Goal: Task Accomplishment & Management: Use online tool/utility

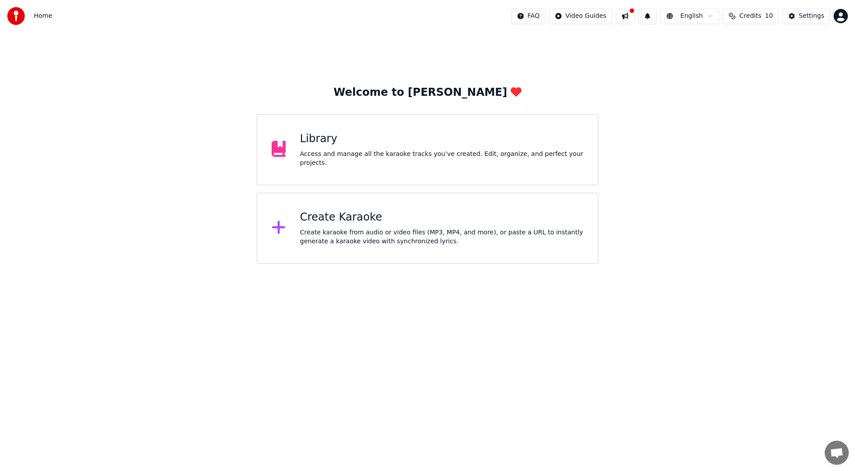
click at [313, 146] on div "Library" at bounding box center [442, 139] width 284 height 14
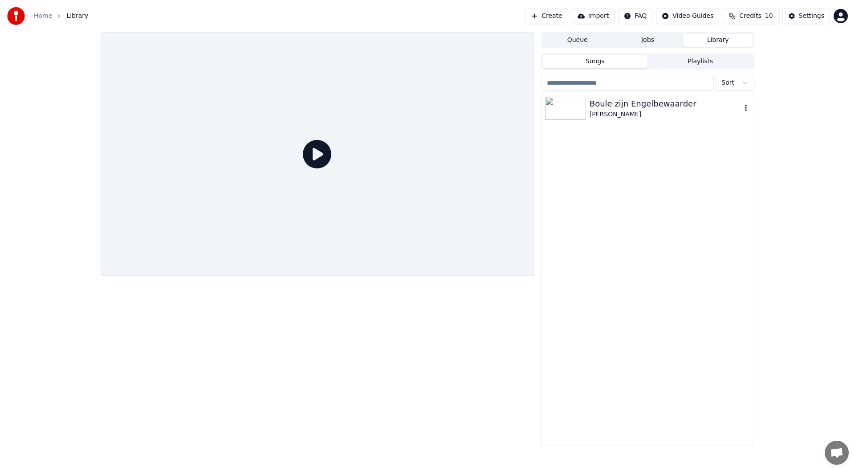
click at [598, 100] on div "Boule zijn Engelbewaarder" at bounding box center [666, 104] width 152 height 12
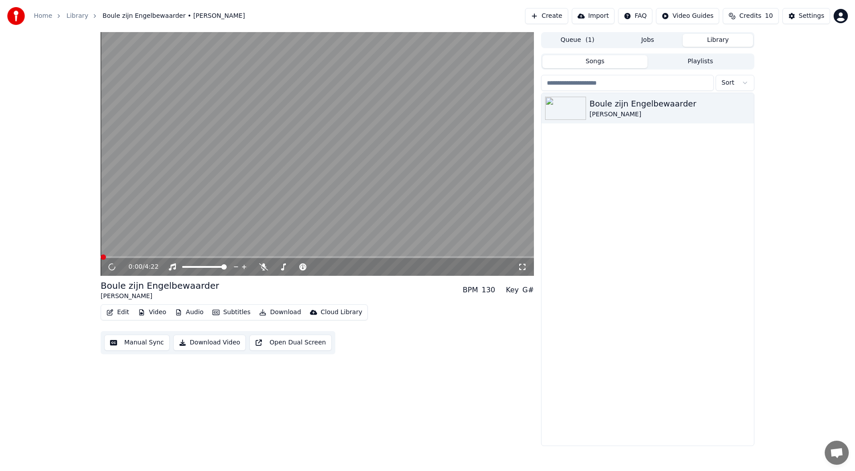
click at [323, 312] on div "Cloud Library" at bounding box center [341, 312] width 41 height 9
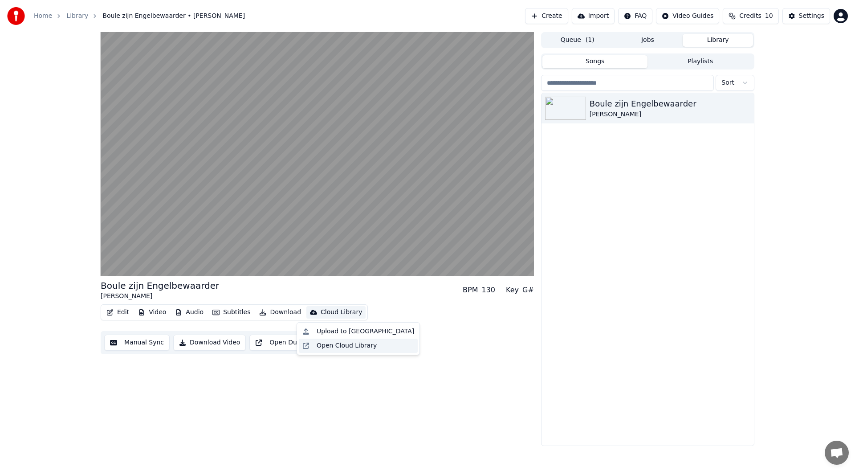
click at [327, 345] on div "Open Cloud Library" at bounding box center [347, 345] width 60 height 9
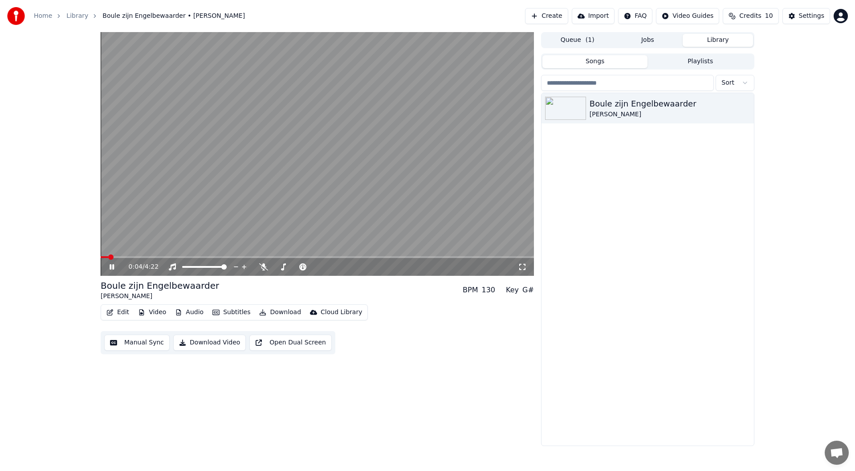
click at [102, 257] on span at bounding box center [105, 257] width 8 height 2
click at [130, 340] on button "Manual Sync" at bounding box center [136, 342] width 65 height 16
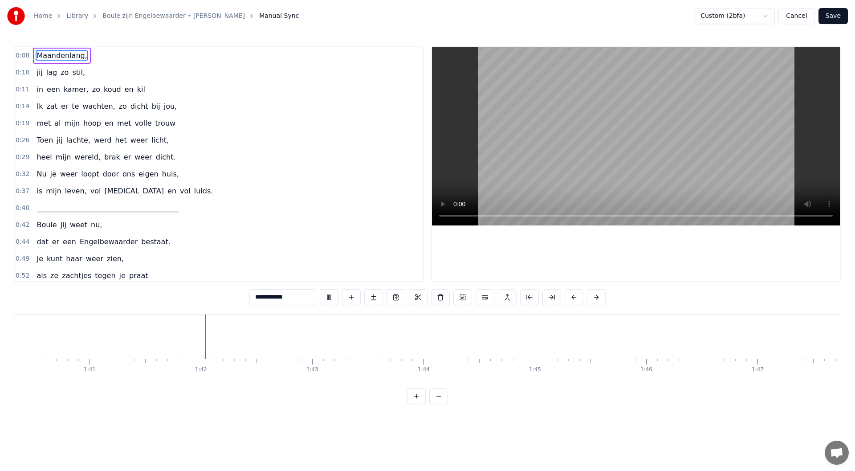
scroll to position [0, 11260]
click at [334, 299] on button at bounding box center [329, 297] width 19 height 16
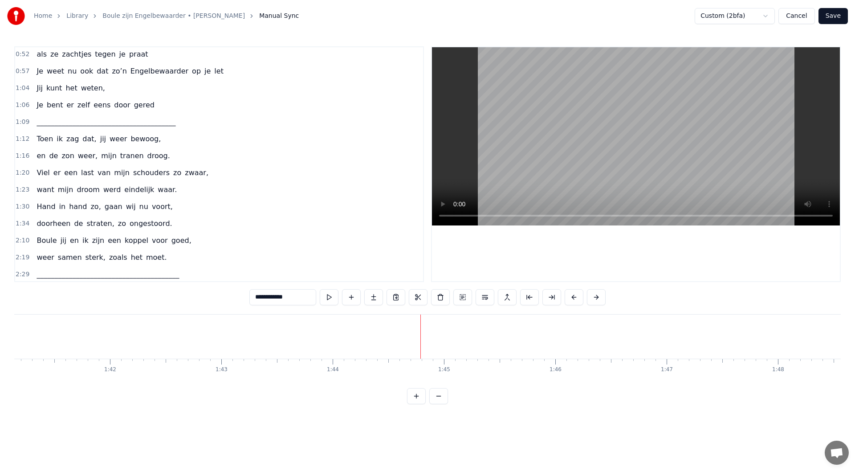
scroll to position [223, 0]
click at [171, 208] on div "1:30 Hand in hand zo, gaan wij nu voort," at bounding box center [219, 205] width 408 height 17
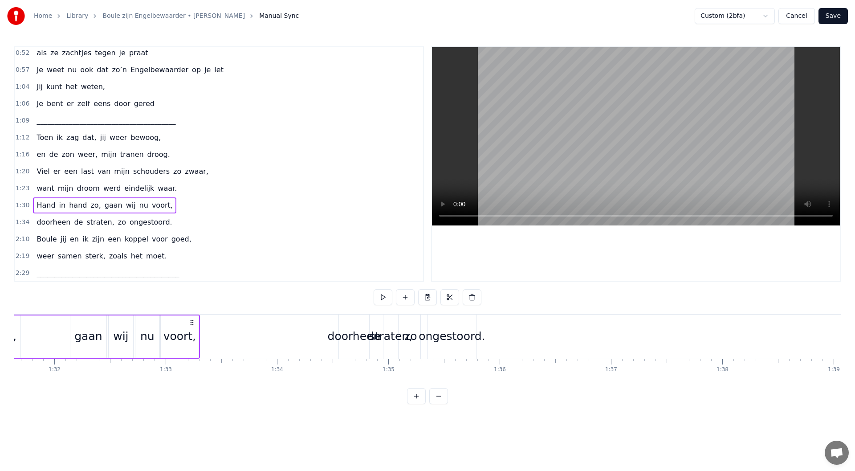
scroll to position [0, 10029]
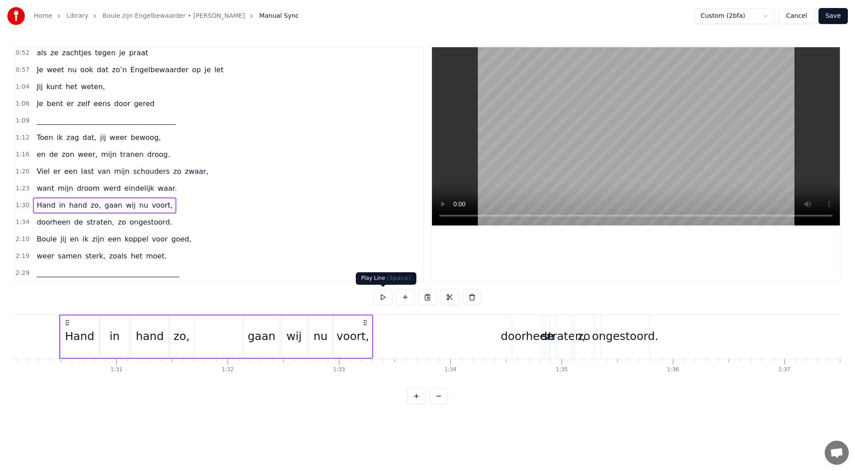
click at [384, 301] on button at bounding box center [383, 297] width 19 height 16
click at [383, 296] on button at bounding box center [383, 297] width 19 height 16
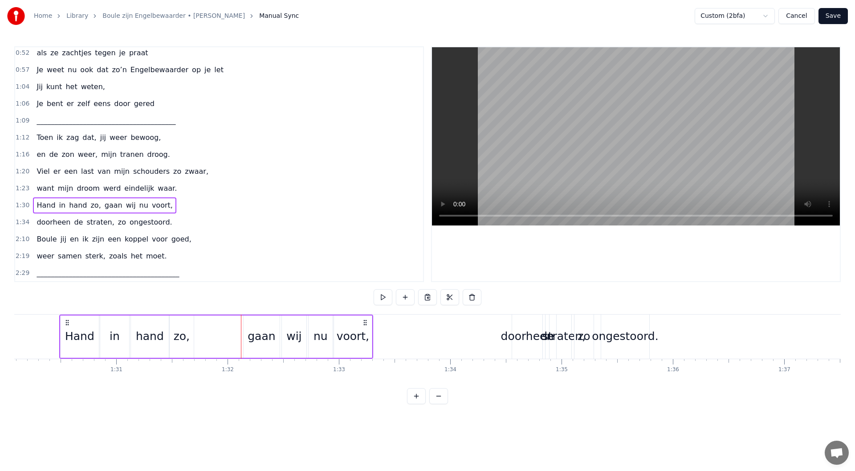
click at [383, 296] on button at bounding box center [383, 297] width 19 height 16
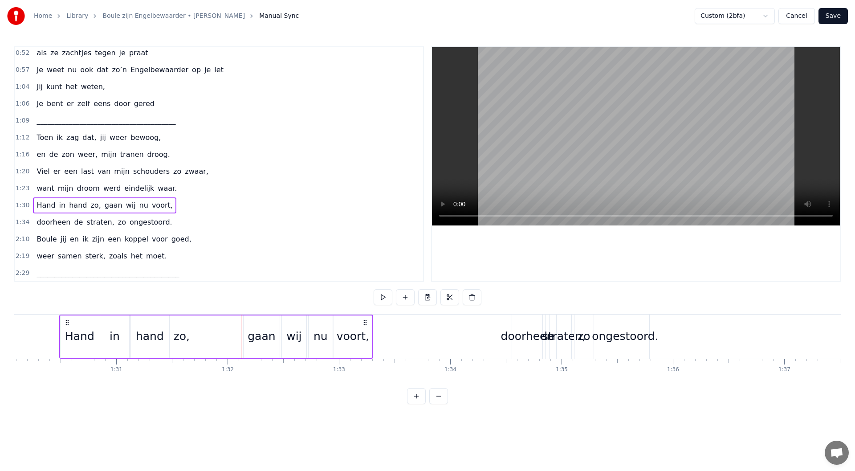
click at [383, 296] on button at bounding box center [383, 297] width 19 height 16
drag, startPoint x: 366, startPoint y: 322, endPoint x: 386, endPoint y: 324, distance: 19.2
click at [387, 322] on circle at bounding box center [387, 322] width 0 height 0
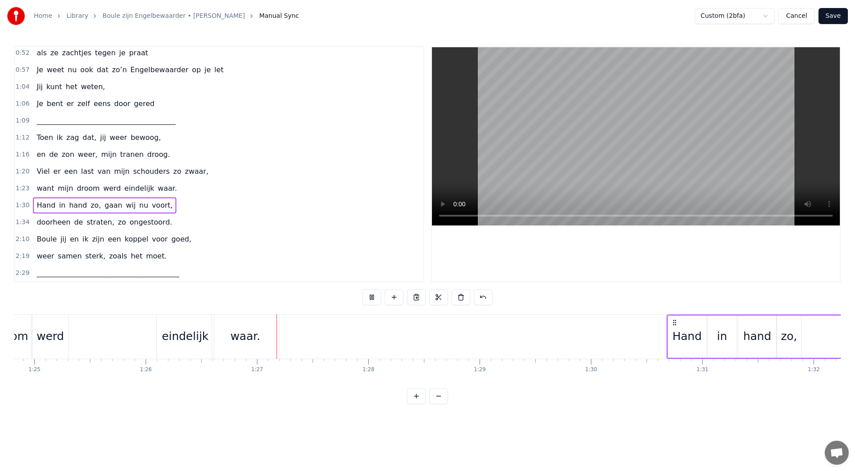
scroll to position [0, 9582]
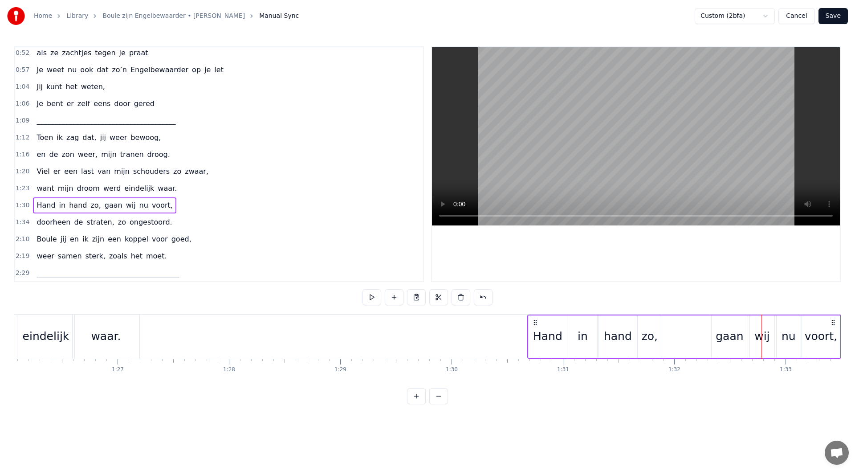
click at [584, 327] on div "in" at bounding box center [582, 336] width 29 height 42
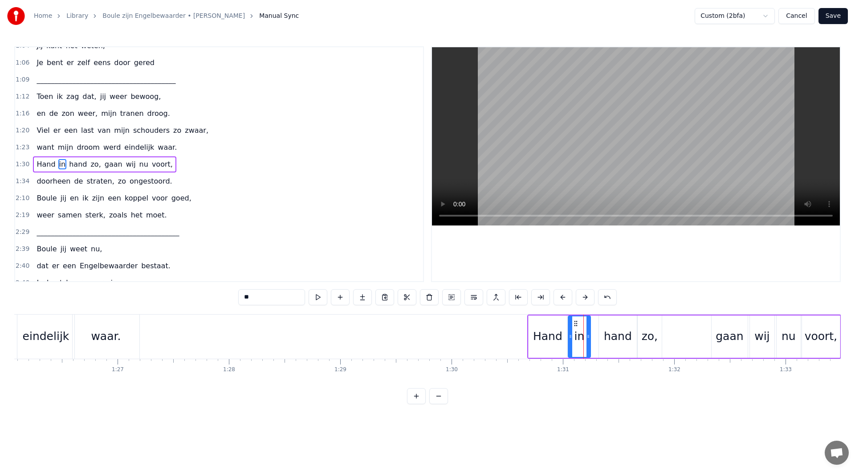
click at [588, 335] on icon at bounding box center [588, 336] width 4 height 7
click at [561, 337] on div "Hand" at bounding box center [547, 336] width 29 height 17
click at [562, 337] on icon at bounding box center [561, 336] width 4 height 7
click at [574, 321] on div "in" at bounding box center [579, 336] width 22 height 42
click at [570, 323] on circle at bounding box center [570, 323] width 0 height 0
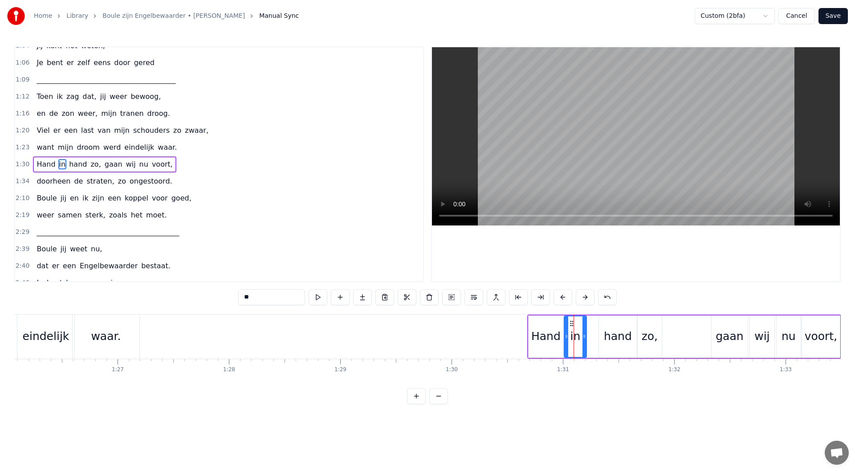
click at [614, 331] on div "hand" at bounding box center [618, 336] width 28 height 17
type input "****"
drag, startPoint x: 607, startPoint y: 324, endPoint x: 596, endPoint y: 324, distance: 11.1
click at [596, 324] on icon at bounding box center [595, 323] width 7 height 7
click at [619, 337] on icon at bounding box center [621, 336] width 4 height 7
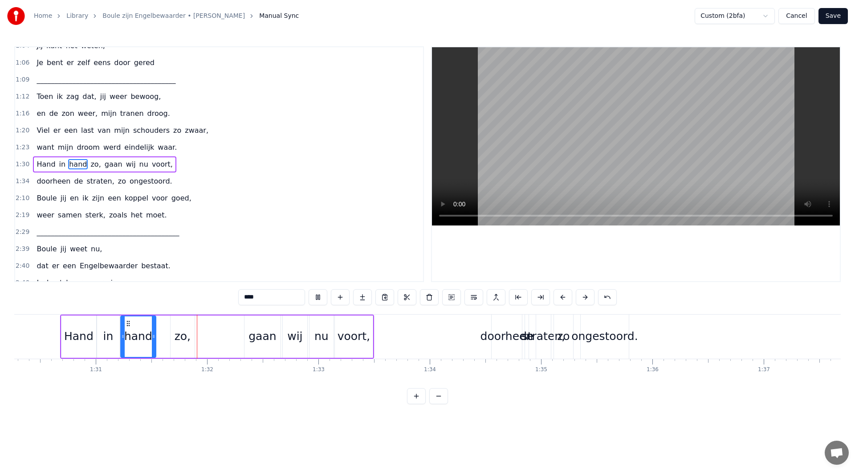
scroll to position [0, 10107]
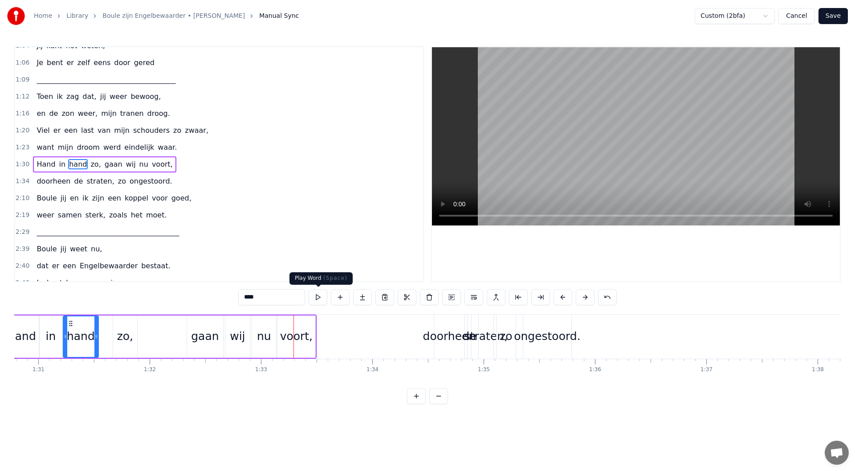
click at [321, 302] on button at bounding box center [318, 297] width 19 height 16
click at [318, 299] on button at bounding box center [318, 297] width 19 height 16
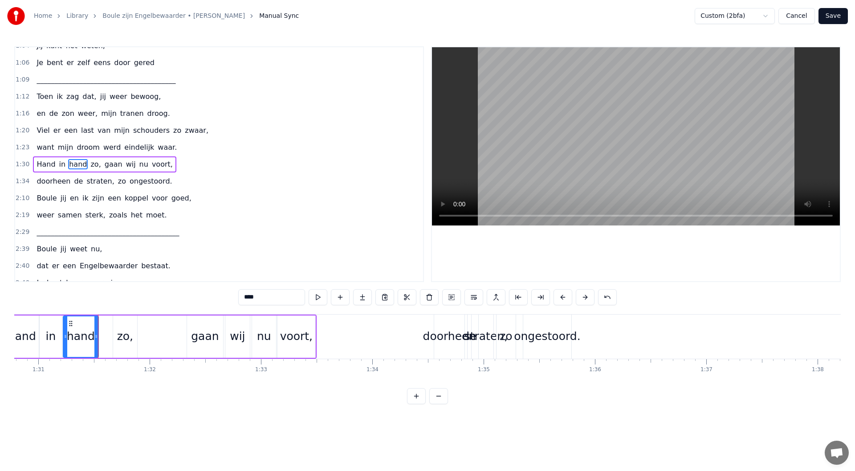
click at [318, 296] on button at bounding box center [318, 297] width 19 height 16
click at [163, 169] on div "1:30 Hand in hand zo, gaan wij nu voort," at bounding box center [219, 164] width 408 height 17
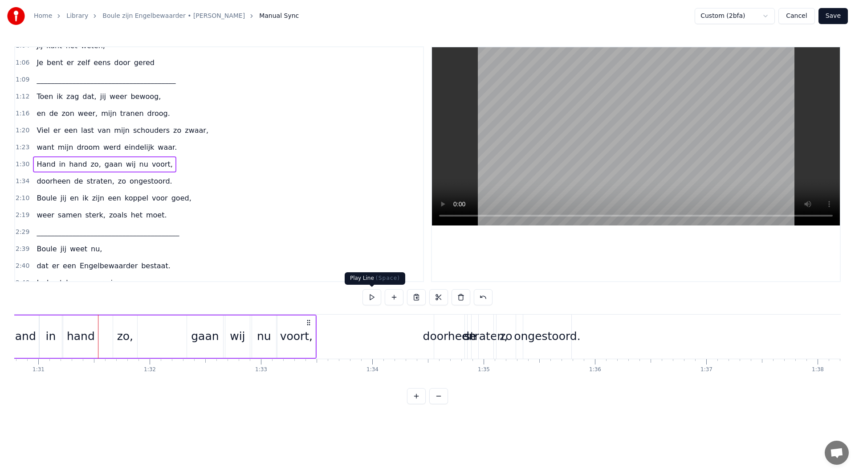
click at [370, 298] on button at bounding box center [371, 297] width 19 height 16
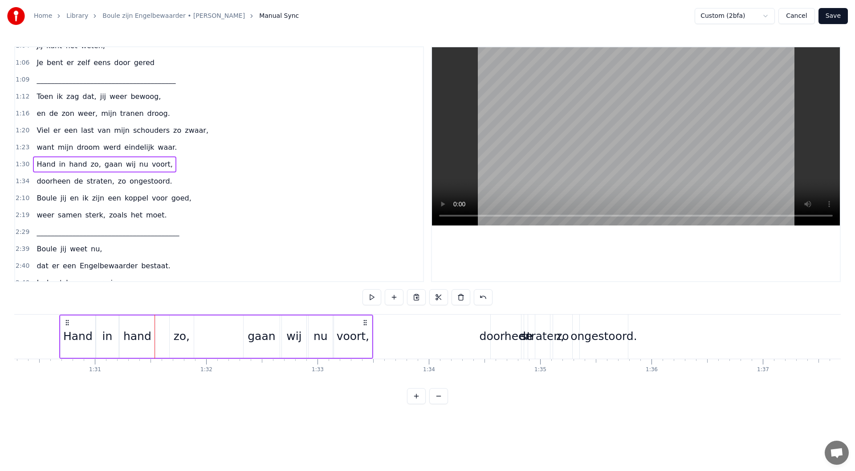
click at [370, 298] on button at bounding box center [371, 297] width 19 height 16
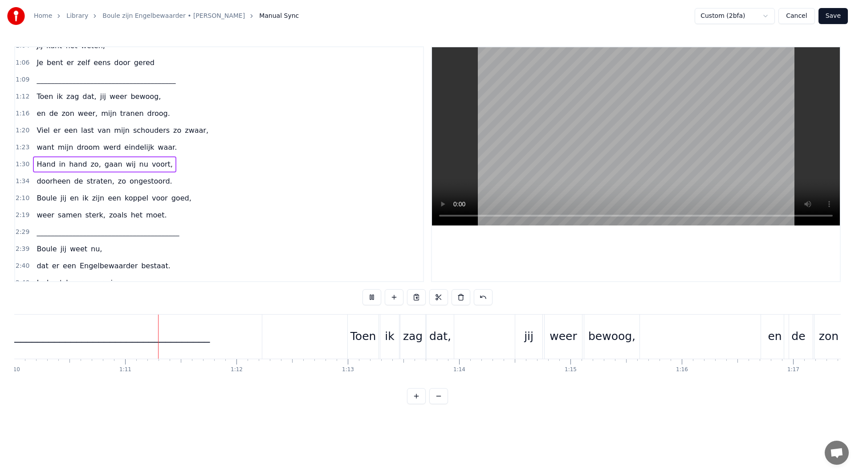
scroll to position [0, 7797]
click at [375, 298] on button at bounding box center [371, 297] width 19 height 16
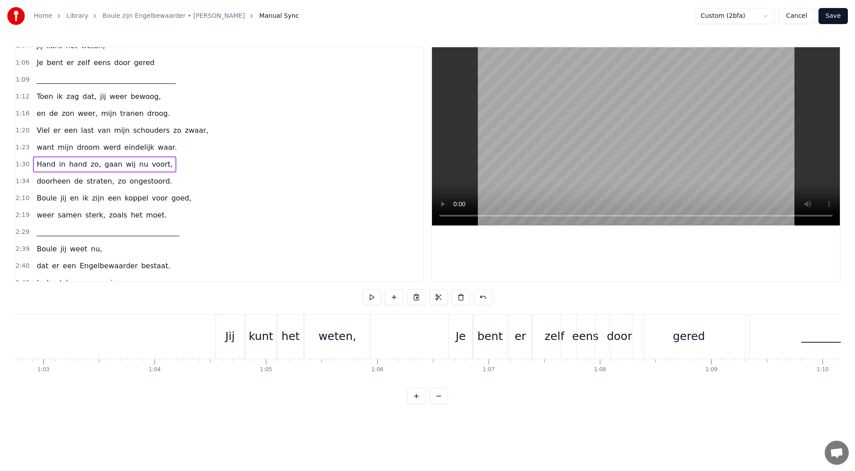
scroll to position [0, 7033]
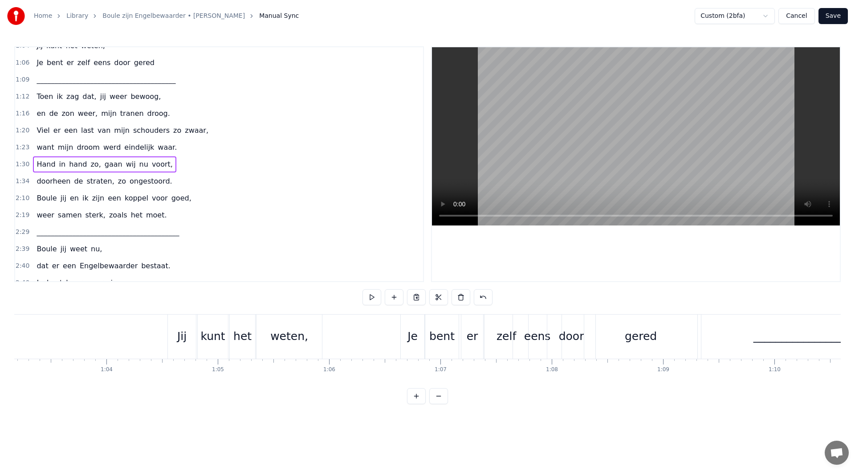
click at [630, 329] on div "gered" at bounding box center [641, 336] width 32 height 17
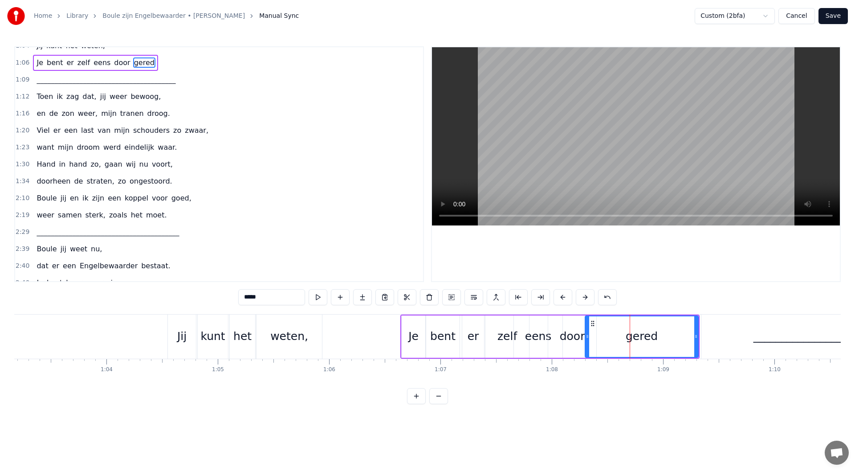
scroll to position [162, 0]
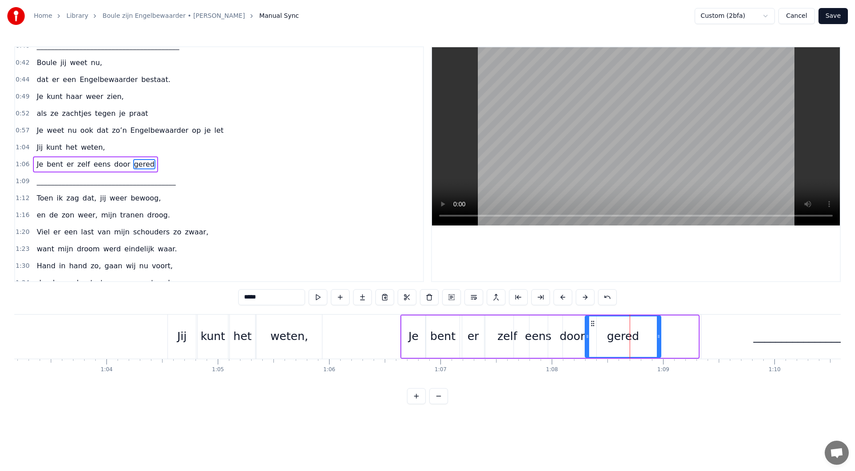
drag, startPoint x: 697, startPoint y: 336, endPoint x: 624, endPoint y: 334, distance: 72.6
click at [659, 337] on icon at bounding box center [659, 336] width 4 height 7
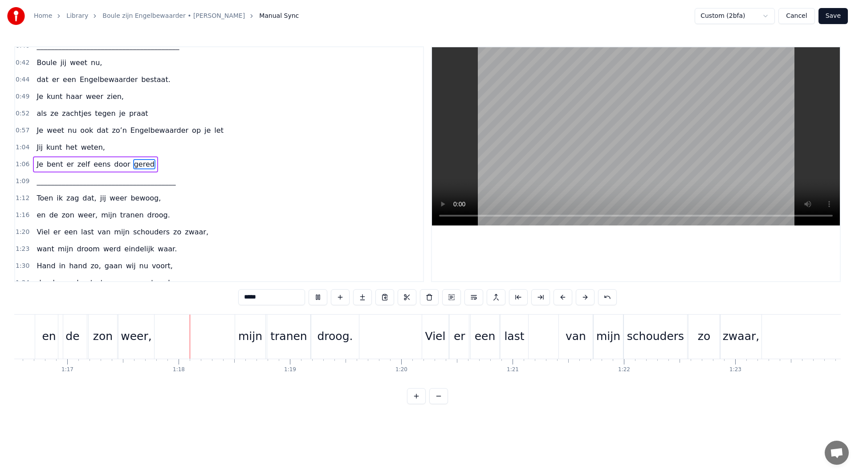
scroll to position [0, 8582]
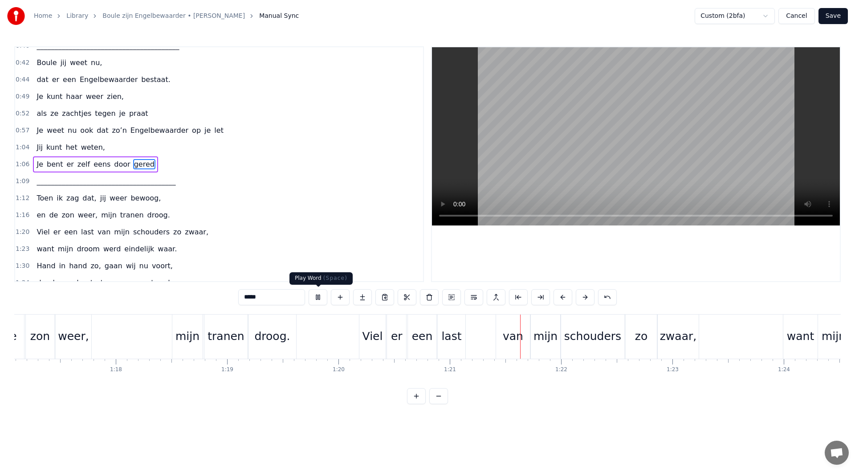
click at [322, 301] on button at bounding box center [318, 297] width 19 height 16
click at [161, 216] on div "1:16 en de zon weer, mijn tranen droog." at bounding box center [219, 215] width 408 height 17
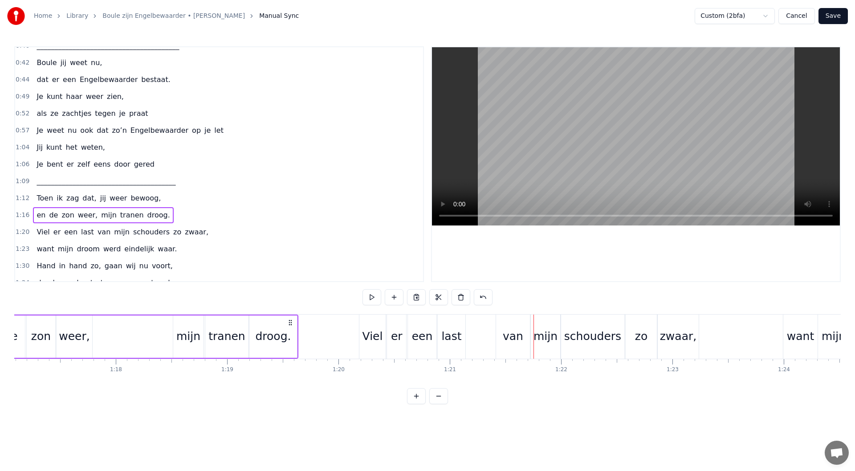
scroll to position [0, 8495]
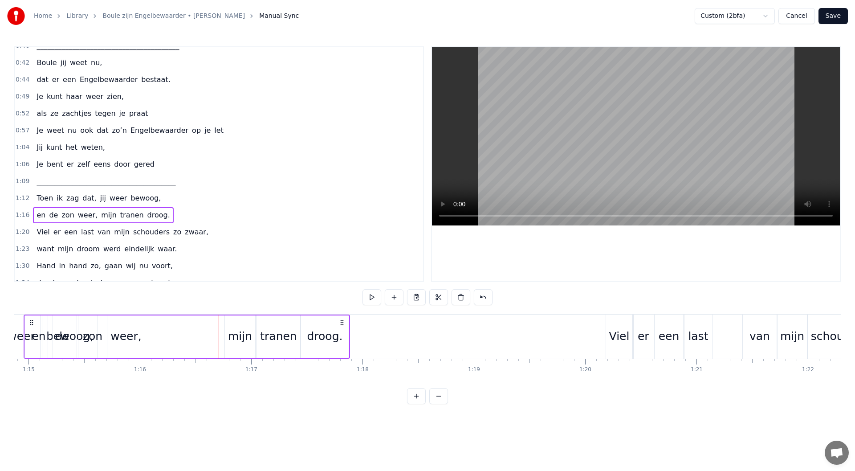
drag, startPoint x: 66, startPoint y: 323, endPoint x: 56, endPoint y: 324, distance: 10.3
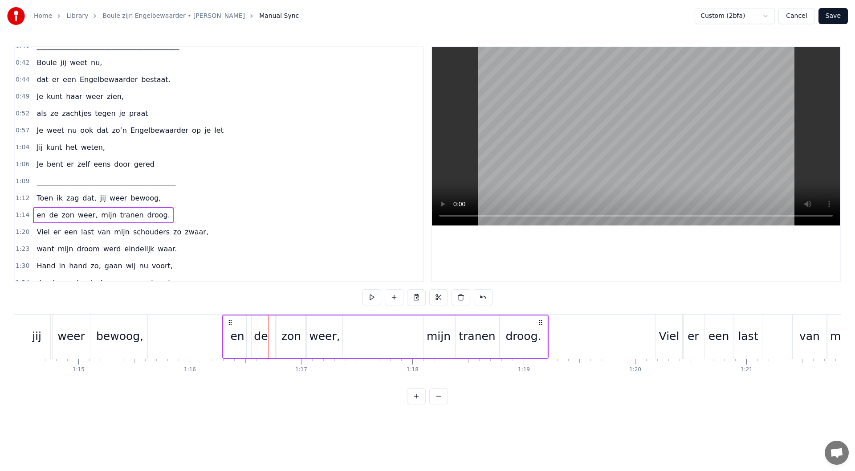
drag, startPoint x: 69, startPoint y: 322, endPoint x: 228, endPoint y: 337, distance: 160.1
click at [228, 337] on div "en de zon weer, mijn tranen droog." at bounding box center [385, 336] width 326 height 44
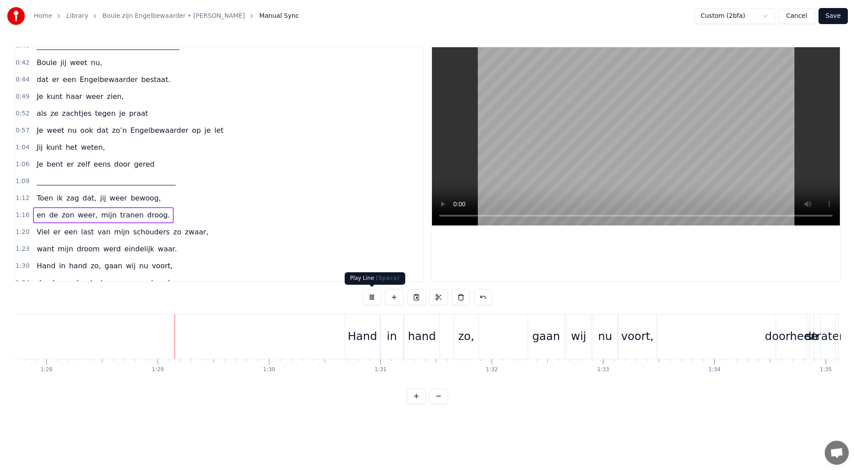
scroll to position [0, 9782]
click at [367, 300] on button at bounding box center [371, 297] width 19 height 16
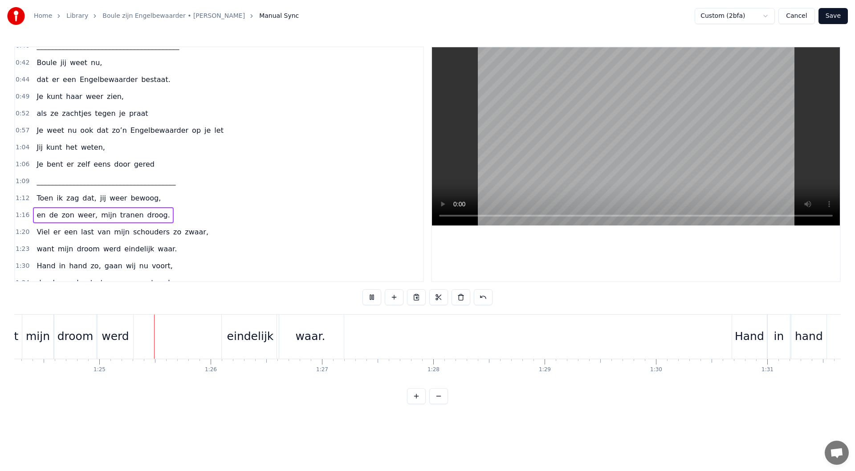
scroll to position [0, 9383]
click at [375, 300] on button at bounding box center [371, 297] width 19 height 16
click at [173, 246] on div "1:23 want mijn droom werd eindelijk waar." at bounding box center [219, 248] width 408 height 17
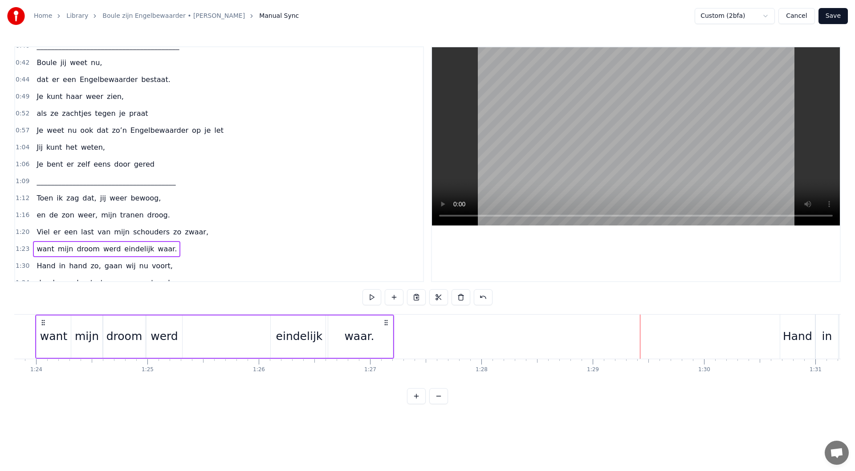
scroll to position [0, 9306]
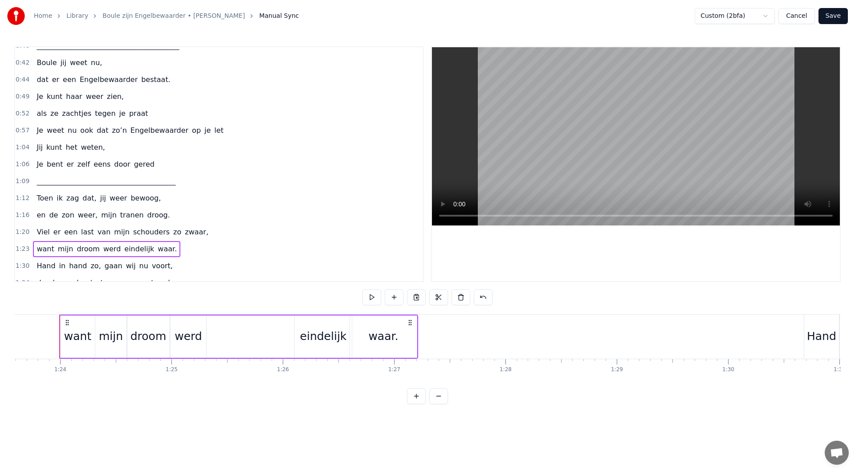
click at [301, 325] on div "eindelijk" at bounding box center [323, 336] width 57 height 42
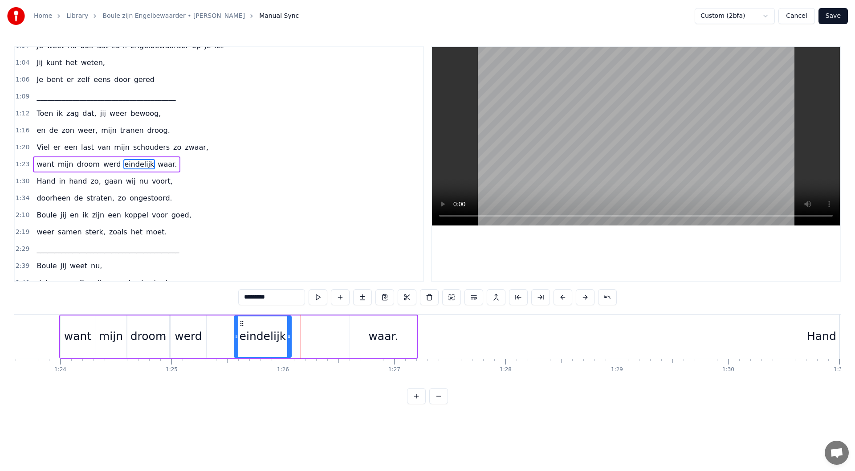
drag, startPoint x: 302, startPoint y: 323, endPoint x: 296, endPoint y: 329, distance: 8.2
click at [241, 327] on div "eindelijk" at bounding box center [263, 336] width 56 height 41
click at [368, 328] on div "waar." at bounding box center [383, 336] width 67 height 42
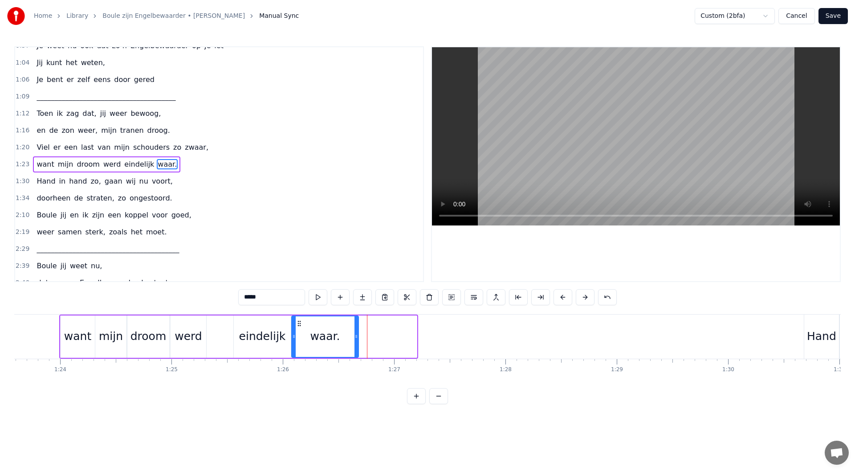
drag, startPoint x: 358, startPoint y: 323, endPoint x: 306, endPoint y: 325, distance: 52.6
click at [300, 325] on icon at bounding box center [299, 323] width 7 height 7
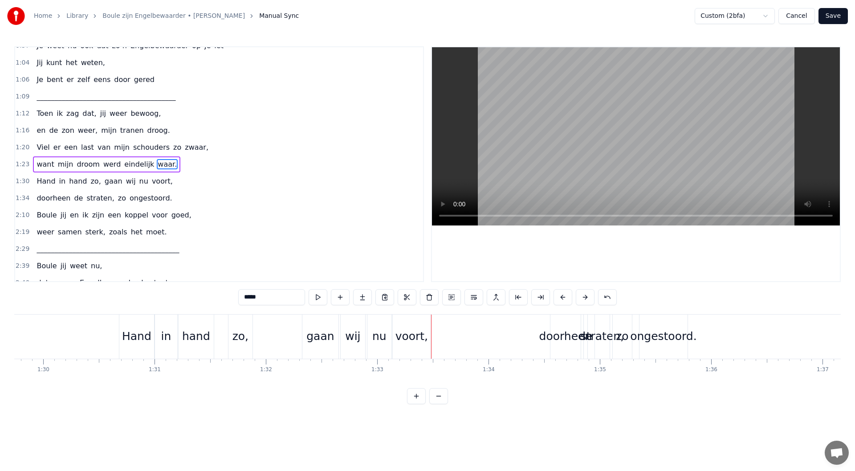
scroll to position [0, 9993]
click at [543, 336] on div "doorheen" at bounding box center [563, 336] width 53 height 17
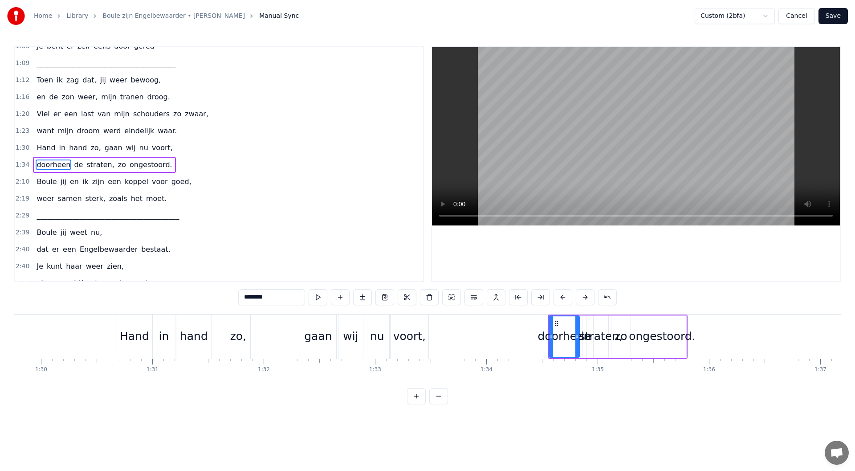
scroll to position [281, 0]
click at [683, 334] on div "ongestoord." at bounding box center [662, 336] width 66 height 17
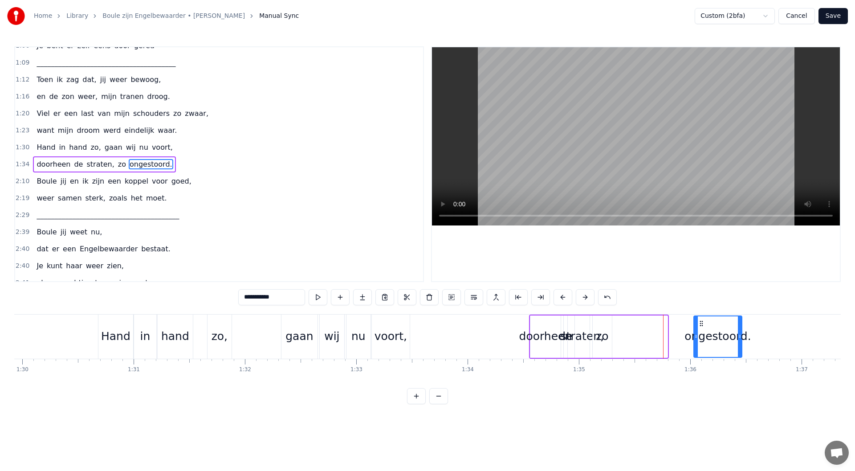
drag, startPoint x: 647, startPoint y: 323, endPoint x: 623, endPoint y: 334, distance: 25.7
click at [709, 328] on div "ongestoord." at bounding box center [717, 336] width 47 height 41
click at [607, 338] on div "zo" at bounding box center [600, 336] width 19 height 42
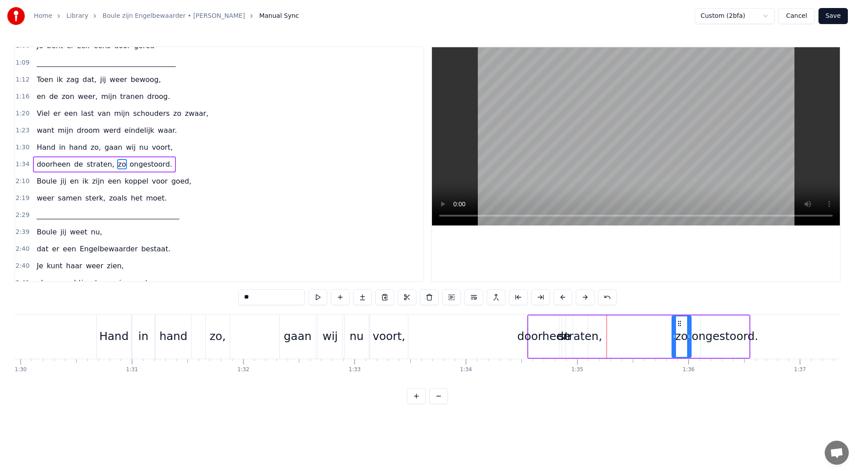
drag, startPoint x: 597, startPoint y: 322, endPoint x: 678, endPoint y: 326, distance: 81.2
click at [678, 326] on icon at bounding box center [679, 323] width 7 height 7
click at [591, 336] on div "straten," at bounding box center [580, 336] width 43 height 17
type input "********"
drag, startPoint x: 587, startPoint y: 336, endPoint x: 602, endPoint y: 339, distance: 14.6
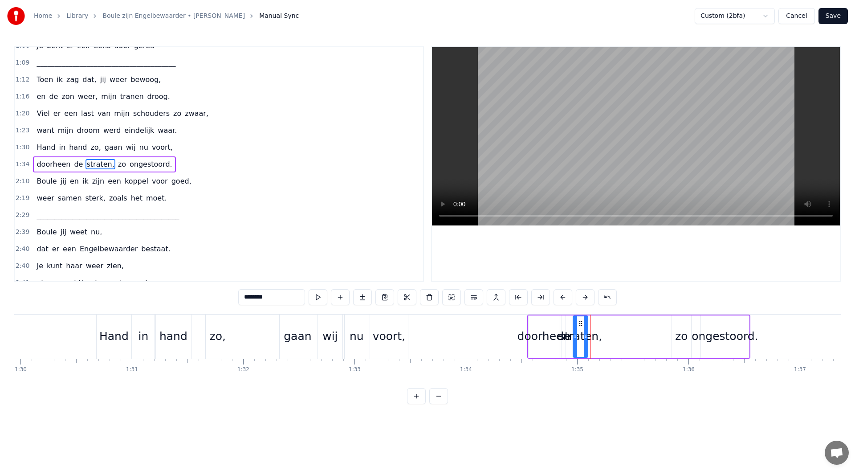
click at [632, 338] on div "doorheen de straten, zo ongestoord." at bounding box center [638, 336] width 223 height 44
click at [586, 336] on div "straten," at bounding box center [580, 336] width 43 height 17
drag, startPoint x: 586, startPoint y: 335, endPoint x: 605, endPoint y: 334, distance: 18.7
click at [620, 338] on icon at bounding box center [620, 336] width 4 height 7
drag, startPoint x: 580, startPoint y: 324, endPoint x: 630, endPoint y: 329, distance: 50.1
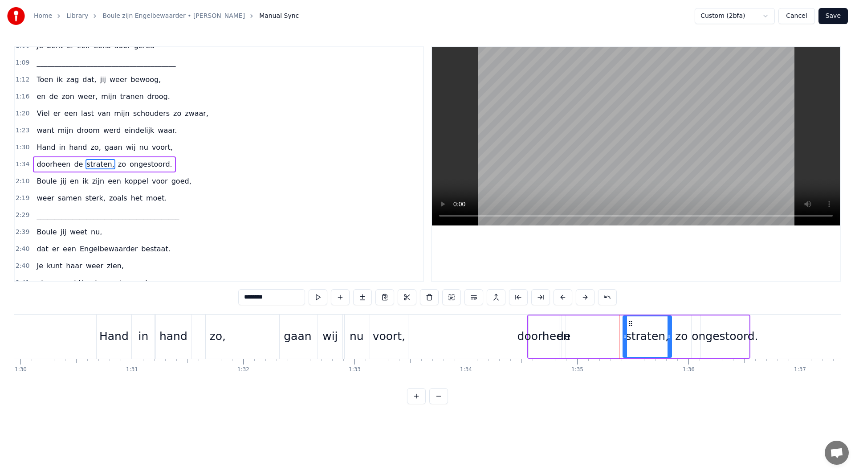
click at [630, 329] on div "straten," at bounding box center [647, 336] width 48 height 41
click at [558, 336] on div "de" at bounding box center [564, 336] width 14 height 17
click at [560, 338] on div "de" at bounding box center [564, 336] width 14 height 17
drag, startPoint x: 563, startPoint y: 335, endPoint x: 582, endPoint y: 330, distance: 19.5
click at [584, 334] on icon at bounding box center [584, 336] width 4 height 7
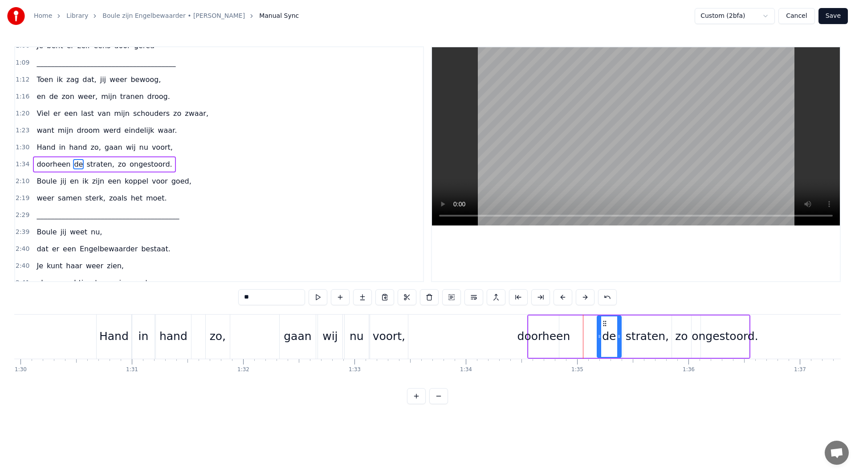
drag, startPoint x: 570, startPoint y: 325, endPoint x: 605, endPoint y: 326, distance: 35.2
click at [605, 326] on icon at bounding box center [604, 323] width 7 height 7
click at [550, 334] on div "doorheen" at bounding box center [543, 336] width 53 height 17
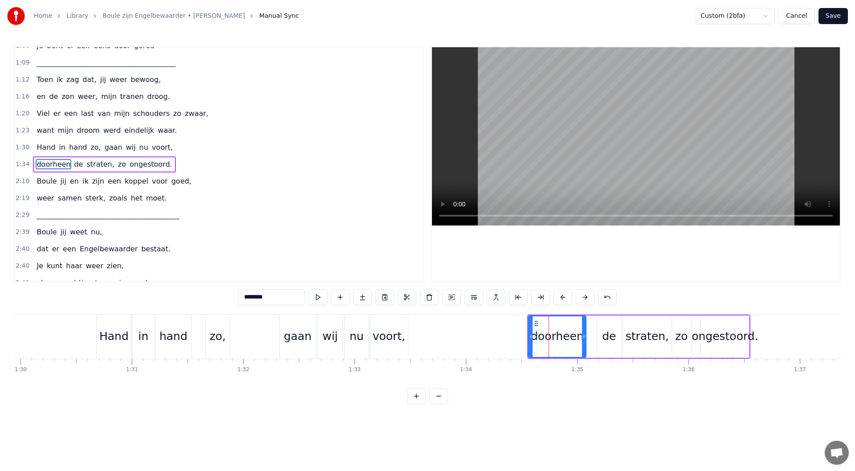
drag, startPoint x: 558, startPoint y: 337, endPoint x: 545, endPoint y: 327, distance: 15.6
click at [584, 337] on icon at bounding box center [584, 336] width 4 height 7
drag, startPoint x: 537, startPoint y: 322, endPoint x: 548, endPoint y: 324, distance: 11.2
click at [548, 324] on icon at bounding box center [547, 323] width 7 height 7
click at [729, 329] on div "ongestoord." at bounding box center [725, 336] width 66 height 17
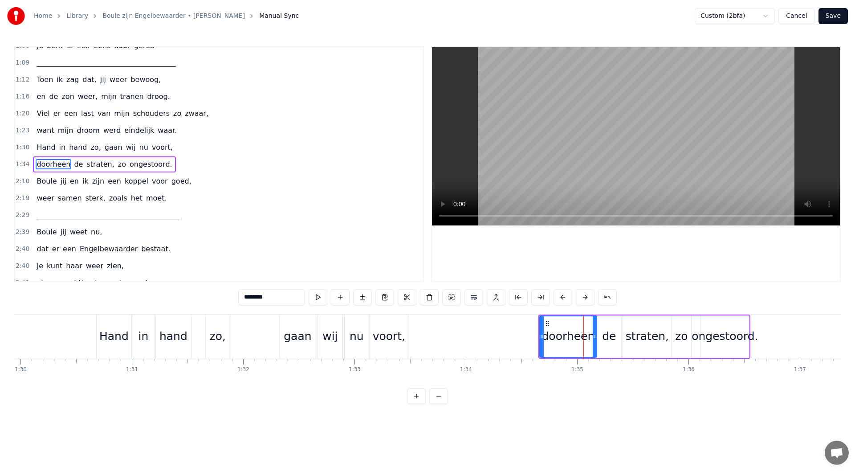
type input "**********"
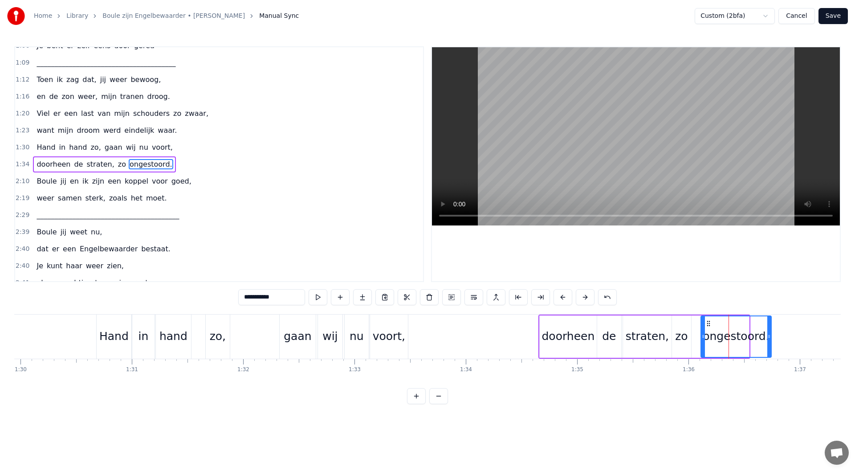
drag, startPoint x: 748, startPoint y: 335, endPoint x: 770, endPoint y: 334, distance: 21.8
click at [748, 334] on icon at bounding box center [769, 336] width 4 height 7
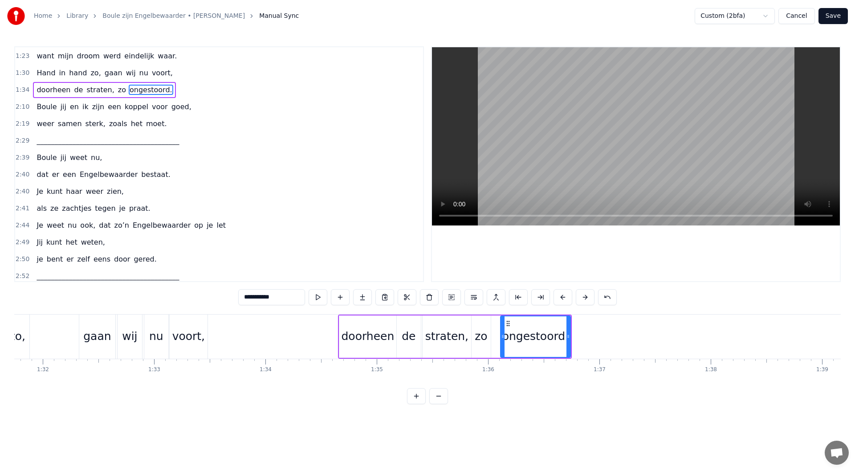
scroll to position [340, 0]
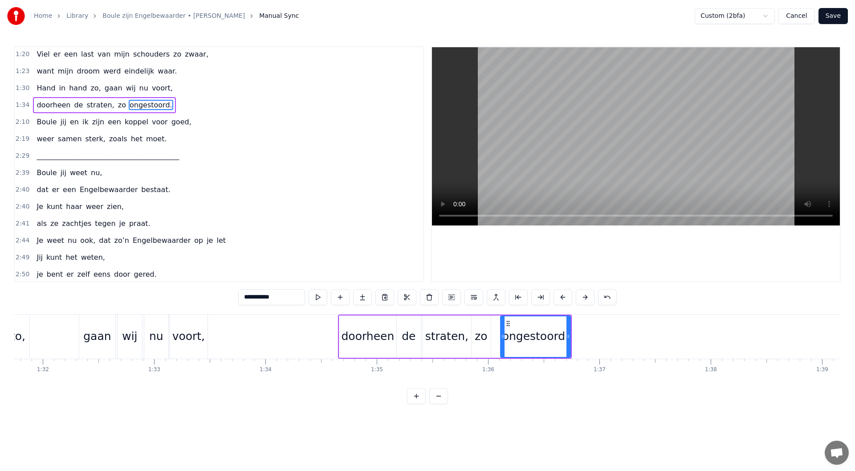
click at [185, 110] on div "1:34 doorheen de straten, zo ongestoord." at bounding box center [219, 105] width 408 height 17
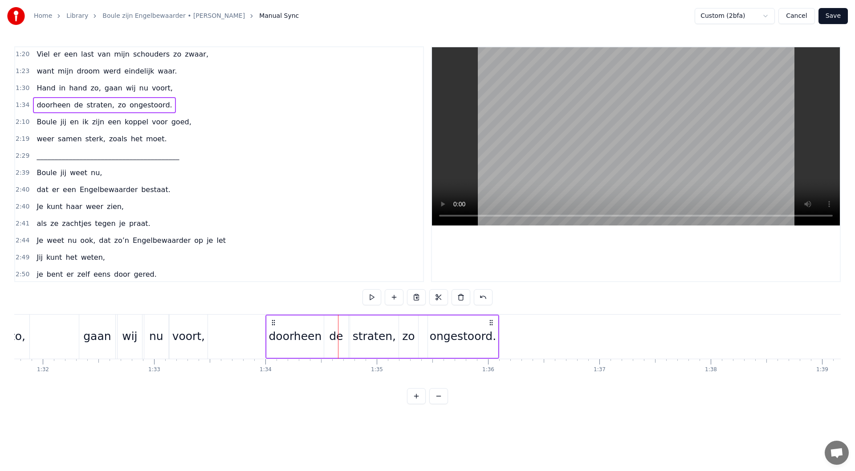
drag, startPoint x: 347, startPoint y: 323, endPoint x: 274, endPoint y: 328, distance: 72.8
click at [274, 328] on div "doorheen de straten, zo ongestoord." at bounding box center [382, 336] width 234 height 44
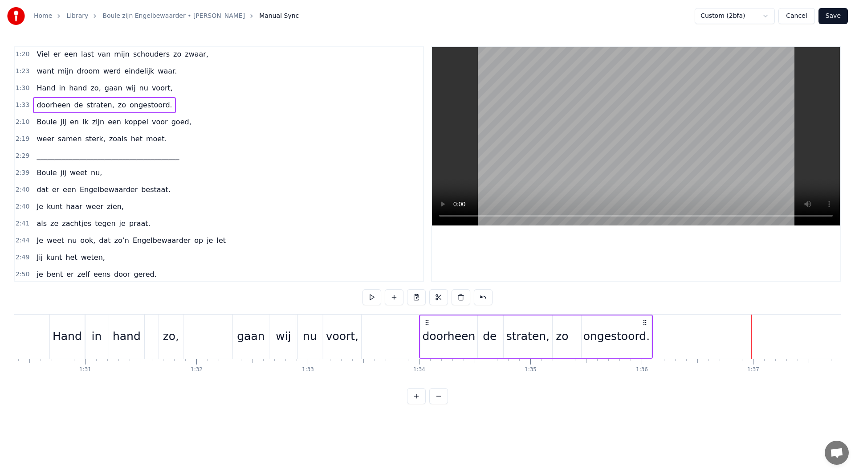
scroll to position [0, 9900]
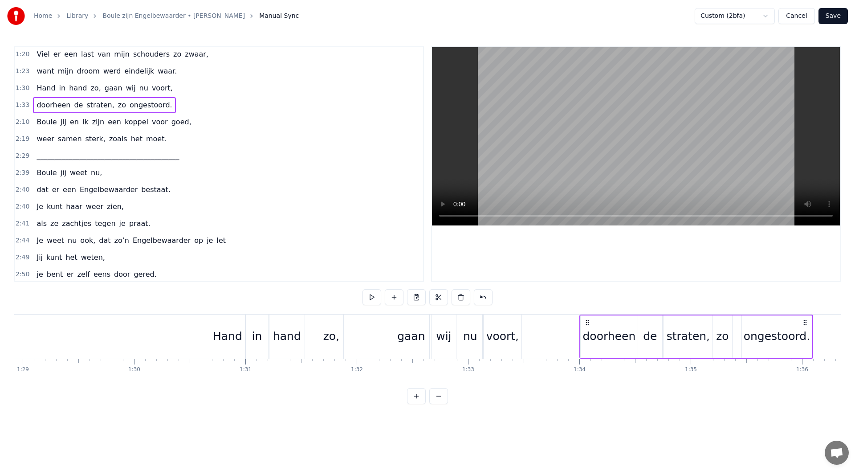
click at [415, 339] on div "gaan" at bounding box center [411, 336] width 28 height 17
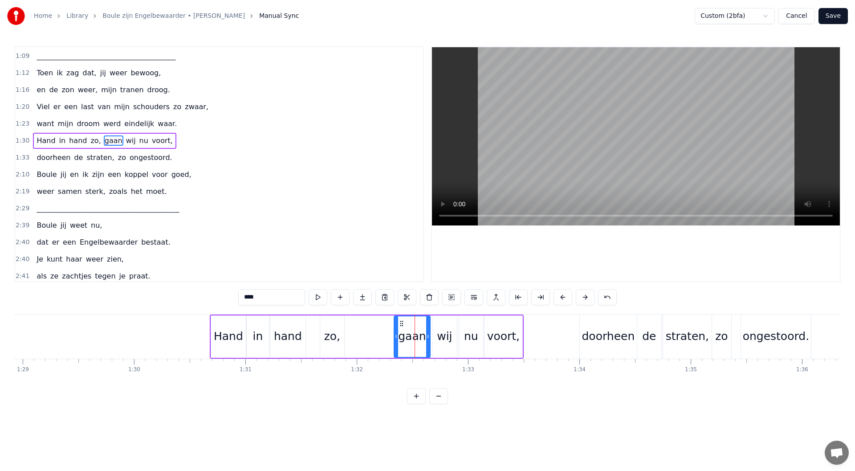
scroll to position [264, 0]
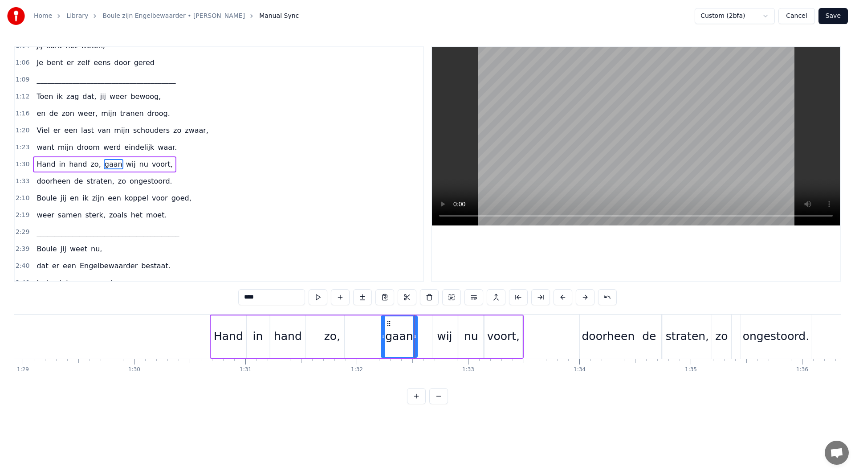
drag, startPoint x: 402, startPoint y: 323, endPoint x: 389, endPoint y: 324, distance: 12.9
click at [389, 324] on icon at bounding box center [388, 323] width 7 height 7
click at [445, 329] on div "wij" at bounding box center [444, 336] width 15 height 17
drag, startPoint x: 439, startPoint y: 324, endPoint x: 424, endPoint y: 326, distance: 14.4
click at [424, 326] on icon at bounding box center [425, 323] width 7 height 7
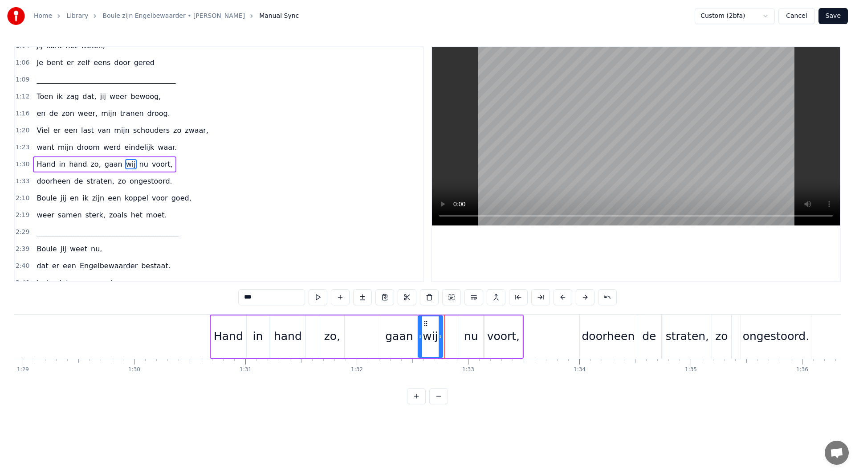
click at [465, 329] on div "nu" at bounding box center [471, 336] width 14 height 17
click at [451, 324] on icon at bounding box center [451, 323] width 7 height 7
click at [493, 329] on div "voort," at bounding box center [503, 336] width 33 height 17
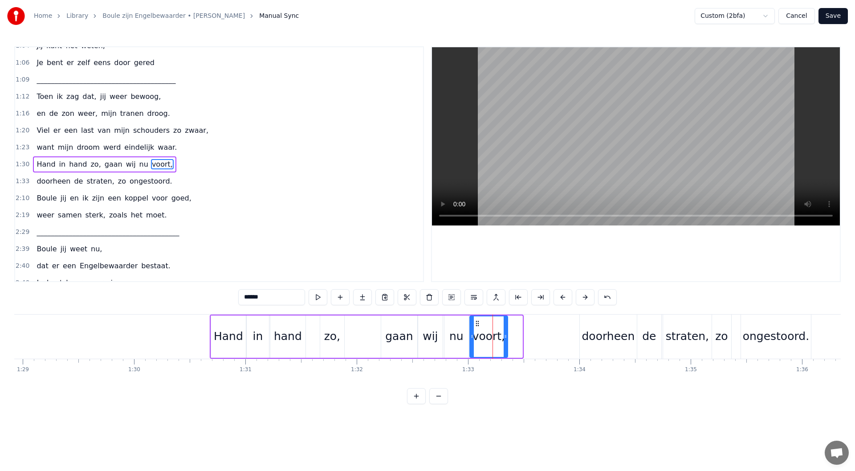
drag, startPoint x: 491, startPoint y: 323, endPoint x: 476, endPoint y: 324, distance: 14.7
click at [476, 324] on icon at bounding box center [477, 323] width 7 height 7
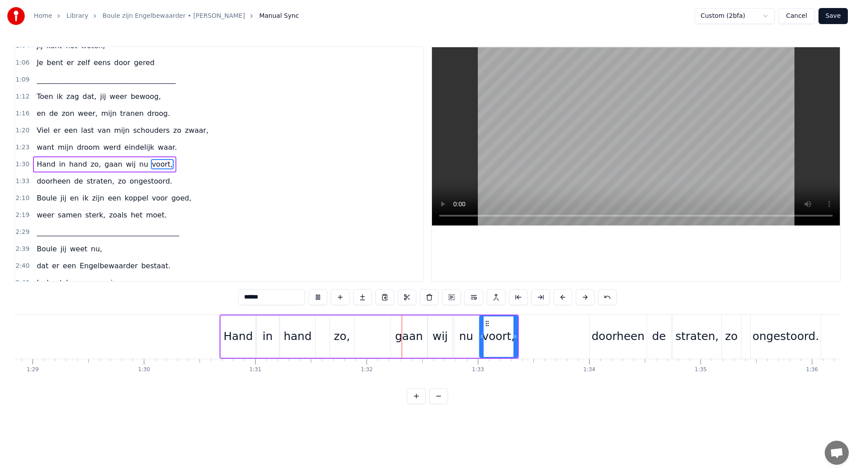
scroll to position [0, 10165]
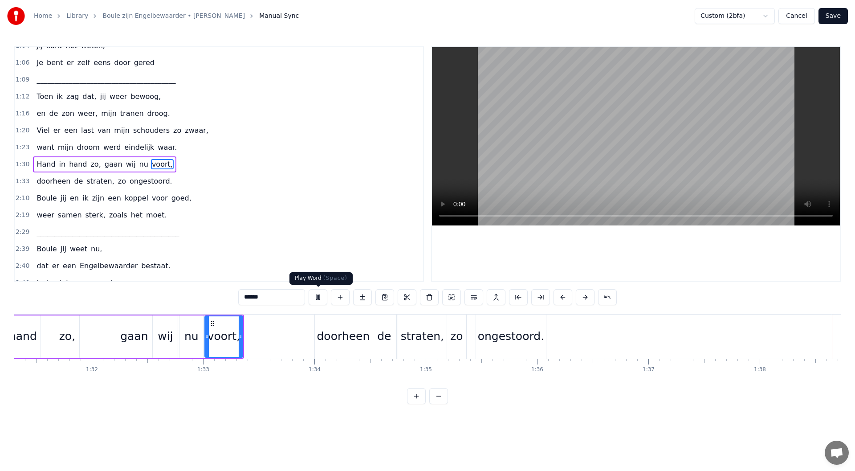
click at [321, 295] on button at bounding box center [318, 297] width 19 height 16
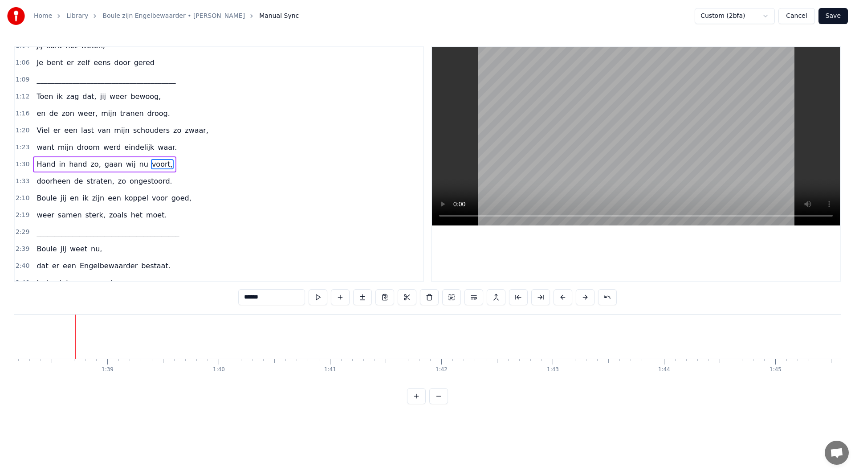
scroll to position [0, 10205]
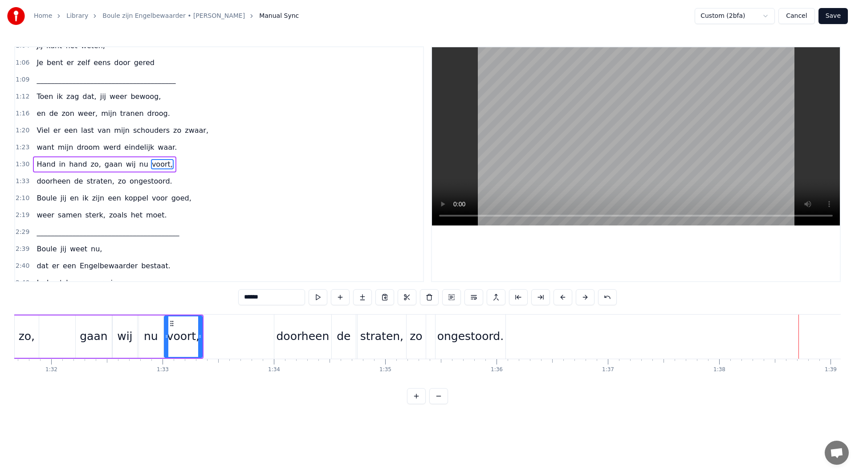
click at [421, 339] on div "zo" at bounding box center [416, 336] width 12 height 17
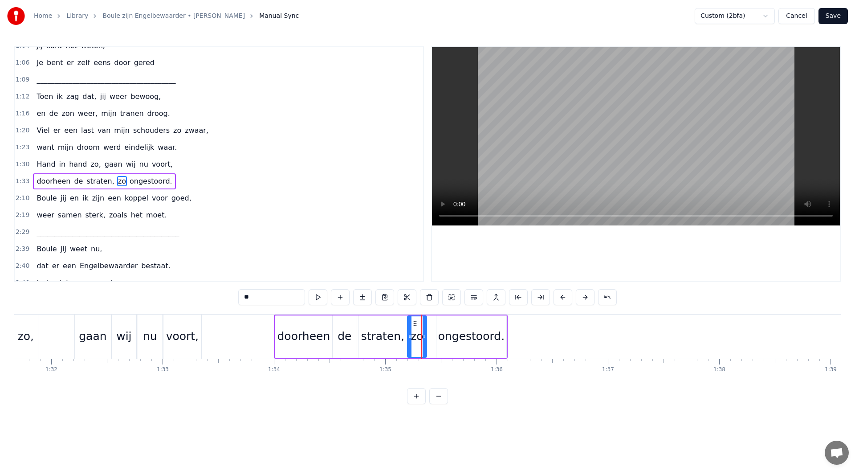
scroll to position [281, 0]
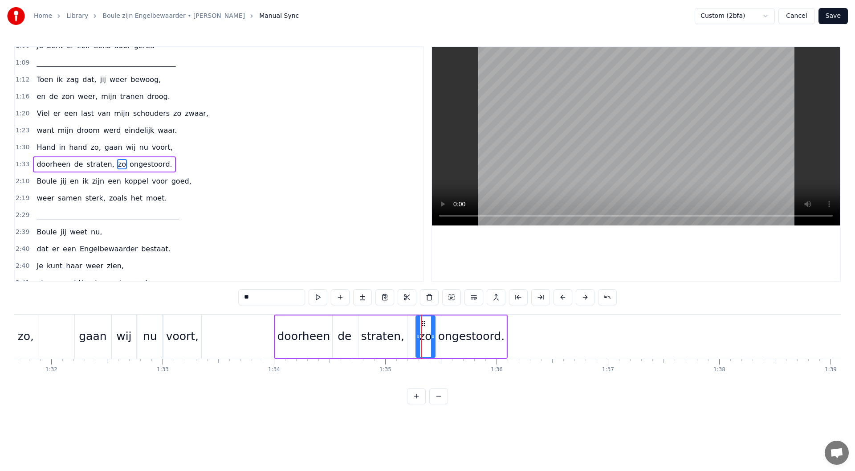
drag, startPoint x: 417, startPoint y: 324, endPoint x: 426, endPoint y: 323, distance: 9.0
click at [426, 323] on icon at bounding box center [423, 323] width 7 height 7
click at [454, 324] on div "ongestoord." at bounding box center [471, 336] width 70 height 42
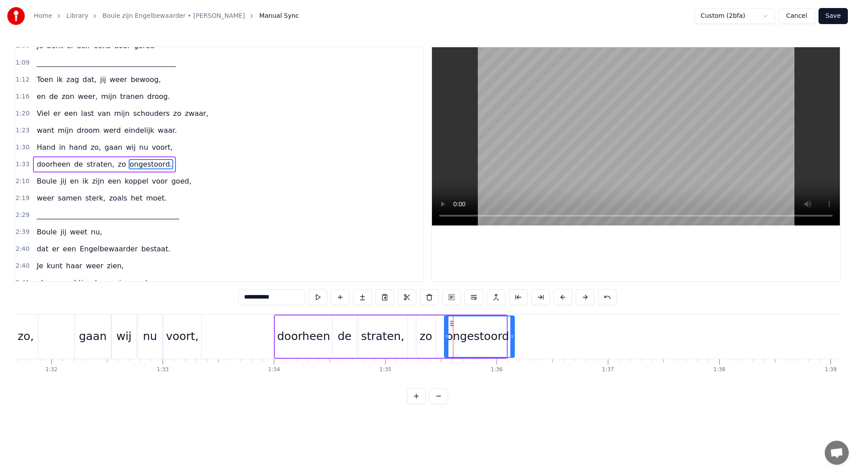
drag, startPoint x: 444, startPoint y: 324, endPoint x: 453, endPoint y: 324, distance: 8.9
click at [432, 332] on div "zo" at bounding box center [425, 336] width 19 height 42
drag, startPoint x: 425, startPoint y: 323, endPoint x: 434, endPoint y: 322, distance: 9.0
click at [434, 322] on icon at bounding box center [432, 323] width 7 height 7
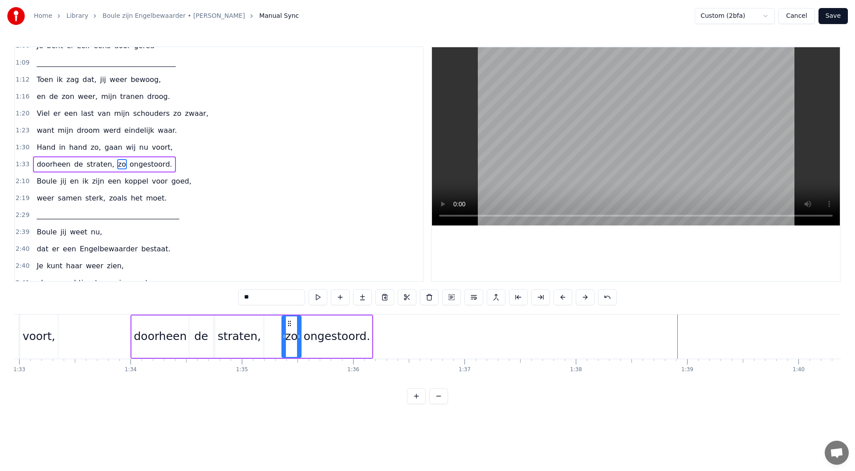
scroll to position [0, 10172]
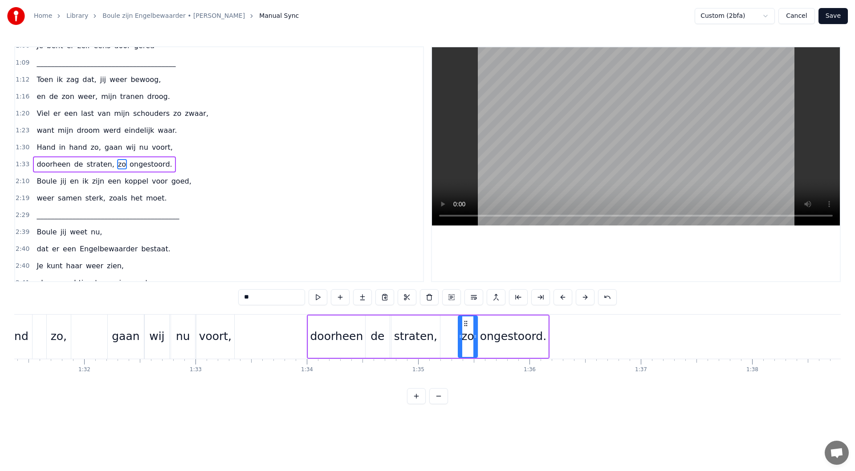
click at [513, 339] on div "ongestoord." at bounding box center [513, 336] width 66 height 17
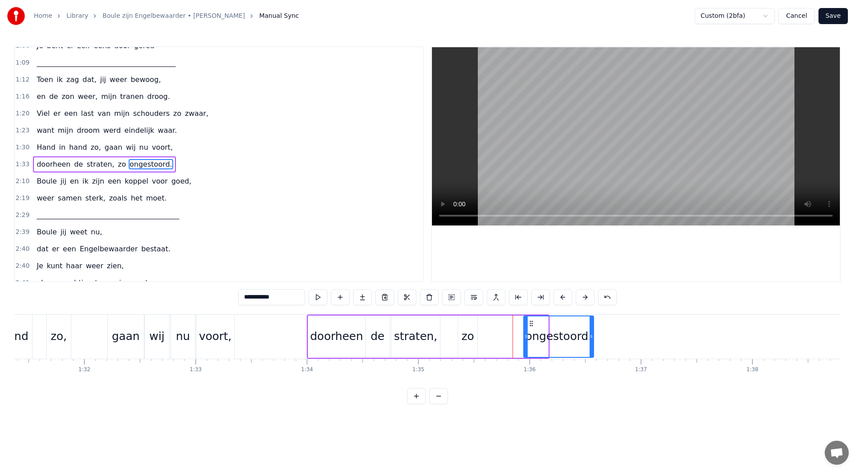
drag, startPoint x: 485, startPoint y: 324, endPoint x: 498, endPoint y: 331, distance: 15.1
click at [530, 325] on icon at bounding box center [531, 323] width 7 height 7
click at [464, 332] on div "zo" at bounding box center [467, 336] width 12 height 17
type input "**"
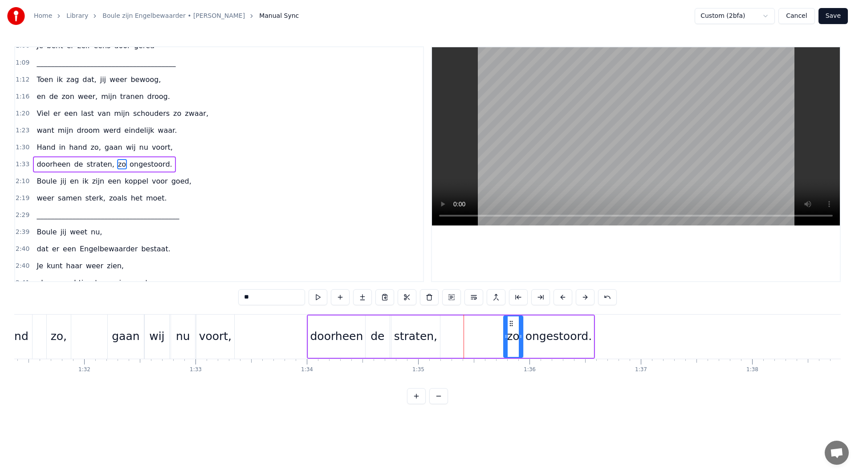
drag, startPoint x: 466, startPoint y: 323, endPoint x: 512, endPoint y: 326, distance: 45.5
click at [512, 326] on icon at bounding box center [511, 323] width 7 height 7
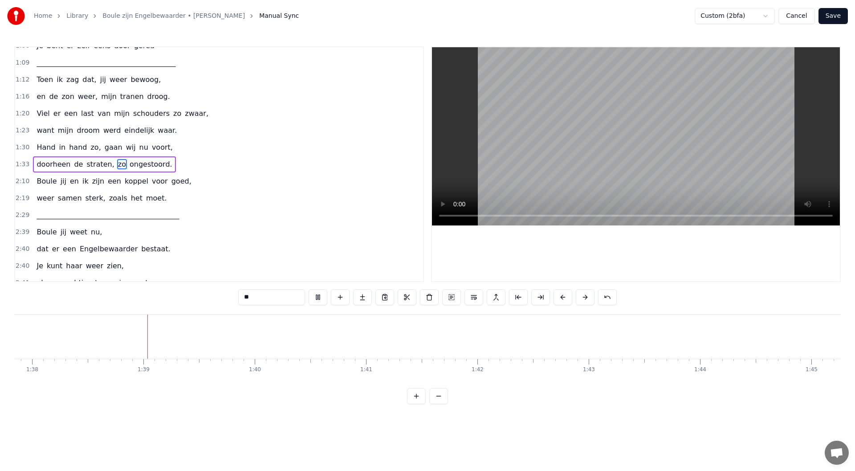
scroll to position [0, 10901]
click at [319, 294] on button at bounding box center [318, 297] width 19 height 16
click at [562, 296] on button at bounding box center [563, 297] width 19 height 16
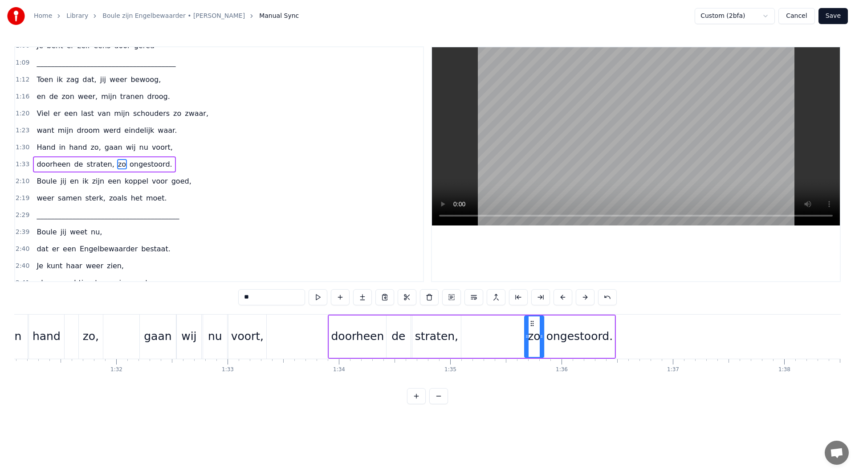
scroll to position [0, 10029]
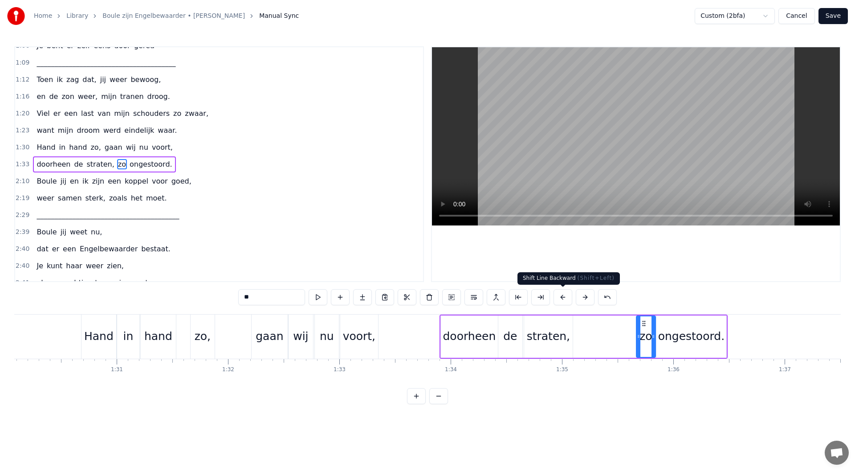
click at [560, 299] on button at bounding box center [563, 297] width 19 height 16
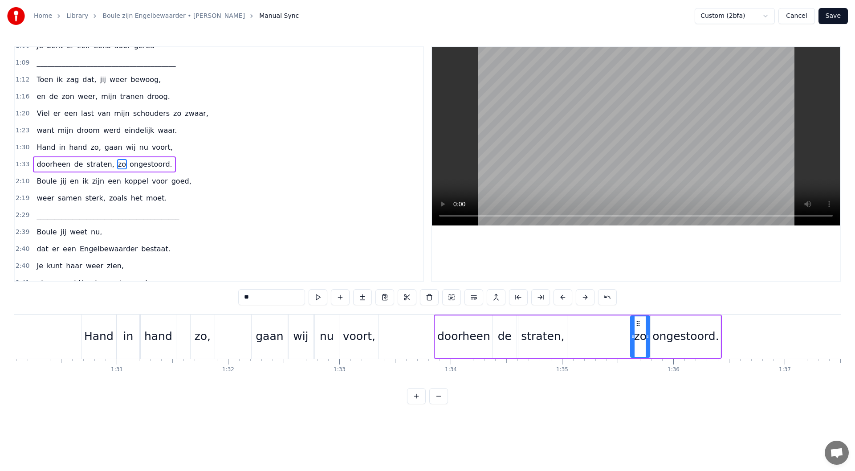
click at [560, 299] on button at bounding box center [563, 297] width 19 height 16
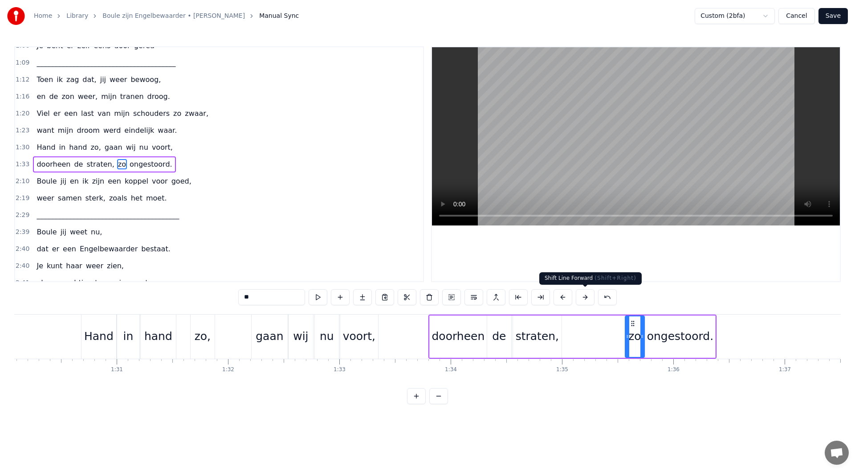
click at [583, 299] on button at bounding box center [585, 297] width 19 height 16
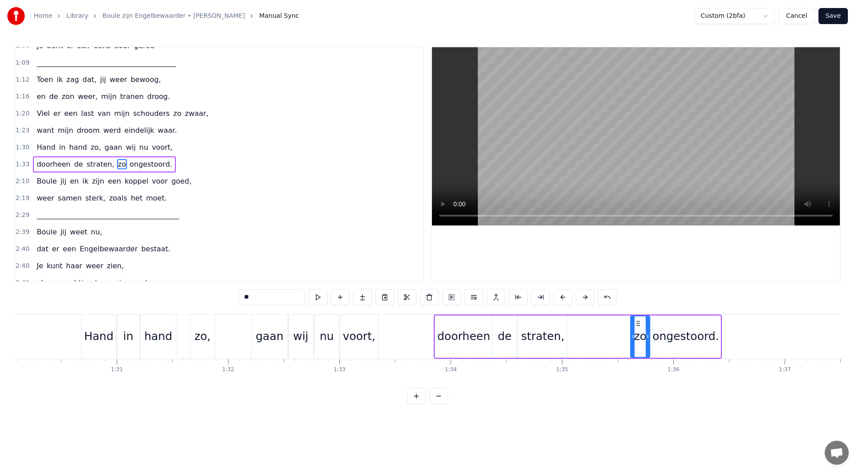
click at [583, 299] on button at bounding box center [585, 297] width 19 height 16
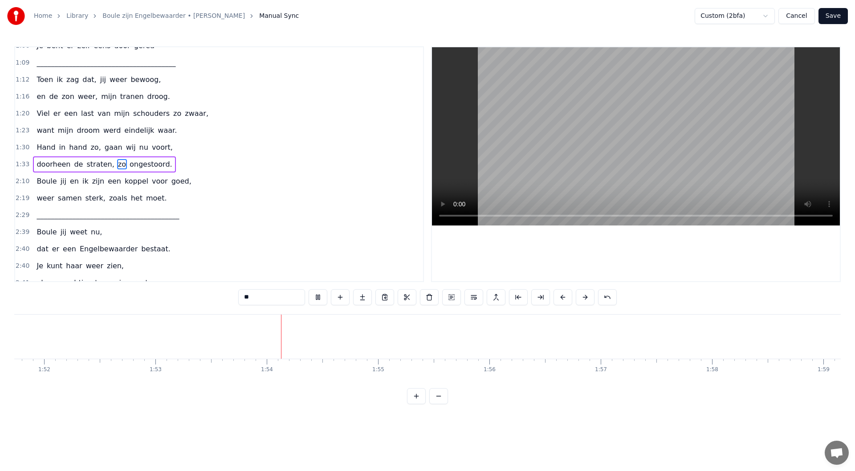
scroll to position [0, 12590]
click at [175, 167] on div "1:33 doorheen de straten, zo ongestoord." at bounding box center [219, 164] width 408 height 17
click at [373, 298] on button at bounding box center [371, 297] width 19 height 16
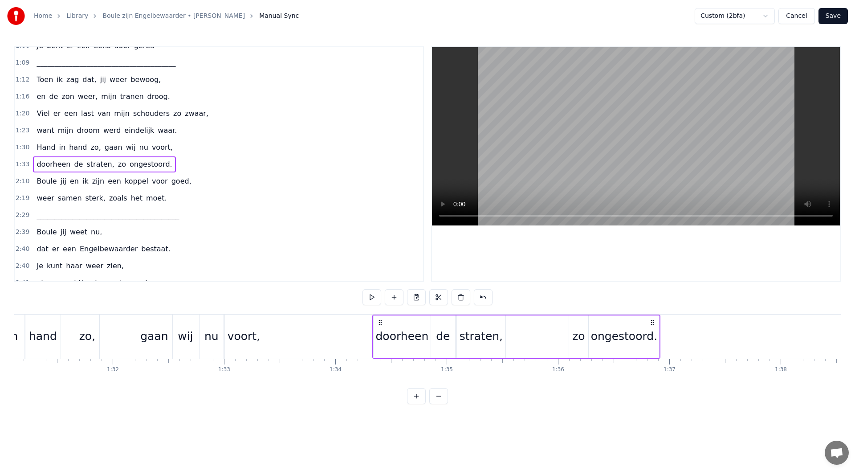
drag, startPoint x: 617, startPoint y: 322, endPoint x: 652, endPoint y: 325, distance: 35.7
click at [654, 325] on icon at bounding box center [652, 322] width 7 height 7
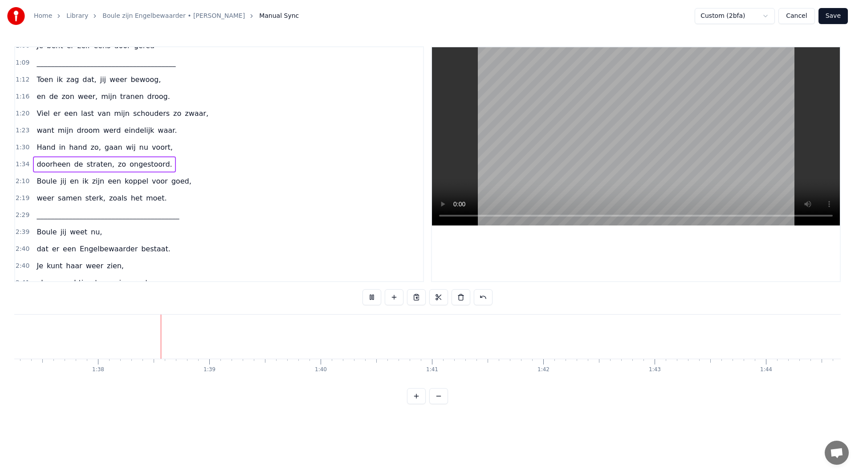
scroll to position [0, 10850]
click at [368, 298] on button at bounding box center [371, 297] width 19 height 16
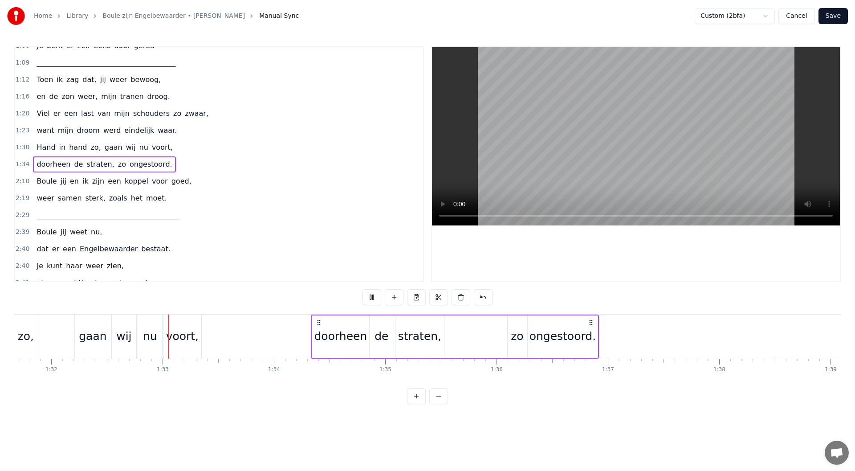
scroll to position [0, 10250]
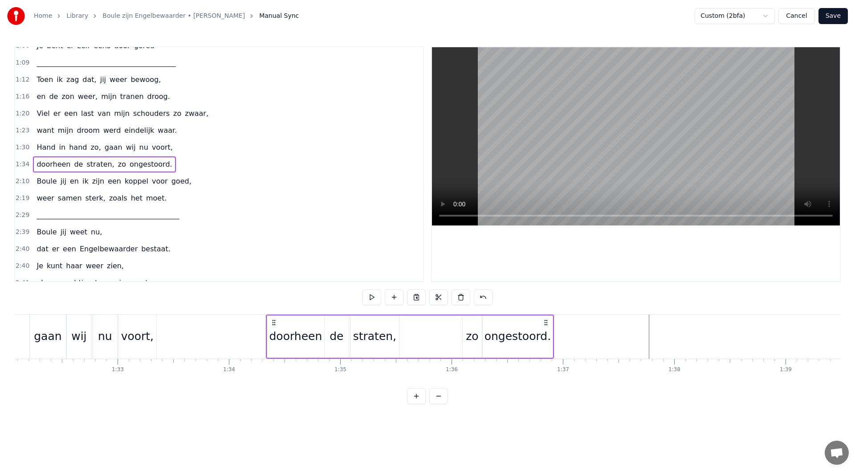
click at [419, 404] on button at bounding box center [416, 396] width 19 height 16
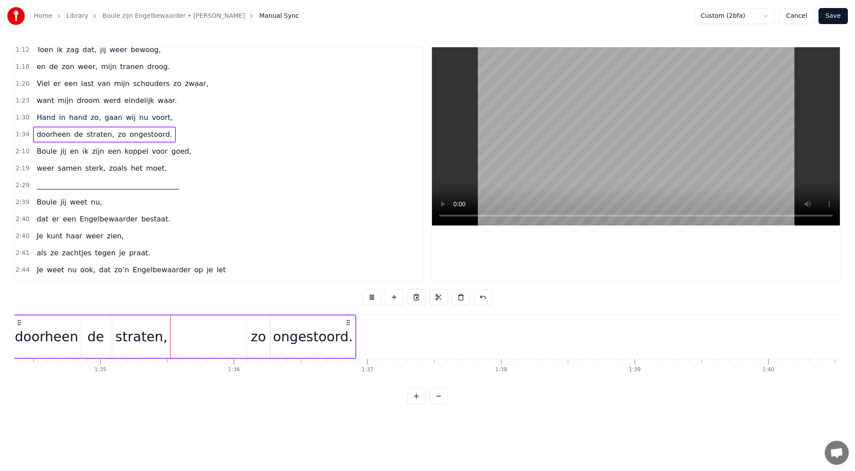
scroll to position [0, 12613]
click at [183, 155] on div "2:10 Boule jij en ik zijn een koppel voor goed," at bounding box center [219, 151] width 408 height 17
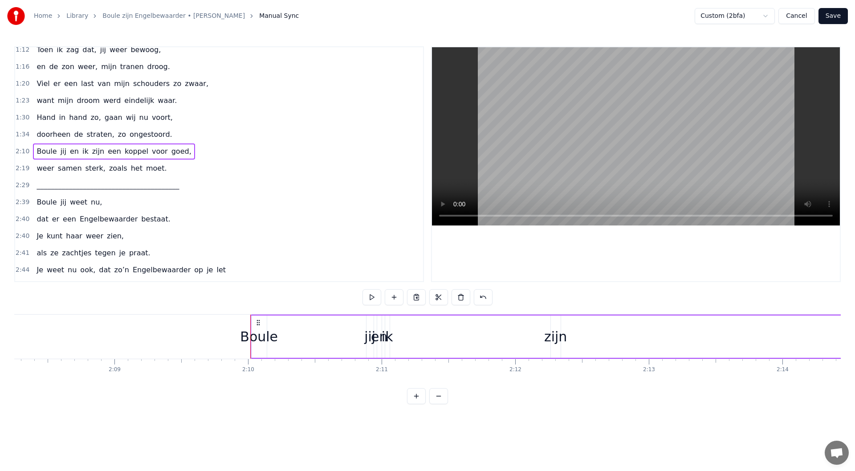
scroll to position [0, 17325]
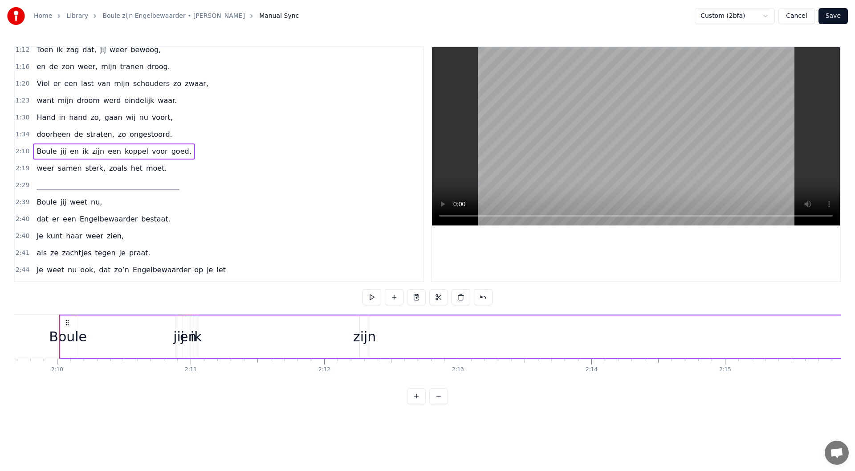
click at [66, 323] on icon at bounding box center [67, 322] width 7 height 7
click at [437, 403] on button at bounding box center [438, 396] width 19 height 16
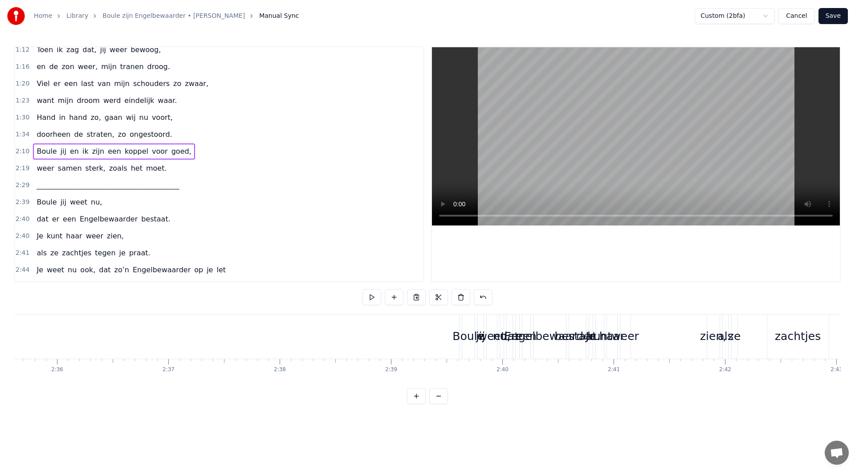
scroll to position [0, 14430]
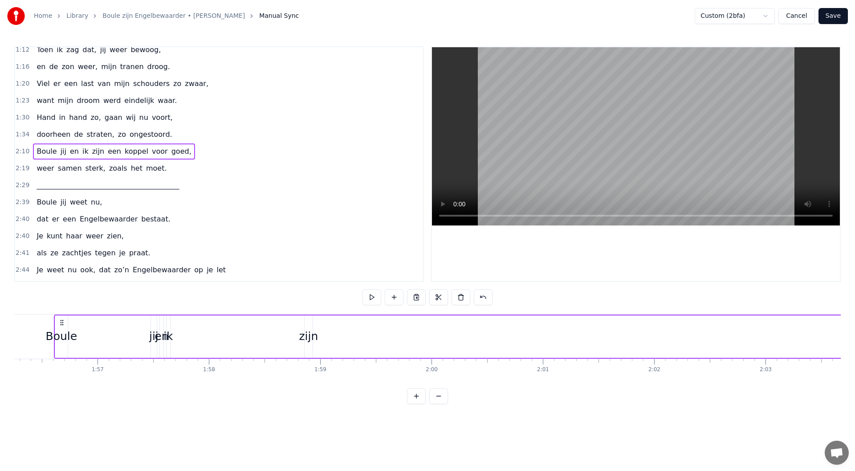
drag, startPoint x: 66, startPoint y: 322, endPoint x: 25, endPoint y: 326, distance: 41.1
click at [58, 326] on icon at bounding box center [61, 322] width 7 height 7
drag, startPoint x: 25, startPoint y: 326, endPoint x: 18, endPoint y: 326, distance: 7.1
click at [29, 326] on icon at bounding box center [32, 322] width 7 height 7
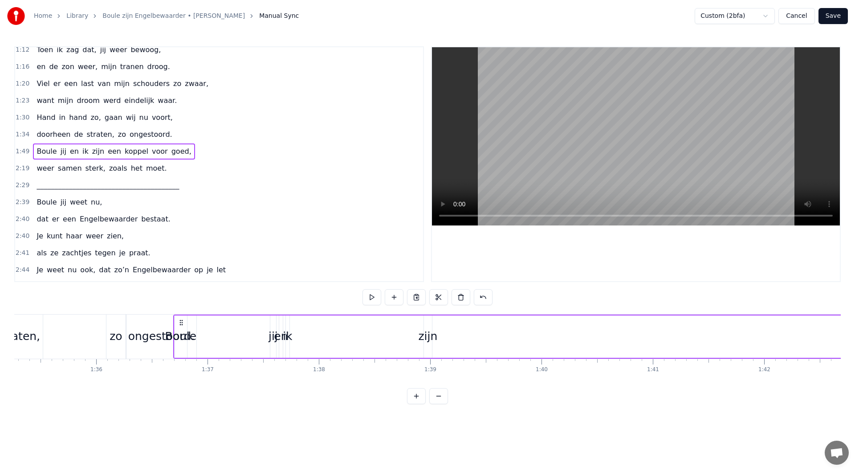
scroll to position [0, 10603]
drag, startPoint x: 19, startPoint y: 322, endPoint x: 329, endPoint y: 357, distance: 311.9
click at [329, 357] on div "Boule jij en ik zijn een koppel voor goed," at bounding box center [840, 336] width 1039 height 44
click at [340, 333] on div "Boule" at bounding box center [329, 336] width 32 height 17
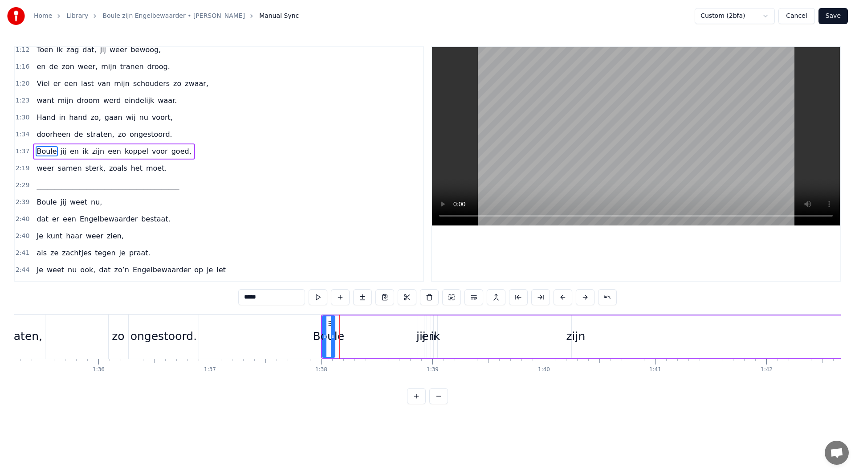
scroll to position [297, 0]
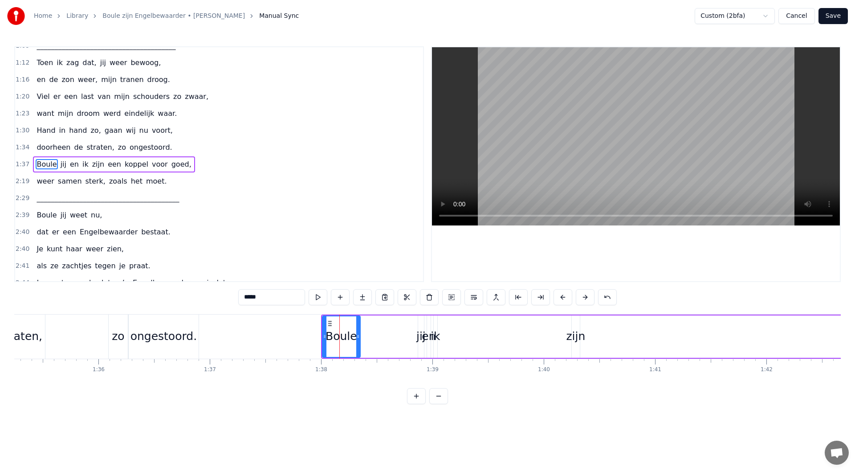
drag, startPoint x: 333, startPoint y: 337, endPoint x: 358, endPoint y: 338, distance: 25.4
click at [358, 338] on icon at bounding box center [358, 336] width 4 height 7
click at [420, 338] on div "jij" at bounding box center [420, 336] width 9 height 17
drag, startPoint x: 421, startPoint y: 336, endPoint x: 435, endPoint y: 339, distance: 14.2
click at [435, 339] on icon at bounding box center [436, 336] width 4 height 7
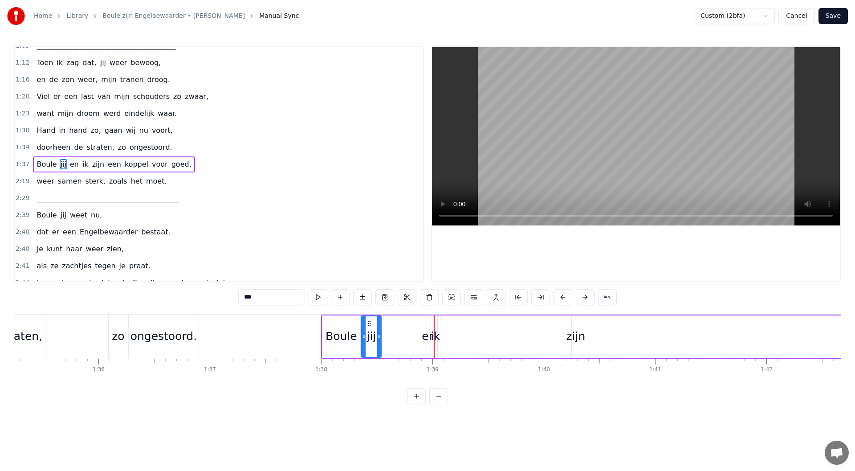
drag, startPoint x: 426, startPoint y: 324, endPoint x: 369, endPoint y: 326, distance: 56.6
click at [369, 326] on icon at bounding box center [369, 323] width 7 height 7
click at [423, 338] on div "en" at bounding box center [429, 336] width 14 height 17
click at [426, 337] on div "en" at bounding box center [429, 336] width 14 height 17
drag, startPoint x: 429, startPoint y: 336, endPoint x: 448, endPoint y: 336, distance: 19.1
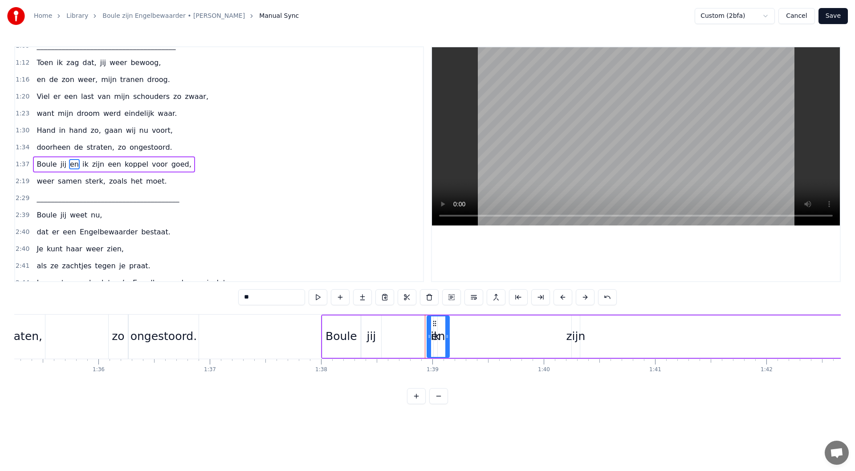
click at [448, 336] on icon at bounding box center [447, 336] width 4 height 7
drag, startPoint x: 434, startPoint y: 324, endPoint x: 414, endPoint y: 332, distance: 21.6
click at [390, 326] on icon at bounding box center [390, 323] width 7 height 7
click at [435, 336] on div "ik" at bounding box center [435, 336] width 9 height 17
drag, startPoint x: 436, startPoint y: 337, endPoint x: 449, endPoint y: 339, distance: 13.5
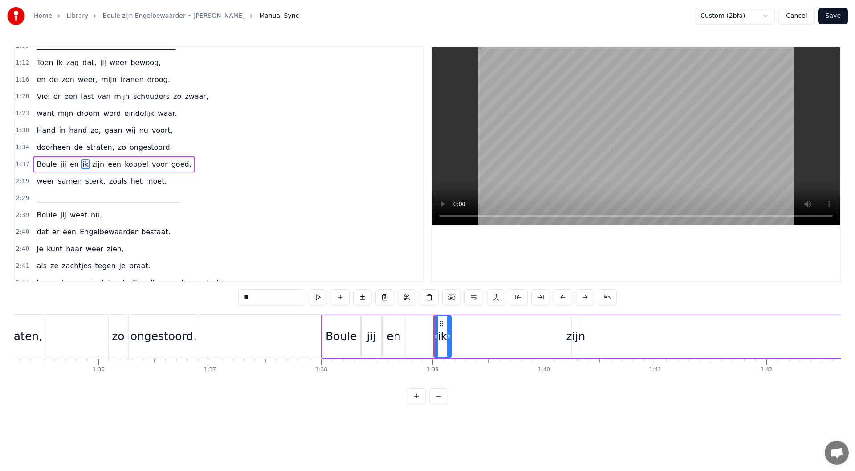
click at [449, 339] on icon at bounding box center [449, 336] width 4 height 7
drag, startPoint x: 440, startPoint y: 323, endPoint x: 413, endPoint y: 325, distance: 27.2
click at [413, 325] on icon at bounding box center [414, 323] width 7 height 7
click at [571, 338] on div "zijn" at bounding box center [575, 336] width 19 height 17
drag, startPoint x: 577, startPoint y: 336, endPoint x: 596, endPoint y: 336, distance: 19.2
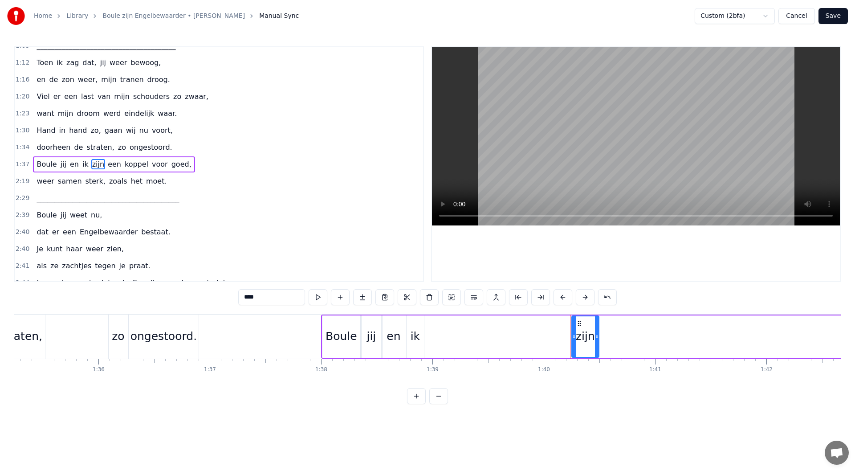
click at [596, 336] on icon at bounding box center [597, 336] width 4 height 7
drag, startPoint x: 579, startPoint y: 325, endPoint x: 432, endPoint y: 330, distance: 146.6
click at [432, 330] on div "zijn" at bounding box center [439, 336] width 26 height 41
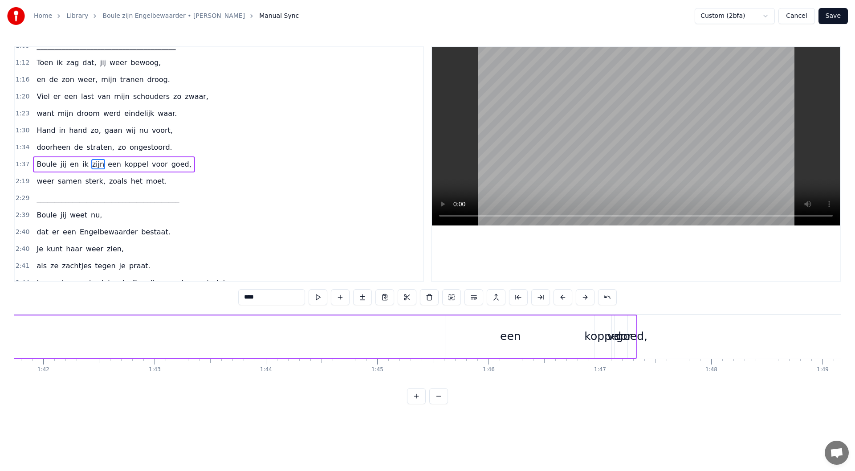
click at [520, 338] on div "een" at bounding box center [510, 336] width 130 height 42
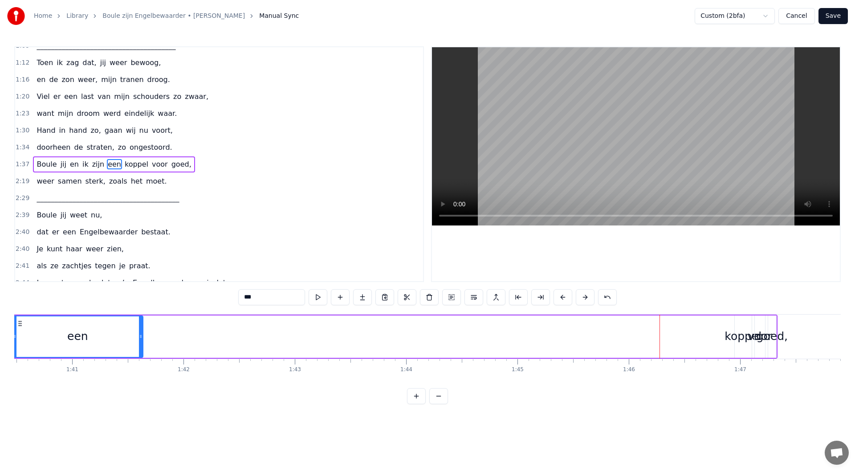
drag, startPoint x: 451, startPoint y: 324, endPoint x: 144, endPoint y: 315, distance: 307.0
click at [21, 314] on div "Boule jij en ik zijn een koppel voor goed," at bounding box center [257, 336] width 1039 height 44
click at [748, 336] on div "koppel" at bounding box center [747, 336] width 37 height 17
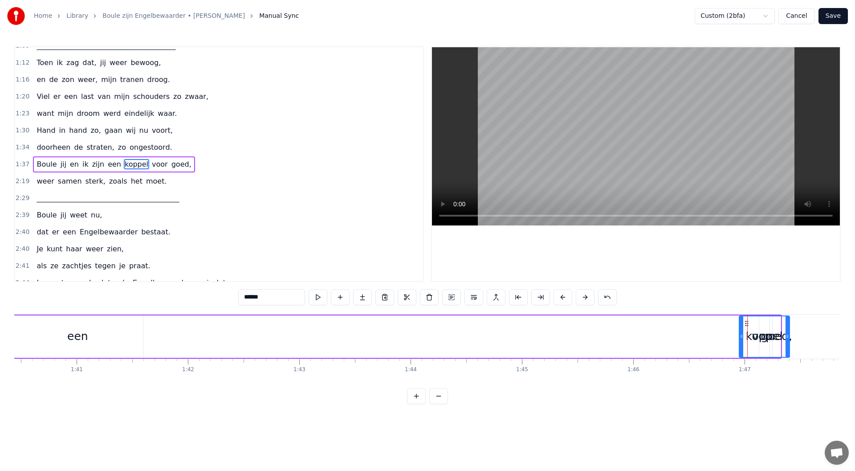
drag, startPoint x: 753, startPoint y: 336, endPoint x: 746, endPoint y: 331, distance: 8.9
click at [748, 336] on icon at bounding box center [788, 336] width 4 height 7
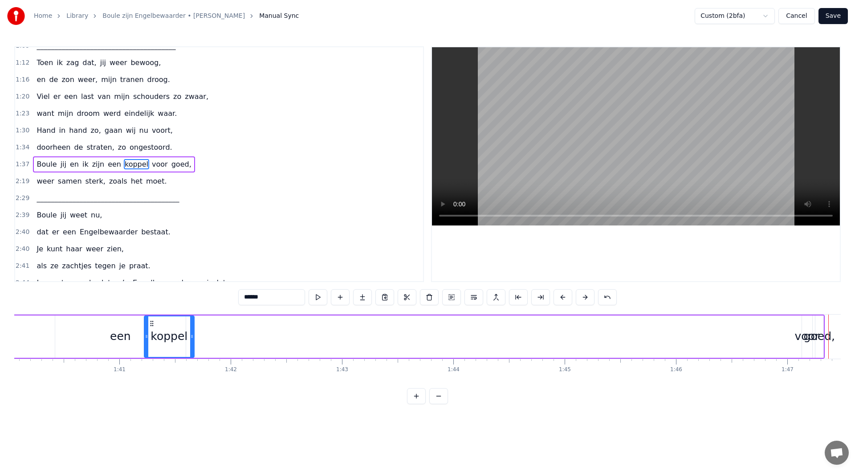
scroll to position [0, 11139]
drag, startPoint x: 746, startPoint y: 324, endPoint x: 196, endPoint y: 343, distance: 550.3
click at [196, 343] on div "koppel" at bounding box center [214, 336] width 49 height 41
click at [748, 338] on div "voor" at bounding box center [807, 336] width 25 height 17
type input "****"
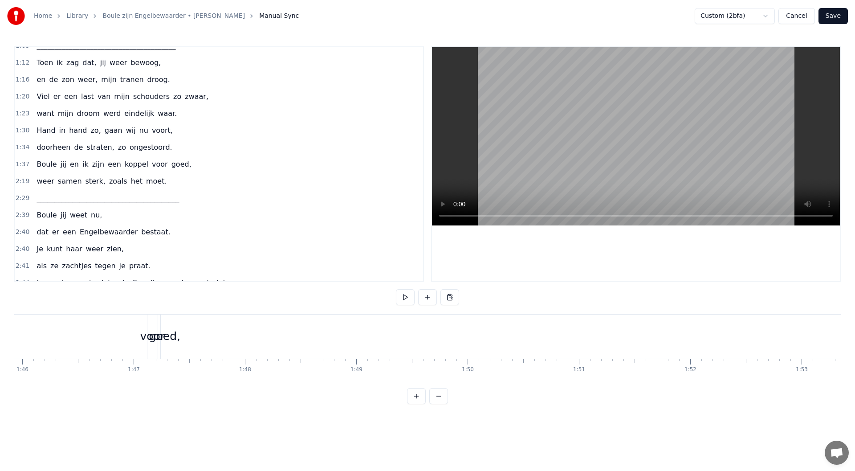
scroll to position [0, 11882]
click at [64, 338] on div "goed," at bounding box center [76, 336] width 31 height 17
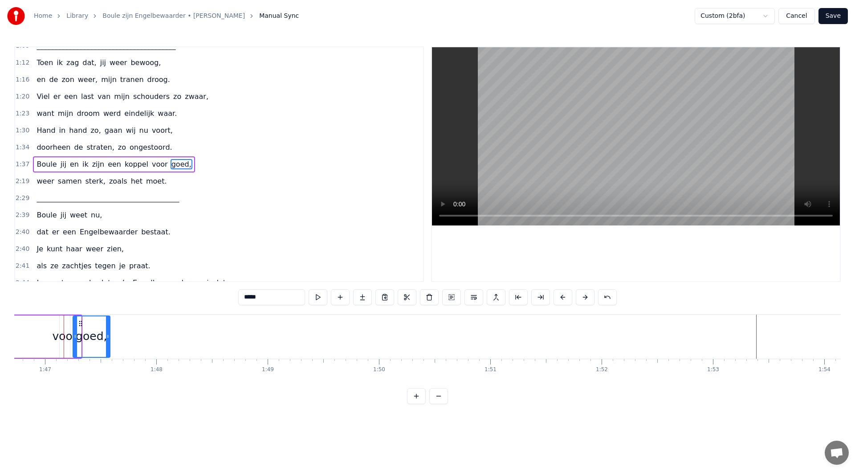
drag, startPoint x: 77, startPoint y: 336, endPoint x: 106, endPoint y: 338, distance: 29.0
click at [106, 338] on icon at bounding box center [108, 336] width 4 height 7
drag, startPoint x: 81, startPoint y: 323, endPoint x: 91, endPoint y: 324, distance: 9.8
click at [91, 324] on icon at bounding box center [90, 323] width 7 height 7
click at [62, 326] on div "voor" at bounding box center [65, 336] width 10 height 42
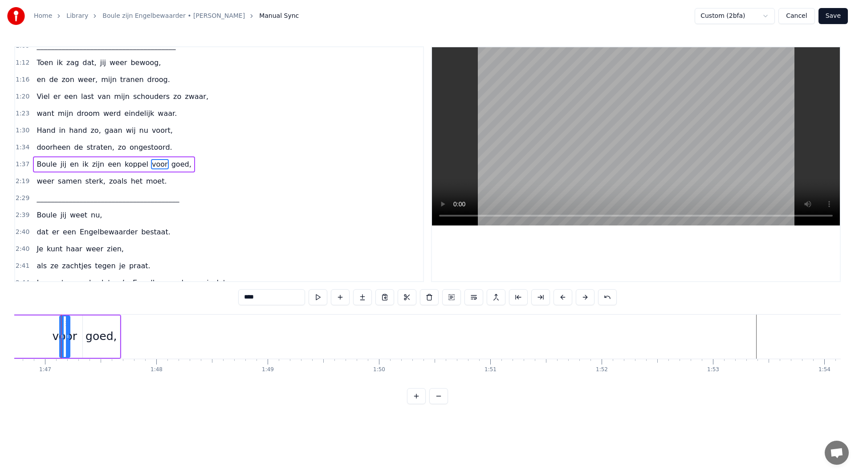
click at [69, 336] on div "voor" at bounding box center [64, 336] width 25 height 17
drag, startPoint x: 68, startPoint y: 336, endPoint x: 63, endPoint y: 324, distance: 13.4
click at [91, 336] on icon at bounding box center [92, 336] width 4 height 7
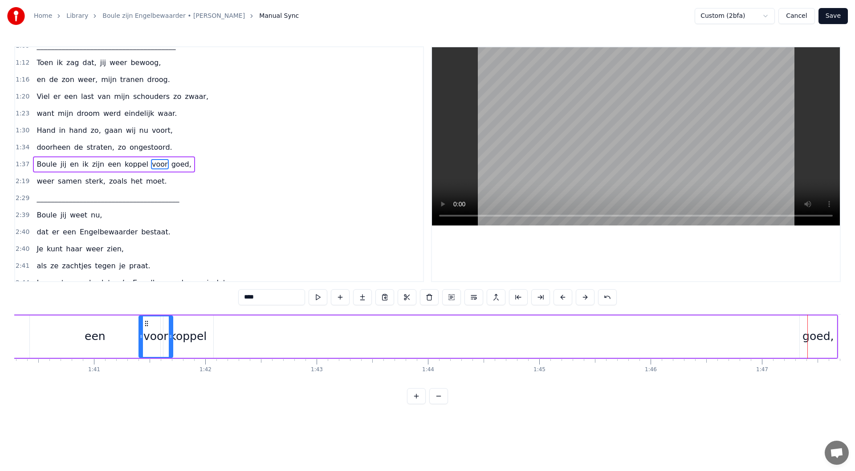
scroll to position [0, 11164]
drag, startPoint x: 67, startPoint y: 324, endPoint x: 224, endPoint y: 344, distance: 157.6
click at [224, 344] on div "voor" at bounding box center [232, 336] width 33 height 41
click at [748, 336] on div "goed," at bounding box center [818, 336] width 31 height 17
type input "*****"
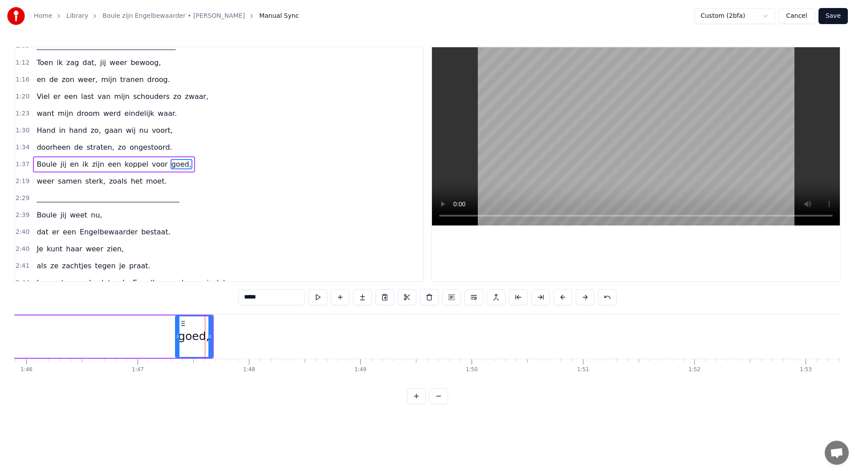
drag, startPoint x: 808, startPoint y: 324, endPoint x: 630, endPoint y: 341, distance: 178.9
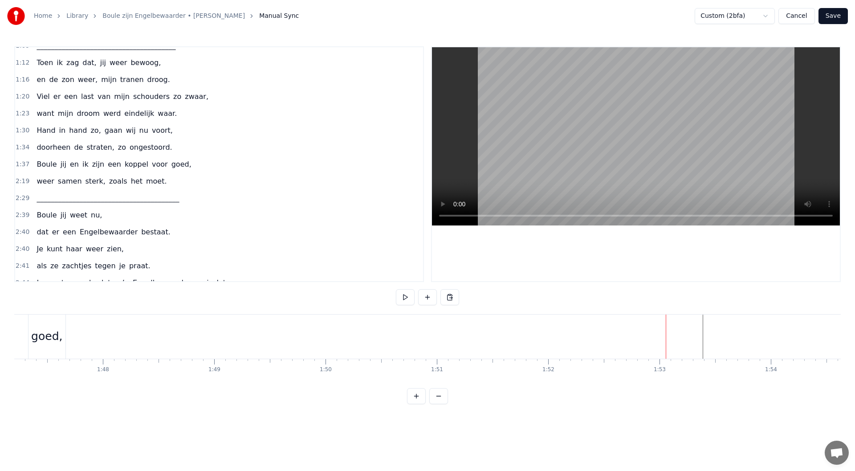
scroll to position [0, 11212]
click at [748, 336] on div "goed," at bounding box center [769, 336] width 31 height 17
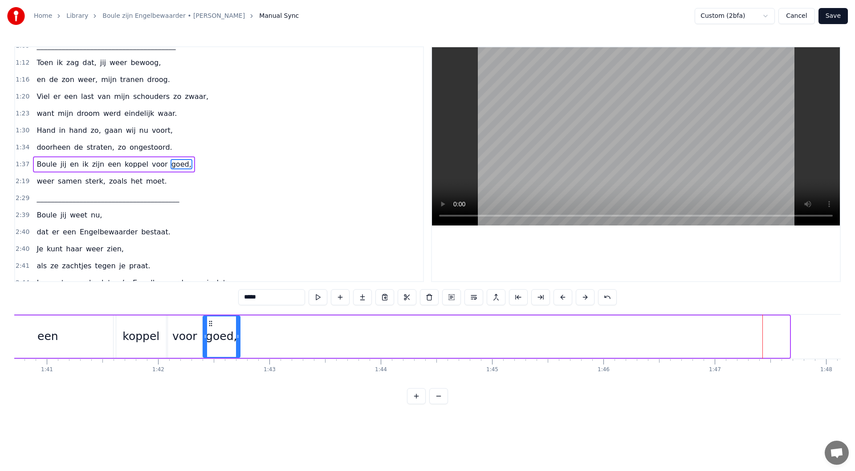
drag, startPoint x: 760, startPoint y: 323, endPoint x: 210, endPoint y: 300, distance: 550.0
click at [210, 300] on div "0:08 Maandenlang, 0:10 jij lag zo stil, 0:11 in een kamer, zo koud en kil 0:14 …" at bounding box center [427, 225] width 827 height 358
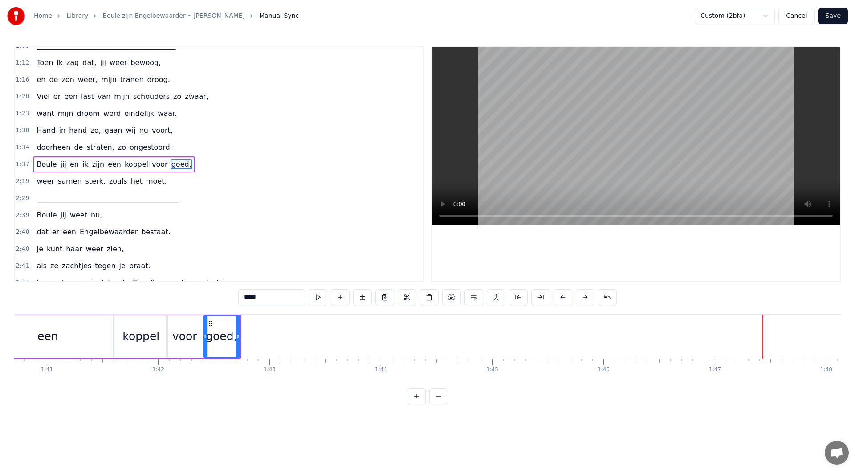
scroll to position [0, 10489]
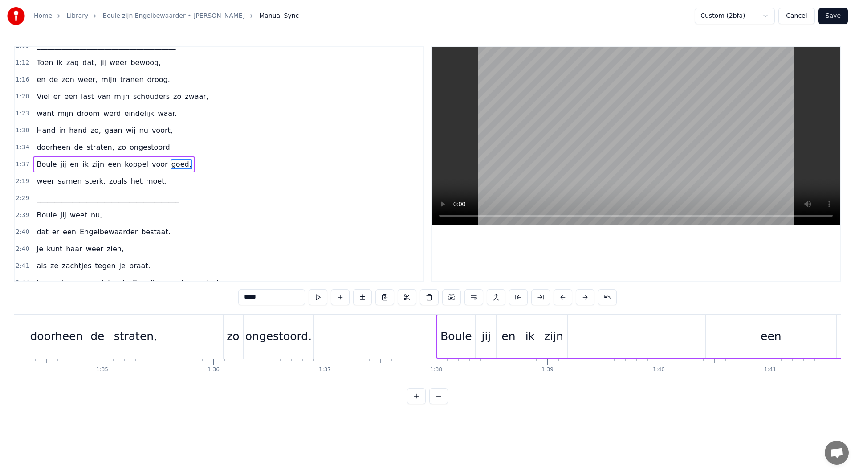
click at [748, 332] on div "een" at bounding box center [771, 336] width 21 height 17
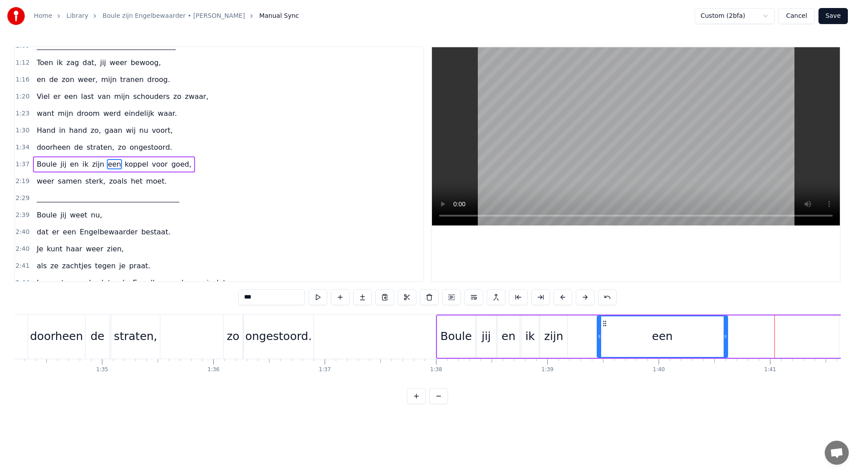
drag, startPoint x: 652, startPoint y: 326, endPoint x: 603, endPoint y: 326, distance: 49.0
click at [603, 326] on icon at bounding box center [604, 323] width 7 height 7
click at [550, 326] on div "zijn" at bounding box center [553, 336] width 27 height 42
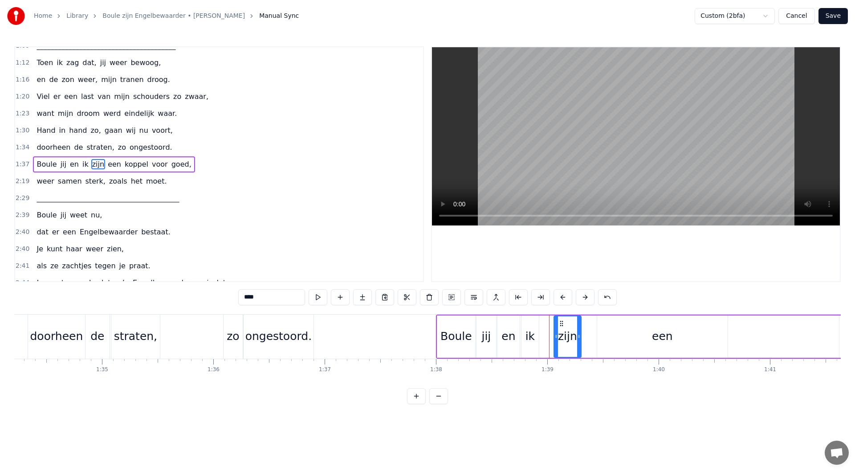
drag, startPoint x: 549, startPoint y: 322, endPoint x: 562, endPoint y: 322, distance: 13.8
click at [562, 322] on icon at bounding box center [561, 323] width 7 height 7
click at [661, 336] on div "een" at bounding box center [662, 336] width 21 height 17
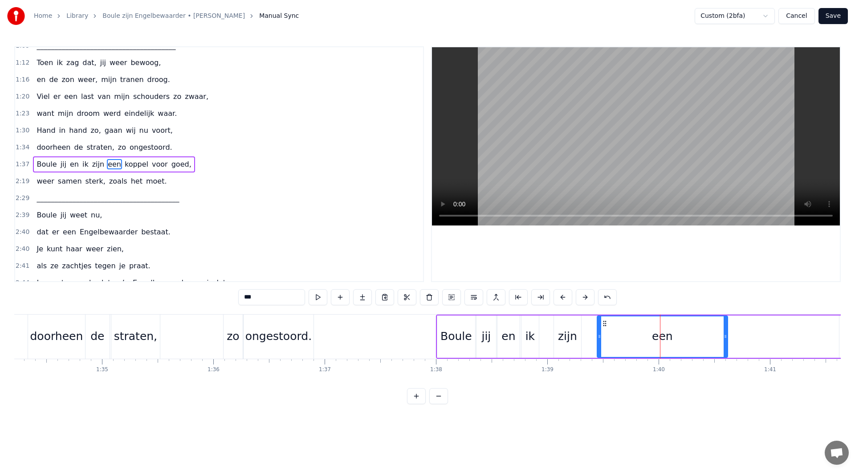
click at [605, 324] on icon at bounding box center [604, 323] width 7 height 7
drag, startPoint x: 725, startPoint y: 338, endPoint x: 630, endPoint y: 334, distance: 94.9
click at [630, 334] on icon at bounding box center [631, 336] width 4 height 7
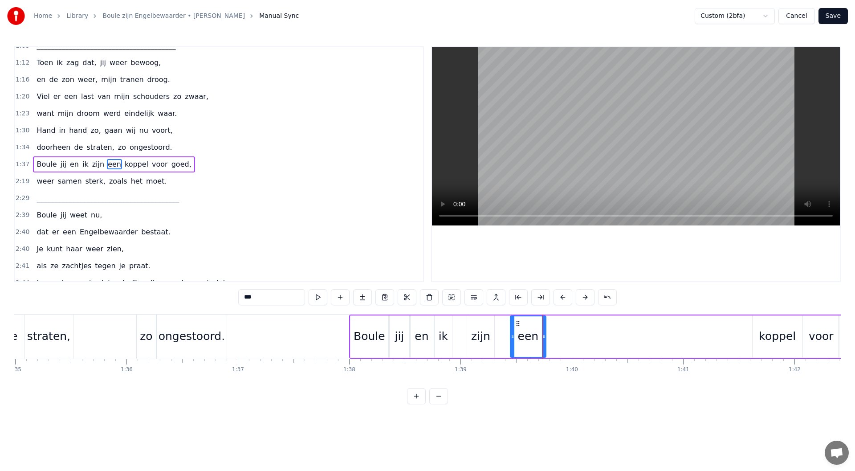
scroll to position [0, 10578]
click at [748, 345] on div "koppel" at bounding box center [775, 336] width 50 height 42
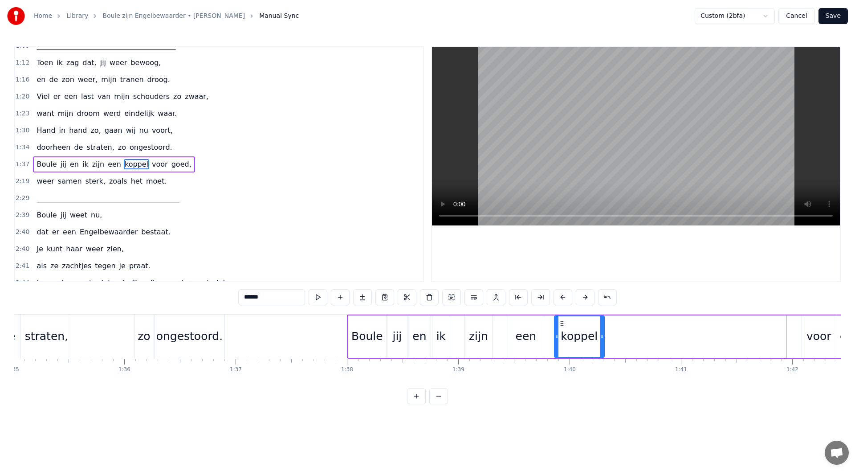
drag, startPoint x: 757, startPoint y: 321, endPoint x: 561, endPoint y: 328, distance: 196.1
click at [561, 328] on div "koppel" at bounding box center [579, 336] width 49 height 41
click at [748, 342] on div "voor" at bounding box center [818, 336] width 25 height 17
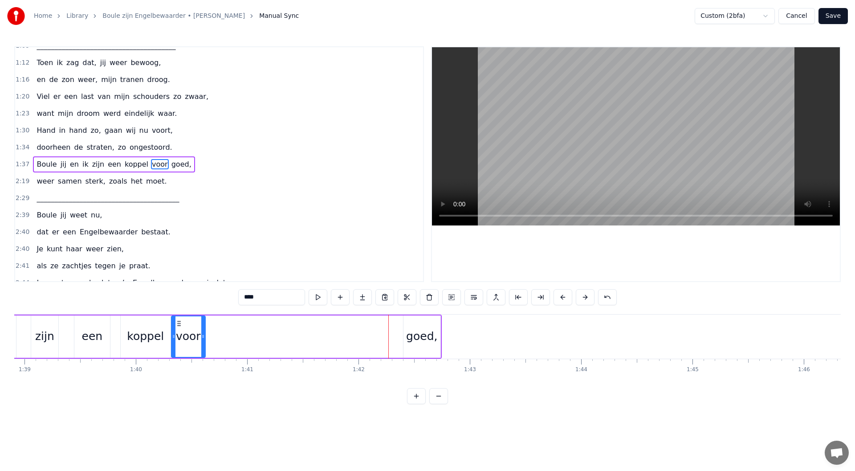
scroll to position [0, 11011]
drag, startPoint x: 758, startPoint y: 330, endPoint x: 183, endPoint y: 281, distance: 577.0
click at [183, 281] on div "0:08 Maandenlang, 0:10 jij lag zo stil, 0:11 in een kamer, zo koud en kil 0:14 …" at bounding box center [427, 225] width 827 height 358
click at [406, 323] on div "goed," at bounding box center [422, 336] width 37 height 42
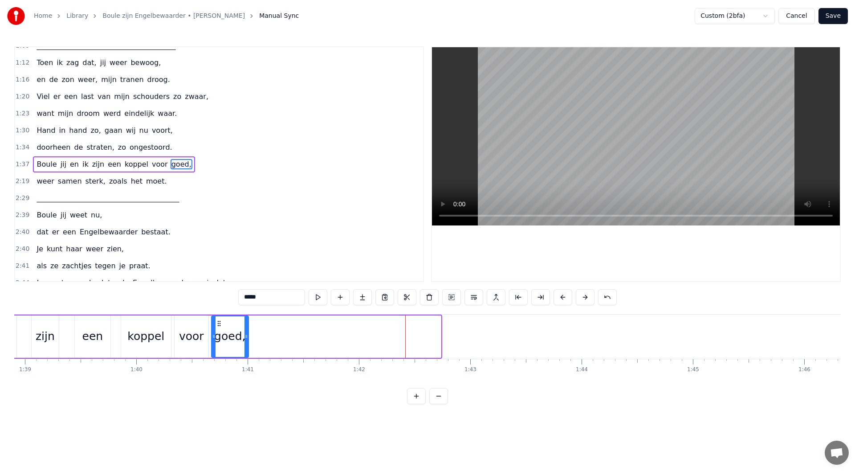
drag, startPoint x: 411, startPoint y: 323, endPoint x: 218, endPoint y: 317, distance: 192.5
click at [218, 317] on div "goed," at bounding box center [230, 336] width 36 height 41
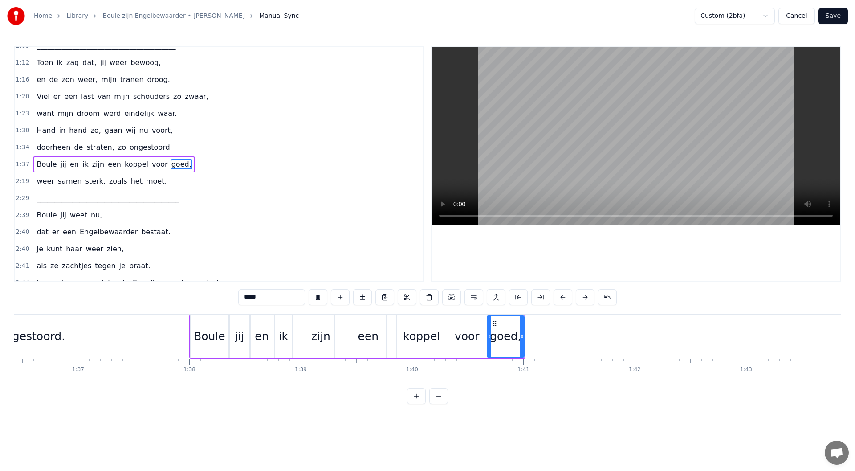
scroll to position [0, 11035]
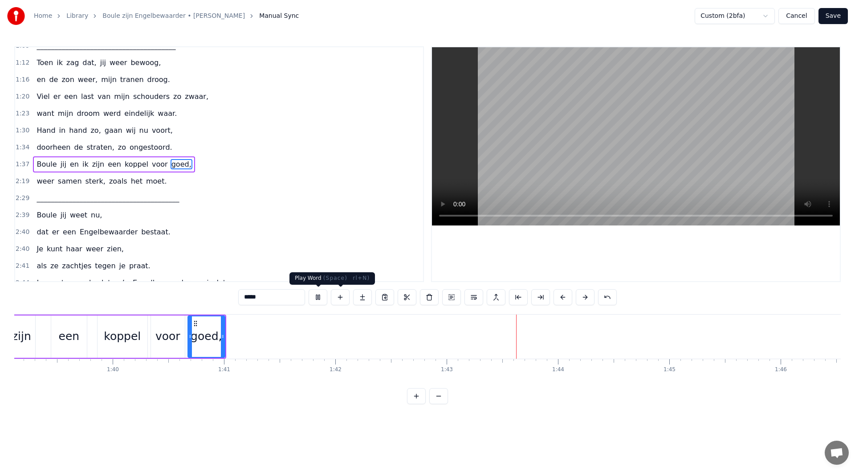
click at [314, 297] on button at bounding box center [318, 297] width 19 height 16
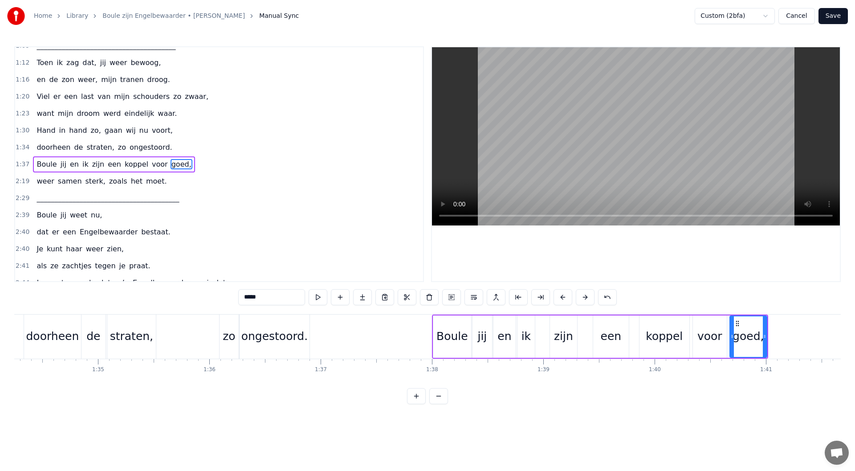
scroll to position [0, 10621]
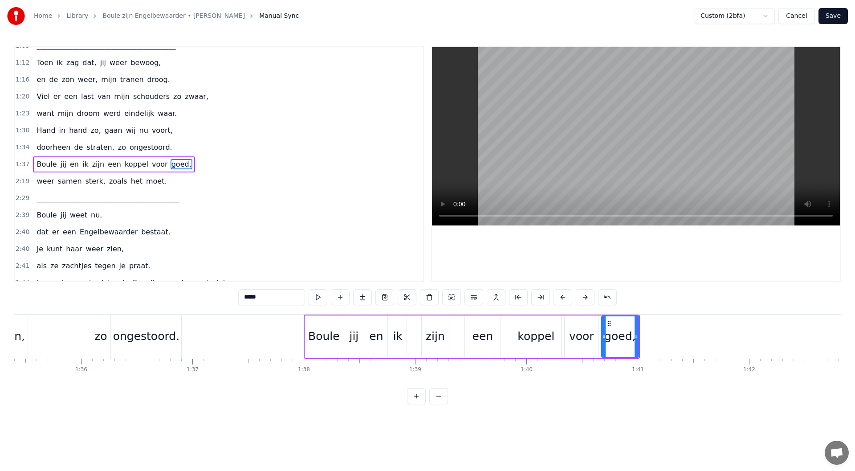
click at [485, 323] on div "een" at bounding box center [483, 336] width 36 height 42
drag, startPoint x: 497, startPoint y: 336, endPoint x: 488, endPoint y: 337, distance: 9.4
click at [488, 337] on icon at bounding box center [489, 336] width 4 height 7
click at [532, 338] on div "koppel" at bounding box center [535, 336] width 37 height 17
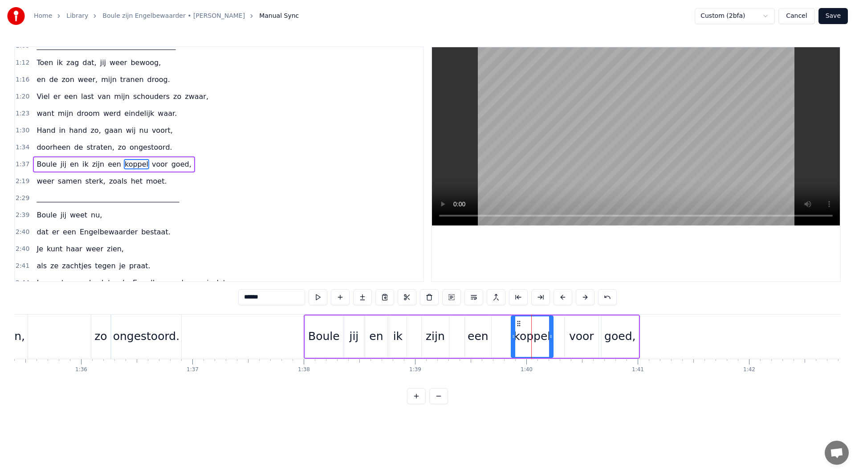
drag, startPoint x: 558, startPoint y: 335, endPoint x: 550, endPoint y: 336, distance: 8.1
click at [550, 336] on icon at bounding box center [551, 336] width 4 height 7
drag, startPoint x: 518, startPoint y: 323, endPoint x: 499, endPoint y: 324, distance: 19.2
click at [499, 324] on icon at bounding box center [499, 323] width 7 height 7
click at [574, 333] on div "voor" at bounding box center [581, 336] width 25 height 17
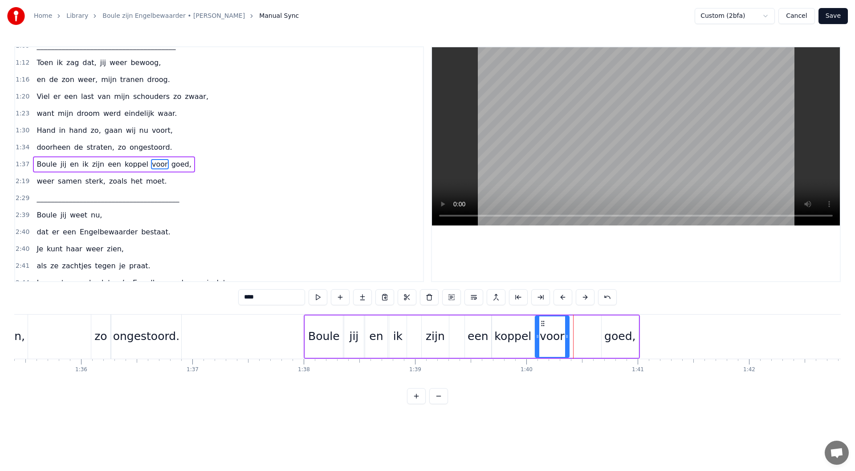
drag, startPoint x: 571, startPoint y: 323, endPoint x: 542, endPoint y: 325, distance: 29.5
click at [542, 325] on icon at bounding box center [542, 323] width 7 height 7
click at [620, 334] on div "goed," at bounding box center [619, 336] width 31 height 17
drag, startPoint x: 608, startPoint y: 324, endPoint x: 576, endPoint y: 329, distance: 32.4
click at [576, 329] on div "goed," at bounding box center [588, 336] width 36 height 41
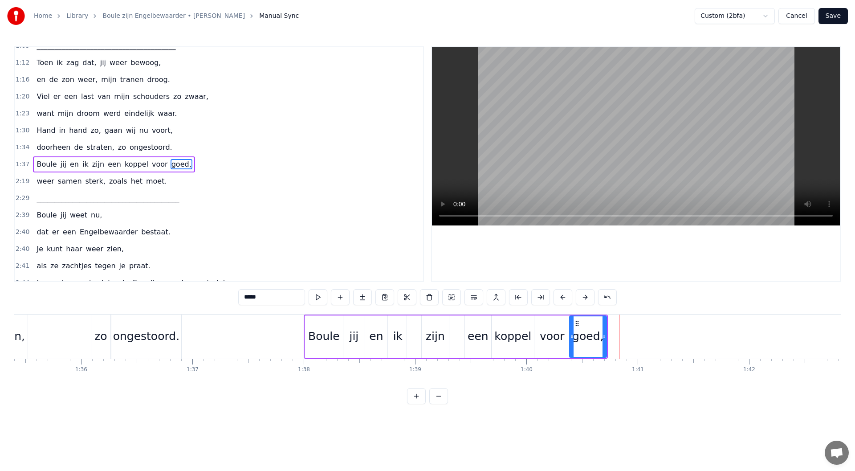
click at [444, 328] on div "zijn" at bounding box center [435, 336] width 27 height 42
drag, startPoint x: 430, startPoint y: 324, endPoint x: 417, endPoint y: 324, distance: 12.9
click at [417, 324] on icon at bounding box center [416, 323] width 7 height 7
click at [471, 326] on div "een" at bounding box center [478, 336] width 26 height 42
type input "***"
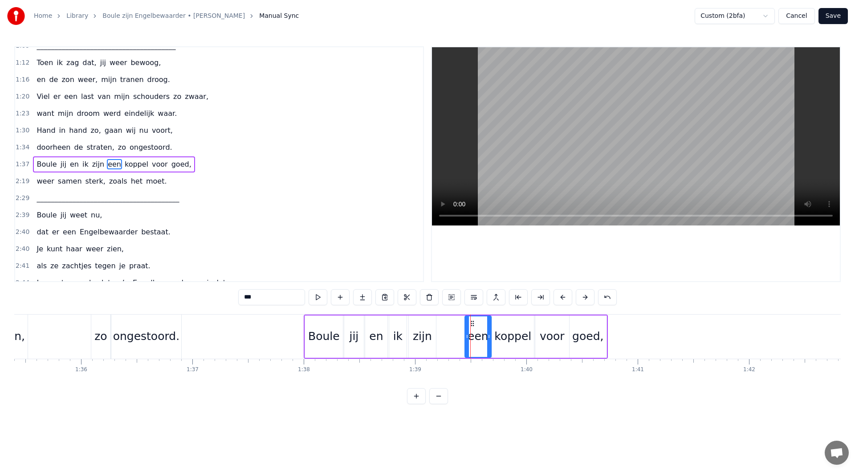
drag, startPoint x: 471, startPoint y: 322, endPoint x: 458, endPoint y: 322, distance: 12.9
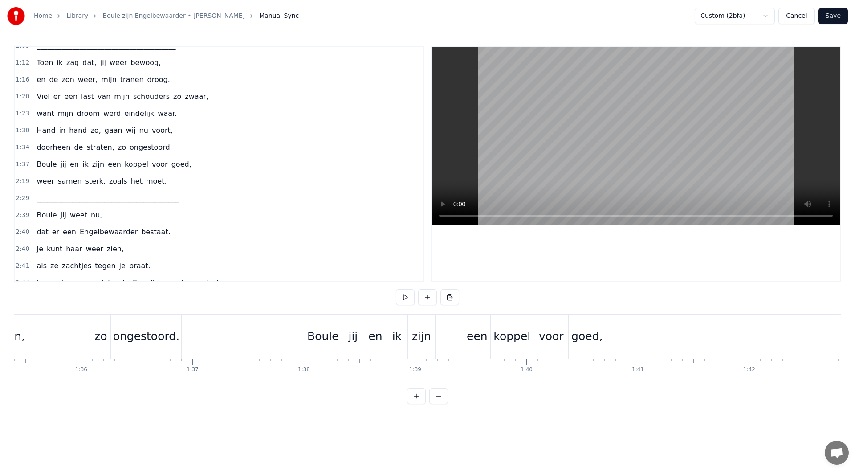
click at [469, 329] on div "een" at bounding box center [477, 336] width 21 height 17
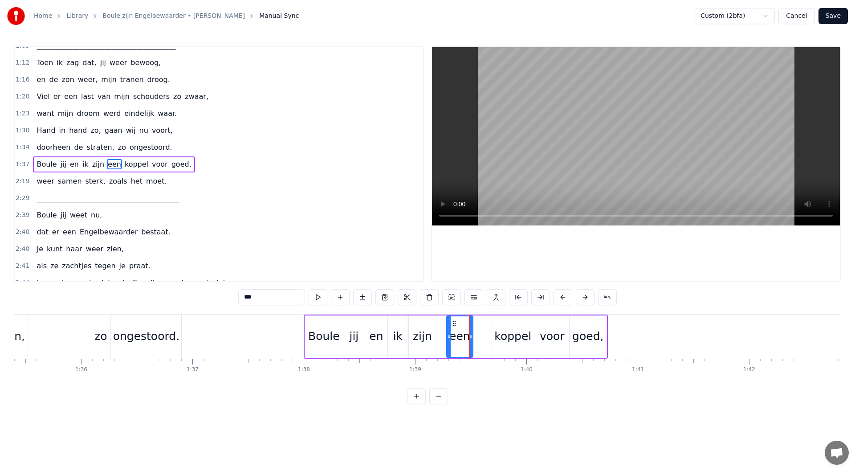
drag, startPoint x: 472, startPoint y: 322, endPoint x: 454, endPoint y: 323, distance: 18.3
click at [454, 323] on icon at bounding box center [454, 323] width 7 height 7
click at [507, 328] on div "koppel" at bounding box center [512, 336] width 37 height 17
drag, startPoint x: 497, startPoint y: 323, endPoint x: 479, endPoint y: 323, distance: 18.3
click at [479, 323] on icon at bounding box center [481, 323] width 7 height 7
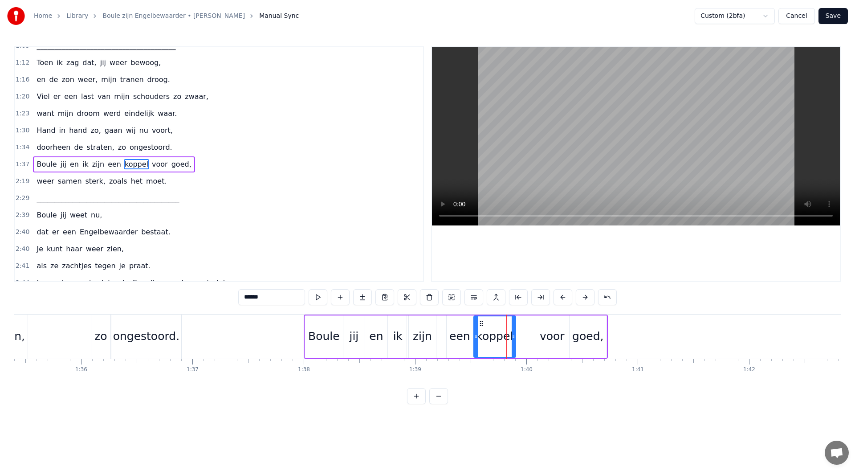
click at [549, 329] on div "voor" at bounding box center [552, 336] width 25 height 17
drag, startPoint x: 543, startPoint y: 324, endPoint x: 524, endPoint y: 325, distance: 18.7
click at [524, 325] on icon at bounding box center [524, 323] width 7 height 7
click at [578, 330] on div "goed," at bounding box center [587, 336] width 31 height 17
type input "*****"
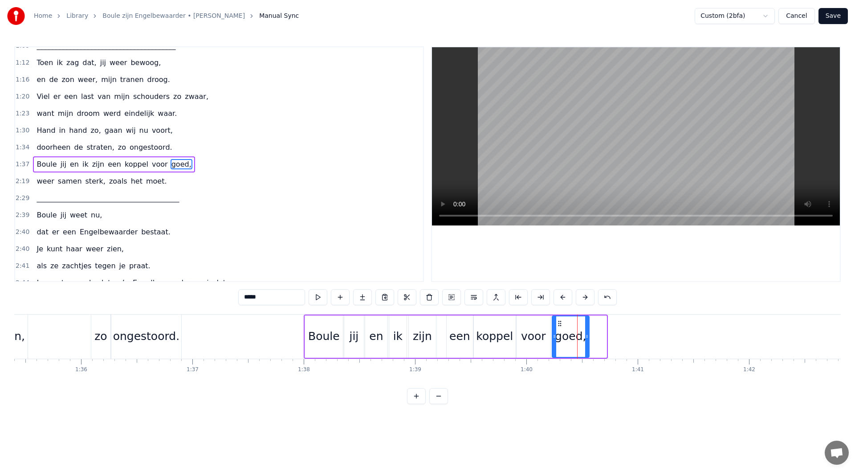
drag, startPoint x: 577, startPoint y: 324, endPoint x: 569, endPoint y: 324, distance: 7.6
click at [559, 325] on icon at bounding box center [559, 323] width 7 height 7
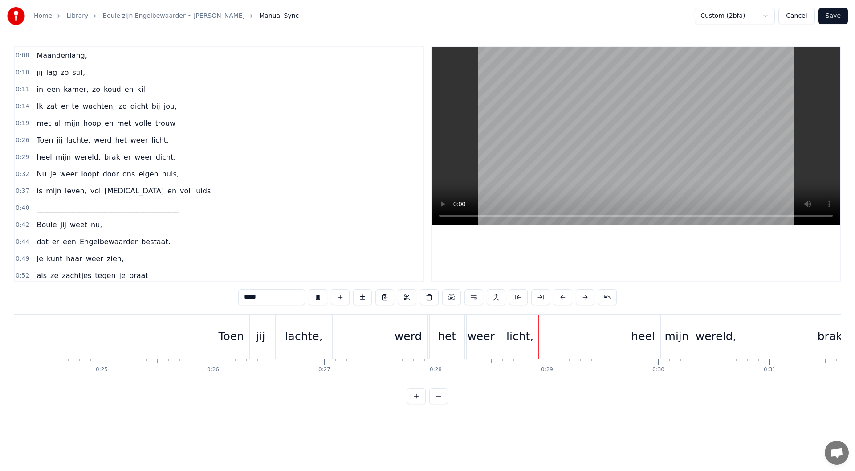
scroll to position [0, 3079]
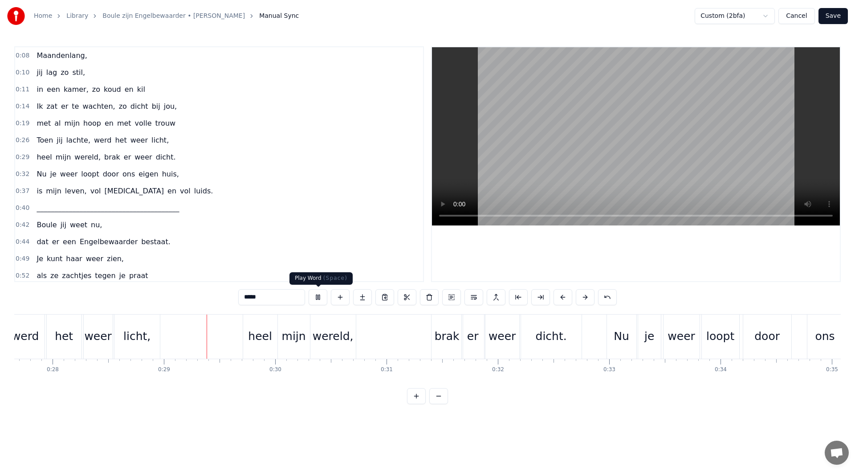
click at [319, 302] on button at bounding box center [318, 297] width 19 height 16
click at [169, 126] on div "0:19 met al mijn hoop en met volle trouw" at bounding box center [219, 123] width 408 height 17
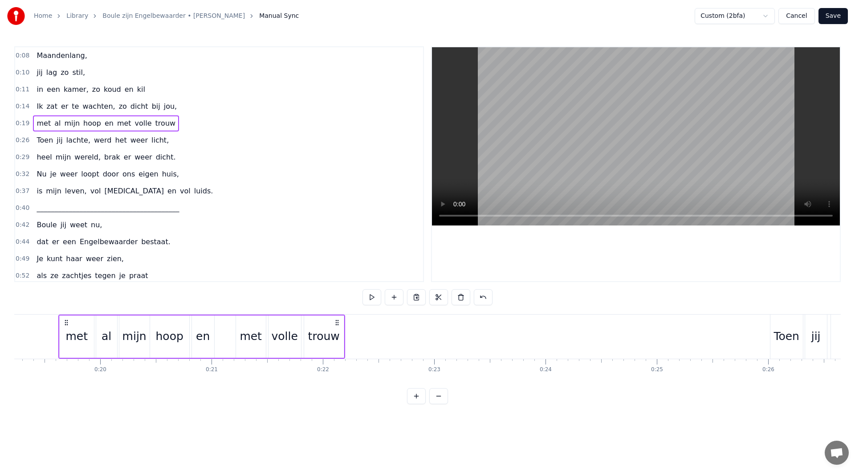
scroll to position [0, 2140]
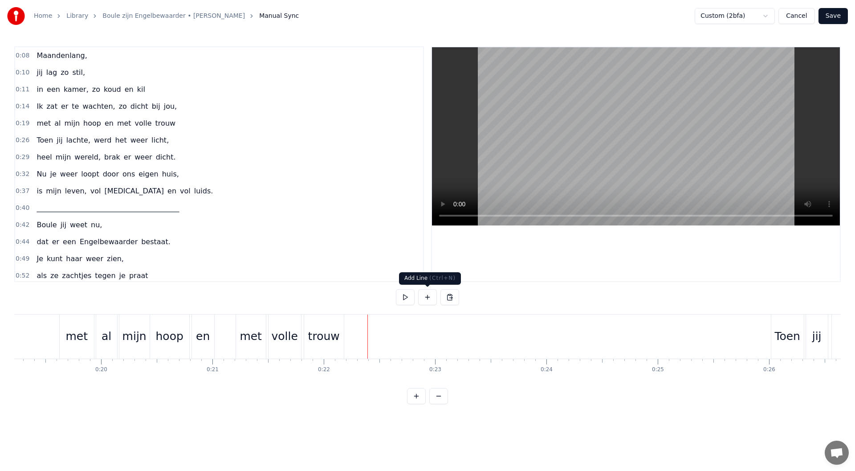
click at [427, 300] on button at bounding box center [427, 297] width 19 height 16
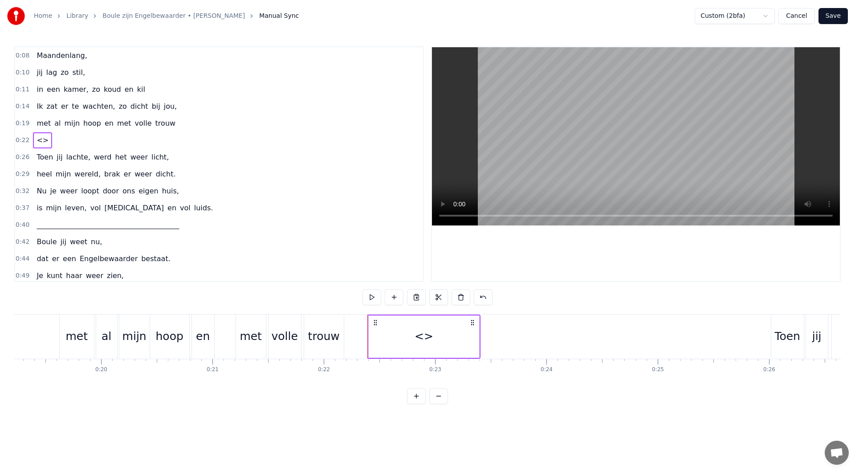
click at [418, 335] on div "<>" at bounding box center [424, 336] width 19 height 17
click at [262, 301] on input "**" at bounding box center [271, 297] width 67 height 16
type input "*"
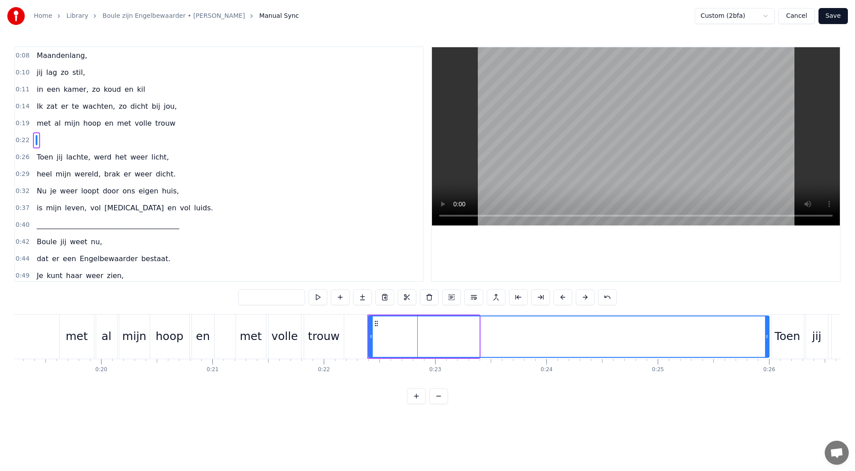
drag, startPoint x: 478, startPoint y: 335, endPoint x: 768, endPoint y: 348, distance: 290.2
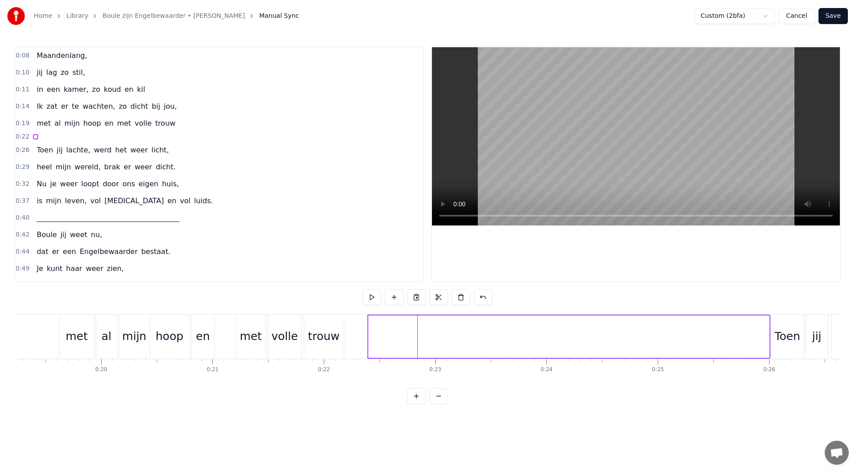
click at [392, 326] on div at bounding box center [568, 336] width 401 height 42
drag, startPoint x: 375, startPoint y: 322, endPoint x: 365, endPoint y: 323, distance: 10.8
click at [365, 323] on icon at bounding box center [364, 322] width 7 height 7
click at [481, 296] on button at bounding box center [483, 297] width 19 height 16
click at [481, 296] on button at bounding box center [472, 297] width 19 height 16
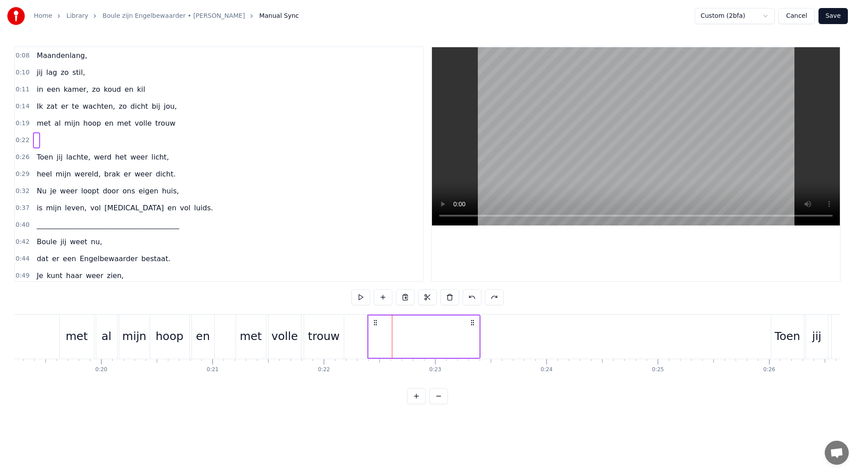
click at [478, 297] on button at bounding box center [472, 297] width 19 height 16
drag, startPoint x: 471, startPoint y: 322, endPoint x: 465, endPoint y: 325, distance: 6.6
click at [471, 322] on icon at bounding box center [472, 322] width 7 height 7
click at [426, 336] on div "<>" at bounding box center [424, 336] width 19 height 17
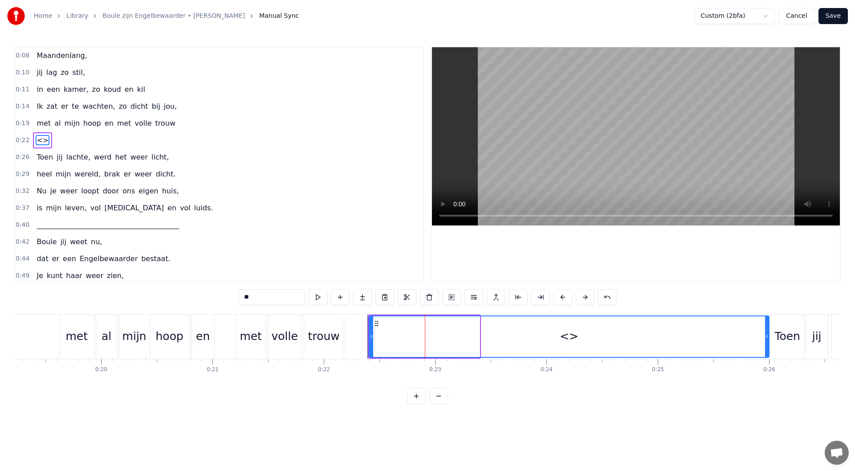
drag, startPoint x: 478, startPoint y: 337, endPoint x: 768, endPoint y: 346, distance: 289.6
click at [748, 346] on div at bounding box center [767, 336] width 4 height 41
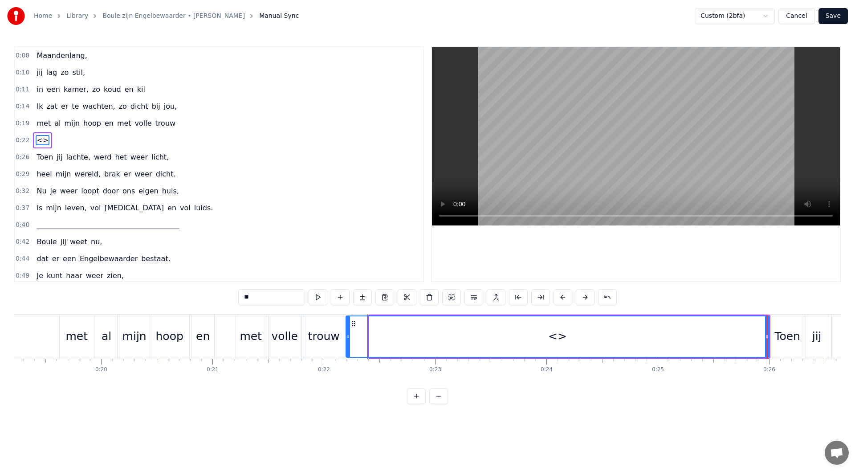
drag, startPoint x: 372, startPoint y: 338, endPoint x: 354, endPoint y: 339, distance: 18.3
click at [349, 339] on icon at bounding box center [348, 336] width 4 height 7
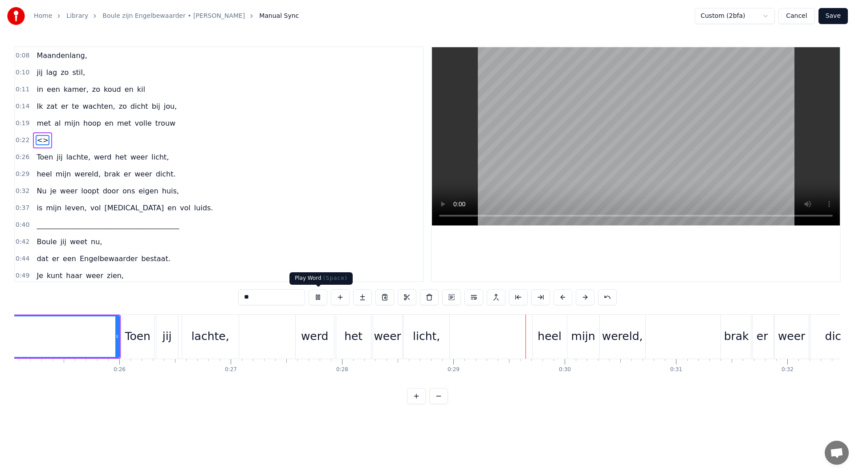
scroll to position [0, 3200]
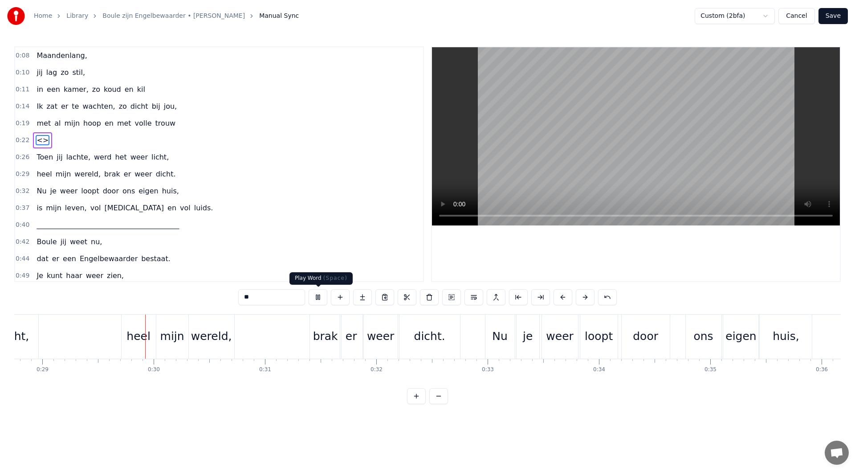
click at [318, 296] on button at bounding box center [318, 297] width 19 height 16
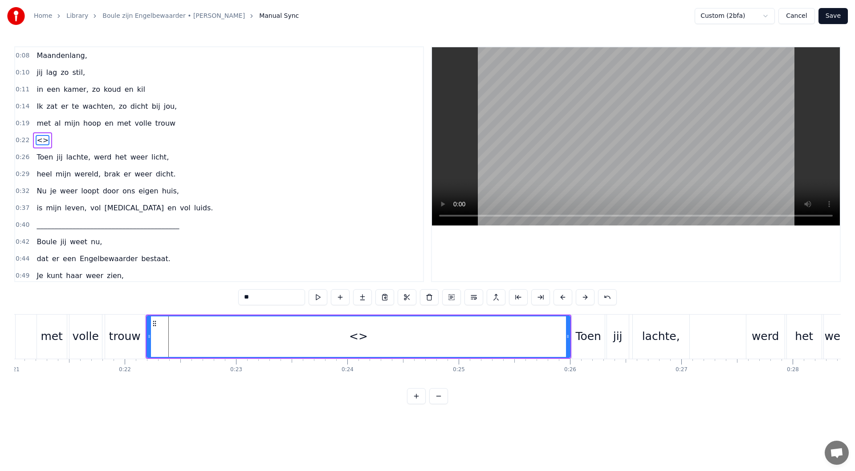
scroll to position [0, 2307]
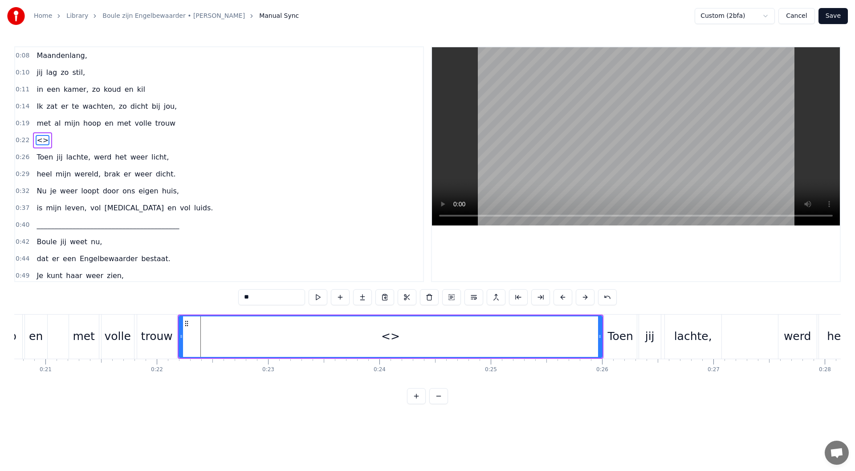
click at [383, 340] on div "<>" at bounding box center [390, 336] width 422 height 41
click at [255, 297] on input "**" at bounding box center [271, 297] width 67 height 16
type input "*"
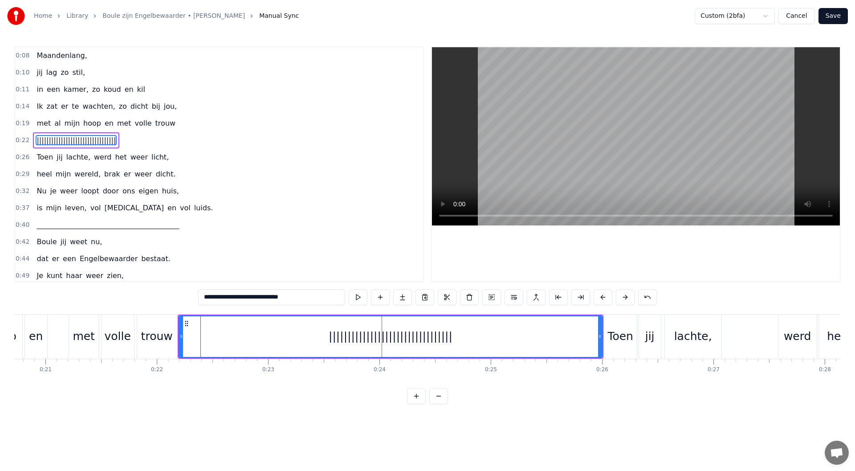
type input "**********"
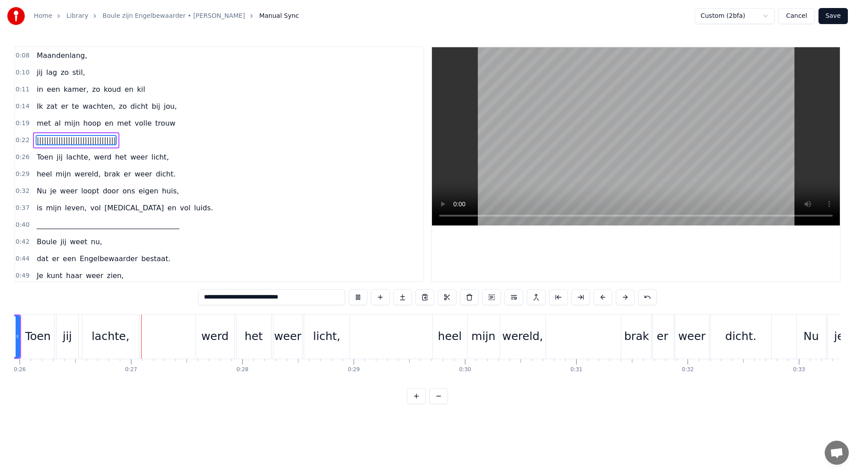
scroll to position [0, 2894]
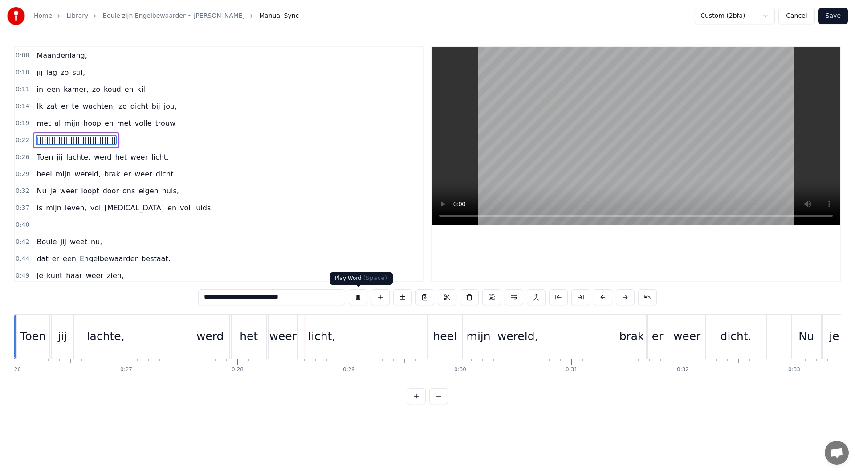
click at [362, 296] on button at bounding box center [358, 297] width 19 height 16
click at [270, 295] on input "**********" at bounding box center [271, 297] width 147 height 16
drag, startPoint x: 212, startPoint y: 299, endPoint x: 191, endPoint y: 299, distance: 20.9
click at [191, 300] on div "0:08 Maandenlang, 0:10 jij lag zo stil, 0:11 in een kamer, zo koud en kil 0:14 …" at bounding box center [427, 225] width 827 height 358
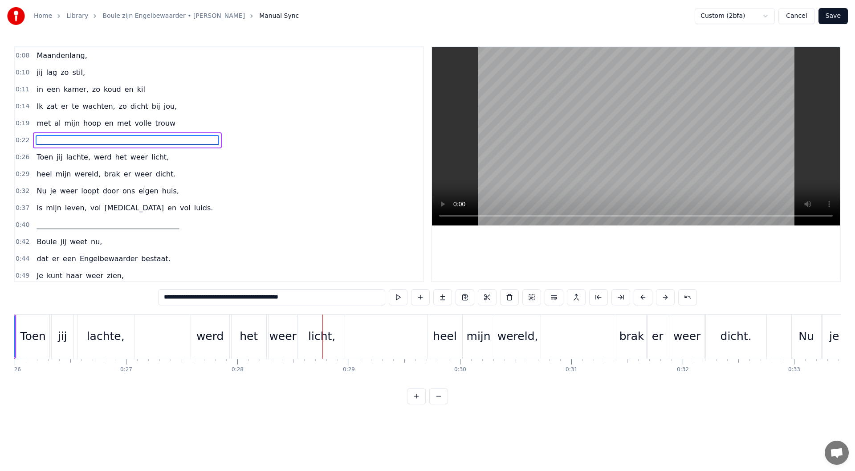
type input "**********"
click at [201, 141] on div "0:22 ___________________________________________________" at bounding box center [219, 140] width 408 height 17
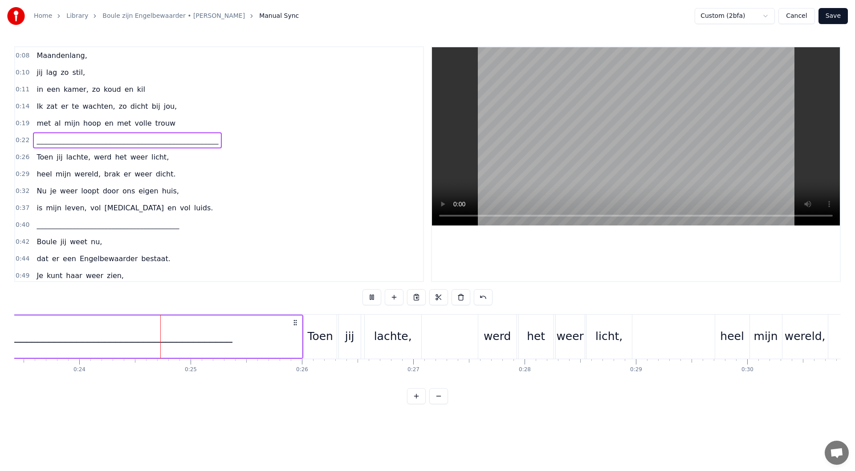
scroll to position [0, 2643]
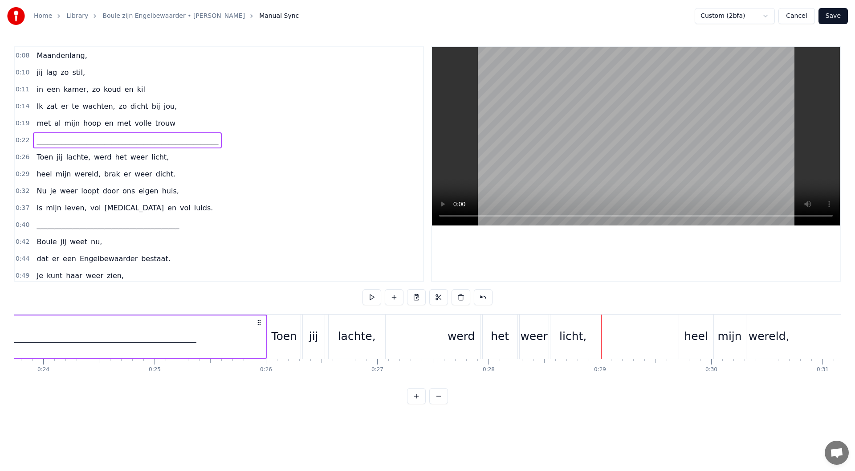
click at [187, 343] on div "___________________________________________________" at bounding box center [54, 336] width 423 height 42
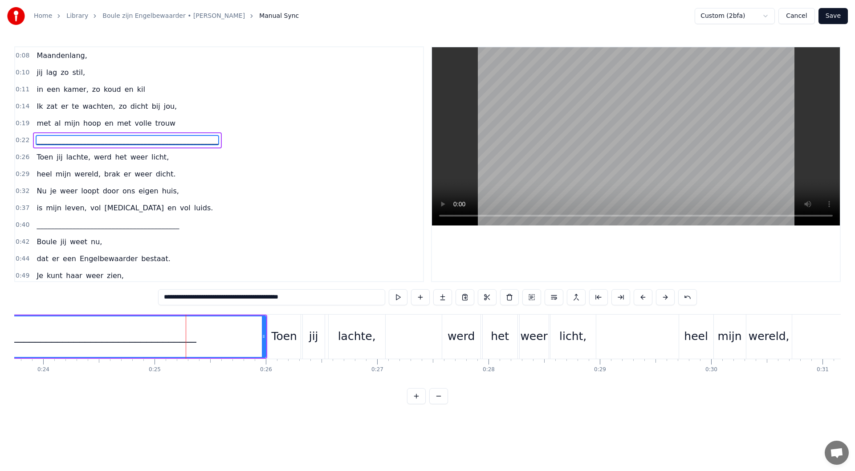
click at [330, 297] on input "**********" at bounding box center [271, 297] width 227 height 16
type input "*"
click at [303, 297] on input "**********" at bounding box center [271, 297] width 240 height 16
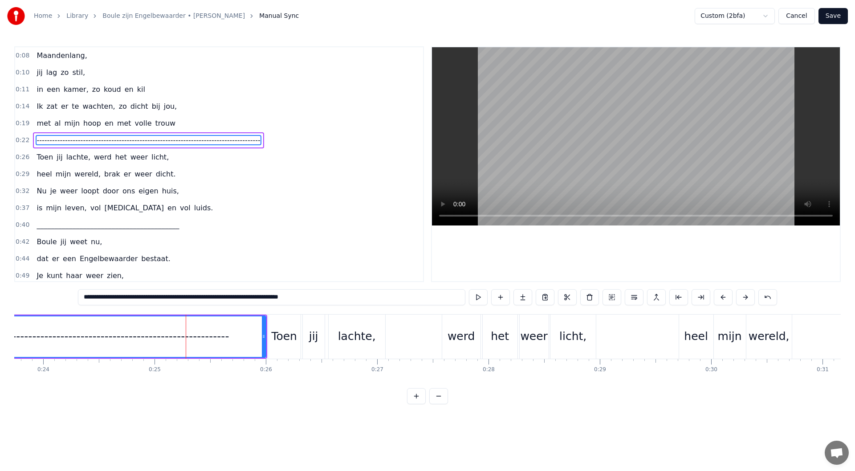
scroll to position [0, 1920]
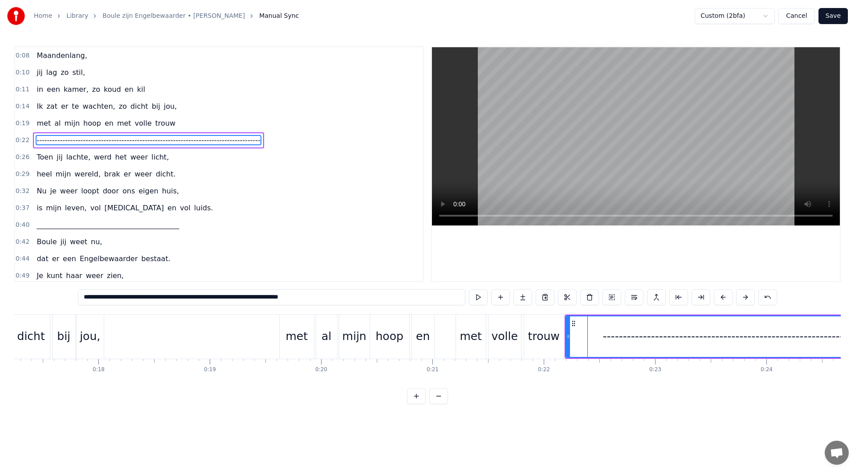
type input "**********"
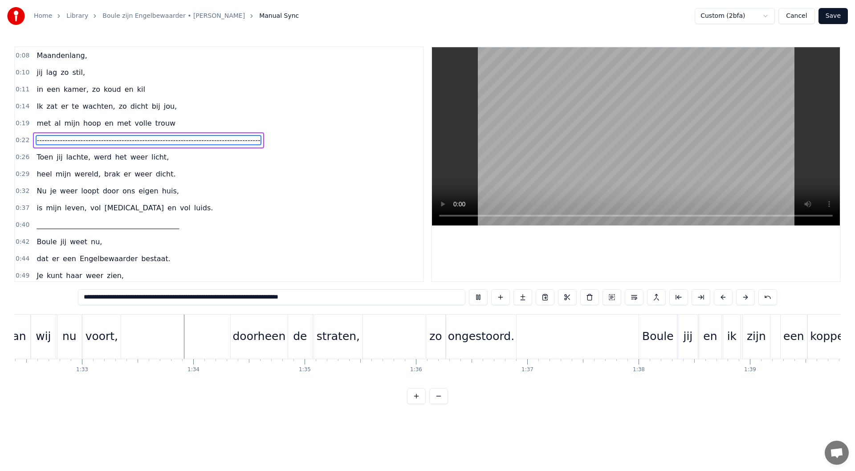
scroll to position [0, 10329]
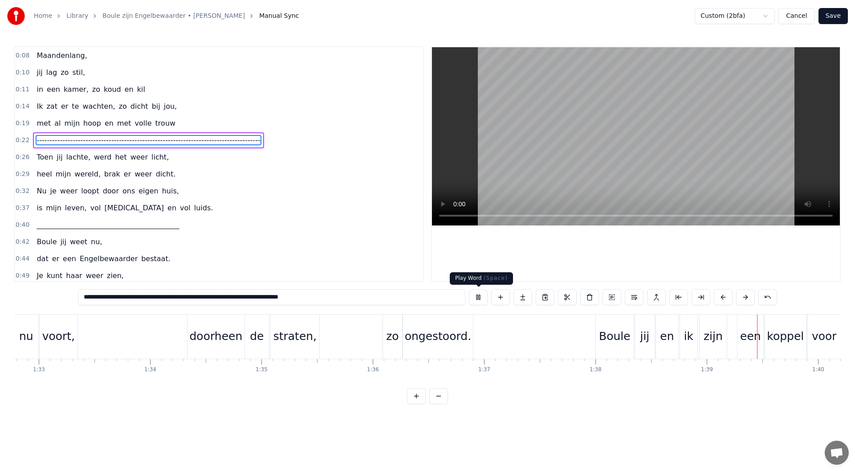
click at [478, 297] on button at bounding box center [478, 297] width 19 height 16
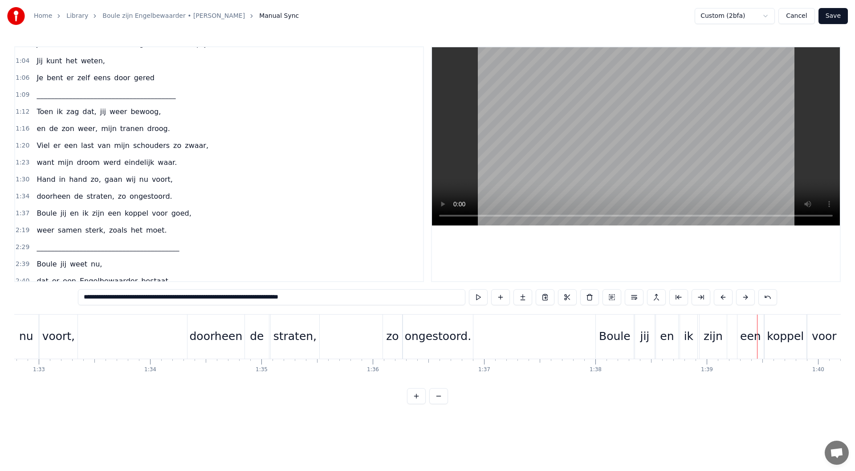
scroll to position [267, 0]
click at [183, 212] on div "1:37 Boule jij en ik zijn een koppel voor goed," at bounding box center [219, 211] width 408 height 17
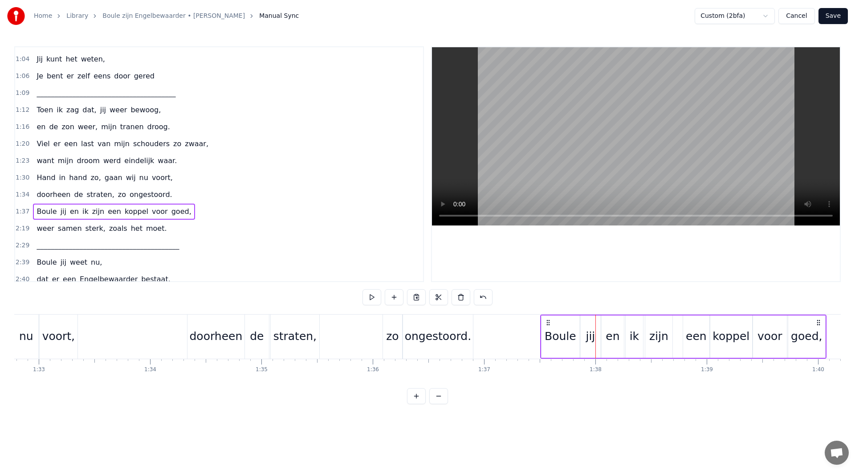
drag, startPoint x: 603, startPoint y: 322, endPoint x: 547, endPoint y: 322, distance: 55.2
click at [547, 324] on icon at bounding box center [548, 322] width 7 height 7
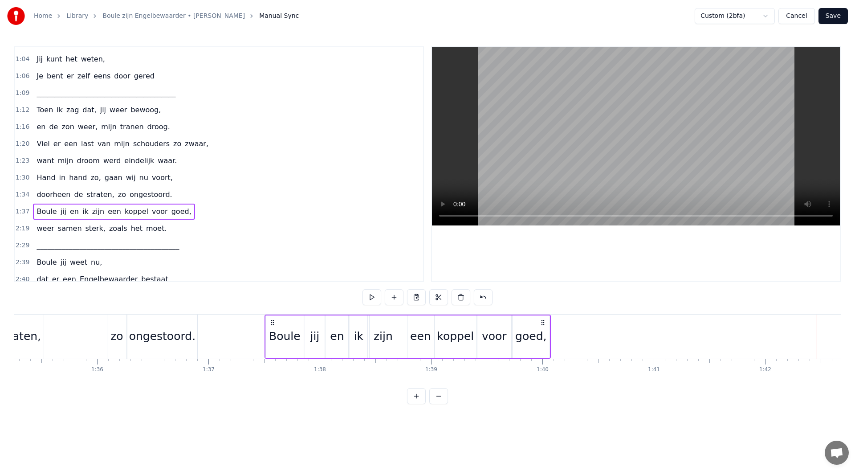
scroll to position [0, 10381]
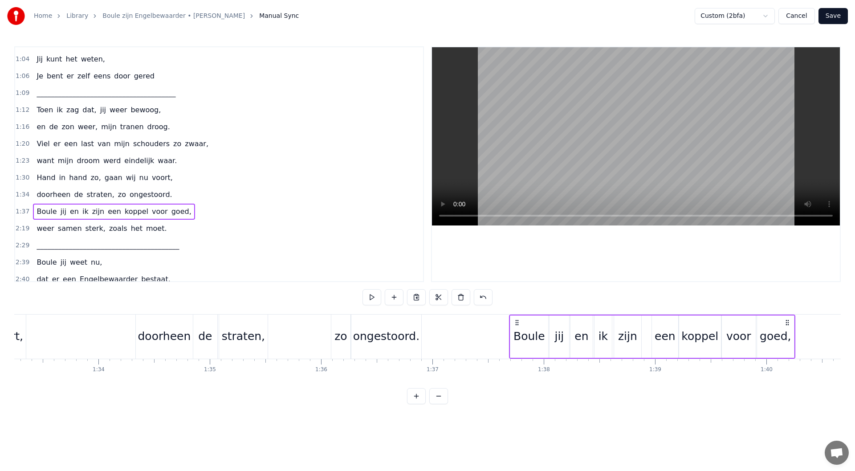
drag, startPoint x: 496, startPoint y: 322, endPoint x: 516, endPoint y: 323, distance: 20.5
click at [516, 323] on icon at bounding box center [516, 322] width 7 height 7
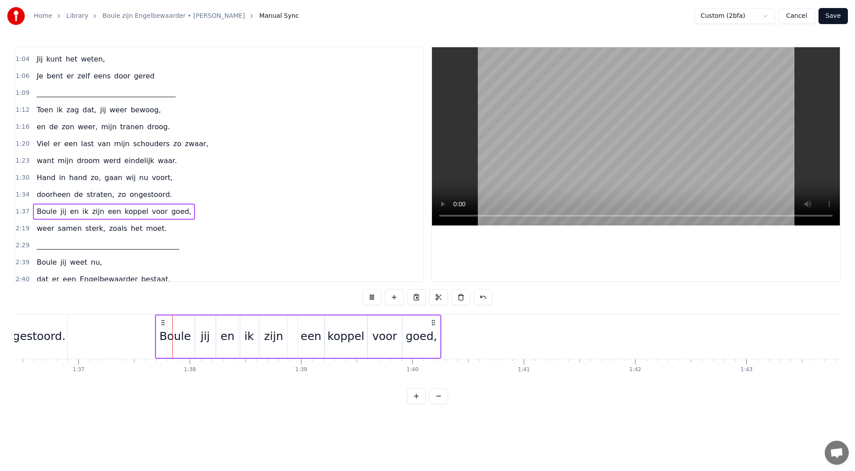
scroll to position [0, 10759]
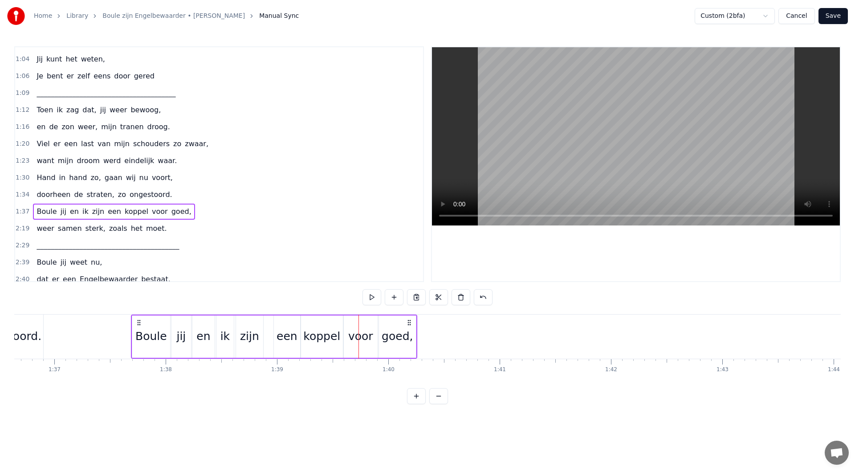
click at [179, 322] on div "jij" at bounding box center [181, 336] width 20 height 42
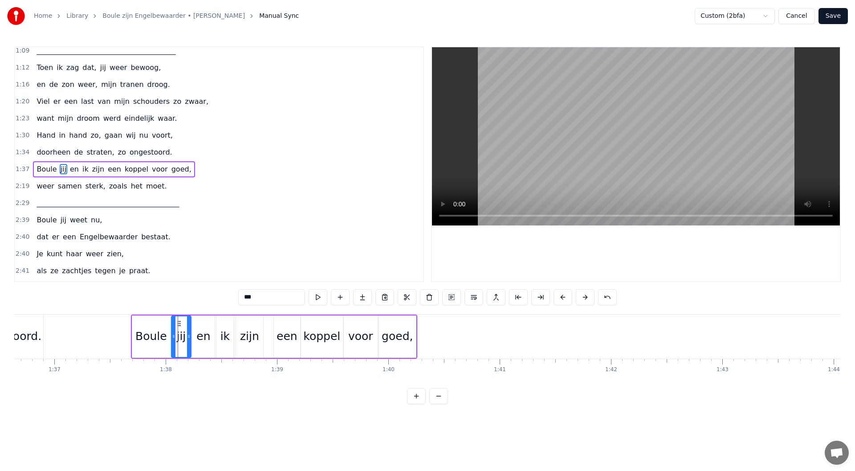
scroll to position [314, 0]
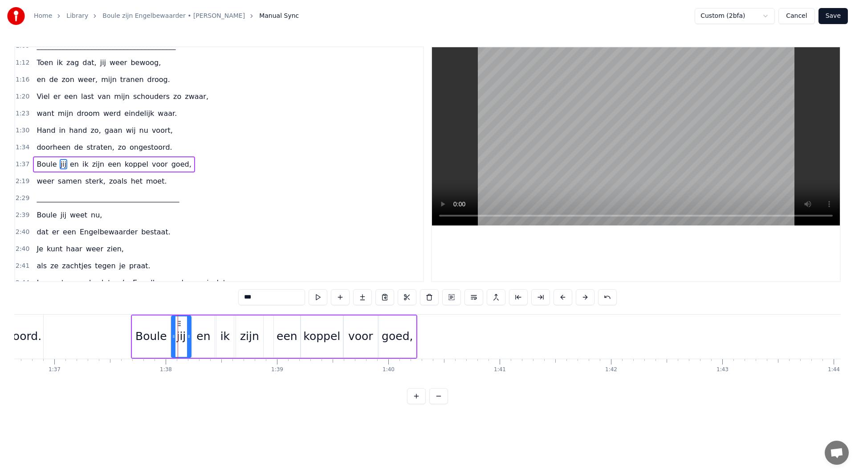
click at [390, 326] on div "goed," at bounding box center [397, 336] width 37 height 42
click at [415, 335] on icon at bounding box center [415, 336] width 4 height 7
click at [408, 324] on icon at bounding box center [408, 323] width 7 height 7
click at [370, 325] on div "voor" at bounding box center [361, 336] width 34 height 42
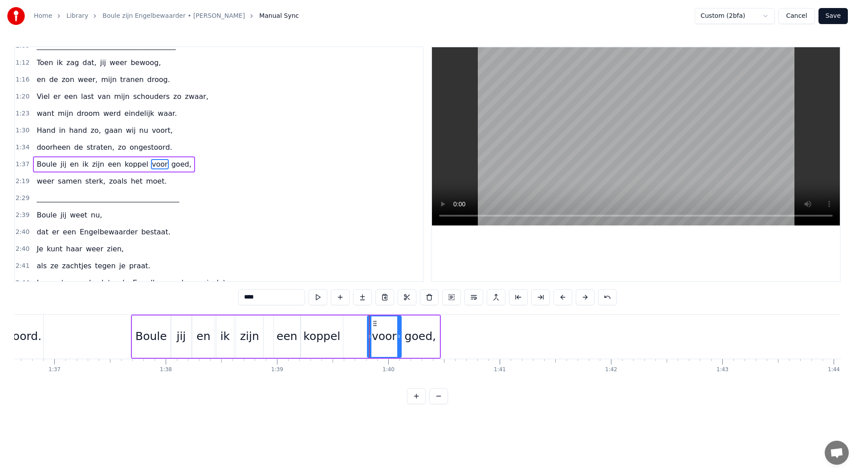
drag, startPoint x: 353, startPoint y: 322, endPoint x: 376, endPoint y: 323, distance: 23.6
click at [376, 323] on icon at bounding box center [374, 323] width 7 height 7
click at [330, 336] on div "koppel" at bounding box center [321, 336] width 37 height 17
drag, startPoint x: 323, startPoint y: 323, endPoint x: 332, endPoint y: 323, distance: 8.5
click at [332, 323] on icon at bounding box center [331, 323] width 7 height 7
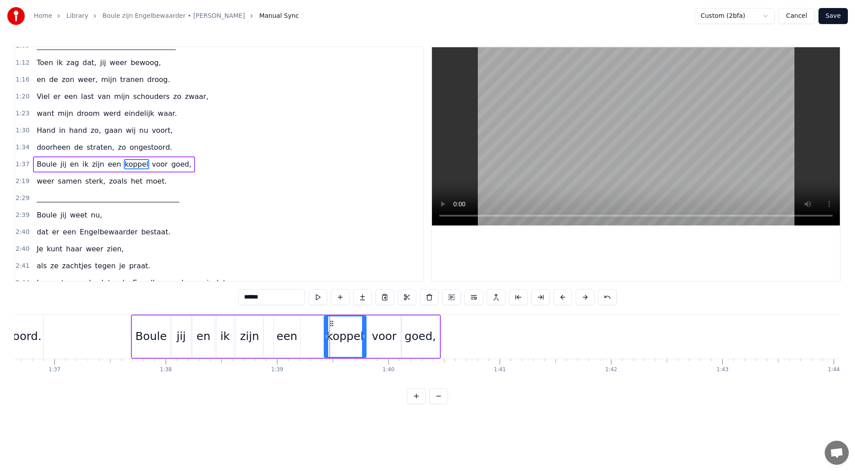
click at [291, 323] on div "een" at bounding box center [287, 336] width 26 height 42
drag, startPoint x: 281, startPoint y: 320, endPoint x: 304, endPoint y: 320, distance: 22.7
click at [304, 320] on icon at bounding box center [304, 323] width 7 height 7
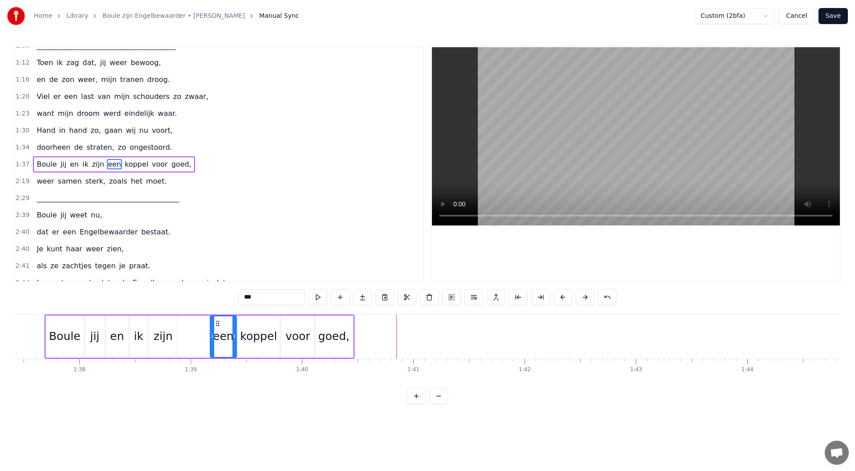
scroll to position [0, 10685]
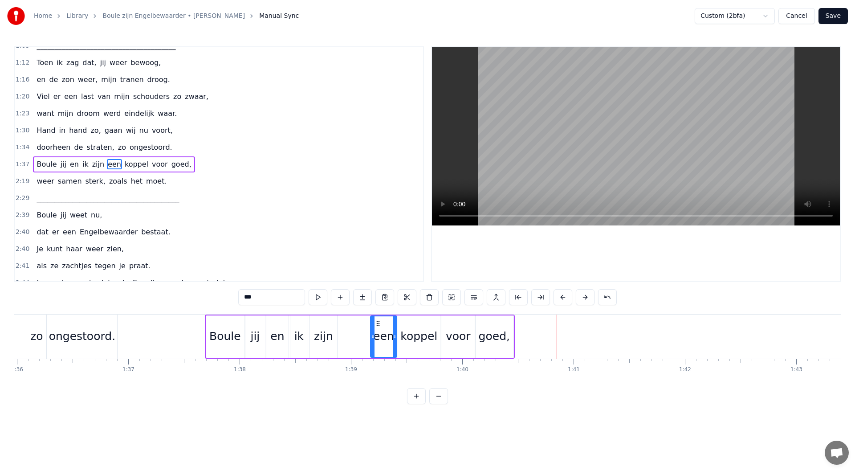
click at [331, 334] on div "zijn" at bounding box center [323, 336] width 19 height 17
type input "****"
drag, startPoint x: 328, startPoint y: 322, endPoint x: 334, endPoint y: 322, distance: 6.2
click at [334, 322] on icon at bounding box center [333, 323] width 7 height 7
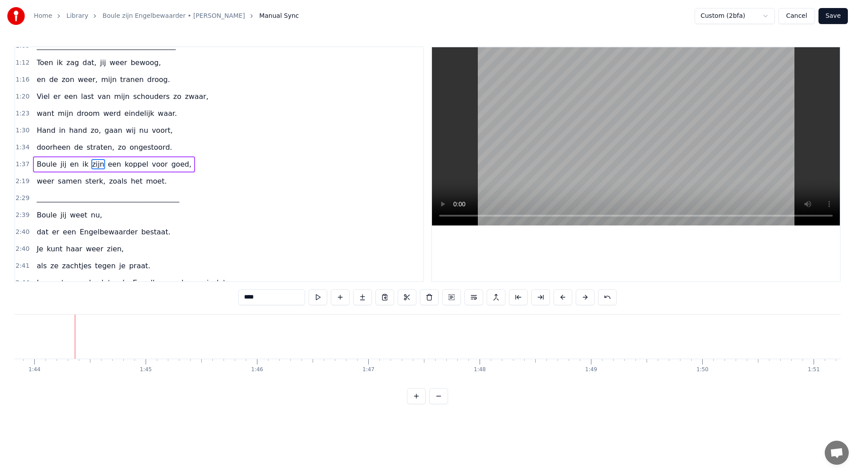
scroll to position [0, 11574]
click at [158, 185] on div "2:19 weer samen sterk, zoals het moet." at bounding box center [219, 181] width 408 height 17
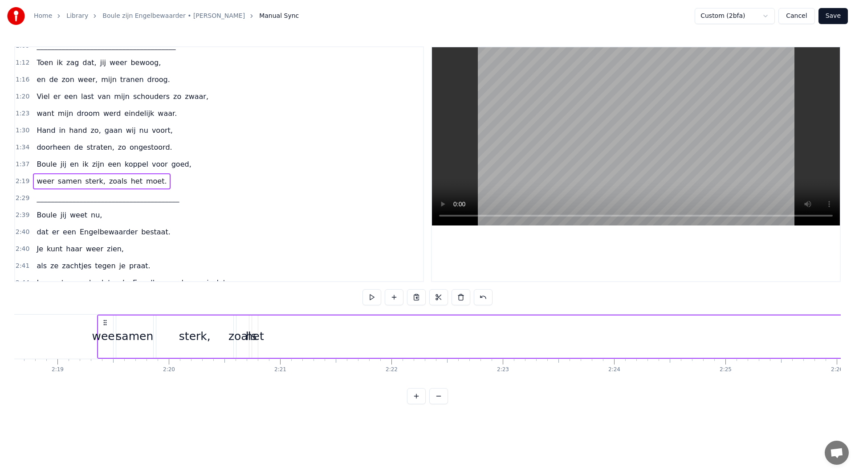
scroll to position [0, 15469]
click at [217, 327] on div "het" at bounding box center [217, 336] width 6 height 42
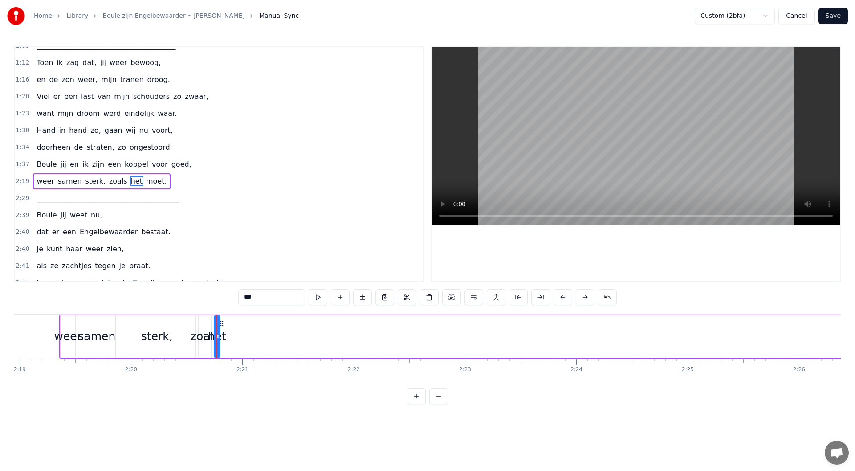
scroll to position [331, 0]
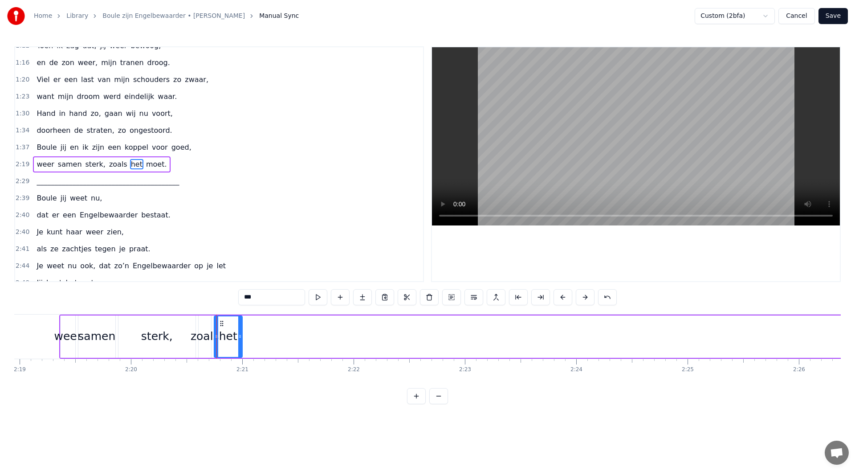
drag, startPoint x: 219, startPoint y: 335, endPoint x: 241, endPoint y: 337, distance: 22.3
click at [241, 337] on icon at bounding box center [240, 336] width 4 height 7
drag, startPoint x: 222, startPoint y: 324, endPoint x: 237, endPoint y: 350, distance: 29.7
click at [464, 350] on div "het" at bounding box center [450, 336] width 27 height 41
click at [210, 338] on div "zoals" at bounding box center [205, 336] width 29 height 17
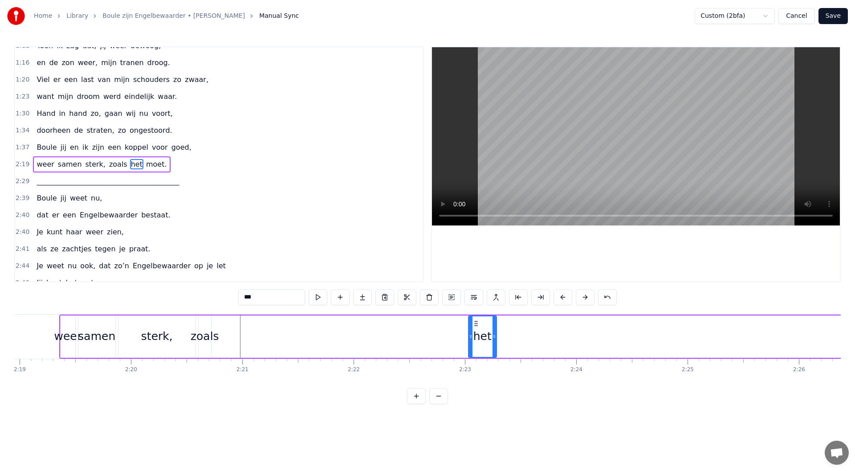
type input "*****"
click at [538, 300] on button at bounding box center [540, 297] width 19 height 16
click at [518, 297] on button at bounding box center [518, 297] width 19 height 16
click at [229, 335] on div "weer samen sterk, zoals het moet." at bounding box center [509, 336] width 901 height 44
click at [203, 325] on div "weer samen sterk, zoals het moet." at bounding box center [509, 336] width 901 height 44
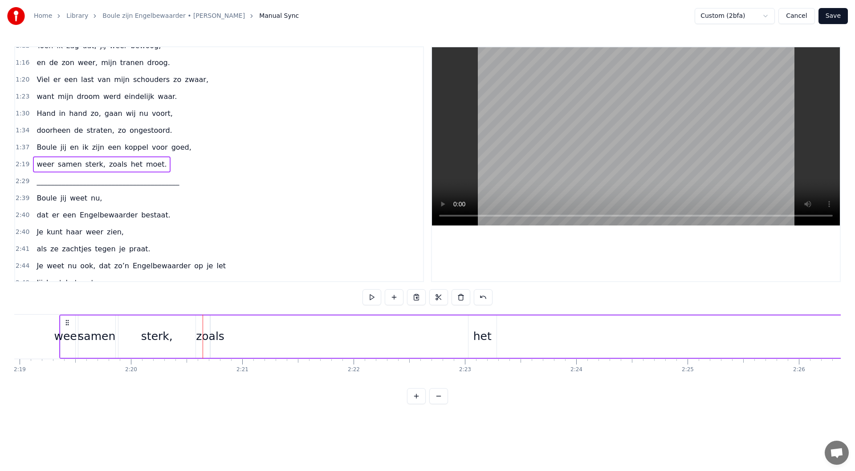
click at [219, 324] on div "weer samen sterk, zoals het moet." at bounding box center [509, 336] width 901 height 44
click at [216, 338] on div "zoals" at bounding box center [210, 336] width 29 height 17
drag, startPoint x: 217, startPoint y: 324, endPoint x: 291, endPoint y: 328, distance: 74.5
click at [283, 328] on div "zoals" at bounding box center [283, 336] width 0 height 41
drag, startPoint x: 288, startPoint y: 336, endPoint x: 275, endPoint y: 338, distance: 13.5
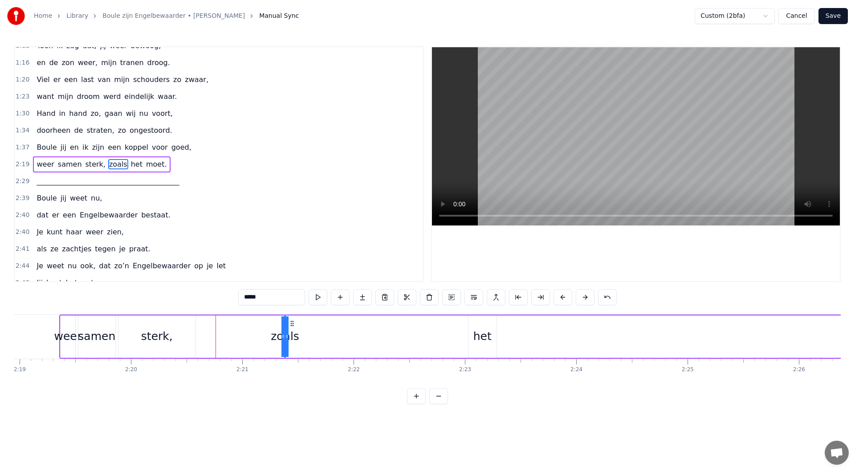
click at [326, 341] on div "weer samen sterk, zoals het moet." at bounding box center [509, 336] width 901 height 44
click at [289, 338] on div "zoals" at bounding box center [284, 336] width 29 height 17
drag, startPoint x: 283, startPoint y: 337, endPoint x: 263, endPoint y: 336, distance: 20.1
click at [263, 336] on div "weer samen sterk, zoals het moet." at bounding box center [509, 336] width 901 height 44
click at [286, 337] on div "zoals" at bounding box center [284, 336] width 29 height 17
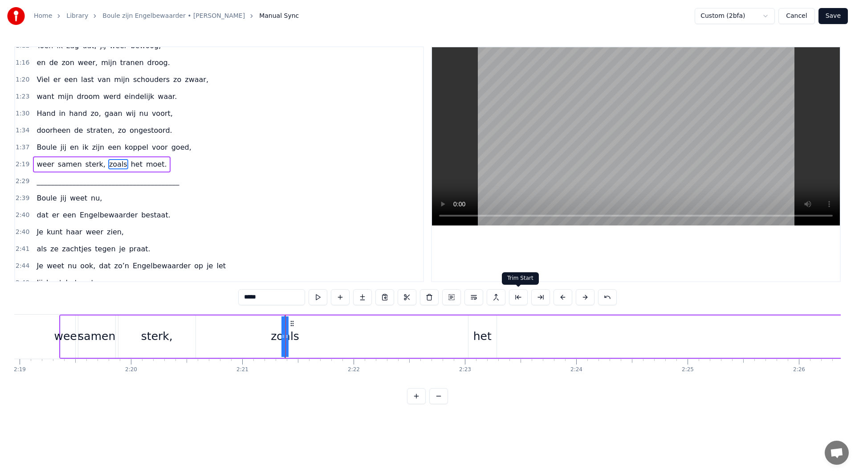
click at [519, 297] on button at bounding box center [518, 297] width 19 height 16
drag, startPoint x: 288, startPoint y: 336, endPoint x: 300, endPoint y: 338, distance: 12.6
click at [312, 337] on div "weer samen sterk, zoals het moet." at bounding box center [509, 336] width 901 height 44
click at [290, 336] on div "zoals" at bounding box center [284, 336] width 29 height 17
drag, startPoint x: 287, startPoint y: 336, endPoint x: 252, endPoint y: 338, distance: 35.7
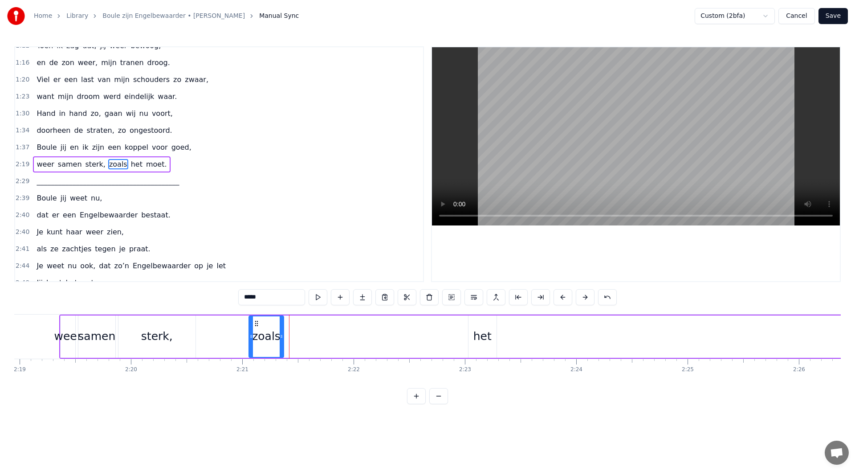
click at [252, 338] on icon at bounding box center [251, 336] width 4 height 7
click at [153, 337] on div "sterk," at bounding box center [157, 336] width 32 height 17
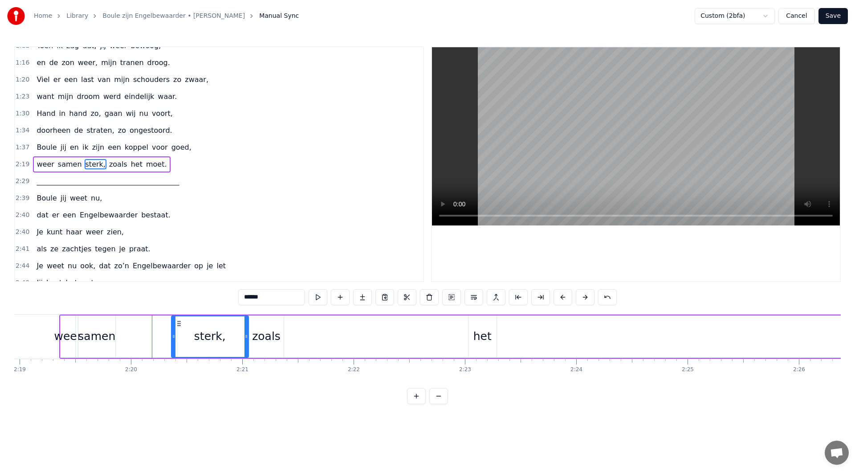
drag, startPoint x: 127, startPoint y: 324, endPoint x: 180, endPoint y: 321, distance: 53.1
click at [180, 321] on icon at bounding box center [178, 323] width 7 height 7
click at [262, 338] on div "zoals" at bounding box center [266, 336] width 29 height 17
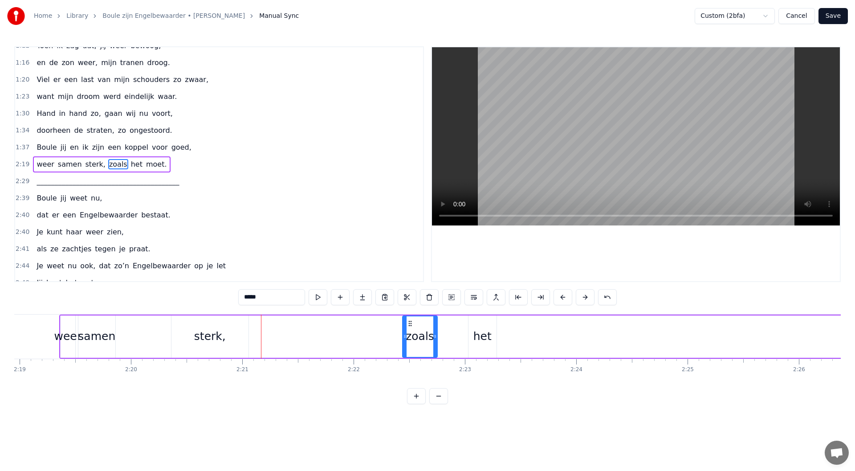
drag, startPoint x: 258, startPoint y: 323, endPoint x: 411, endPoint y: 340, distance: 154.6
click at [411, 340] on div "zoals" at bounding box center [420, 336] width 34 height 41
click at [178, 323] on div "sterk," at bounding box center [209, 336] width 77 height 42
type input "******"
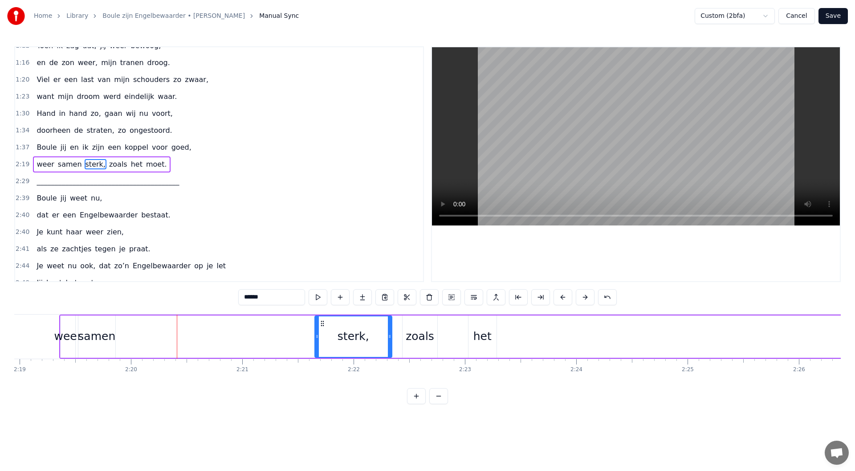
drag, startPoint x: 178, startPoint y: 322, endPoint x: 146, endPoint y: 342, distance: 38.4
click at [322, 337] on div "sterk," at bounding box center [353, 336] width 76 height 41
click at [122, 341] on div "weer samen sterk, zoals het moet." at bounding box center [509, 336] width 901 height 44
click at [108, 339] on div "samen" at bounding box center [96, 336] width 37 height 17
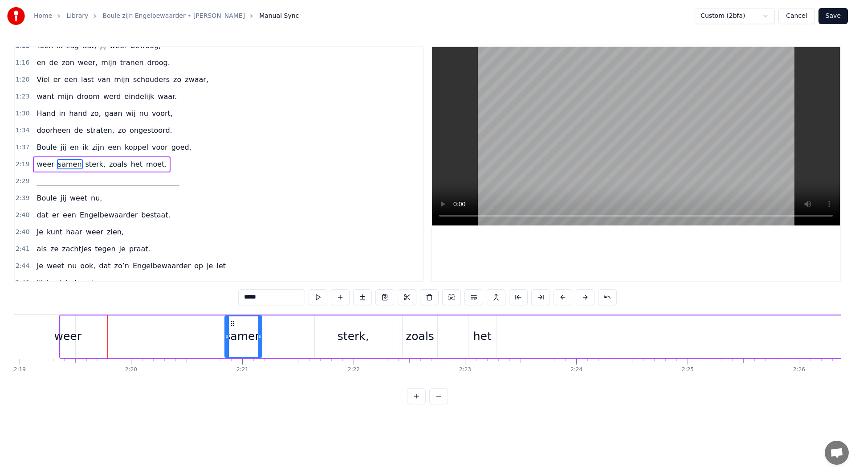
drag, startPoint x: 86, startPoint y: 324, endPoint x: 232, endPoint y: 334, distance: 146.9
click at [232, 334] on div "samen" at bounding box center [243, 336] width 36 height 41
drag, startPoint x: 259, startPoint y: 338, endPoint x: 265, endPoint y: 338, distance: 6.2
click at [265, 338] on icon at bounding box center [266, 336] width 4 height 7
click at [65, 334] on div "weer" at bounding box center [68, 336] width 28 height 17
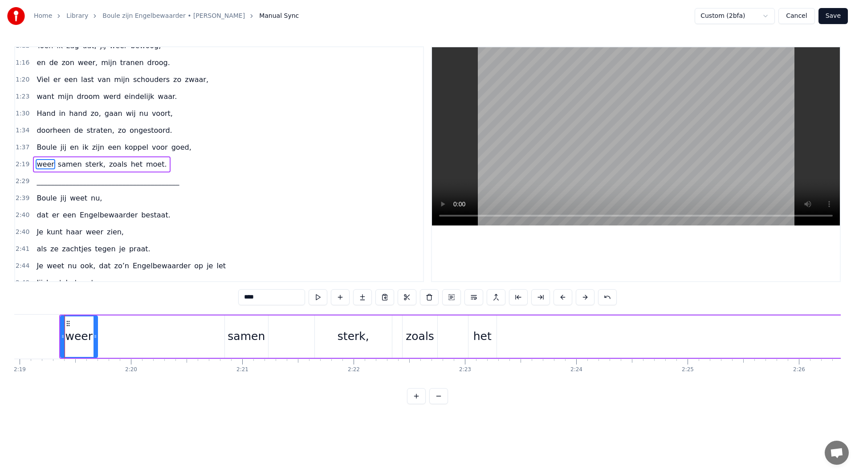
click at [96, 338] on icon at bounding box center [96, 336] width 4 height 7
click at [251, 337] on div "samen" at bounding box center [246, 336] width 37 height 17
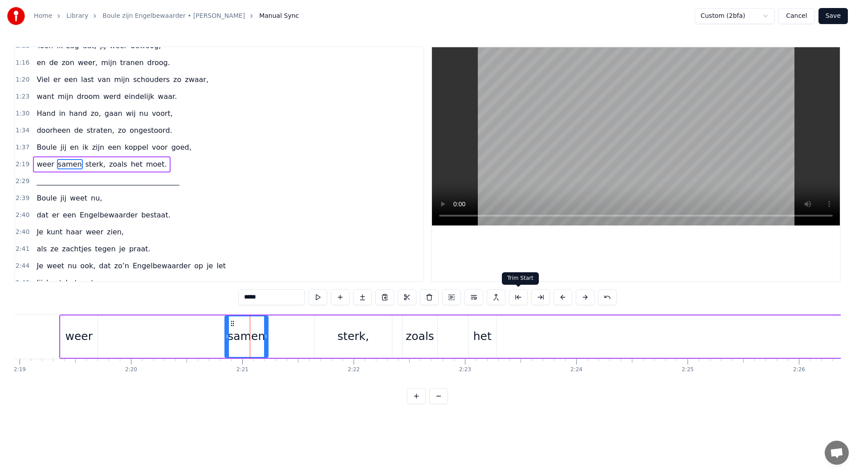
click at [515, 298] on button at bounding box center [518, 297] width 19 height 16
click at [613, 299] on button at bounding box center [607, 297] width 19 height 16
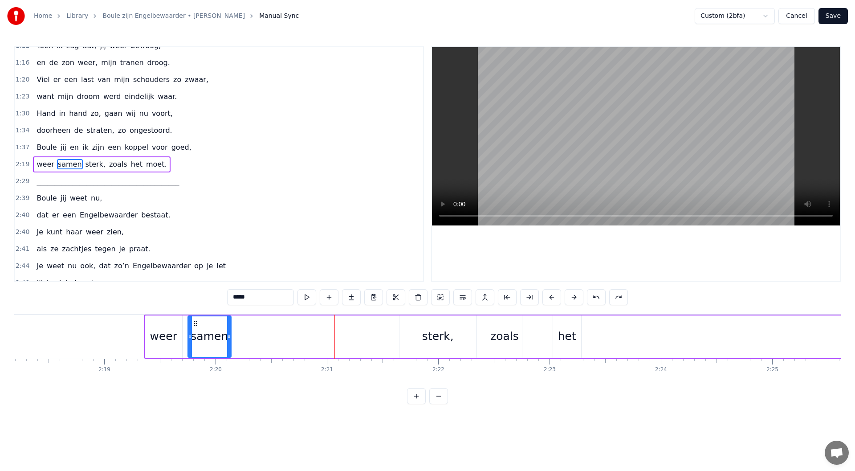
scroll to position [0, 15384]
drag, startPoint x: 232, startPoint y: 324, endPoint x: 192, endPoint y: 339, distance: 42.8
click at [192, 339] on div "samen" at bounding box center [206, 336] width 42 height 41
click at [409, 345] on div "sterk," at bounding box center [438, 336] width 77 height 42
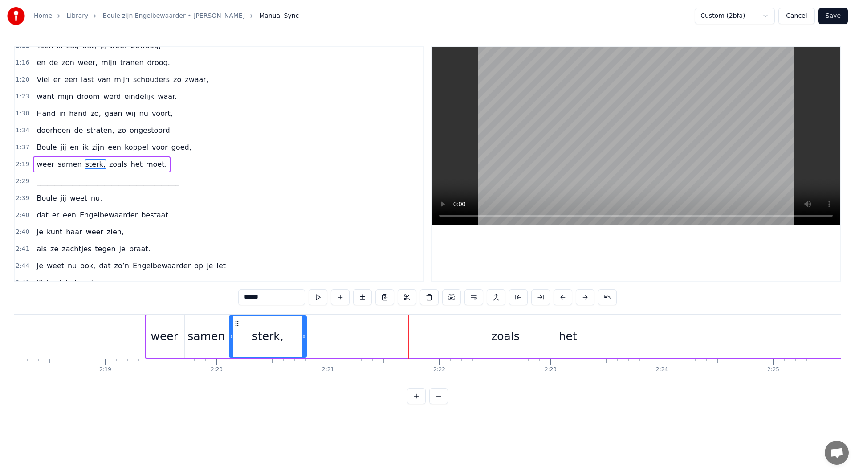
drag, startPoint x: 407, startPoint y: 323, endPoint x: 236, endPoint y: 340, distance: 171.9
click at [236, 340] on div "sterk," at bounding box center [268, 336] width 76 height 41
drag, startPoint x: 304, startPoint y: 336, endPoint x: 264, endPoint y: 338, distance: 40.1
click at [264, 338] on icon at bounding box center [264, 336] width 4 height 7
click at [493, 336] on div "zoals" at bounding box center [505, 336] width 29 height 17
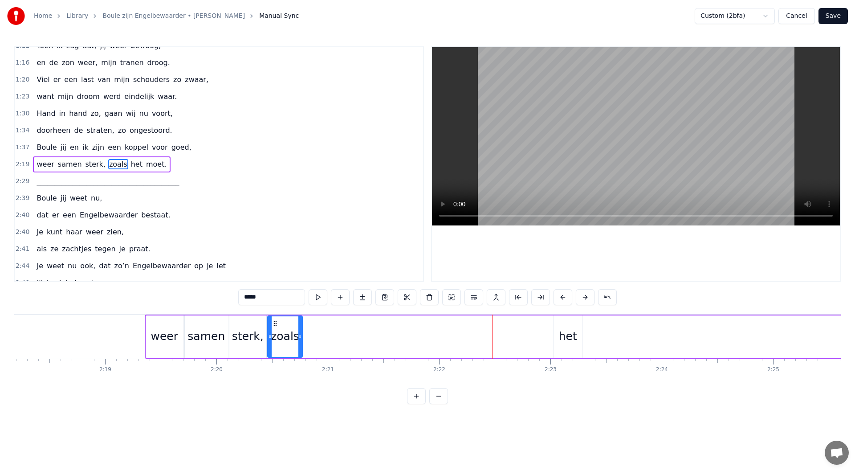
drag, startPoint x: 496, startPoint y: 322, endPoint x: 552, endPoint y: 353, distance: 63.8
click at [277, 325] on icon at bounding box center [275, 323] width 7 height 7
click at [562, 342] on div "het" at bounding box center [568, 336] width 18 height 17
drag, startPoint x: 562, startPoint y: 323, endPoint x: 312, endPoint y: 333, distance: 250.0
click at [312, 333] on div "het" at bounding box center [318, 336] width 27 height 41
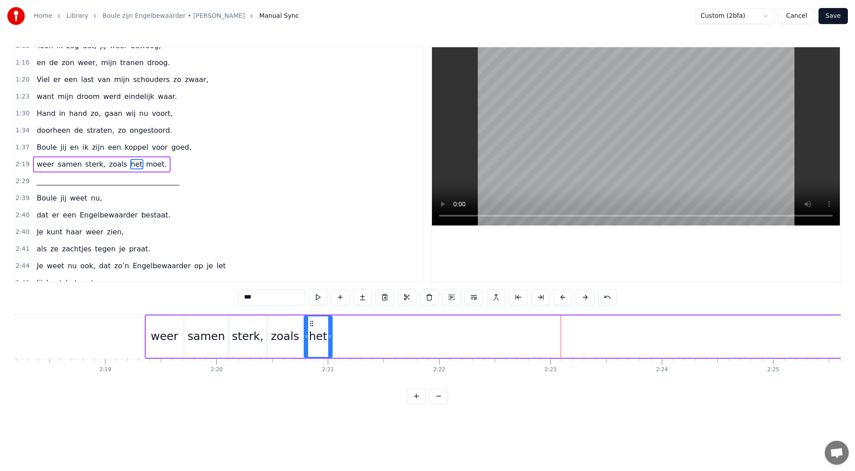
scroll to position [0, 16107]
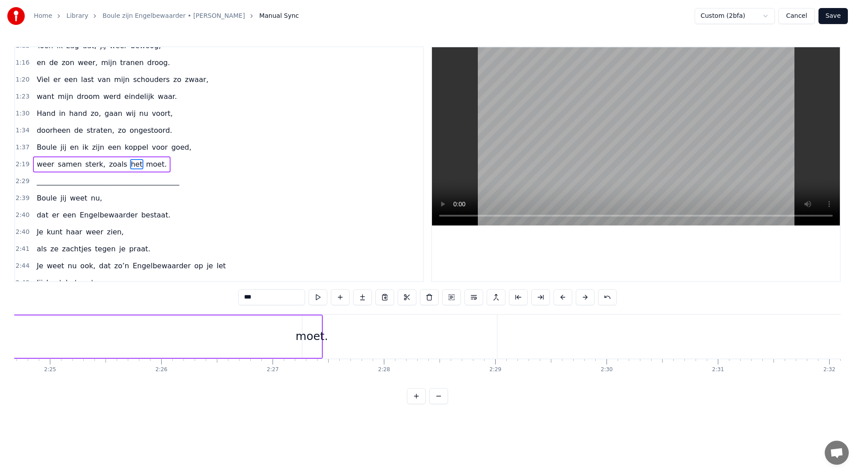
click at [305, 339] on div "moet." at bounding box center [312, 336] width 33 height 17
type input "*****"
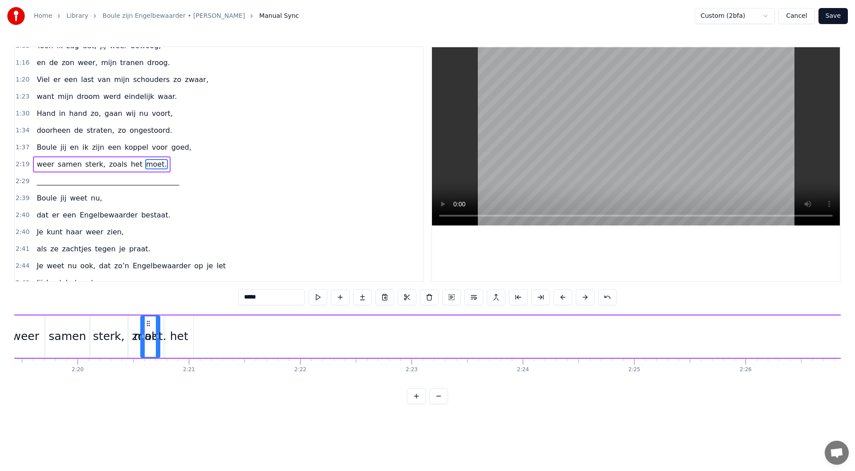
scroll to position [0, 15519]
drag, startPoint x: 311, startPoint y: 323, endPoint x: 208, endPoint y: 341, distance: 104.8
click at [208, 341] on div "moet." at bounding box center [209, 336] width 18 height 41
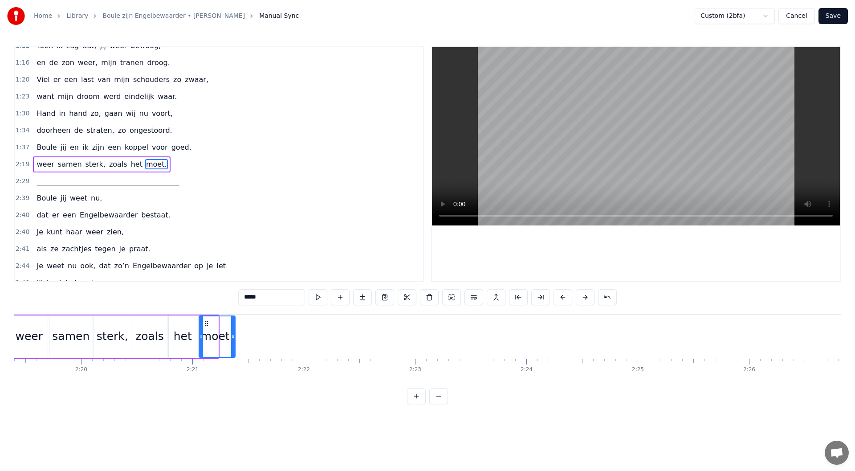
drag, startPoint x: 216, startPoint y: 335, endPoint x: 233, endPoint y: 334, distance: 16.5
click at [233, 334] on icon at bounding box center [233, 336] width 4 height 7
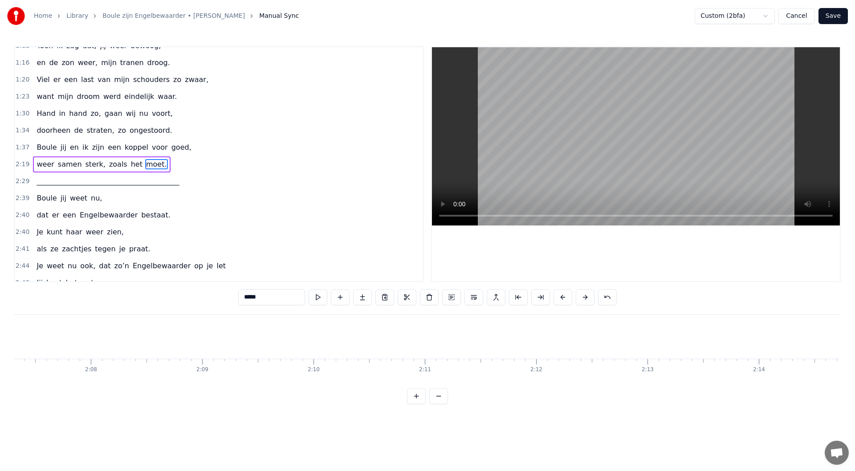
scroll to position [0, 14897]
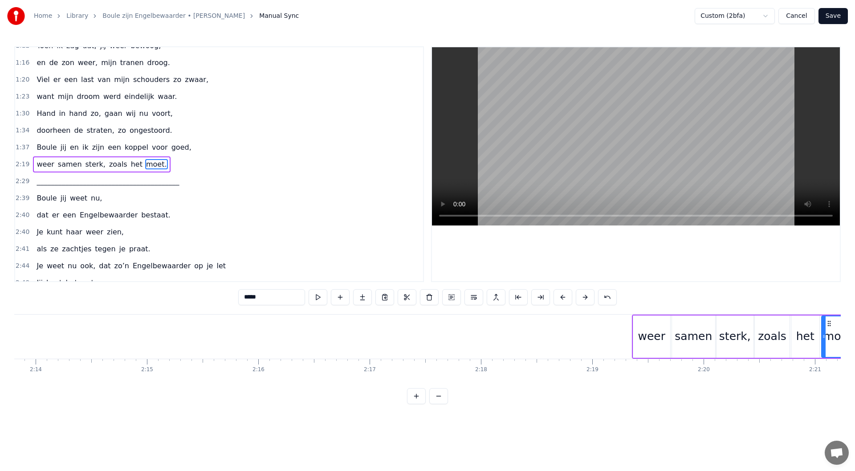
click at [167, 162] on div "2:19 weer samen sterk, zoals het moet." at bounding box center [219, 164] width 408 height 17
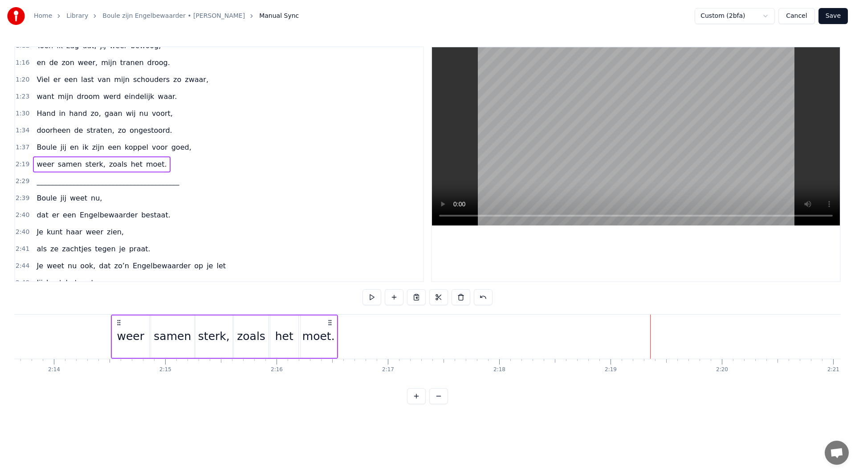
drag, startPoint x: 639, startPoint y: 323, endPoint x: 106, endPoint y: 324, distance: 533.0
click at [115, 324] on icon at bounding box center [118, 322] width 7 height 7
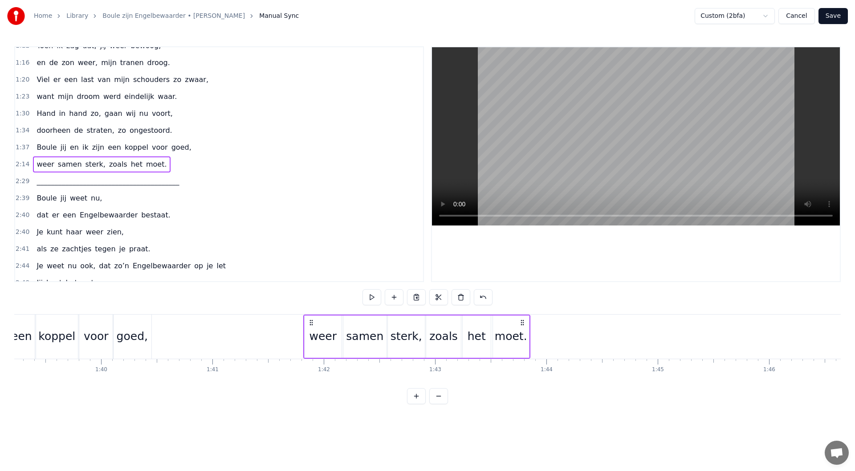
drag, startPoint x: 746, startPoint y: 322, endPoint x: 311, endPoint y: 383, distance: 439.0
click at [311, 381] on div "Maandenlang, jij lag zo stil, in een kamer, zo koud en kil Ik zat er te wachten…" at bounding box center [427, 347] width 827 height 67
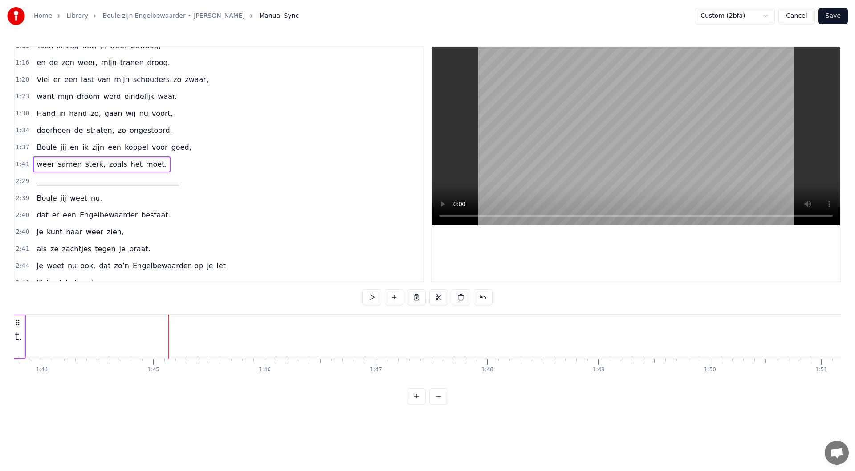
scroll to position [0, 10827]
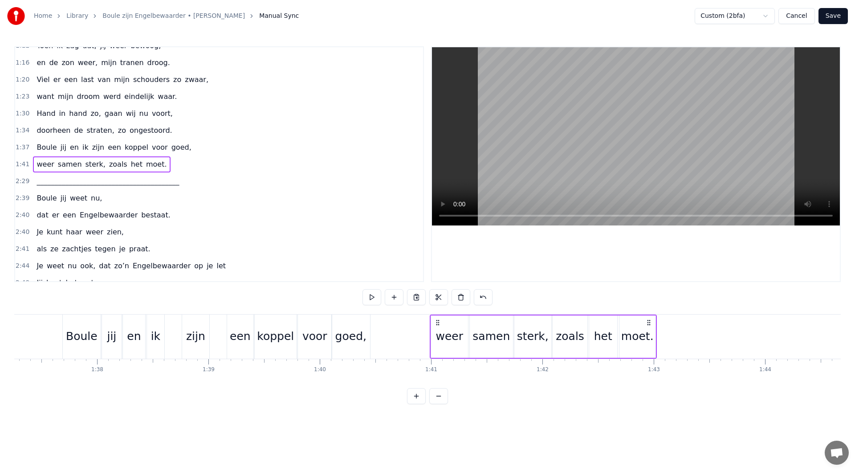
drag, startPoint x: 531, startPoint y: 322, endPoint x: 439, endPoint y: 327, distance: 92.3
click at [439, 327] on div "weer samen sterk, zoals het moet." at bounding box center [543, 336] width 227 height 44
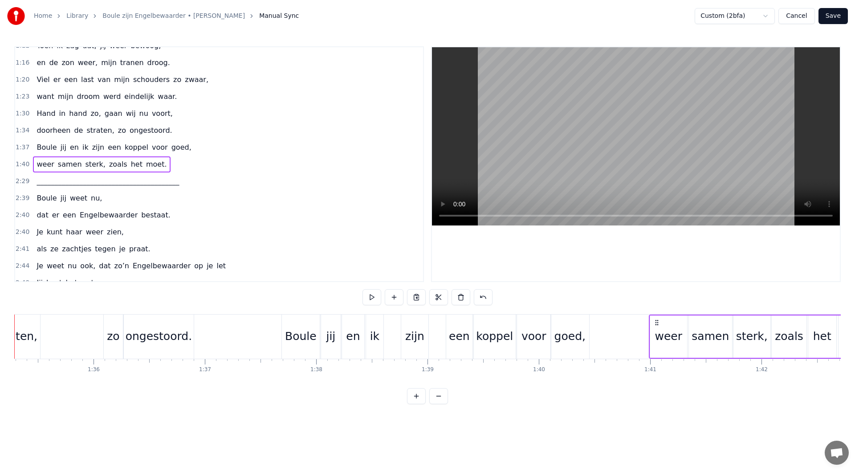
scroll to position [0, 10563]
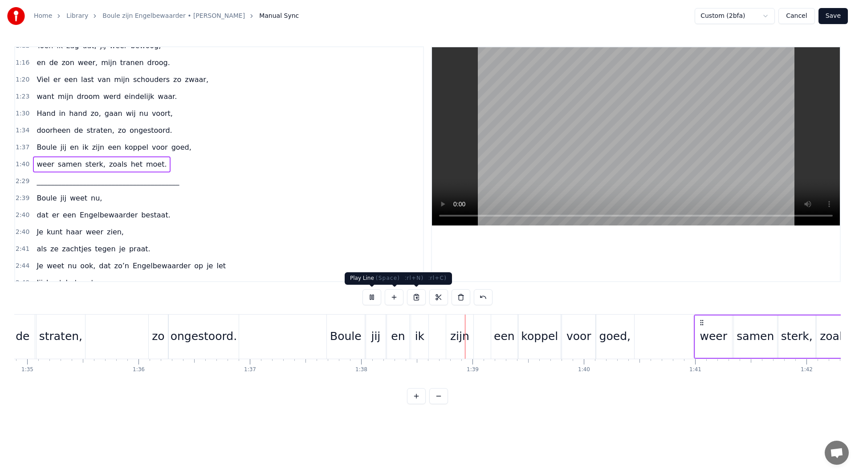
click at [369, 297] on button at bounding box center [371, 297] width 19 height 16
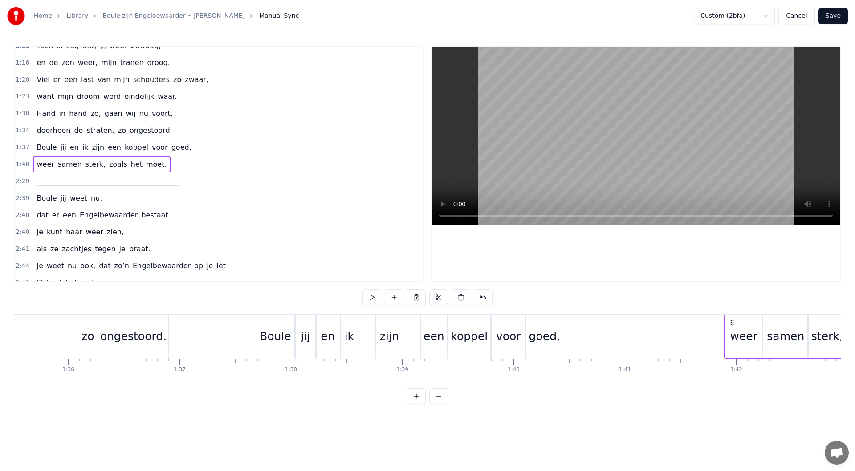
scroll to position [0, 10649]
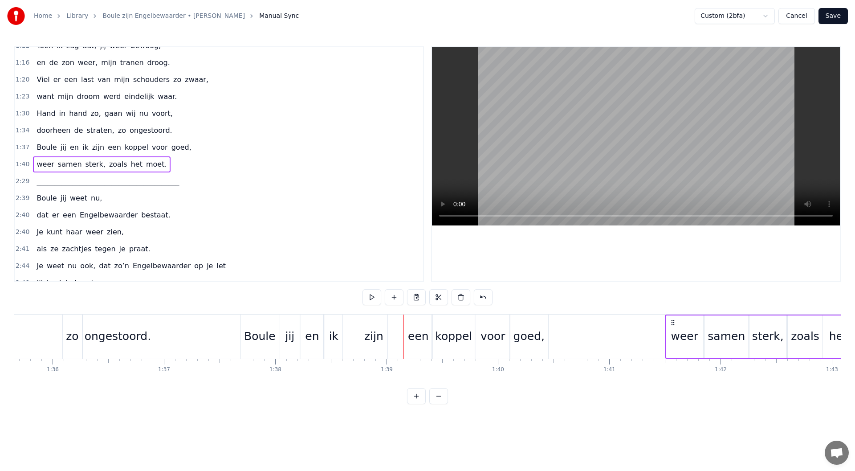
drag, startPoint x: 700, startPoint y: 322, endPoint x: 672, endPoint y: 321, distance: 29.0
click at [672, 321] on icon at bounding box center [672, 322] width 7 height 7
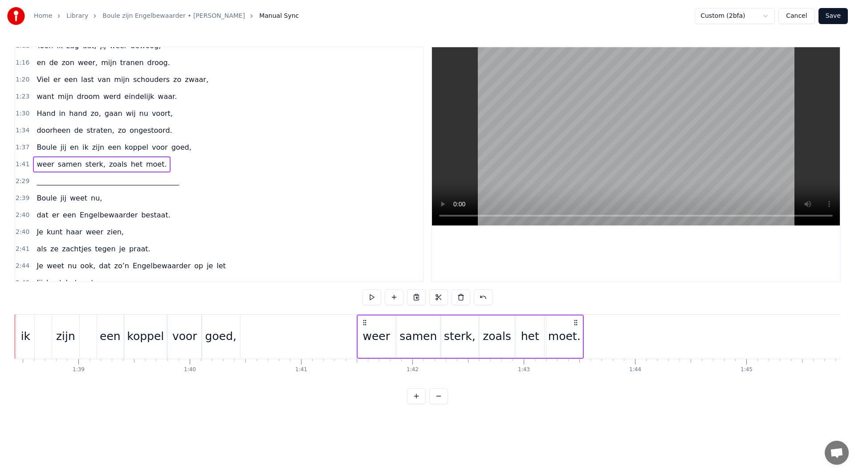
scroll to position [0, 11005]
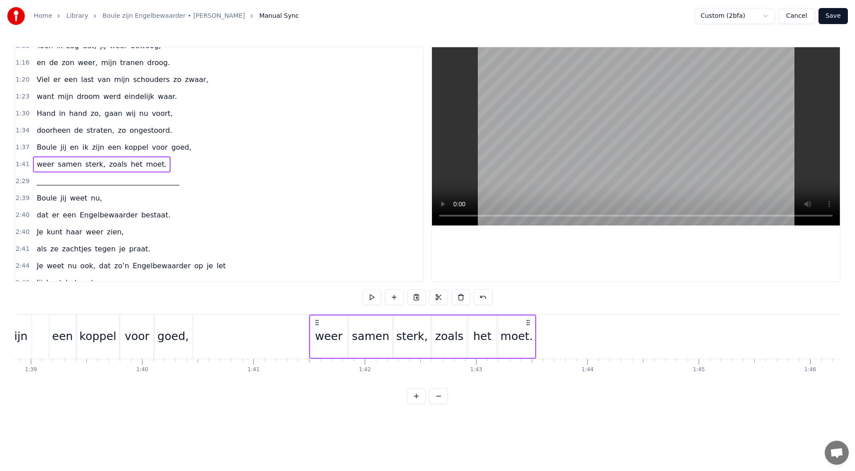
click at [507, 338] on div "moet." at bounding box center [517, 336] width 33 height 17
drag, startPoint x: 507, startPoint y: 324, endPoint x: 548, endPoint y: 325, distance: 41.0
click at [548, 325] on icon at bounding box center [546, 323] width 7 height 7
click at [493, 336] on div "het" at bounding box center [482, 336] width 28 height 42
drag, startPoint x: 476, startPoint y: 324, endPoint x: 518, endPoint y: 322, distance: 41.5
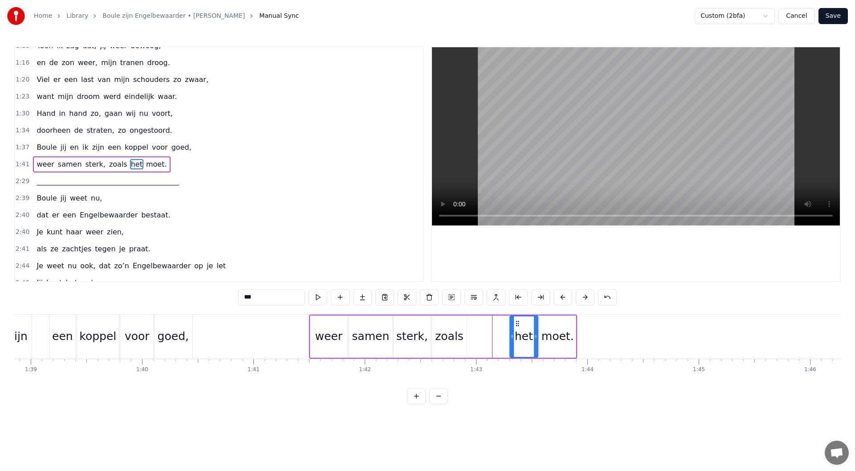
click at [518, 322] on icon at bounding box center [517, 323] width 7 height 7
click at [457, 333] on div "zoals" at bounding box center [449, 336] width 29 height 17
drag, startPoint x: 440, startPoint y: 324, endPoint x: 482, endPoint y: 323, distance: 41.9
click at [482, 323] on icon at bounding box center [481, 323] width 7 height 7
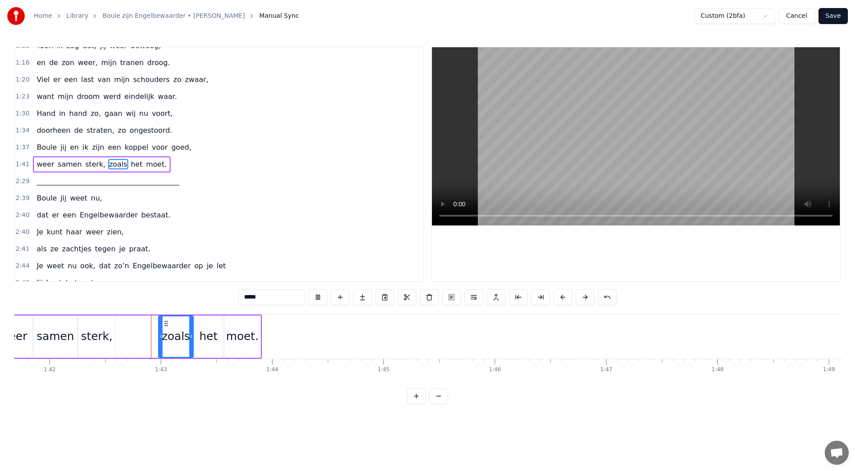
scroll to position [0, 11332]
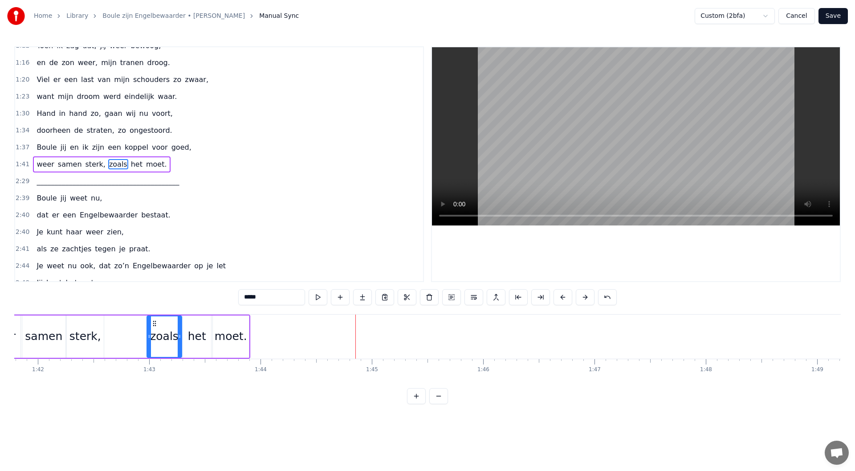
click at [228, 325] on div "moet." at bounding box center [231, 336] width 36 height 42
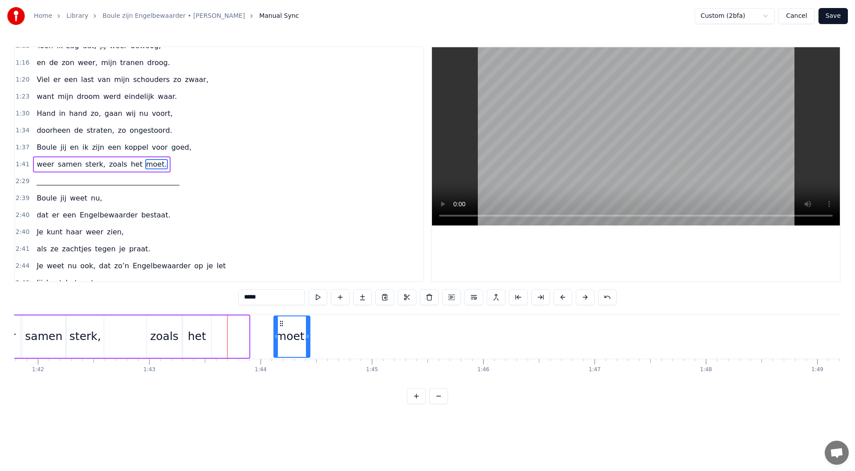
drag, startPoint x: 219, startPoint y: 322, endPoint x: 280, endPoint y: 324, distance: 61.0
click at [280, 324] on icon at bounding box center [281, 323] width 7 height 7
click at [204, 328] on div "het" at bounding box center [197, 336] width 18 height 17
drag, startPoint x: 192, startPoint y: 322, endPoint x: 253, endPoint y: 322, distance: 61.0
click at [253, 322] on icon at bounding box center [251, 323] width 7 height 7
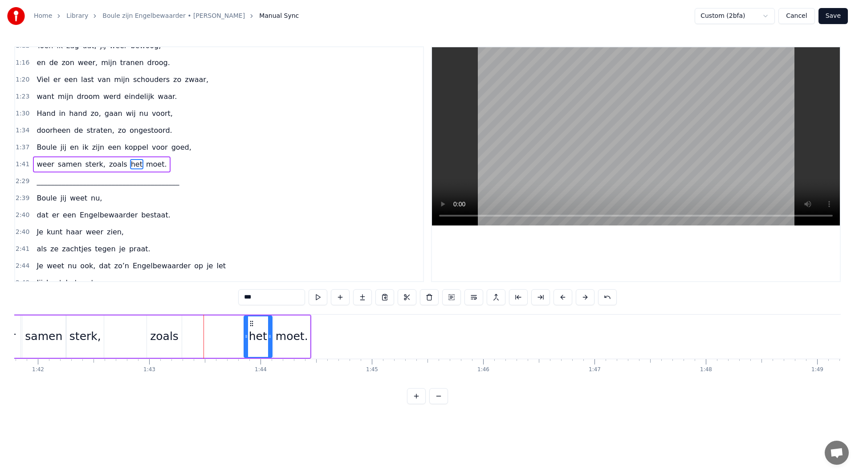
click at [179, 333] on div "zoals" at bounding box center [164, 336] width 35 height 42
type input "*****"
drag, startPoint x: 155, startPoint y: 324, endPoint x: 215, endPoint y: 326, distance: 60.6
click at [215, 326] on icon at bounding box center [215, 323] width 7 height 7
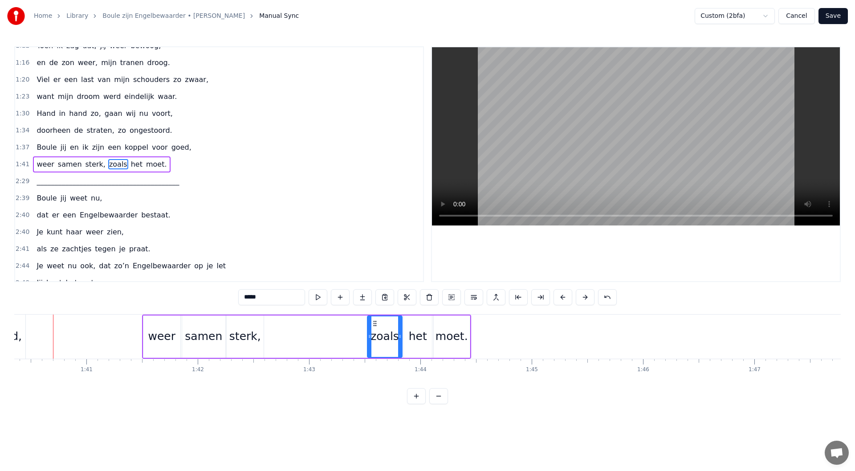
scroll to position [0, 11166]
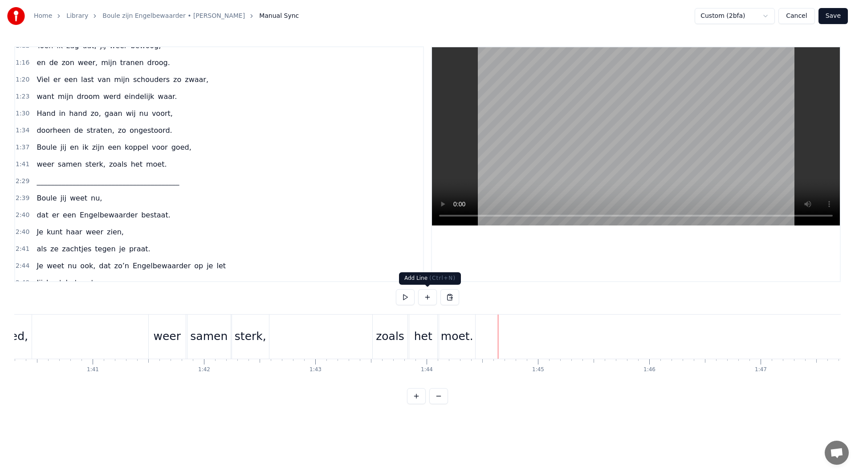
click at [428, 300] on button at bounding box center [427, 297] width 19 height 16
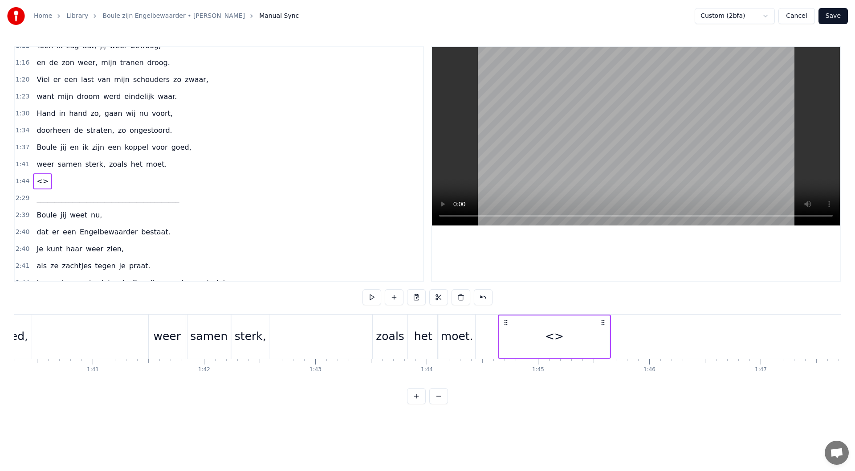
click at [560, 337] on div "<>" at bounding box center [554, 336] width 19 height 17
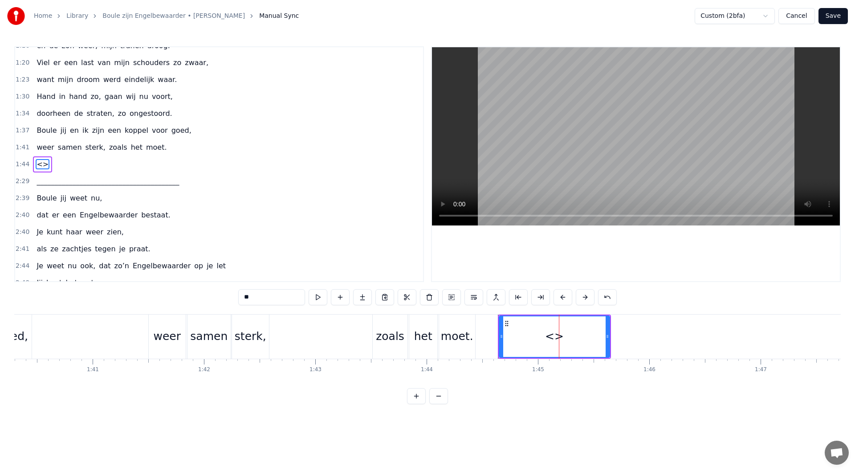
type input "**********"
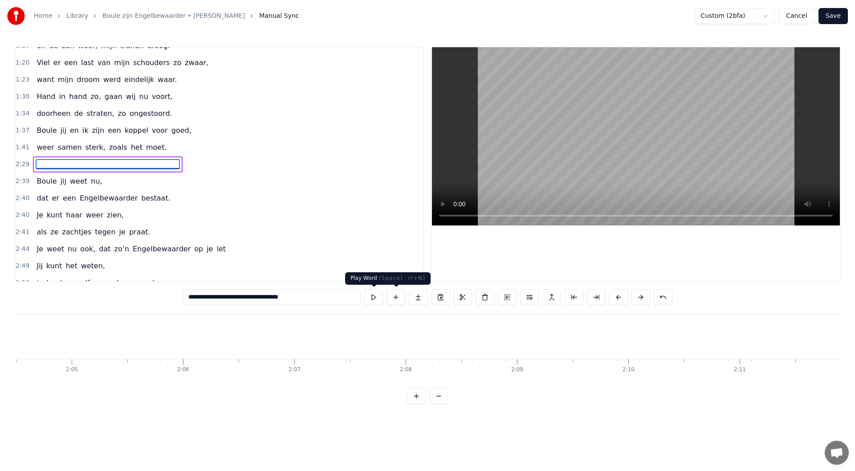
scroll to position [0, 16545]
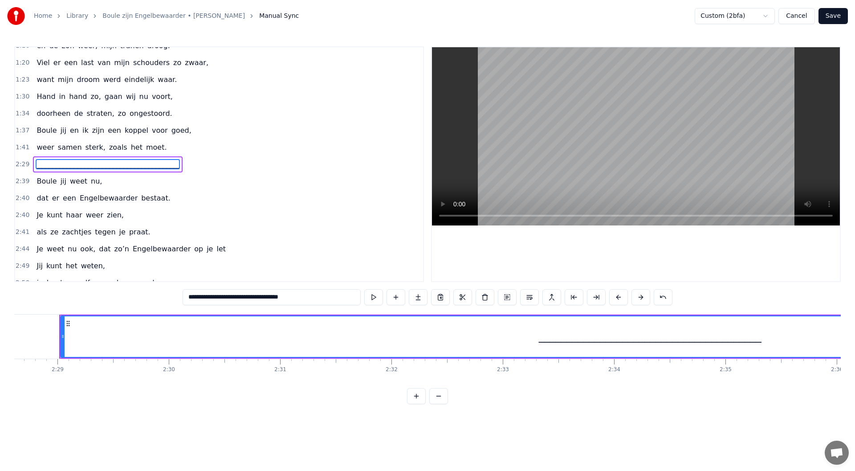
click at [156, 142] on div "1:41 weer samen sterk, zoals het moet." at bounding box center [219, 147] width 408 height 17
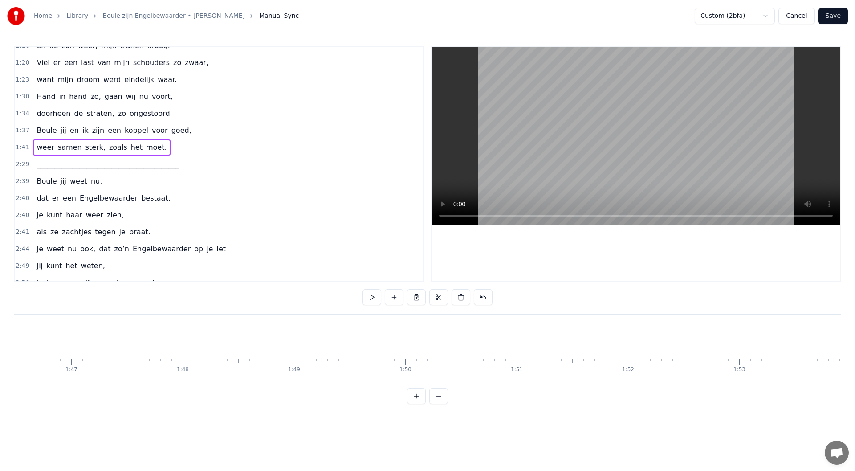
scroll to position [0, 11255]
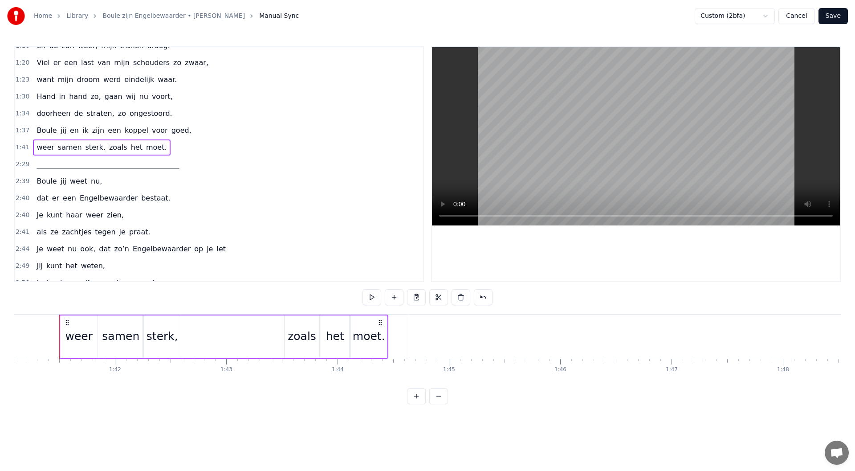
click at [164, 167] on div "2:29 ________________________________________" at bounding box center [219, 164] width 408 height 17
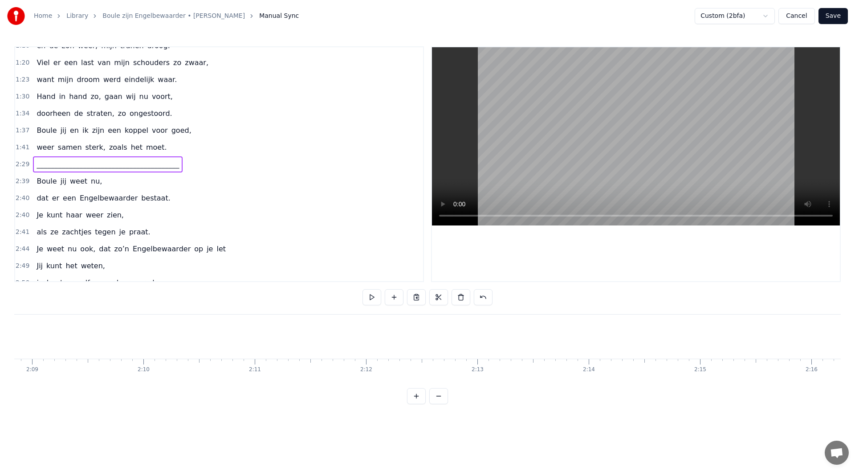
scroll to position [0, 16545]
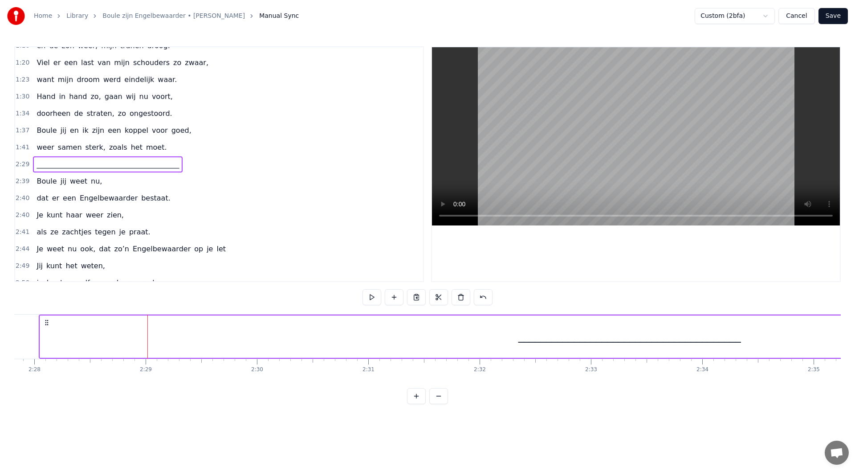
drag, startPoint x: 225, startPoint y: 335, endPoint x: 45, endPoint y: 338, distance: 180.8
click at [45, 338] on div "________________________________________" at bounding box center [630, 336] width 1182 height 44
click at [455, 350] on div "________________________________________" at bounding box center [625, 336] width 1179 height 42
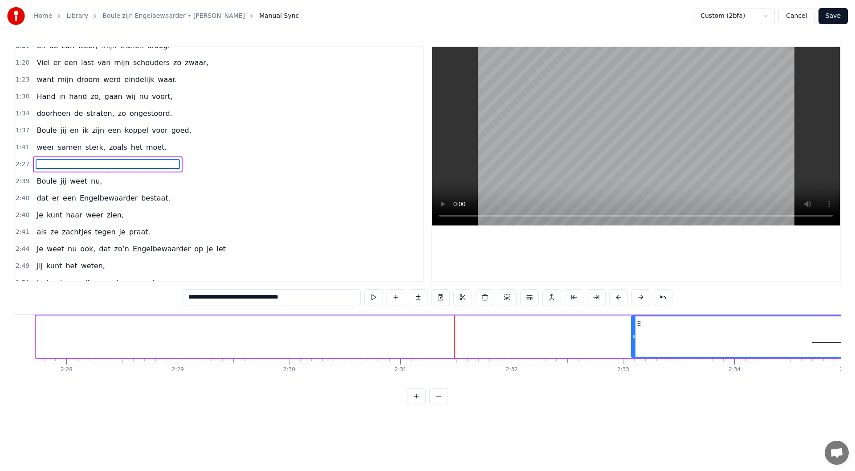
drag, startPoint x: 61, startPoint y: 336, endPoint x: 632, endPoint y: 351, distance: 571.5
click at [632, 351] on div at bounding box center [634, 336] width 4 height 41
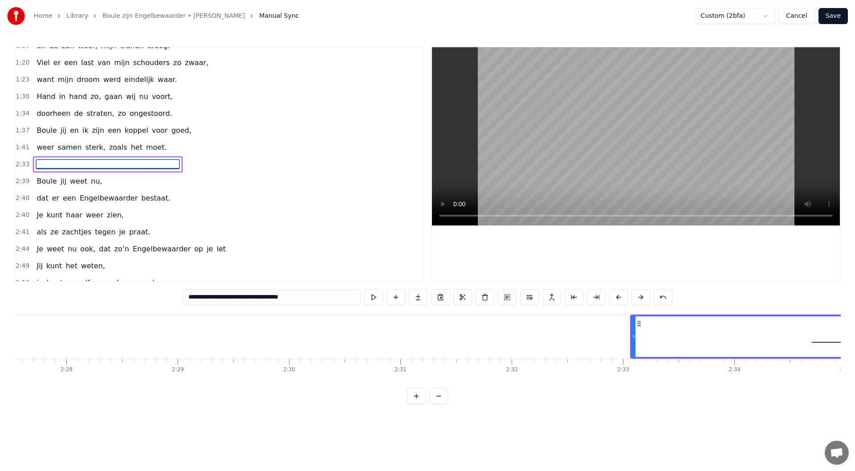
scroll to position [0, 17148]
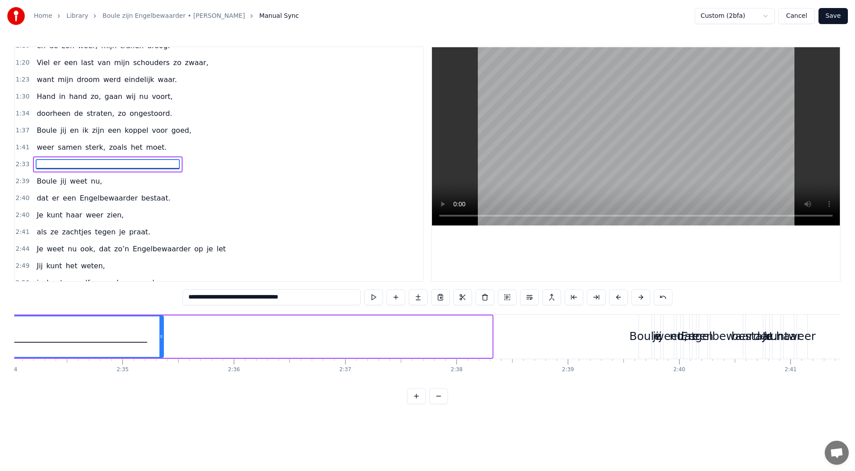
drag, startPoint x: 490, startPoint y: 338, endPoint x: 162, endPoint y: 313, distance: 329.6
click at [162, 313] on div "0:08 Maandenlang, 0:10 jij lag zo stil, 0:11 in een kamer, zo koud en kil 0:14 …" at bounding box center [427, 225] width 827 height 358
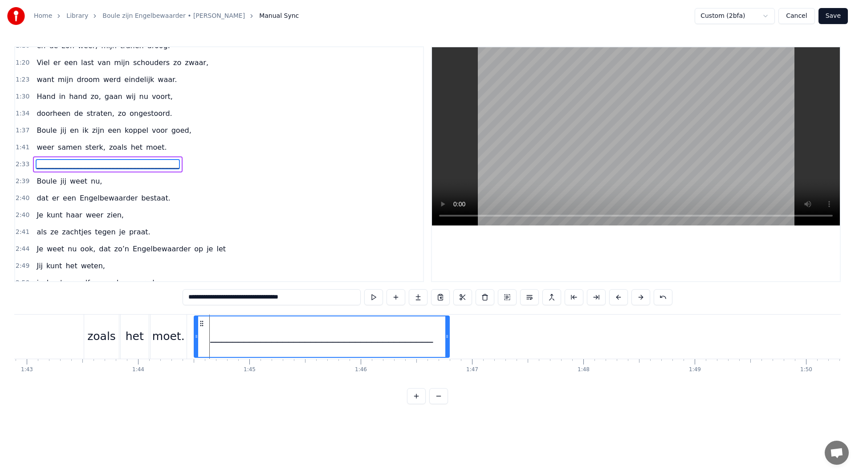
scroll to position [0, 11454]
drag, startPoint x: 482, startPoint y: 323, endPoint x: 218, endPoint y: 356, distance: 266.6
click at [218, 356] on div "________________________________________" at bounding box center [339, 336] width 254 height 41
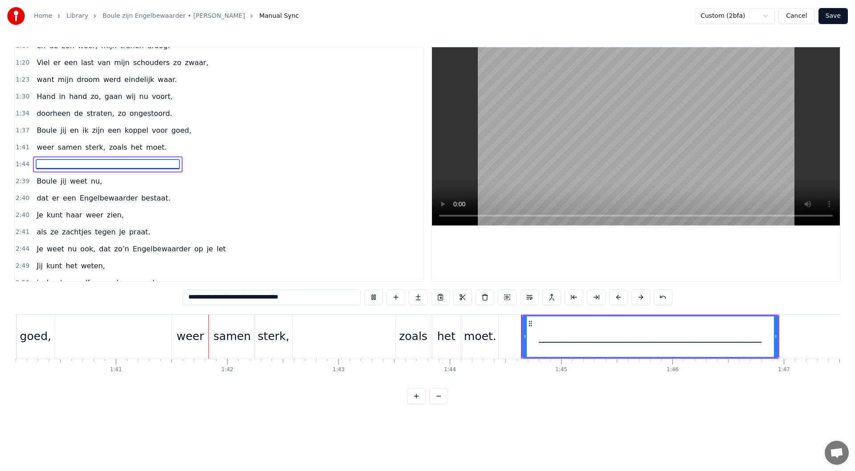
scroll to position [0, 11221]
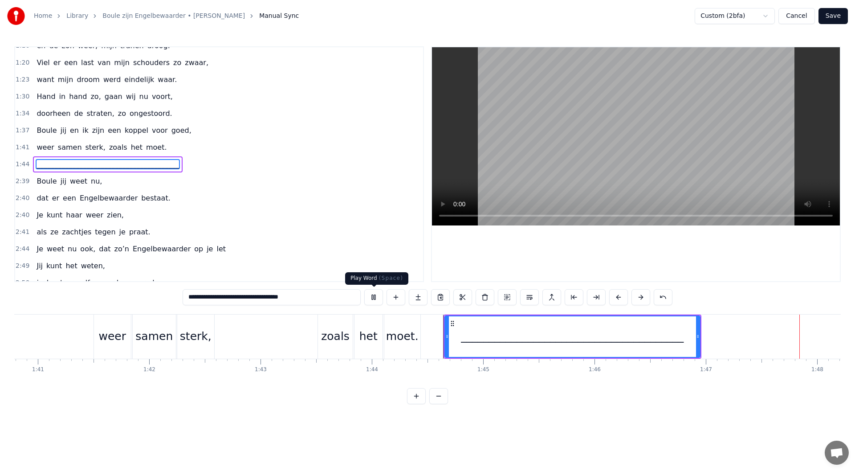
click at [376, 298] on button at bounding box center [373, 297] width 19 height 16
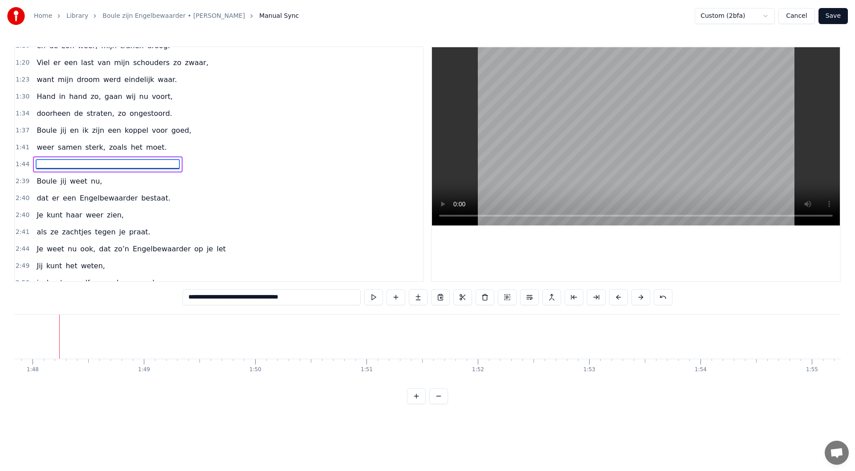
scroll to position [0, 11282]
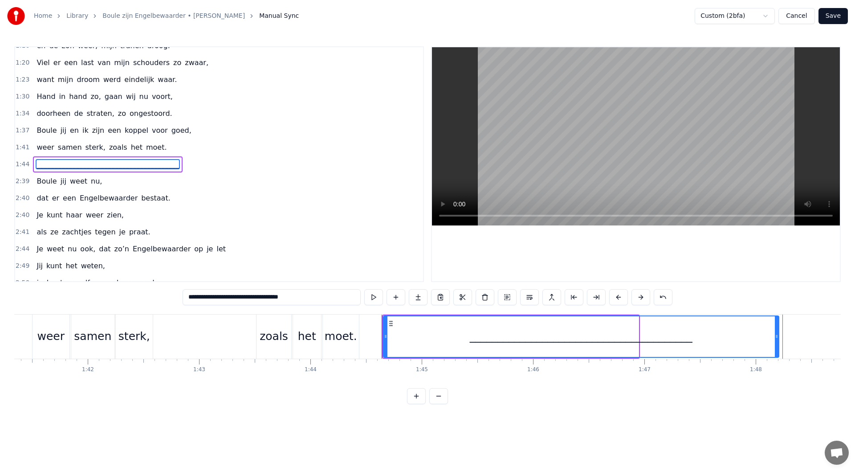
drag, startPoint x: 637, startPoint y: 335, endPoint x: 699, endPoint y: 342, distance: 61.8
click at [748, 338] on icon at bounding box center [777, 336] width 4 height 7
click at [301, 301] on input "**********" at bounding box center [272, 297] width 178 height 16
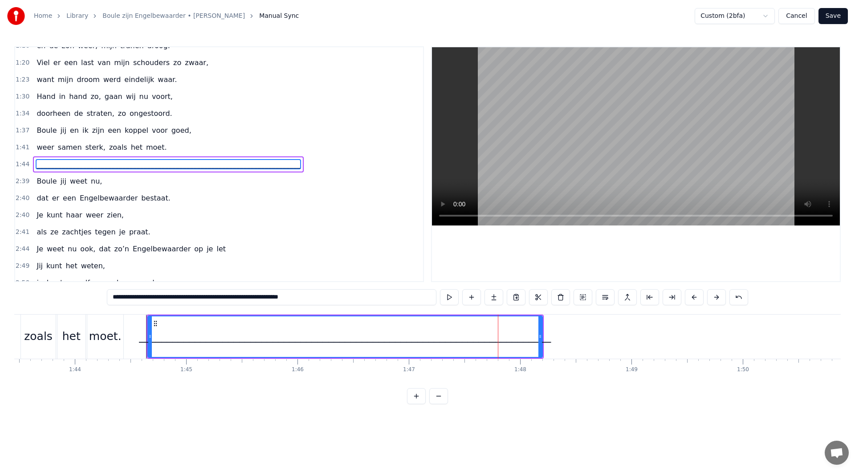
scroll to position [0, 11454]
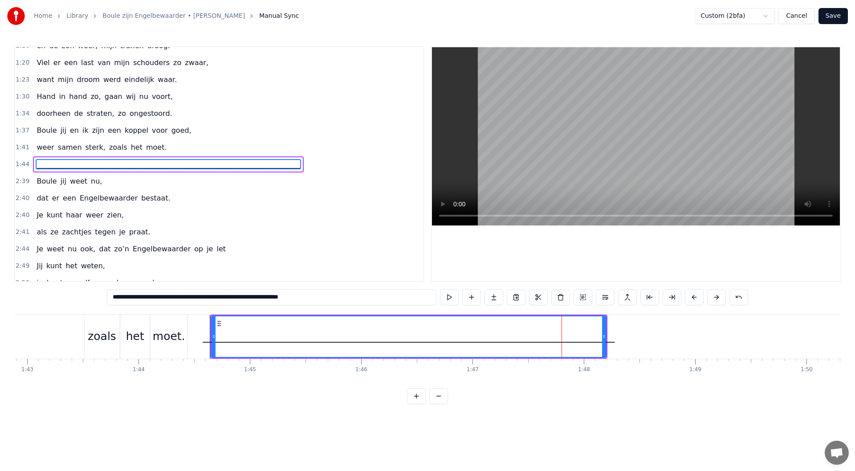
click at [244, 342] on div "__________________________________________________________________________" at bounding box center [409, 336] width 412 height 17
click at [243, 301] on input "**********" at bounding box center [272, 297] width 330 height 16
click at [110, 298] on input "**********" at bounding box center [272, 297] width 330 height 16
drag, startPoint x: 219, startPoint y: 323, endPoint x: 195, endPoint y: 324, distance: 23.6
click at [195, 324] on icon at bounding box center [195, 323] width 7 height 7
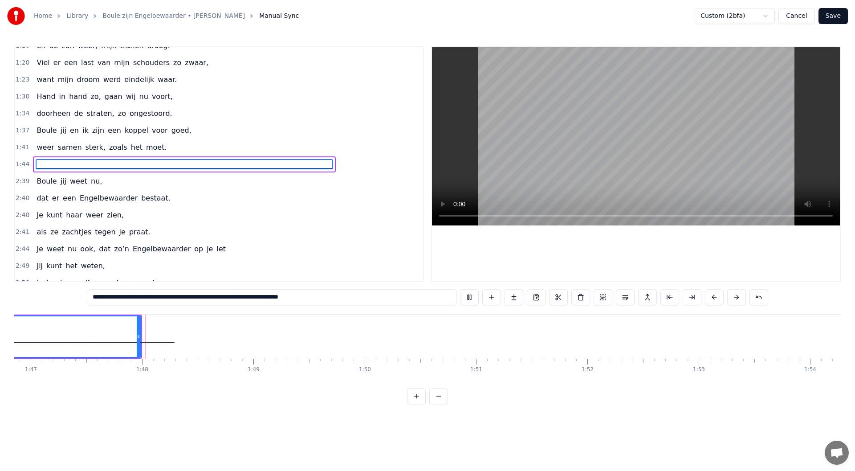
scroll to position [0, 11906]
click at [269, 388] on div "0:08 Maandenlang, 0:10 jij lag zo stil, 0:11 in een kamer, zo koud en kil 0:14 …" at bounding box center [427, 225] width 827 height 358
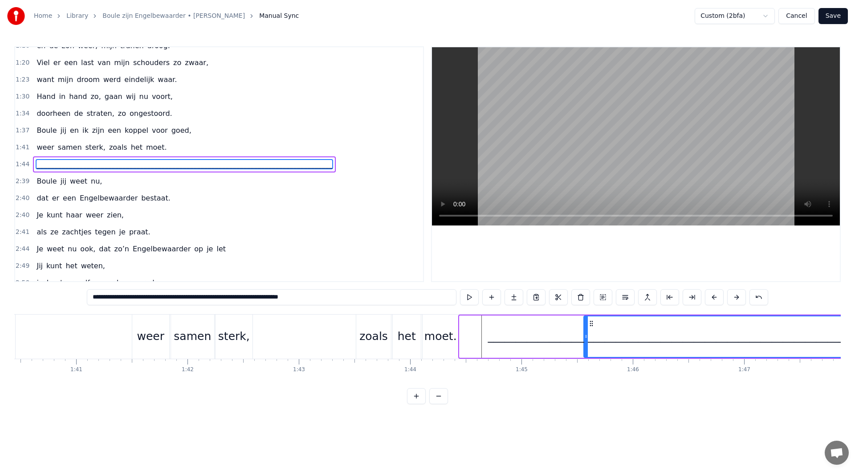
drag, startPoint x: 463, startPoint y: 337, endPoint x: 587, endPoint y: 335, distance: 124.3
click at [587, 335] on icon at bounding box center [586, 336] width 4 height 7
drag, startPoint x: 587, startPoint y: 335, endPoint x: 485, endPoint y: 333, distance: 101.6
click at [485, 333] on icon at bounding box center [485, 336] width 4 height 7
click at [537, 343] on div "_______________________________________________________________________________…" at bounding box center [668, 336] width 462 height 17
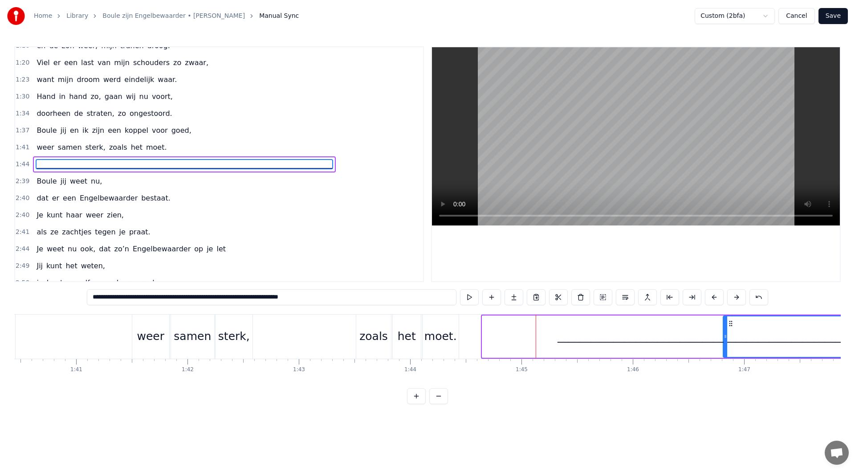
drag, startPoint x: 483, startPoint y: 336, endPoint x: 724, endPoint y: 338, distance: 240.9
click at [724, 338] on icon at bounding box center [726, 336] width 4 height 7
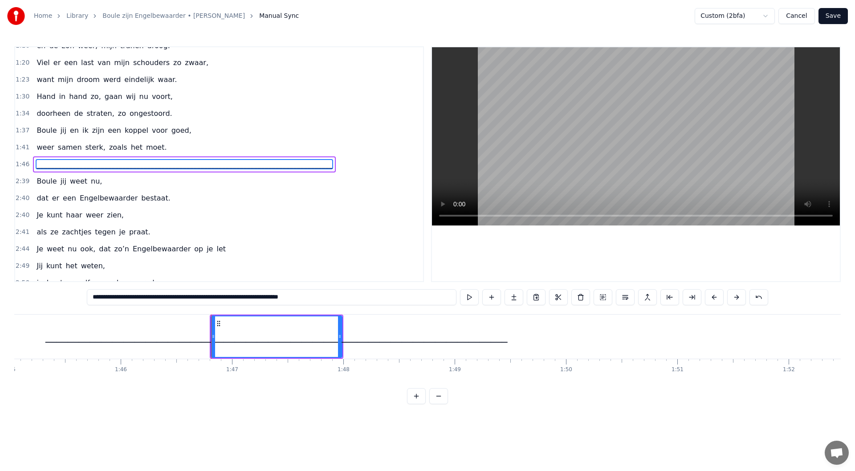
scroll to position [0, 11518]
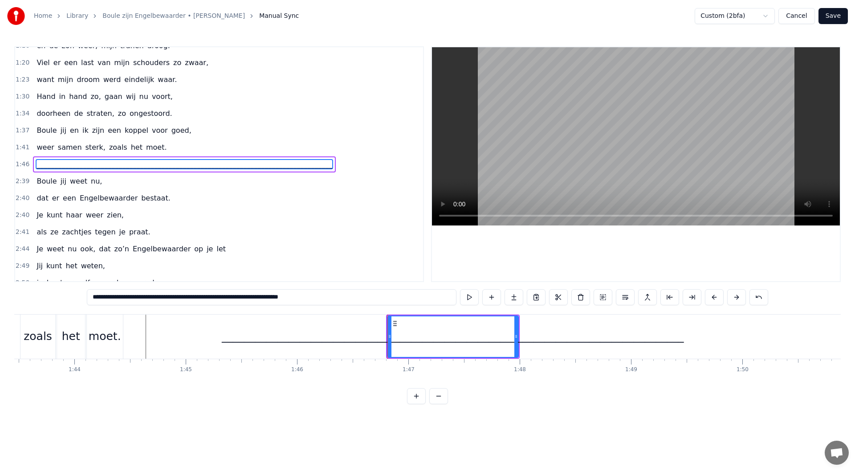
click at [317, 300] on input "**********" at bounding box center [272, 297] width 370 height 16
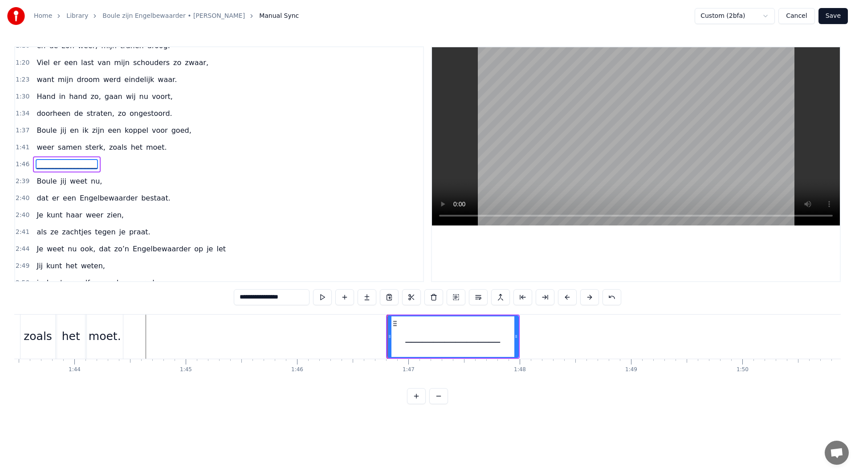
click at [496, 342] on div "_________________" at bounding box center [453, 336] width 130 height 41
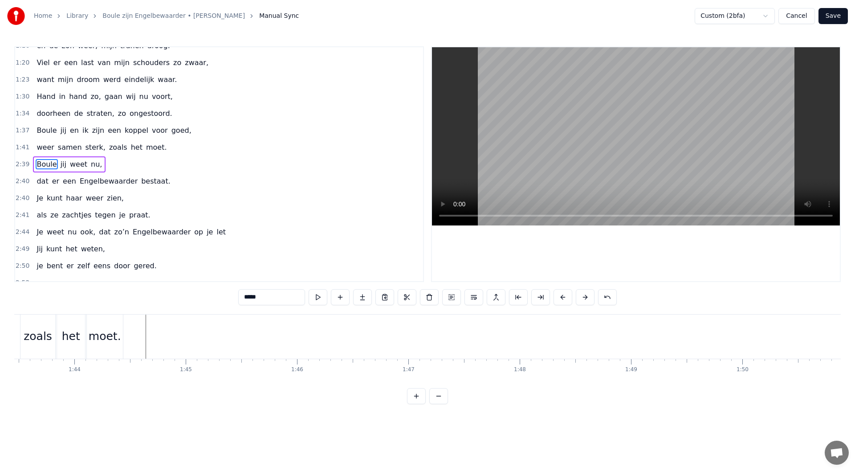
type input "***"
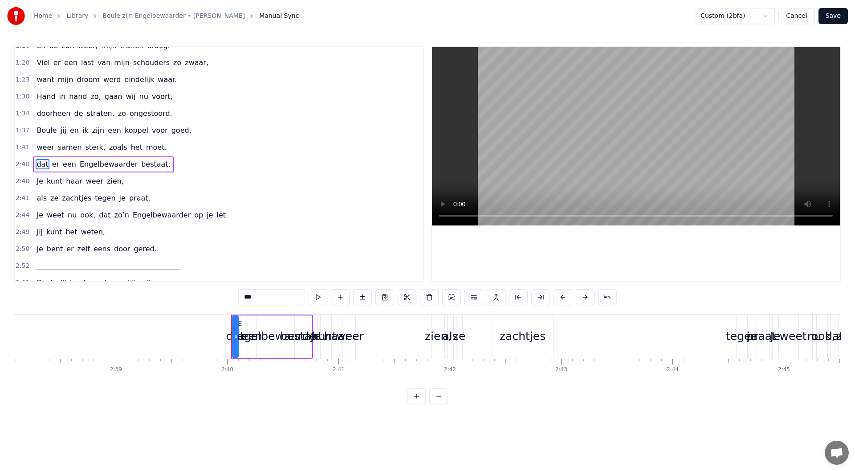
scroll to position [0, 17772]
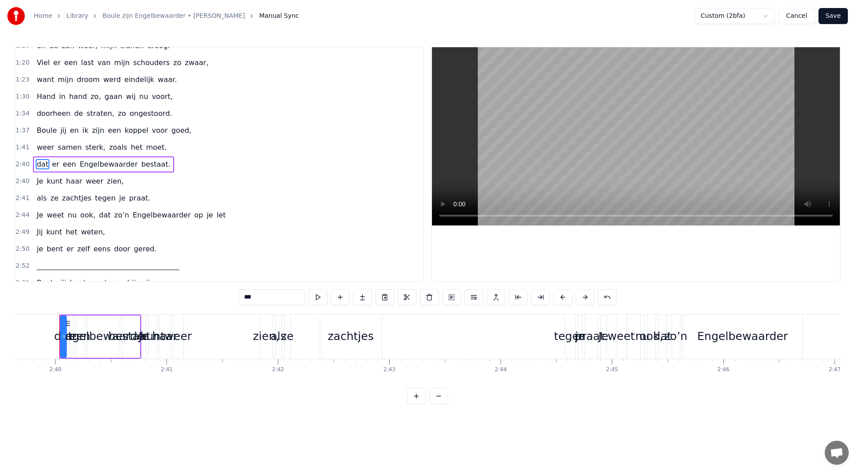
click at [160, 151] on div "1:41 weer samen sterk, zoals het moet." at bounding box center [219, 147] width 408 height 17
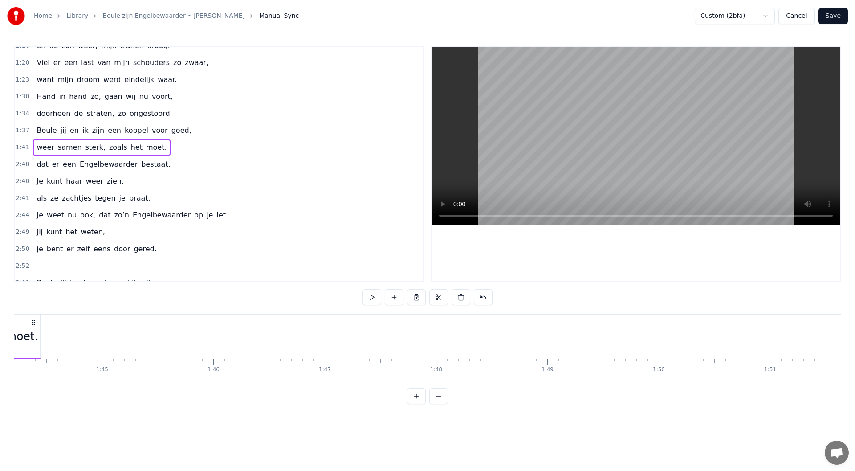
scroll to position [0, 11255]
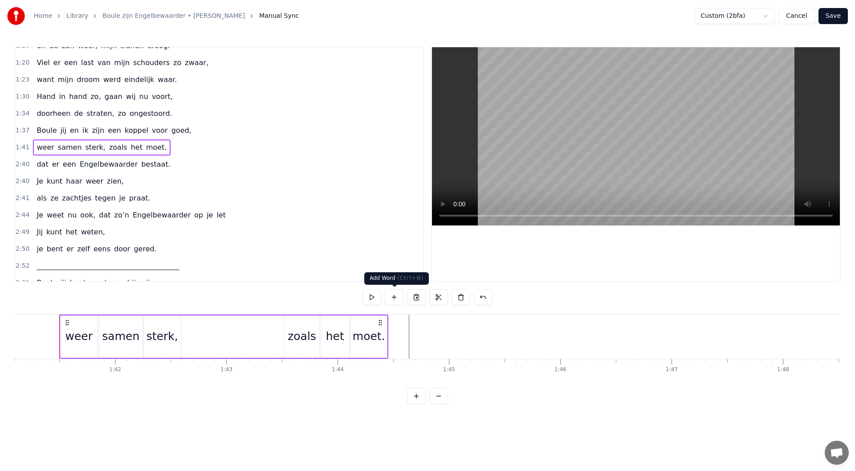
click at [399, 303] on button at bounding box center [394, 297] width 19 height 16
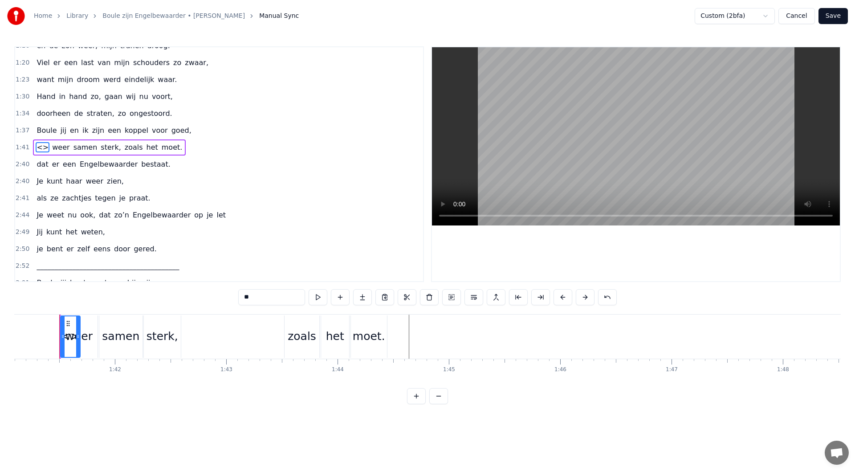
scroll to position [331, 0]
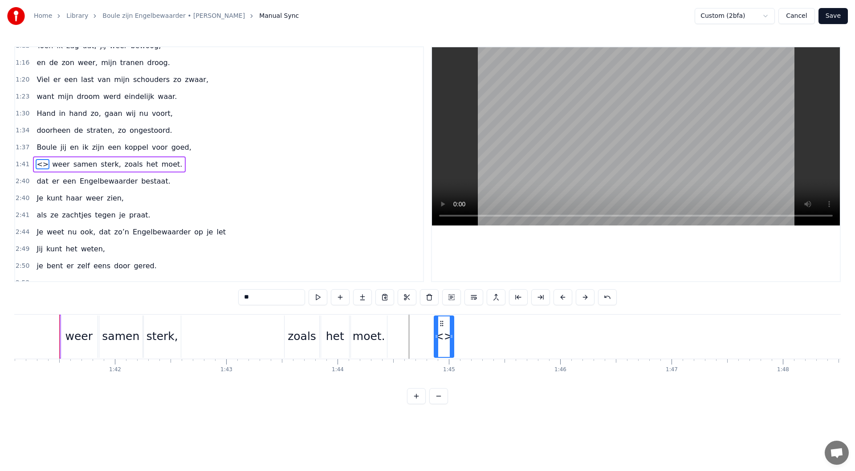
drag, startPoint x: 66, startPoint y: 323, endPoint x: 440, endPoint y: 346, distance: 374.3
click at [277, 301] on input "**" at bounding box center [271, 297] width 67 height 16
type input "*"
type input "**********"
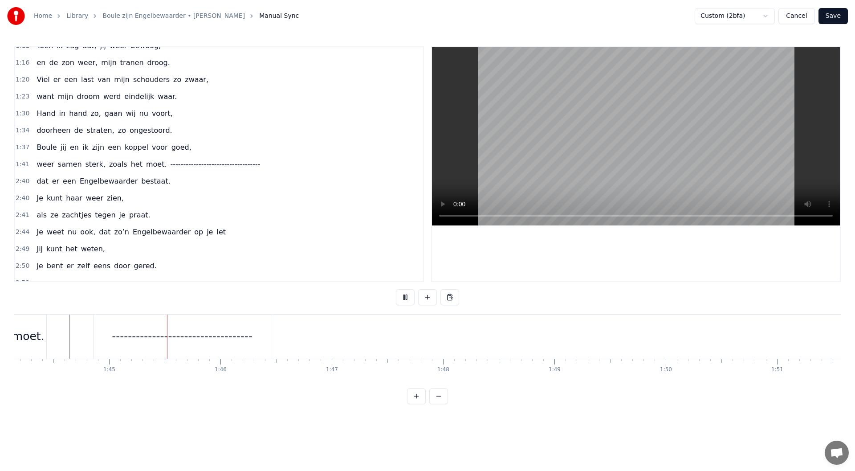
scroll to position [0, 11610]
click at [194, 334] on div "-----------------------------------" at bounding box center [166, 336] width 141 height 17
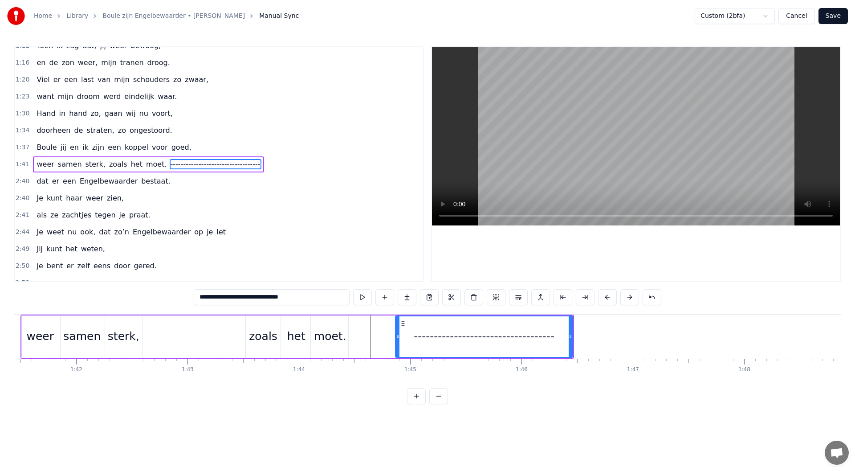
scroll to position [0, 11262]
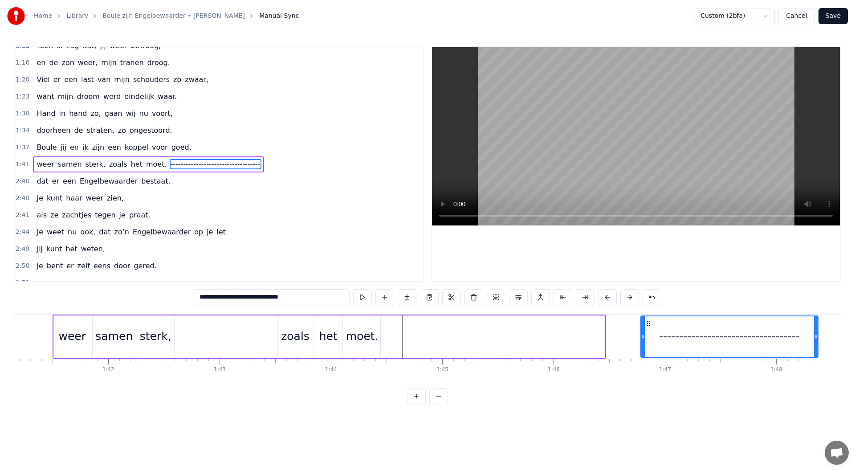
drag, startPoint x: 436, startPoint y: 324, endPoint x: 649, endPoint y: 334, distance: 213.5
click at [649, 334] on div "-----------------------------------" at bounding box center [729, 336] width 177 height 41
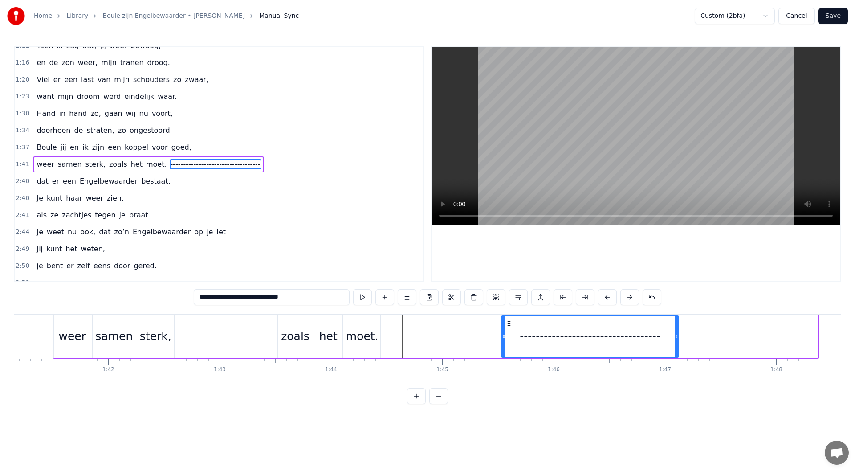
drag, startPoint x: 647, startPoint y: 321, endPoint x: 508, endPoint y: 334, distance: 140.1
click at [508, 334] on div "-----------------------------------" at bounding box center [590, 336] width 177 height 41
drag, startPoint x: 201, startPoint y: 161, endPoint x: 204, endPoint y: 147, distance: 14.0
click at [204, 147] on div "0:08 Maandenlang, 0:10 jij lag zo stil, 0:11 in een kamer, zo koud en kil 0:14 …" at bounding box center [219, 164] width 410 height 236
click at [521, 298] on button at bounding box center [518, 297] width 19 height 16
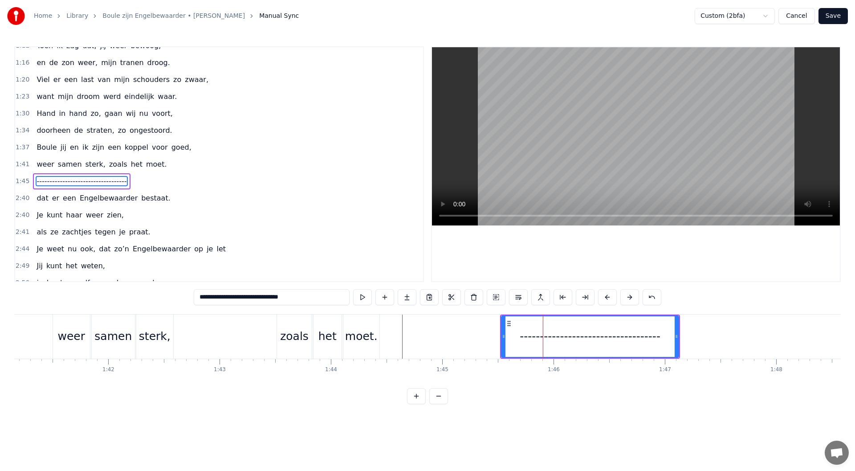
scroll to position [348, 0]
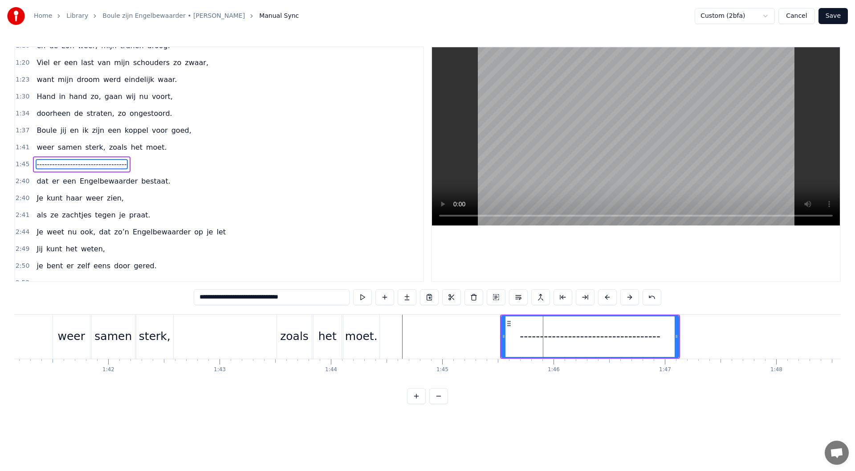
click at [155, 145] on div "1:41 weer samen sterk, zoals het moet." at bounding box center [219, 147] width 408 height 17
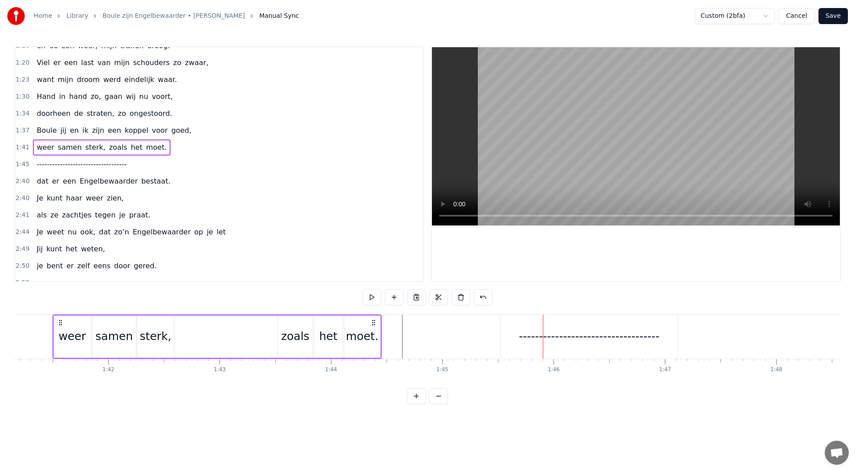
scroll to position [0, 11255]
click at [152, 163] on div "1:45 -----------------------------------" at bounding box center [219, 164] width 408 height 17
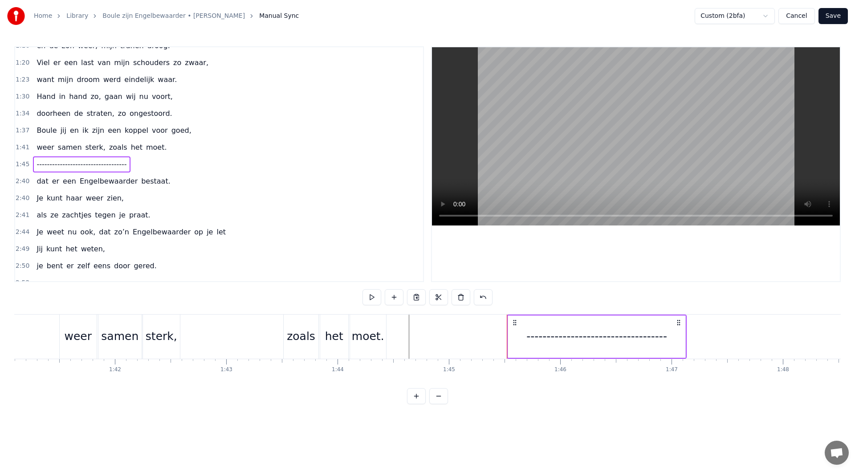
click at [151, 148] on div "weer samen sterk, zoals het moet." at bounding box center [101, 147] width 137 height 16
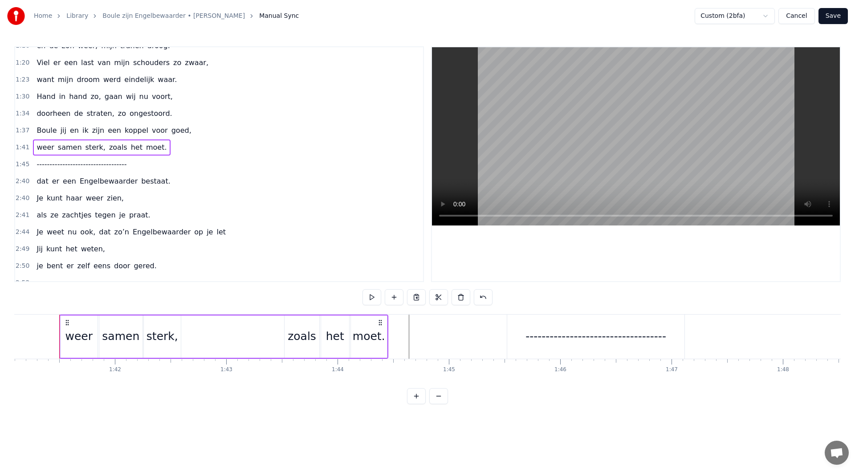
click at [554, 341] on div "-----------------------------------" at bounding box center [595, 336] width 141 height 17
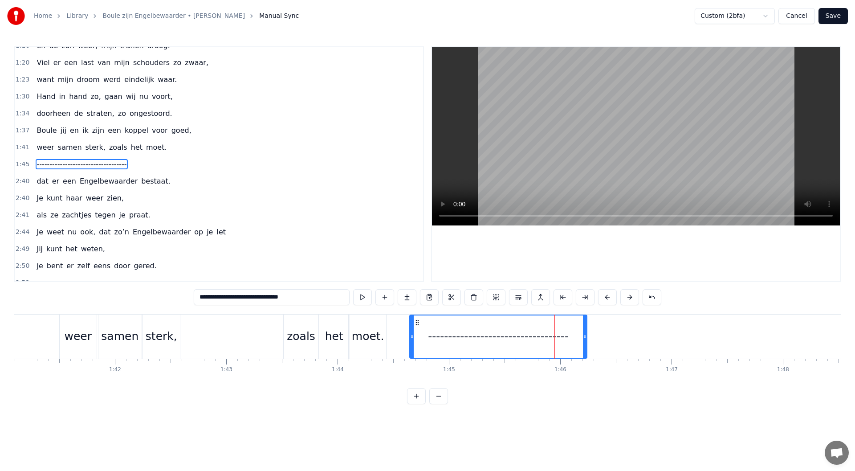
drag, startPoint x: 513, startPoint y: 323, endPoint x: 472, endPoint y: 321, distance: 40.6
click at [415, 326] on icon at bounding box center [417, 322] width 7 height 7
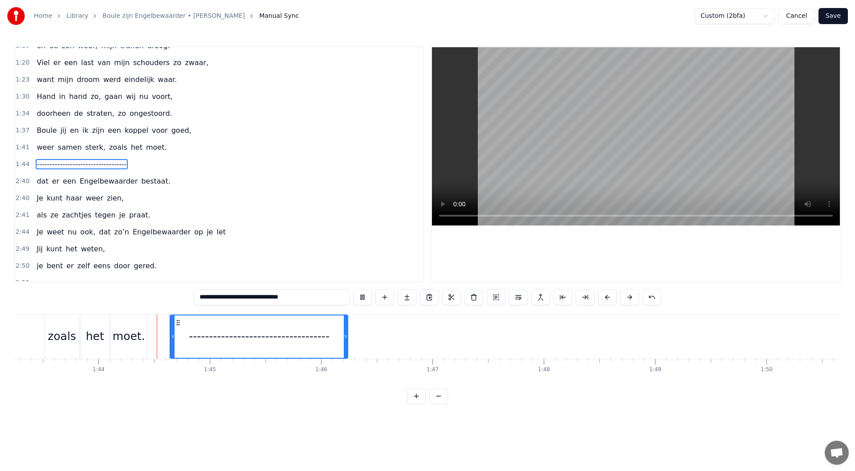
scroll to position [0, 11519]
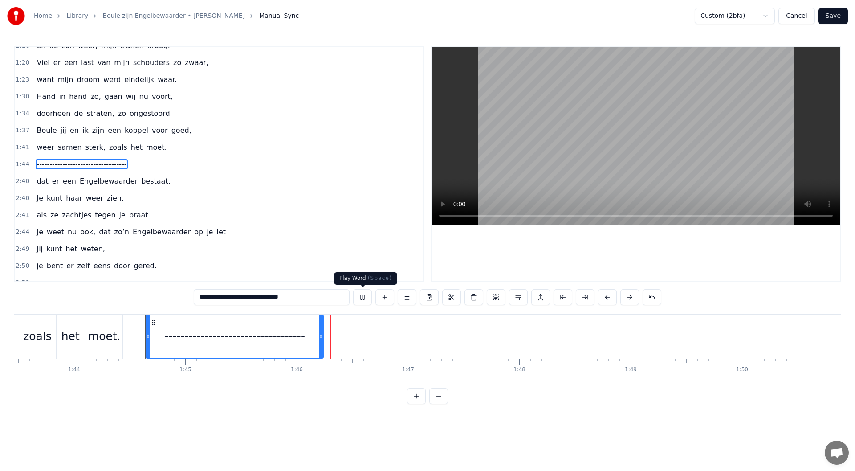
click at [366, 301] on button at bounding box center [362, 297] width 19 height 16
drag, startPoint x: 321, startPoint y: 336, endPoint x: 222, endPoint y: 326, distance: 99.4
click at [365, 335] on icon at bounding box center [366, 336] width 4 height 7
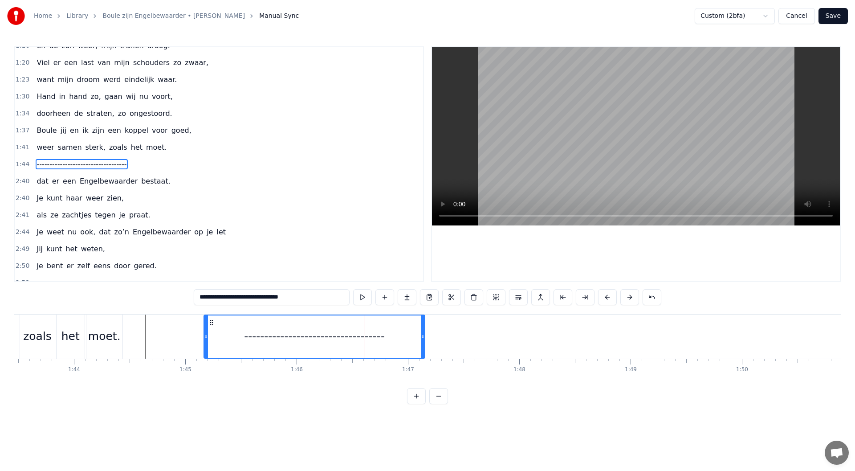
drag, startPoint x: 153, startPoint y: 322, endPoint x: 212, endPoint y: 327, distance: 59.5
click at [211, 327] on div "-----------------------------------" at bounding box center [314, 336] width 220 height 42
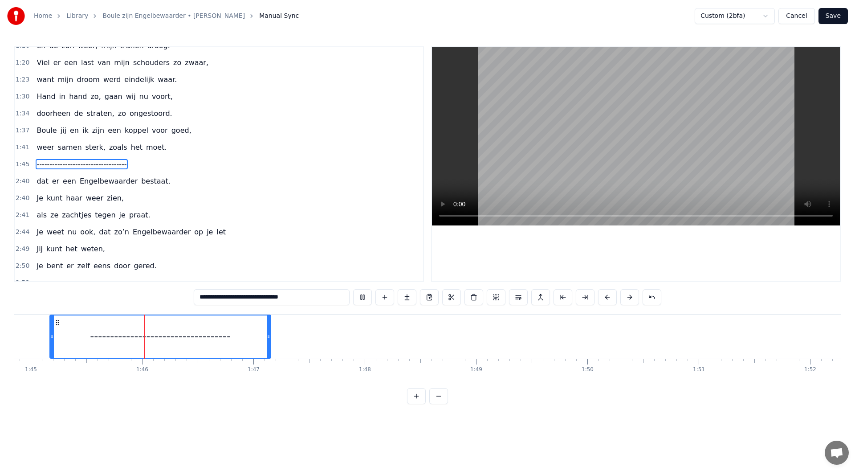
scroll to position [0, 11689]
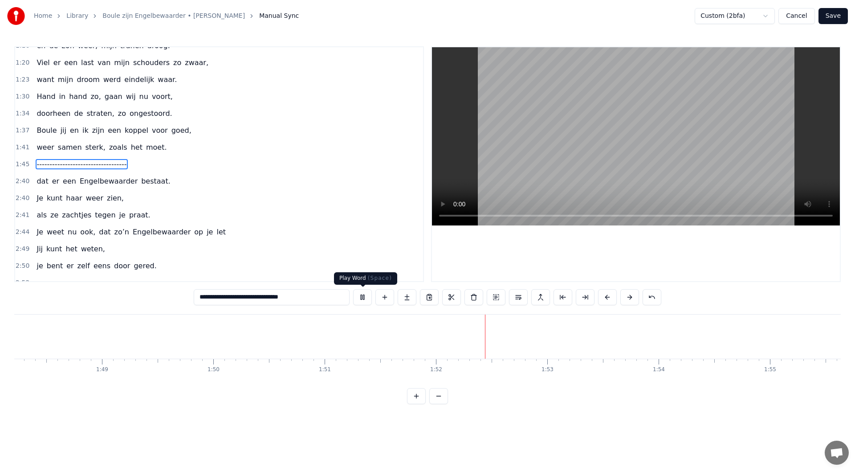
click at [366, 301] on button at bounding box center [362, 297] width 19 height 16
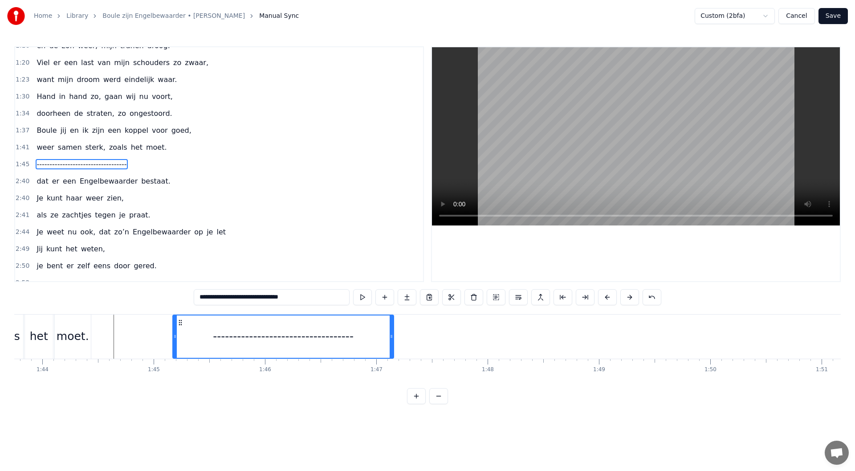
scroll to position [0, 11262]
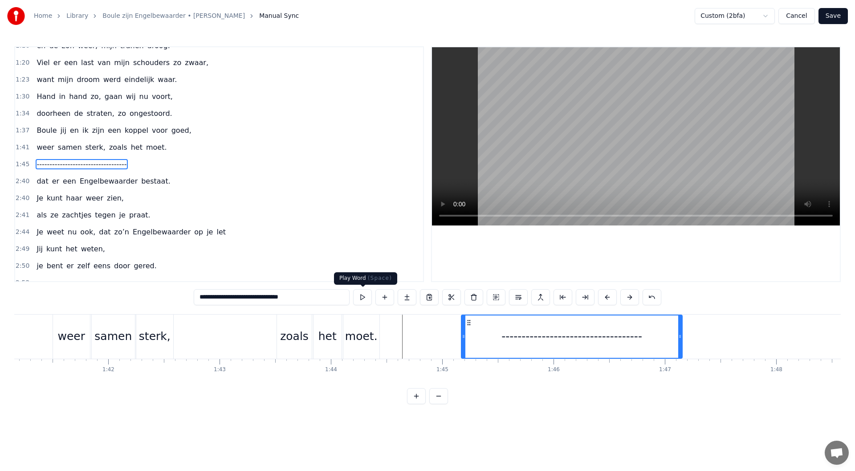
click at [361, 299] on button at bounding box center [362, 297] width 19 height 16
click at [361, 297] on button at bounding box center [362, 297] width 19 height 16
drag, startPoint x: 681, startPoint y: 337, endPoint x: 619, endPoint y: 297, distance: 73.6
click at [748, 338] on icon at bounding box center [763, 336] width 4 height 7
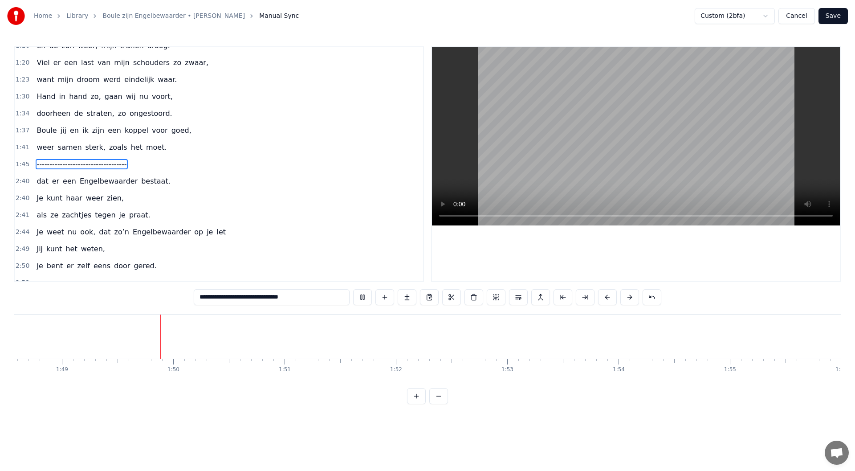
scroll to position [0, 12118]
click at [366, 297] on button at bounding box center [362, 297] width 19 height 16
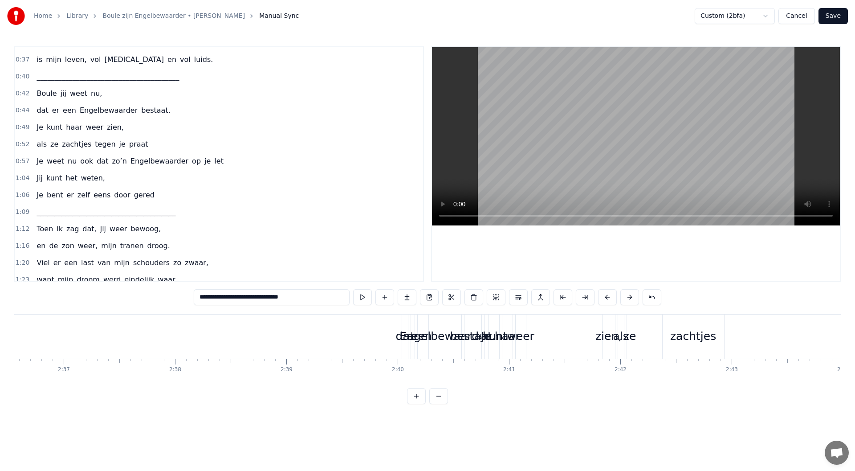
scroll to position [127, 0]
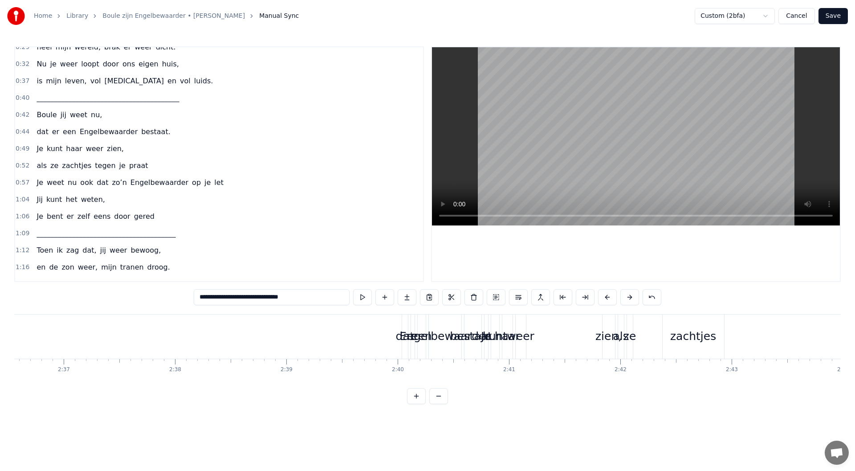
click at [107, 114] on div "0:42 Boule jij weet nu," at bounding box center [219, 114] width 408 height 17
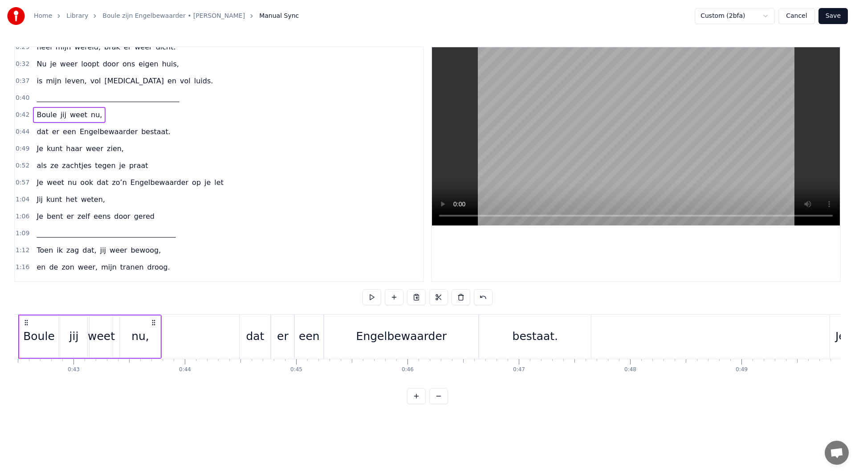
scroll to position [0, 4687]
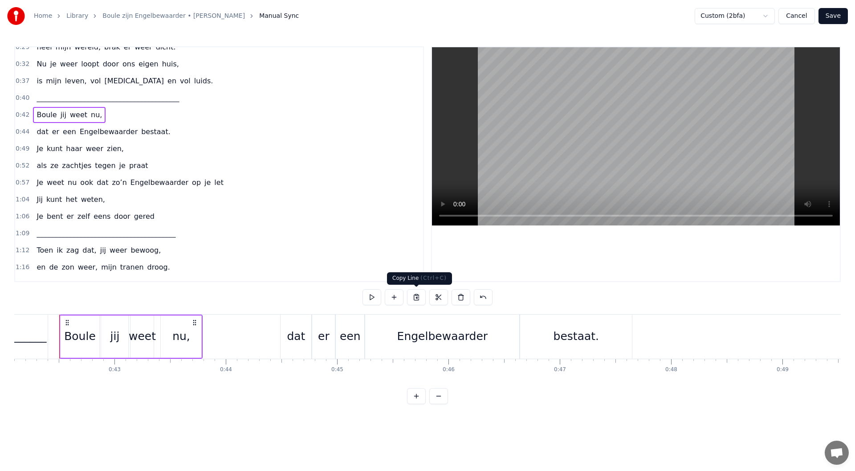
click at [415, 298] on button at bounding box center [416, 297] width 19 height 16
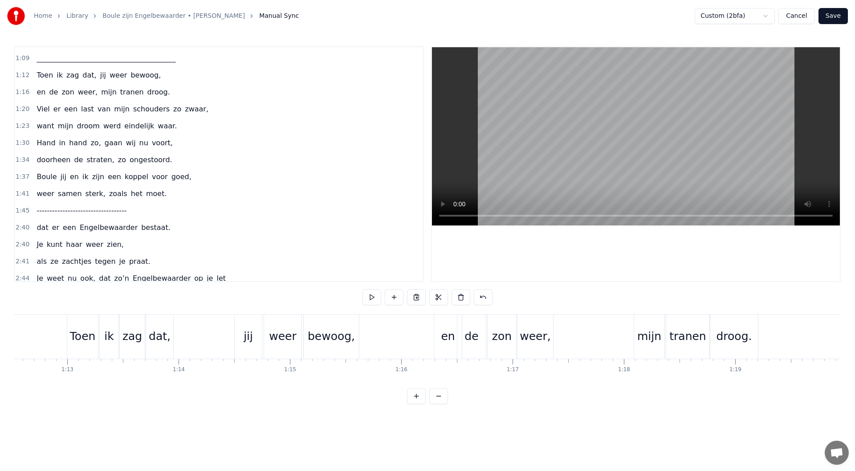
scroll to position [305, 0]
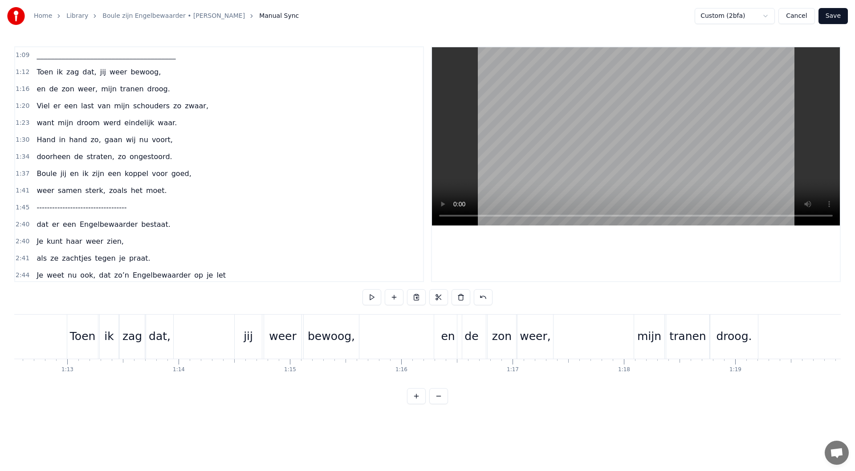
click at [147, 208] on div "1:45 -----------------------------------" at bounding box center [219, 207] width 408 height 17
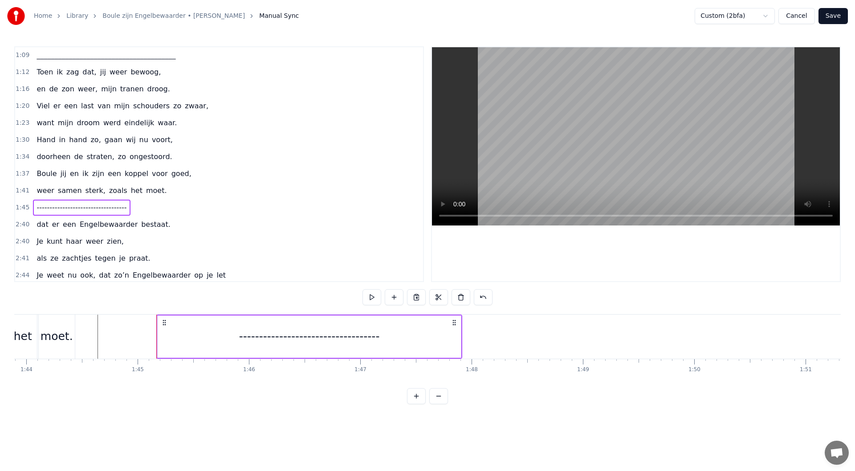
scroll to position [0, 11663]
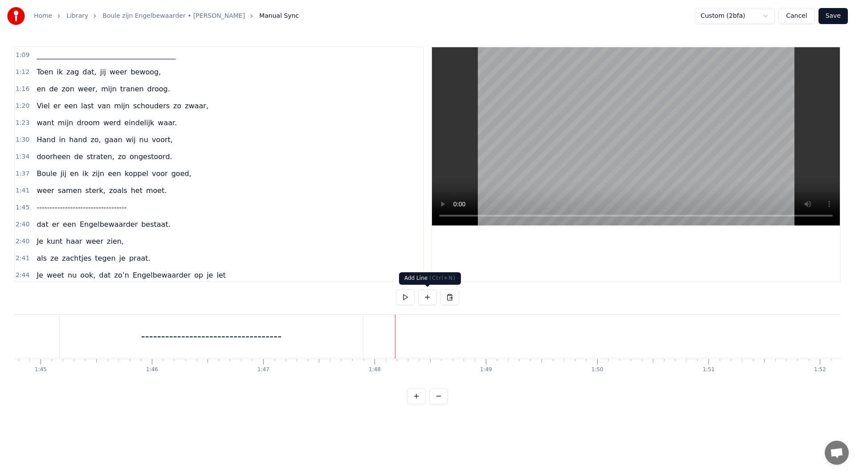
click at [423, 297] on button at bounding box center [427, 297] width 19 height 16
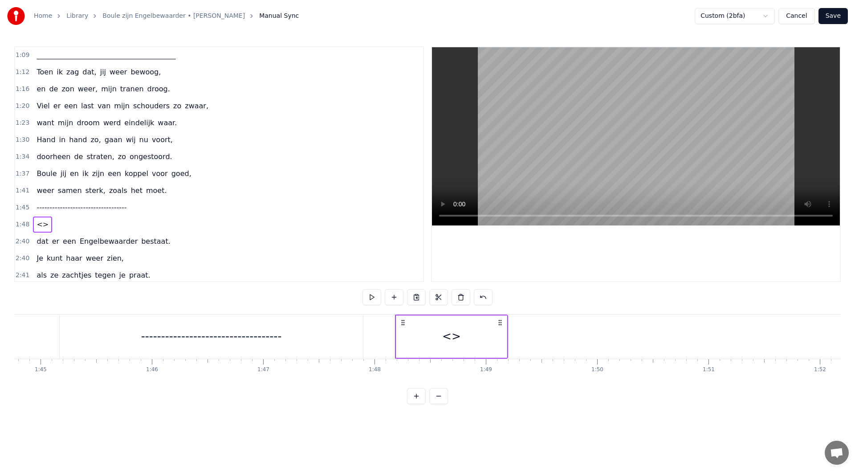
click at [422, 331] on div "<>" at bounding box center [451, 336] width 110 height 42
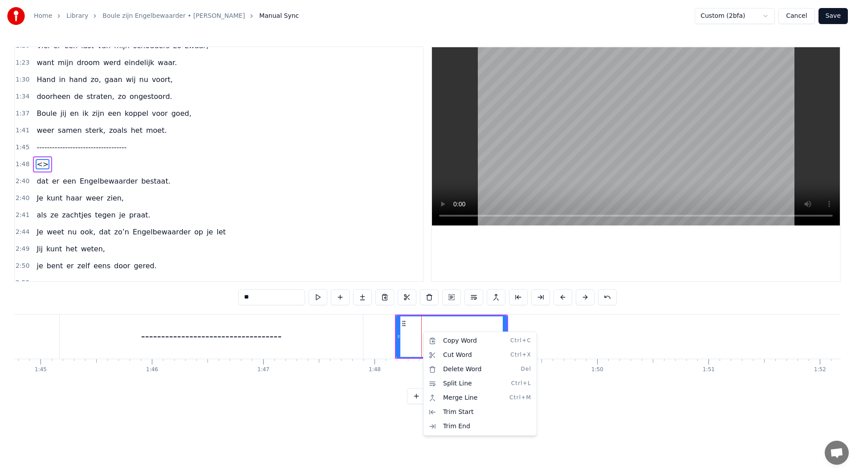
click at [437, 261] on html "Home Library Boule zijn Engelbewaarder • [PERSON_NAME] Putten Manual Sync Custo…" at bounding box center [427, 209] width 855 height 418
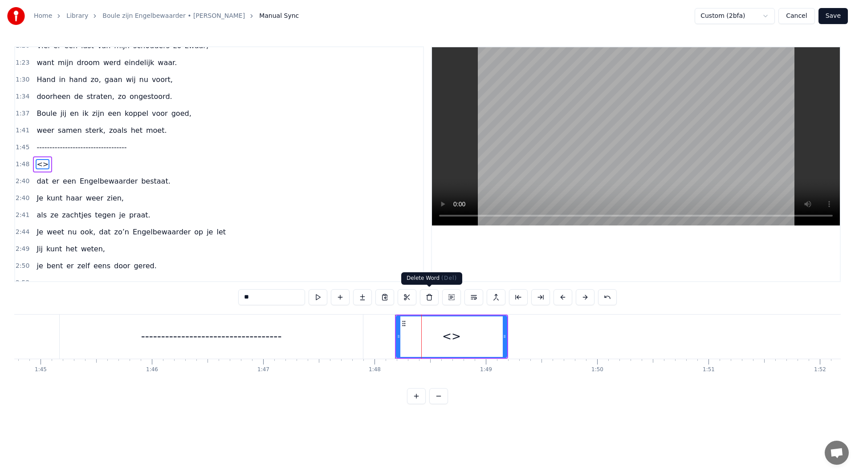
click at [425, 297] on button at bounding box center [429, 297] width 19 height 16
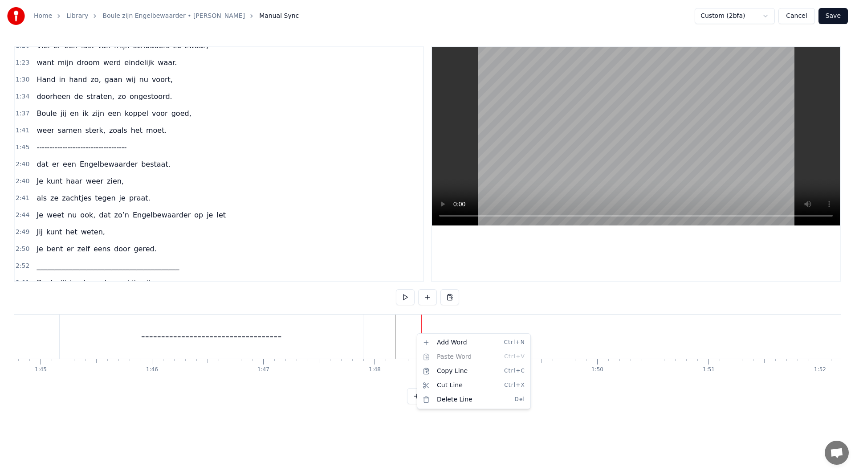
drag, startPoint x: 352, startPoint y: 383, endPoint x: 334, endPoint y: 384, distance: 17.8
click at [334, 384] on html "Home Library Boule zijn Engelbewaarder • [PERSON_NAME] Putten Manual Sync Custo…" at bounding box center [427, 209] width 855 height 418
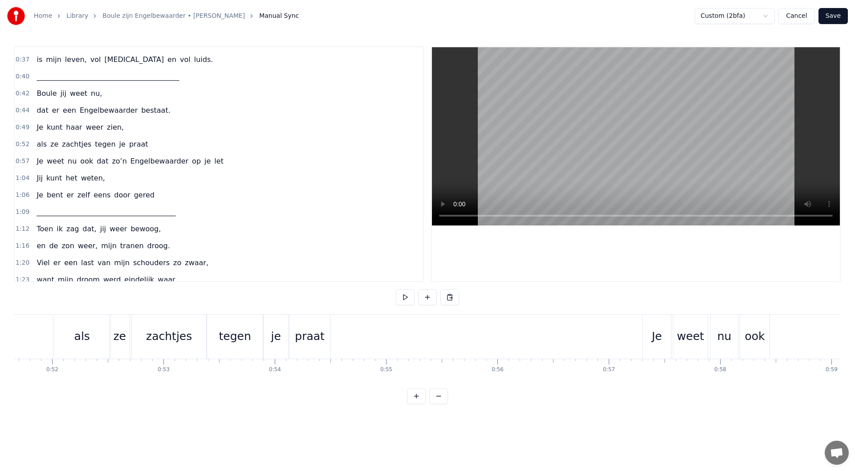
scroll to position [143, 0]
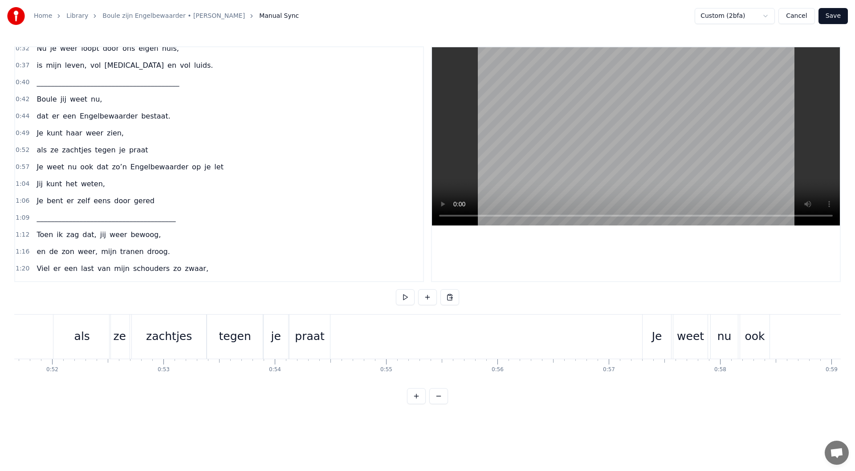
click at [124, 98] on div "0:42 Boule jij weet nu," at bounding box center [219, 99] width 408 height 17
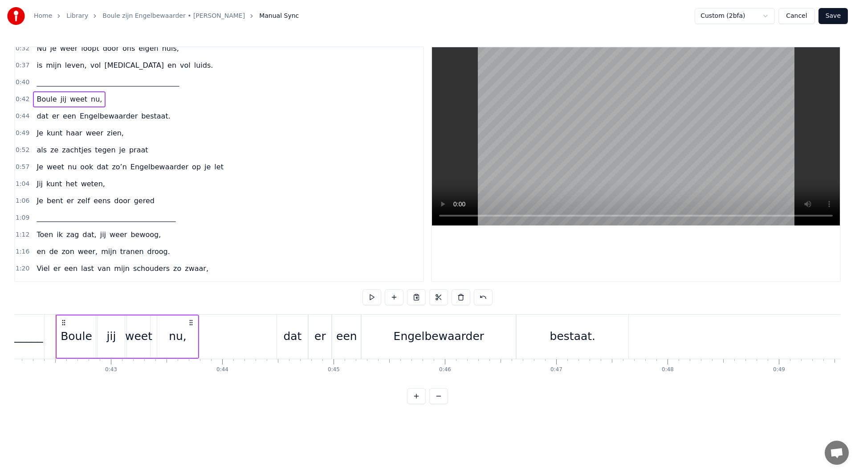
scroll to position [0, 4687]
click at [415, 300] on button at bounding box center [416, 297] width 19 height 16
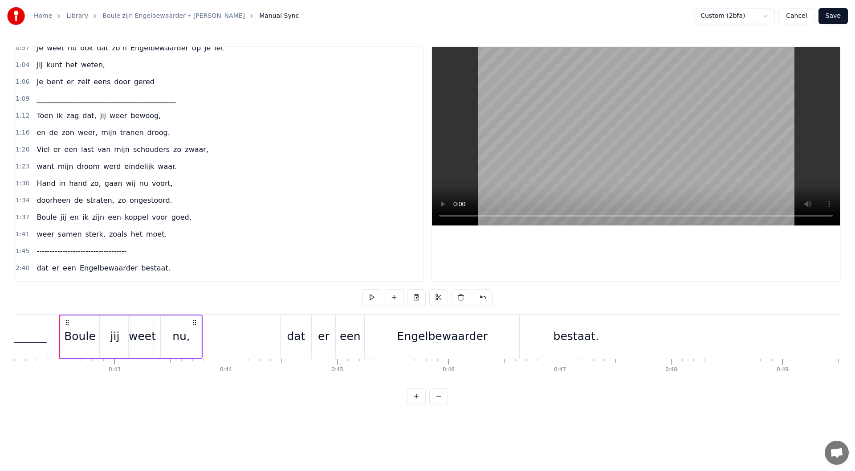
scroll to position [335, 0]
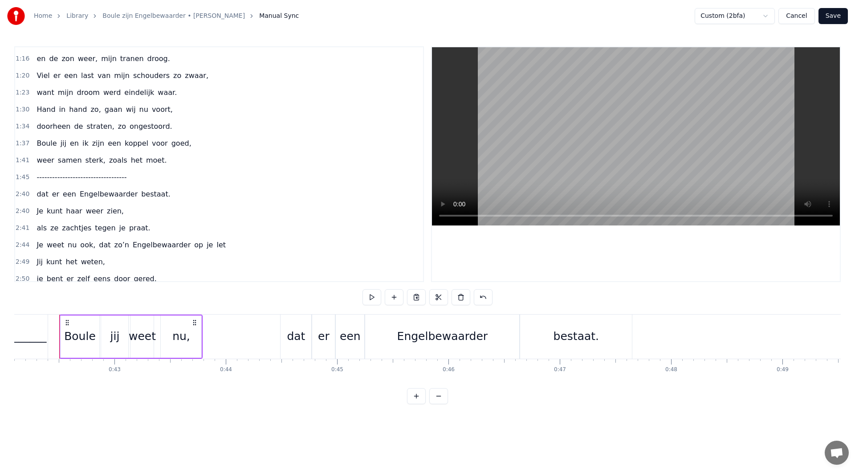
click at [147, 178] on div "1:45 -----------------------------------" at bounding box center [219, 177] width 408 height 17
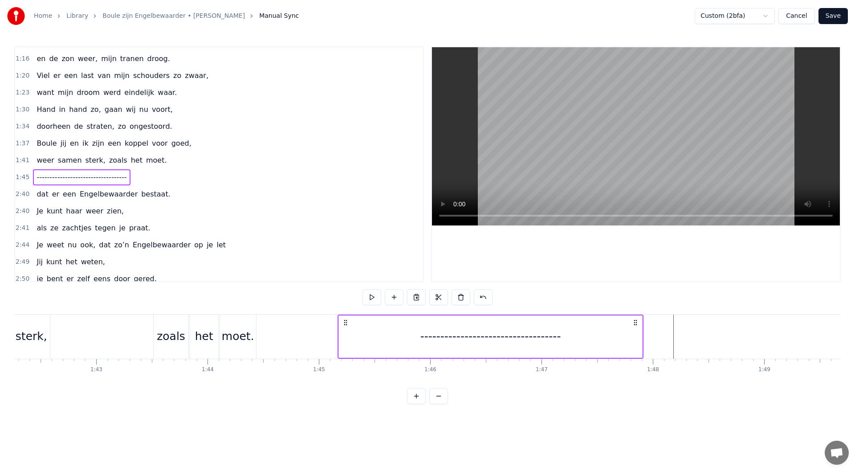
scroll to position [0, 11663]
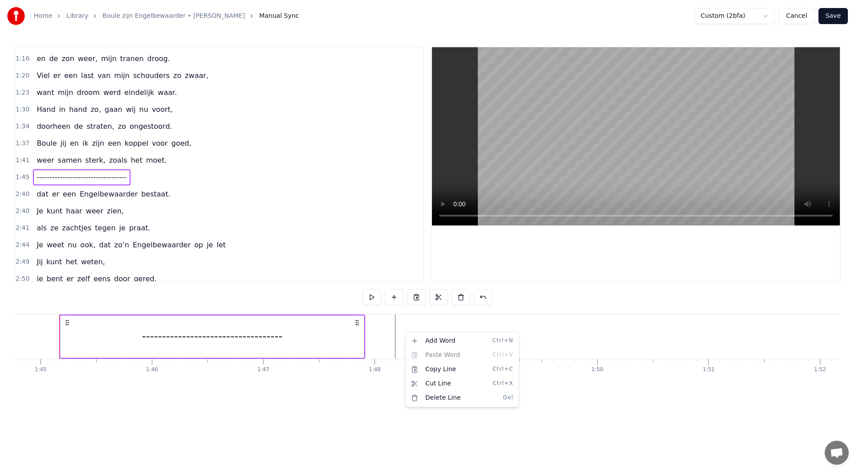
click at [297, 205] on html "Home Library Boule zijn Engelbewaarder • [PERSON_NAME] Putten Manual Sync Custo…" at bounding box center [427, 209] width 855 height 418
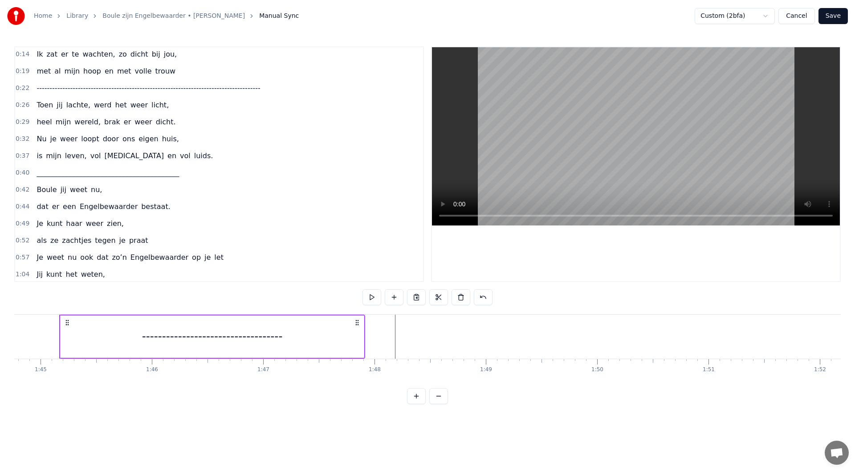
scroll to position [0, 0]
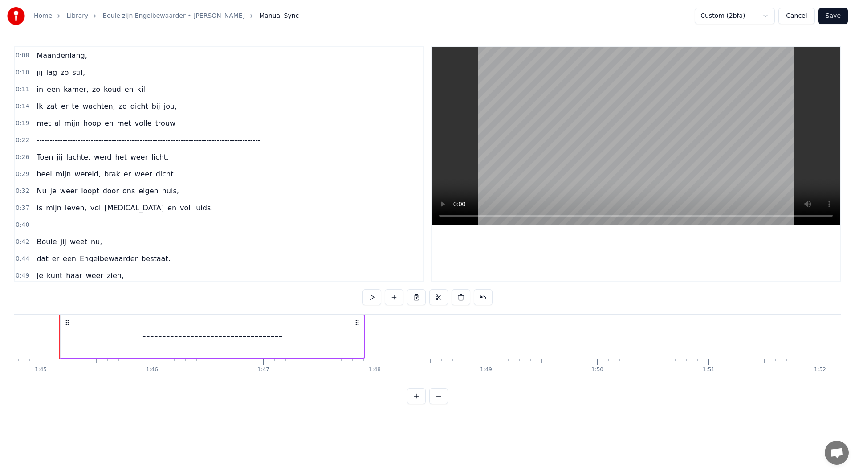
click at [149, 243] on div "0:42 Boule jij weet nu," at bounding box center [219, 241] width 408 height 17
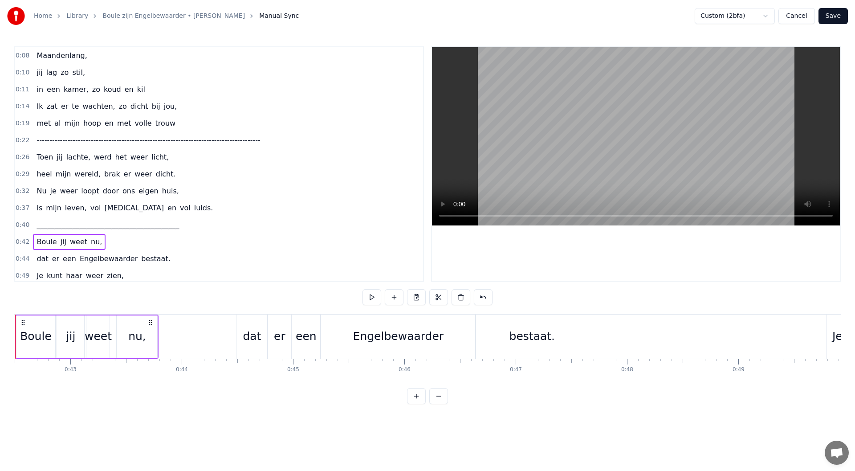
scroll to position [0, 4687]
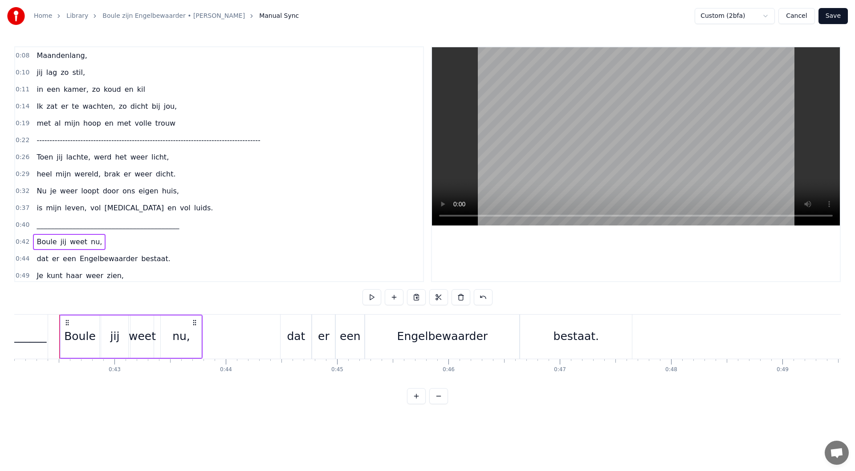
click at [124, 244] on div "0:42 Boule jij weet nu," at bounding box center [219, 241] width 408 height 17
click at [190, 369] on div "Copy Line Ctrl+C" at bounding box center [217, 369] width 110 height 14
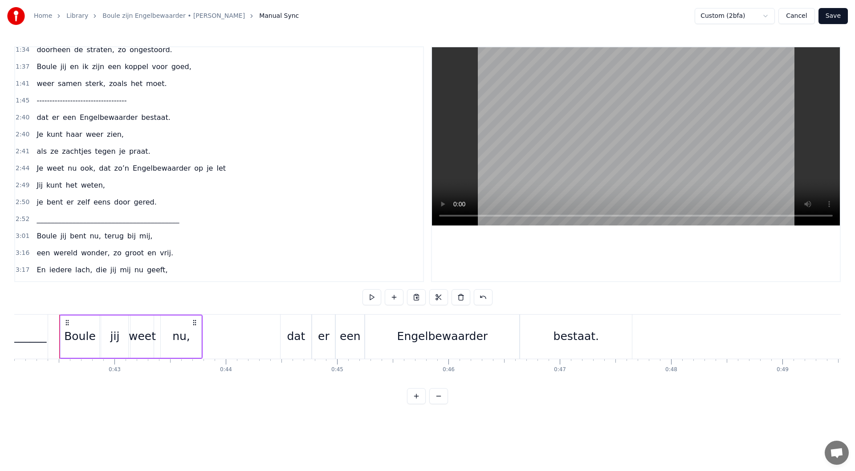
scroll to position [415, 0]
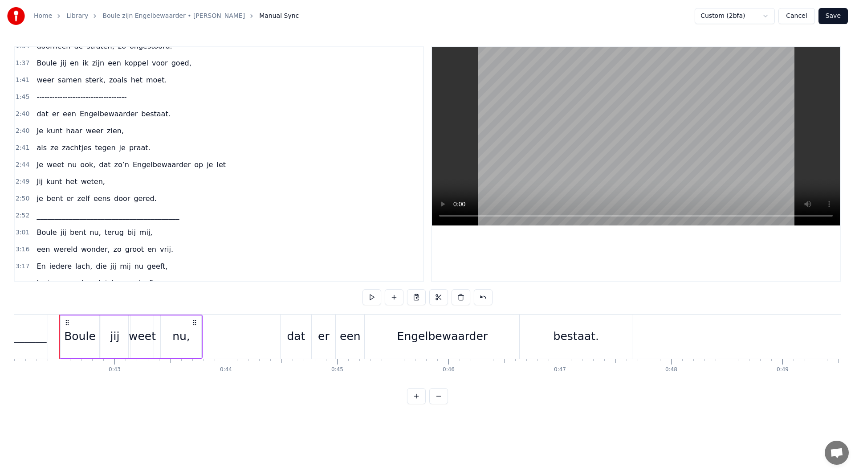
click at [161, 222] on div "2:52 ________________________________________" at bounding box center [219, 215] width 408 height 17
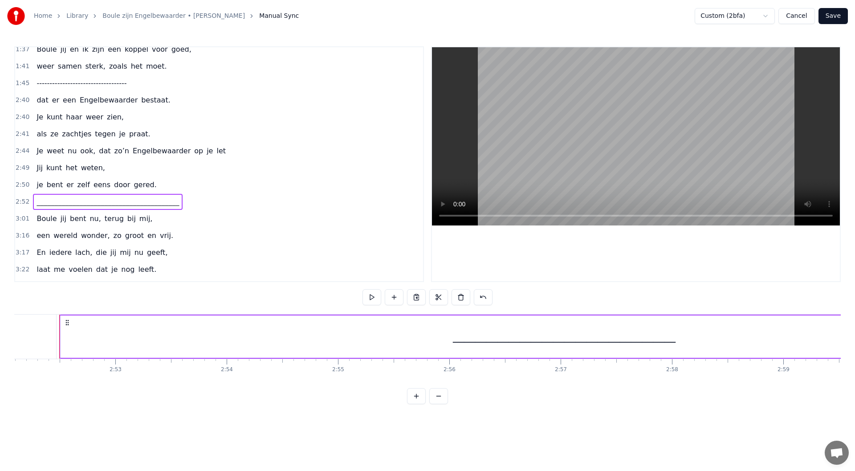
scroll to position [409, 0]
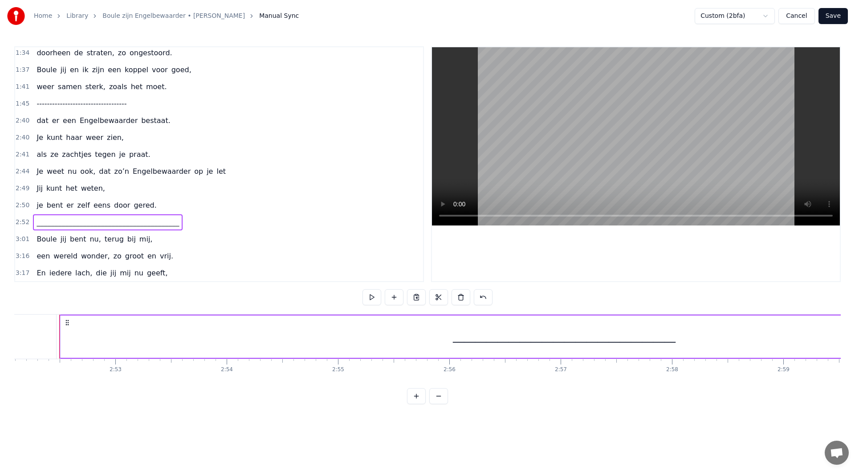
click at [144, 104] on div "1:45 -----------------------------------" at bounding box center [219, 103] width 408 height 17
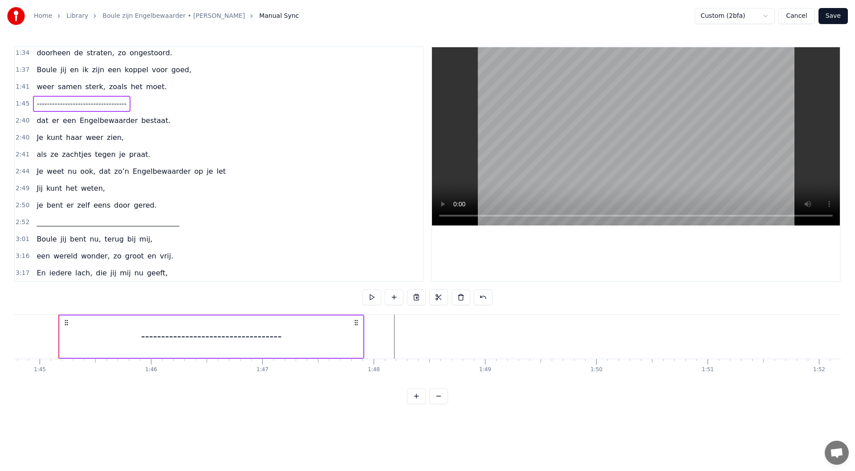
scroll to position [0, 11663]
click at [395, 301] on html "Home Library Boule zijn Engelbewaarder • [PERSON_NAME] Putten Manual Sync Custo…" at bounding box center [427, 209] width 855 height 418
click at [395, 294] on button at bounding box center [394, 297] width 19 height 16
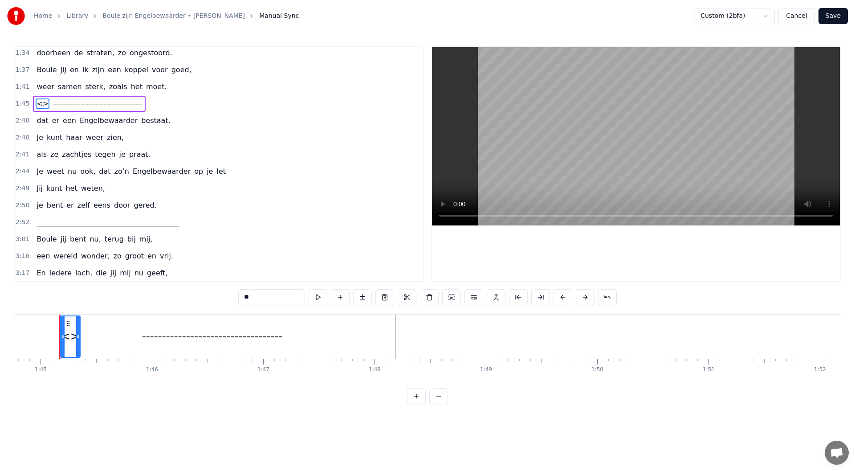
scroll to position [348, 0]
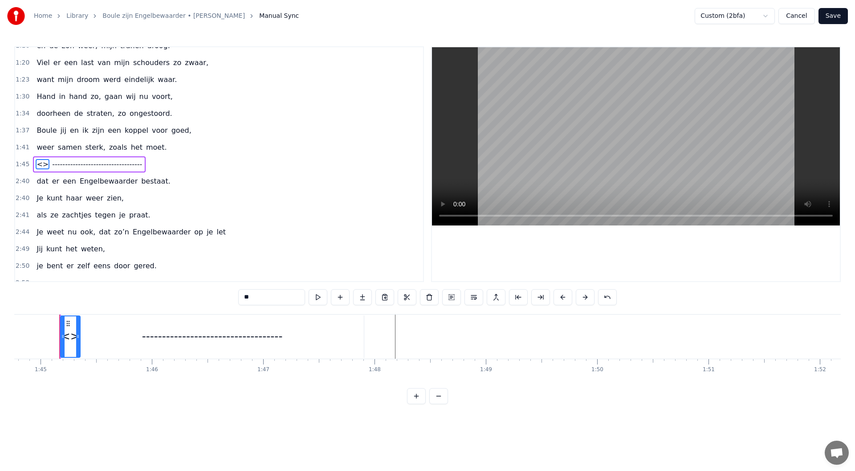
drag, startPoint x: 275, startPoint y: 298, endPoint x: 229, endPoint y: 297, distance: 45.4
click at [229, 297] on div "0:08 Maandenlang, 0:10 jij lag zo stil, 0:11 in een kamer, zo koud en kil 0:14 …" at bounding box center [427, 225] width 827 height 358
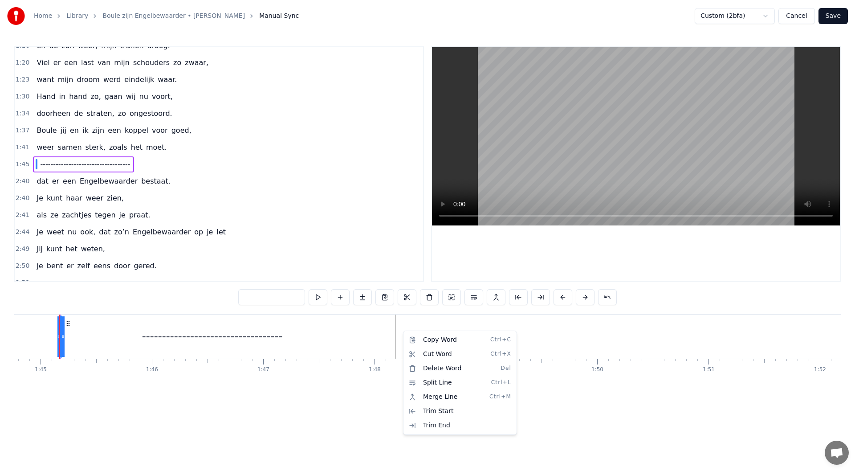
click at [338, 296] on html "Home Library Boule zijn Engelbewaarder • [PERSON_NAME] Putten Manual Sync Custo…" at bounding box center [427, 209] width 855 height 418
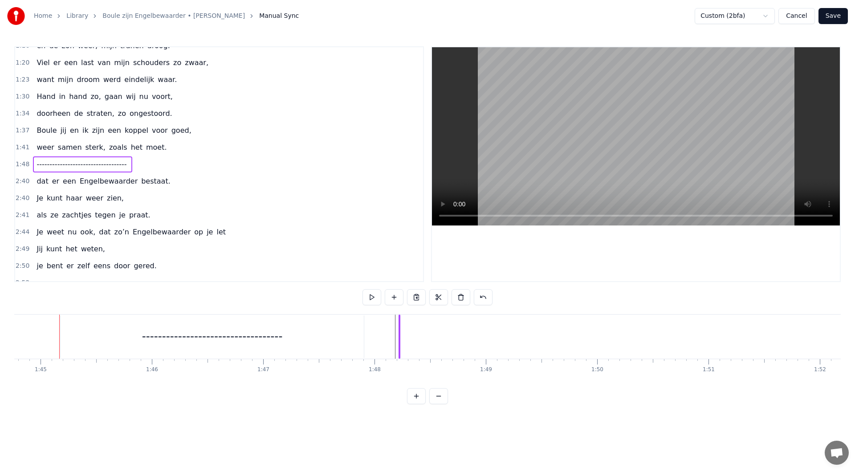
click at [399, 329] on div "-----------------------------------" at bounding box center [400, 336] width 2 height 44
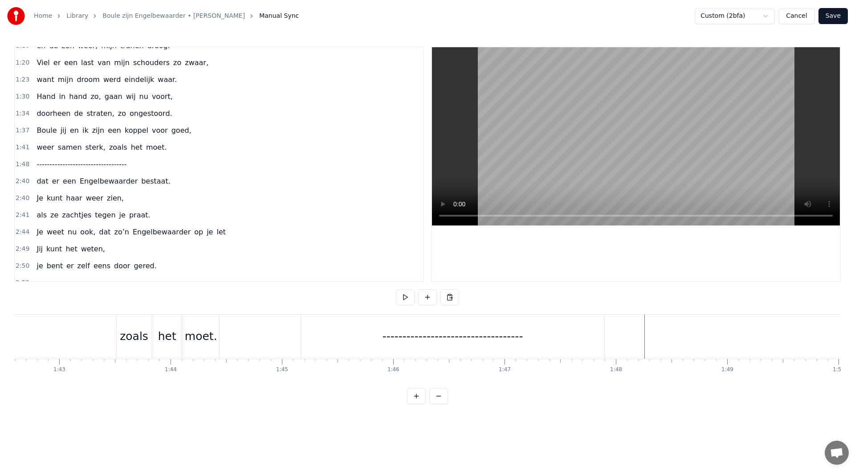
scroll to position [0, 11566]
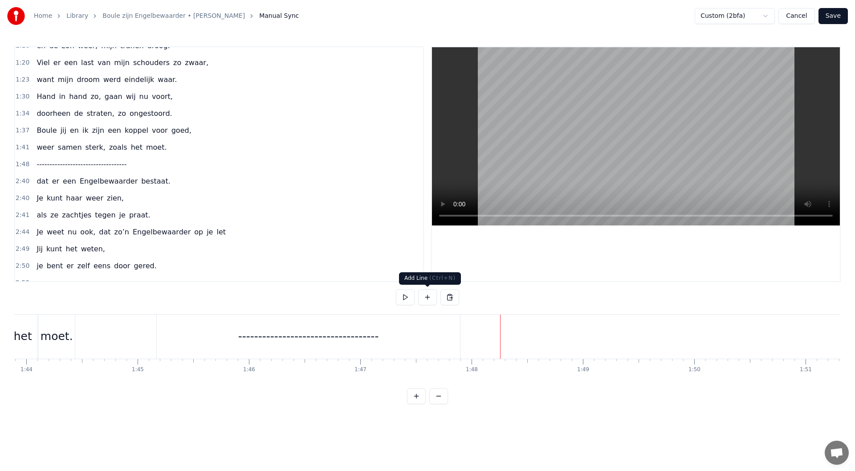
click at [430, 298] on button at bounding box center [427, 297] width 19 height 16
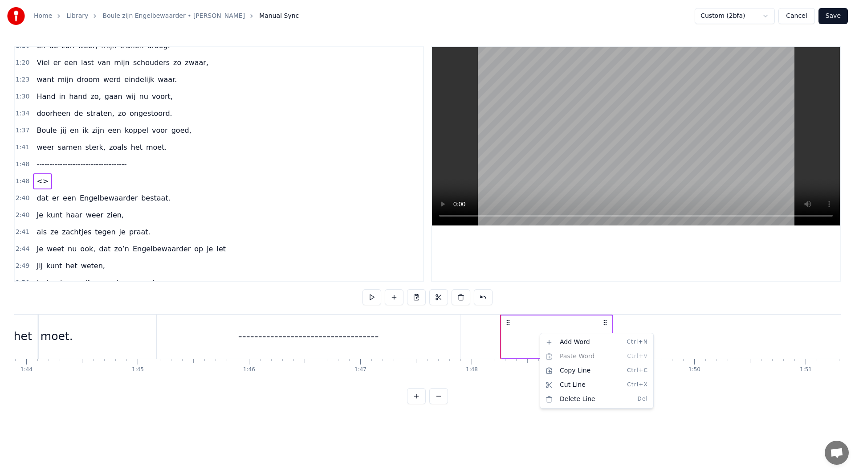
click at [567, 355] on div "Add Word Ctrl+N Paste Word Ctrl+V Copy Line Ctrl+C Cut Line Ctrl+X Delete Line …" at bounding box center [597, 370] width 110 height 71
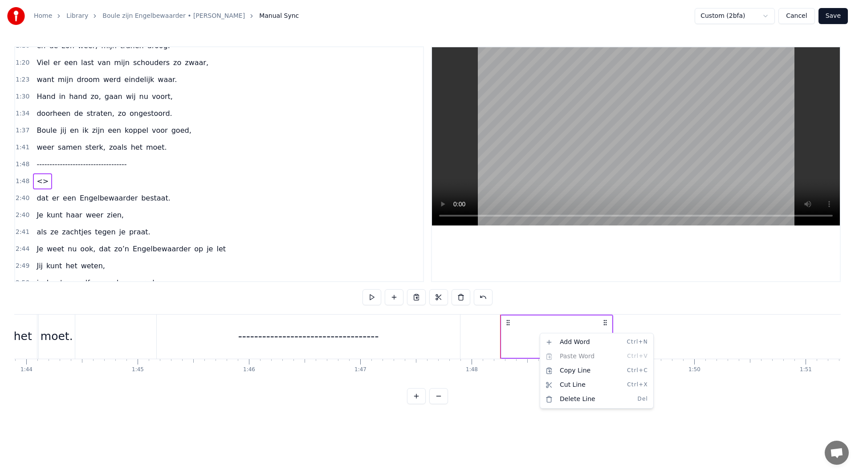
drag, startPoint x: 567, startPoint y: 355, endPoint x: 439, endPoint y: 311, distance: 135.6
click at [557, 355] on div "Add Word Ctrl+N Paste Word Ctrl+V Copy Line Ctrl+C Cut Line Ctrl+X Delete Line …" at bounding box center [597, 370] width 110 height 71
click at [419, 301] on html "Home Library Boule zijn Engelbewaarder • [PERSON_NAME] Putten Manual Sync Custo…" at bounding box center [427, 209] width 855 height 418
click at [419, 301] on button at bounding box center [416, 297] width 19 height 16
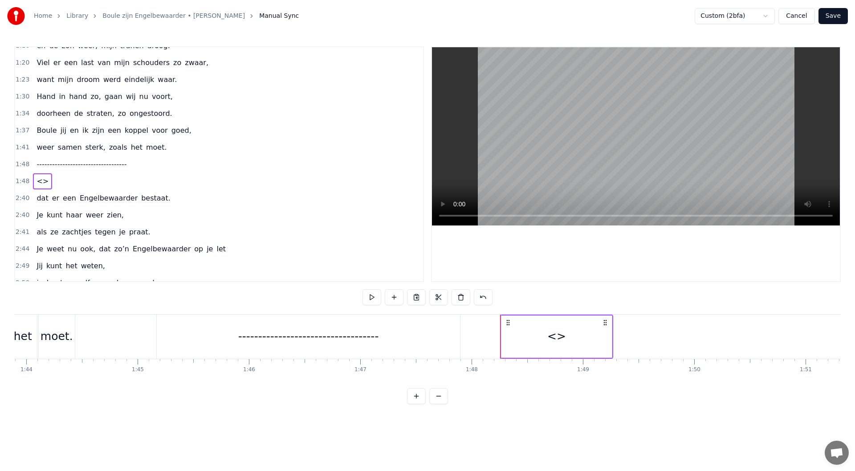
click at [419, 301] on button at bounding box center [416, 297] width 19 height 16
click at [415, 300] on button at bounding box center [416, 297] width 19 height 16
click at [418, 298] on button at bounding box center [416, 297] width 19 height 16
click at [464, 301] on button at bounding box center [461, 297] width 19 height 16
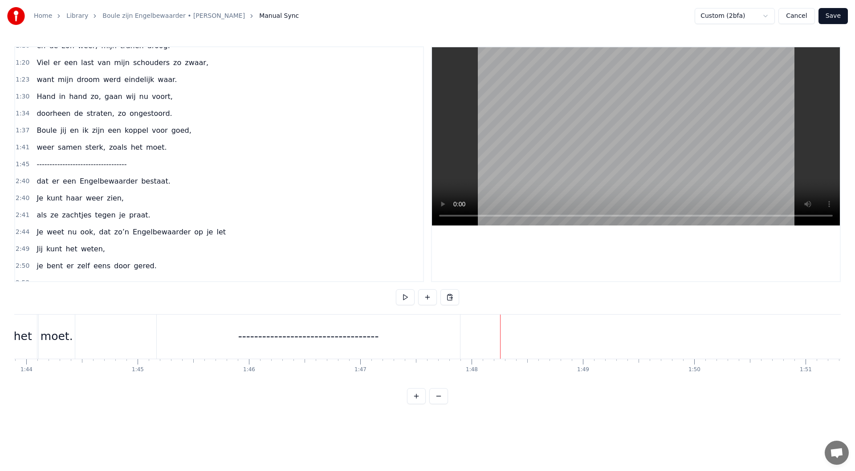
scroll to position [0, 10843]
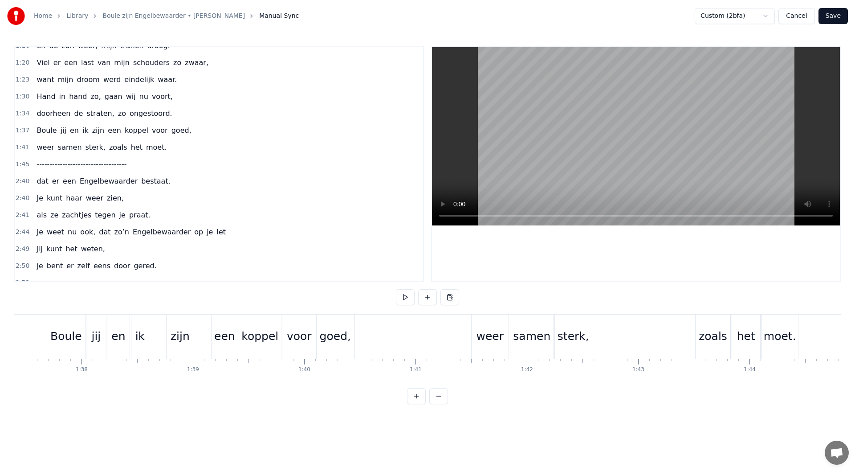
click at [180, 389] on div "0:08 Maandenlang, 0:10 jij lag zo stil, 0:11 in een kamer, zo koud en kil 0:14 …" at bounding box center [427, 225] width 827 height 358
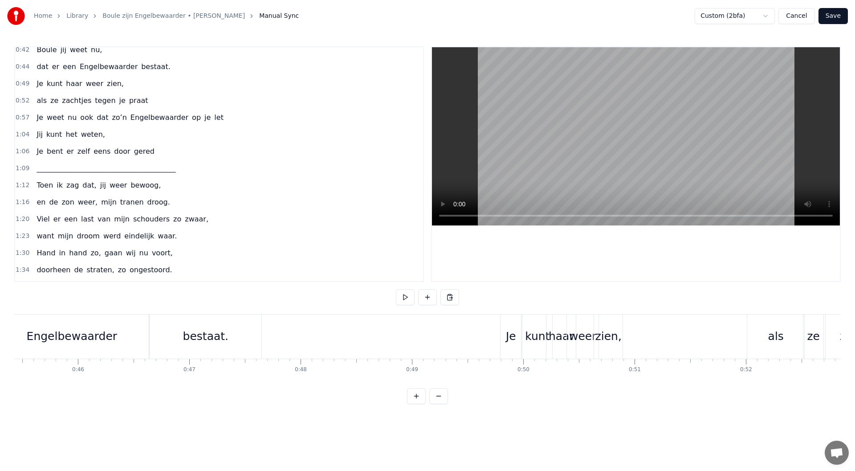
scroll to position [185, 0]
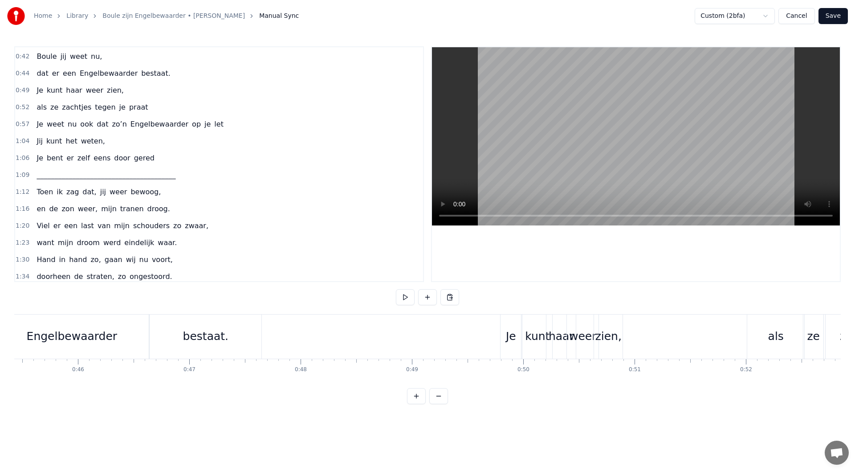
click at [130, 56] on div "0:42 Boule jij weet nu," at bounding box center [219, 56] width 408 height 17
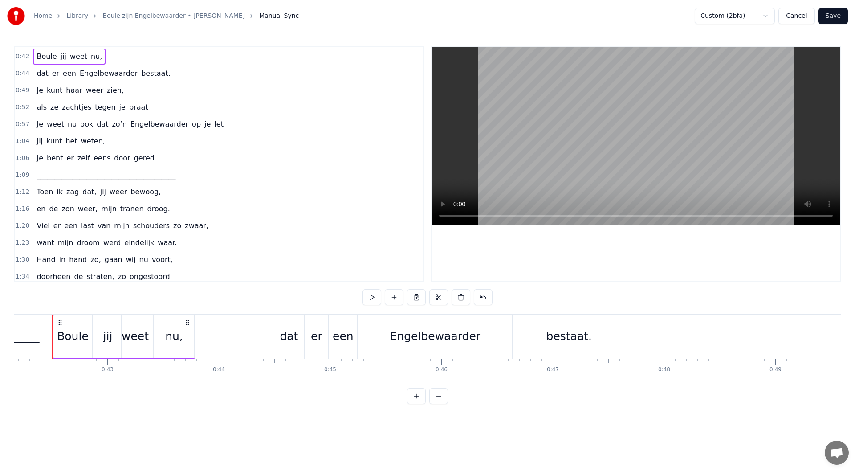
scroll to position [0, 4687]
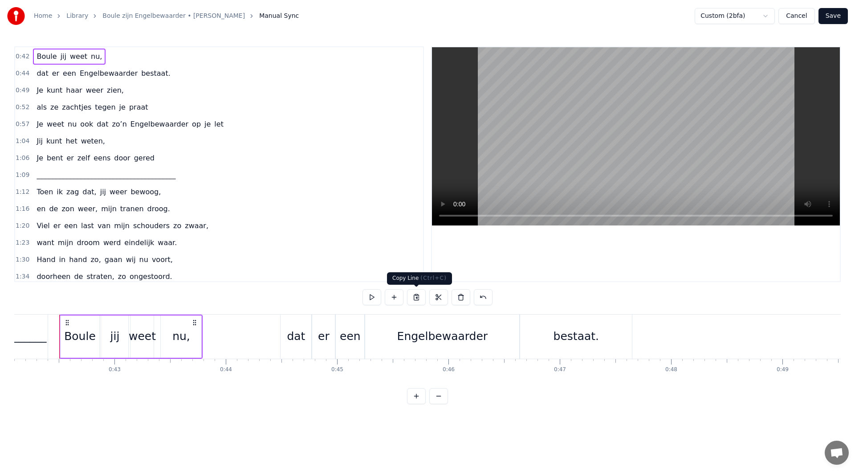
click at [415, 295] on button at bounding box center [416, 297] width 19 height 16
click at [417, 299] on button at bounding box center [416, 297] width 19 height 16
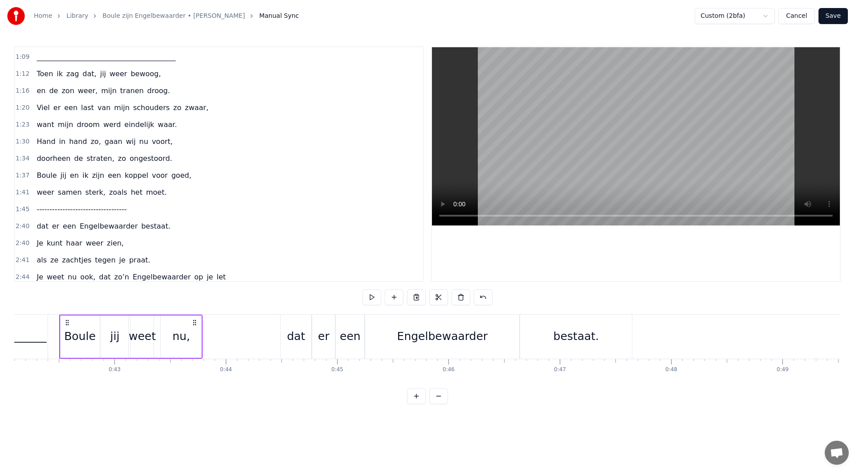
scroll to position [304, 0]
click at [149, 210] on div "1:45 -----------------------------------" at bounding box center [219, 208] width 408 height 17
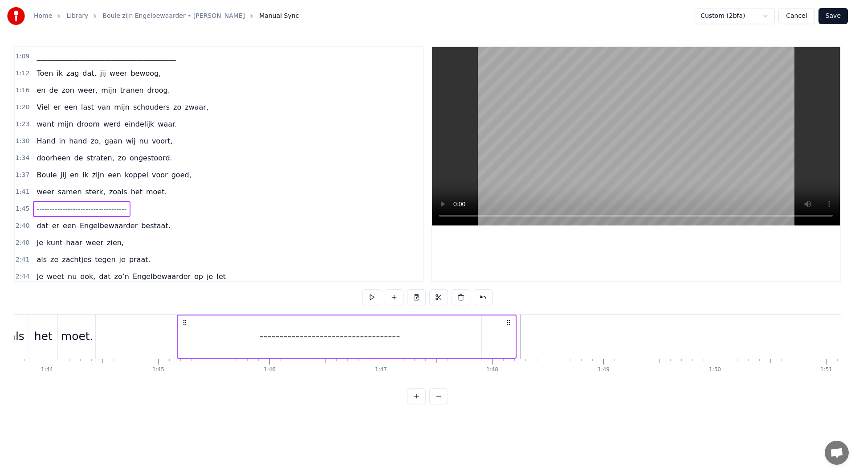
scroll to position [0, 11663]
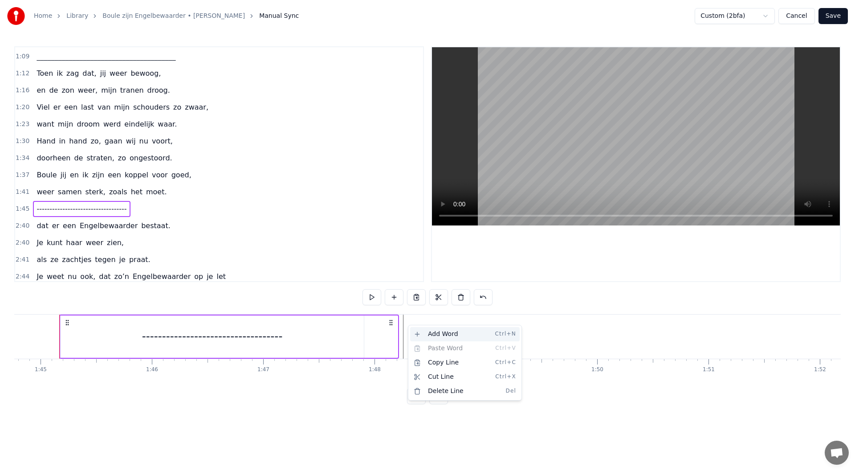
click at [419, 333] on div "Add Word Ctrl+N" at bounding box center [465, 334] width 110 height 14
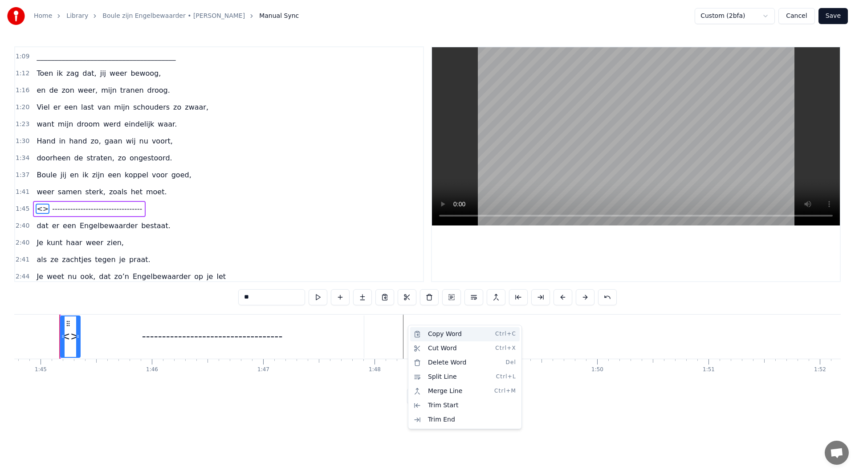
scroll to position [348, 0]
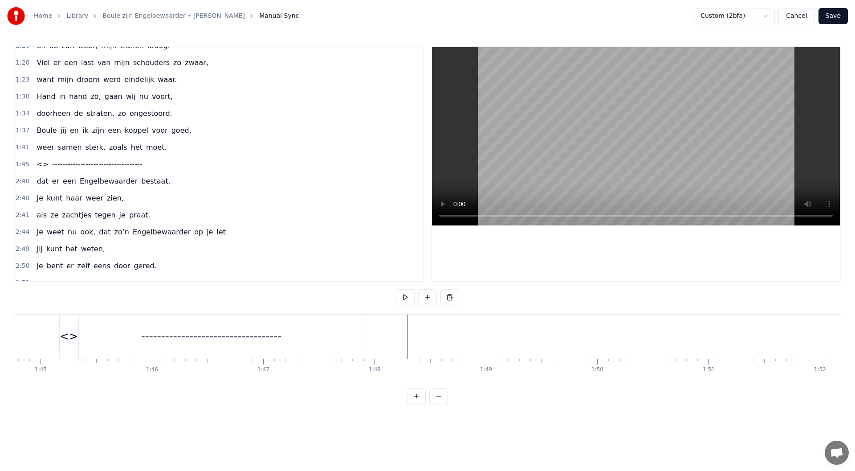
click at [64, 325] on div "-----------------------------------" at bounding box center [212, 336] width 304 height 44
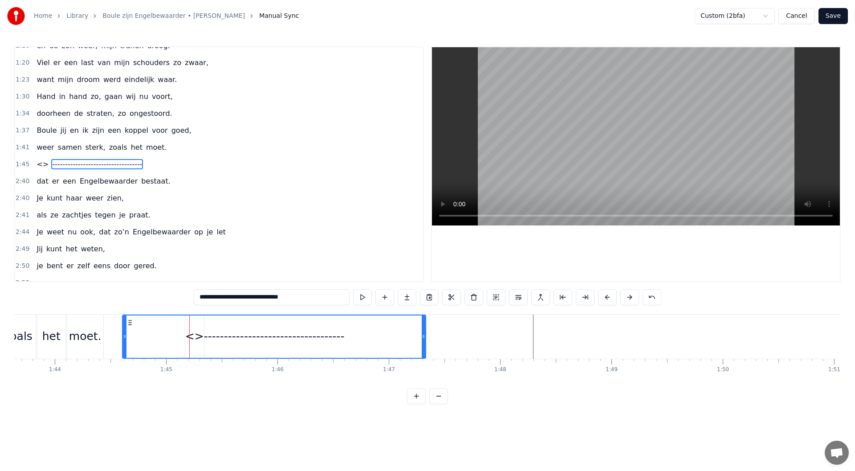
scroll to position [0, 11524]
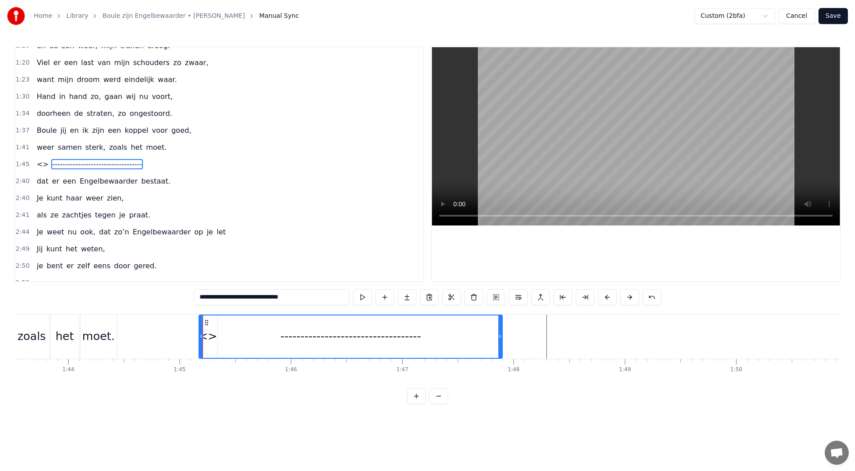
drag, startPoint x: 69, startPoint y: 320, endPoint x: 208, endPoint y: 330, distance: 139.8
click at [208, 330] on div "-----------------------------------" at bounding box center [351, 336] width 303 height 42
click at [207, 337] on div "-----------------------------------" at bounding box center [351, 336] width 303 height 42
click at [210, 340] on div "-----------------------------------" at bounding box center [351, 336] width 303 height 42
click at [41, 165] on span "<>" at bounding box center [43, 164] width 14 height 10
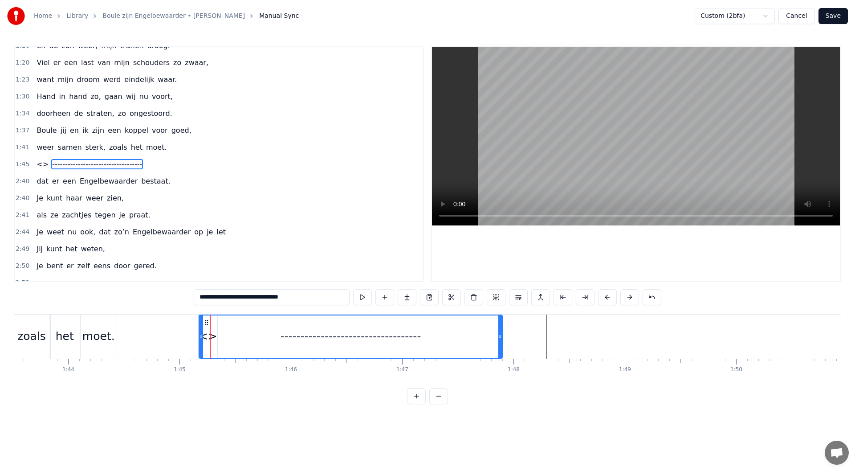
type input "**"
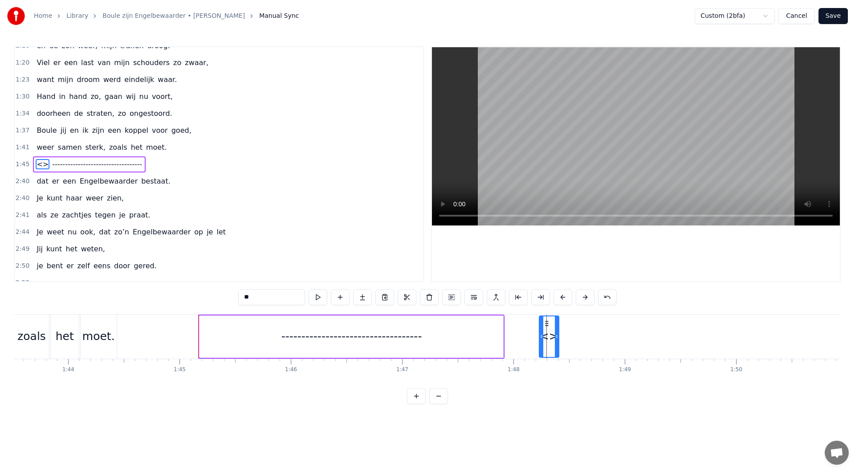
drag, startPoint x: 207, startPoint y: 323, endPoint x: 546, endPoint y: 359, distance: 341.6
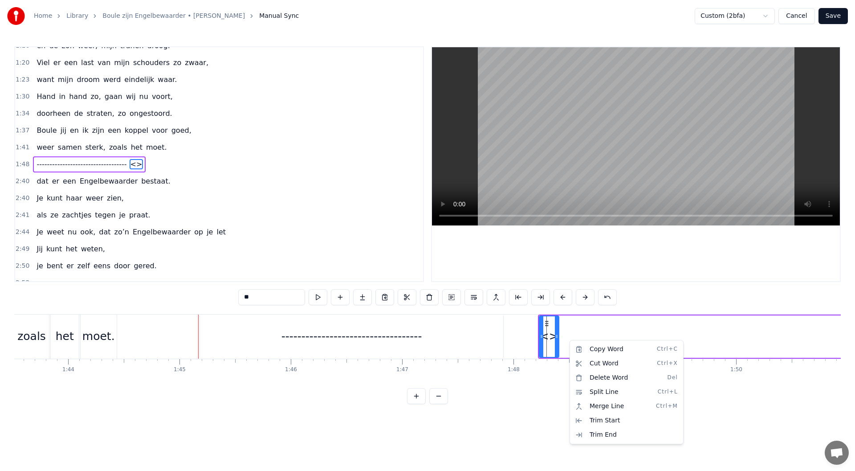
click at [551, 335] on html "Home Library Boule zijn Engelbewaarder • [PERSON_NAME] Putten Manual Sync Custo…" at bounding box center [427, 209] width 855 height 418
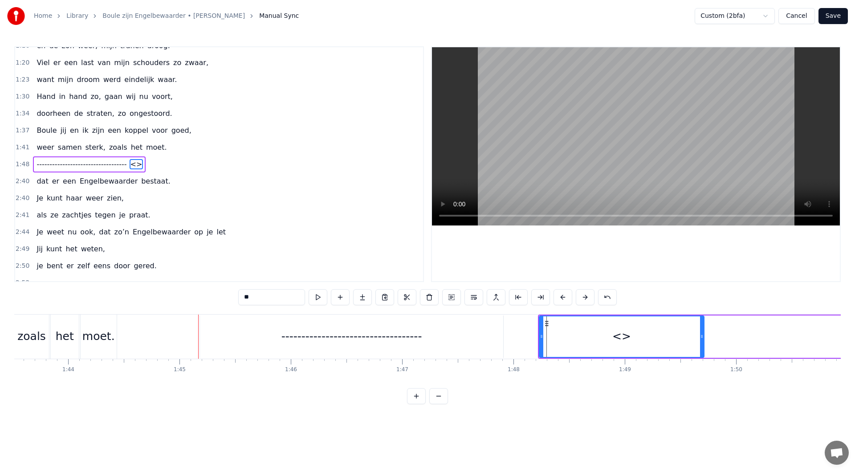
drag, startPoint x: 553, startPoint y: 337, endPoint x: 744, endPoint y: 349, distance: 191.4
click at [744, 349] on div "----------------------------------- <>" at bounding box center [691, 336] width 307 height 44
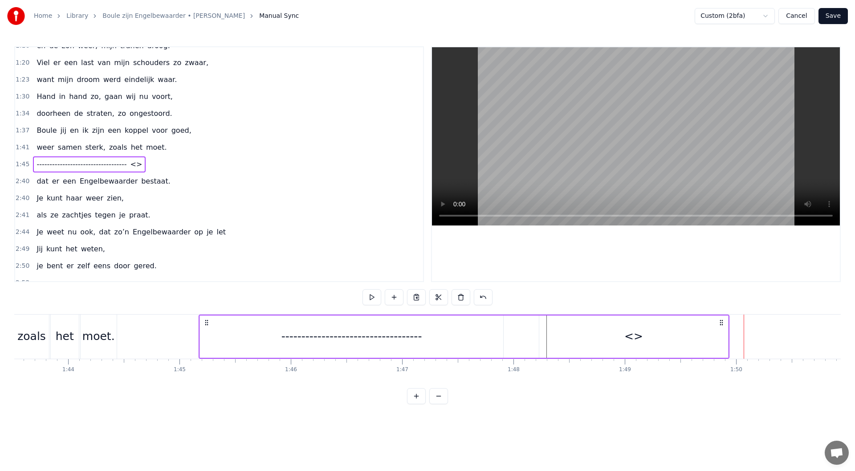
click at [648, 337] on div "<>" at bounding box center [633, 336] width 189 height 42
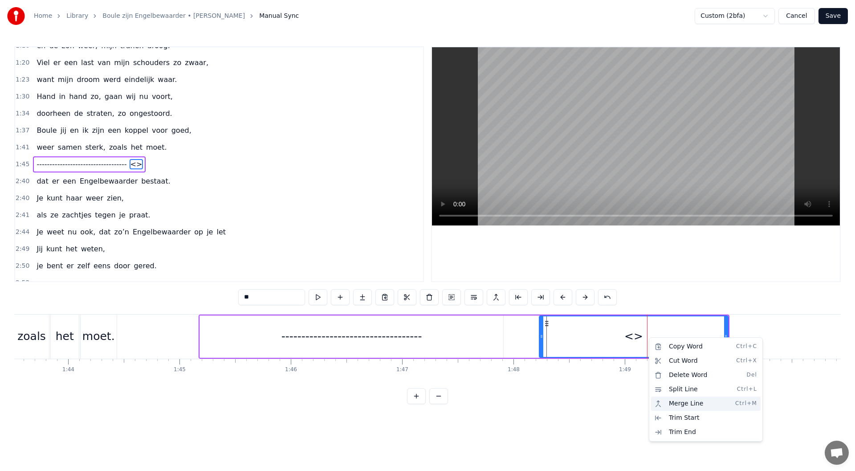
click at [683, 402] on div "Merge Line Ctrl+M" at bounding box center [706, 403] width 110 height 14
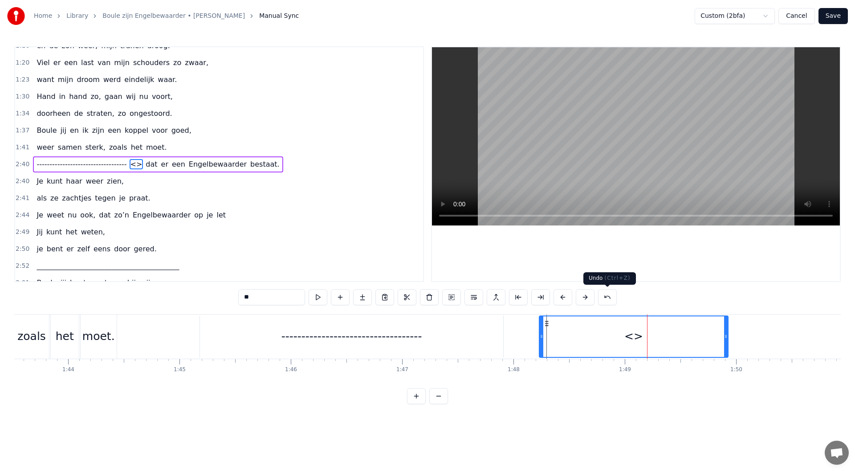
click at [604, 295] on button at bounding box center [607, 297] width 19 height 16
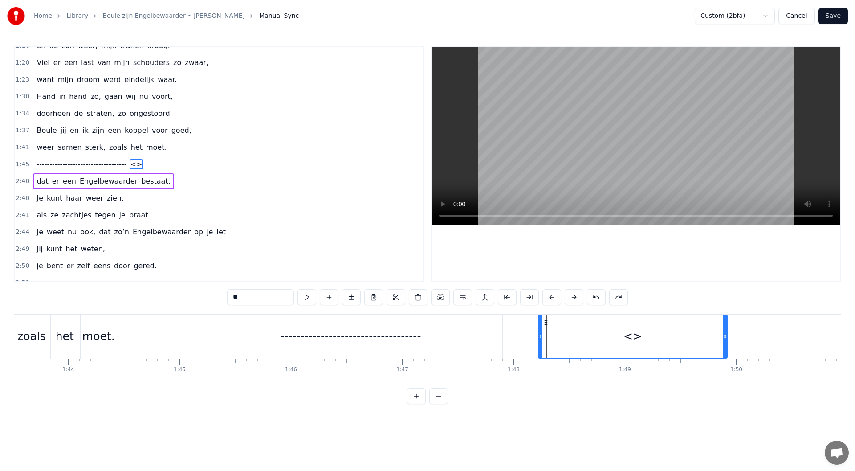
click at [604, 295] on button at bounding box center [596, 297] width 19 height 16
click at [600, 296] on button at bounding box center [596, 297] width 19 height 16
drag, startPoint x: 206, startPoint y: 322, endPoint x: 558, endPoint y: 363, distance: 354.2
drag, startPoint x: 261, startPoint y: 296, endPoint x: 242, endPoint y: 298, distance: 18.4
click at [242, 298] on input "**" at bounding box center [271, 297] width 67 height 16
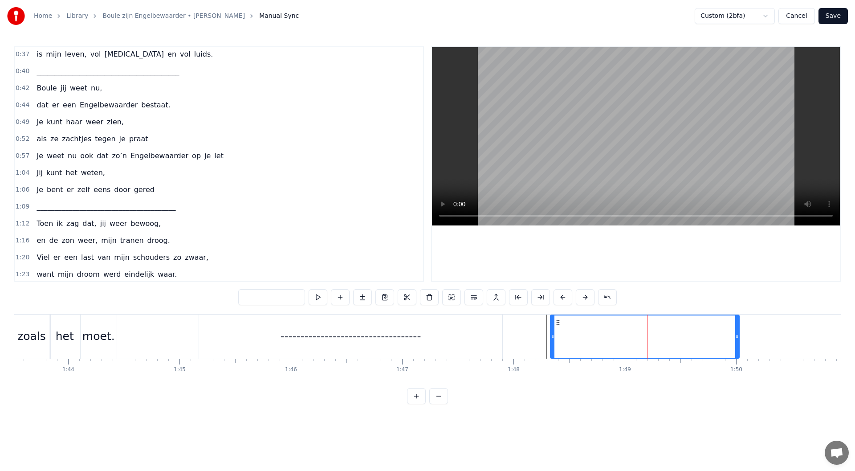
scroll to position [126, 0]
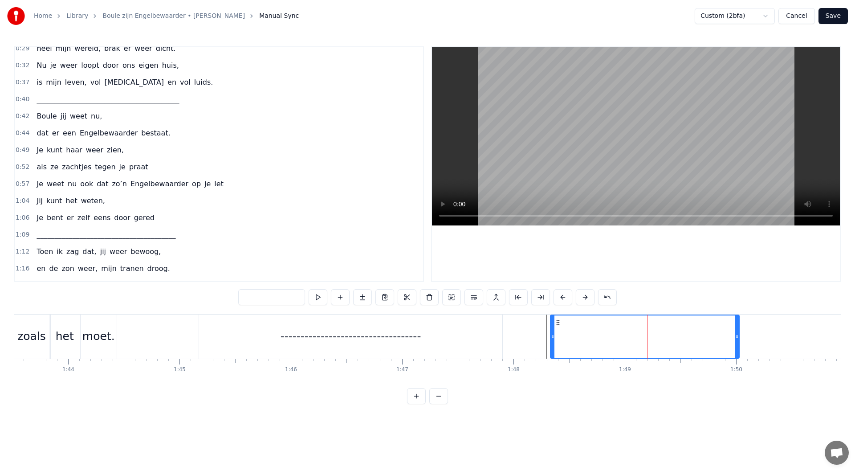
click at [116, 114] on div "0:42 Boule jij weet nu," at bounding box center [219, 116] width 408 height 17
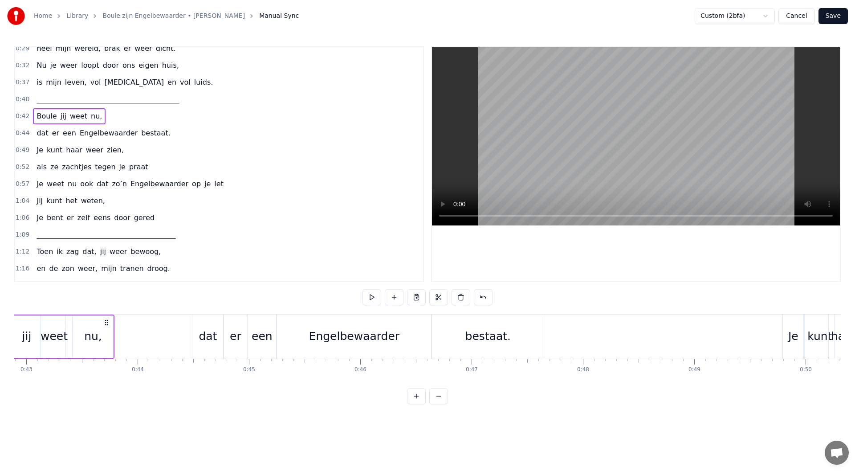
scroll to position [0, 4687]
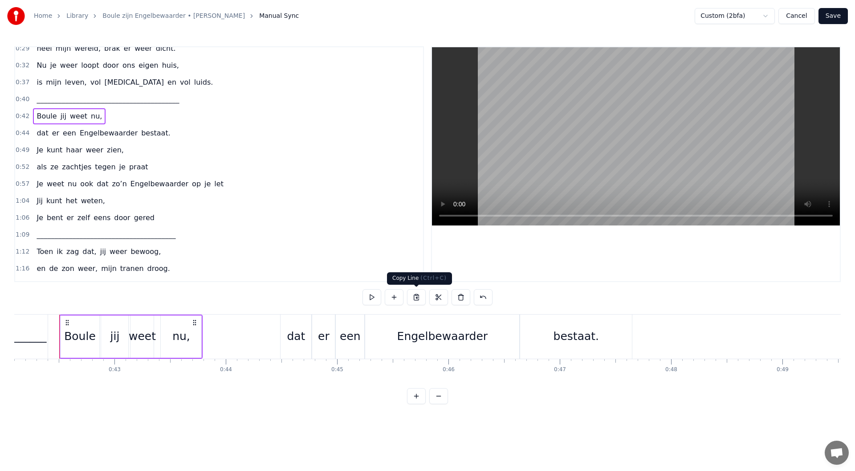
click at [415, 297] on button at bounding box center [416, 297] width 19 height 16
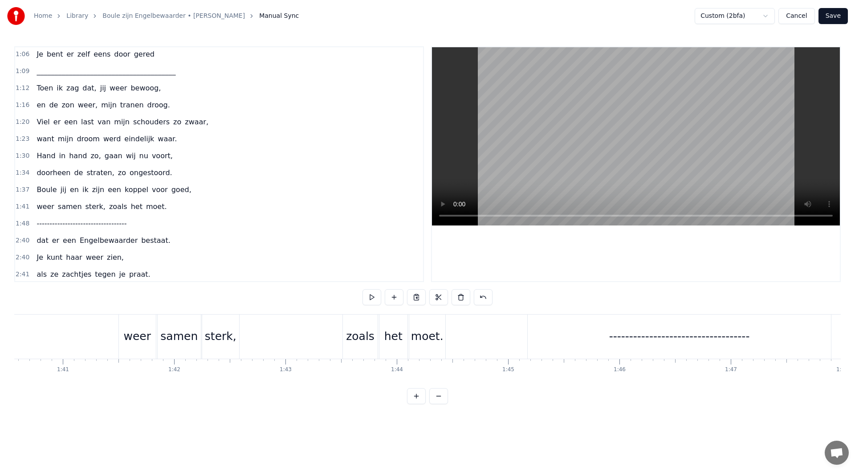
scroll to position [334, 0]
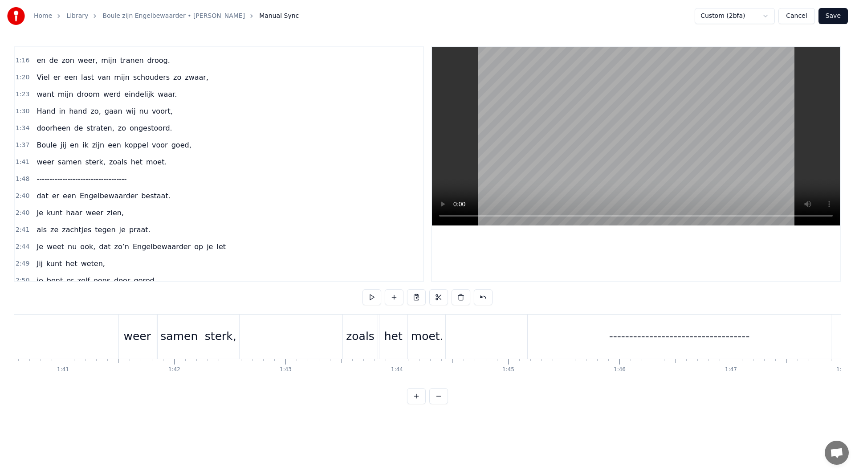
click at [143, 178] on div "1:48 -----------------------------------" at bounding box center [219, 179] width 408 height 17
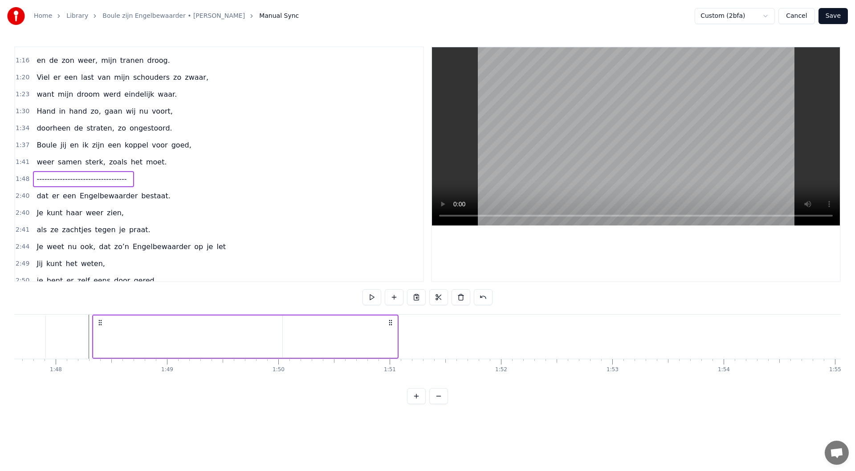
scroll to position [0, 12015]
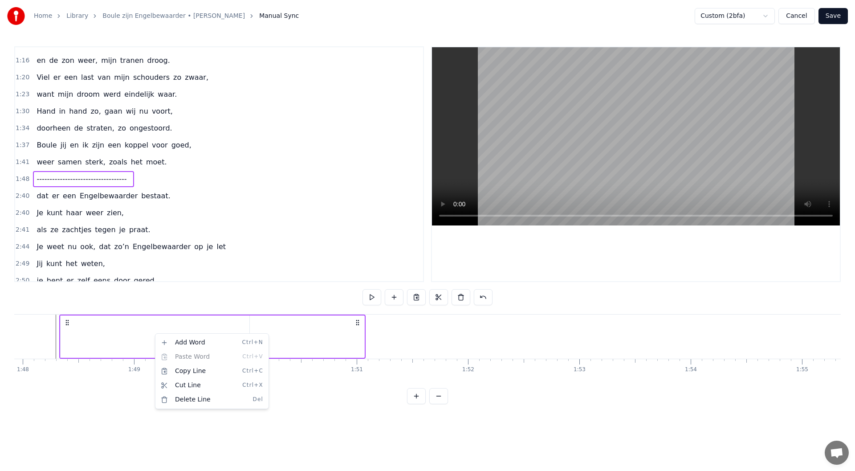
click at [175, 354] on div "Add Word Ctrl+N Paste Word Ctrl+V Copy Line Ctrl+C Cut Line Ctrl+X Delete Line …" at bounding box center [212, 370] width 110 height 71
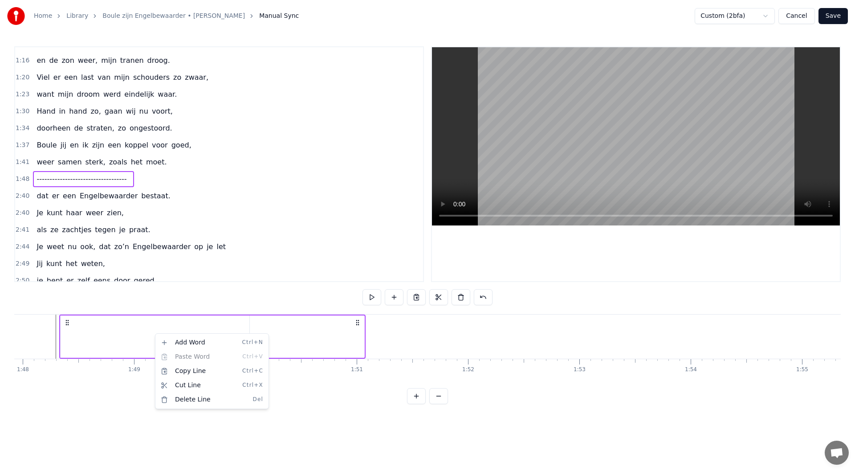
click at [175, 354] on div "Add Word Ctrl+N Paste Word Ctrl+V Copy Line Ctrl+C Cut Line Ctrl+X Delete Line …" at bounding box center [212, 370] width 110 height 71
click at [397, 331] on html "Home Library Boule zijn Engelbewaarder • [PERSON_NAME] Putten Manual Sync Custo…" at bounding box center [427, 209] width 855 height 418
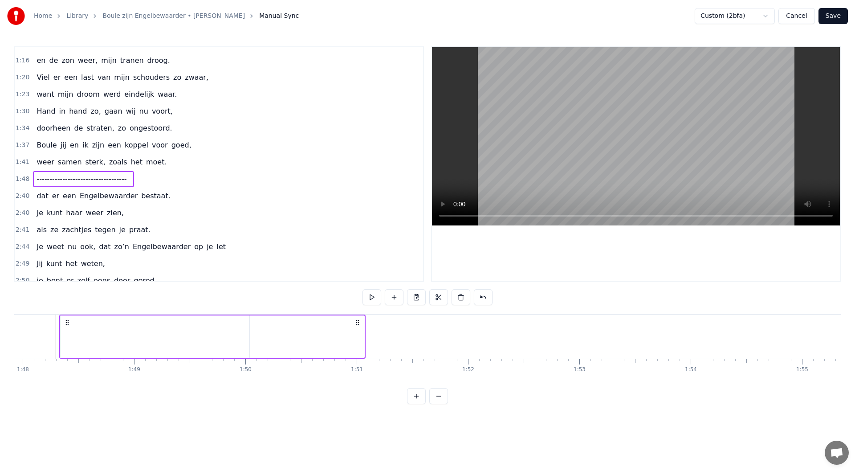
click at [148, 334] on div at bounding box center [155, 336] width 189 height 42
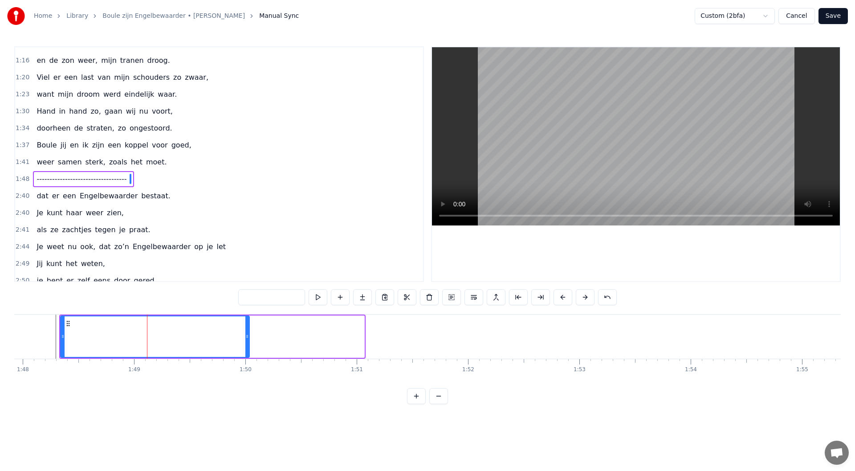
scroll to position [348, 0]
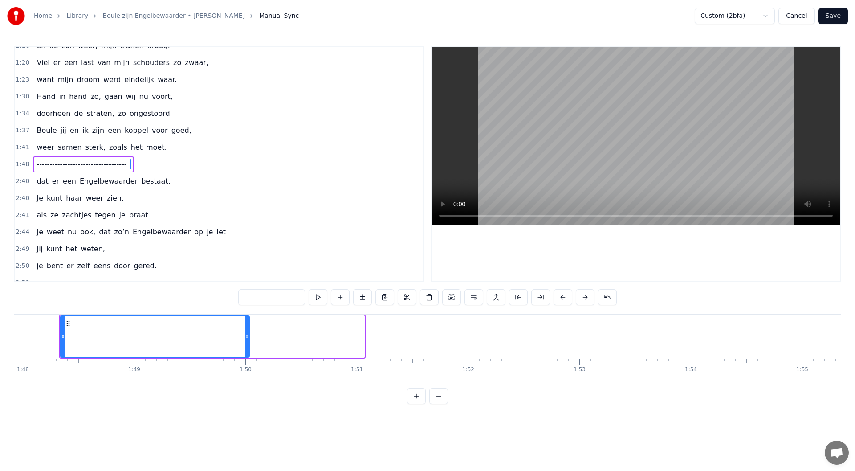
click at [269, 297] on input "text" at bounding box center [271, 297] width 67 height 16
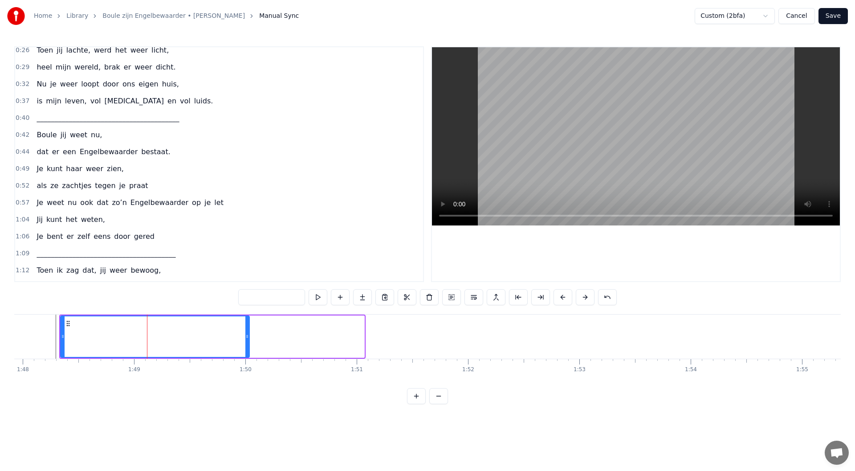
scroll to position [96, 0]
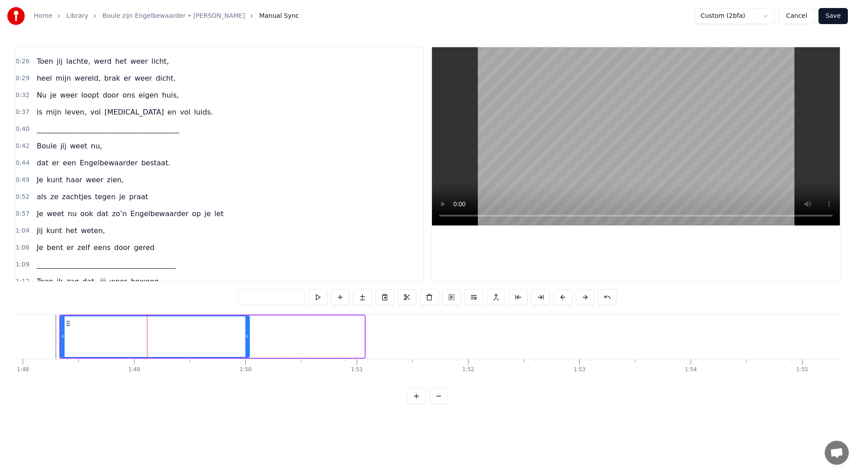
click at [109, 142] on div "0:42 Boule jij weet nu," at bounding box center [219, 146] width 408 height 17
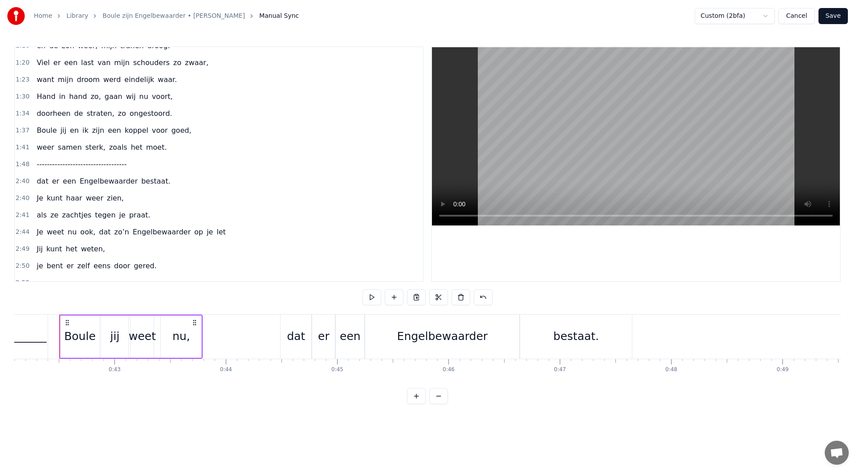
scroll to position [423, 0]
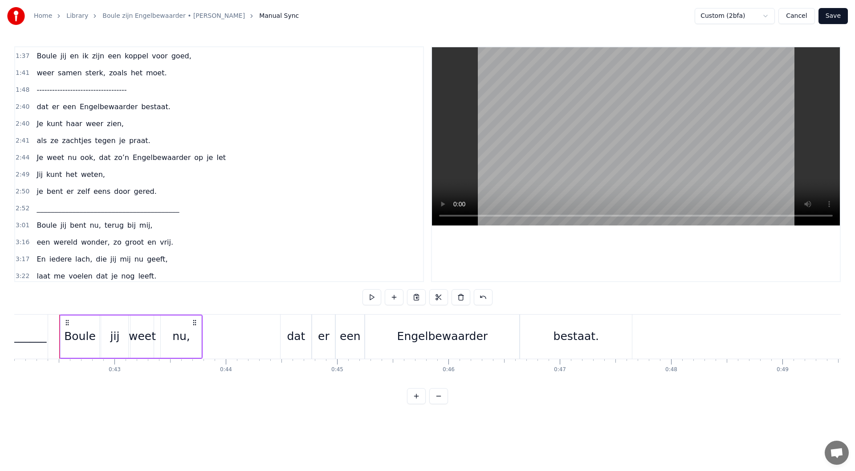
click at [147, 87] on div "1:48 -----------------------------------" at bounding box center [219, 89] width 408 height 17
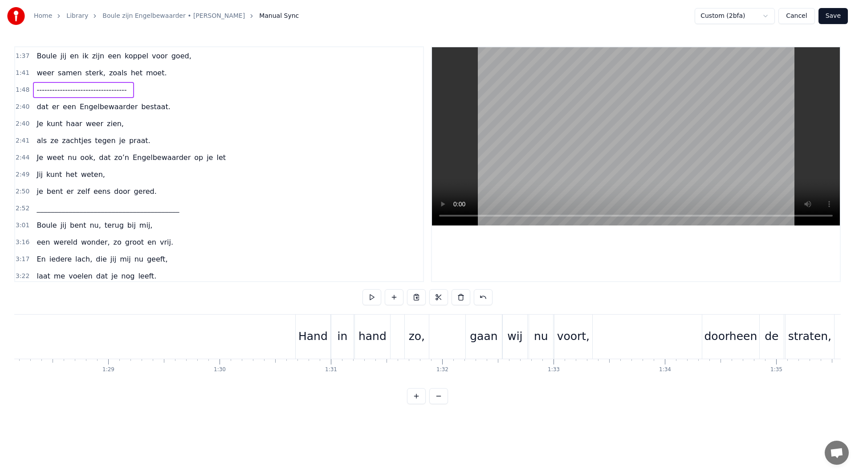
scroll to position [0, 12015]
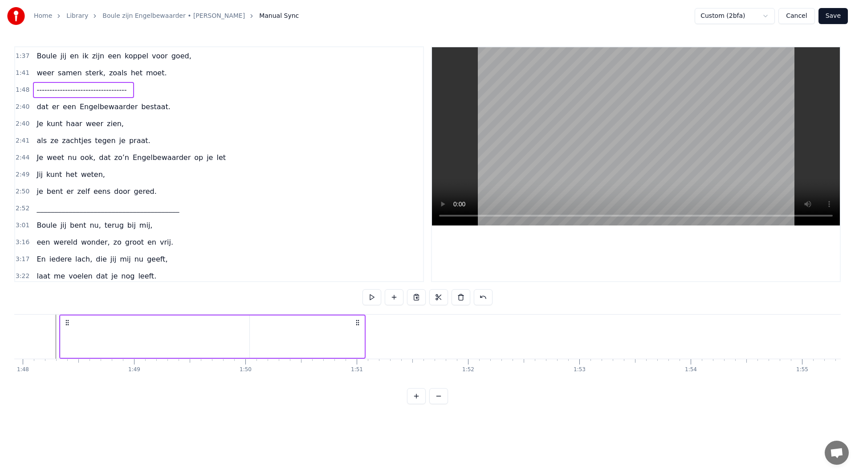
click at [184, 341] on div at bounding box center [155, 336] width 189 height 42
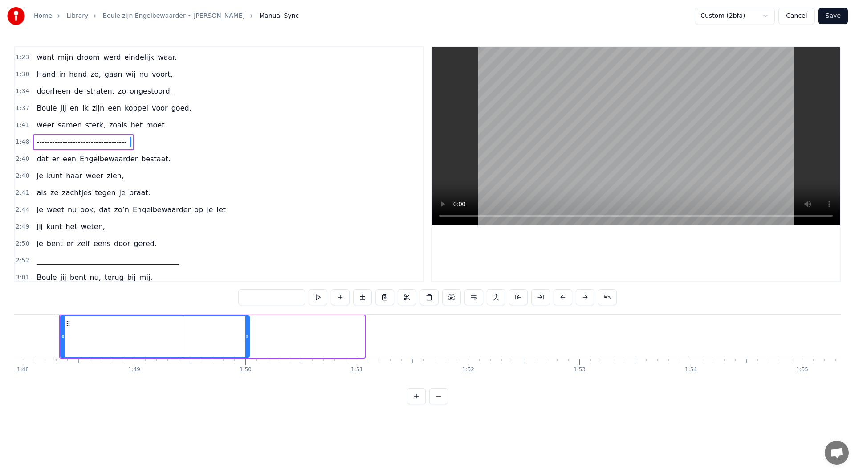
scroll to position [348, 0]
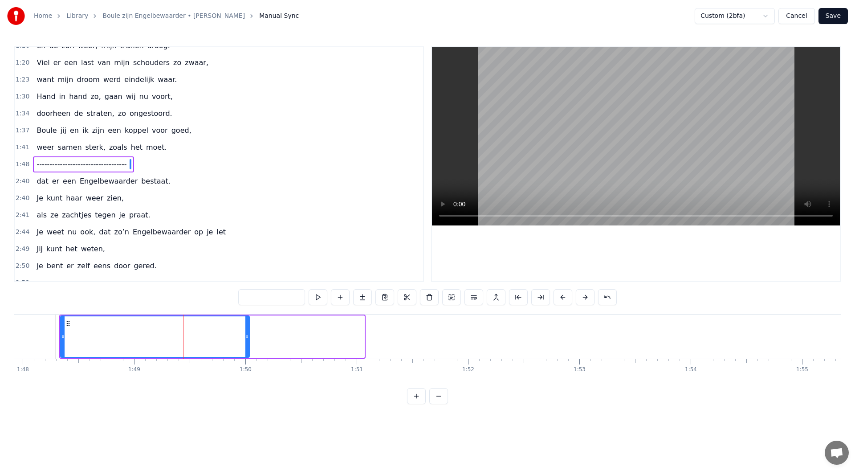
click at [271, 302] on input "text" at bounding box center [271, 297] width 67 height 16
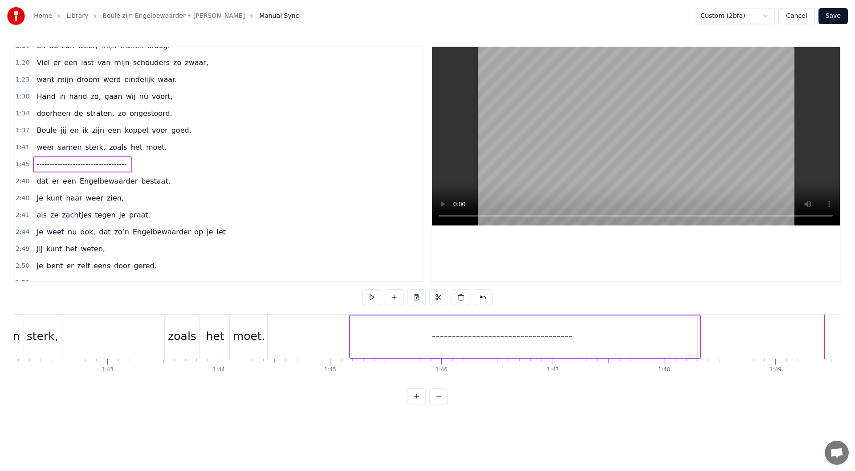
scroll to position [0, 11502]
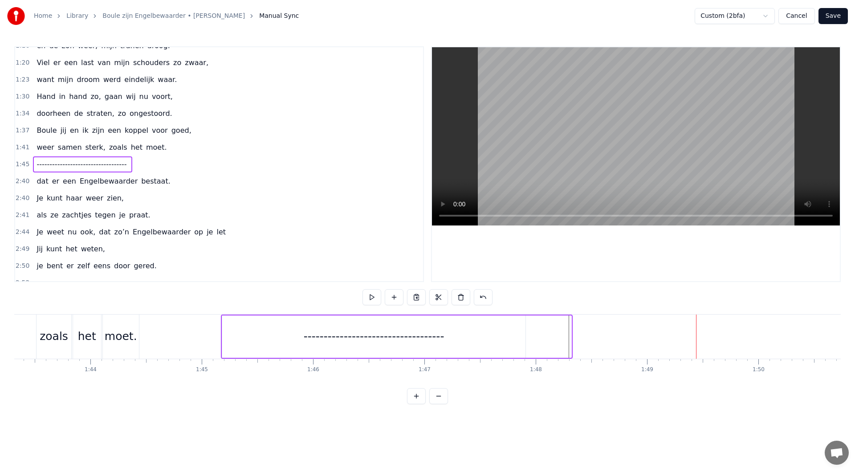
click at [250, 329] on div "-----------------------------------" at bounding box center [374, 336] width 304 height 42
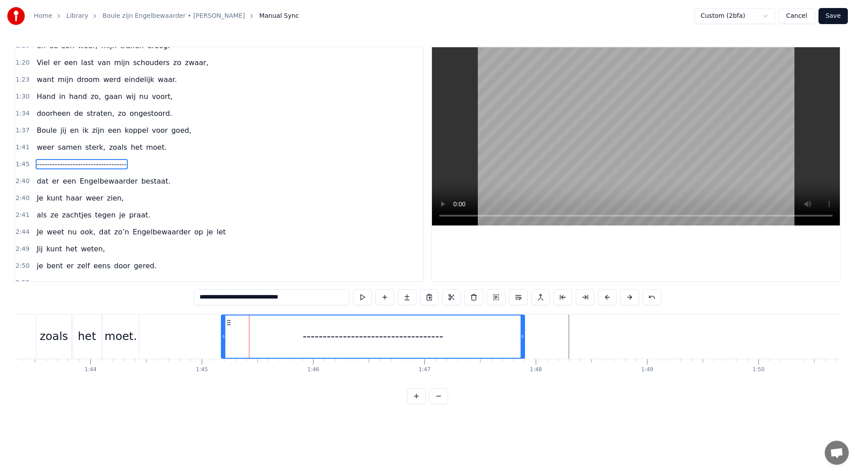
click at [248, 329] on div "-----------------------------------" at bounding box center [373, 336] width 303 height 42
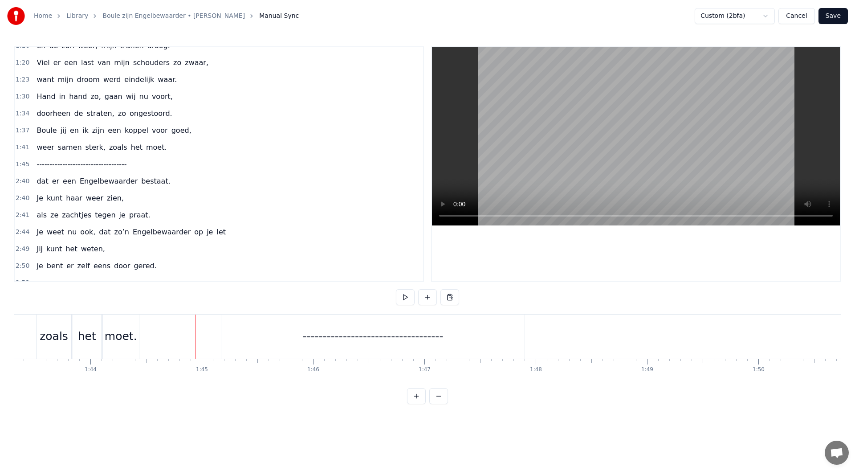
click at [534, 347] on div "-----------------------------------" at bounding box center [397, 336] width 352 height 44
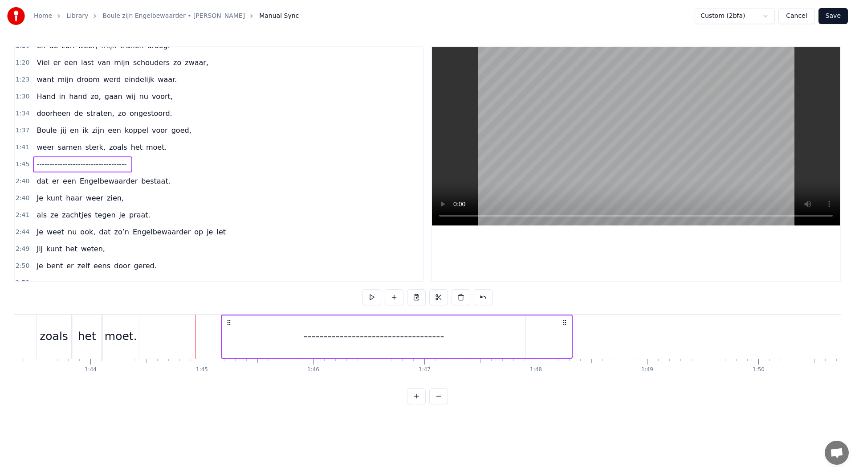
click at [627, 335] on div at bounding box center [668, 336] width 190 height 42
click at [387, 295] on button at bounding box center [394, 297] width 19 height 16
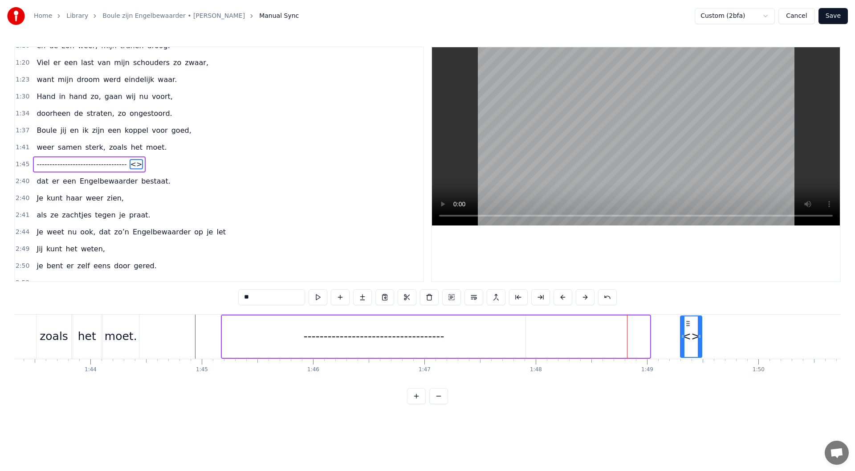
drag, startPoint x: 636, startPoint y: 324, endPoint x: 688, endPoint y: 330, distance: 52.4
click at [688, 330] on div "<>" at bounding box center [691, 336] width 20 height 41
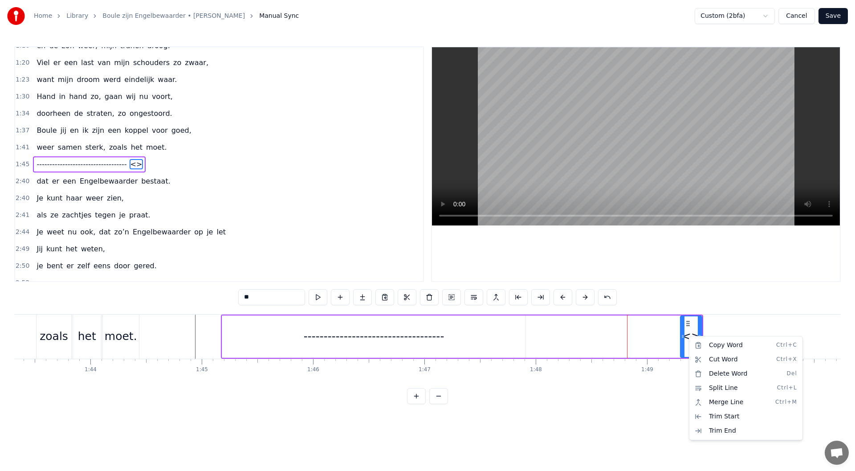
click at [265, 297] on html "Home Library Boule zijn Engelbewaarder • [PERSON_NAME] Putten Manual Sync Custo…" at bounding box center [427, 209] width 855 height 418
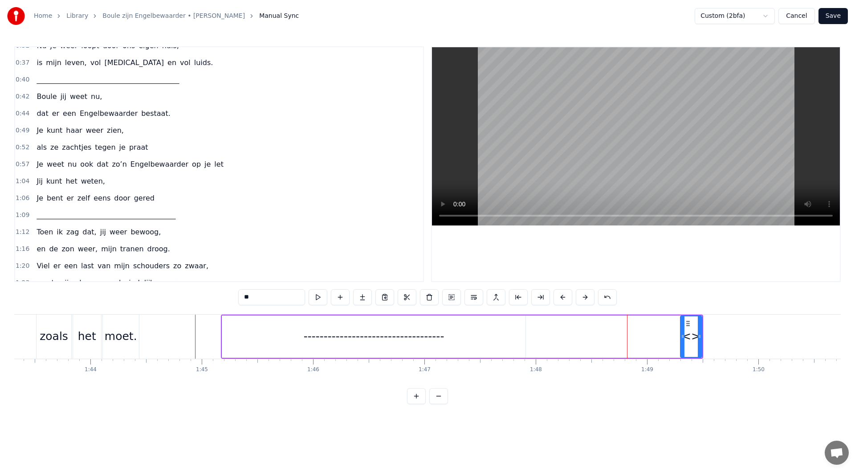
scroll to position [126, 0]
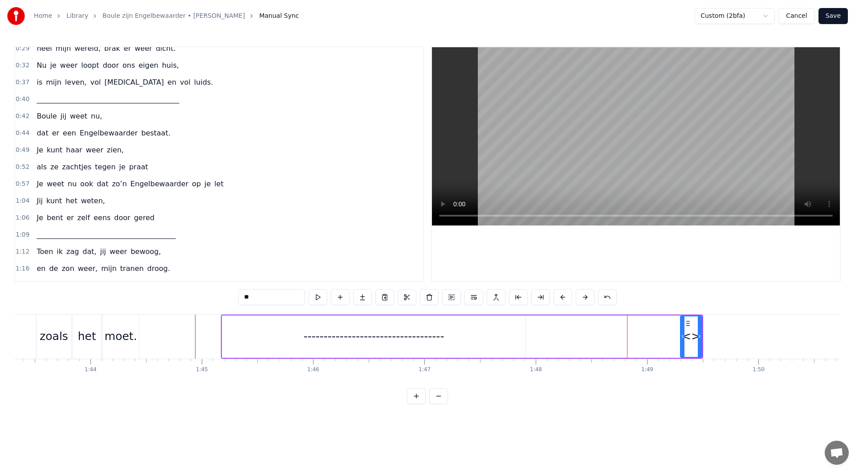
click at [90, 114] on span "nu," at bounding box center [96, 116] width 13 height 10
type input "***"
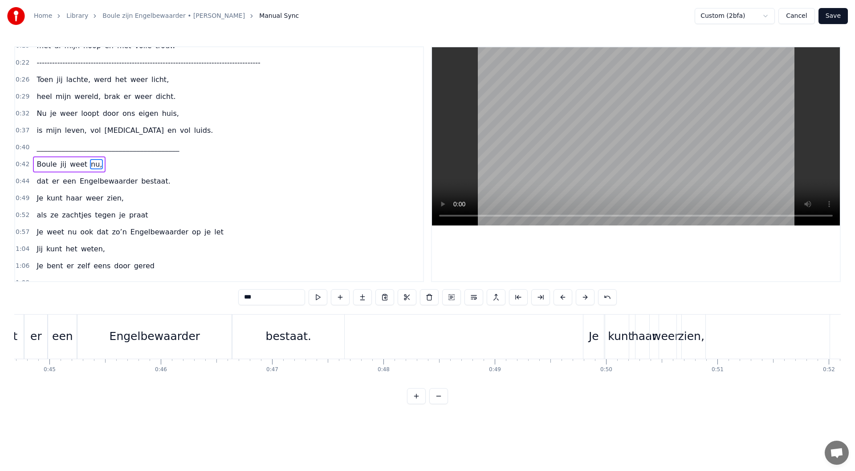
scroll to position [0, 4788]
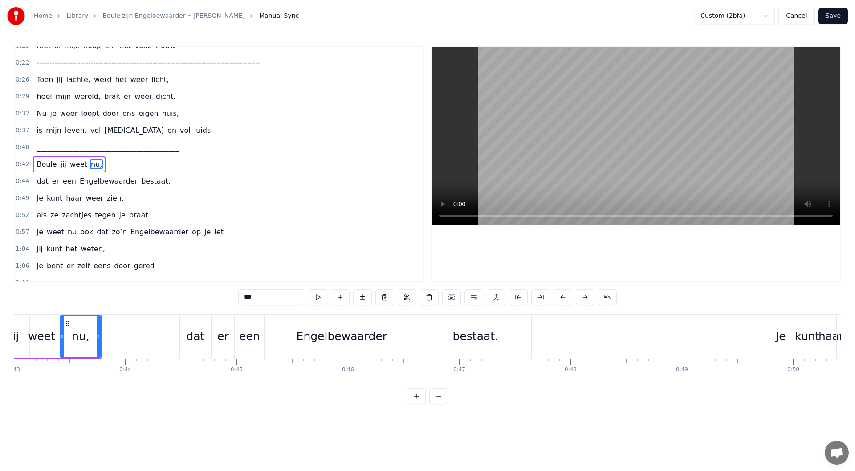
drag, startPoint x: 49, startPoint y: 167, endPoint x: 78, endPoint y: 166, distance: 29.4
click at [78, 166] on div "Boule jij weet nu," at bounding box center [69, 164] width 73 height 16
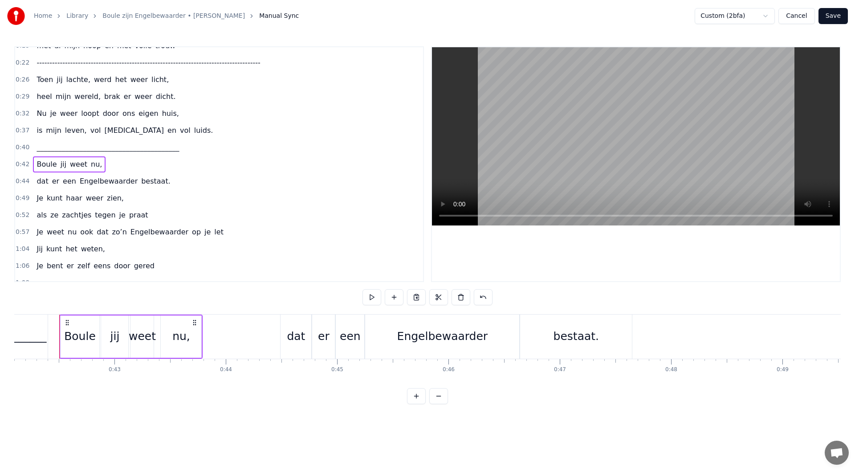
drag, startPoint x: 44, startPoint y: 165, endPoint x: 86, endPoint y: 165, distance: 41.9
click at [86, 165] on div "Boule jij weet nu," at bounding box center [69, 164] width 73 height 16
click at [118, 166] on div "0:42 Boule jij weet nu," at bounding box center [219, 164] width 408 height 17
click at [419, 299] on button at bounding box center [416, 297] width 19 height 16
click at [416, 299] on button at bounding box center [416, 297] width 19 height 16
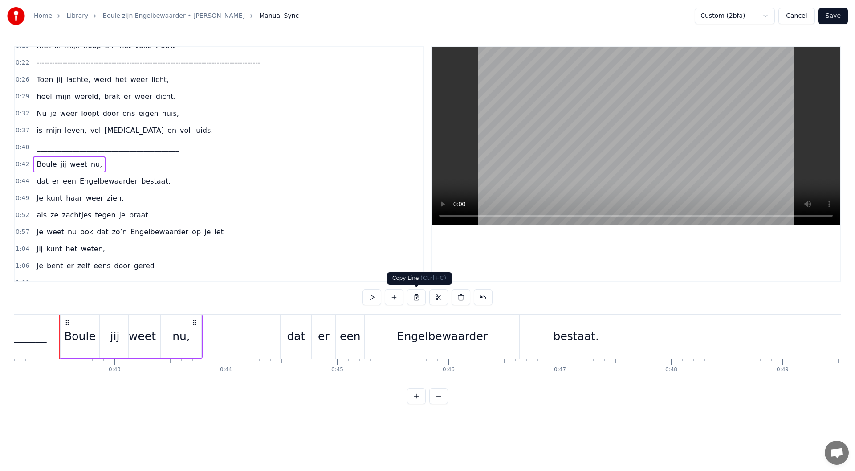
click at [417, 300] on button at bounding box center [416, 297] width 19 height 16
click at [415, 299] on button at bounding box center [416, 297] width 19 height 16
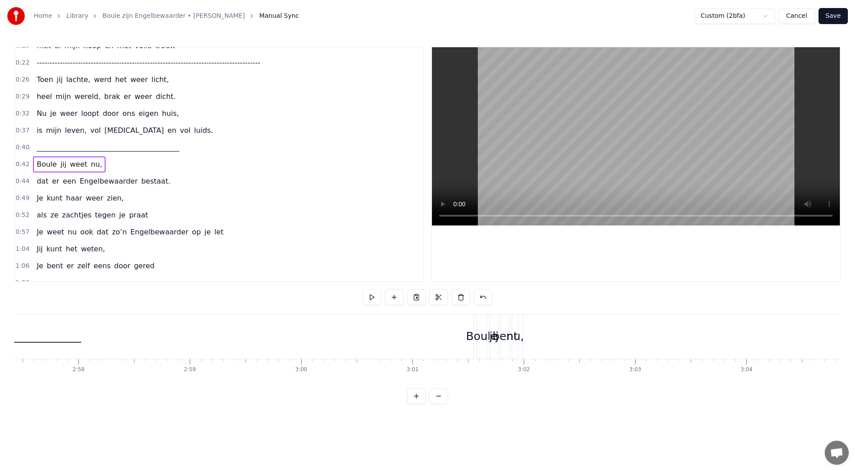
scroll to position [0, 19640]
click at [584, 339] on div "Boule" at bounding box center [594, 336] width 32 height 17
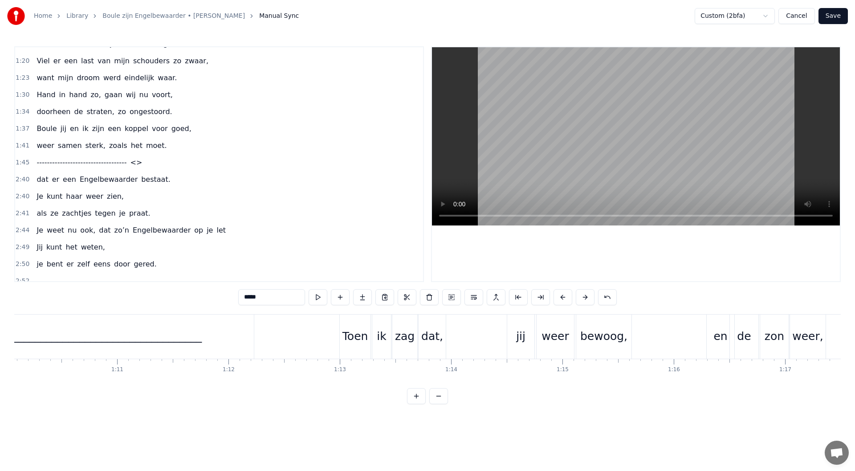
scroll to position [350, 0]
click at [156, 161] on div "1:45 ----------------------------------- <>" at bounding box center [219, 163] width 408 height 17
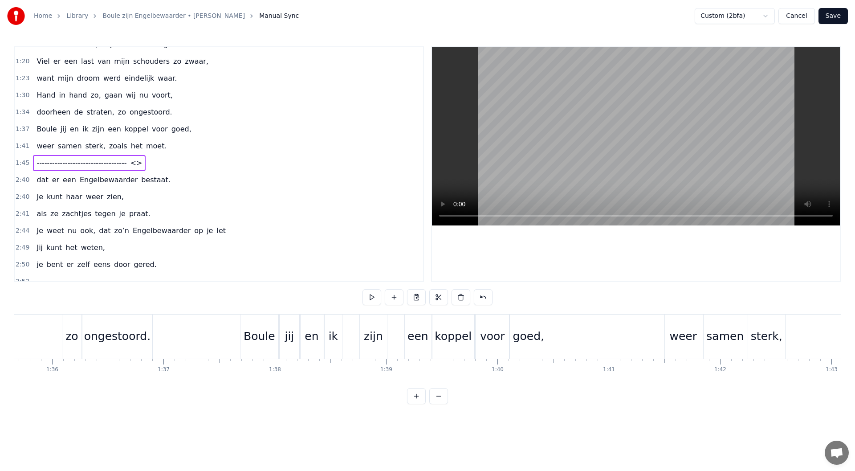
scroll to position [0, 11664]
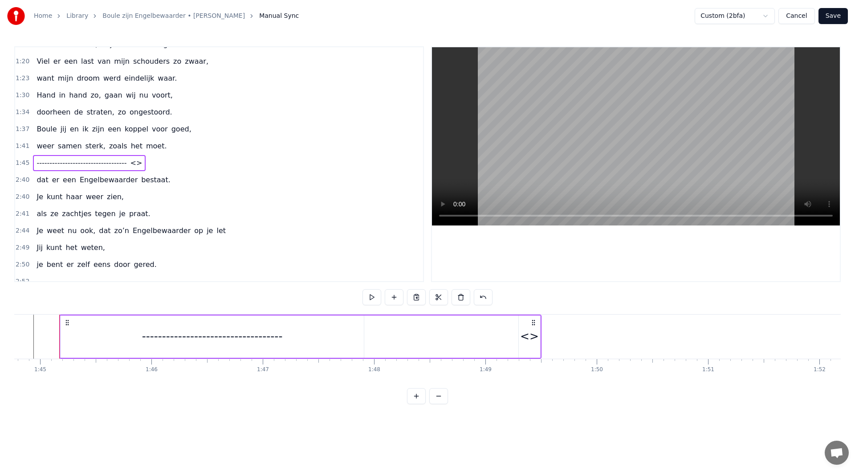
click at [529, 330] on div "<>" at bounding box center [529, 336] width 19 height 17
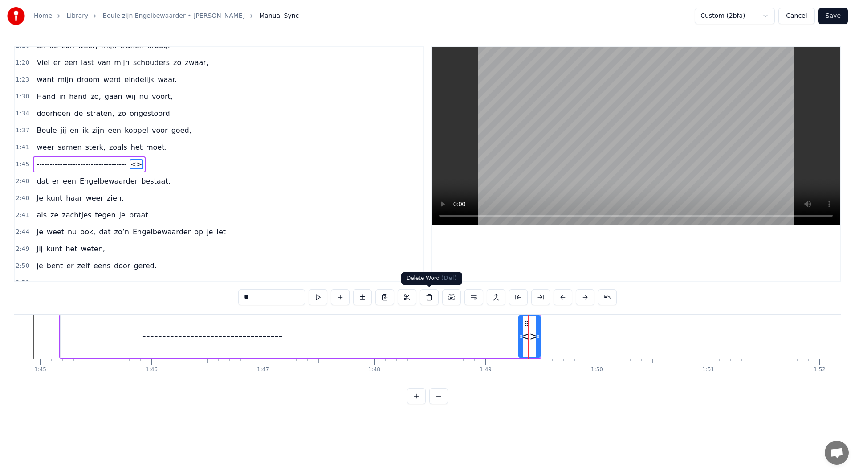
click at [432, 300] on button at bounding box center [429, 297] width 19 height 16
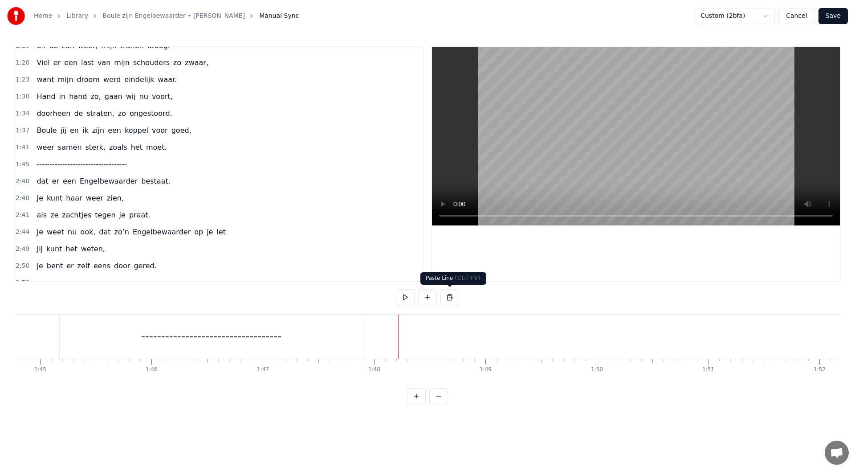
click at [446, 295] on button at bounding box center [449, 297] width 19 height 16
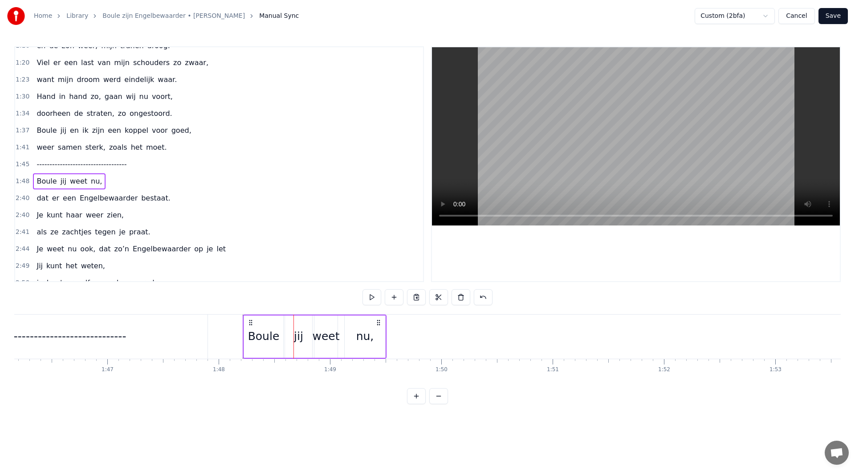
scroll to position [0, 11454]
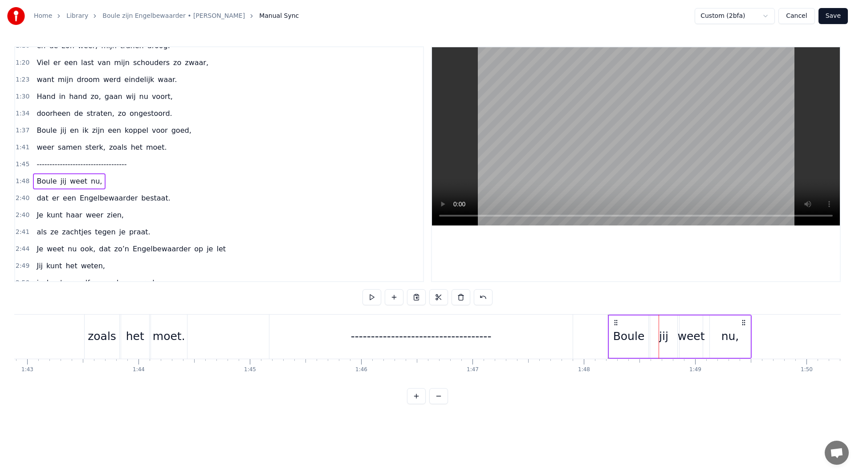
click at [492, 338] on div "-----------------------------------" at bounding box center [421, 336] width 141 height 17
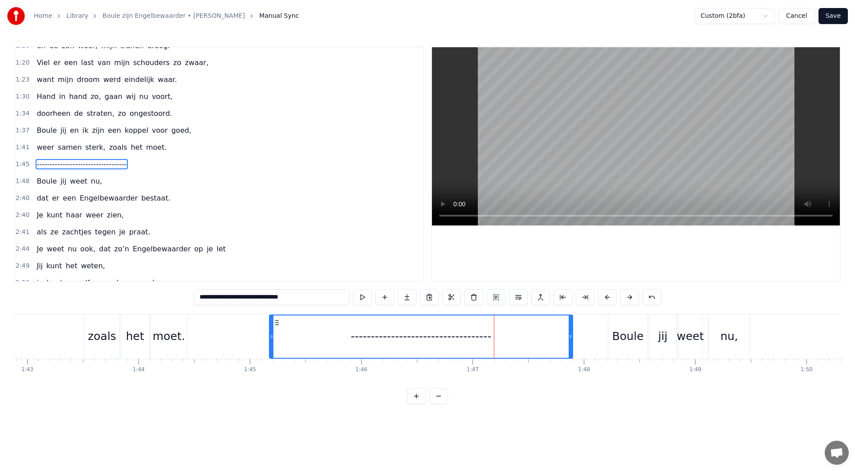
click at [293, 297] on input "**********" at bounding box center [272, 297] width 156 height 16
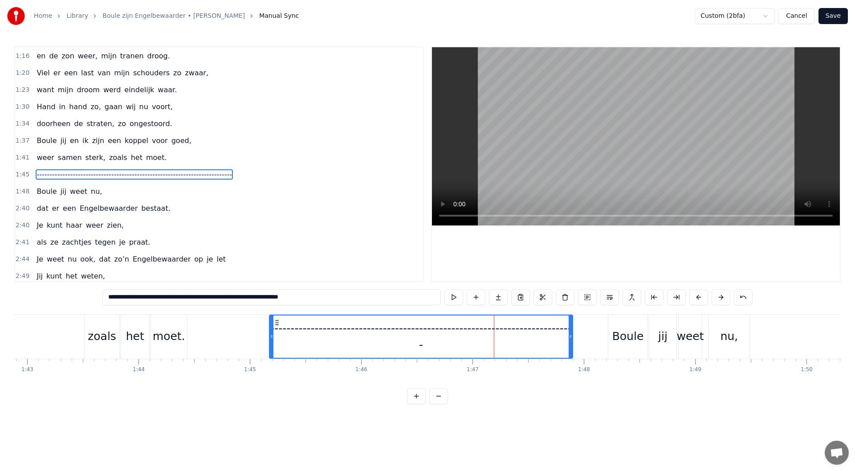
scroll to position [334, 0]
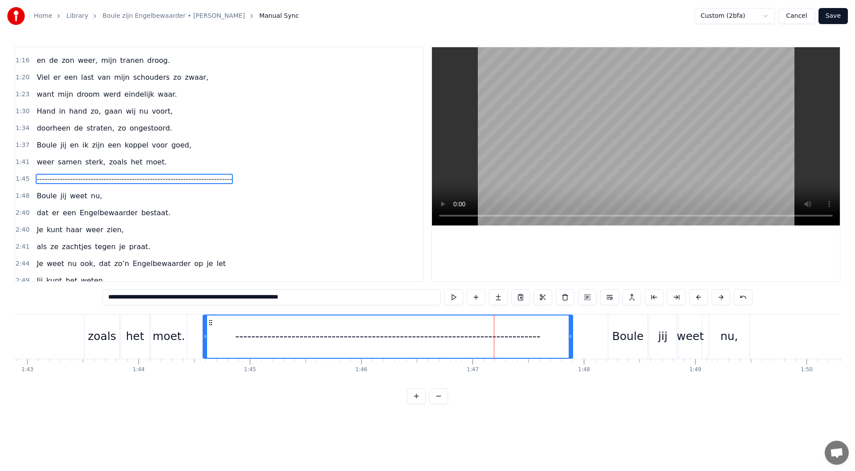
drag, startPoint x: 273, startPoint y: 338, endPoint x: 206, endPoint y: 339, distance: 66.4
click at [206, 339] on icon at bounding box center [206, 336] width 4 height 7
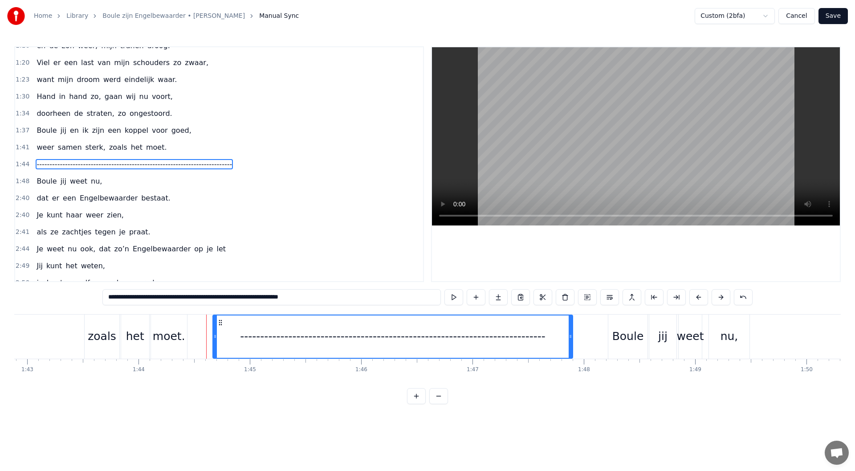
drag, startPoint x: 205, startPoint y: 336, endPoint x: 215, endPoint y: 336, distance: 9.8
click at [215, 336] on circle at bounding box center [214, 336] width 0 height 0
drag, startPoint x: 570, startPoint y: 336, endPoint x: 545, endPoint y: 338, distance: 26.0
click at [545, 338] on icon at bounding box center [545, 336] width 4 height 7
drag, startPoint x: 543, startPoint y: 336, endPoint x: 512, endPoint y: 337, distance: 31.2
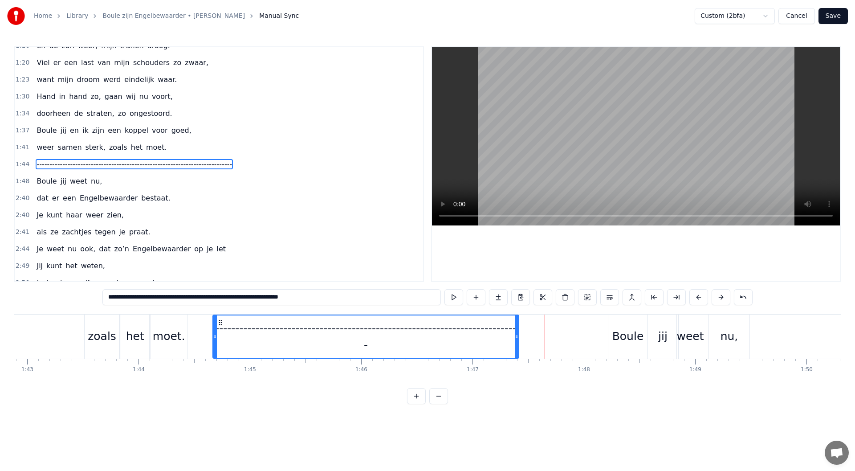
click at [515, 337] on icon at bounding box center [517, 336] width 4 height 7
click at [384, 347] on div "----------------------------------------------------------------------------" at bounding box center [364, 336] width 302 height 33
click at [320, 297] on input "**********" at bounding box center [271, 297] width 338 height 16
type input "**********"
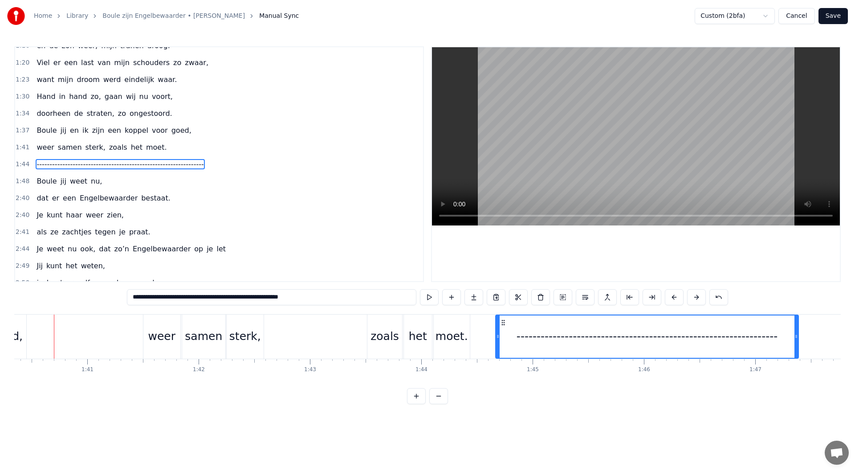
scroll to position [0, 11166]
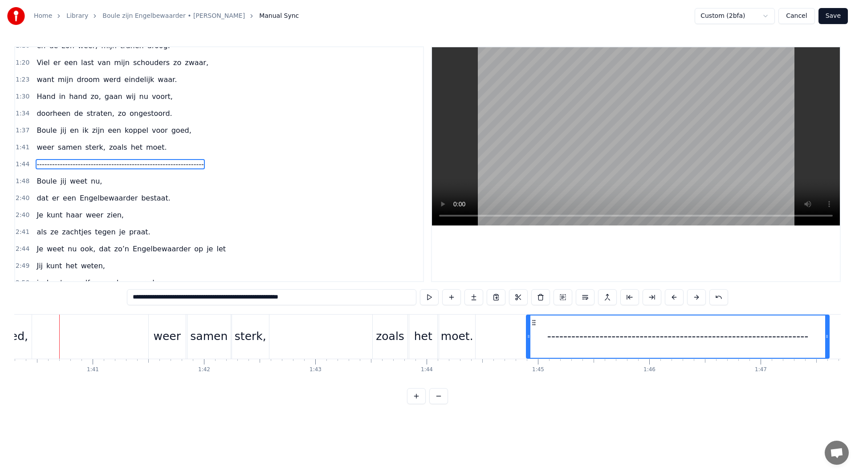
drag, startPoint x: 509, startPoint y: 322, endPoint x: 534, endPoint y: 323, distance: 25.4
click at [534, 323] on icon at bounding box center [533, 322] width 7 height 7
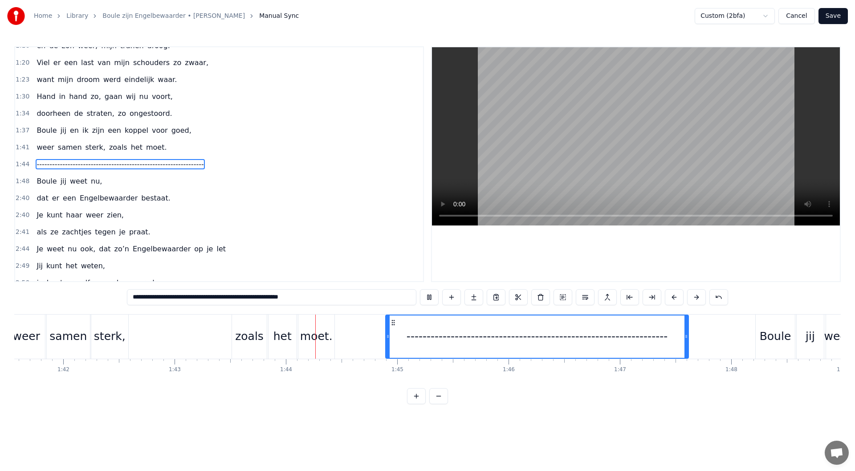
scroll to position [0, 11496]
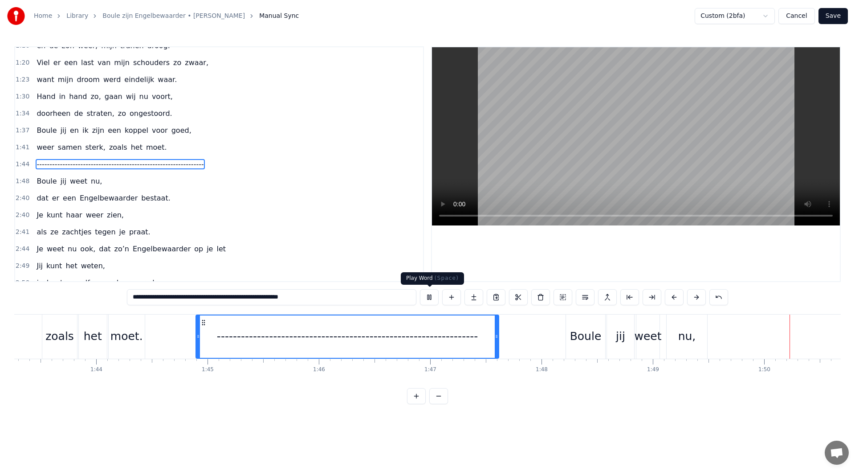
click at [428, 295] on button at bounding box center [429, 297] width 19 height 16
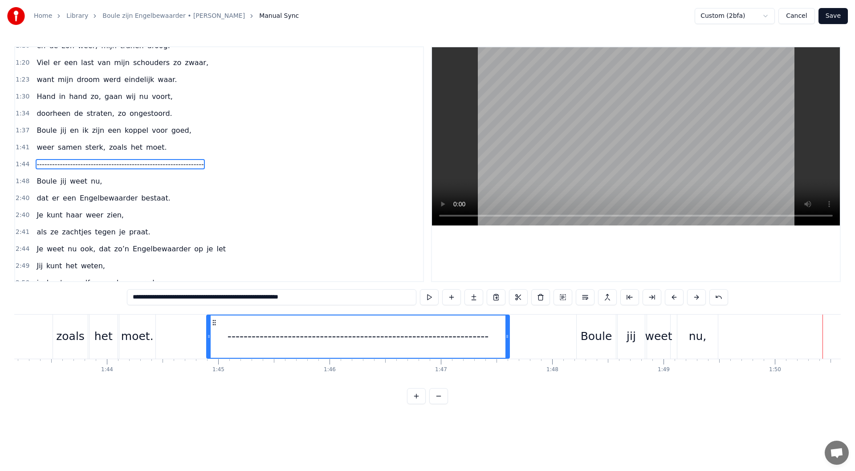
scroll to position [0, 11422]
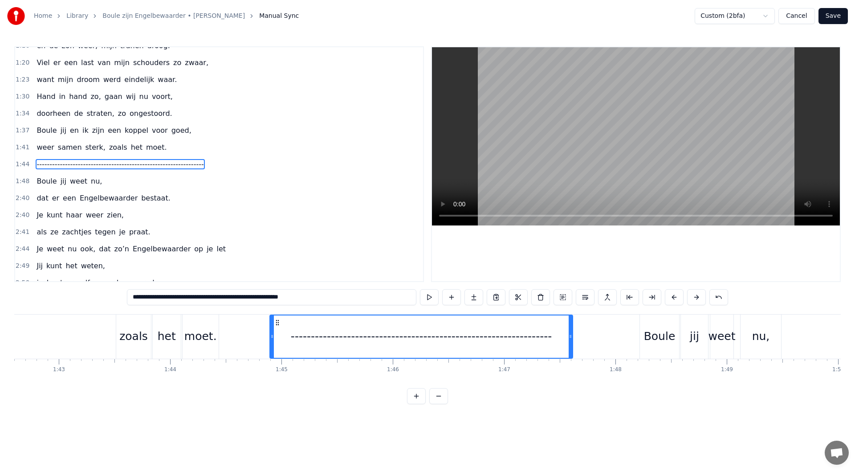
click at [118, 181] on div "1:48 Boule jij weet nu," at bounding box center [219, 181] width 408 height 17
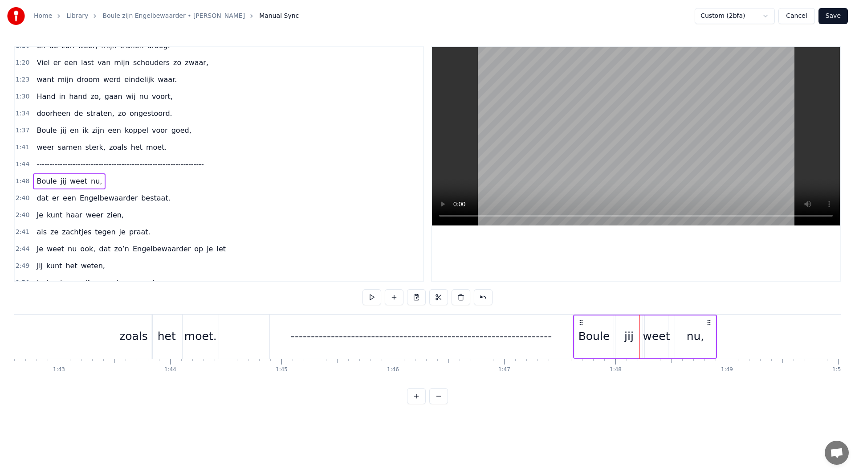
drag, startPoint x: 648, startPoint y: 324, endPoint x: 582, endPoint y: 327, distance: 66.4
click at [582, 327] on div "Boule jij weet nu," at bounding box center [645, 336] width 144 height 44
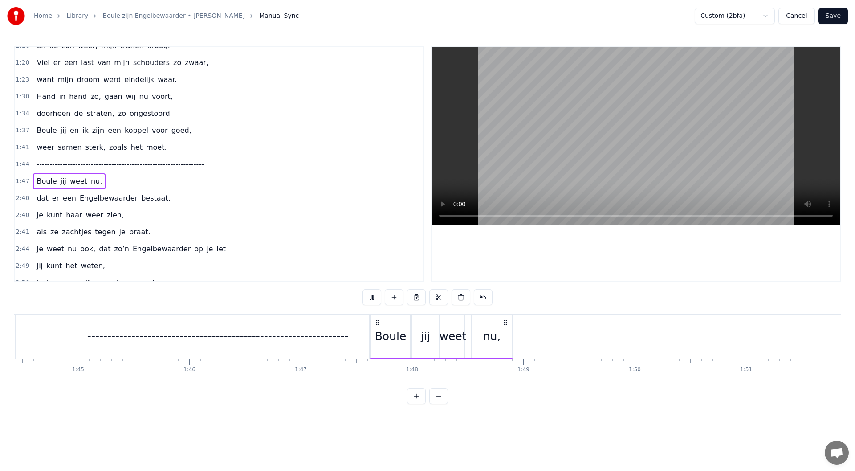
scroll to position [0, 11635]
click at [336, 335] on div "-----------------------------------------------------------------" at bounding box center [208, 336] width 261 height 17
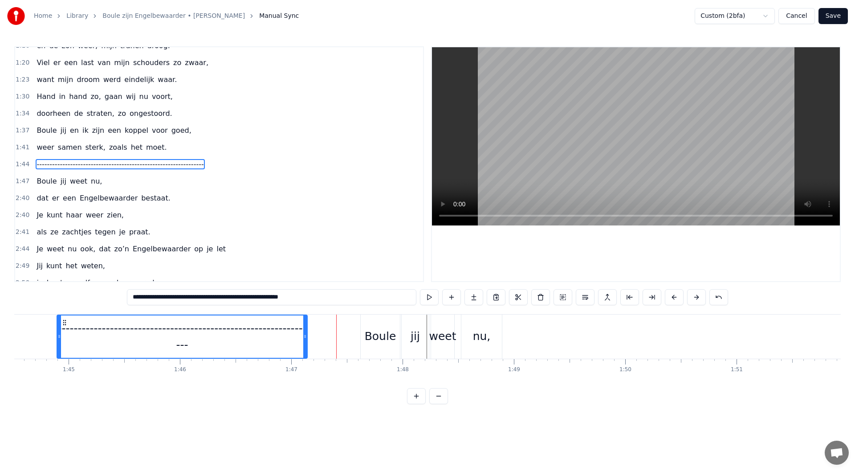
drag, startPoint x: 352, startPoint y: 336, endPoint x: 304, endPoint y: 334, distance: 48.1
click at [304, 334] on icon at bounding box center [305, 336] width 4 height 7
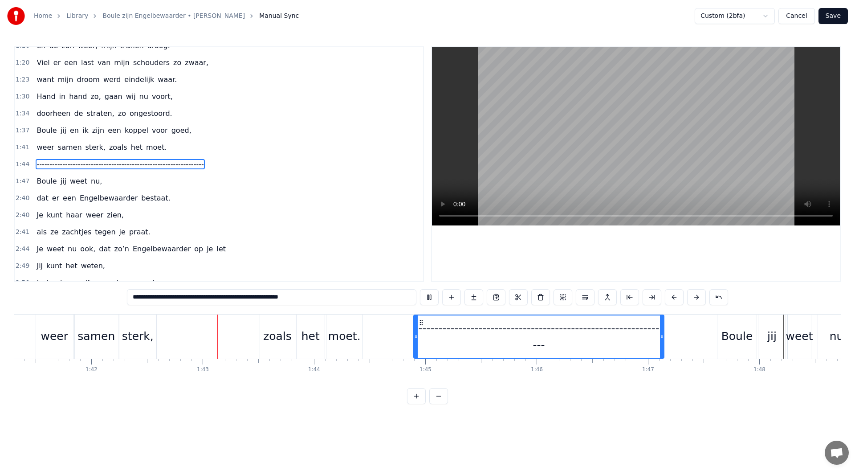
scroll to position [0, 11358]
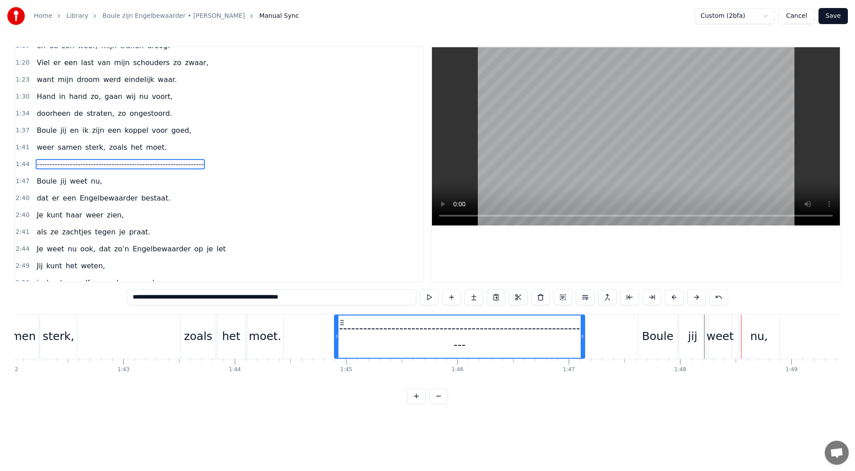
click at [173, 180] on div "1:47 Boule jij weet nu," at bounding box center [219, 181] width 408 height 17
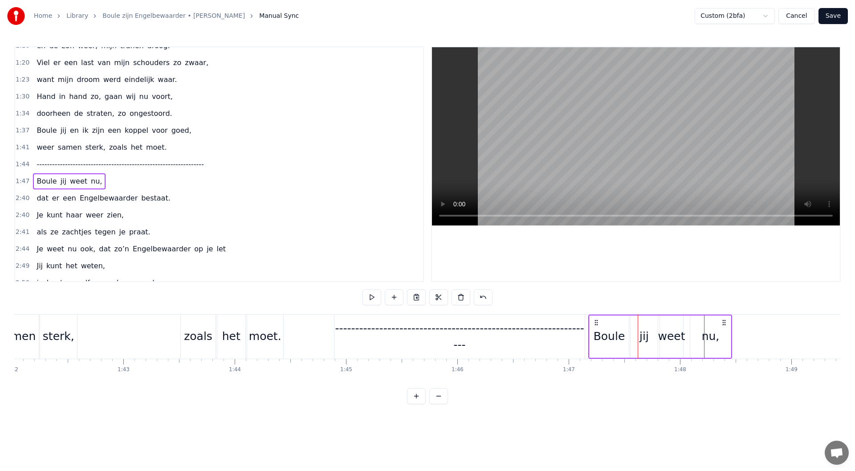
drag, startPoint x: 644, startPoint y: 323, endPoint x: 595, endPoint y: 325, distance: 49.5
click at [595, 325] on icon at bounding box center [596, 322] width 7 height 7
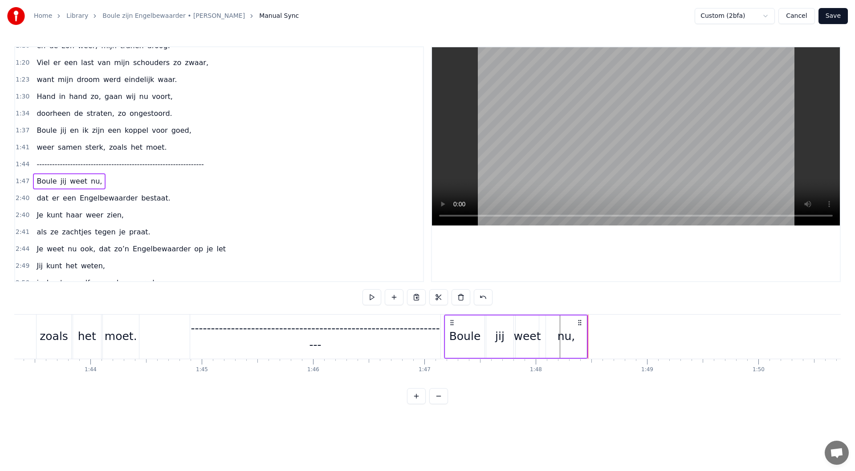
scroll to position [0, 11342]
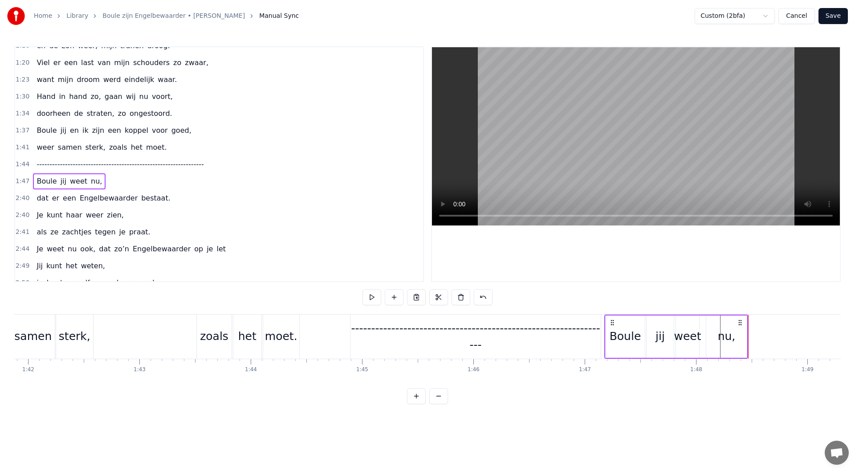
click at [429, 344] on div "-----------------------------------------------------------------" at bounding box center [475, 336] width 251 height 33
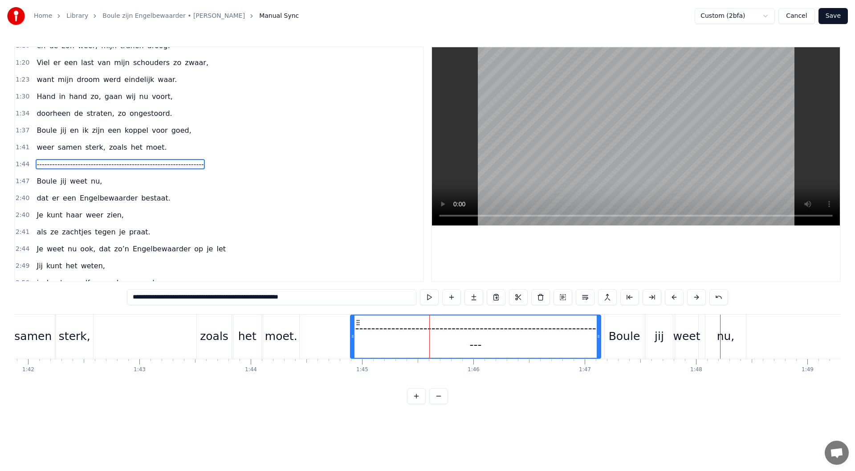
click at [318, 296] on input "**********" at bounding box center [271, 297] width 289 height 16
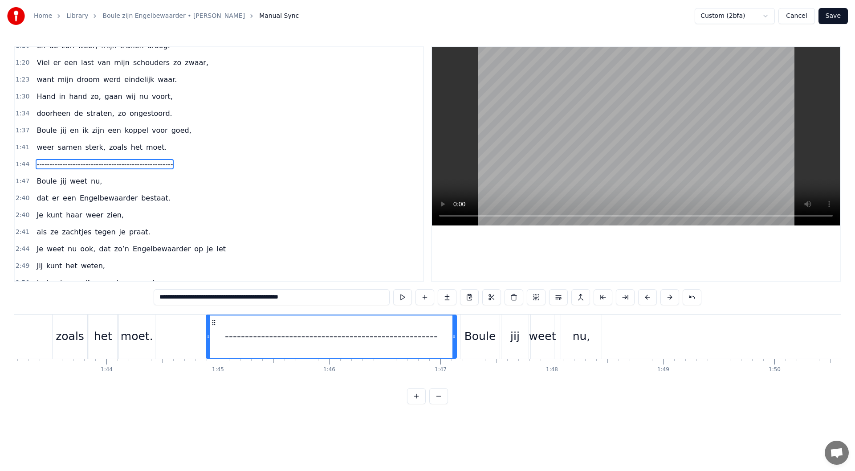
scroll to position [0, 11470]
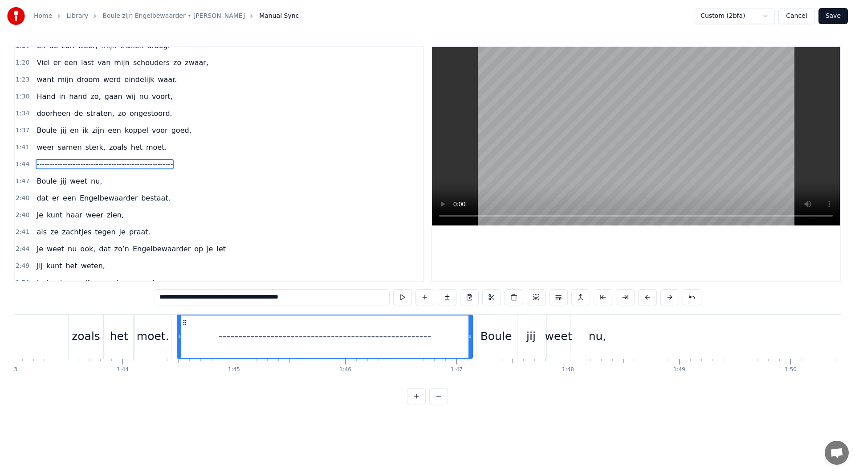
drag, startPoint x: 224, startPoint y: 337, endPoint x: 179, endPoint y: 338, distance: 45.0
click at [179, 338] on icon at bounding box center [180, 336] width 4 height 7
drag, startPoint x: 178, startPoint y: 337, endPoint x: 187, endPoint y: 336, distance: 9.4
click at [187, 336] on icon at bounding box center [189, 336] width 4 height 7
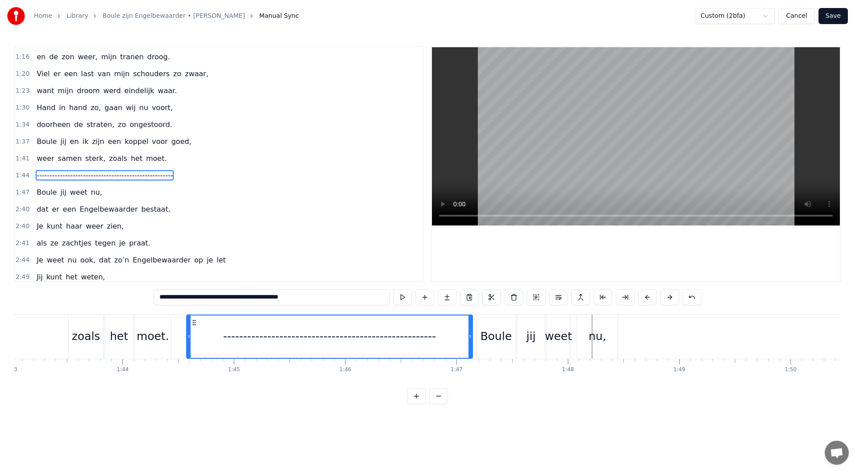
scroll to position [333, 0]
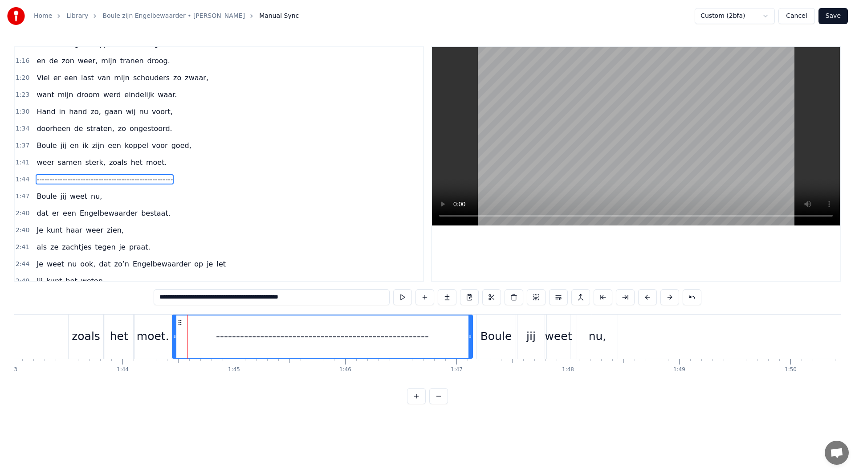
drag, startPoint x: 188, startPoint y: 337, endPoint x: 174, endPoint y: 337, distance: 14.3
click at [174, 337] on icon at bounding box center [175, 336] width 4 height 7
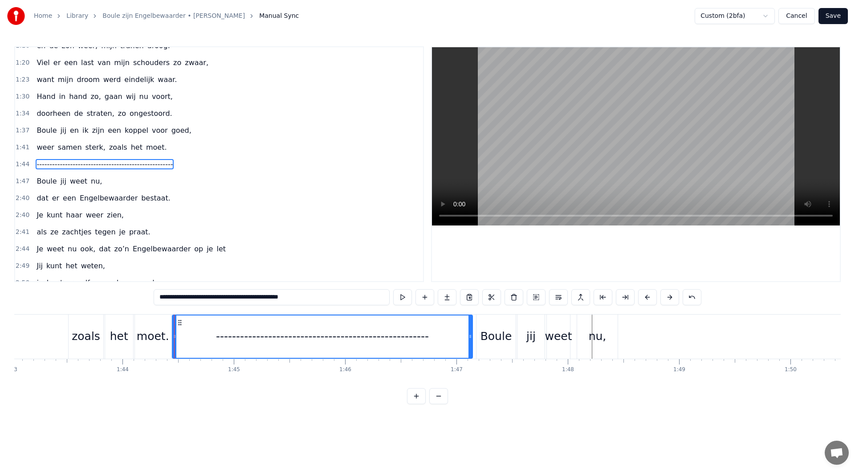
click at [169, 296] on input "**********" at bounding box center [272, 297] width 236 height 16
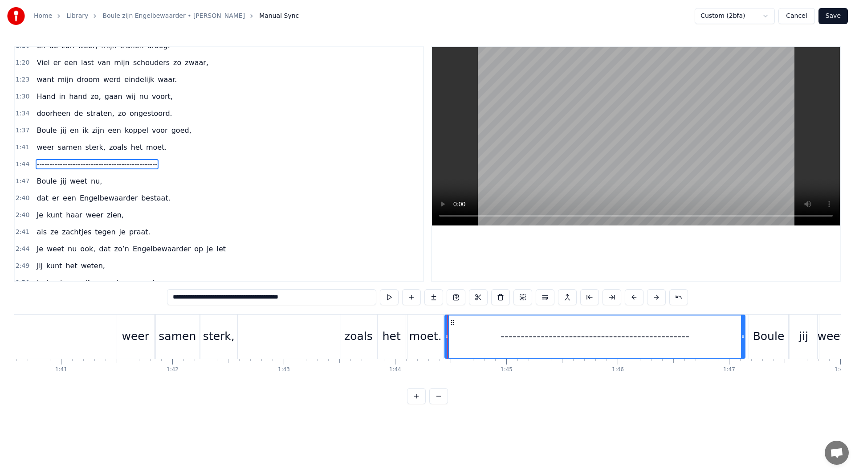
scroll to position [0, 11246]
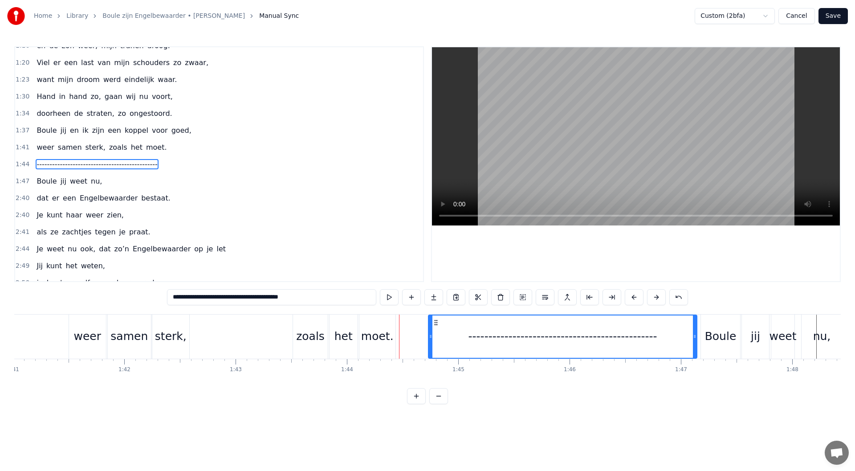
drag, startPoint x: 398, startPoint y: 336, endPoint x: 430, endPoint y: 335, distance: 31.6
click at [430, 335] on icon at bounding box center [431, 336] width 4 height 7
drag, startPoint x: 435, startPoint y: 322, endPoint x: 429, endPoint y: 325, distance: 6.6
click at [429, 325] on icon at bounding box center [429, 322] width 7 height 7
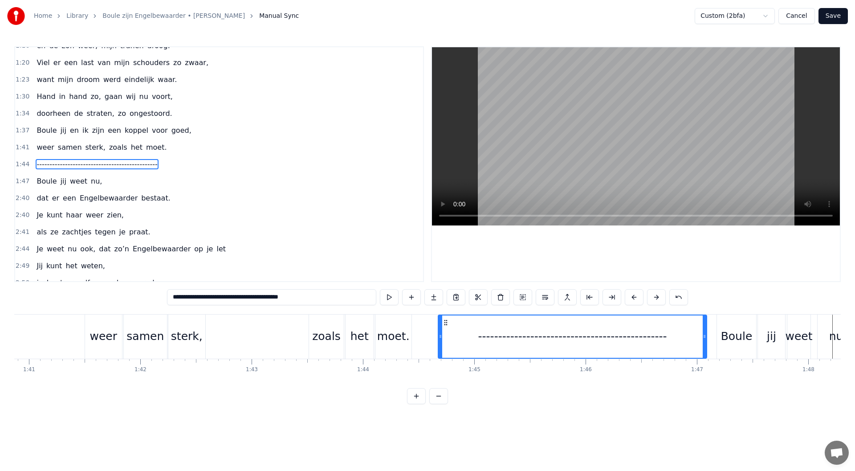
scroll to position [0, 11310]
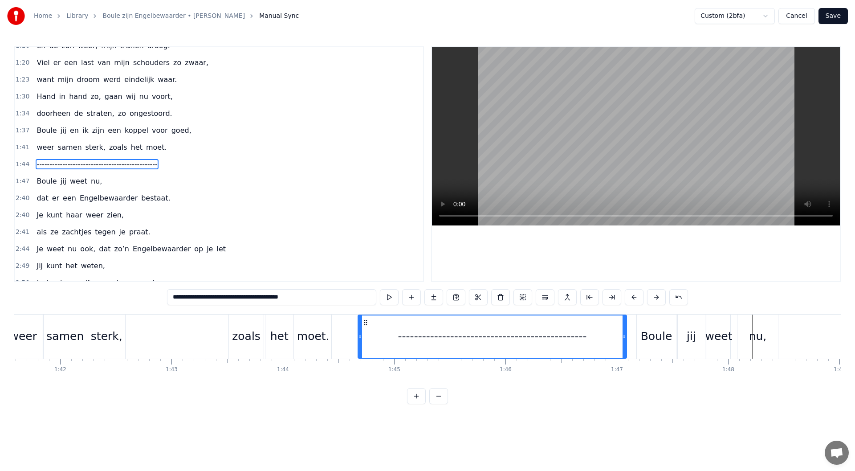
click at [601, 338] on div "-----------------------------------------------" at bounding box center [492, 336] width 268 height 42
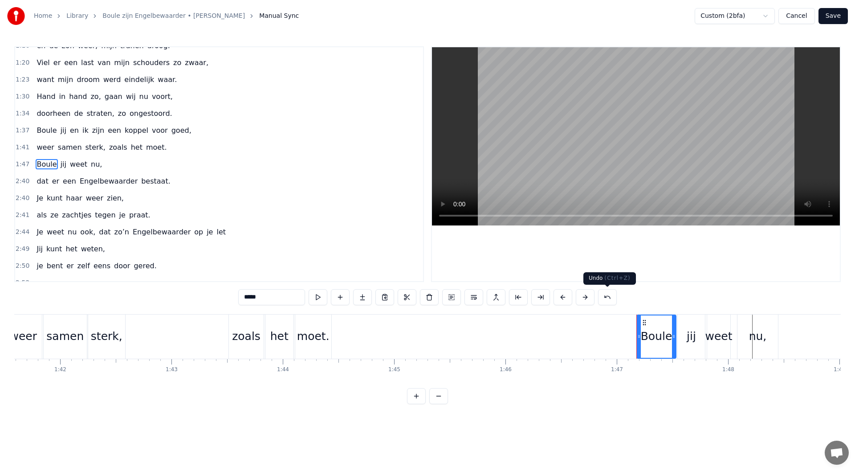
click at [603, 299] on button at bounding box center [607, 297] width 19 height 16
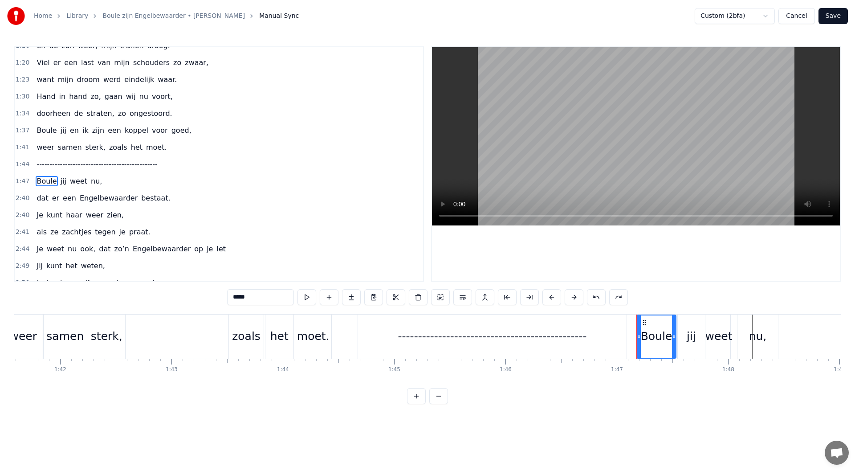
click at [530, 343] on div "-----------------------------------------------" at bounding box center [492, 336] width 189 height 17
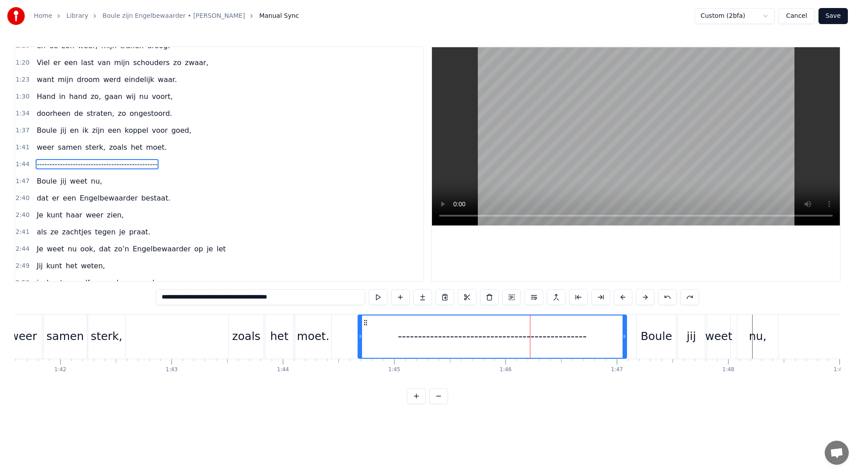
click at [280, 298] on input "**********" at bounding box center [260, 297] width 209 height 16
type input "**********"
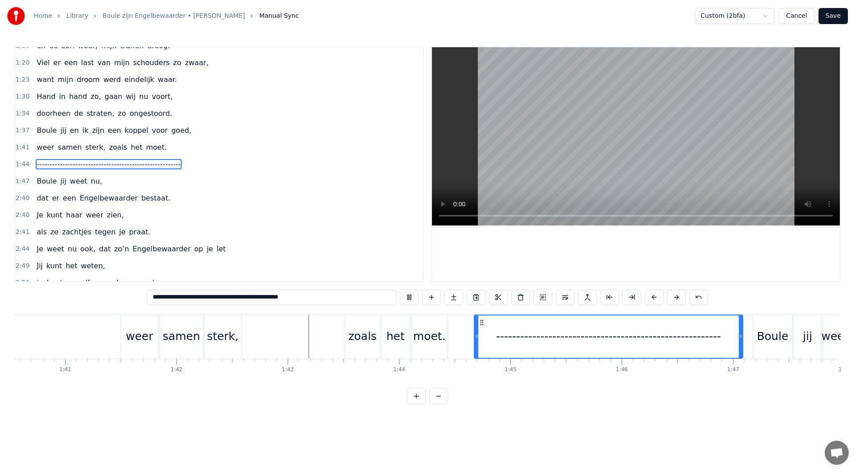
scroll to position [0, 11359]
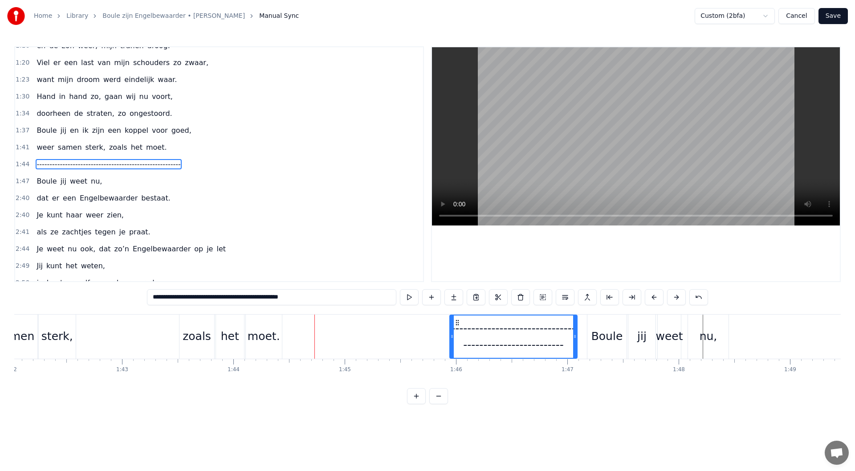
drag, startPoint x: 310, startPoint y: 336, endPoint x: 451, endPoint y: 338, distance: 141.2
click at [451, 338] on icon at bounding box center [452, 336] width 4 height 7
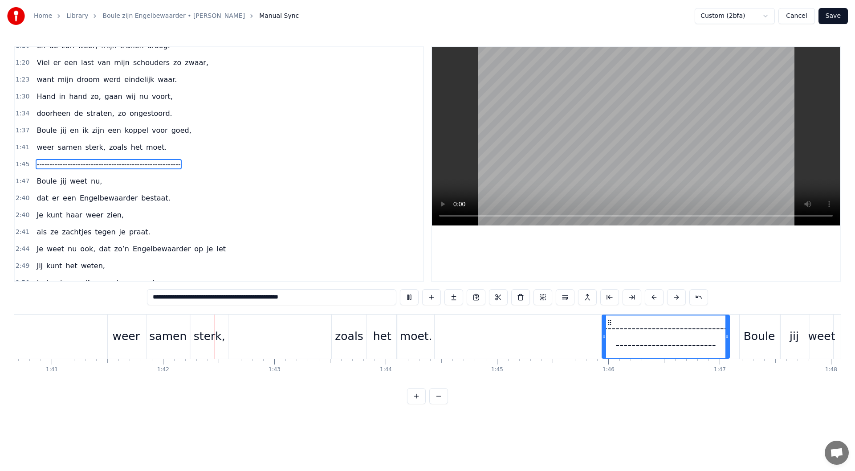
scroll to position [0, 11283]
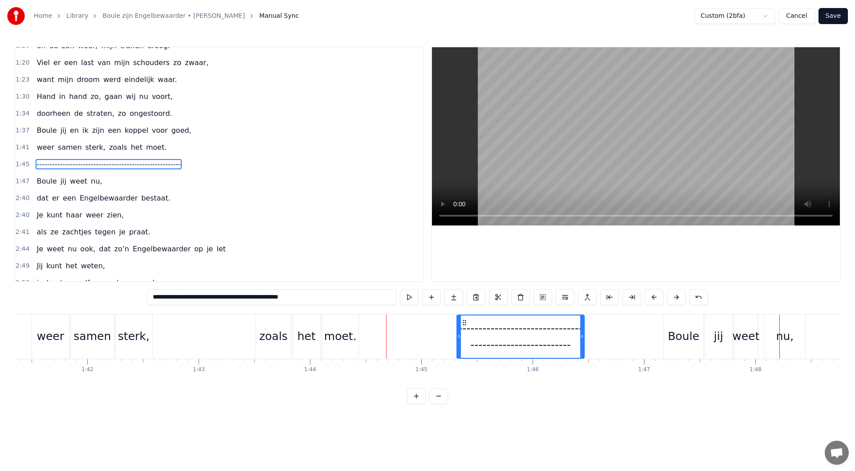
drag, startPoint x: 533, startPoint y: 323, endPoint x: 498, endPoint y: 321, distance: 34.4
click at [463, 323] on icon at bounding box center [464, 322] width 7 height 7
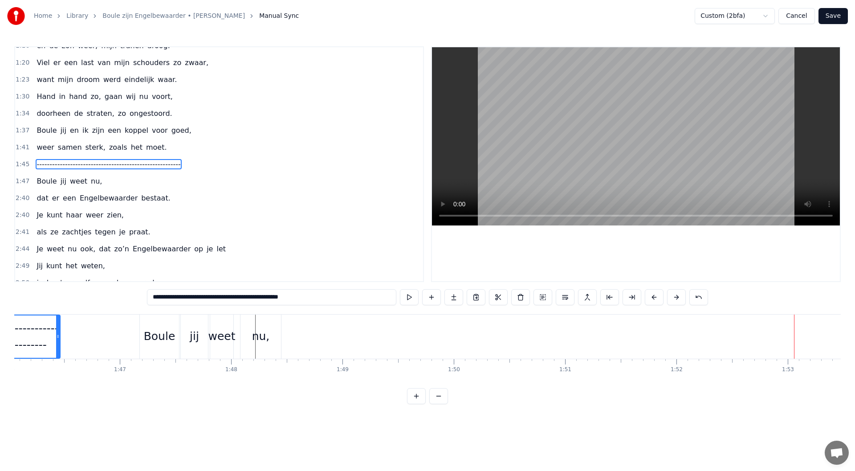
scroll to position [0, 11854]
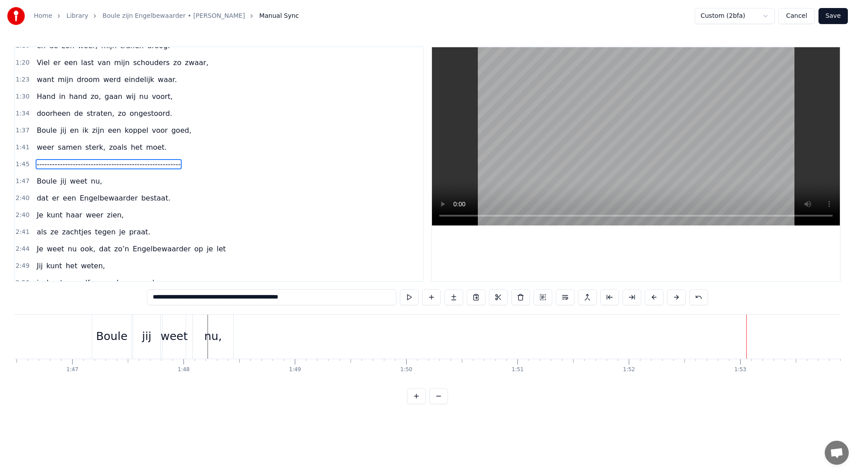
click at [156, 200] on div "2:40 dat er een Engelbewaarder bestaat." at bounding box center [219, 198] width 408 height 17
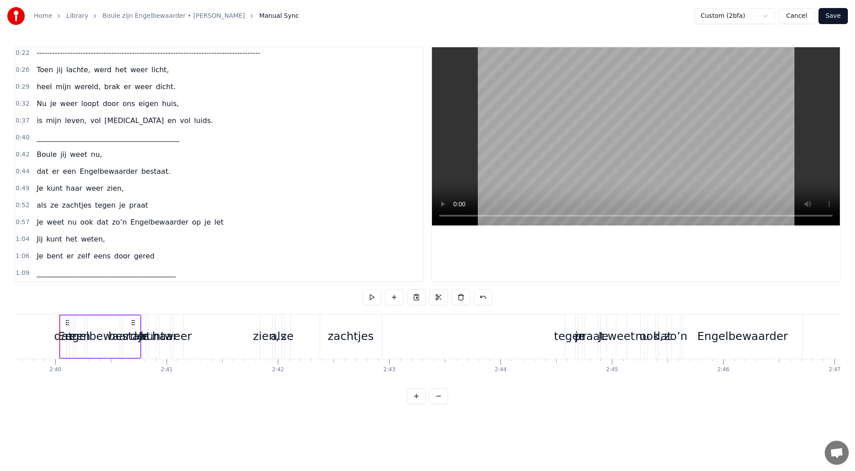
scroll to position [89, 0]
click at [160, 171] on div "0:44 dat er een Engelbewaarder bestaat." at bounding box center [219, 169] width 408 height 17
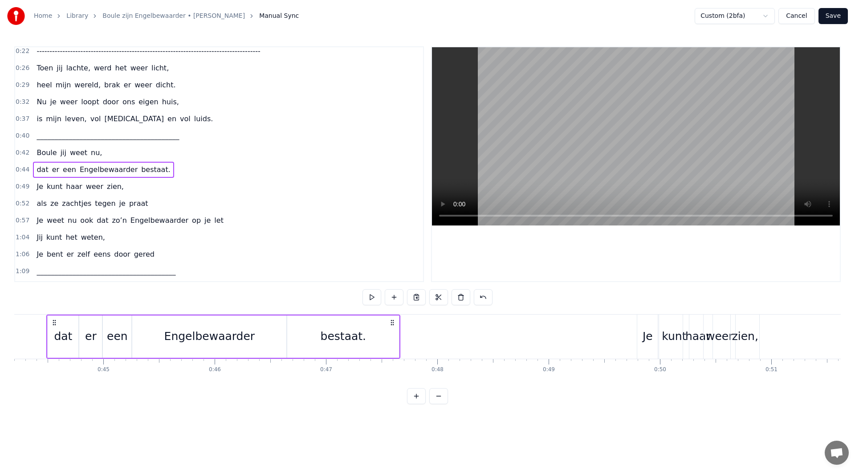
scroll to position [0, 4908]
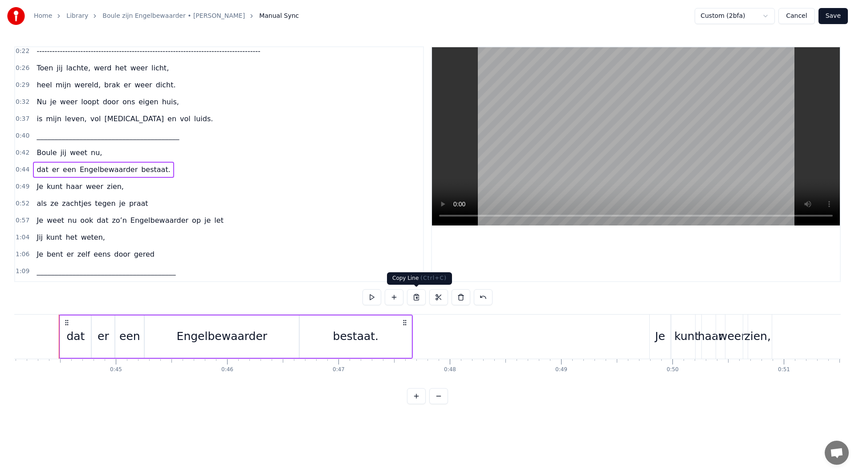
click at [416, 299] on button at bounding box center [416, 297] width 19 height 16
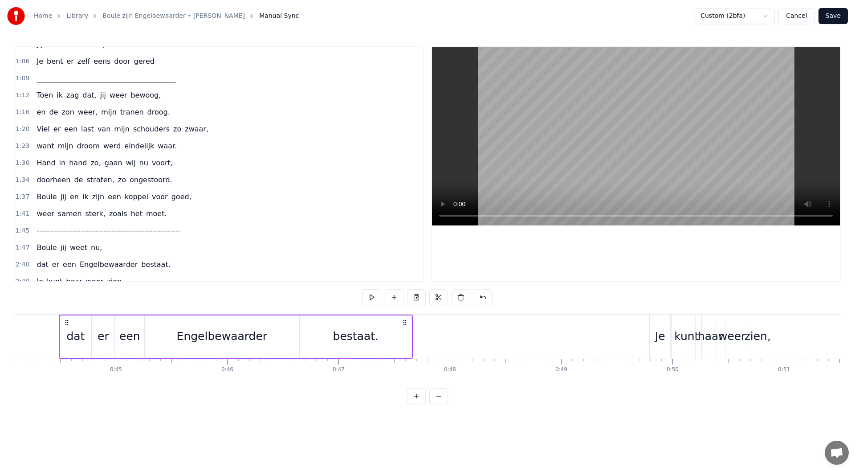
scroll to position [326, 0]
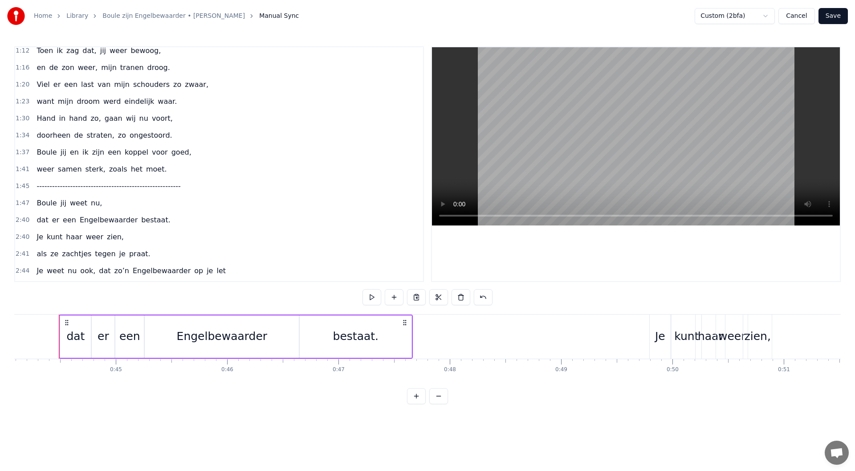
click at [122, 206] on div "1:47 Boule jij weet nu," at bounding box center [219, 203] width 408 height 17
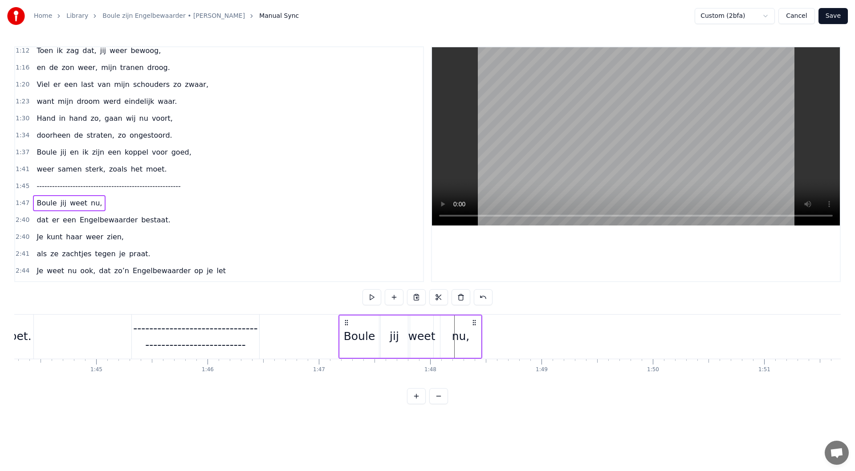
scroll to position [0, 11887]
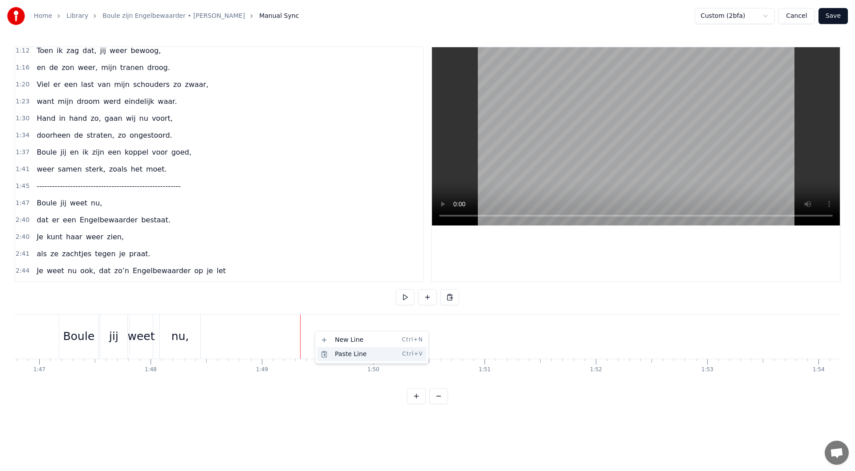
click at [338, 351] on div "Paste Line Ctrl+V" at bounding box center [372, 354] width 110 height 14
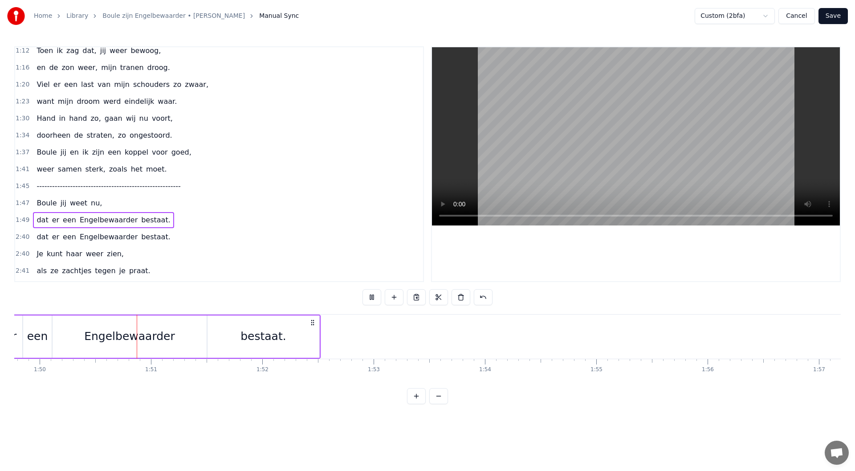
scroll to position [0, 12227]
click at [380, 301] on button at bounding box center [371, 297] width 19 height 16
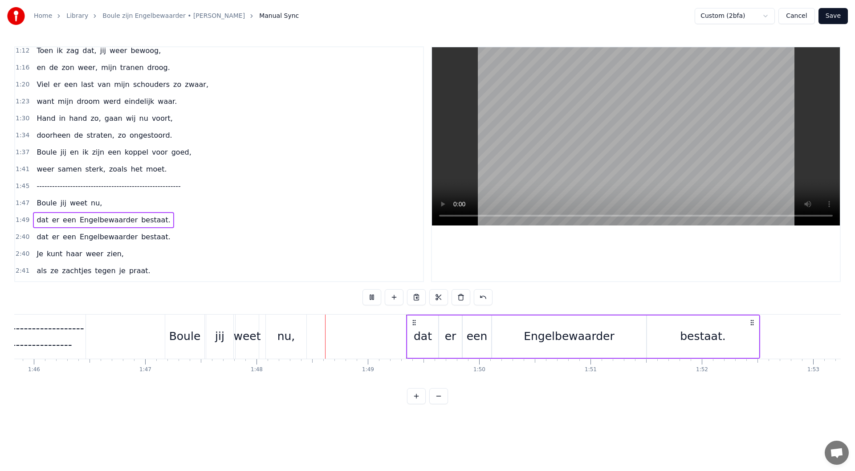
scroll to position [0, 11975]
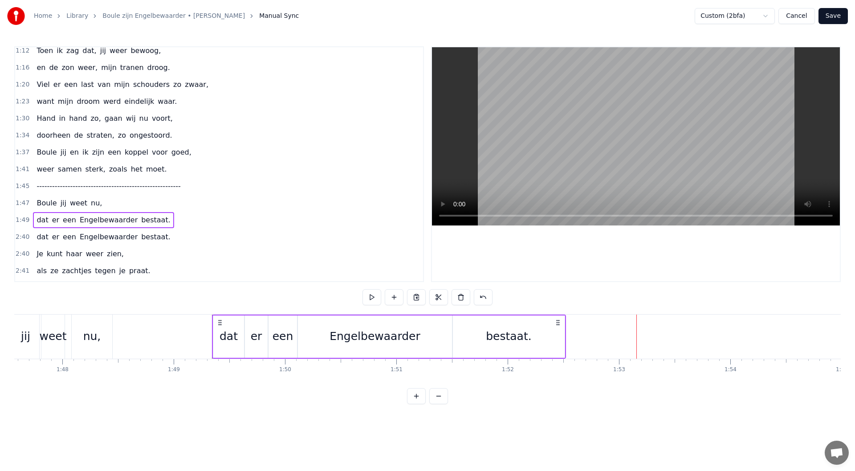
click at [480, 330] on div "bestaat." at bounding box center [509, 336] width 112 height 42
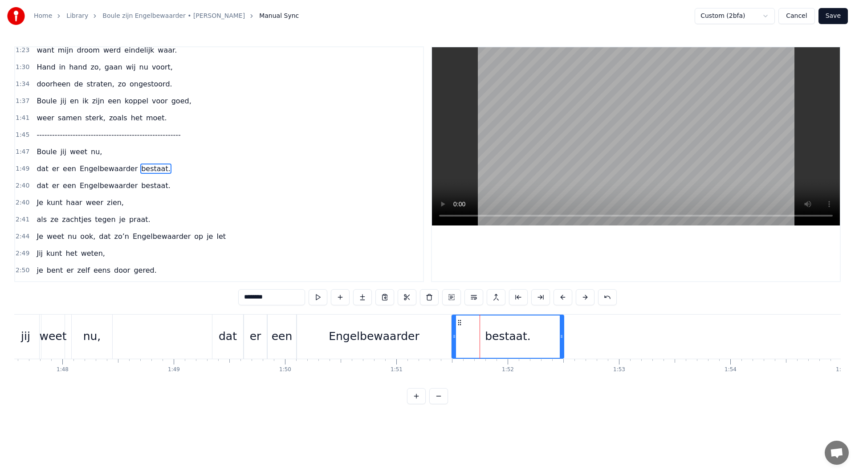
scroll to position [382, 0]
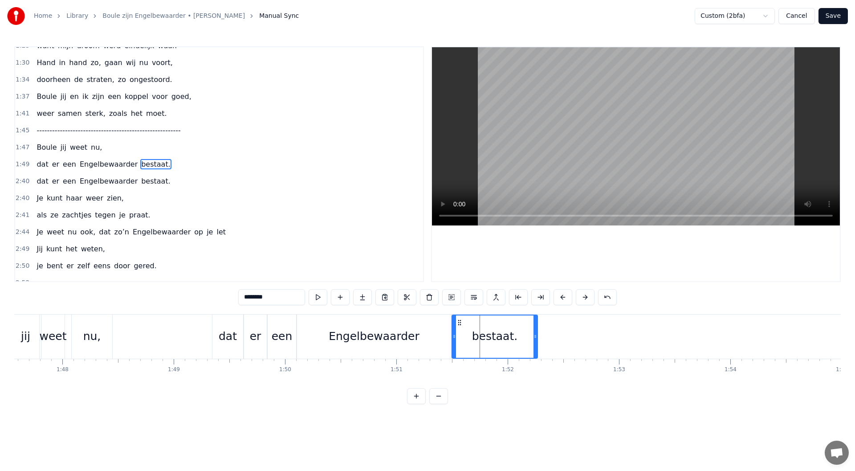
drag, startPoint x: 562, startPoint y: 338, endPoint x: 536, endPoint y: 338, distance: 26.7
click at [536, 338] on icon at bounding box center [535, 336] width 4 height 7
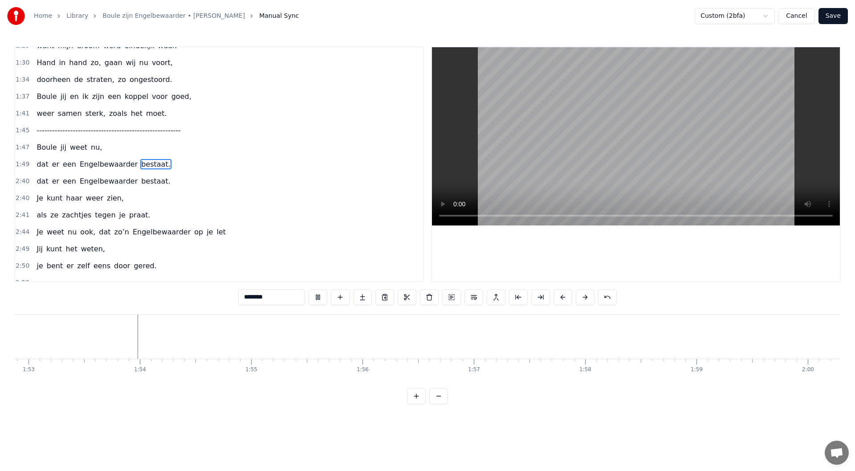
scroll to position [0, 12574]
click at [318, 293] on button at bounding box center [318, 297] width 19 height 16
click at [314, 299] on button at bounding box center [318, 297] width 19 height 16
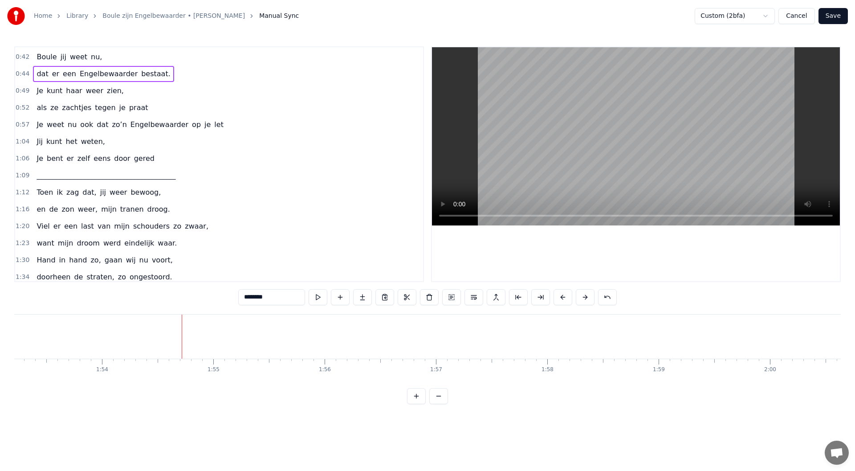
scroll to position [175, 0]
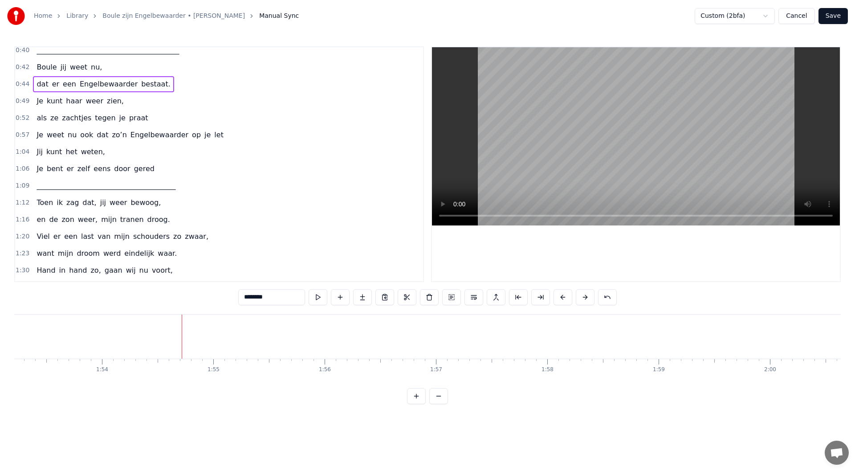
click at [130, 104] on div "0:49 Je kunt haar weer zien," at bounding box center [219, 101] width 408 height 17
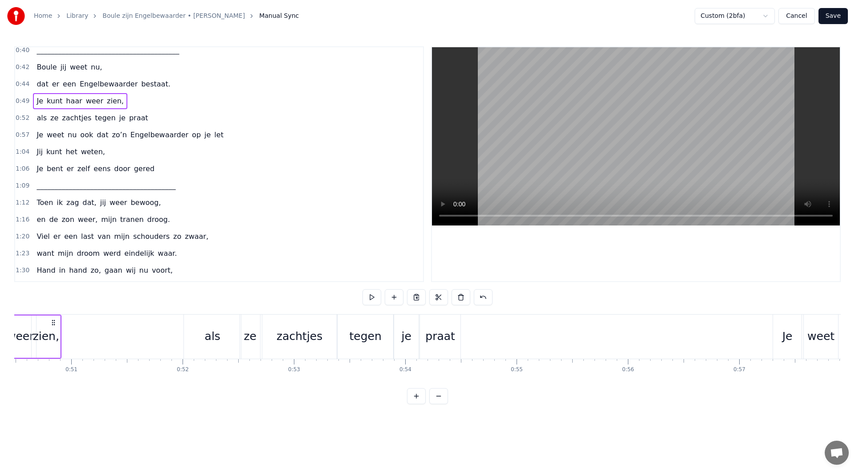
scroll to position [0, 5499]
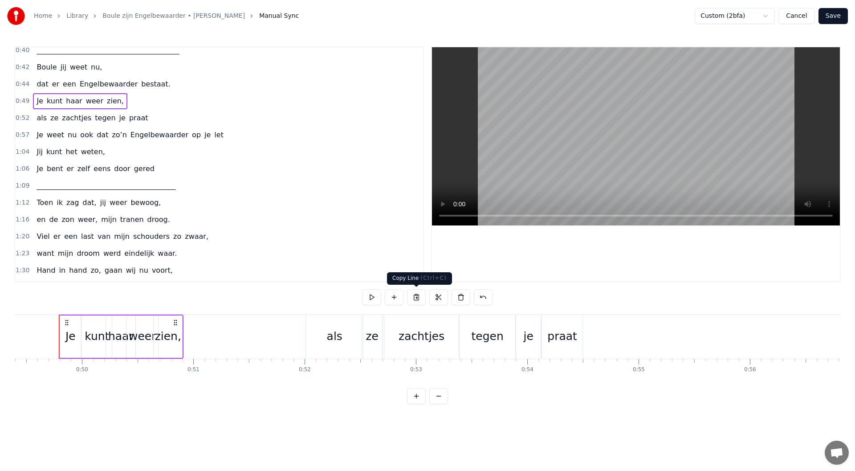
click at [417, 297] on button at bounding box center [416, 297] width 19 height 16
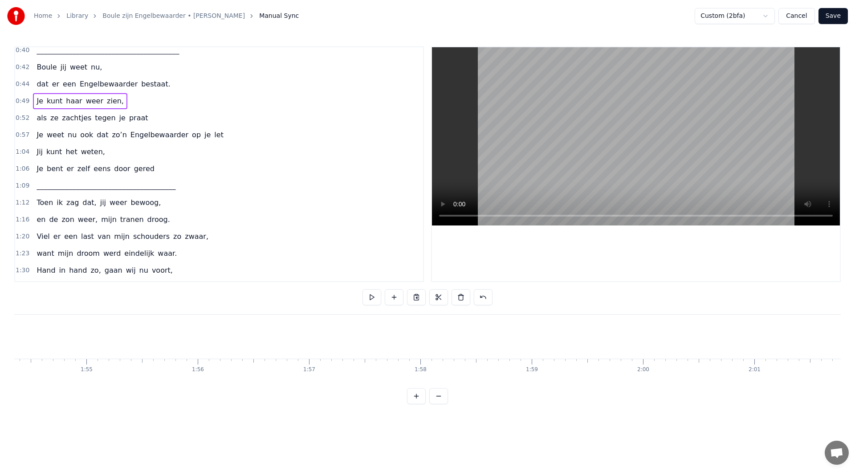
scroll to position [0, 12008]
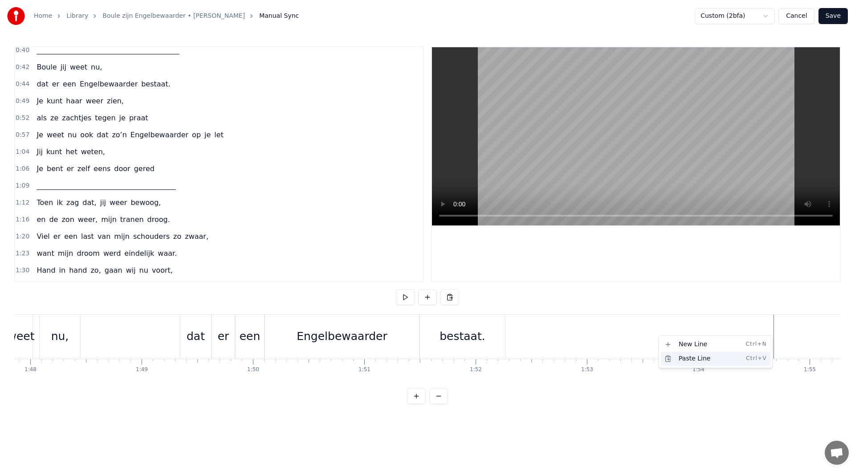
click at [683, 358] on div "Paste Line Ctrl+V" at bounding box center [716, 358] width 110 height 14
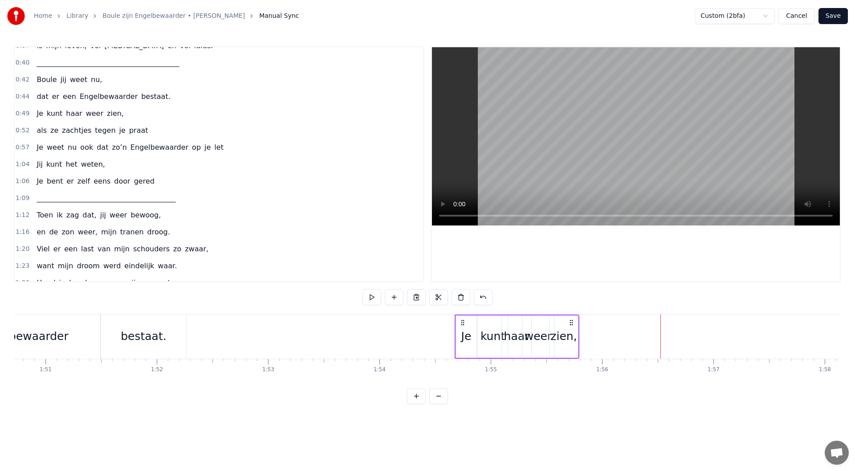
scroll to position [148, 0]
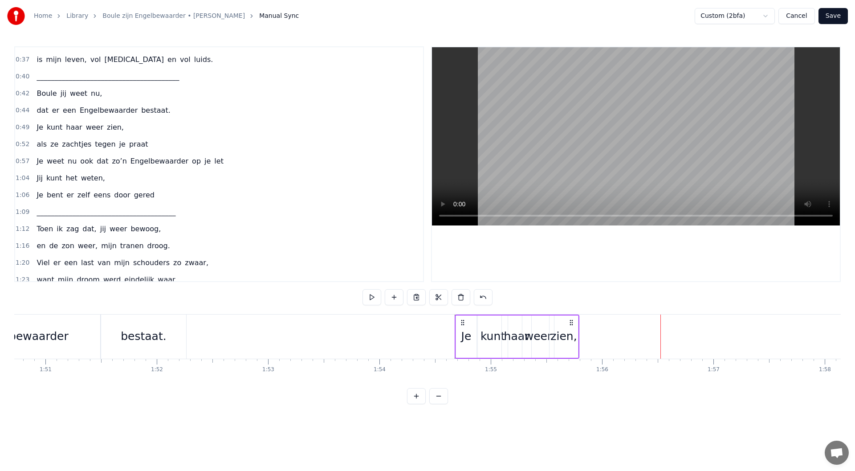
click at [125, 128] on div "0:49 Je kunt haar weer zien," at bounding box center [219, 127] width 408 height 17
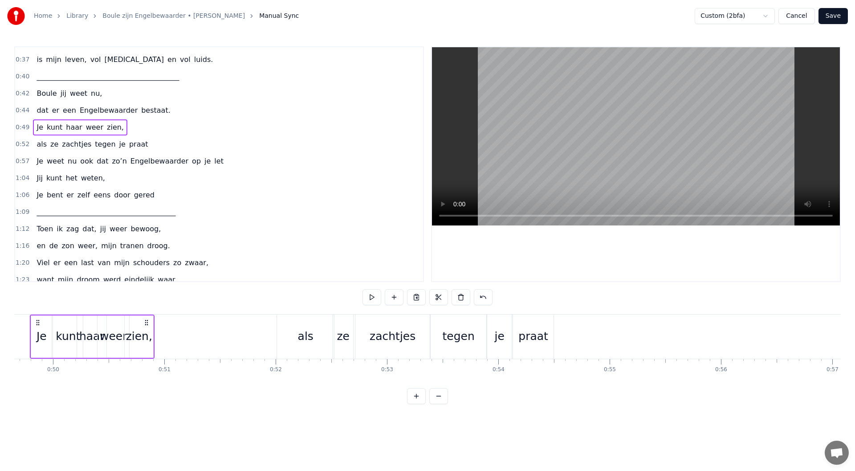
scroll to position [0, 5499]
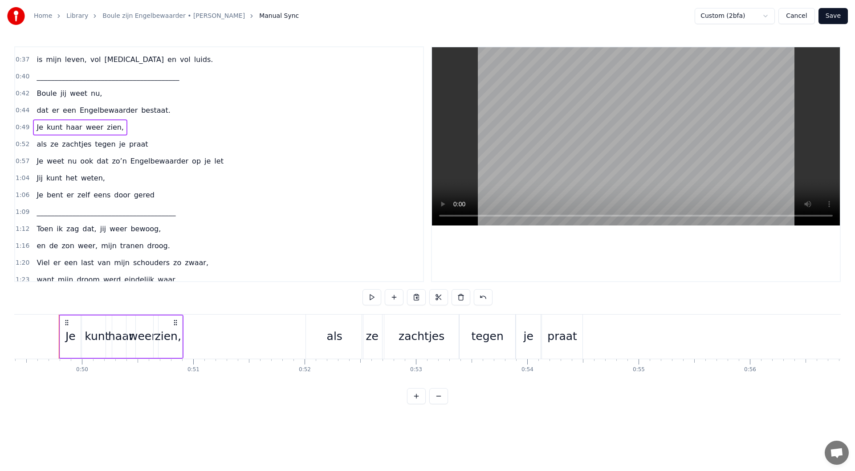
click at [143, 146] on div "0:52 als ze zachtjes tegen je praat" at bounding box center [219, 144] width 408 height 17
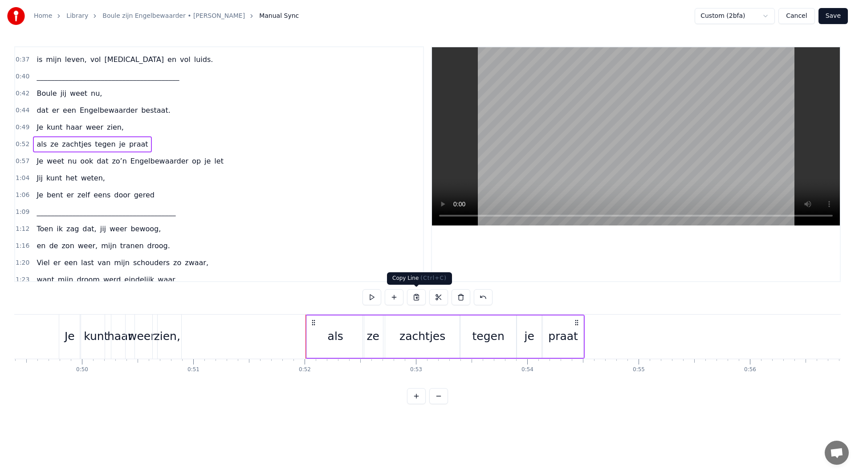
click at [418, 298] on button at bounding box center [416, 297] width 19 height 16
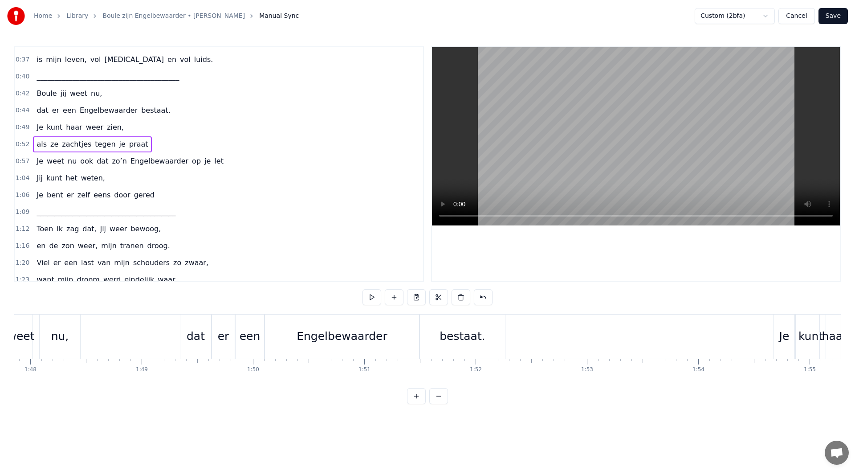
scroll to position [0, 12731]
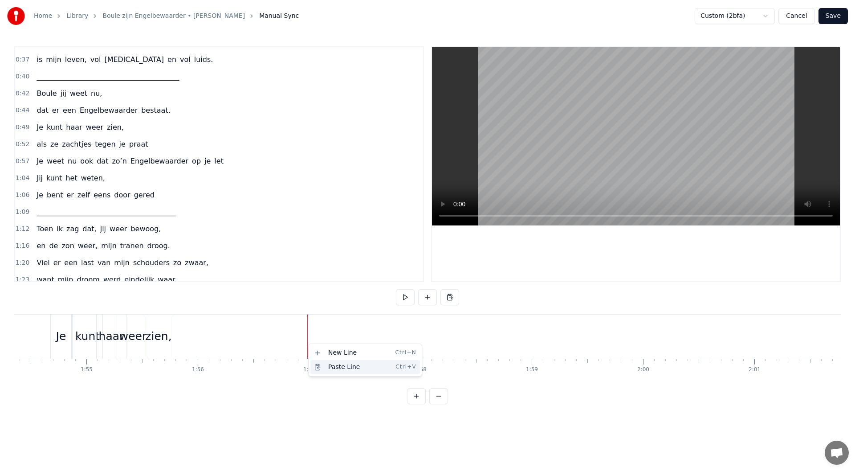
click at [340, 366] on div "Paste Line Ctrl+V" at bounding box center [365, 367] width 110 height 14
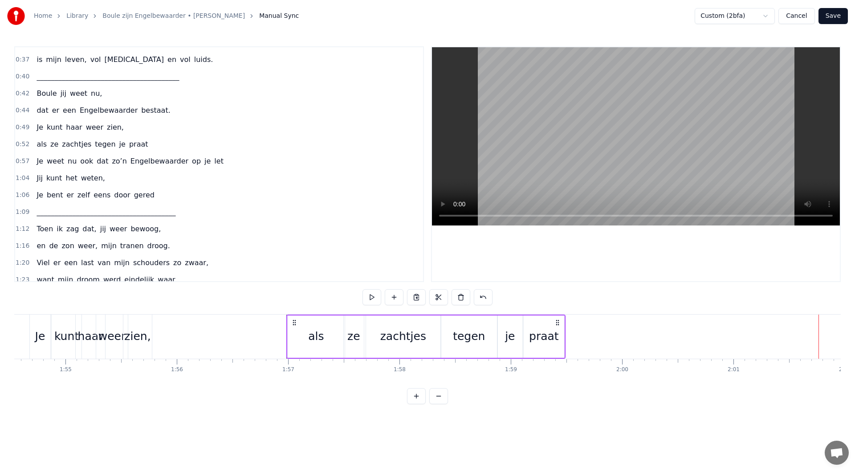
scroll to position [0, 12736]
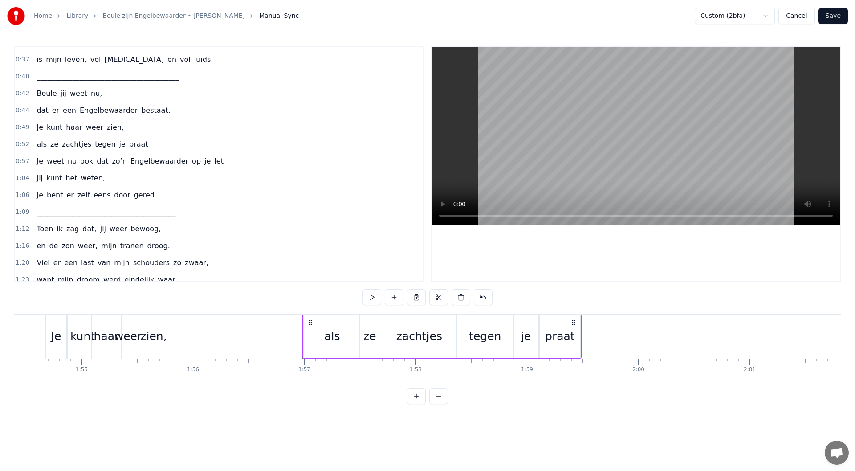
click at [210, 163] on div "0:57 Je weet nu ook dat zo’n Engelbewaarder op je let" at bounding box center [219, 161] width 408 height 17
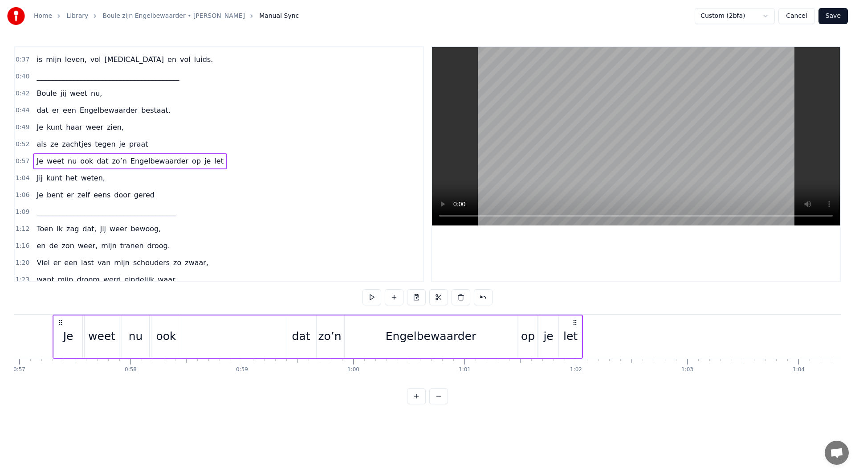
scroll to position [0, 6335]
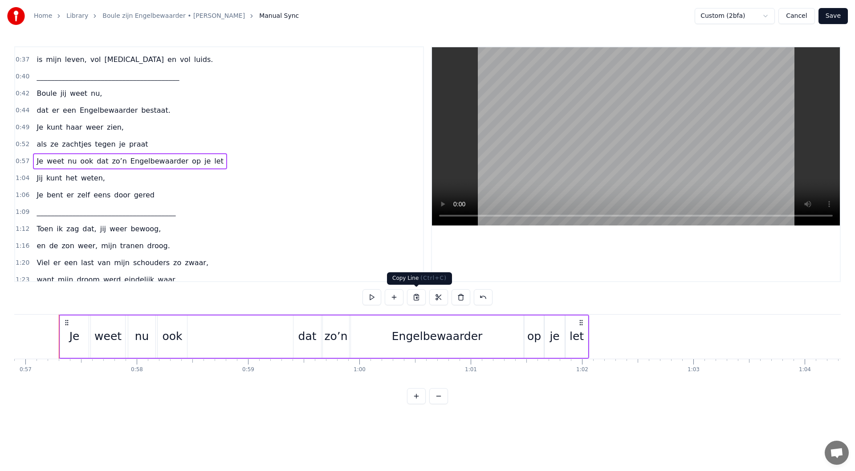
click at [415, 296] on button at bounding box center [416, 297] width 19 height 16
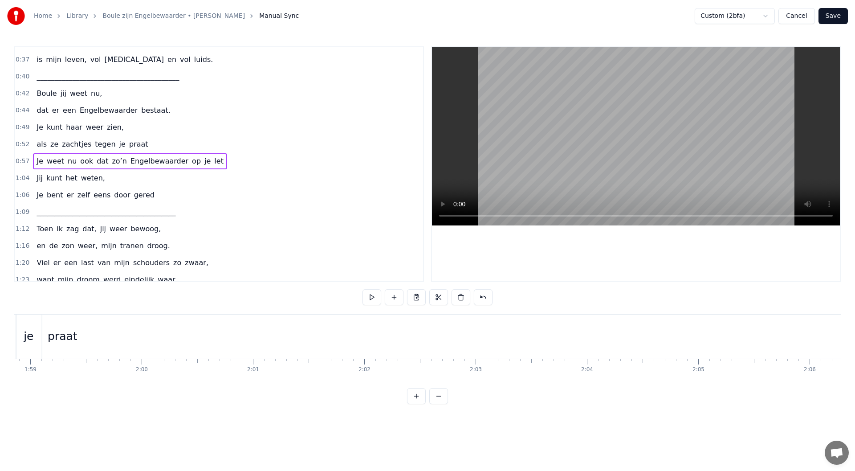
scroll to position [0, 13168]
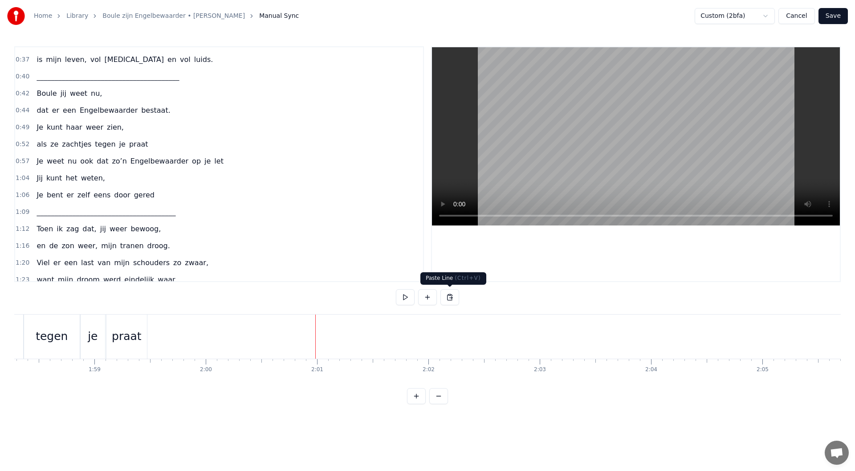
click at [446, 296] on button at bounding box center [449, 297] width 19 height 16
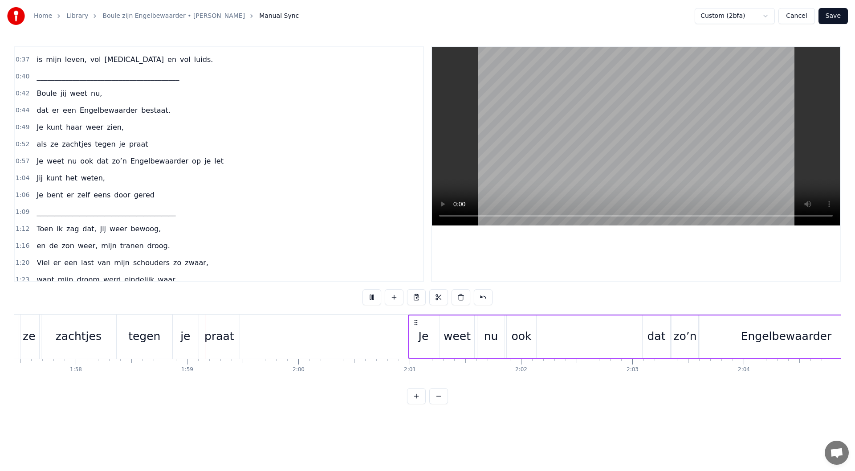
scroll to position [0, 13137]
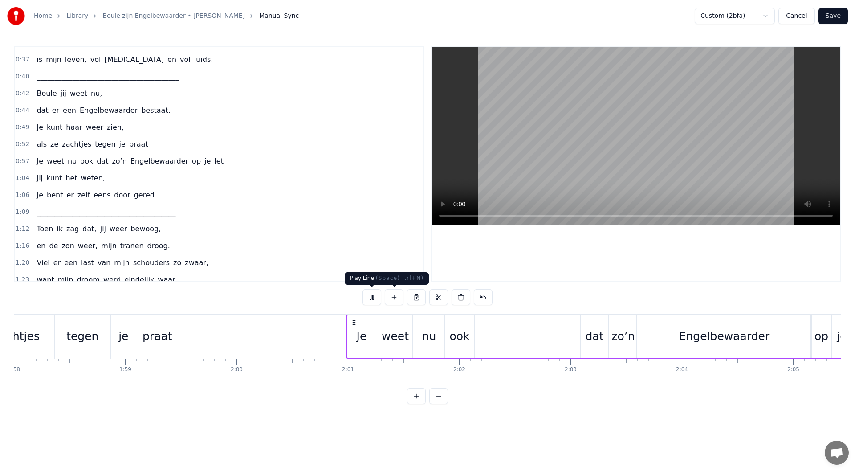
click at [366, 299] on button at bounding box center [371, 297] width 19 height 16
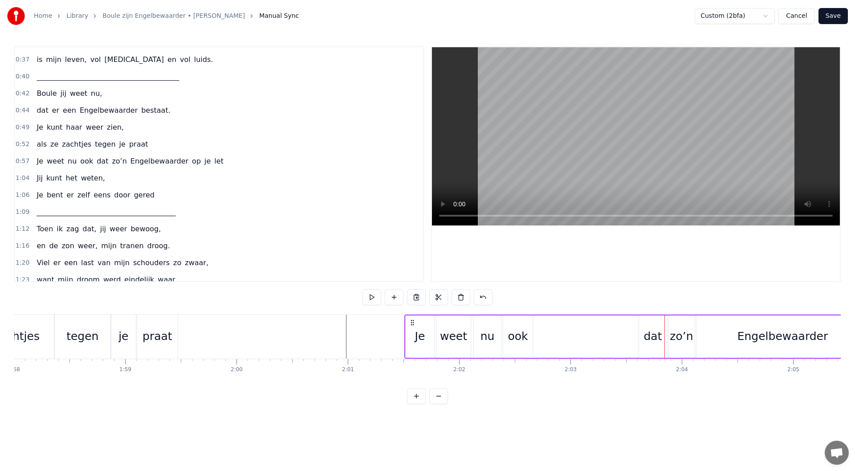
drag, startPoint x: 354, startPoint y: 322, endPoint x: 412, endPoint y: 325, distance: 58.4
click at [412, 325] on icon at bounding box center [412, 322] width 7 height 7
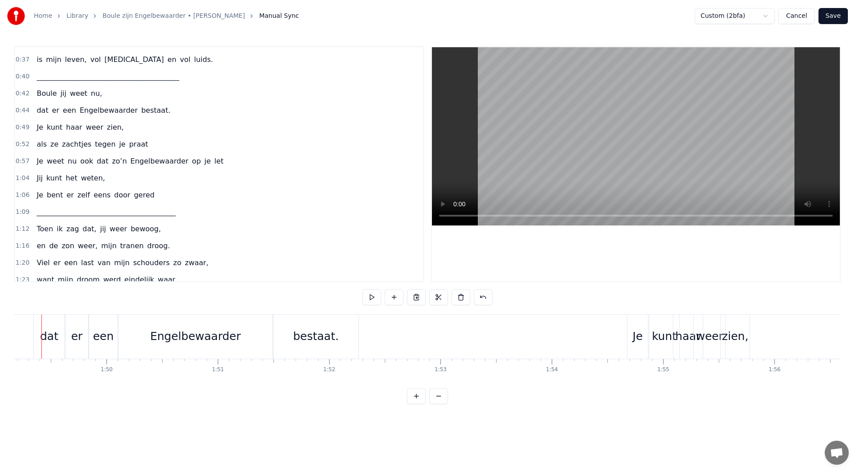
scroll to position [0, 12136]
click at [366, 331] on div "bestaat." at bounding box center [333, 336] width 85 height 44
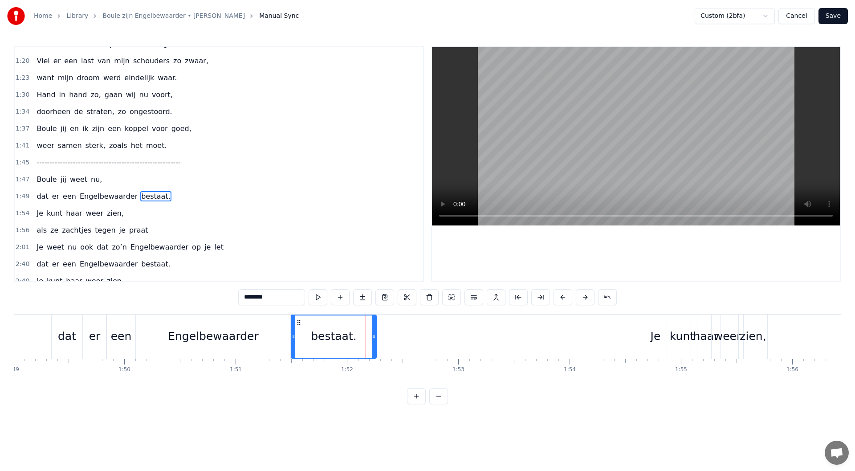
scroll to position [382, 0]
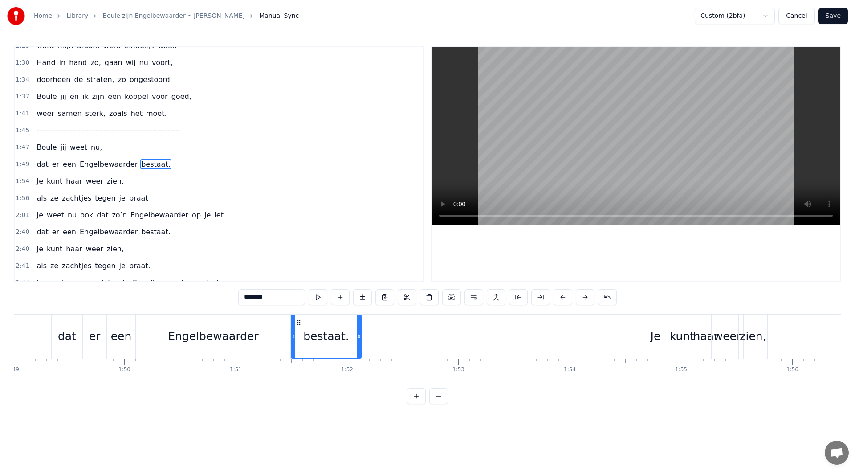
drag, startPoint x: 374, startPoint y: 335, endPoint x: 359, endPoint y: 336, distance: 15.1
click at [359, 336] on icon at bounding box center [359, 336] width 4 height 7
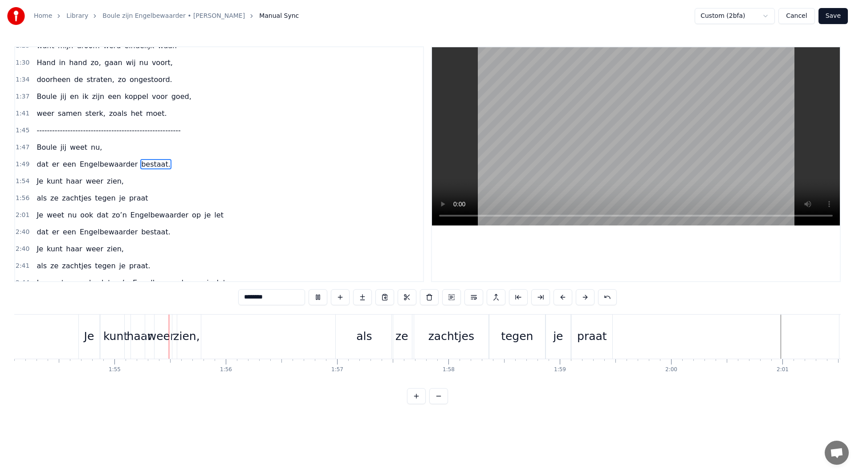
scroll to position [0, 12718]
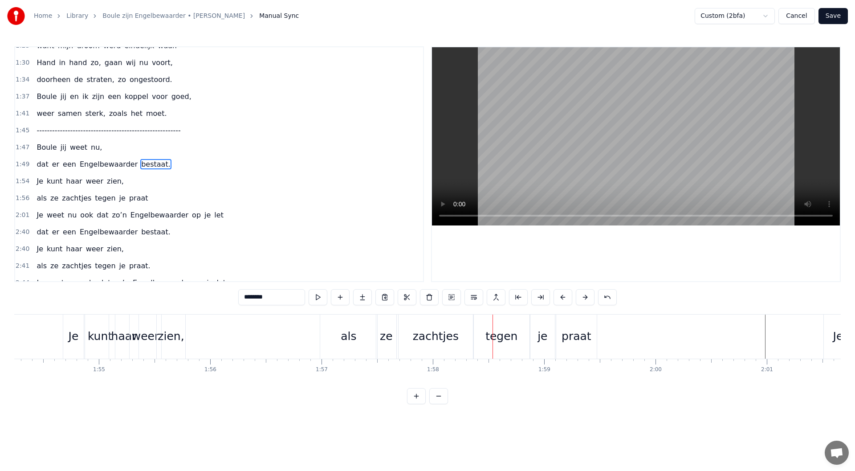
click at [127, 183] on div "1:54 Je kunt haar weer zien," at bounding box center [219, 181] width 408 height 17
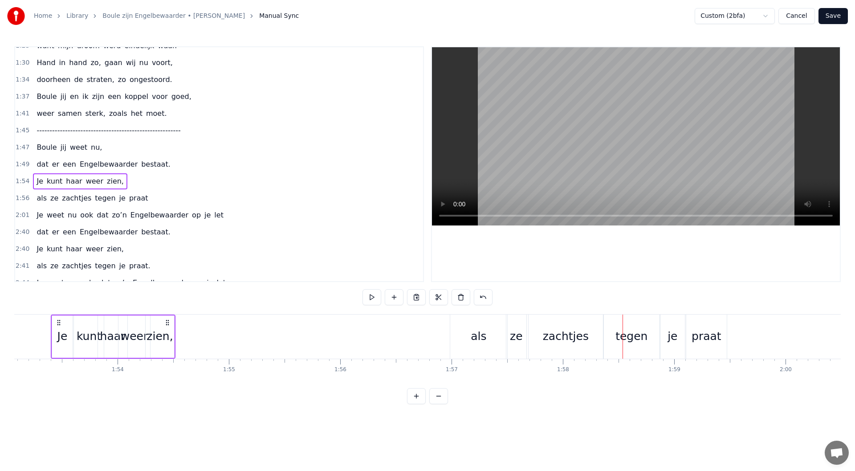
drag, startPoint x: 71, startPoint y: 323, endPoint x: 59, endPoint y: 324, distance: 12.5
click at [59, 324] on icon at bounding box center [58, 322] width 7 height 7
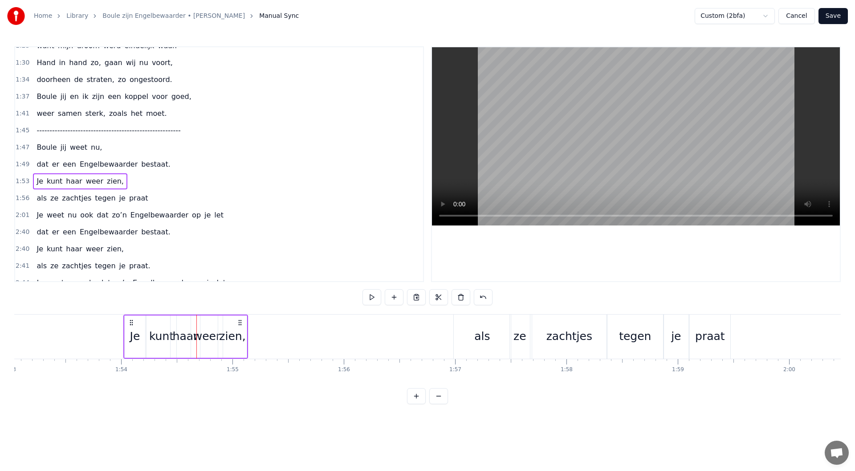
drag, startPoint x: 167, startPoint y: 323, endPoint x: 240, endPoint y: 323, distance: 72.6
click at [240, 323] on icon at bounding box center [239, 322] width 7 height 7
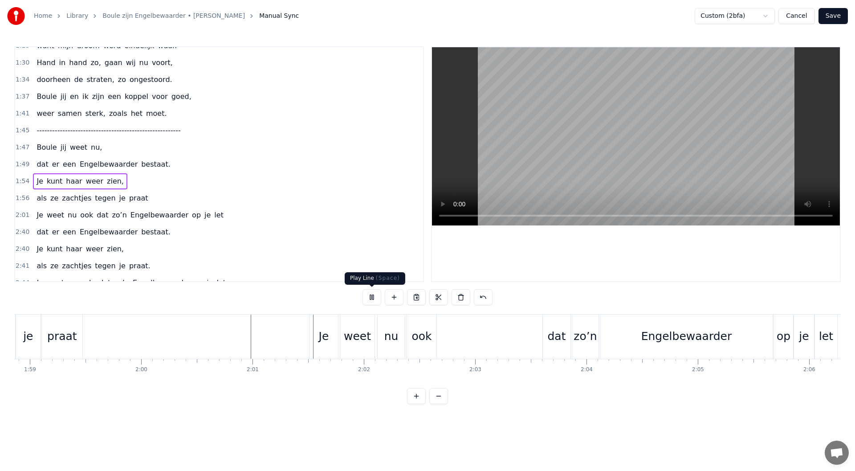
scroll to position [0, 13396]
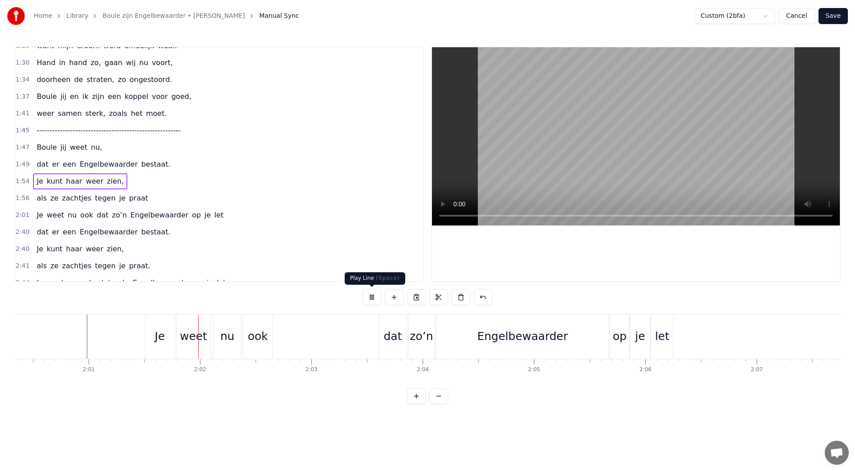
drag, startPoint x: 370, startPoint y: 295, endPoint x: 383, endPoint y: 342, distance: 49.5
click at [370, 295] on button at bounding box center [371, 297] width 19 height 16
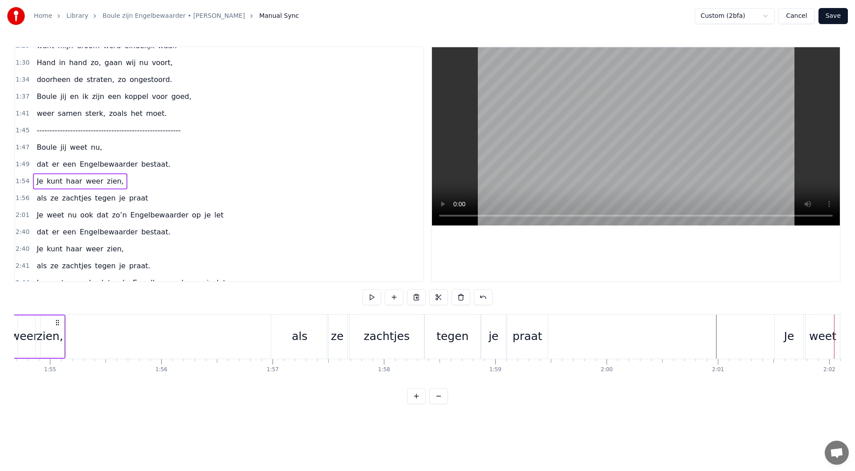
scroll to position [0, 12639]
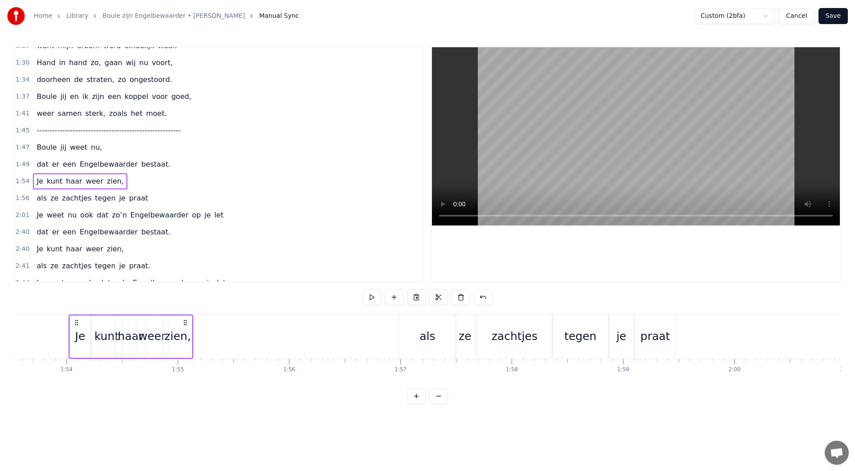
click at [148, 198] on div "1:56 als ze zachtjes tegen je praat" at bounding box center [219, 198] width 408 height 17
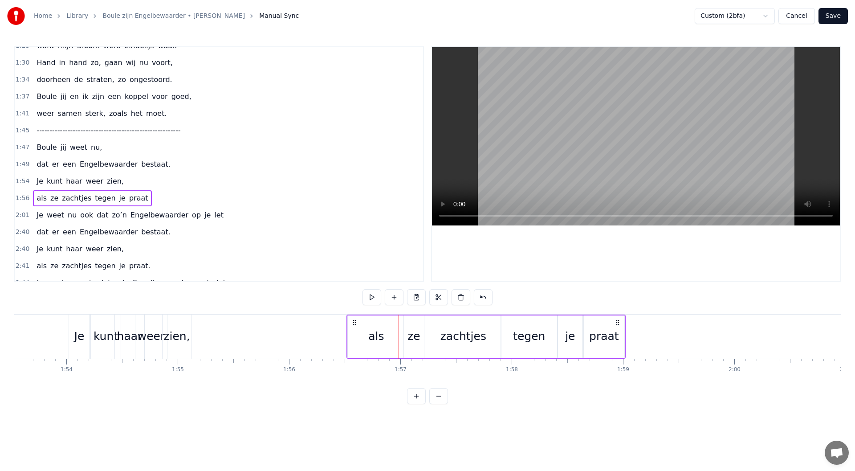
drag, startPoint x: 407, startPoint y: 322, endPoint x: 355, endPoint y: 326, distance: 52.3
click at [355, 326] on div "als ze zachtjes tegen je praat" at bounding box center [485, 336] width 279 height 44
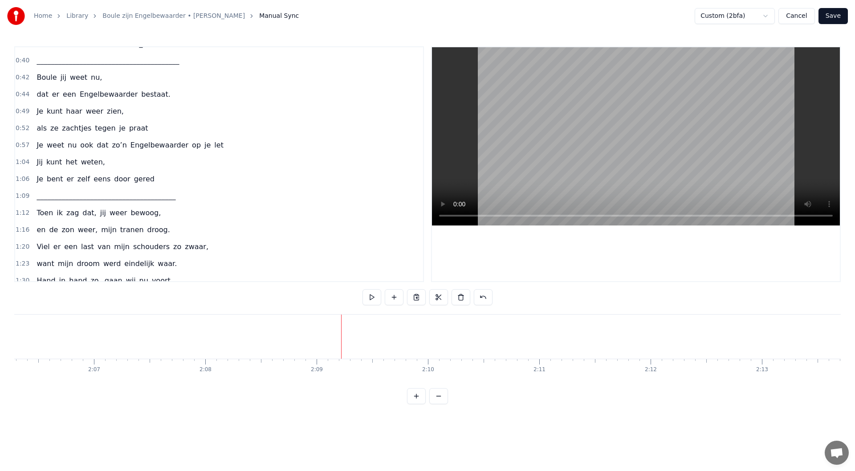
scroll to position [159, 0]
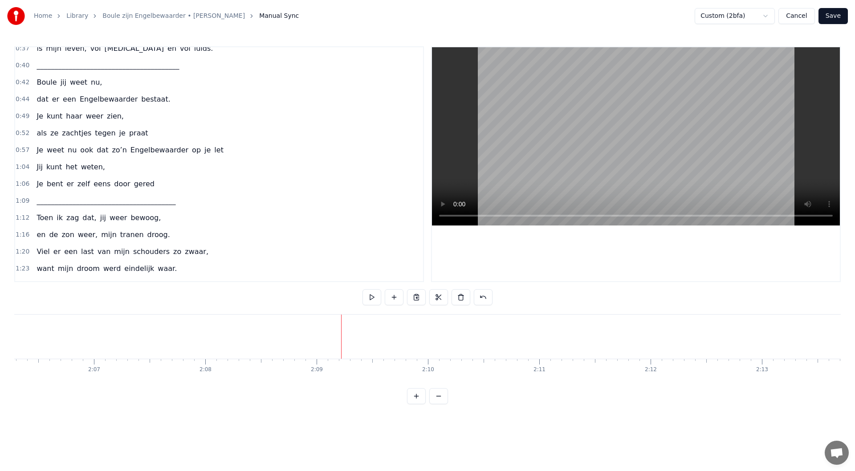
click at [110, 167] on div "1:04 Jij kunt het weten," at bounding box center [219, 167] width 408 height 17
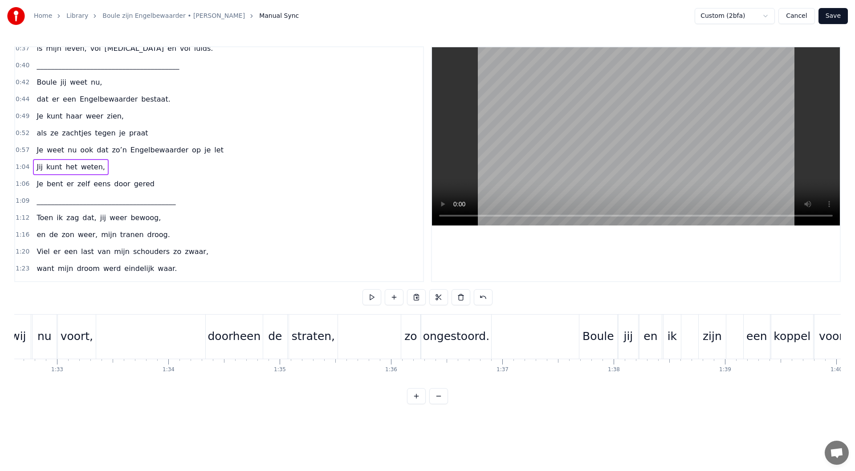
scroll to position [0, 7142]
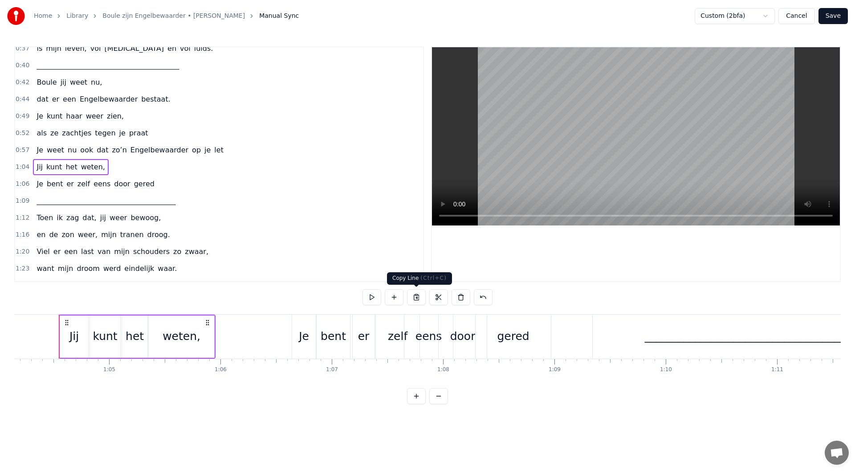
click at [414, 300] on button at bounding box center [416, 297] width 19 height 16
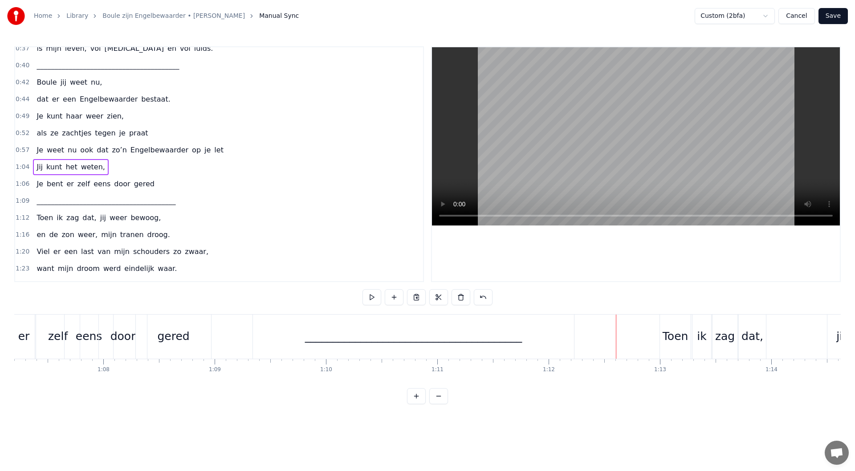
scroll to position [0, 7433]
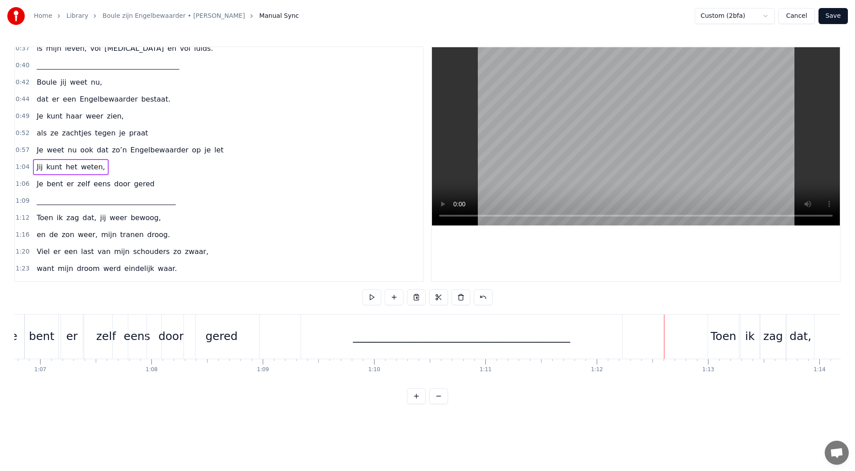
click at [407, 340] on div "_______________________________________" at bounding box center [461, 336] width 217 height 17
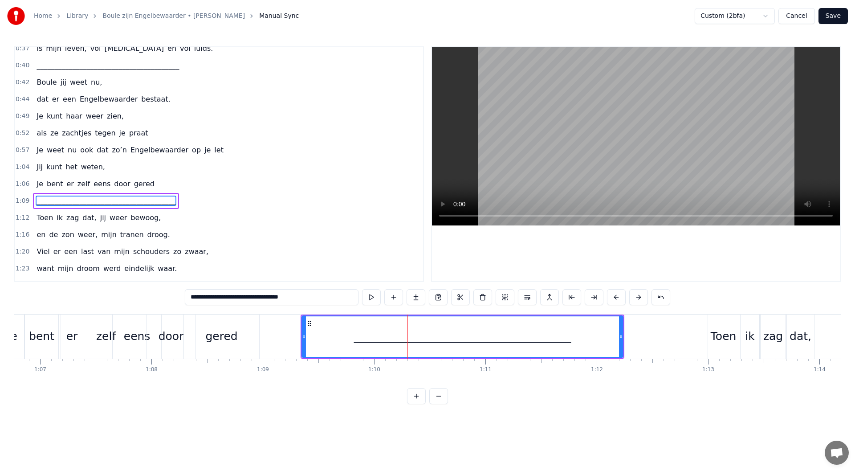
scroll to position [196, 0]
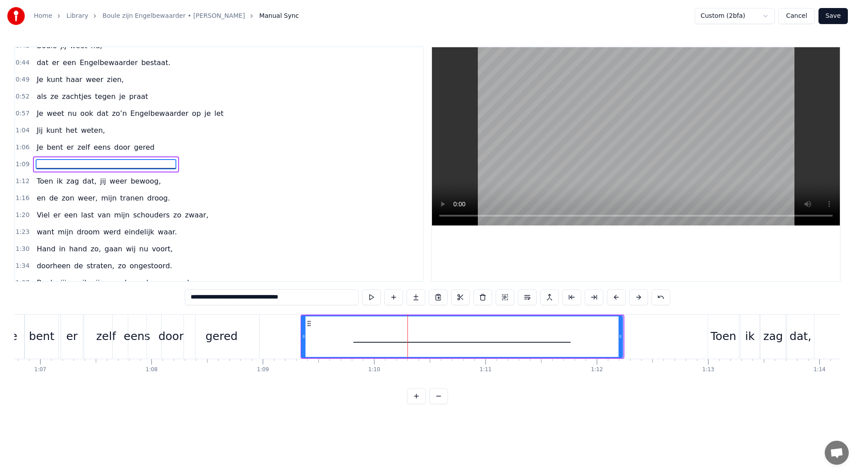
click at [309, 322] on icon at bounding box center [308, 323] width 7 height 7
drag, startPoint x: 622, startPoint y: 336, endPoint x: 503, endPoint y: 338, distance: 118.5
click at [503, 338] on icon at bounding box center [502, 336] width 4 height 7
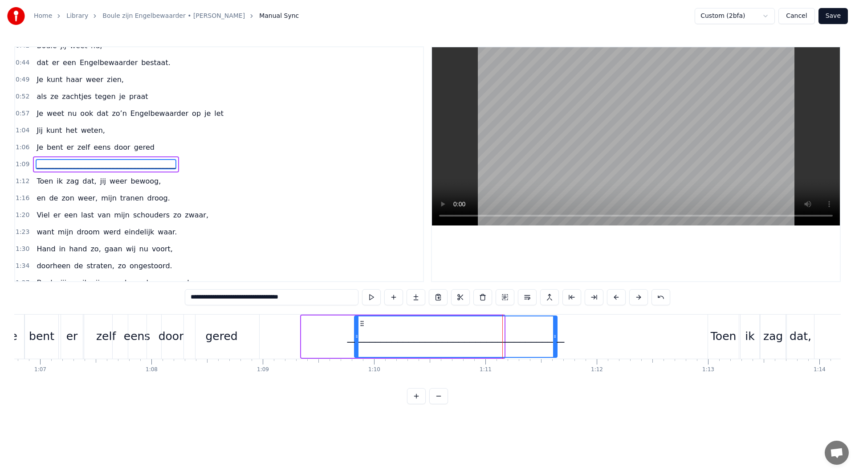
drag, startPoint x: 307, startPoint y: 323, endPoint x: 360, endPoint y: 322, distance: 53.0
click at [360, 322] on icon at bounding box center [361, 323] width 7 height 7
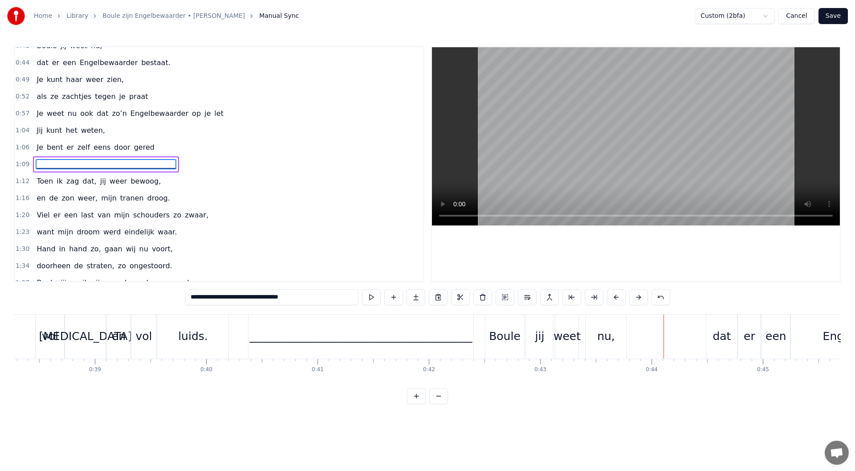
scroll to position [0, 4245]
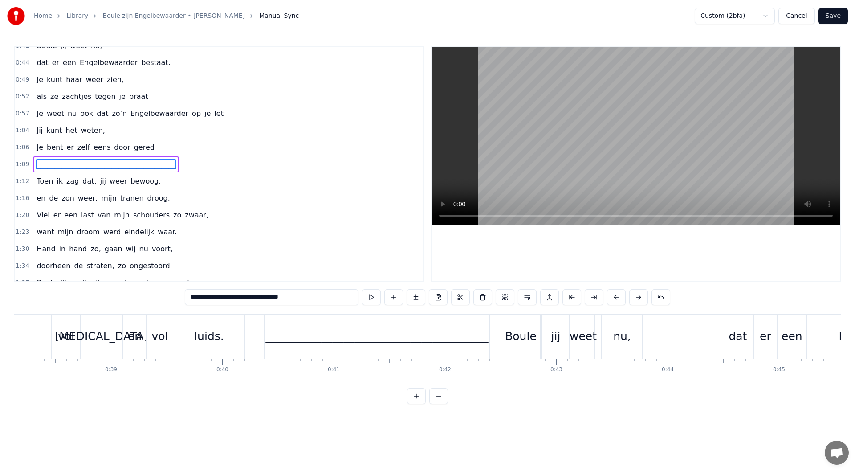
click at [355, 344] on div "________________________________________" at bounding box center [376, 336] width 223 height 17
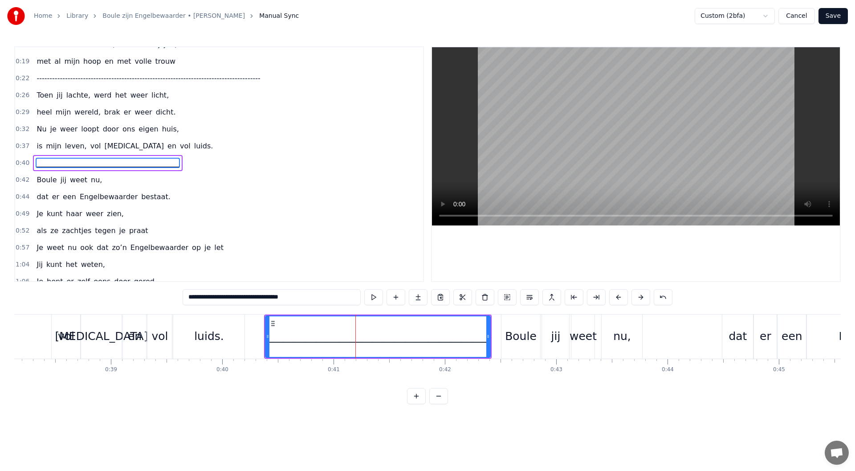
scroll to position [61, 0]
drag, startPoint x: 489, startPoint y: 337, endPoint x: 383, endPoint y: 332, distance: 106.1
click at [383, 332] on div at bounding box center [382, 336] width 4 height 41
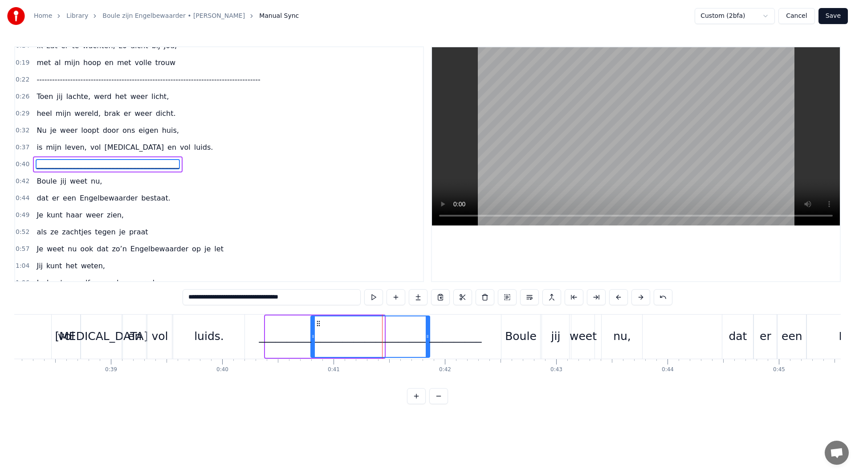
drag, startPoint x: 295, startPoint y: 324, endPoint x: 318, endPoint y: 323, distance: 22.7
click at [318, 323] on icon at bounding box center [318, 323] width 7 height 7
click at [294, 301] on input "**********" at bounding box center [272, 297] width 178 height 16
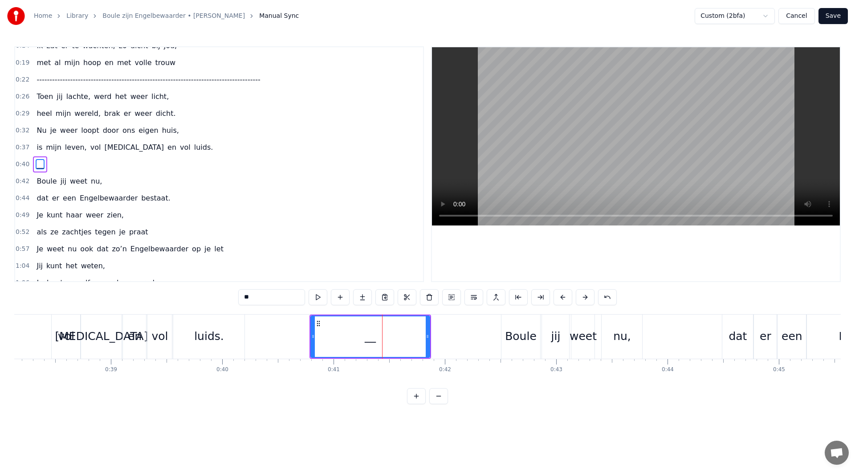
type input "*"
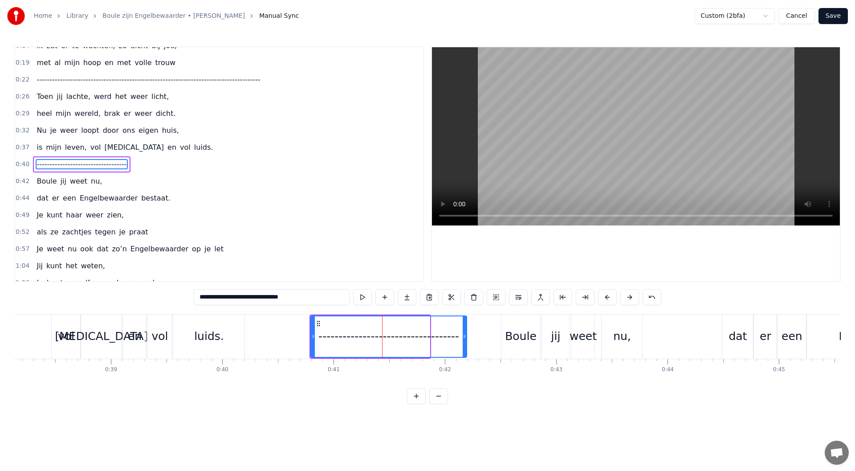
drag, startPoint x: 426, startPoint y: 336, endPoint x: 305, endPoint y: 327, distance: 121.5
click at [462, 342] on div "-----------------------------------" at bounding box center [388, 336] width 155 height 41
drag, startPoint x: 317, startPoint y: 322, endPoint x: 403, endPoint y: 336, distance: 87.0
click at [304, 323] on icon at bounding box center [305, 323] width 7 height 7
click at [453, 336] on icon at bounding box center [454, 336] width 4 height 7
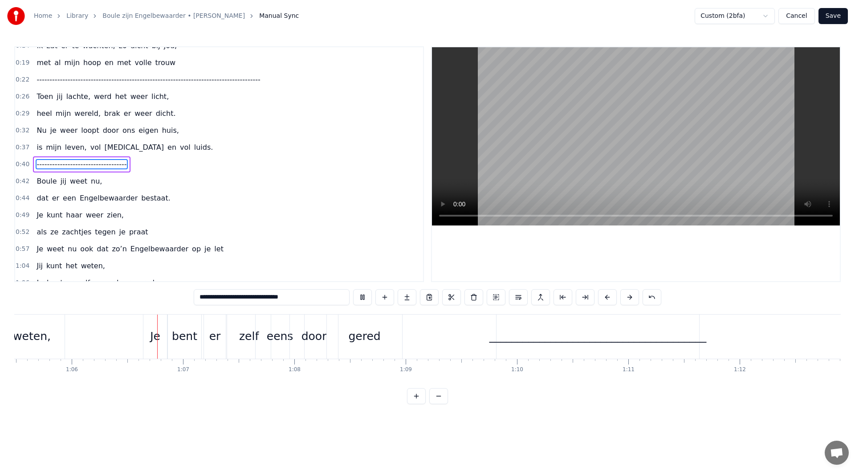
scroll to position [0, 7304]
click at [562, 340] on div "_______________________________________" at bounding box center [584, 336] width 217 height 17
type input "**********"
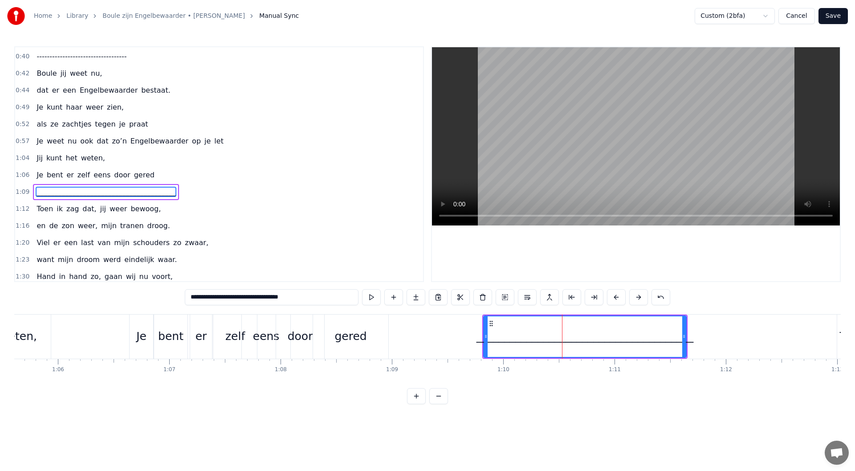
scroll to position [196, 0]
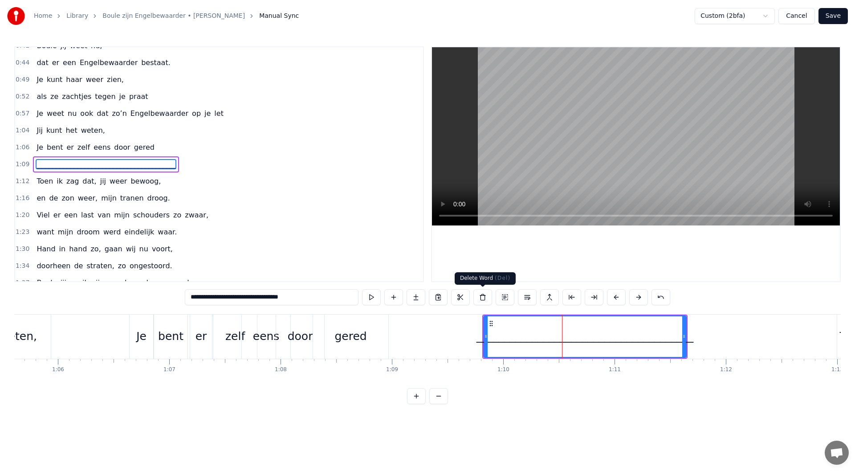
click at [485, 300] on button at bounding box center [482, 297] width 19 height 16
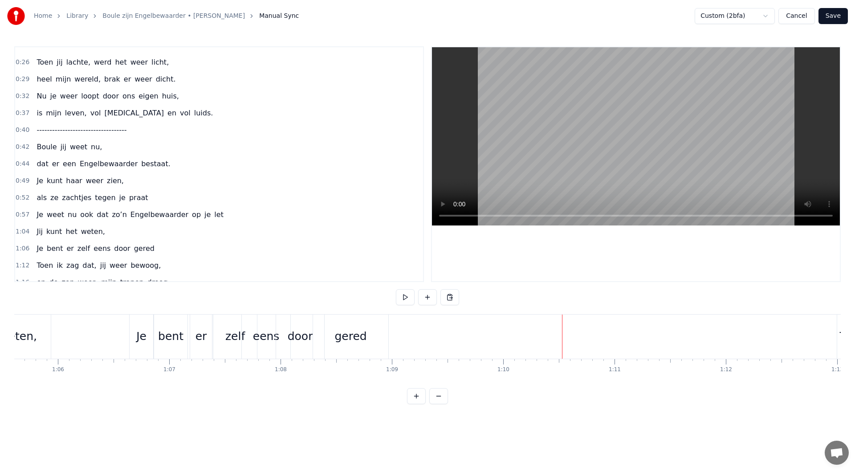
scroll to position [92, 0]
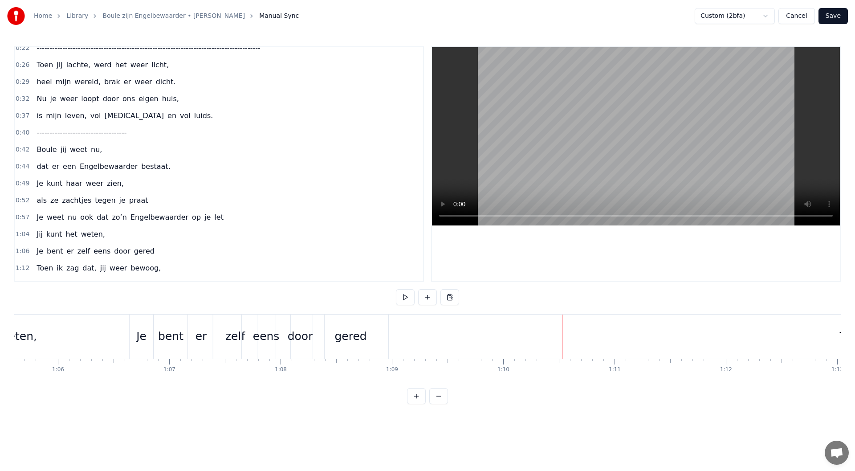
click at [126, 136] on span "-----------------------------------" at bounding box center [82, 132] width 92 height 10
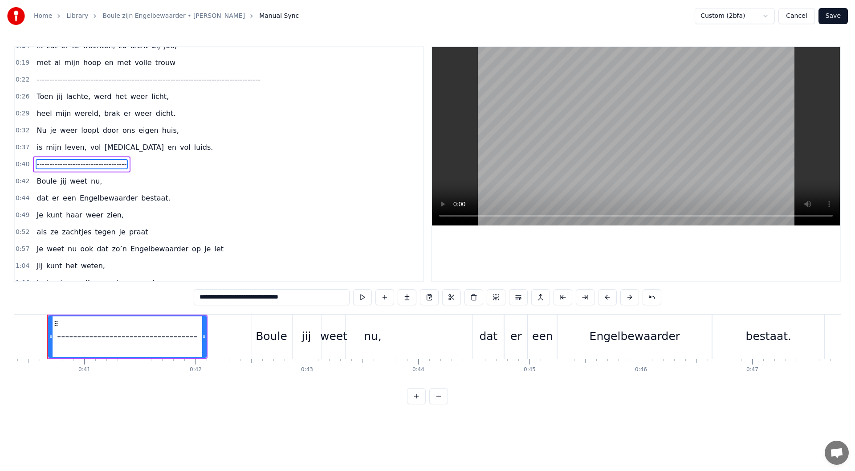
scroll to position [0, 4483]
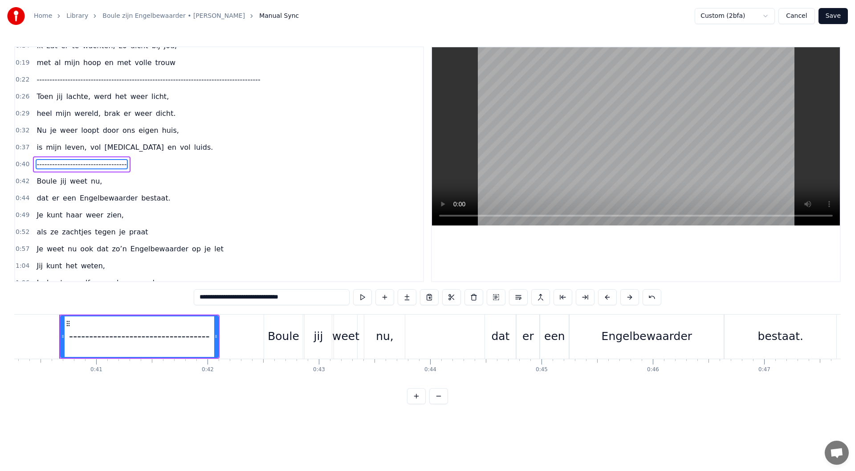
click at [430, 298] on button at bounding box center [429, 297] width 19 height 16
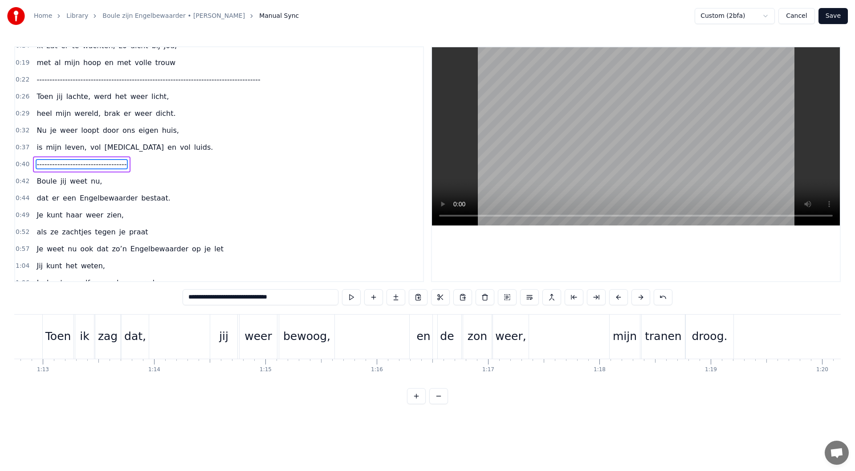
scroll to position [0, 7375]
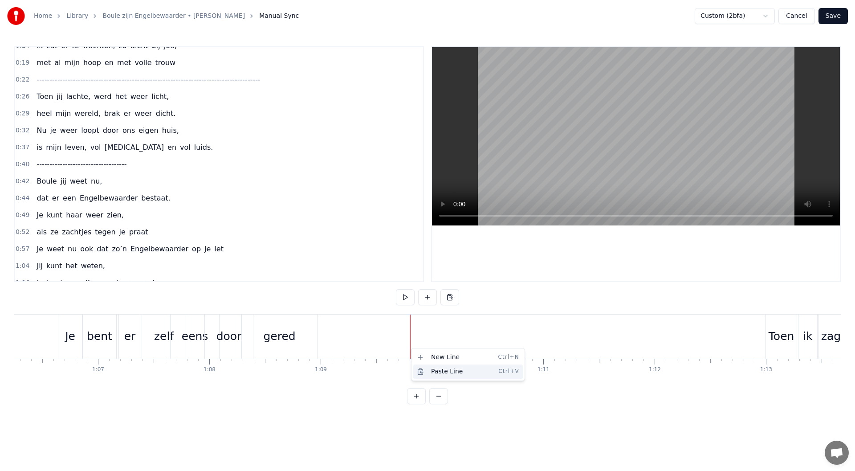
click at [434, 369] on div "Paste Line Ctrl+V" at bounding box center [468, 371] width 110 height 14
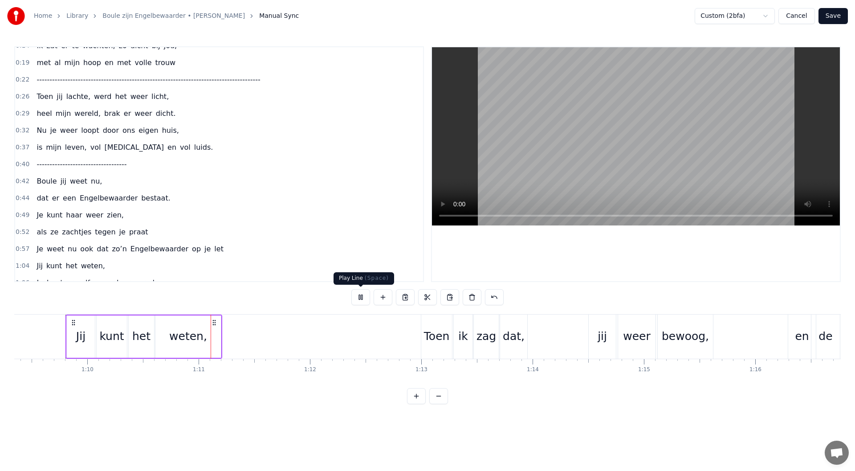
scroll to position [0, 7790]
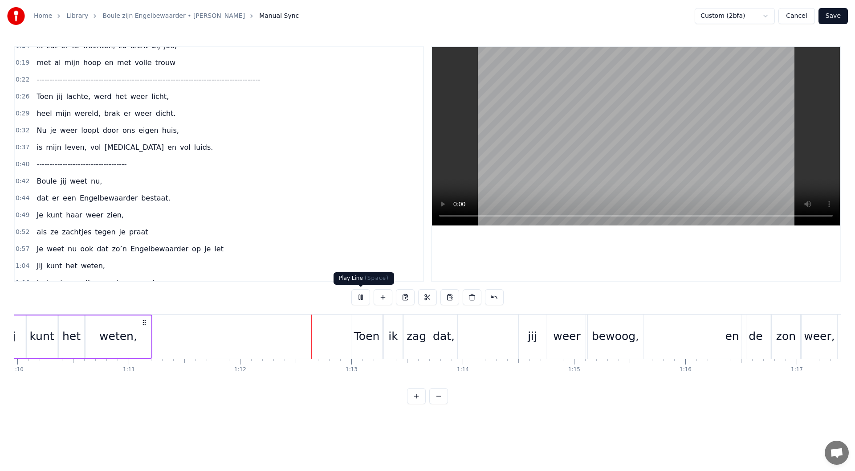
click at [355, 296] on button at bounding box center [360, 297] width 19 height 16
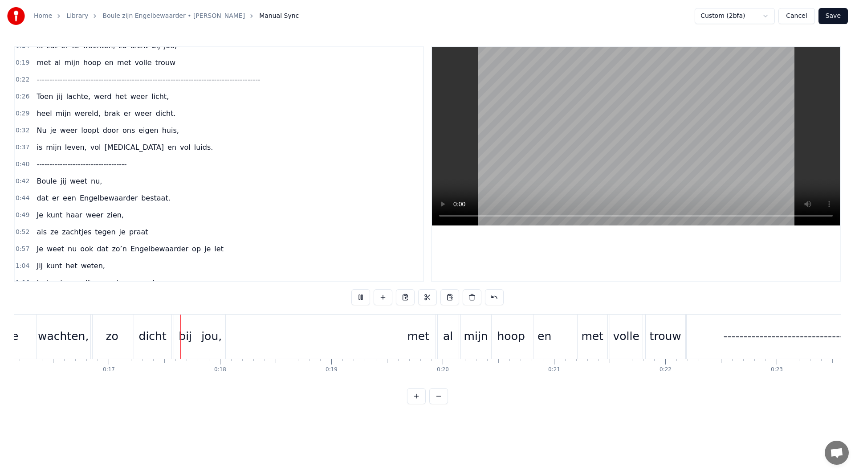
scroll to position [0, 1823]
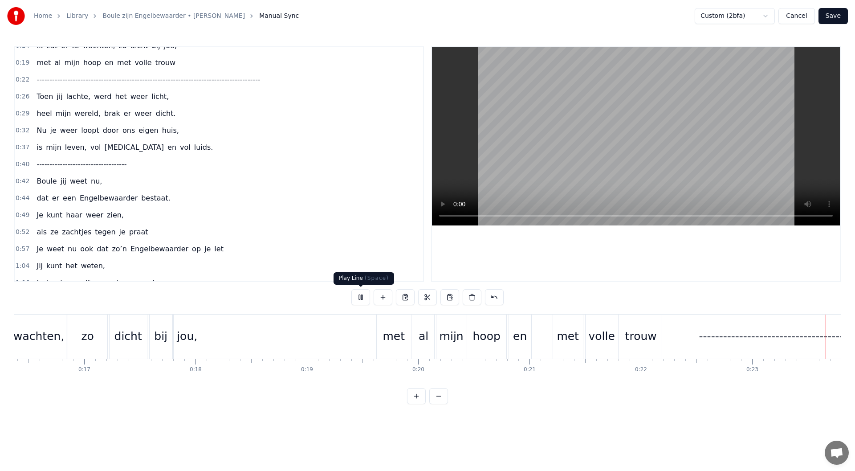
click at [359, 300] on button at bounding box center [360, 297] width 19 height 16
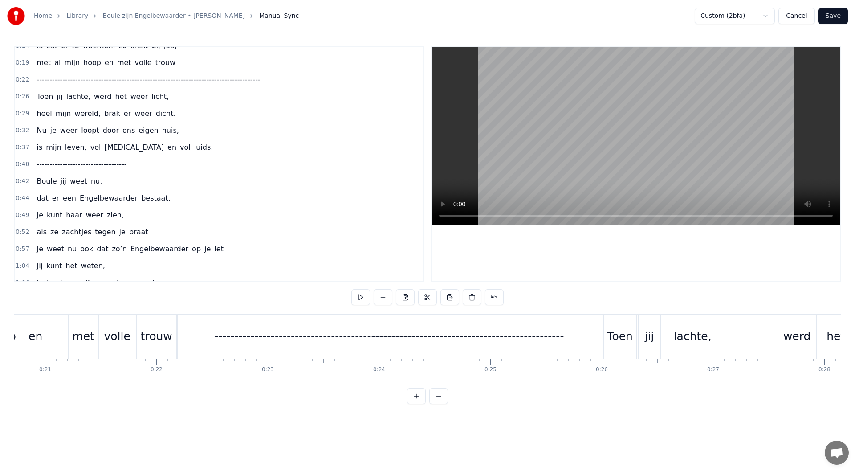
scroll to position [0, 2323]
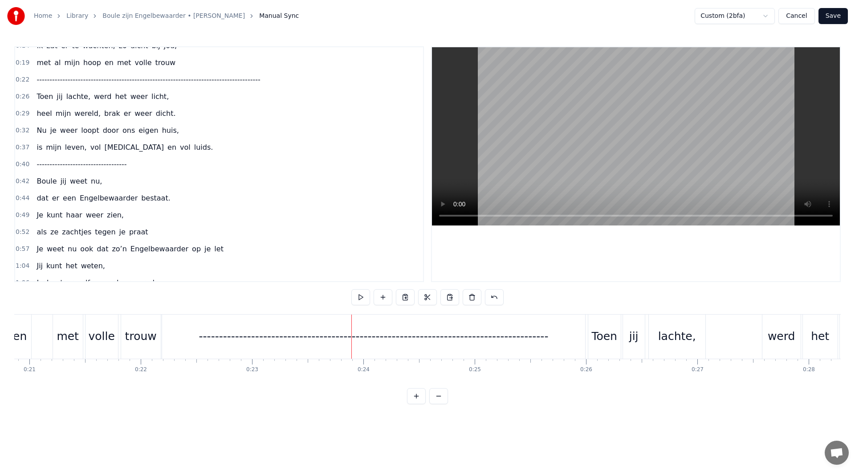
click at [318, 336] on div "-------------------------------------------------------------------------------…" at bounding box center [374, 336] width 350 height 17
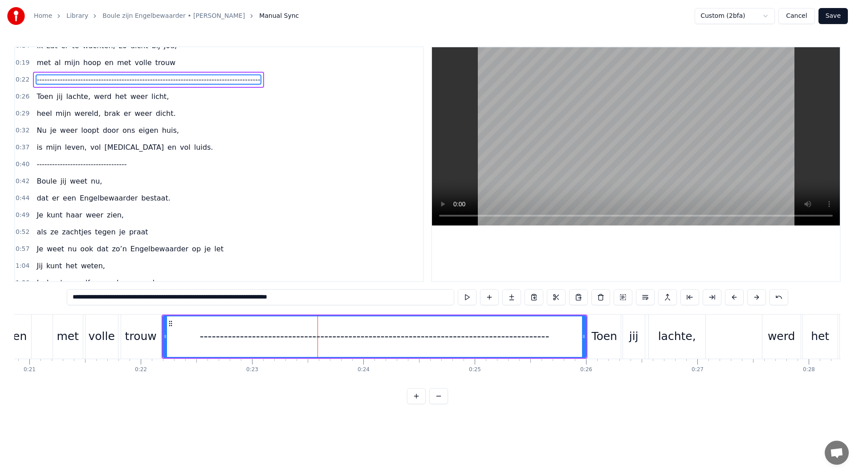
scroll to position [0, 0]
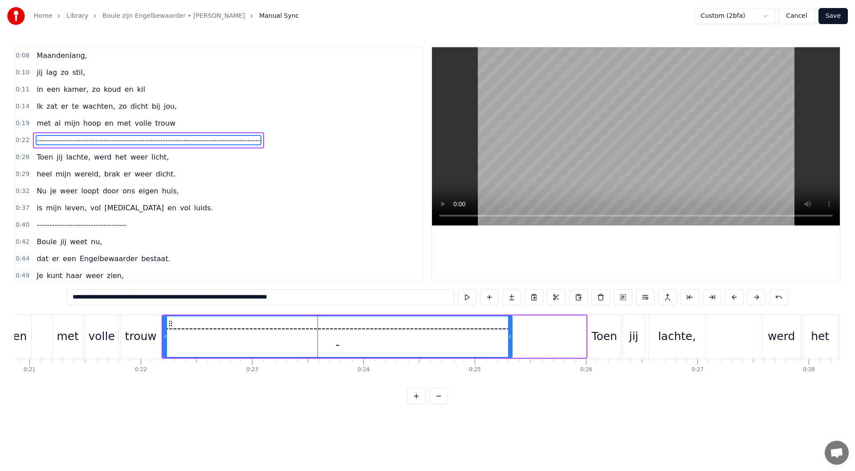
drag, startPoint x: 584, startPoint y: 337, endPoint x: 510, endPoint y: 341, distance: 74.1
click at [510, 341] on div at bounding box center [510, 336] width 4 height 41
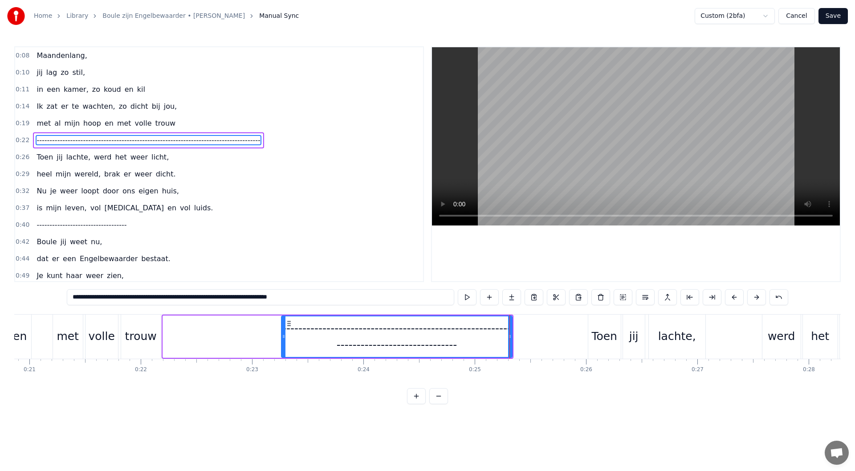
drag, startPoint x: 165, startPoint y: 335, endPoint x: 283, endPoint y: 338, distance: 118.5
click at [283, 338] on icon at bounding box center [284, 336] width 4 height 7
click at [314, 294] on input "**********" at bounding box center [260, 297] width 387 height 16
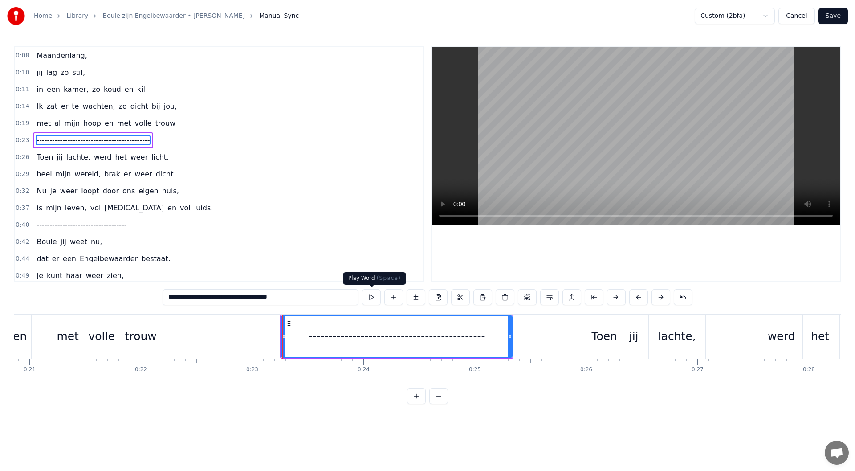
type input "**********"
click at [368, 294] on button at bounding box center [371, 297] width 19 height 16
click at [373, 294] on button at bounding box center [371, 297] width 19 height 16
click at [362, 289] on button at bounding box center [371, 297] width 19 height 16
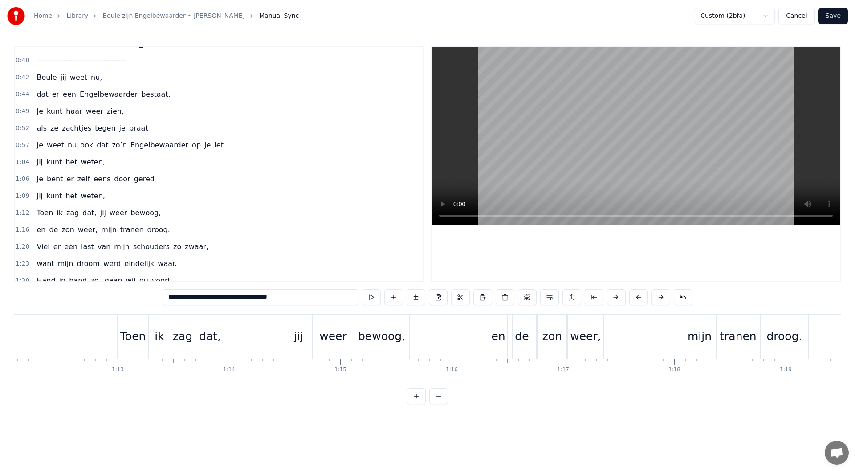
scroll to position [148, 0]
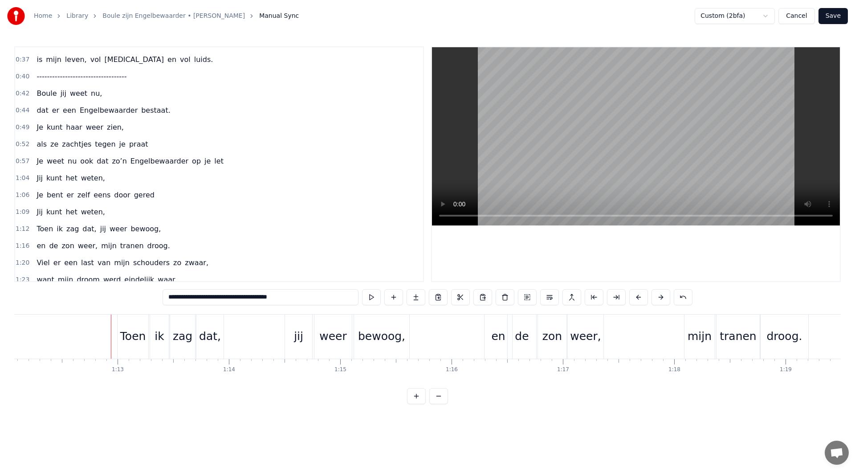
click at [112, 211] on div "1:09 Jij kunt het weten," at bounding box center [219, 212] width 408 height 17
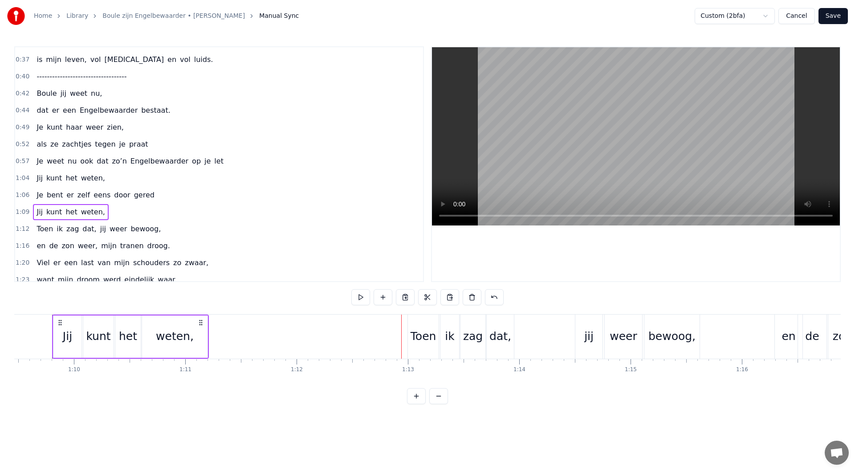
scroll to position [0, 7727]
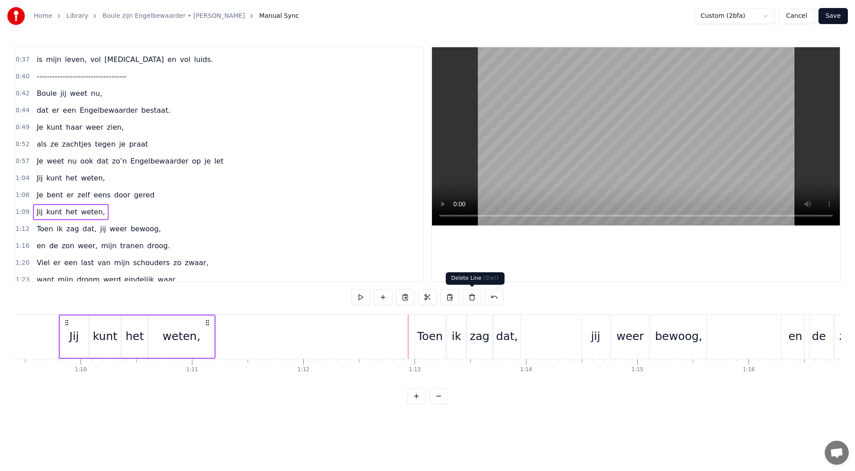
click at [471, 293] on button at bounding box center [472, 297] width 19 height 16
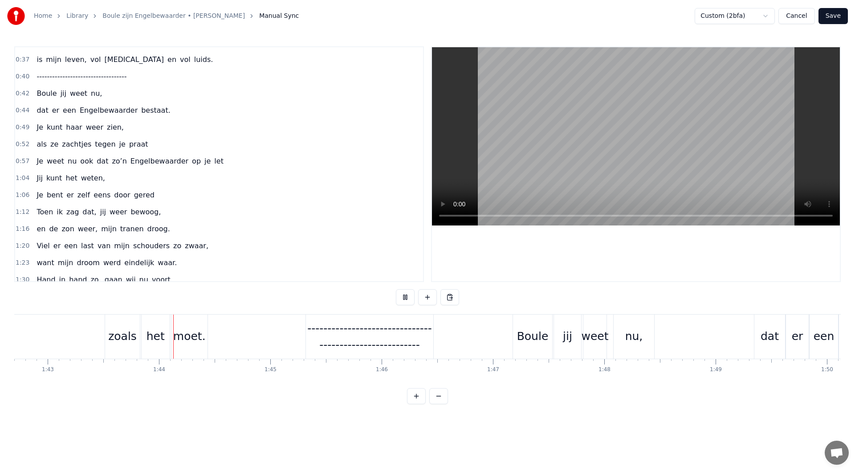
scroll to position [0, 11464]
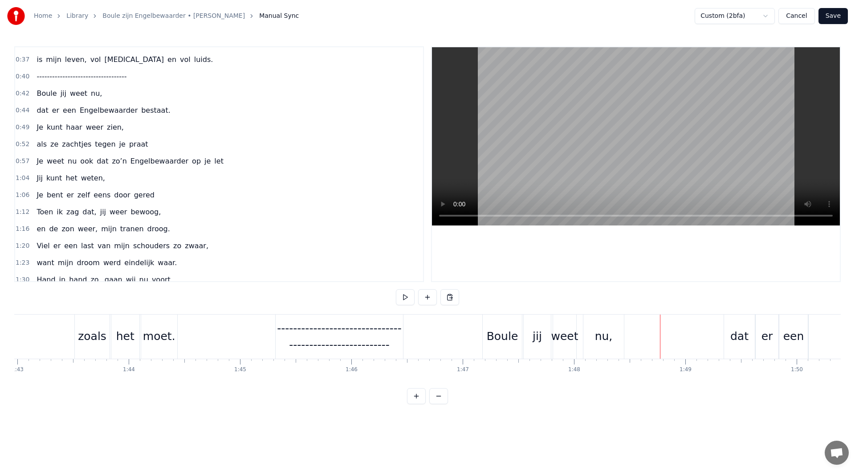
click at [330, 343] on div "--------------------------------------------------------" at bounding box center [340, 336] width 128 height 33
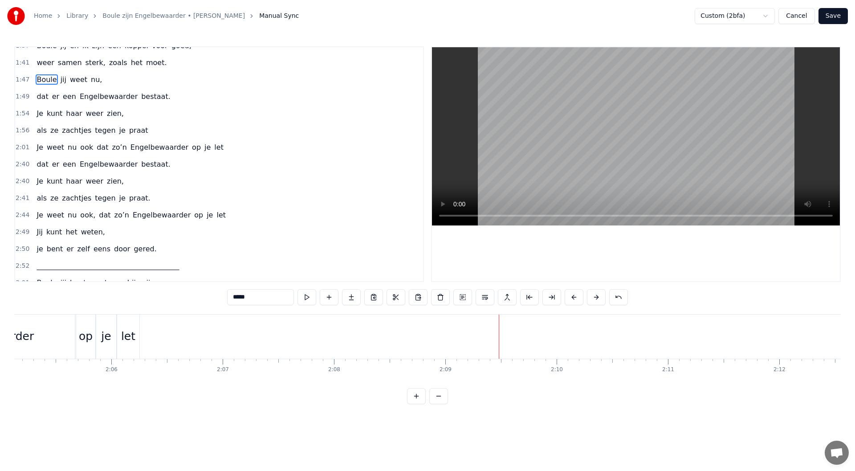
scroll to position [420, 0]
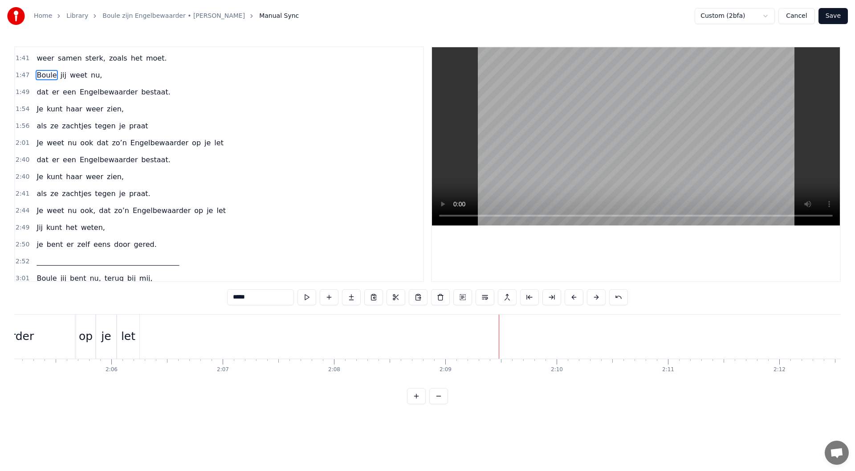
click at [88, 230] on span "weten," at bounding box center [93, 227] width 26 height 10
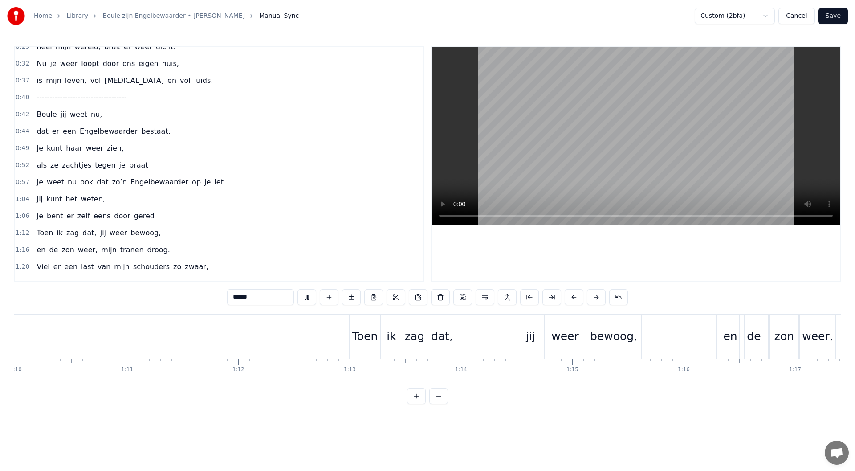
scroll to position [0, 7960]
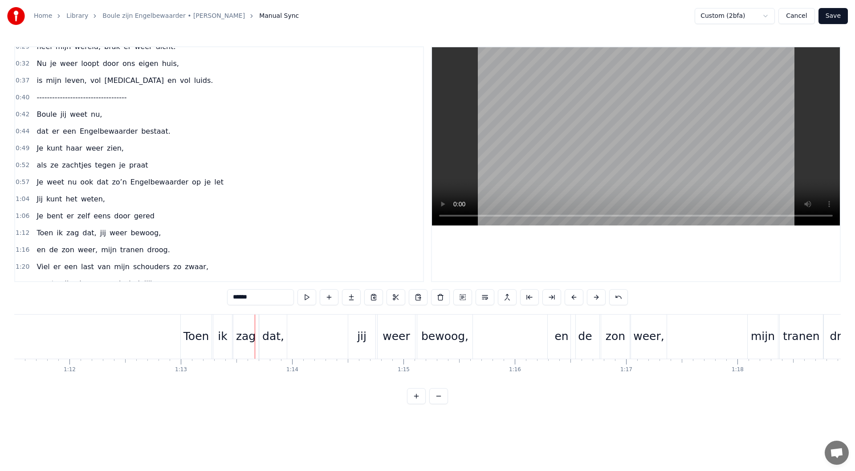
click at [113, 98] on span "-----------------------------------" at bounding box center [82, 97] width 92 height 10
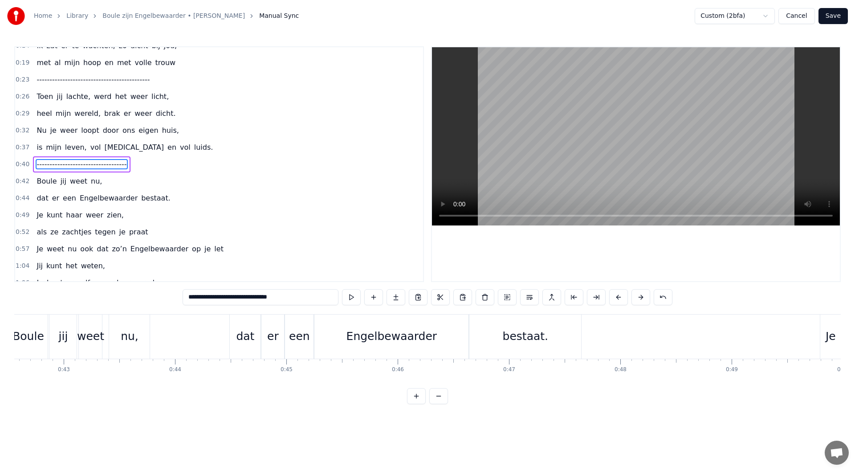
scroll to position [0, 4483]
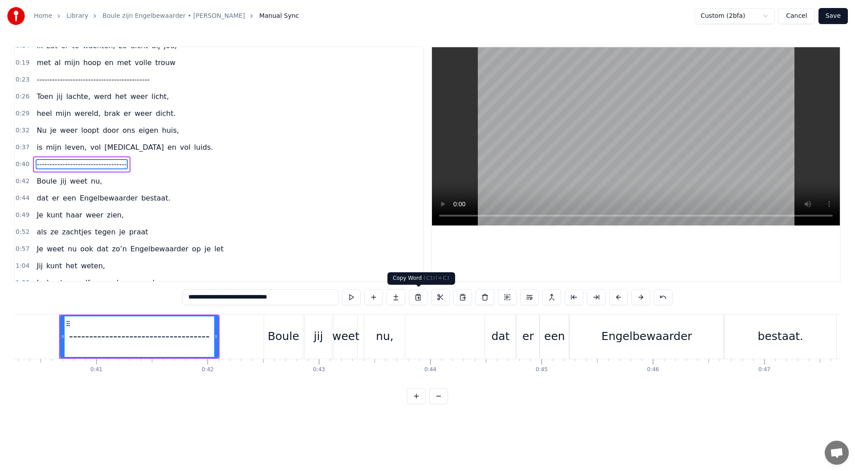
click at [415, 300] on button at bounding box center [418, 297] width 19 height 16
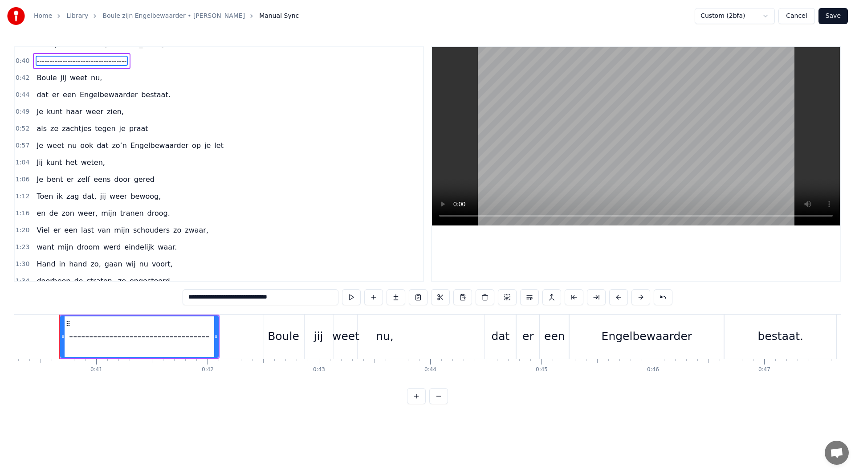
scroll to position [165, 0]
click at [137, 180] on span "gered" at bounding box center [144, 178] width 22 height 10
type input "*****"
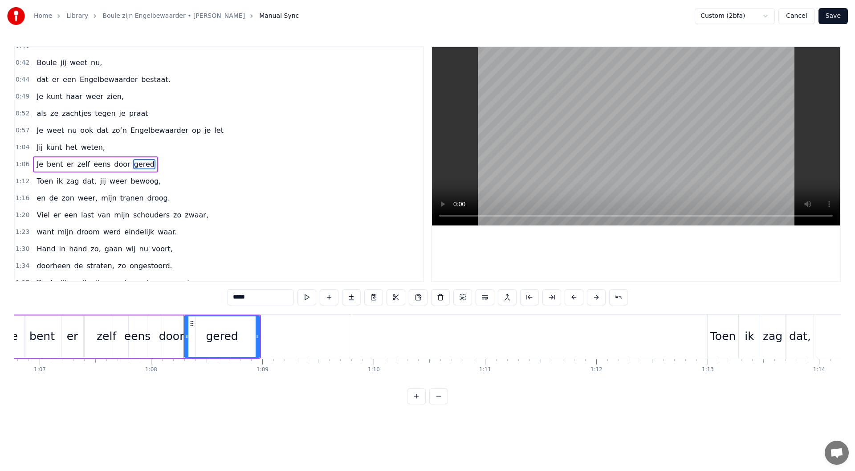
scroll to position [0, 7558]
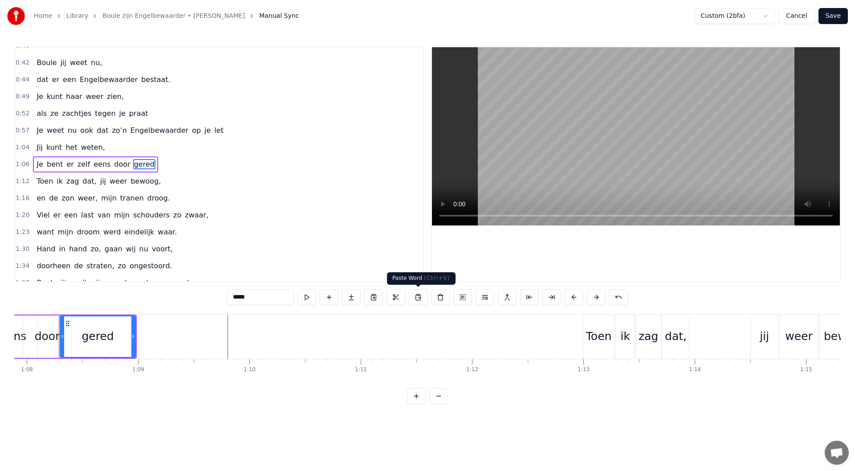
click at [413, 296] on button at bounding box center [418, 297] width 19 height 16
click at [616, 298] on button at bounding box center [618, 297] width 19 height 16
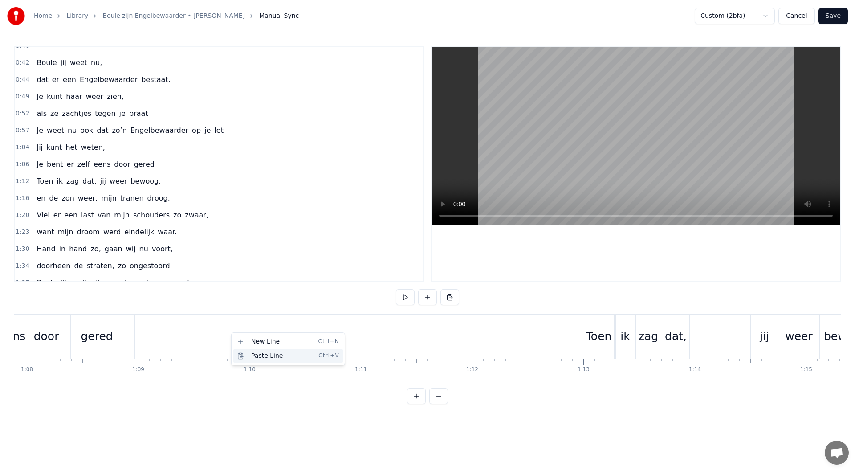
click at [262, 360] on div "Paste Line Ctrl+V" at bounding box center [288, 356] width 110 height 14
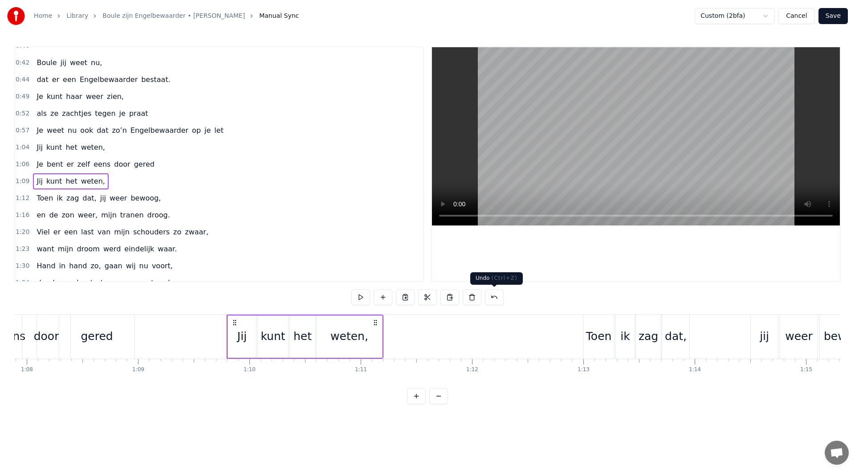
click at [495, 296] on button at bounding box center [494, 297] width 19 height 16
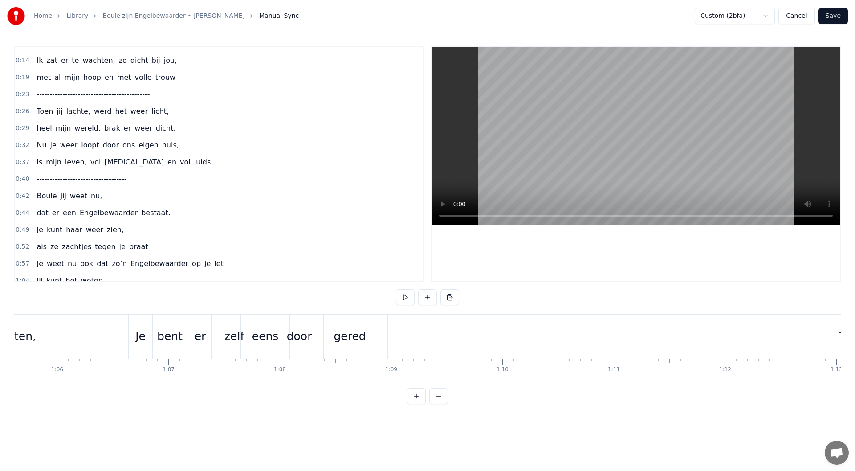
scroll to position [45, 0]
click at [127, 183] on span "-----------------------------------" at bounding box center [82, 179] width 92 height 10
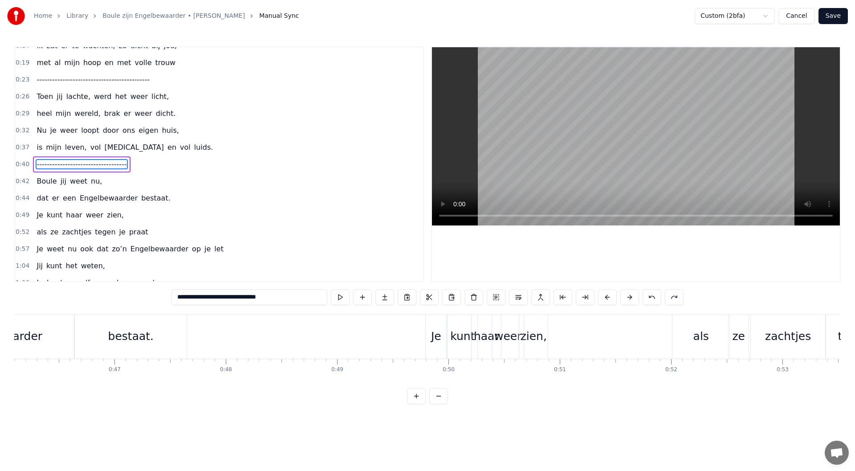
scroll to position [0, 4483]
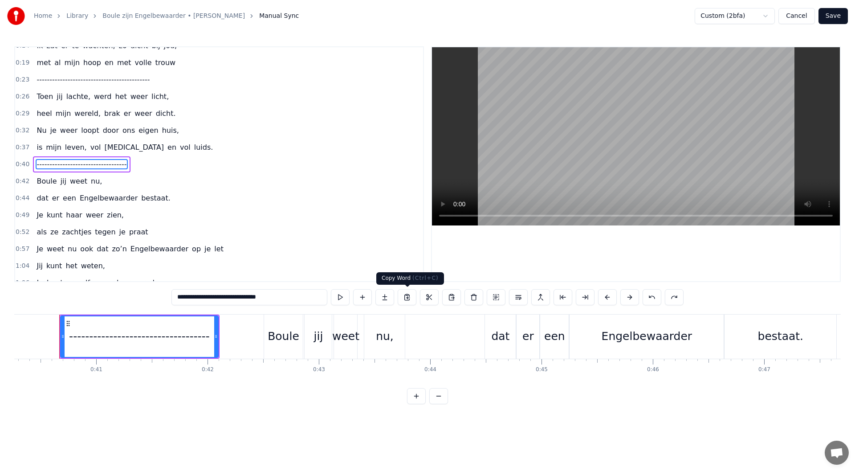
click at [405, 298] on button at bounding box center [407, 297] width 19 height 16
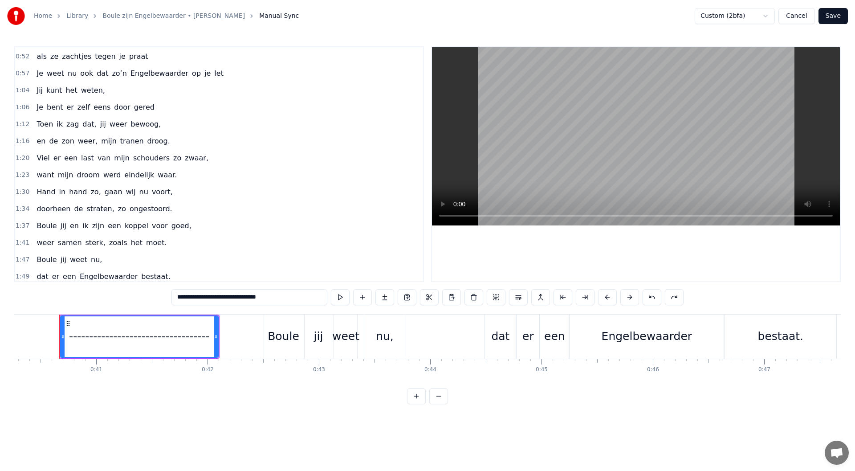
scroll to position [239, 0]
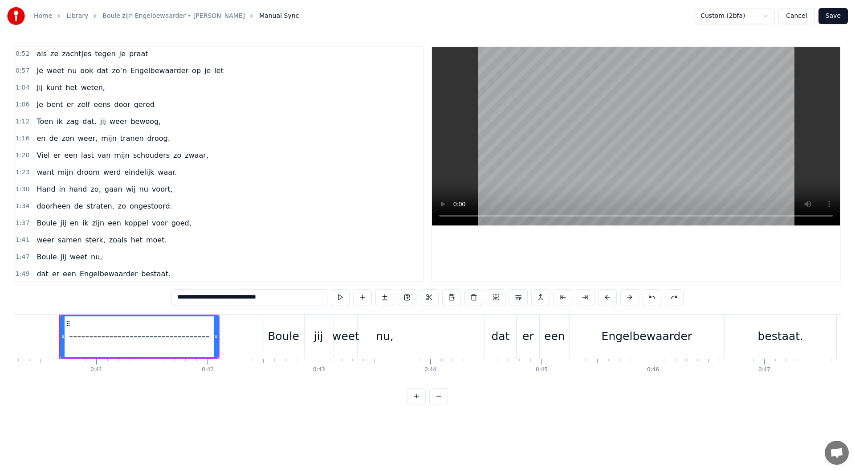
click at [159, 105] on div "1:06 Je bent er zelf eens door gered" at bounding box center [219, 104] width 408 height 17
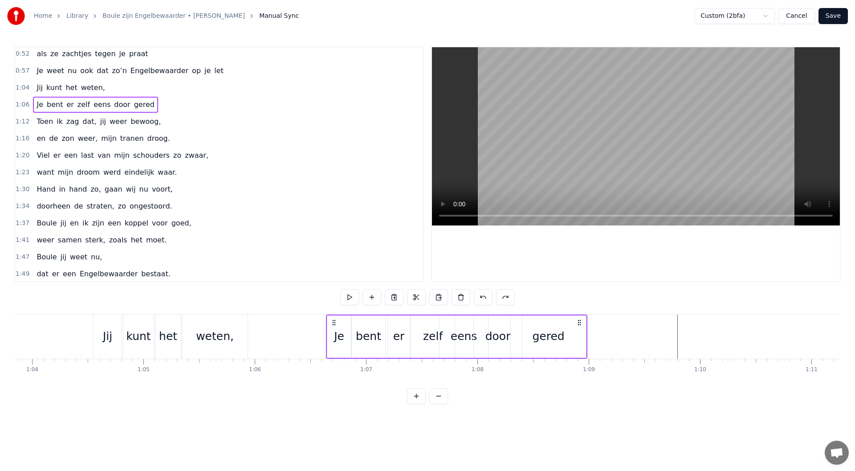
scroll to position [0, 7374]
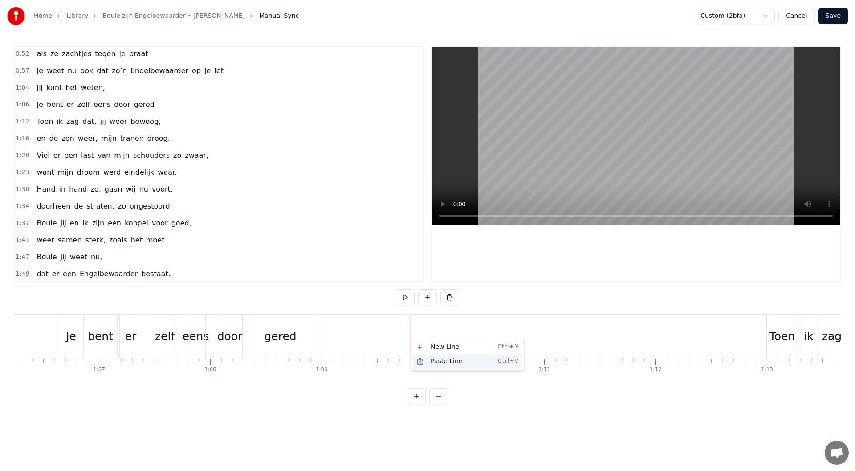
click at [440, 360] on div "Paste Line Ctrl+V" at bounding box center [468, 361] width 110 height 14
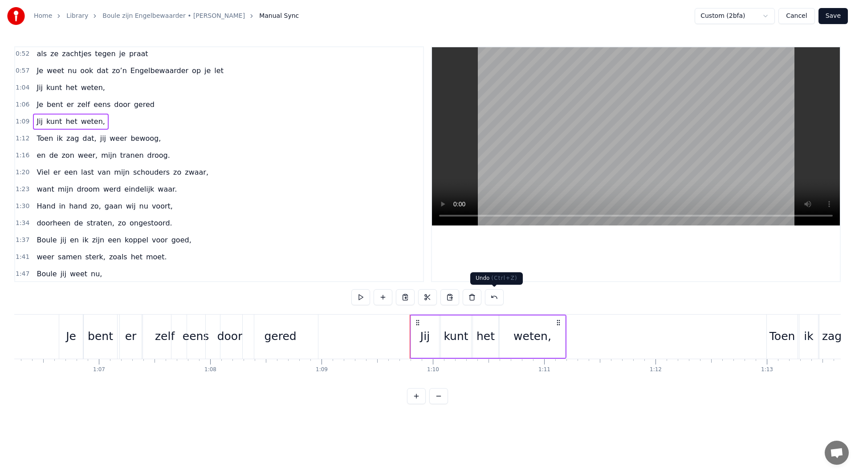
click at [493, 298] on button at bounding box center [494, 297] width 19 height 16
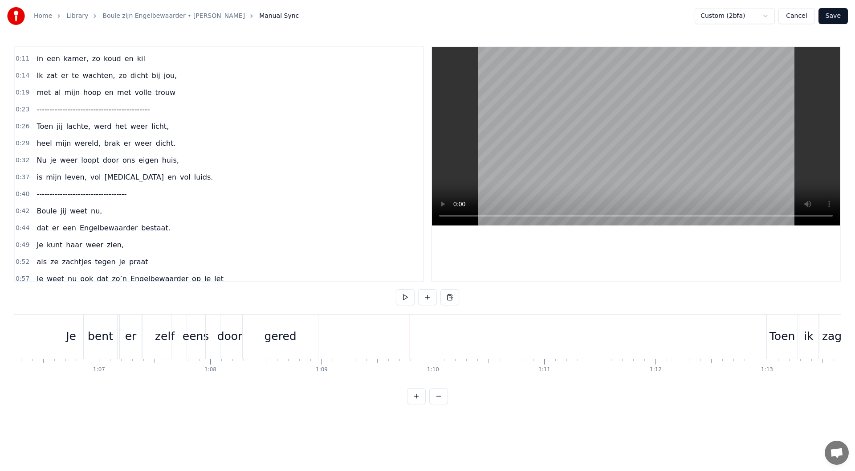
scroll to position [0, 0]
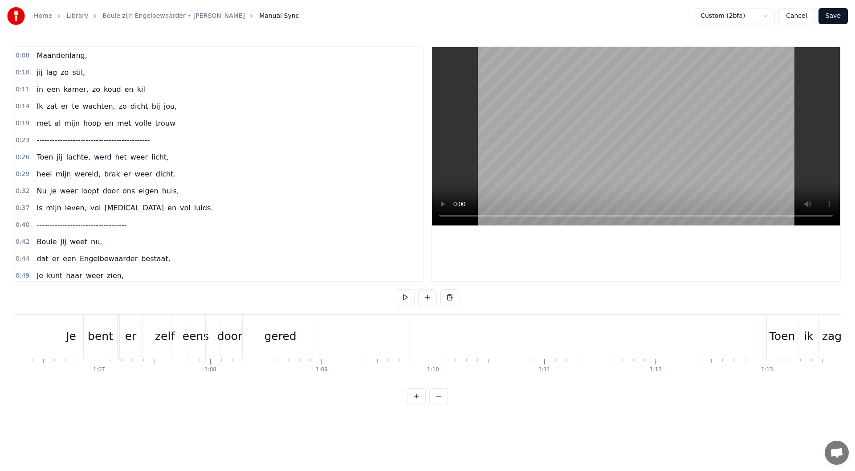
click at [158, 225] on div "0:40 -----------------------------------" at bounding box center [219, 224] width 408 height 17
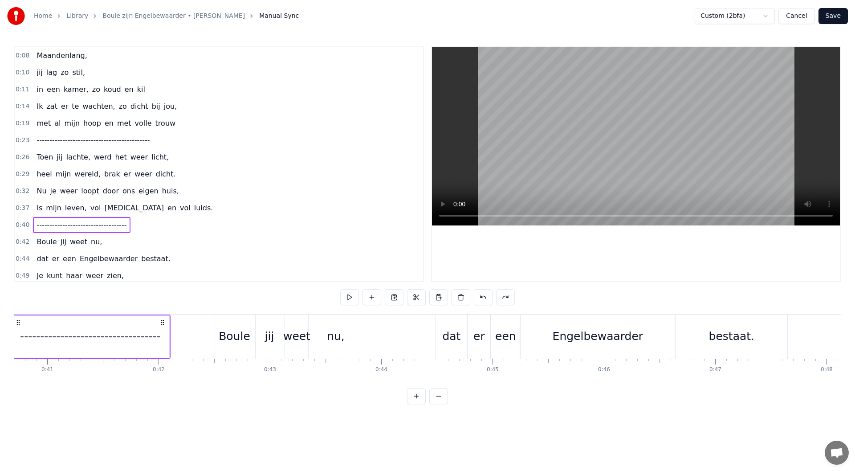
scroll to position [0, 4483]
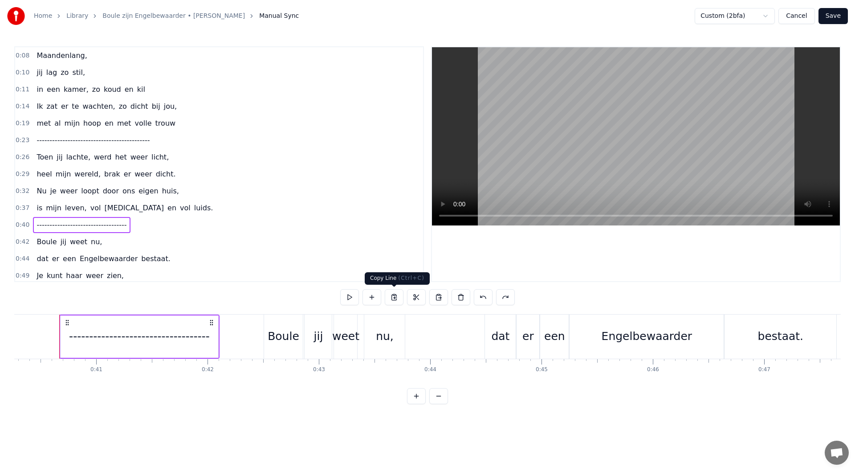
click at [392, 301] on button at bounding box center [394, 297] width 19 height 16
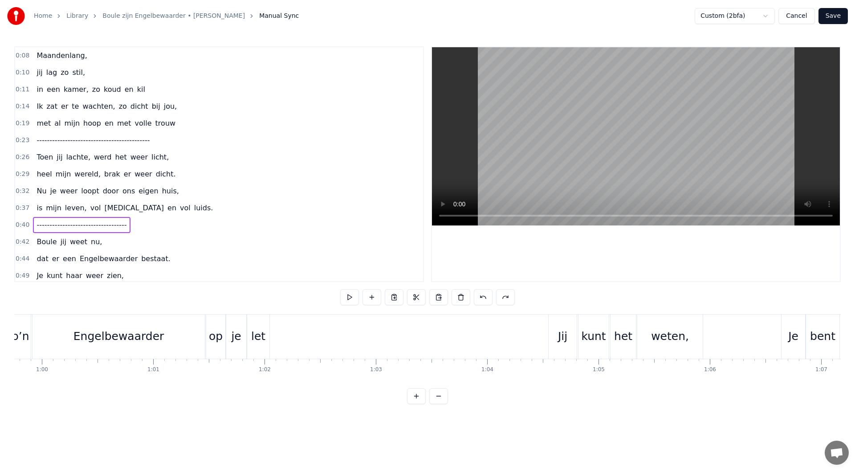
scroll to position [0, 7375]
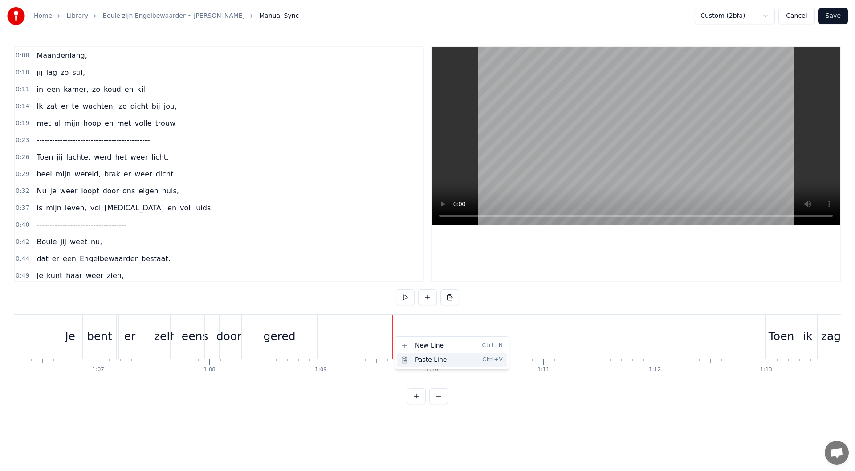
click at [418, 358] on div "Paste Line Ctrl+V" at bounding box center [452, 360] width 110 height 14
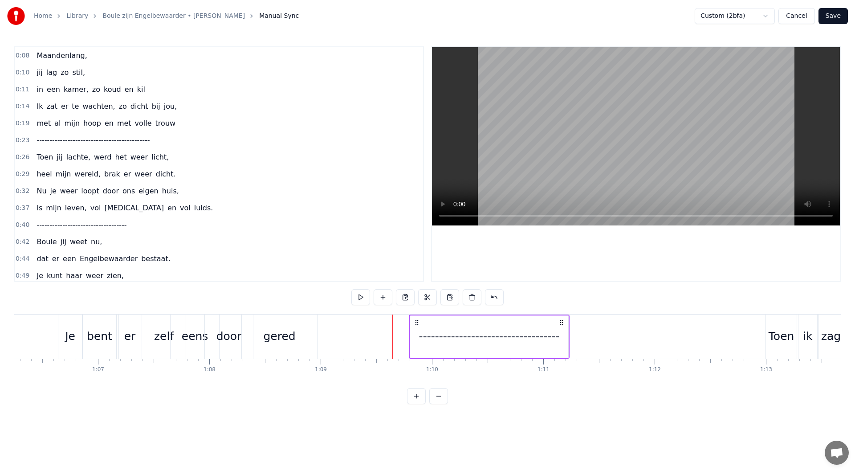
drag, startPoint x: 544, startPoint y: 322, endPoint x: 561, endPoint y: 323, distance: 16.5
click at [561, 323] on icon at bounding box center [561, 322] width 7 height 7
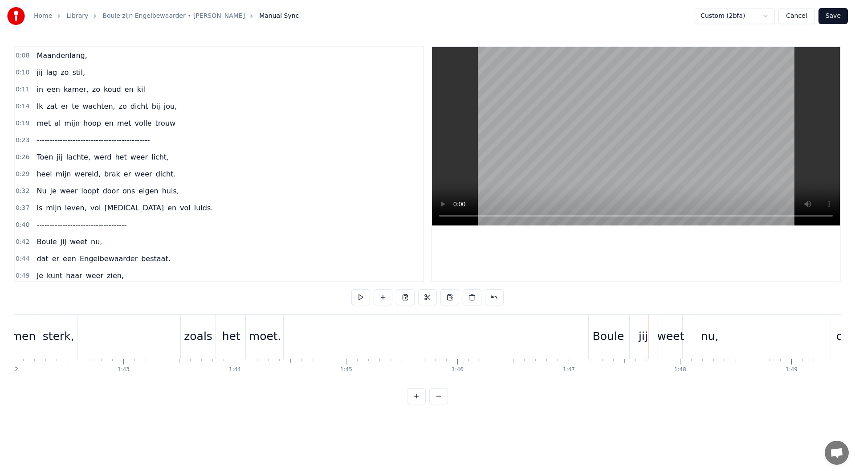
scroll to position [0, 11326]
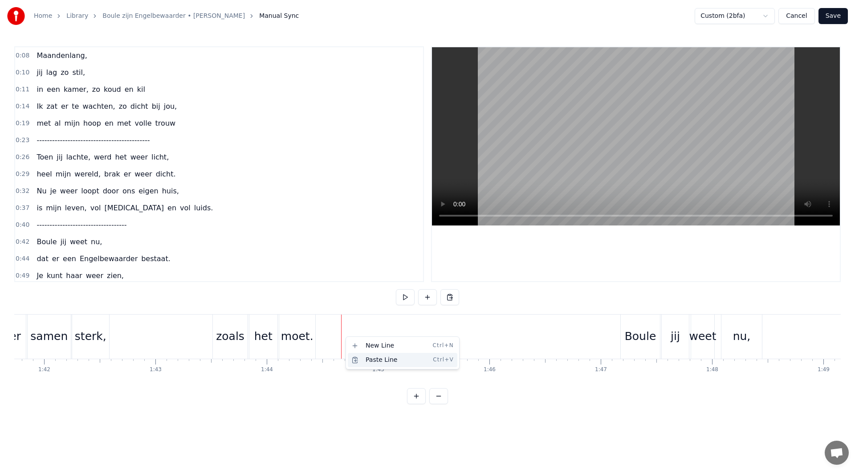
click at [366, 359] on div "Paste Line Ctrl+V" at bounding box center [403, 360] width 110 height 14
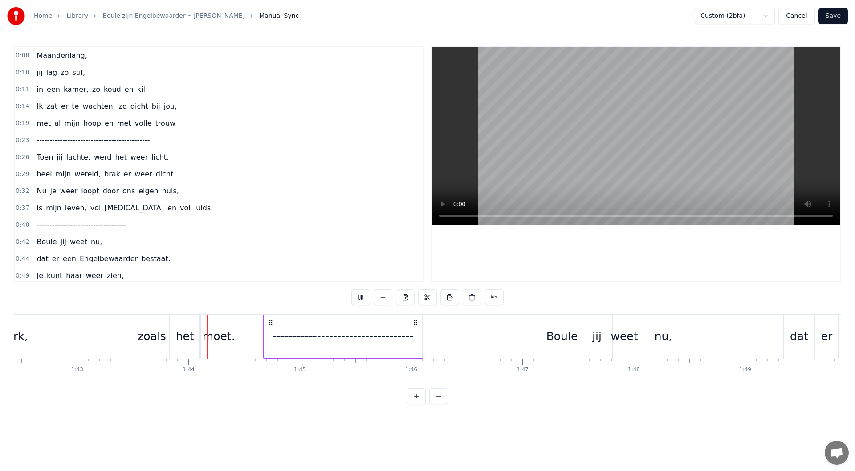
scroll to position [0, 11463]
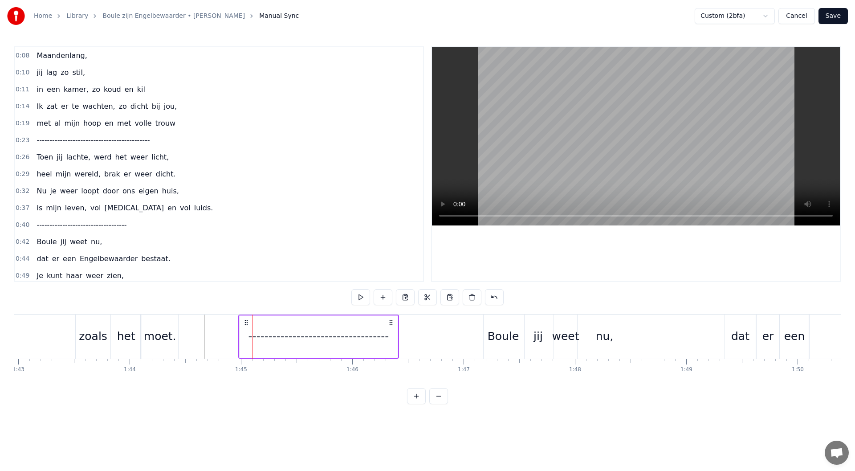
drag, startPoint x: 358, startPoint y: 322, endPoint x: 390, endPoint y: 323, distance: 32.6
click at [390, 323] on icon at bounding box center [390, 322] width 7 height 7
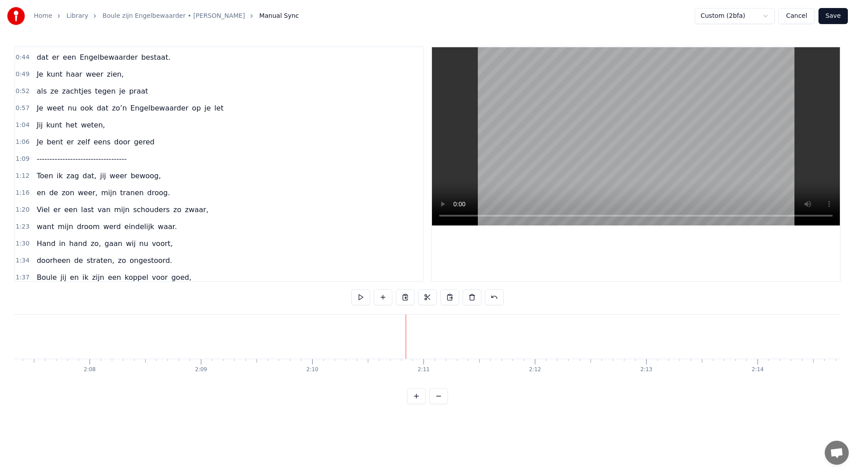
scroll to position [193, 0]
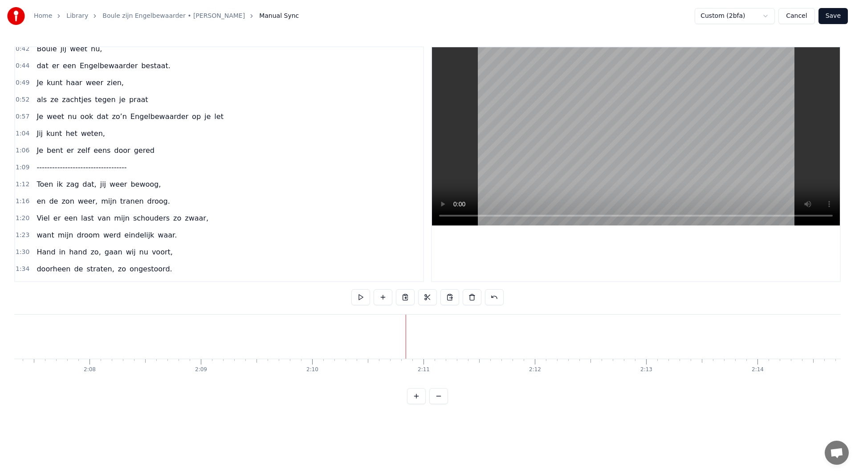
click at [111, 134] on div "1:04 Jij kunt het weten," at bounding box center [219, 133] width 408 height 17
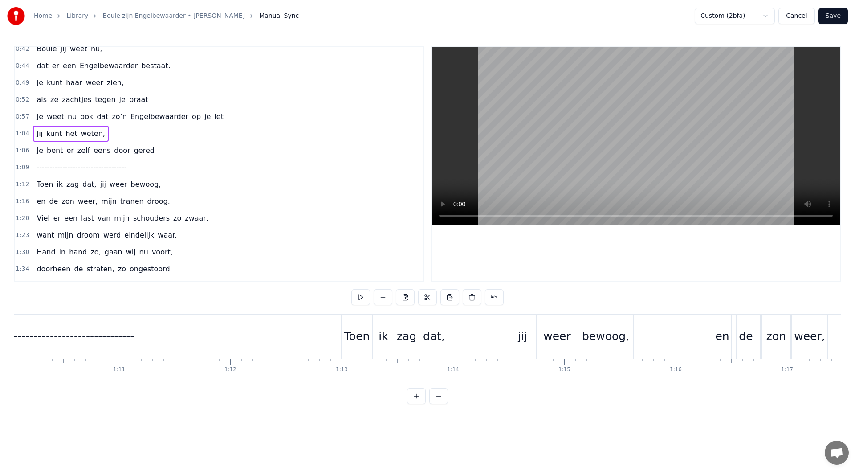
scroll to position [0, 7142]
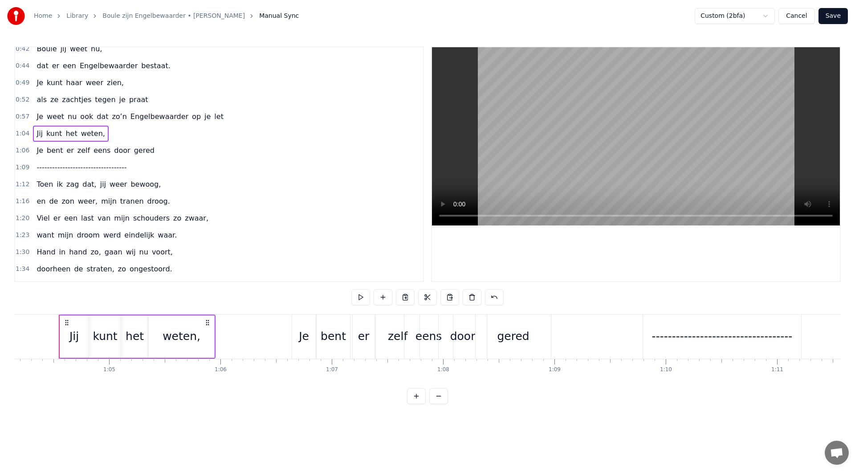
click at [147, 151] on div "1:06 Je bent er zelf eens door gered" at bounding box center [219, 150] width 408 height 17
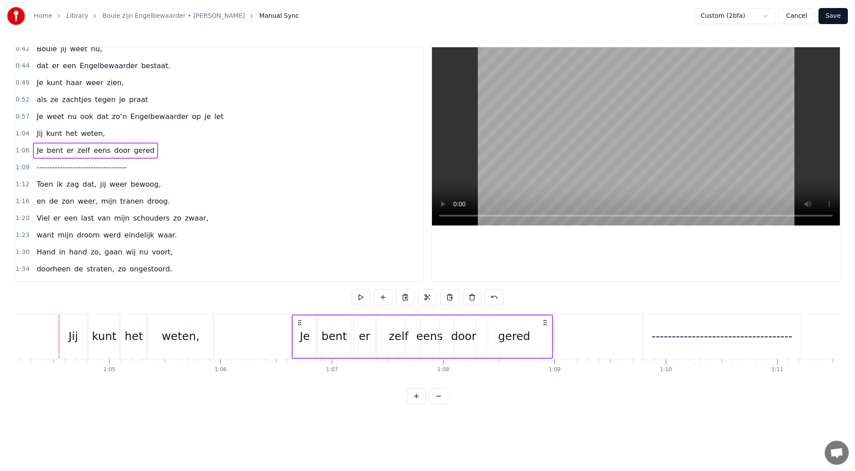
click at [110, 133] on div "1:04 Jij kunt het weten," at bounding box center [219, 133] width 408 height 17
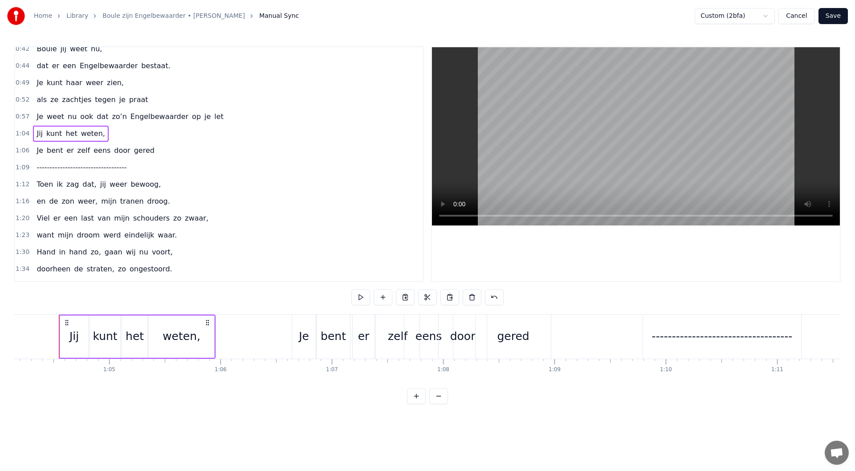
click at [148, 149] on div "1:06 Je bent er zelf eens door gered" at bounding box center [219, 150] width 408 height 17
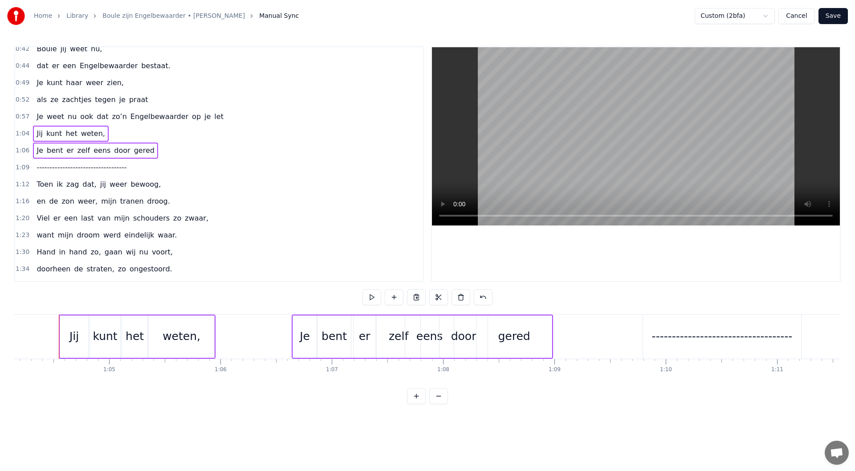
click at [144, 168] on div "1:09 -----------------------------------" at bounding box center [219, 167] width 408 height 17
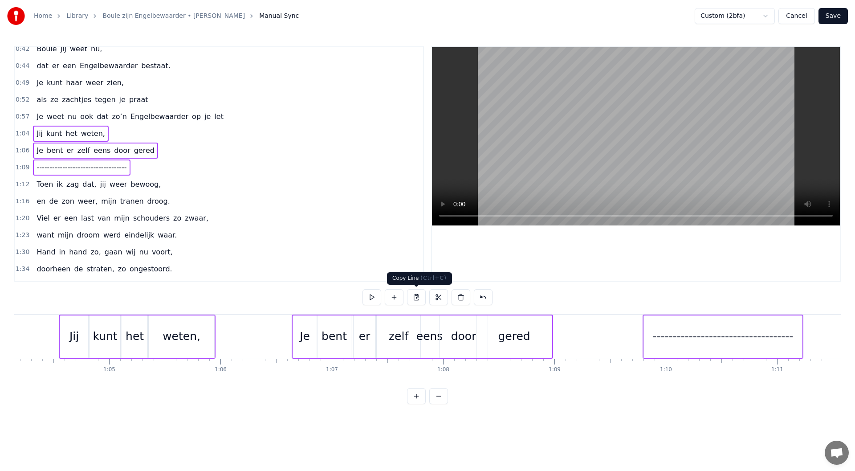
click at [416, 296] on button at bounding box center [416, 297] width 19 height 16
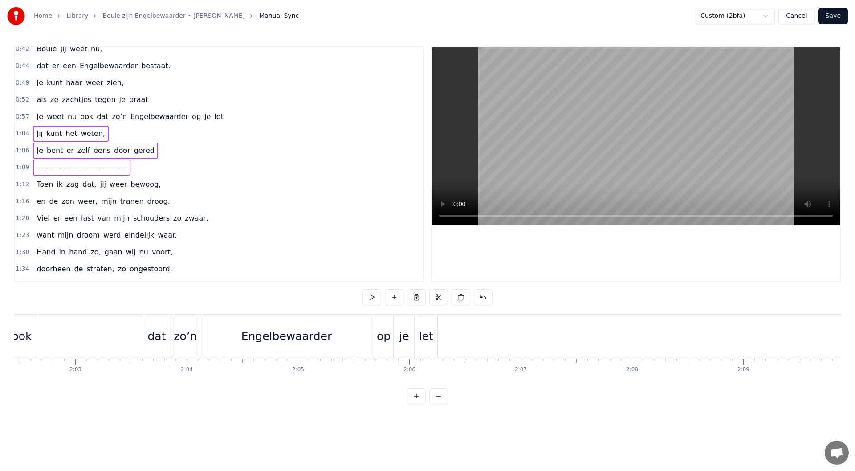
scroll to position [0, 13729]
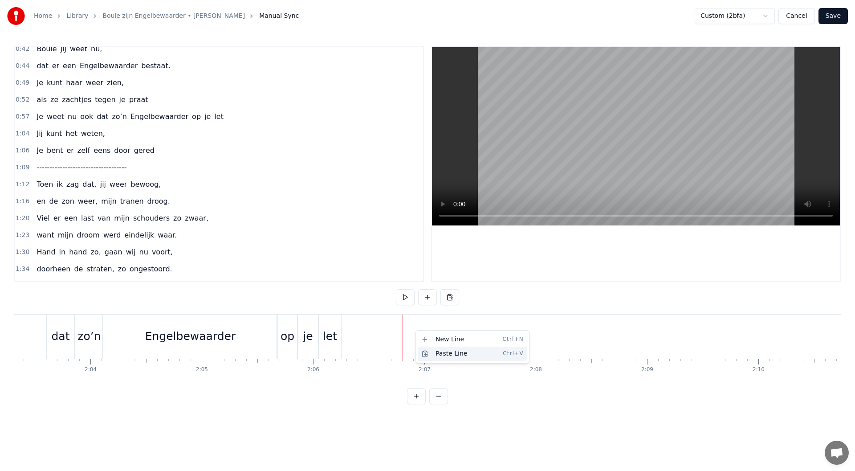
click at [436, 353] on div "Paste Line Ctrl+V" at bounding box center [473, 353] width 110 height 14
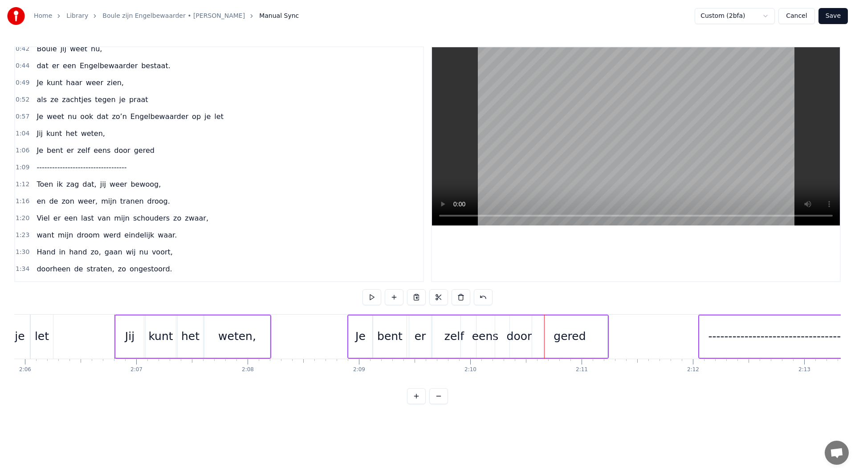
scroll to position [0, 13985]
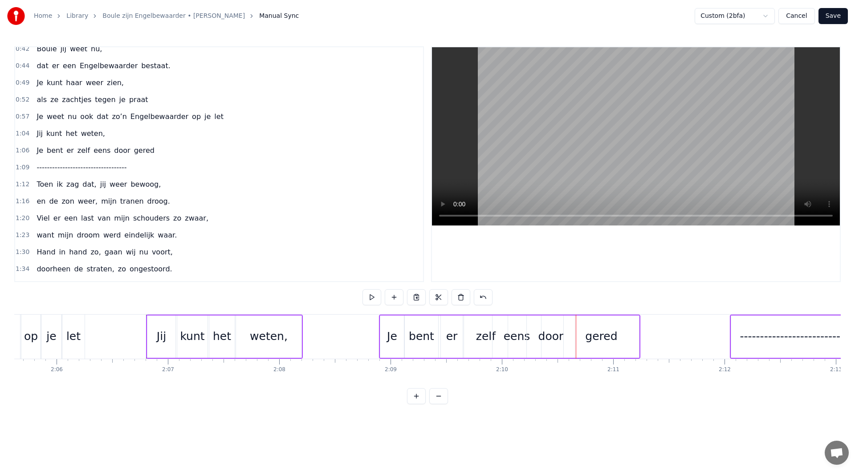
click at [110, 132] on div "1:04 Jij kunt het weten," at bounding box center [219, 133] width 408 height 17
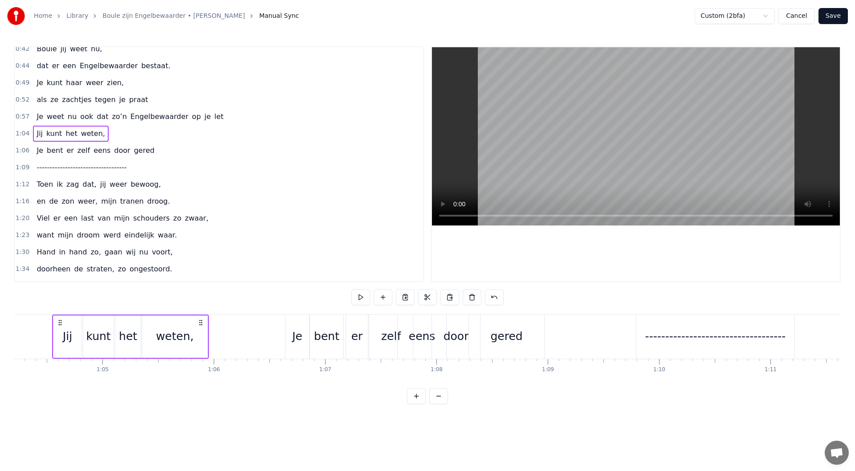
scroll to position [0, 7142]
click at [147, 151] on div "1:06 Je bent er zelf eens door gered" at bounding box center [219, 150] width 408 height 17
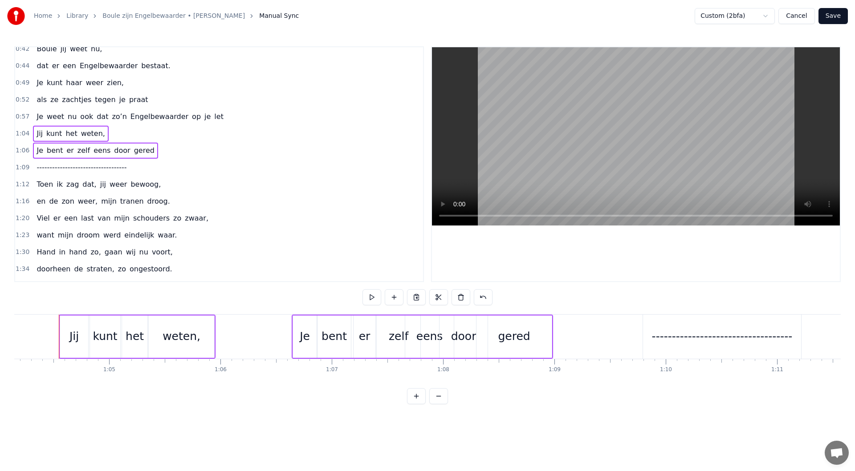
click at [141, 166] on div "1:09 -----------------------------------" at bounding box center [219, 167] width 408 height 17
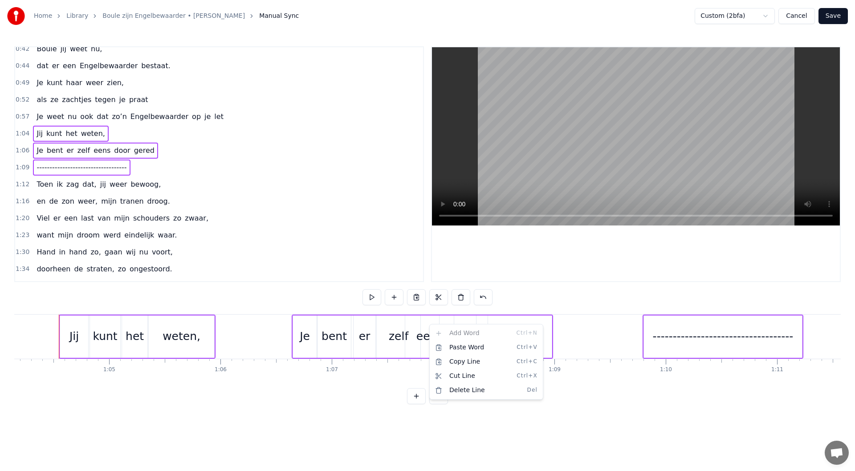
click at [387, 266] on html "Home Library Boule zijn Engelbewaarder • [PERSON_NAME] Putten Manual Sync Custo…" at bounding box center [427, 209] width 855 height 418
click at [331, 302] on div "0:08 Maandenlang, 0:10 jij lag zo stil, 0:11 in een kamer, zo koud en kil 0:14 …" at bounding box center [427, 225] width 827 height 358
click at [534, 292] on div "0:08 Maandenlang, 0:10 jij lag zo stil, 0:11 in een kamer, zo koud en kil 0:14 …" at bounding box center [427, 225] width 827 height 358
click at [70, 319] on div "Jij" at bounding box center [74, 336] width 28 height 42
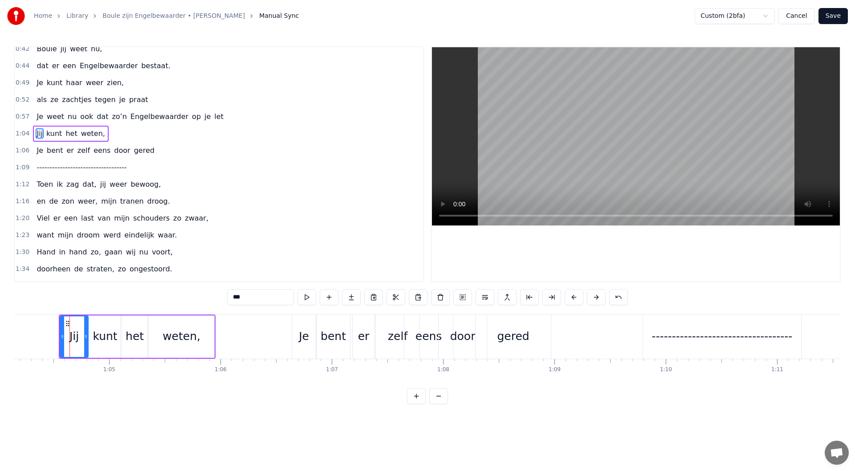
scroll to position [162, 0]
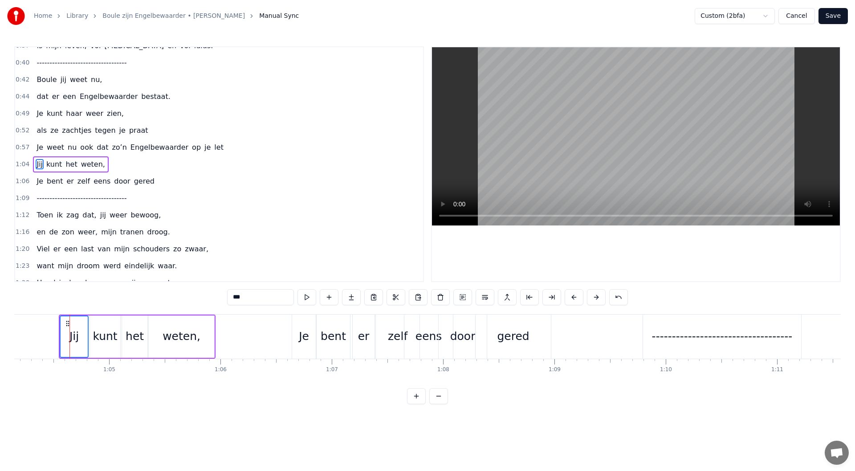
click at [148, 181] on div "1:06 Je bent er zelf eens door gered" at bounding box center [219, 181] width 408 height 17
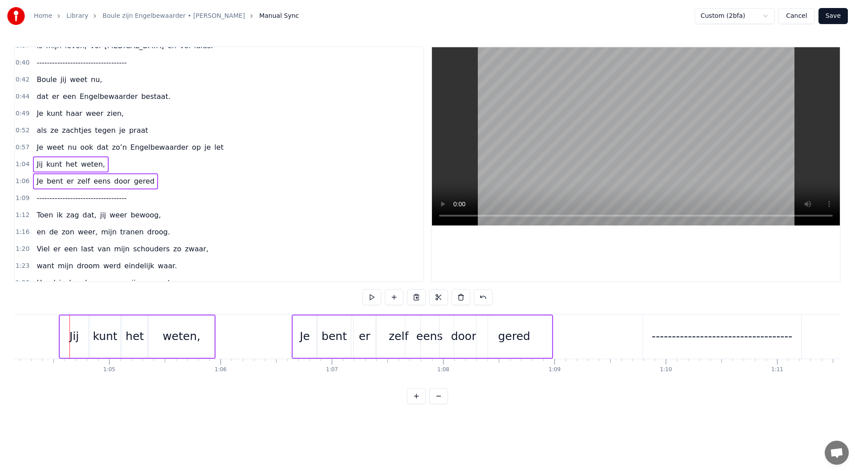
click at [148, 199] on div "1:09 -----------------------------------" at bounding box center [219, 198] width 408 height 17
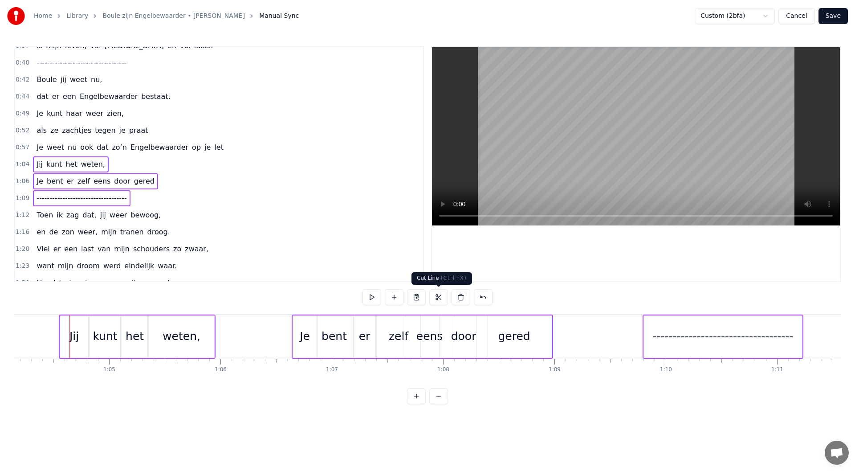
click at [442, 296] on button at bounding box center [438, 297] width 19 height 16
click at [485, 298] on button at bounding box center [483, 297] width 19 height 16
click at [449, 297] on button at bounding box center [449, 297] width 19 height 16
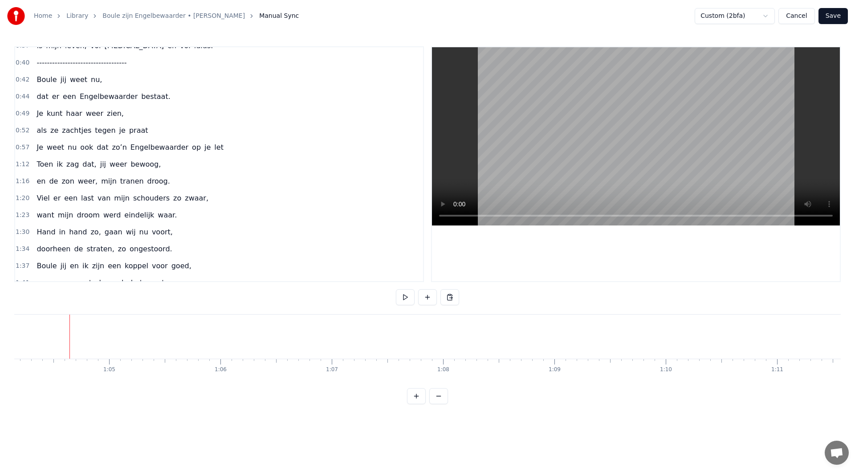
click at [250, 359] on div "Paste Line Ctrl+V" at bounding box center [283, 361] width 110 height 14
click at [259, 360] on div "Paste Line Ctrl+V" at bounding box center [295, 358] width 110 height 14
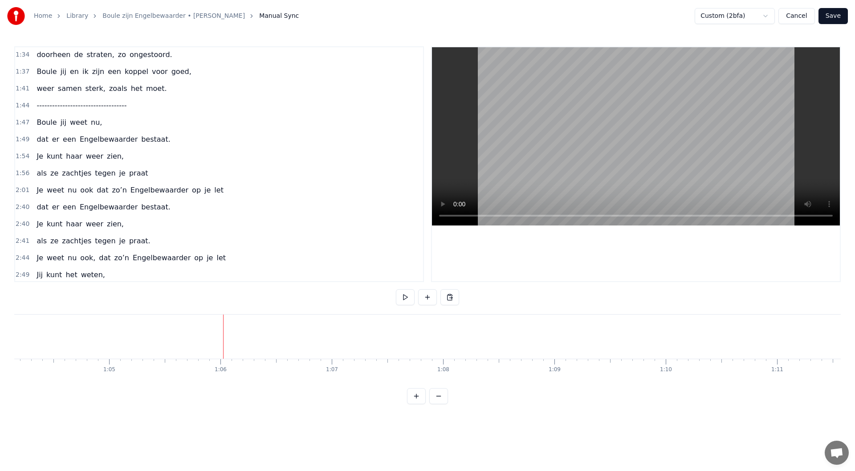
scroll to position [415, 0]
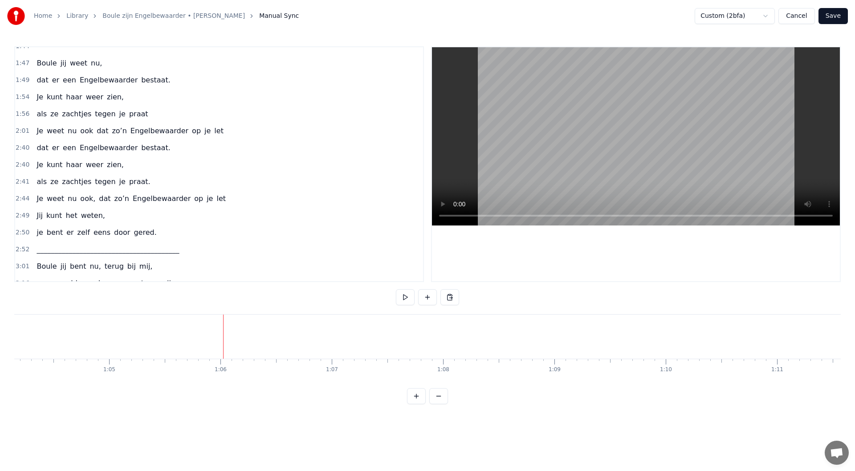
click at [138, 217] on div "2:49 Jij kunt het weten," at bounding box center [219, 215] width 408 height 17
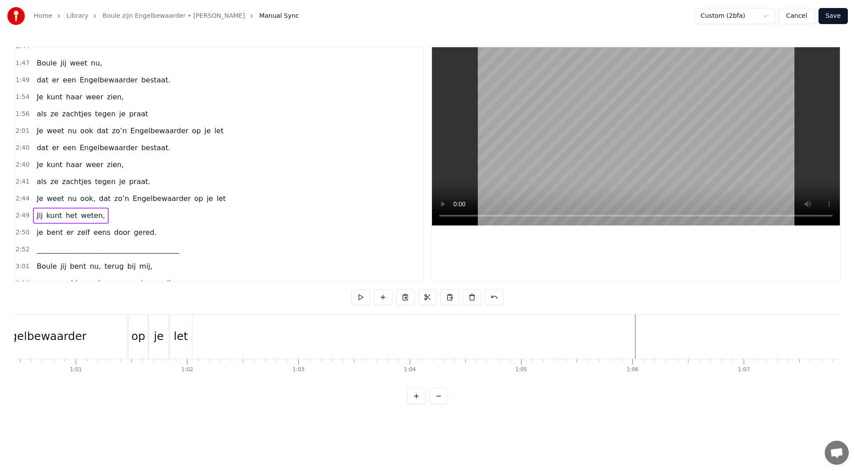
scroll to position [0, 6481]
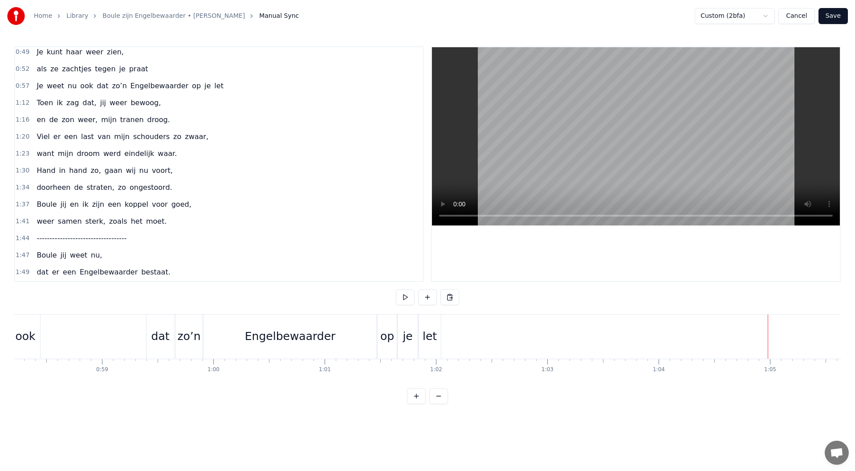
scroll to position [178, 0]
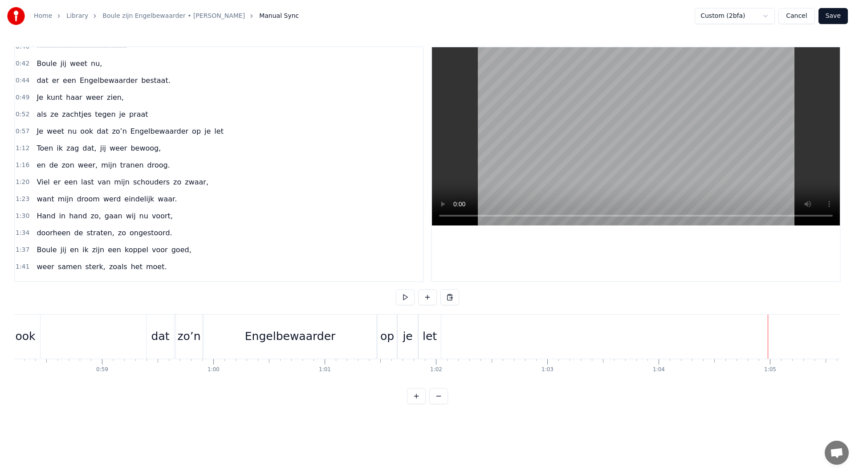
click at [161, 153] on div "1:12 Toen ik zag dat, jij weer bewoog," at bounding box center [219, 148] width 408 height 17
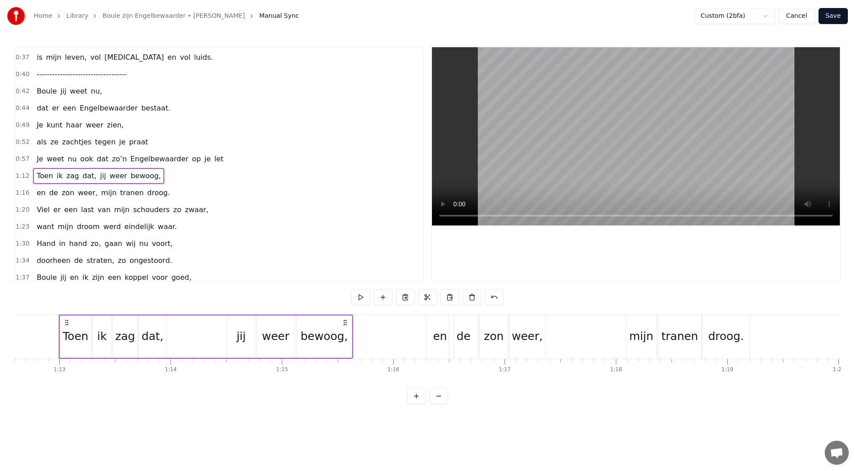
scroll to position [148, 0]
click at [493, 293] on button at bounding box center [494, 297] width 19 height 16
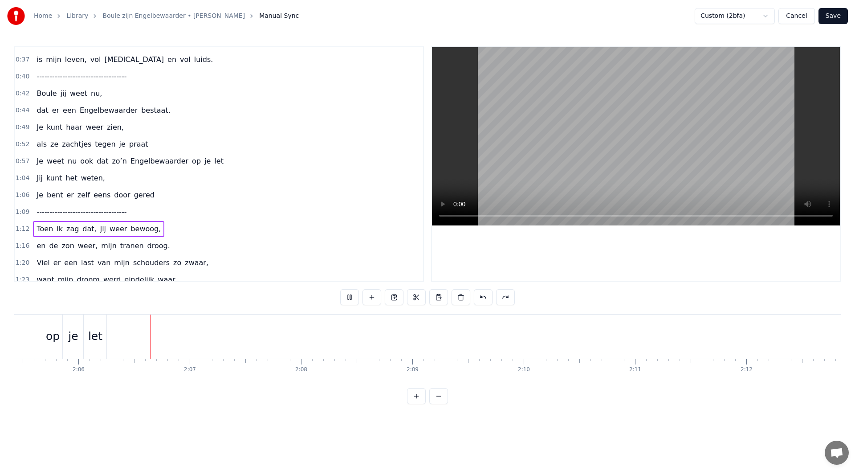
scroll to position [0, 13977]
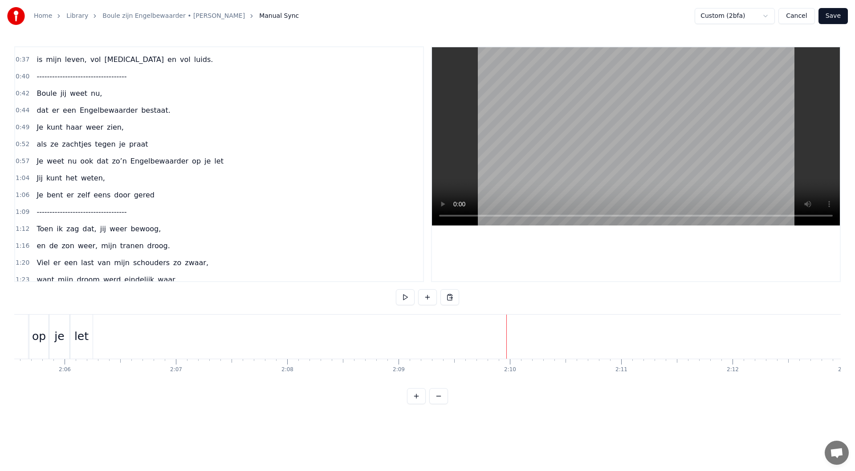
click at [102, 179] on div "1:04 Jij kunt het weten," at bounding box center [219, 178] width 408 height 17
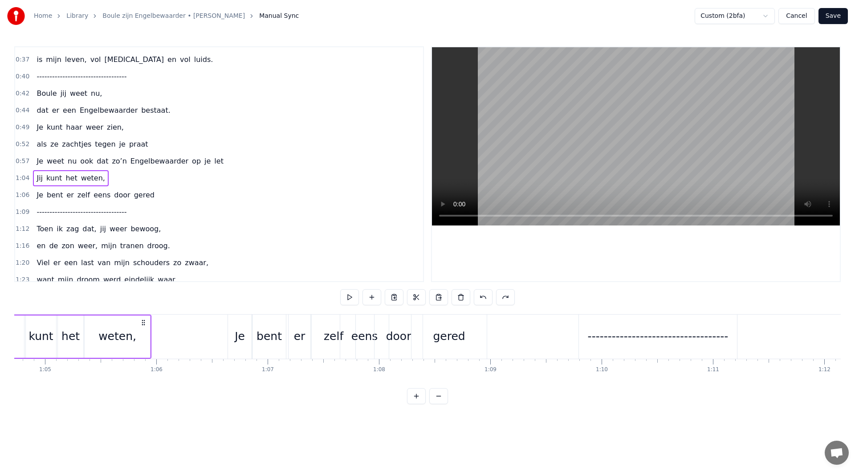
scroll to position [0, 7142]
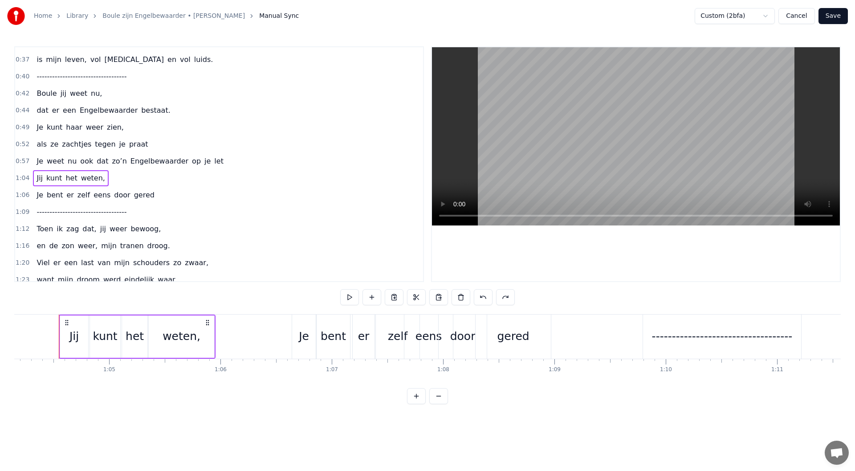
click at [144, 211] on div "1:09 -----------------------------------" at bounding box center [219, 212] width 408 height 17
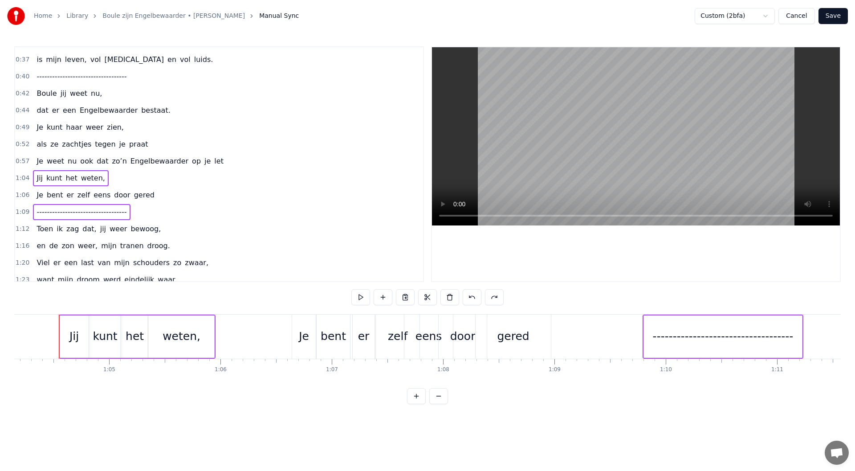
click at [145, 199] on div "1:06 Je bent er zelf eens door gered" at bounding box center [219, 195] width 408 height 17
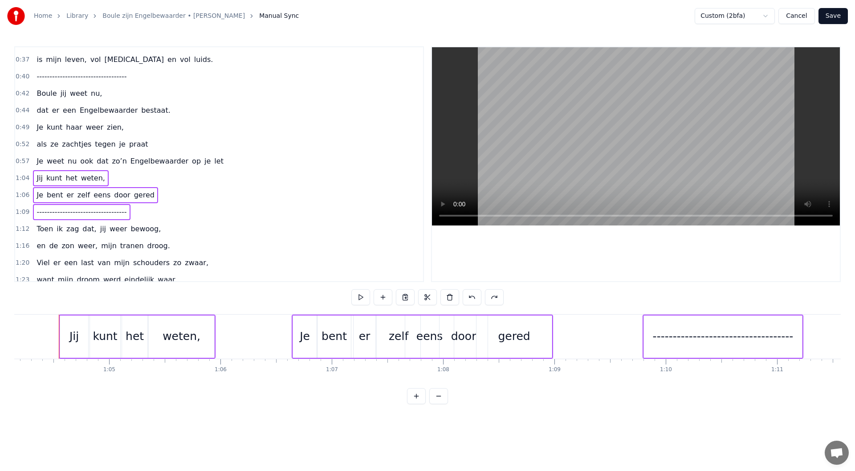
click at [120, 179] on div "1:04 Jij kunt het weten," at bounding box center [219, 178] width 408 height 17
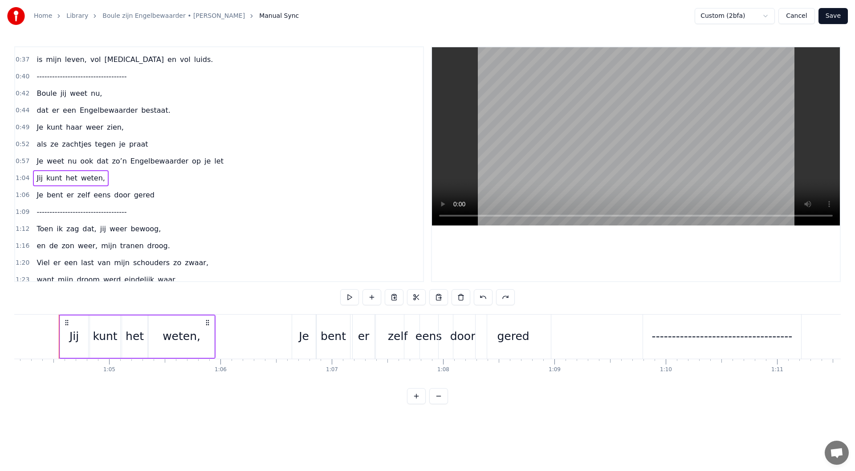
click at [149, 194] on div "1:06 Je bent er zelf eens door gered" at bounding box center [219, 195] width 408 height 17
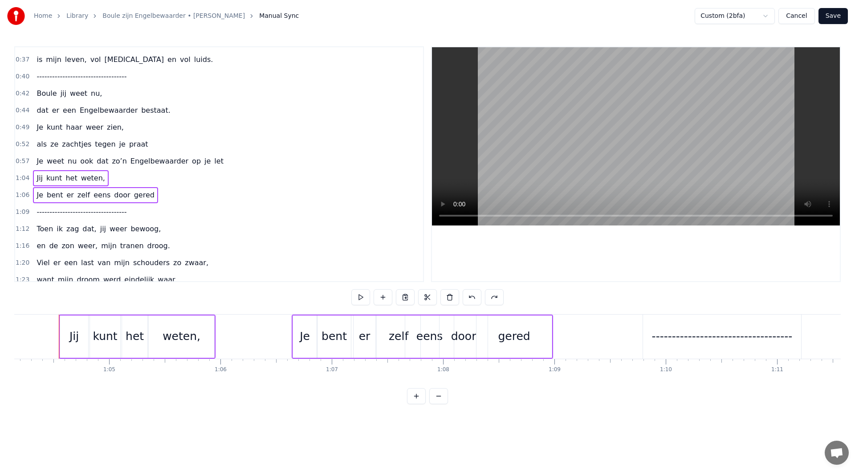
click at [144, 211] on div "1:09 -----------------------------------" at bounding box center [219, 212] width 408 height 17
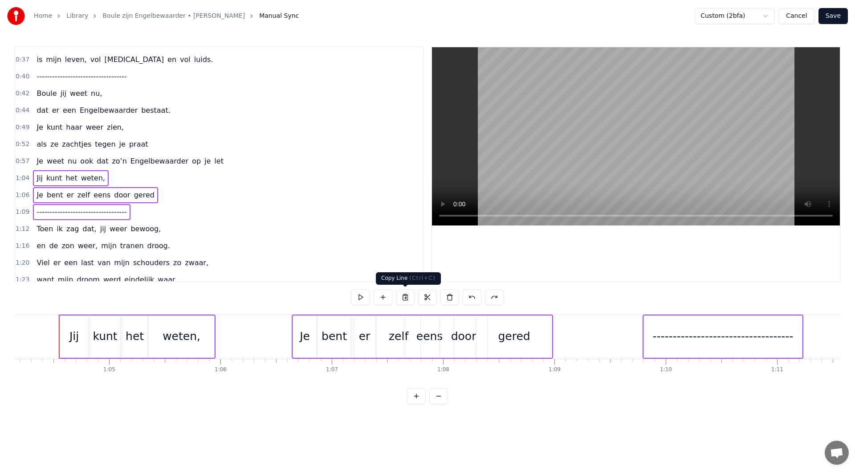
click at [406, 297] on button at bounding box center [405, 297] width 19 height 16
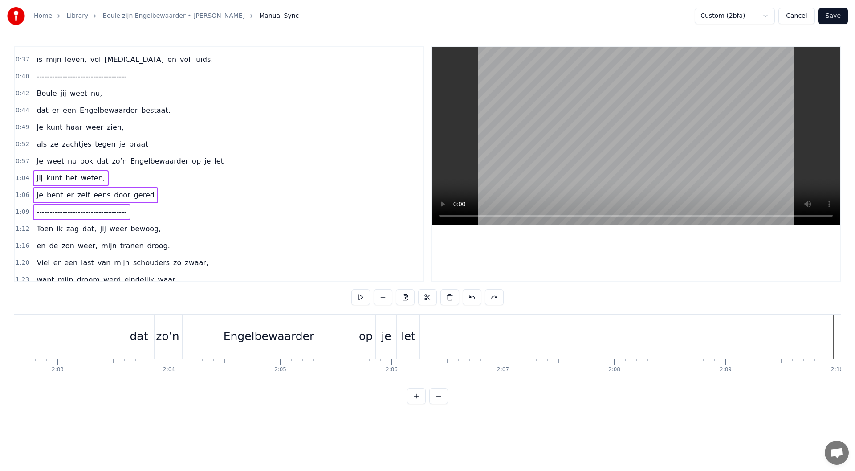
scroll to position [0, 14374]
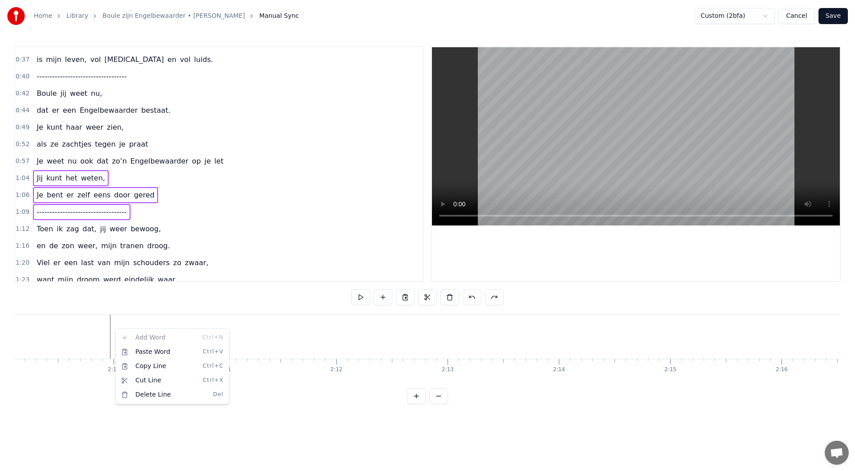
click at [110, 328] on html "Home Library Boule zijn Engelbewaarder • [PERSON_NAME] Putten Manual Sync Custo…" at bounding box center [427, 209] width 855 height 418
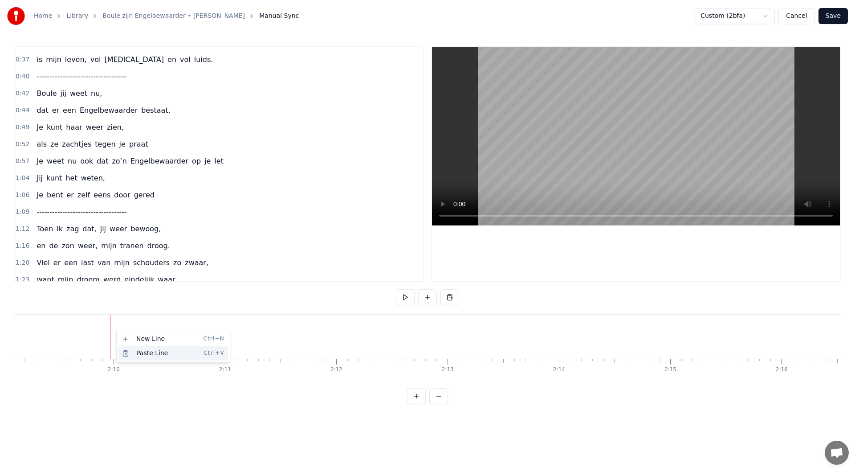
click at [143, 354] on div "Paste Line Ctrl+V" at bounding box center [173, 353] width 110 height 14
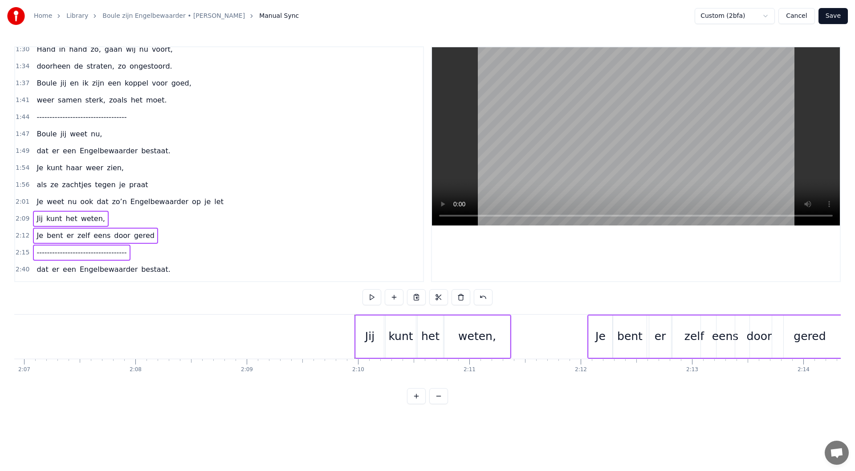
scroll to position [401, 0]
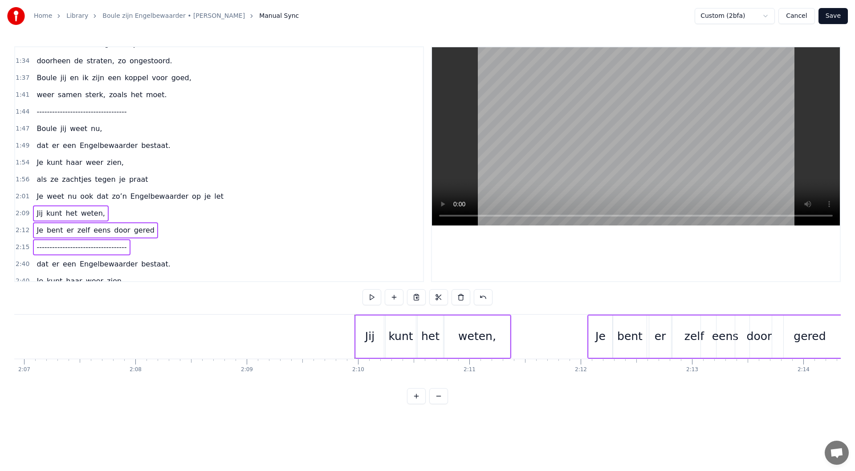
click at [134, 215] on div "2:09 Jij kunt het weten," at bounding box center [219, 213] width 408 height 17
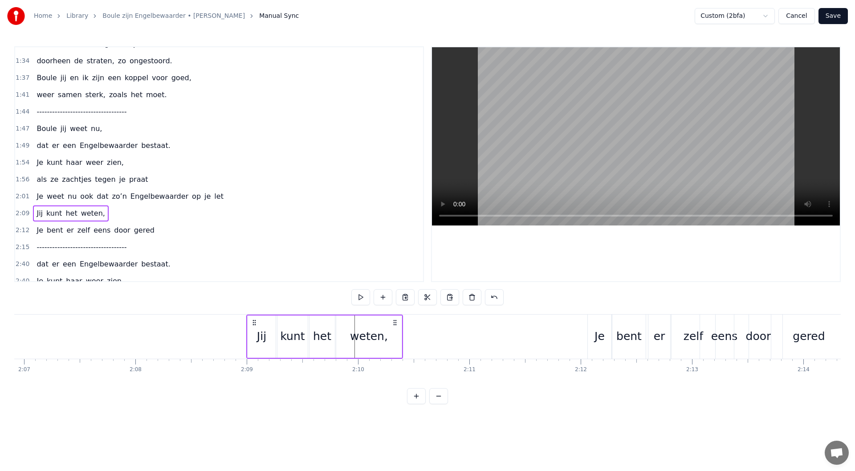
drag, startPoint x: 362, startPoint y: 322, endPoint x: 254, endPoint y: 322, distance: 108.2
click at [254, 322] on icon at bounding box center [254, 322] width 7 height 7
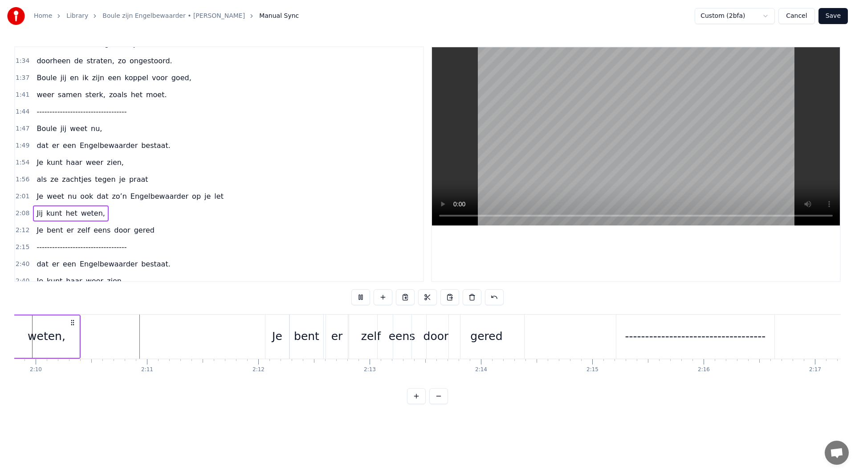
scroll to position [0, 14454]
click at [363, 294] on button at bounding box center [360, 297] width 19 height 16
click at [149, 230] on div "2:12 Je bent er zelf eens door gered" at bounding box center [219, 230] width 408 height 17
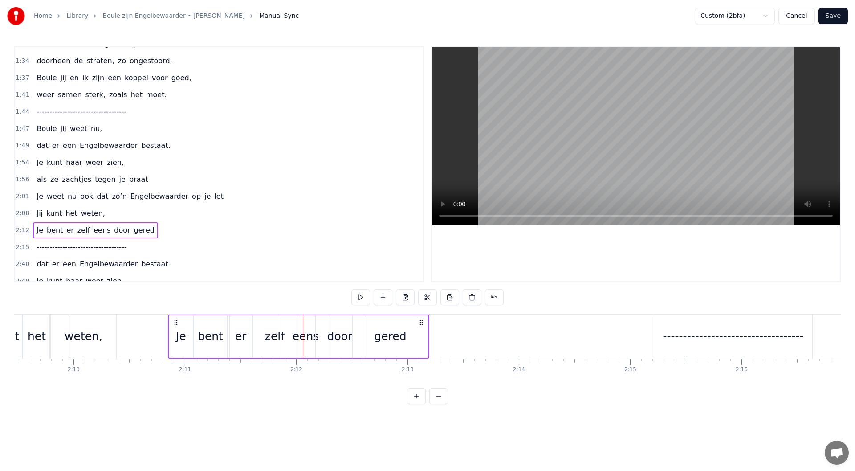
scroll to position [0, 14413]
drag, startPoint x: 270, startPoint y: 322, endPoint x: 194, endPoint y: 330, distance: 76.5
click at [194, 330] on div "Je bent er zelf eens door gered" at bounding box center [316, 336] width 261 height 44
click at [710, 335] on div "-----------------------------------" at bounding box center [734, 336] width 141 height 17
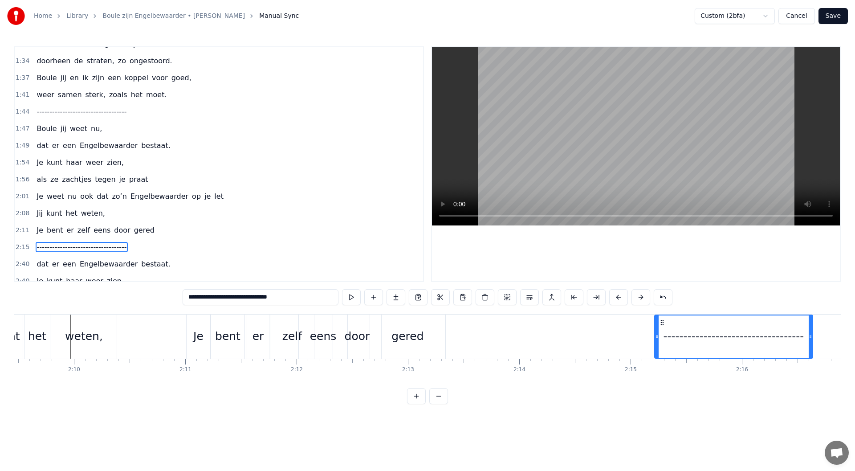
scroll to position [484, 0]
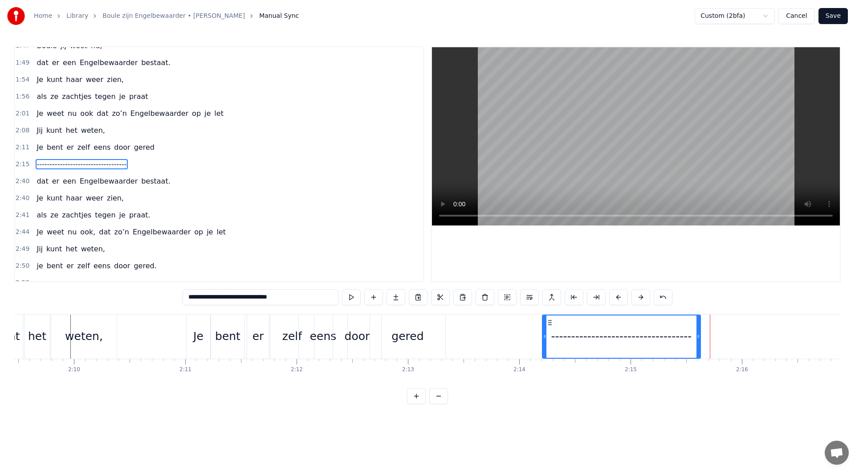
drag, startPoint x: 661, startPoint y: 323, endPoint x: 549, endPoint y: 325, distance: 112.2
click at [549, 325] on icon at bounding box center [549, 322] width 7 height 7
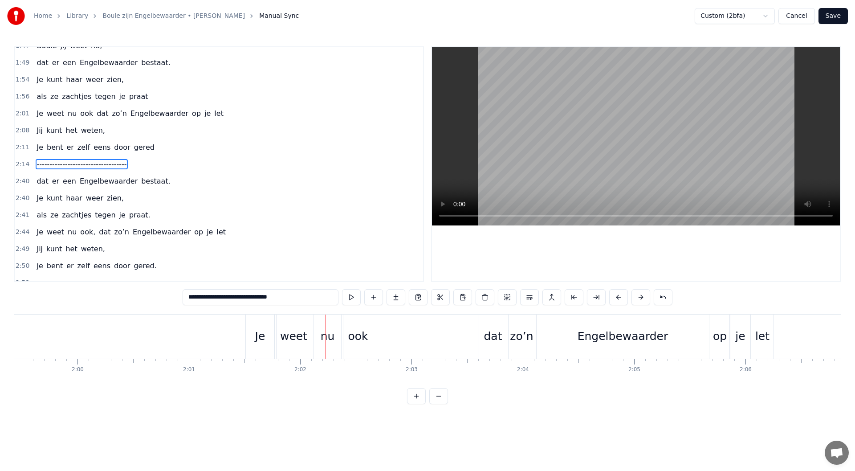
scroll to position [0, 13264]
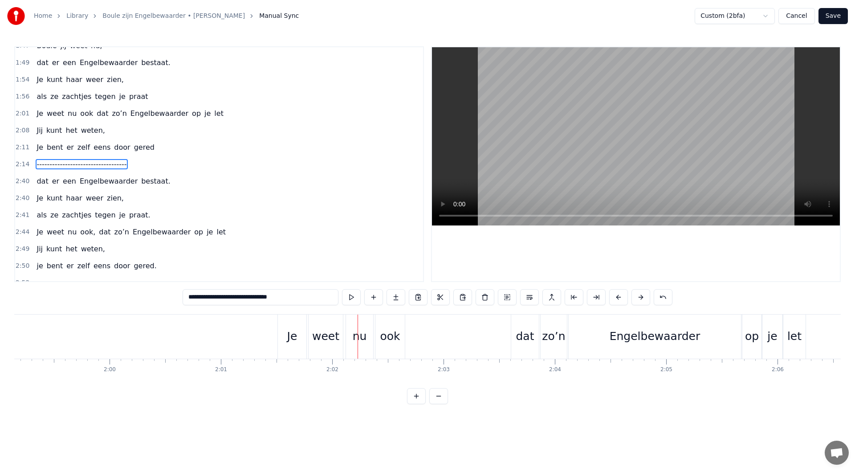
click at [210, 114] on div "2:01 Je weet nu ook dat zo’n Engelbewaarder op je let" at bounding box center [219, 113] width 408 height 17
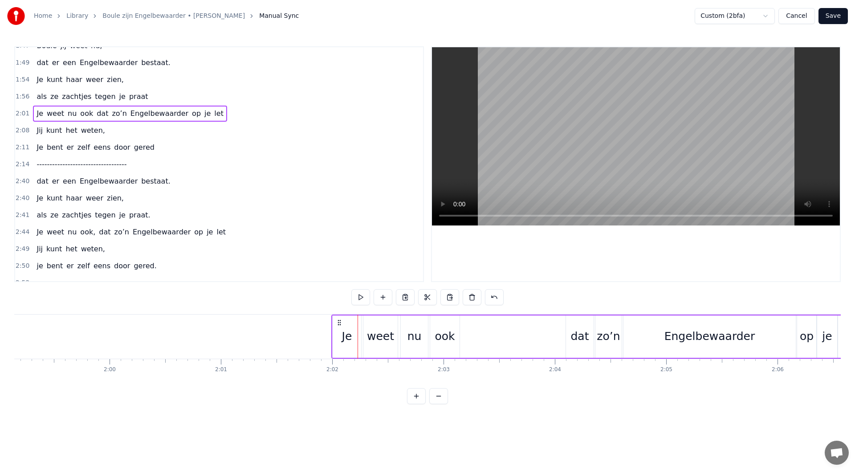
drag, startPoint x: 285, startPoint y: 320, endPoint x: 338, endPoint y: 326, distance: 54.1
click at [338, 326] on icon at bounding box center [339, 322] width 7 height 7
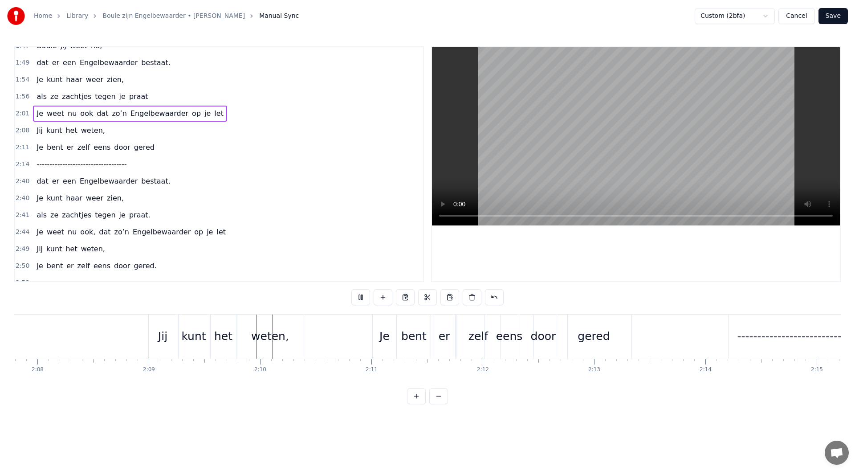
scroll to position [0, 14366]
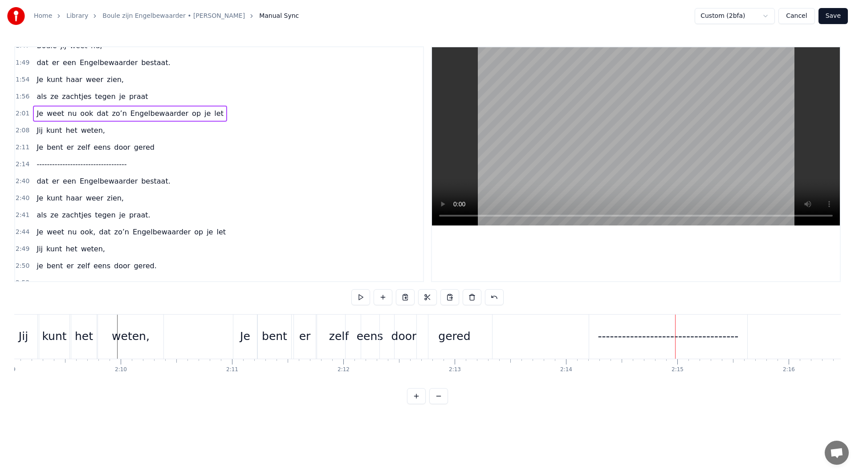
click at [157, 147] on div "2:11 Je bent er zelf eens door gered" at bounding box center [219, 147] width 408 height 17
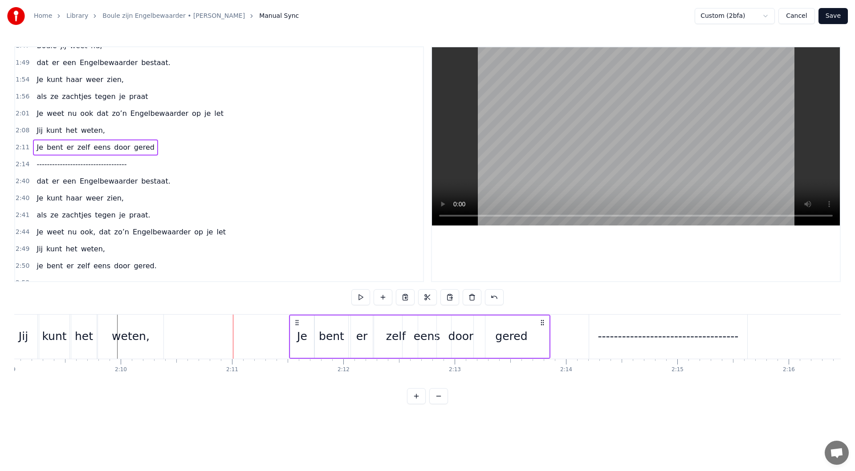
drag, startPoint x: 240, startPoint y: 324, endPoint x: 296, endPoint y: 326, distance: 56.1
click at [296, 326] on icon at bounding box center [296, 322] width 7 height 7
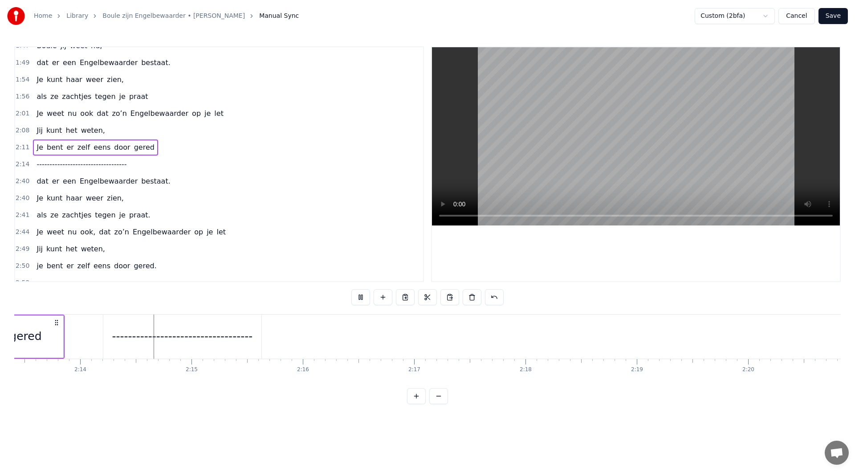
scroll to position [0, 14872]
click at [147, 168] on div "2:14 -----------------------------------" at bounding box center [219, 164] width 408 height 17
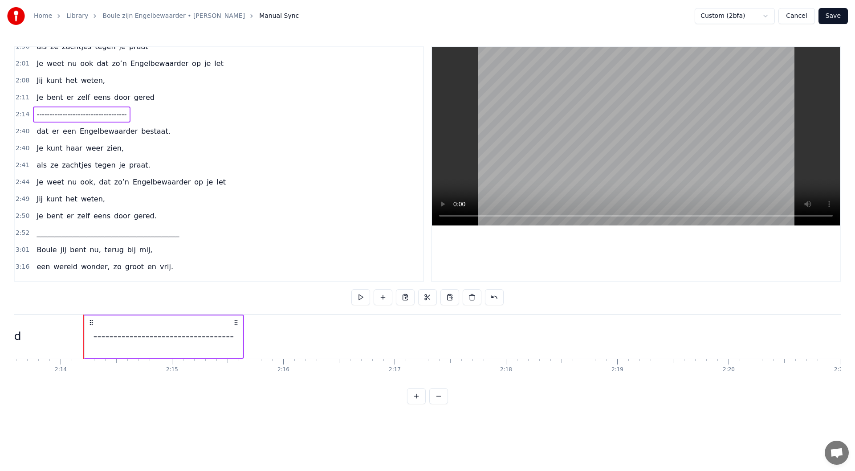
scroll to position [558, 0]
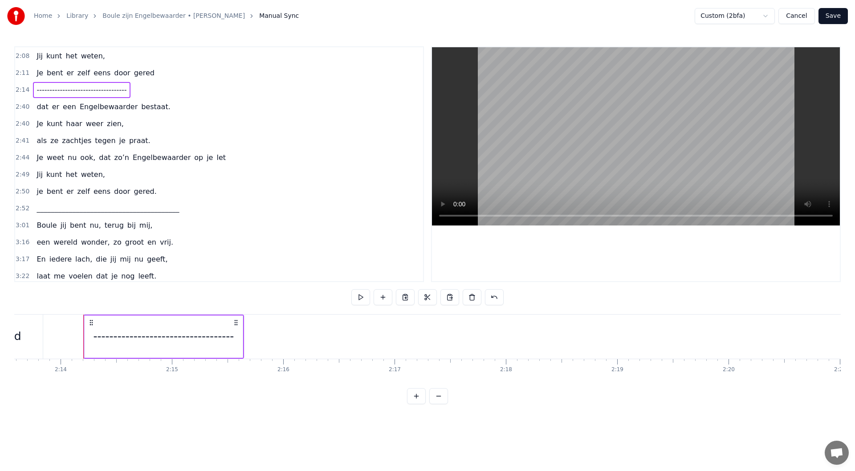
click at [93, 108] on span "Engelbewaarder" at bounding box center [109, 107] width 60 height 10
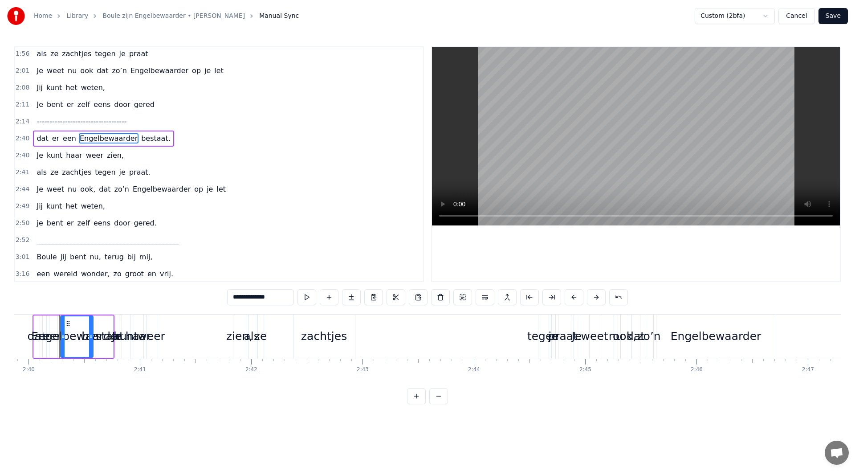
scroll to position [530, 0]
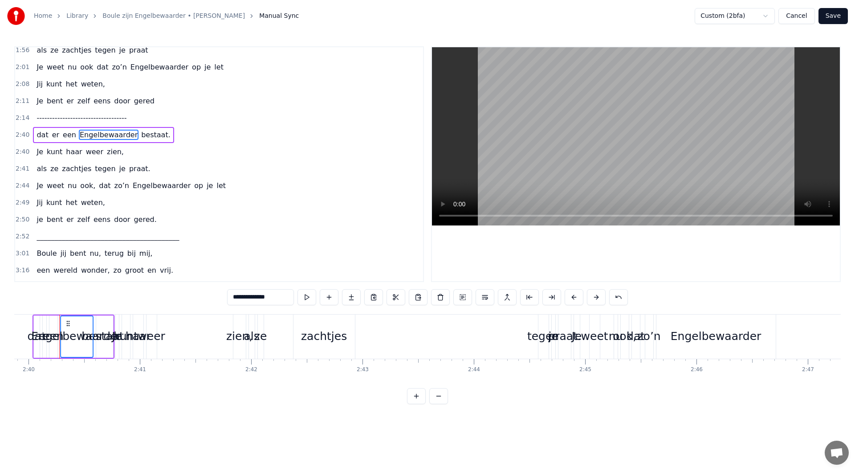
click at [130, 236] on span "________________________________________" at bounding box center [108, 236] width 144 height 10
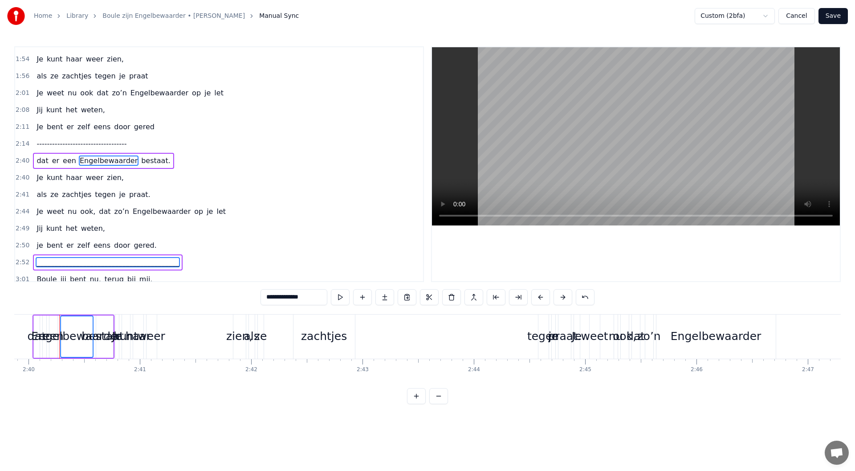
scroll to position [501, 0]
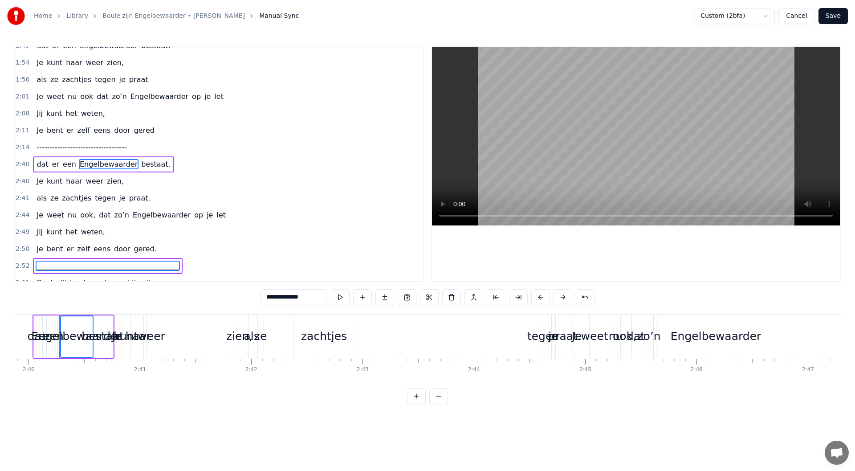
click at [133, 246] on span "gered." at bounding box center [145, 249] width 24 height 10
click at [91, 235] on span "weten," at bounding box center [93, 232] width 26 height 10
drag, startPoint x: 93, startPoint y: 219, endPoint x: 89, endPoint y: 204, distance: 14.8
click at [98, 218] on span "dat" at bounding box center [104, 215] width 13 height 10
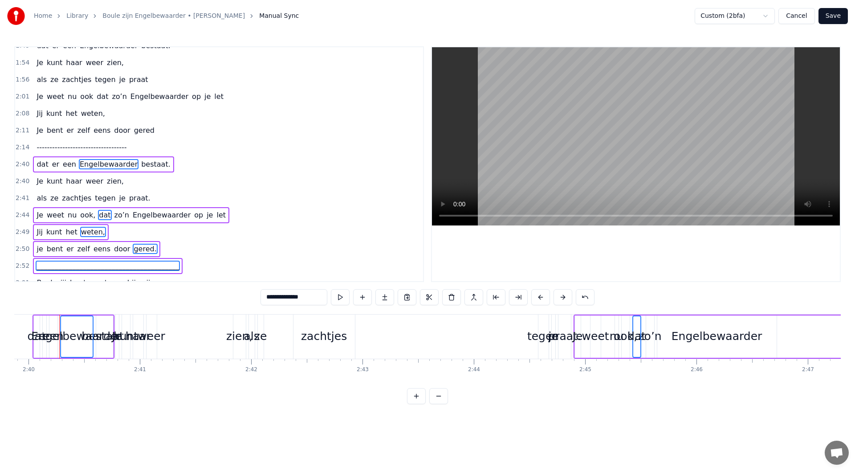
click at [94, 201] on span "tegen" at bounding box center [105, 198] width 22 height 10
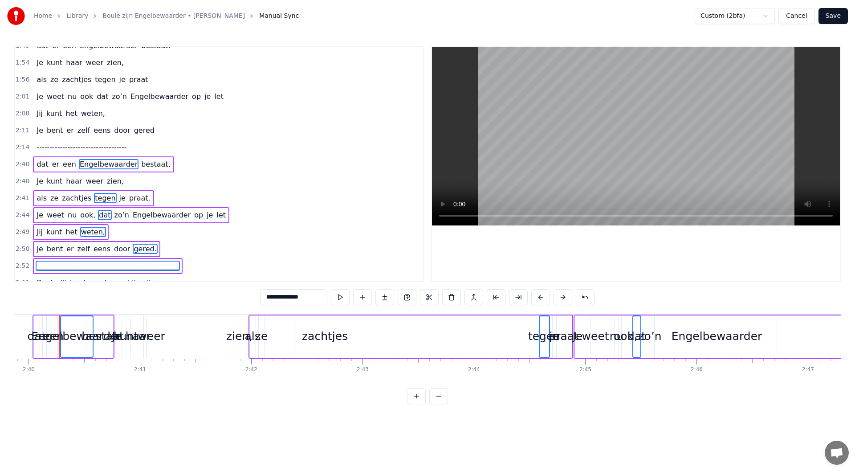
click at [85, 185] on span "weer" at bounding box center [94, 181] width 19 height 10
click at [169, 179] on div "2:40 Je kunt haar weer zien," at bounding box center [219, 181] width 408 height 17
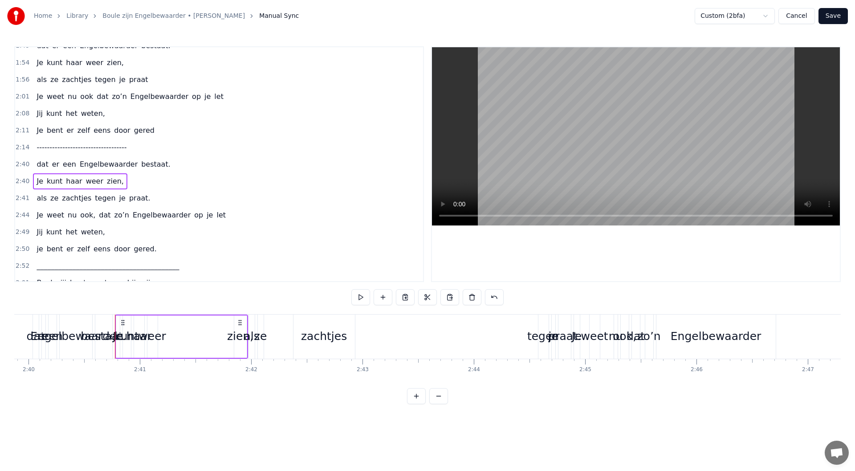
click at [160, 166] on div "2:40 dat er een Engelbewaarder bestaat." at bounding box center [219, 164] width 408 height 17
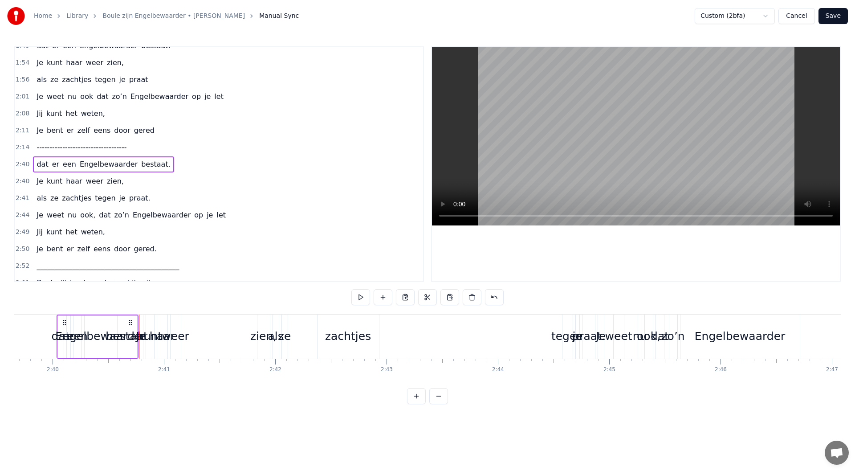
scroll to position [0, 17772]
click at [146, 185] on div "2:40 Je kunt haar weer zien," at bounding box center [219, 181] width 408 height 17
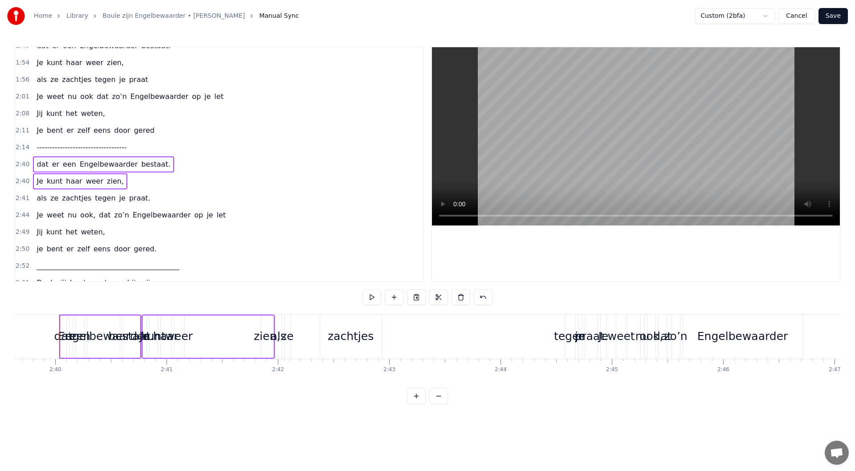
drag, startPoint x: 147, startPoint y: 197, endPoint x: 156, endPoint y: 204, distance: 12.0
click at [147, 198] on div "2:41 als ze zachtjes tegen je praat." at bounding box center [219, 198] width 408 height 17
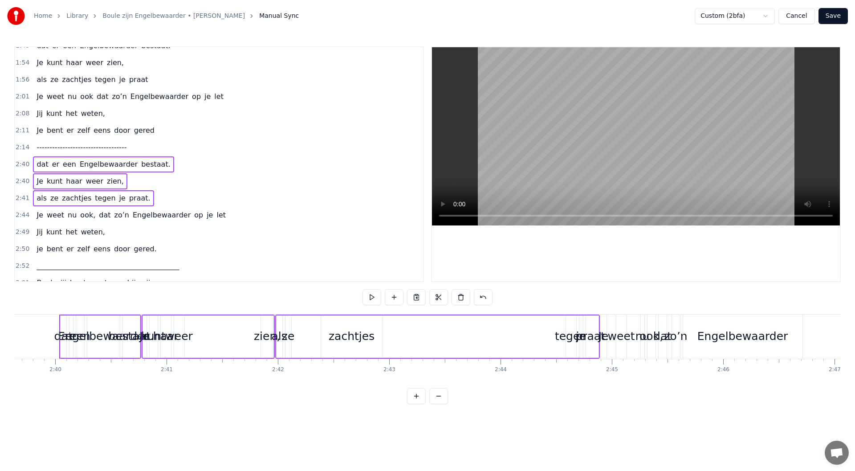
click at [215, 216] on div "2:44 Je weet nu ook, dat zo’n Engelbewaarder op je let" at bounding box center [219, 215] width 408 height 17
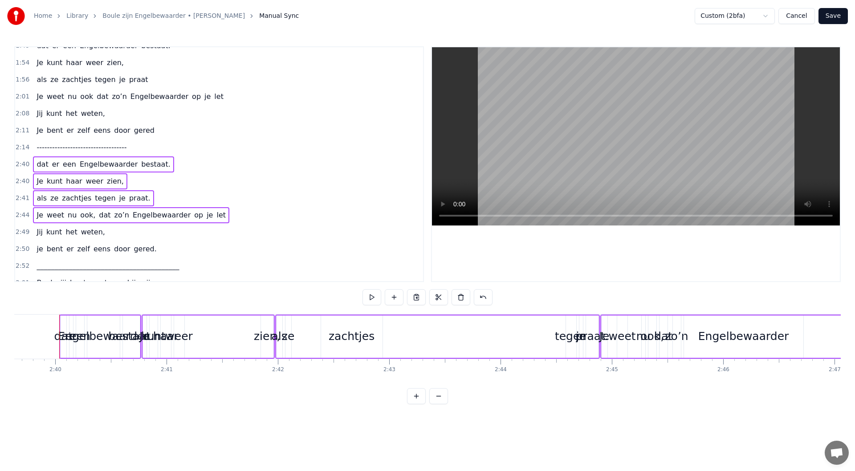
click at [146, 235] on div "2:49 Jij kunt het weten," at bounding box center [219, 232] width 408 height 17
click at [151, 249] on div "2:50 je bent er zelf eens door gered." at bounding box center [219, 248] width 408 height 17
click at [163, 266] on div "2:52 ________________________________________" at bounding box center [219, 265] width 408 height 17
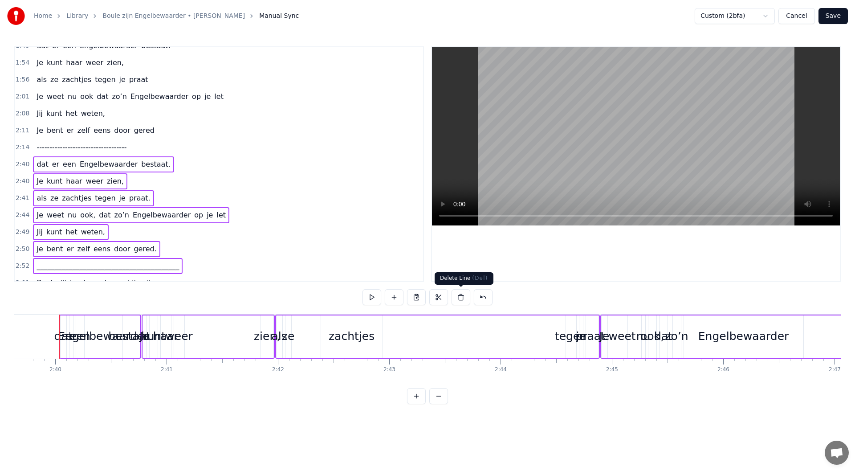
click at [463, 298] on button at bounding box center [461, 297] width 19 height 16
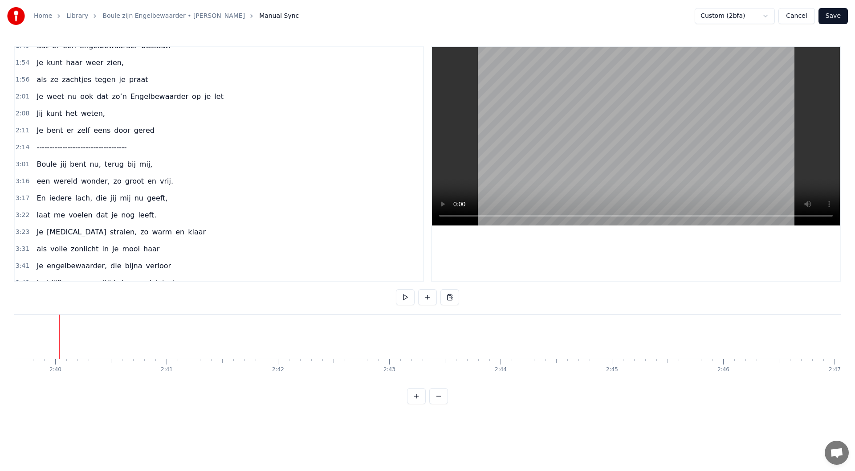
click at [149, 167] on div "3:01 Boule jij bent nu, terug bij mij," at bounding box center [219, 164] width 408 height 17
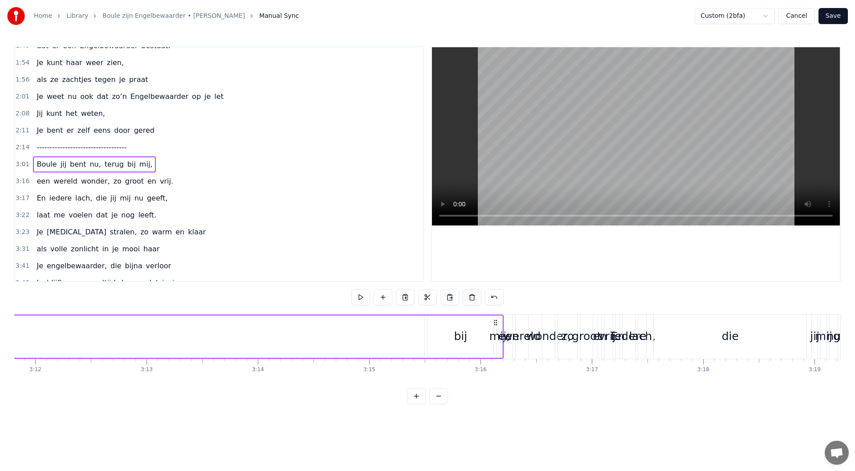
scroll to position [0, 21338]
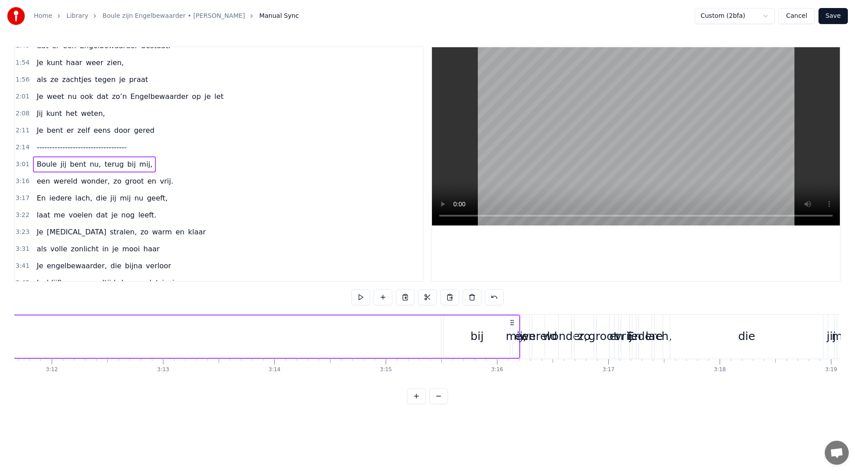
click at [516, 328] on div "mij," at bounding box center [516, 336] width 20 height 17
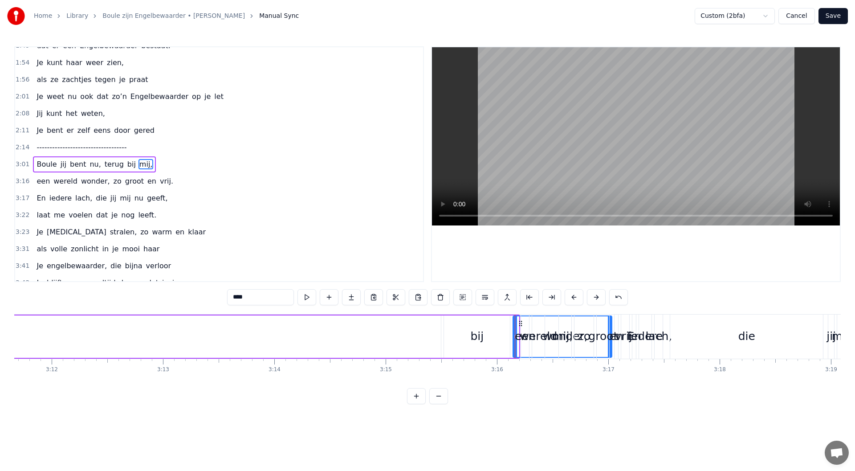
drag, startPoint x: 515, startPoint y: 335, endPoint x: 608, endPoint y: 352, distance: 94.6
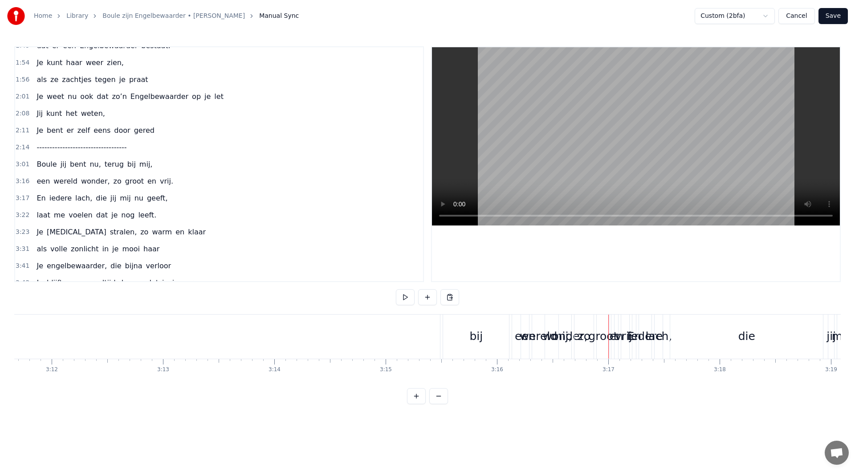
click at [457, 323] on div "bij" at bounding box center [476, 336] width 66 height 44
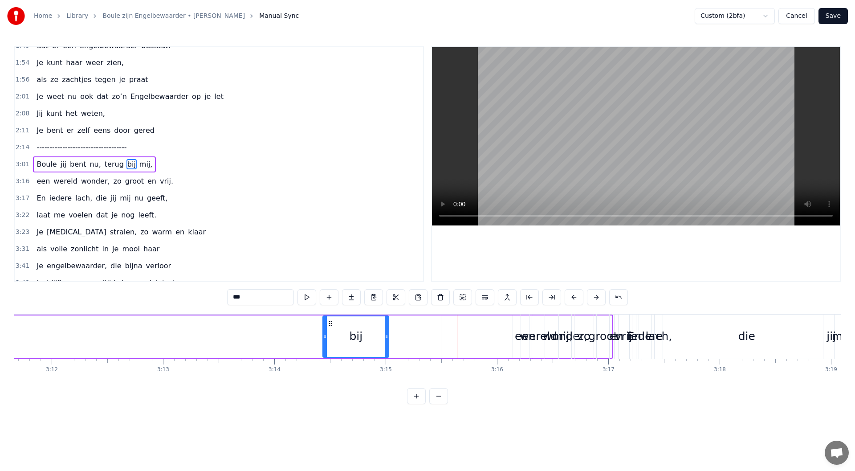
drag, startPoint x: 453, startPoint y: 323, endPoint x: 332, endPoint y: 321, distance: 121.1
click at [332, 321] on icon at bounding box center [330, 323] width 7 height 7
click at [522, 336] on div "wereld" at bounding box center [538, 336] width 37 height 17
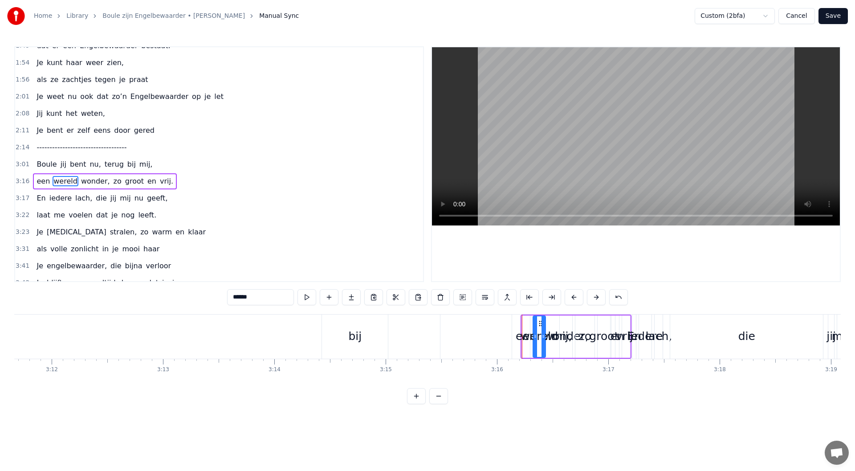
scroll to position [517, 0]
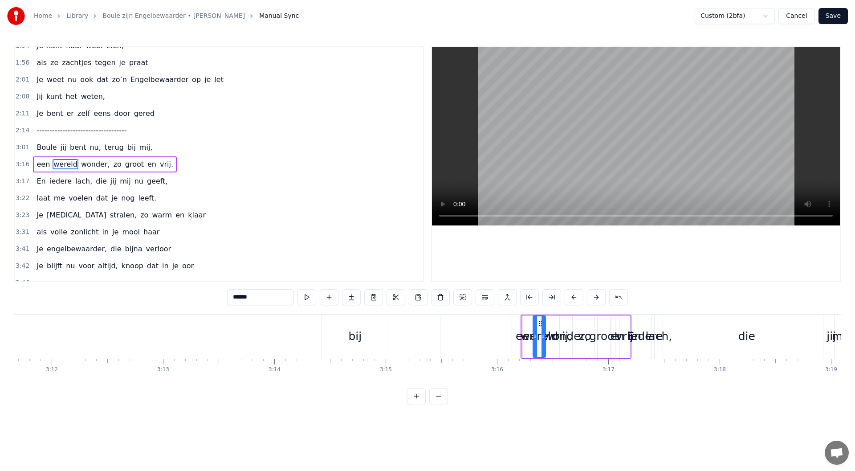
click at [521, 337] on div "een" at bounding box center [526, 336] width 21 height 17
type input "***"
click at [159, 147] on div "3:01 Boule jij bent nu, terug bij mij," at bounding box center [219, 147] width 408 height 17
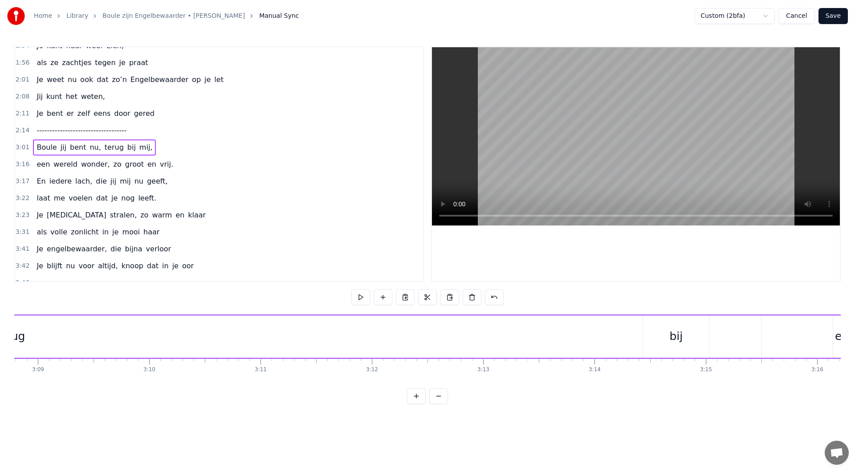
scroll to position [0, 21146]
drag, startPoint x: 796, startPoint y: 323, endPoint x: 696, endPoint y: 335, distance: 101.4
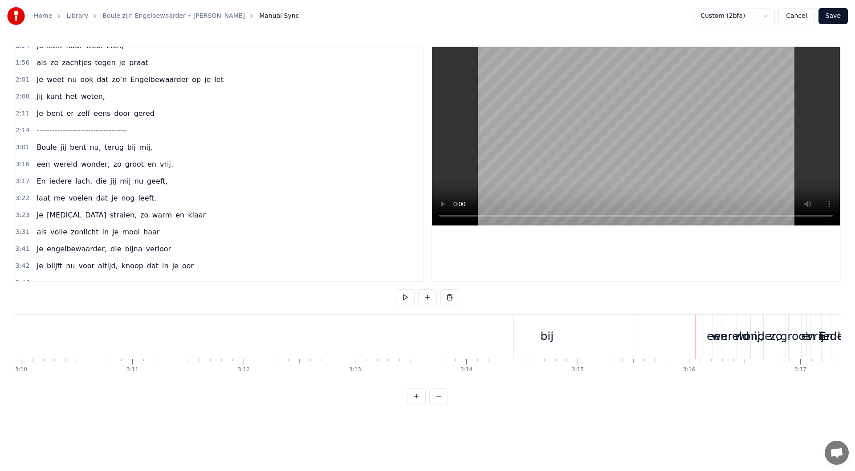
click at [138, 146] on span "mij," at bounding box center [145, 147] width 15 height 10
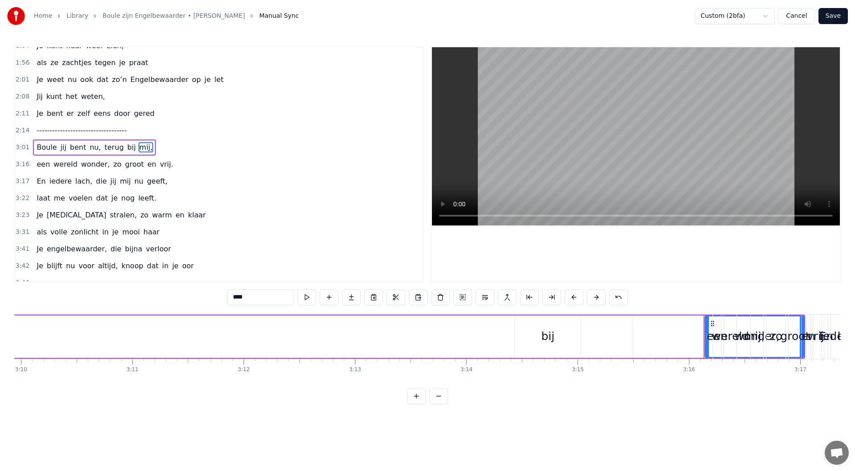
scroll to position [501, 0]
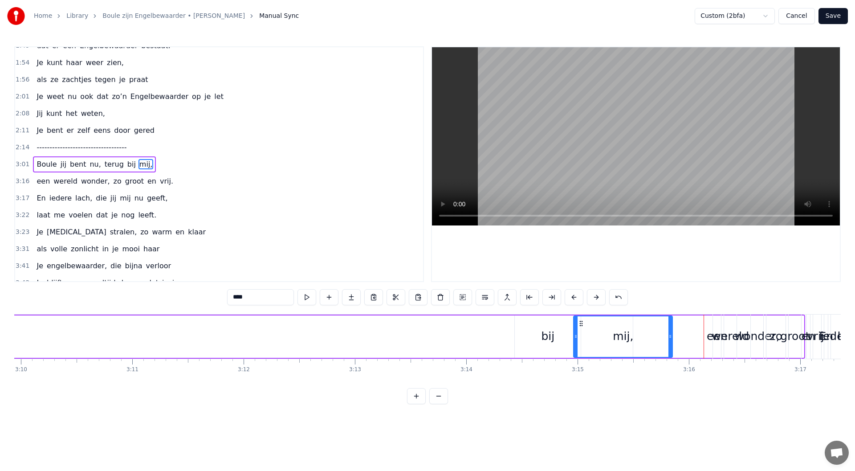
drag, startPoint x: 712, startPoint y: 324, endPoint x: 581, endPoint y: 330, distance: 131.5
click at [581, 330] on div "mij," at bounding box center [623, 336] width 98 height 41
click at [537, 329] on div "bij" at bounding box center [548, 336] width 66 height 42
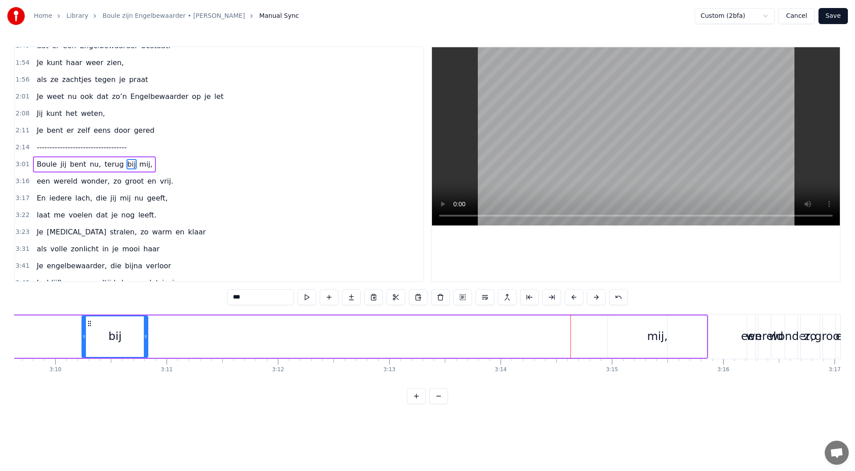
drag, startPoint x: 523, startPoint y: 323, endPoint x: 350, endPoint y: 369, distance: 179.3
click at [99, 331] on div "bij" at bounding box center [114, 336] width 65 height 41
drag, startPoint x: 643, startPoint y: 331, endPoint x: 639, endPoint y: 329, distance: 4.6
click at [643, 330] on div "mij," at bounding box center [666, 336] width 99 height 42
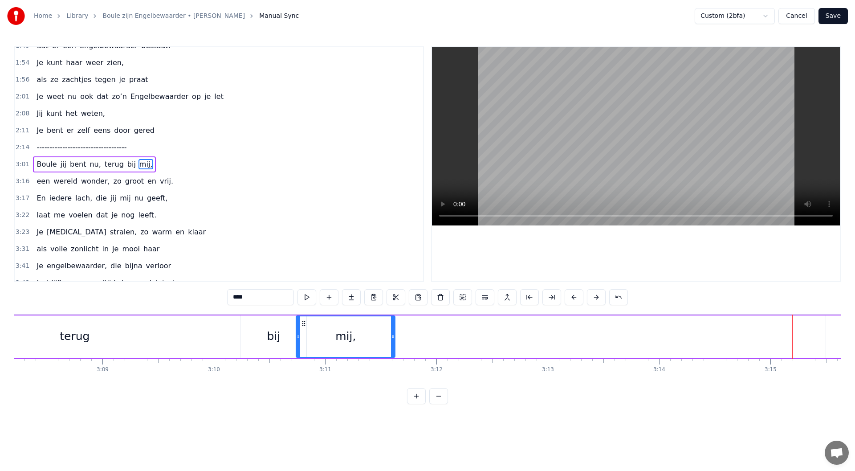
scroll to position [0, 20953]
drag, startPoint x: 626, startPoint y: 322, endPoint x: 197, endPoint y: 351, distance: 429.8
click at [197, 351] on div "Boule jij bent nu, terug bij mij," at bounding box center [71, 336] width 1591 height 44
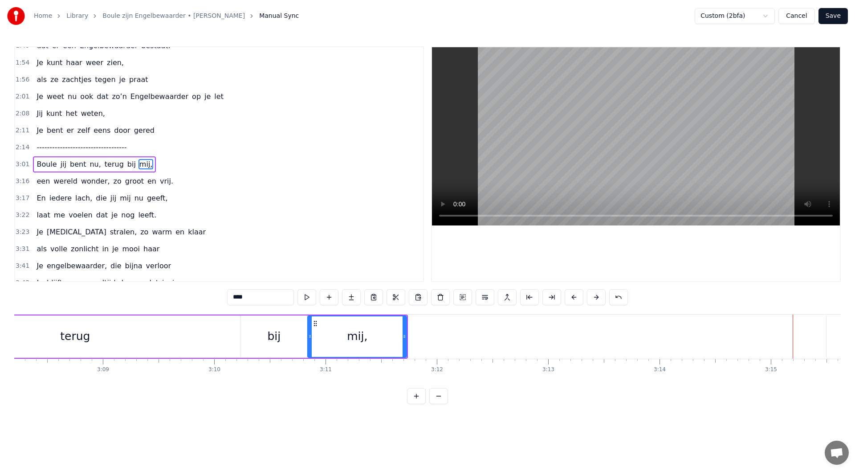
click at [78, 343] on div "terug" at bounding box center [75, 336] width 30 height 17
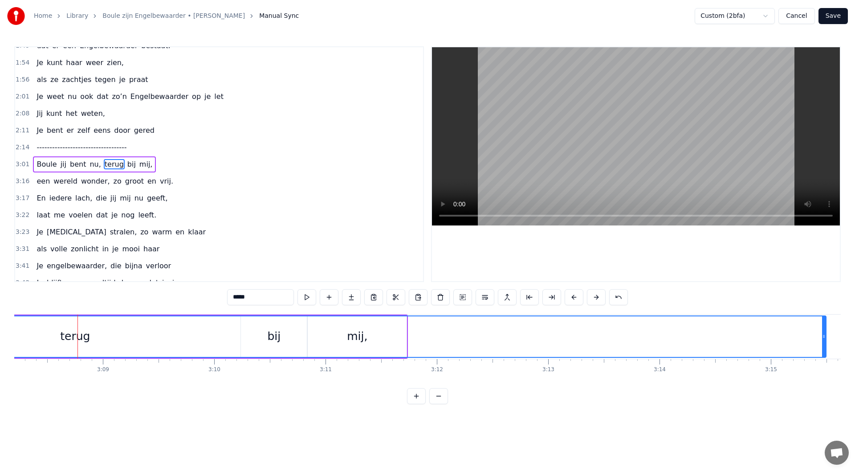
click at [100, 337] on div "terug" at bounding box center [74, 336] width 1501 height 41
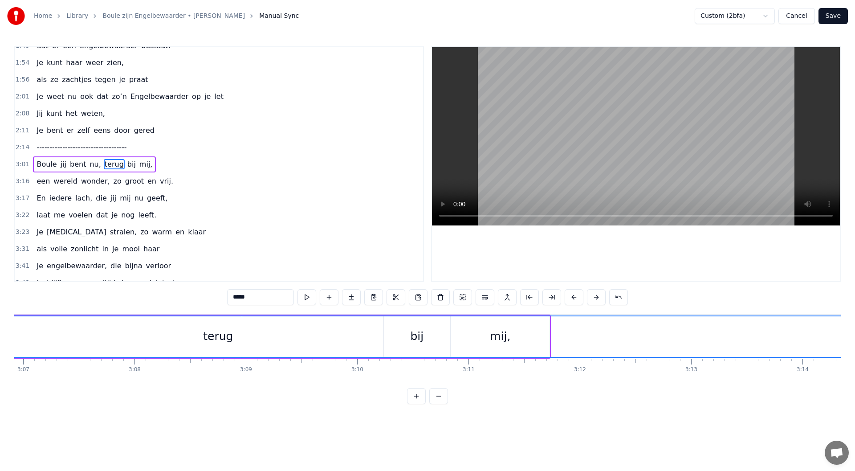
scroll to position [0, 20745]
click at [236, 327] on div "terug" at bounding box center [282, 336] width 1501 height 41
click at [613, 323] on div "terug" at bounding box center [282, 336] width 1501 height 41
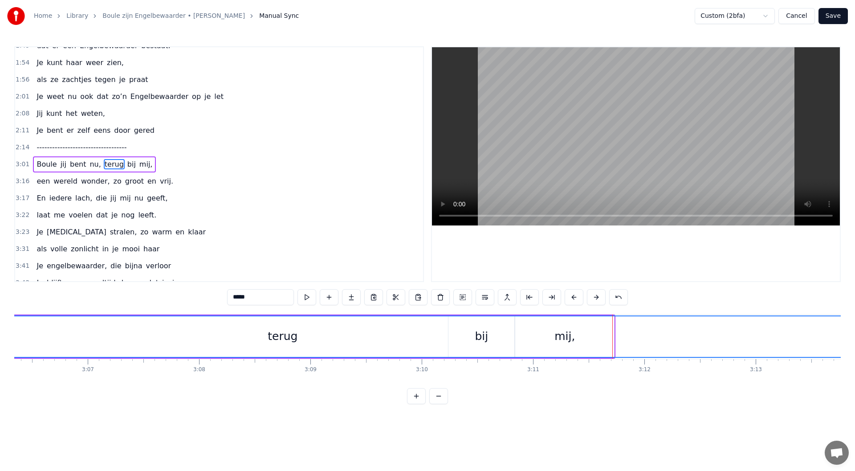
click at [617, 329] on div "terug" at bounding box center [282, 336] width 1501 height 41
drag, startPoint x: 607, startPoint y: 335, endPoint x: 603, endPoint y: 336, distance: 5.0
click at [607, 335] on div "terug" at bounding box center [282, 336] width 1501 height 41
click at [526, 333] on div "terug" at bounding box center [282, 336] width 1501 height 41
click at [485, 336] on div "terug" at bounding box center [282, 336] width 1501 height 41
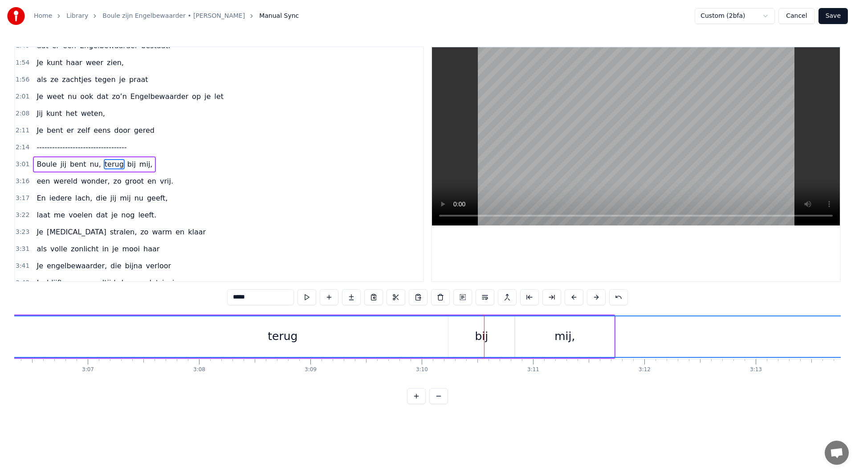
click at [49, 167] on span "Boule" at bounding box center [47, 164] width 22 height 10
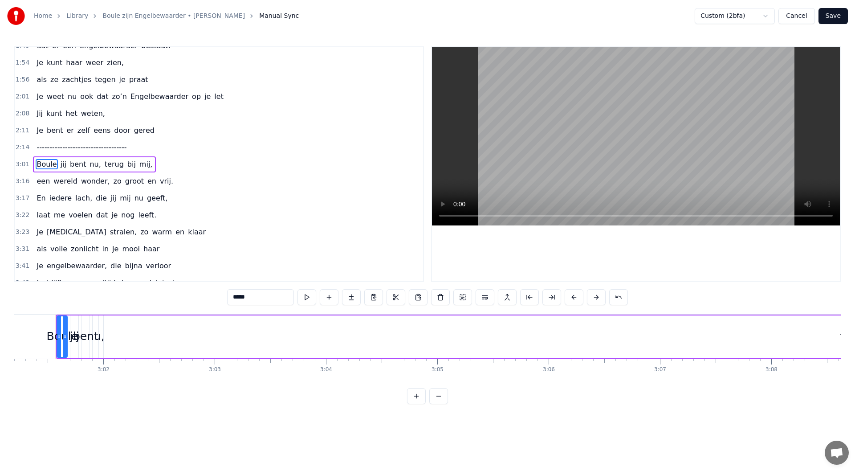
scroll to position [0, 20170]
drag, startPoint x: 68, startPoint y: 336, endPoint x: 97, endPoint y: 336, distance: 28.5
click at [97, 336] on icon at bounding box center [97, 336] width 4 height 7
click at [66, 323] on icon at bounding box center [69, 323] width 7 height 7
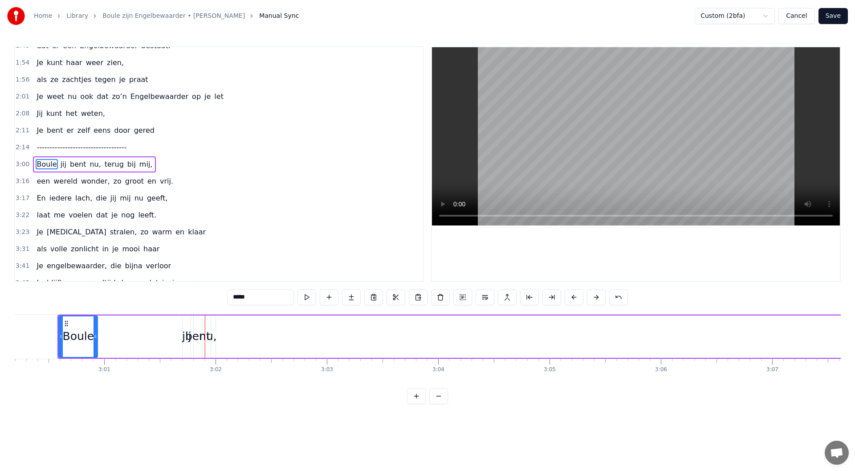
click at [183, 339] on div "jij" at bounding box center [186, 336] width 9 height 17
type input "***"
drag, startPoint x: 184, startPoint y: 337, endPoint x: 164, endPoint y: 336, distance: 20.1
click at [164, 336] on icon at bounding box center [165, 336] width 4 height 7
drag, startPoint x: 170, startPoint y: 327, endPoint x: 159, endPoint y: 326, distance: 10.7
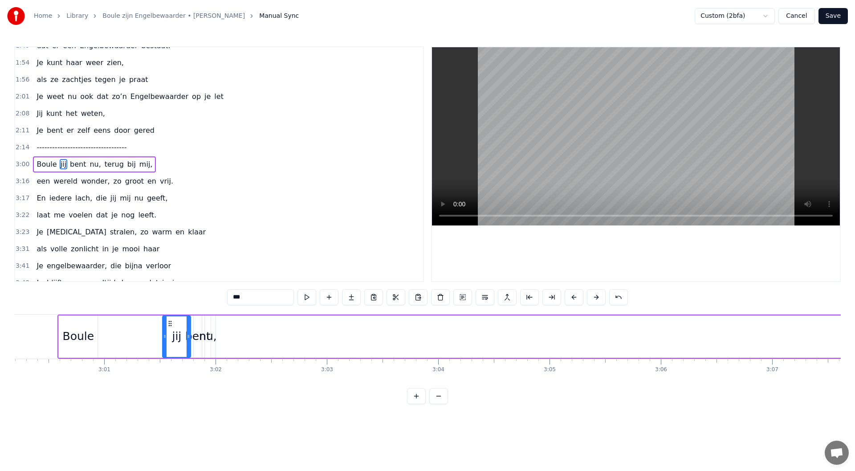
click at [159, 326] on div "Boule jij bent nu, terug bij mij," at bounding box center [678, 336] width 1242 height 44
click at [170, 324] on div "jij" at bounding box center [177, 336] width 28 height 42
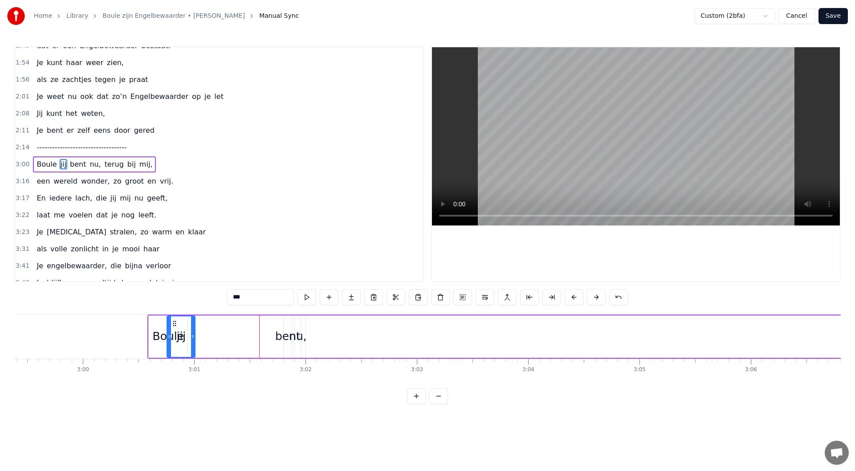
scroll to position [0, 19970]
drag, startPoint x: 169, startPoint y: 322, endPoint x: 197, endPoint y: 333, distance: 30.0
click at [197, 333] on div "jij" at bounding box center [204, 336] width 27 height 41
click at [281, 339] on div "bent" at bounding box center [288, 336] width 25 height 17
type input "****"
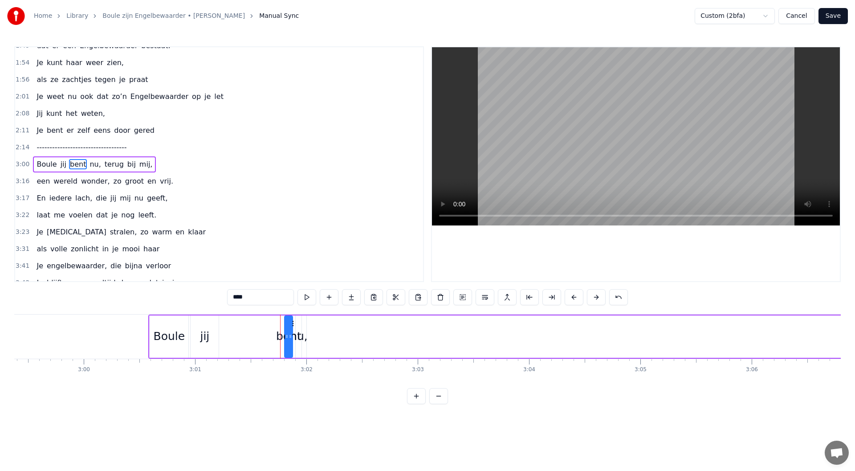
click at [280, 337] on div at bounding box center [280, 336] width 0 height 44
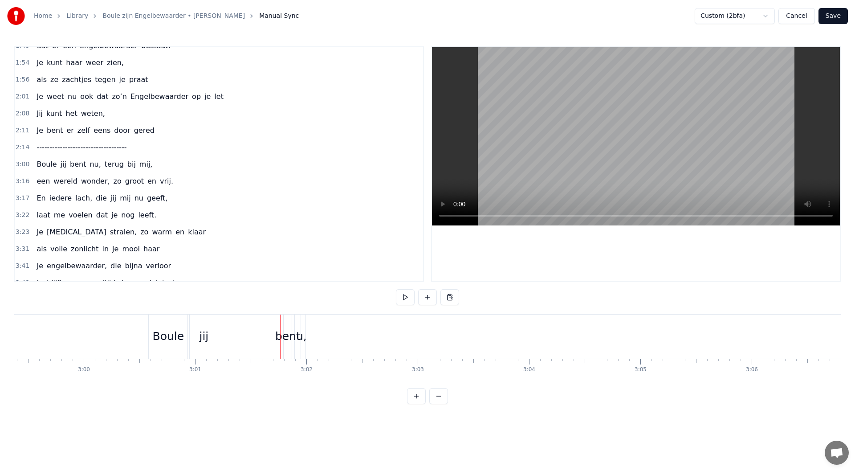
click at [278, 338] on div "bent" at bounding box center [287, 336] width 25 height 17
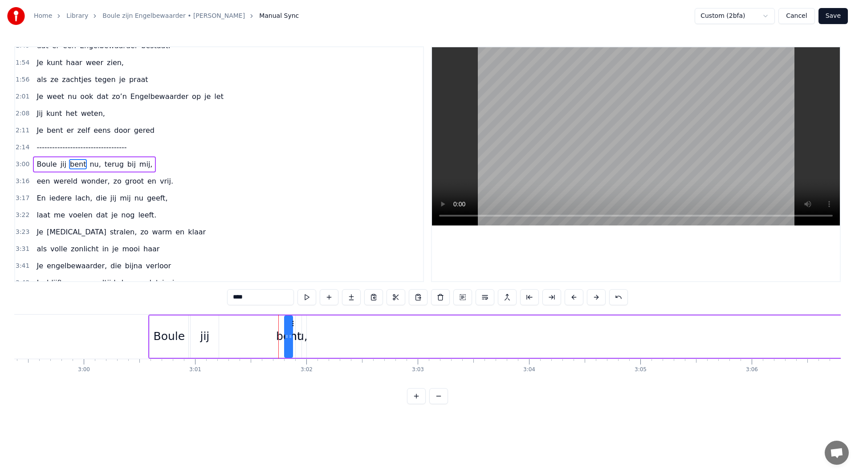
click at [278, 338] on div at bounding box center [278, 336] width 0 height 44
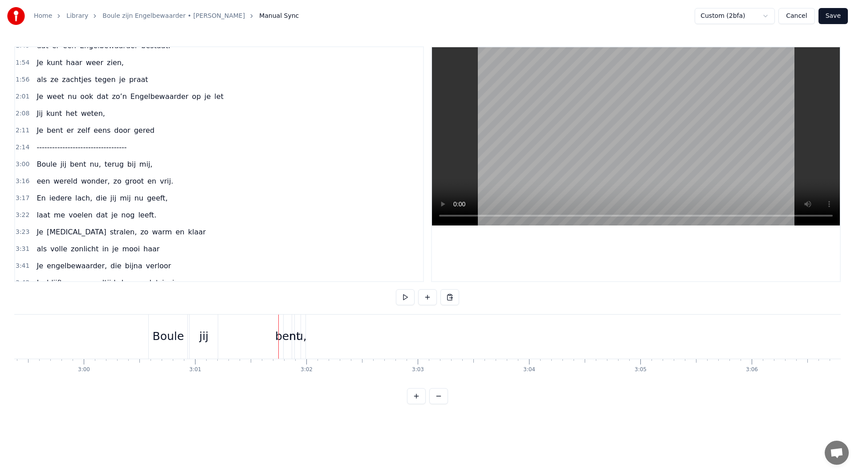
click at [276, 338] on div "Boule jij bent nu, terug bij mij," at bounding box center [769, 336] width 1242 height 44
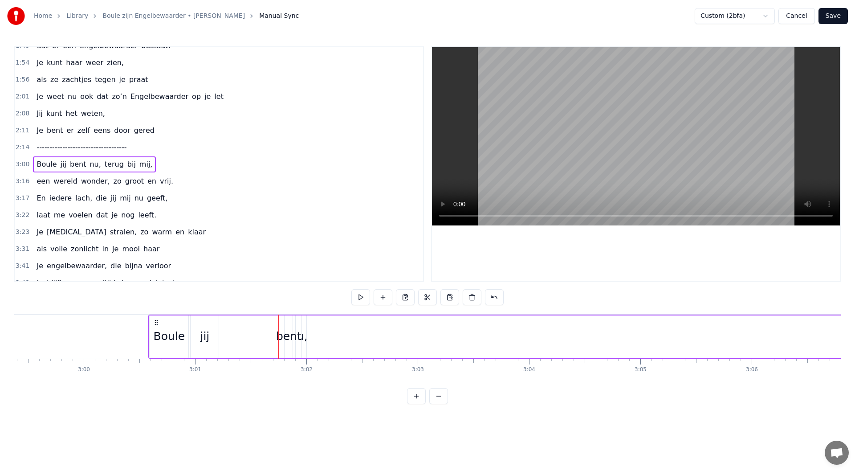
click at [280, 338] on div "bent" at bounding box center [288, 336] width 25 height 17
drag, startPoint x: 285, startPoint y: 336, endPoint x: 257, endPoint y: 334, distance: 28.5
click at [257, 334] on icon at bounding box center [259, 336] width 4 height 7
drag, startPoint x: 265, startPoint y: 325, endPoint x: 229, endPoint y: 325, distance: 36.5
click at [229, 325] on icon at bounding box center [227, 323] width 7 height 7
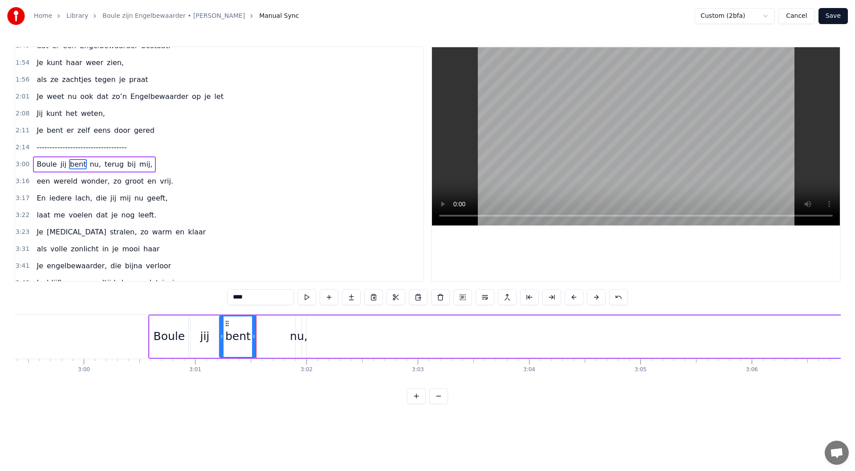
click at [294, 336] on div "nu," at bounding box center [299, 336] width 18 height 17
drag, startPoint x: 297, startPoint y: 336, endPoint x: 285, endPoint y: 332, distance: 11.7
click at [278, 337] on icon at bounding box center [280, 336] width 4 height 7
drag, startPoint x: 285, startPoint y: 323, endPoint x: 265, endPoint y: 323, distance: 19.6
click at [265, 323] on circle at bounding box center [265, 323] width 0 height 0
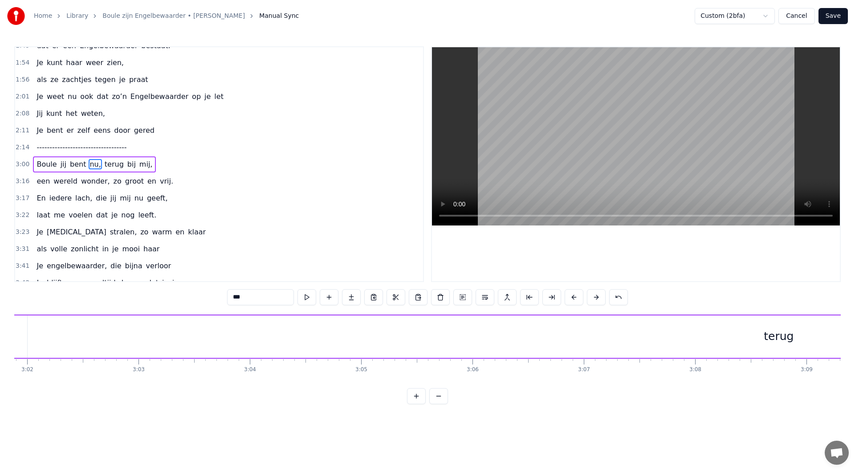
scroll to position [0, 20345]
click at [658, 341] on div "terug" at bounding box center [683, 336] width 1502 height 42
type input "*****"
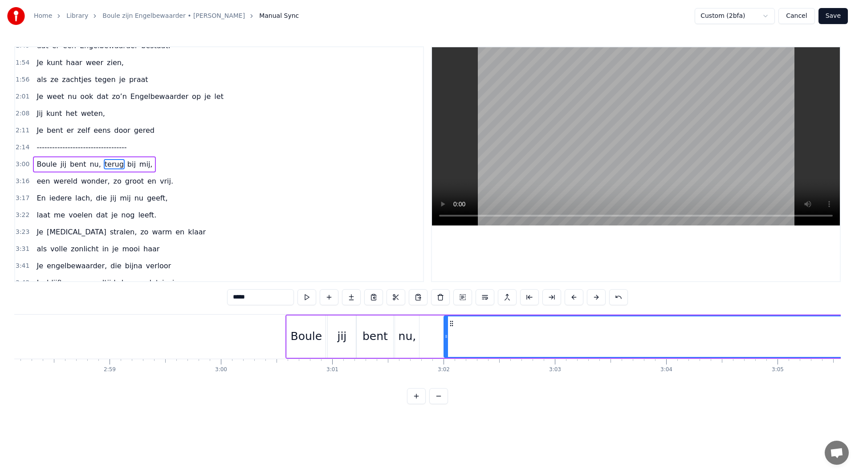
scroll to position [0, 19864]
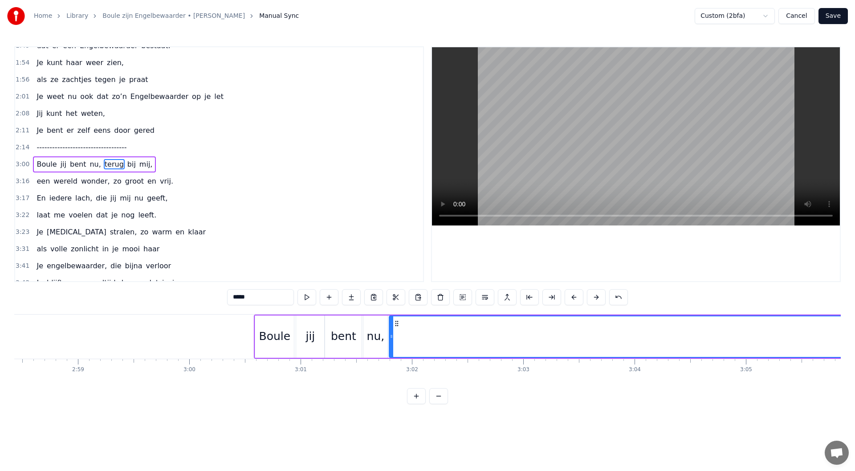
drag, startPoint x: 428, startPoint y: 323, endPoint x: 397, endPoint y: 323, distance: 30.3
click at [397, 323] on icon at bounding box center [396, 323] width 7 height 7
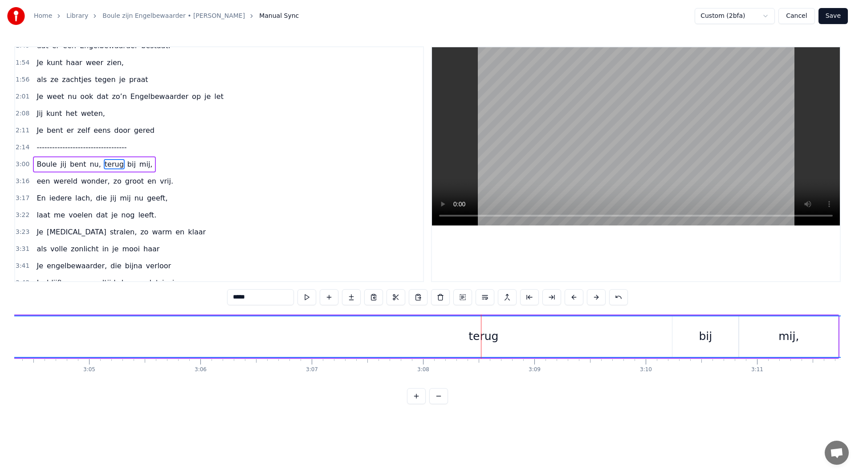
scroll to position [0, 20633]
click at [548, 340] on div "terug" at bounding box center [371, 336] width 1501 height 41
click at [372, 339] on div "terug" at bounding box center [372, 336] width 30 height 17
click at [729, 333] on div "terug" at bounding box center [371, 336] width 1501 height 41
drag, startPoint x: 728, startPoint y: 334, endPoint x: 679, endPoint y: 338, distance: 48.7
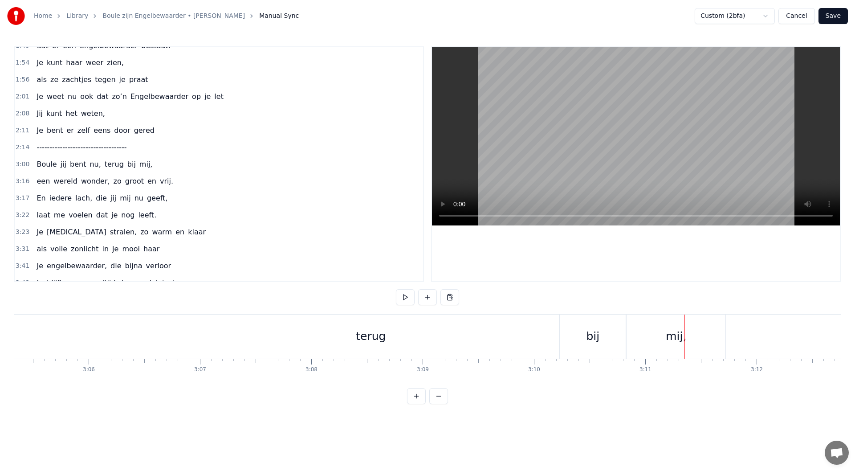
click at [677, 338] on div "mij," at bounding box center [676, 336] width 20 height 17
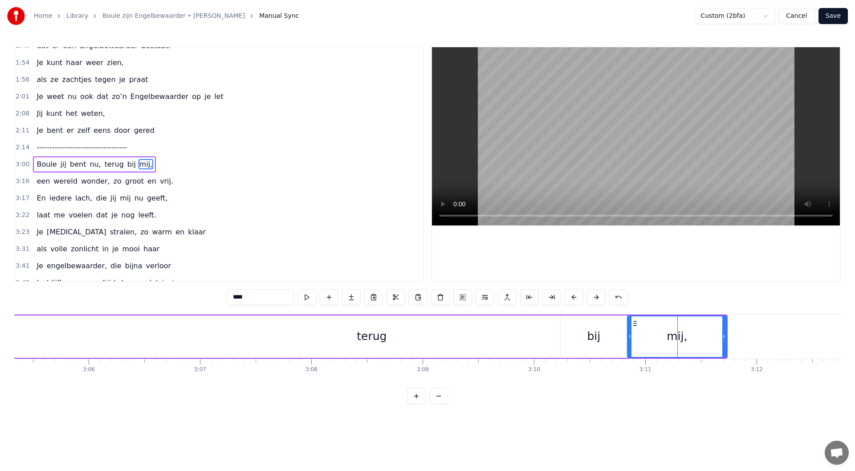
click at [677, 338] on div at bounding box center [677, 336] width 0 height 44
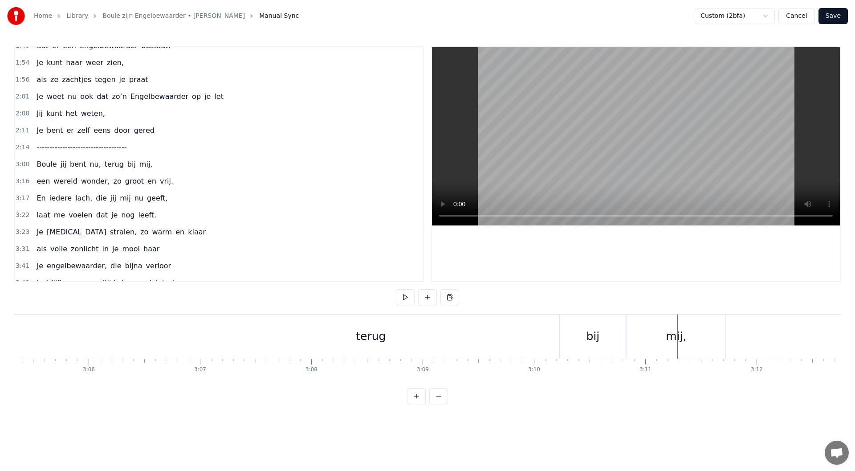
click at [677, 338] on div at bounding box center [677, 336] width 0 height 44
click at [463, 331] on div "terug" at bounding box center [371, 336] width 1502 height 44
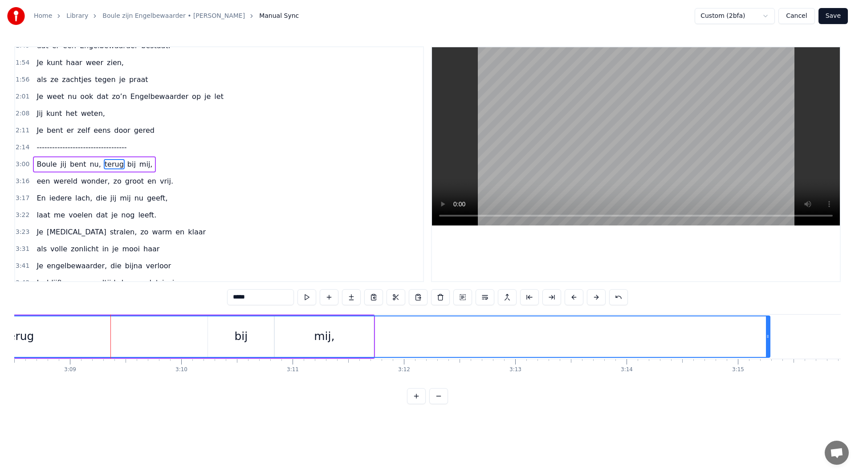
scroll to position [0, 21018]
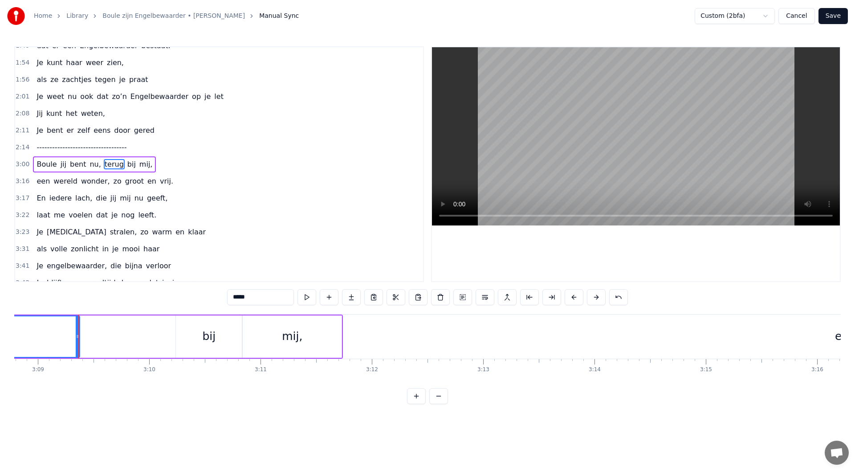
drag, startPoint x: 736, startPoint y: 338, endPoint x: 77, endPoint y: 335, distance: 658.2
click at [77, 335] on icon at bounding box center [78, 336] width 4 height 7
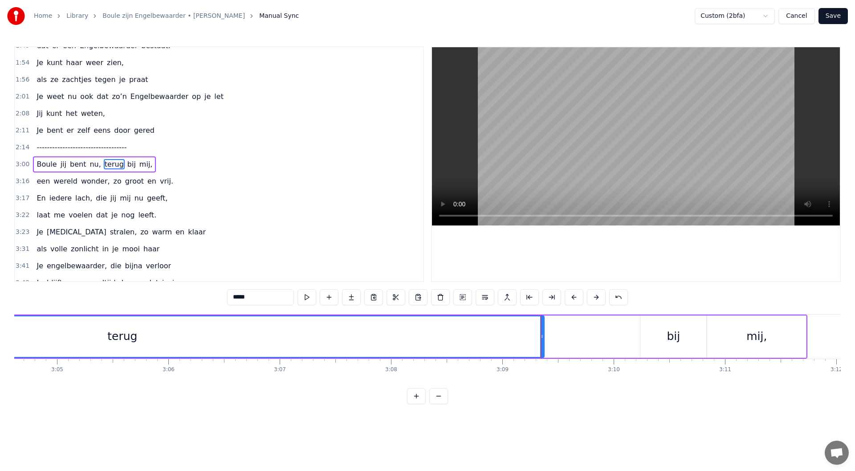
scroll to position [0, 20361]
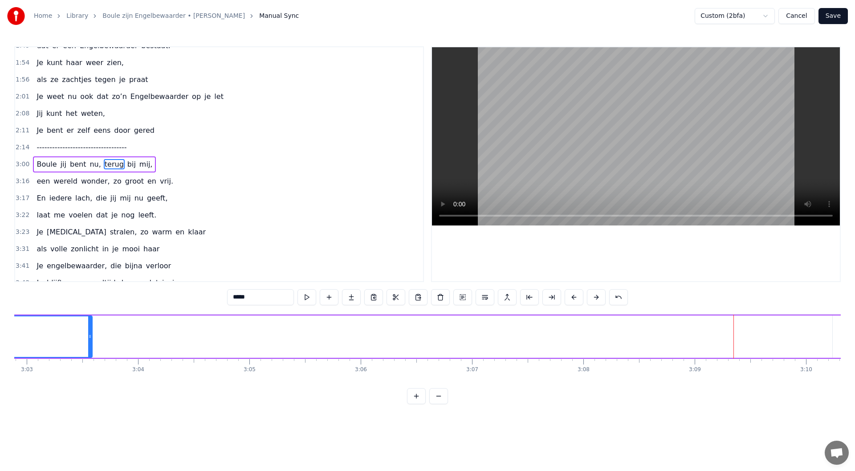
drag, startPoint x: 735, startPoint y: 335, endPoint x: 174, endPoint y: 346, distance: 561.2
click at [88, 334] on icon at bounding box center [90, 336] width 4 height 7
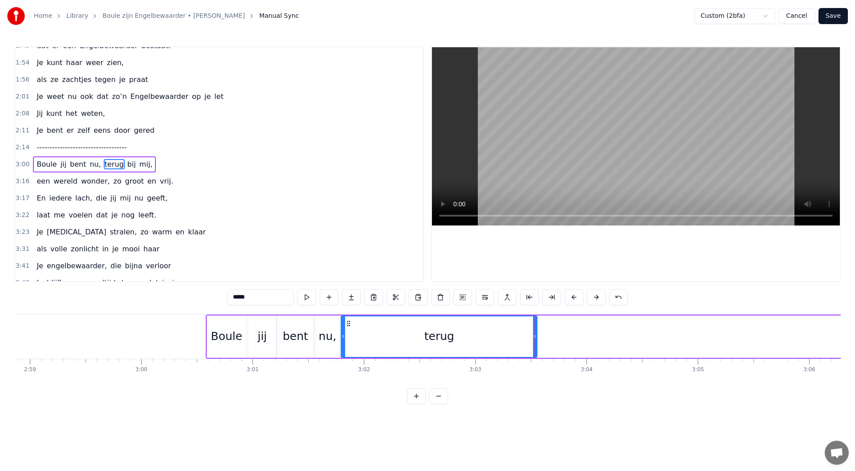
scroll to position [0, 19944]
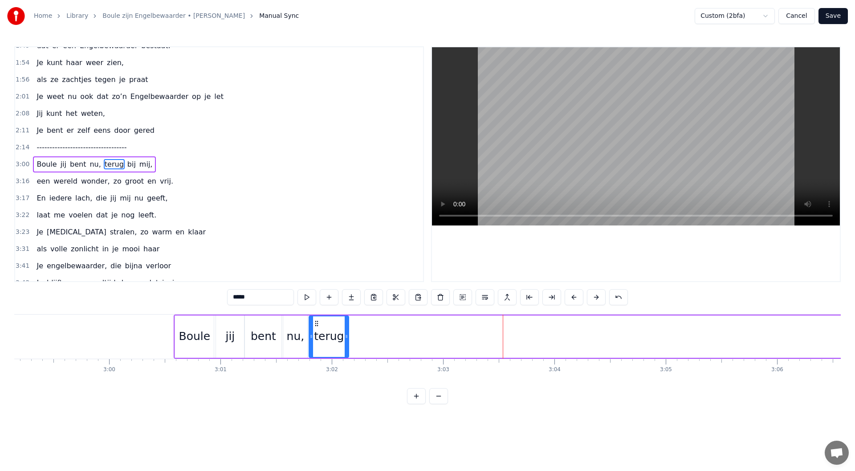
drag, startPoint x: 502, startPoint y: 336, endPoint x: 346, endPoint y: 332, distance: 156.4
click at [346, 332] on div at bounding box center [347, 336] width 4 height 41
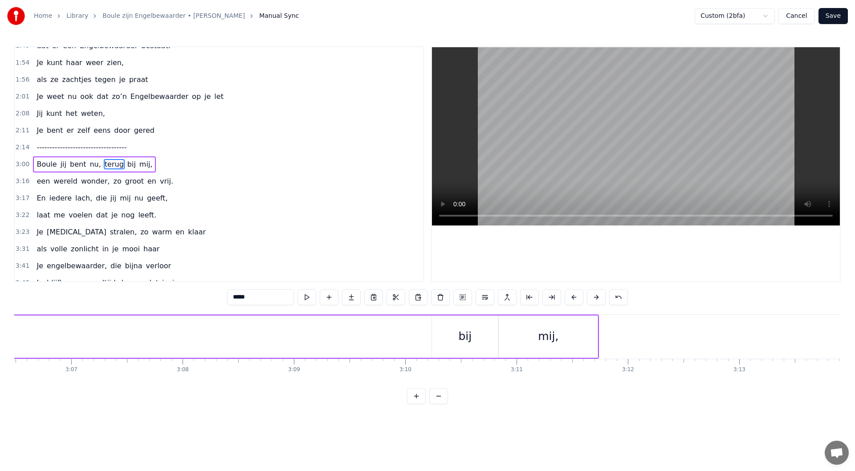
scroll to position [0, 20729]
click at [508, 326] on div "bij" at bounding box center [497, 336] width 66 height 42
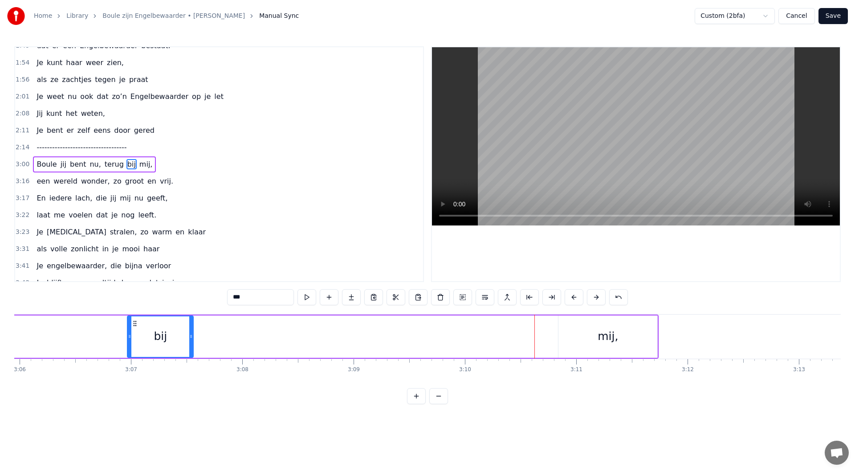
drag, startPoint x: 433, startPoint y: 322, endPoint x: 340, endPoint y: 329, distance: 93.3
click at [134, 312] on div "0:08 Maandenlang, 0:10 jij lag zo stil, 0:11 in een kamer, zo koud en kil 0:14 …" at bounding box center [427, 225] width 827 height 358
click at [600, 336] on div "mij," at bounding box center [611, 336] width 99 height 42
type input "****"
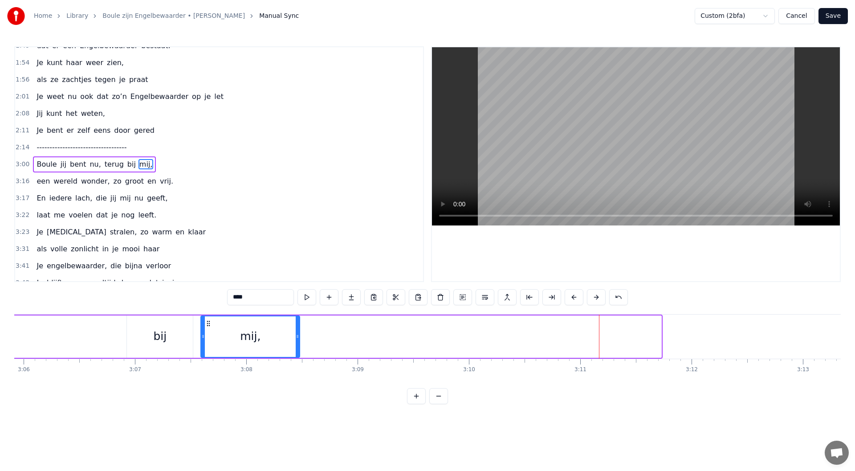
drag, startPoint x: 570, startPoint y: 322, endPoint x: 208, endPoint y: 320, distance: 362.1
click at [208, 320] on icon at bounding box center [208, 323] width 7 height 7
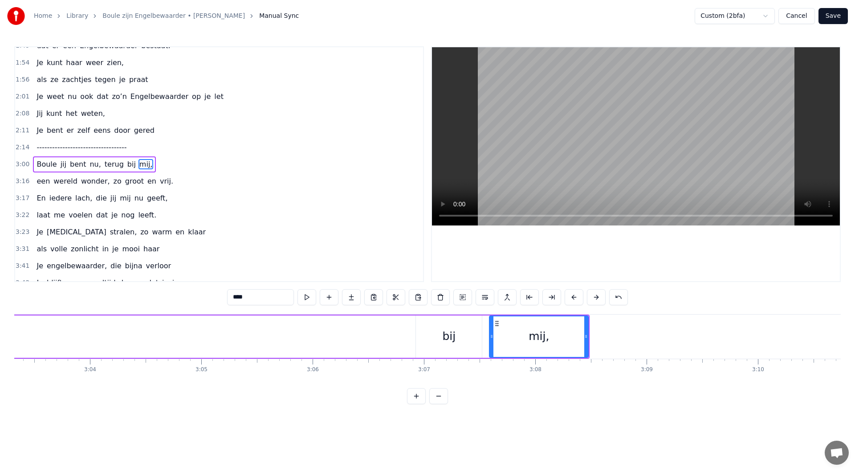
scroll to position [0, 20168]
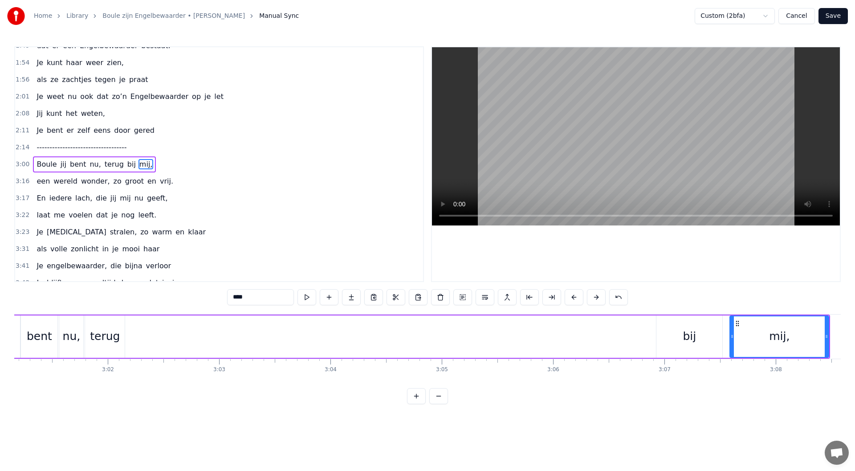
click at [652, 342] on div "Boule jij bent nu, terug bij mij," at bounding box center [390, 336] width 880 height 44
click at [671, 341] on div "bij" at bounding box center [689, 336] width 66 height 42
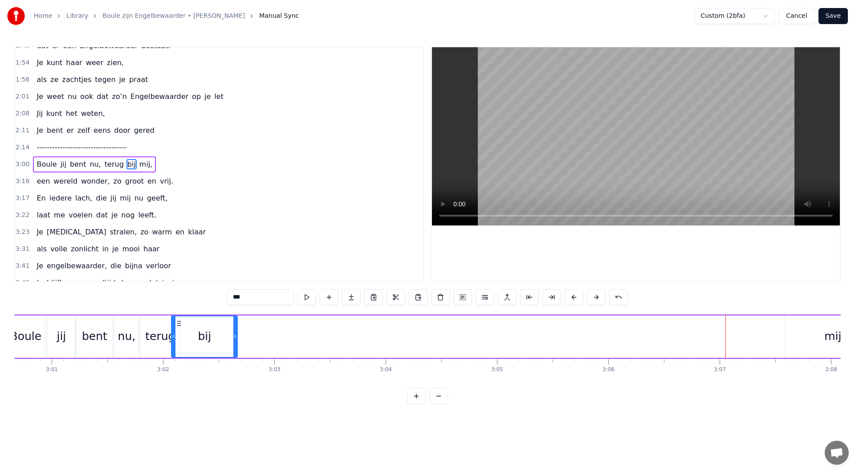
scroll to position [0, 20111]
drag, startPoint x: 665, startPoint y: 324, endPoint x: 192, endPoint y: 339, distance: 472.7
click at [192, 339] on div "bij" at bounding box center [216, 336] width 65 height 41
click at [748, 333] on div "mij," at bounding box center [836, 336] width 99 height 42
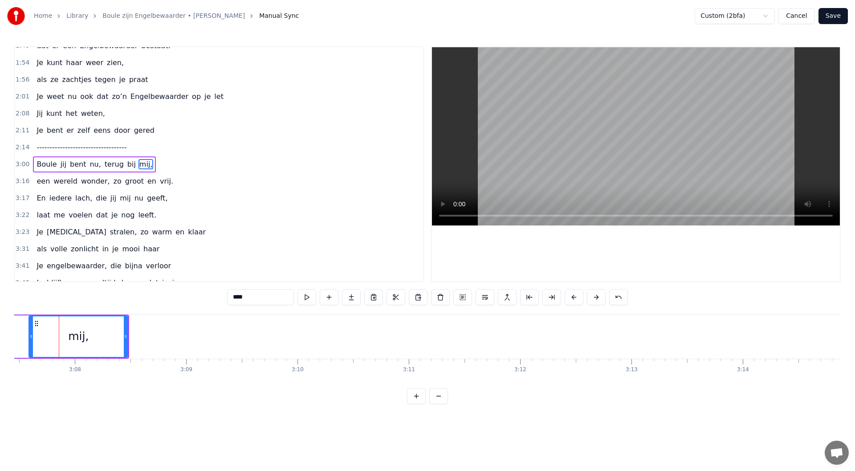
scroll to position [0, 20146]
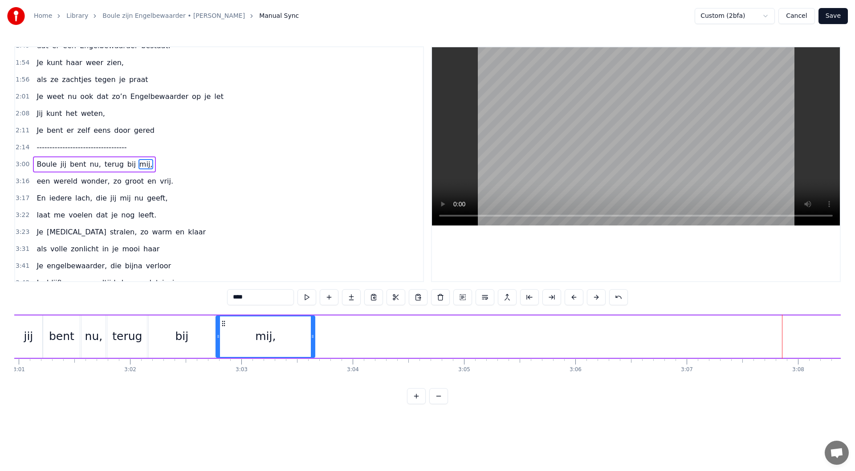
drag, startPoint x: 761, startPoint y: 322, endPoint x: 224, endPoint y: 324, distance: 536.2
click at [224, 324] on icon at bounding box center [223, 323] width 7 height 7
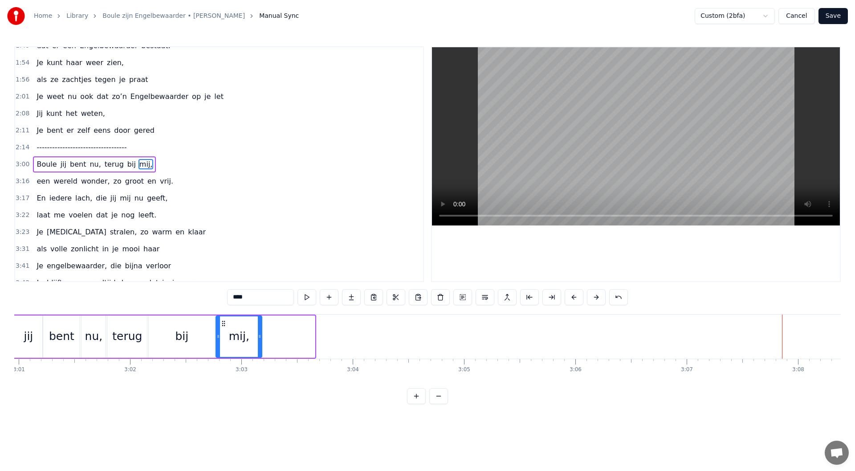
drag, startPoint x: 311, startPoint y: 337, endPoint x: 260, endPoint y: 334, distance: 51.3
click at [258, 332] on div at bounding box center [260, 336] width 4 height 41
click at [195, 328] on div "bij" at bounding box center [182, 336] width 66 height 42
type input "***"
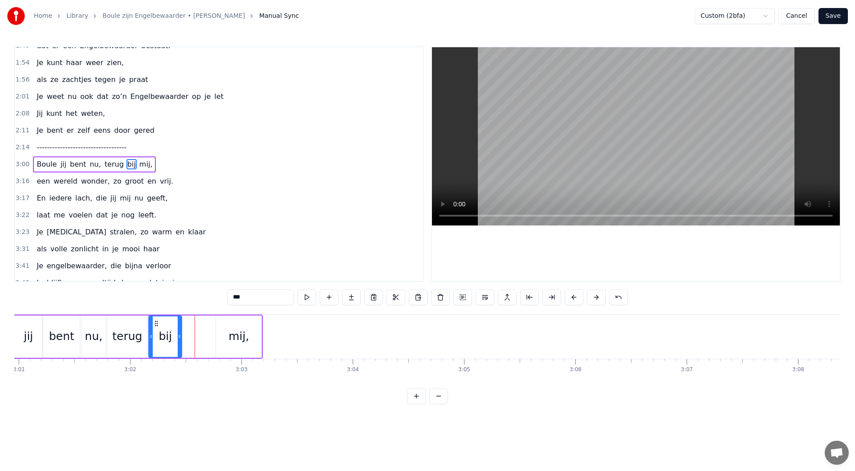
drag, startPoint x: 213, startPoint y: 336, endPoint x: 180, endPoint y: 334, distance: 33.0
click at [180, 334] on icon at bounding box center [180, 336] width 4 height 7
click at [202, 335] on div "Boule jij bent nu, terug bij mij," at bounding box center [117, 336] width 291 height 44
click at [240, 338] on div "mij," at bounding box center [238, 336] width 20 height 17
drag, startPoint x: 205, startPoint y: 323, endPoint x: 190, endPoint y: 323, distance: 14.7
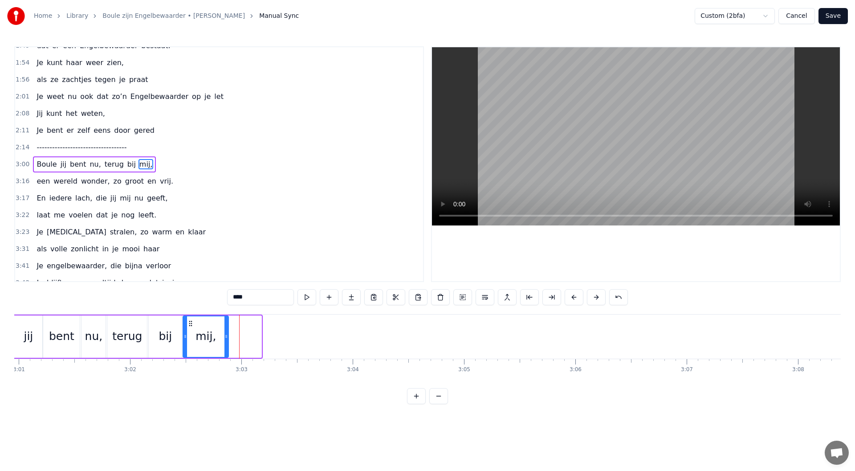
click at [190, 323] on icon at bounding box center [190, 323] width 7 height 7
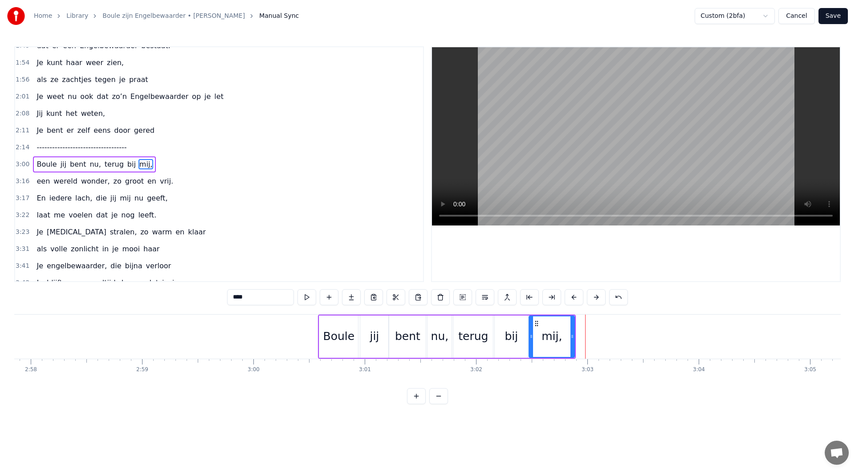
scroll to position [0, 19720]
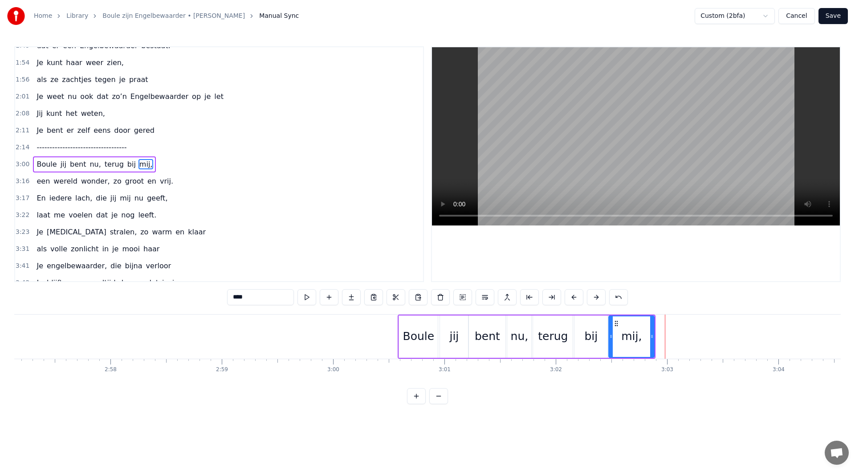
click at [159, 162] on div "3:00 Boule jij bent nu, terug bij mij," at bounding box center [219, 164] width 408 height 17
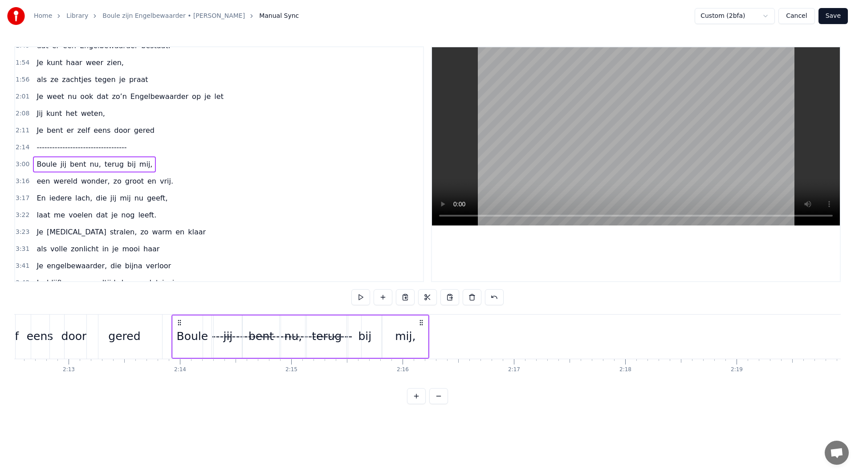
scroll to position [0, 14749]
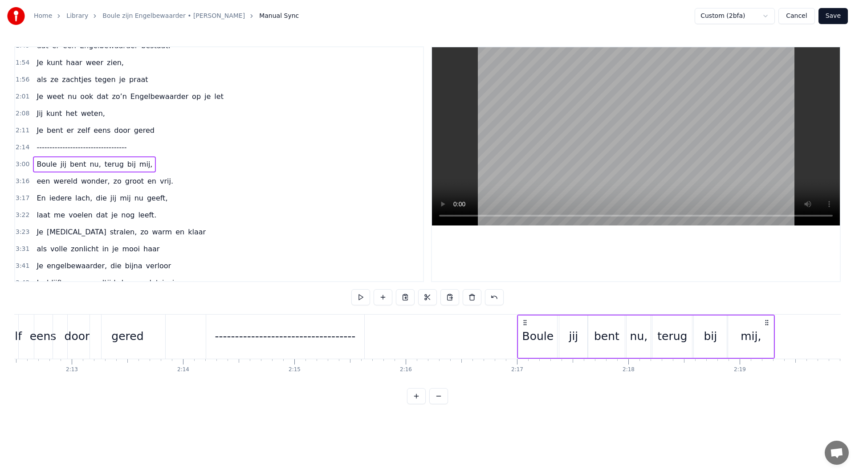
drag, startPoint x: 405, startPoint y: 321, endPoint x: 524, endPoint y: 358, distance: 124.5
click at [524, 358] on div "Boule jij bent nu, terug bij mij," at bounding box center [646, 336] width 258 height 44
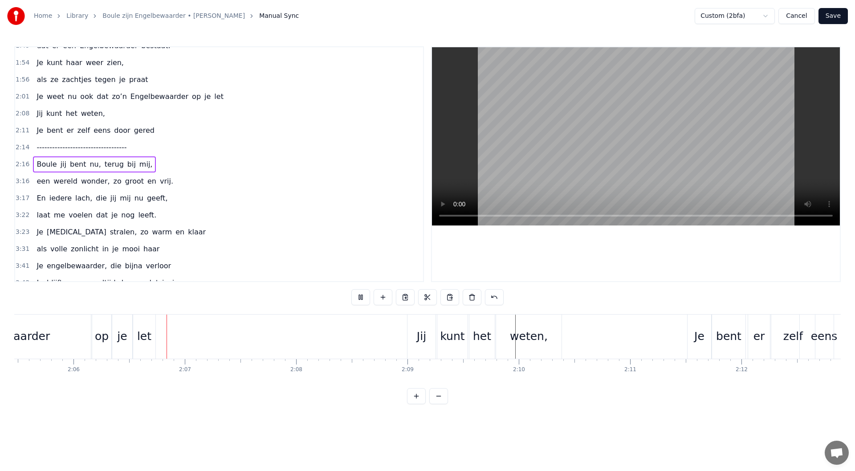
scroll to position [0, 13991]
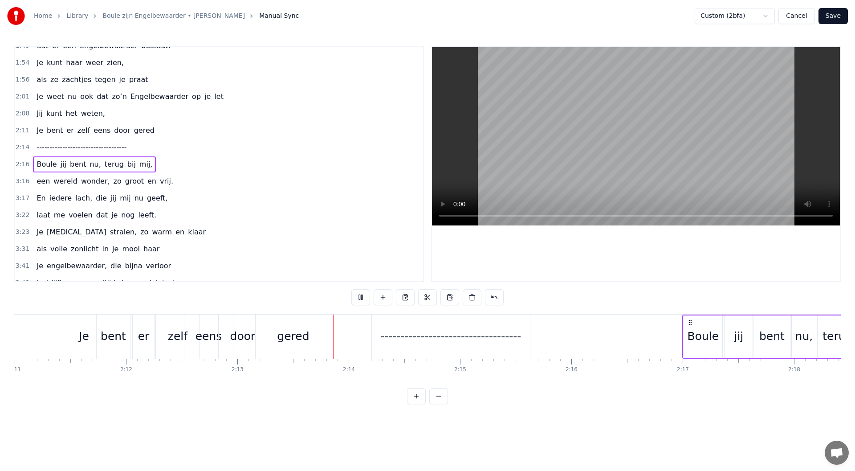
scroll to position [0, 14743]
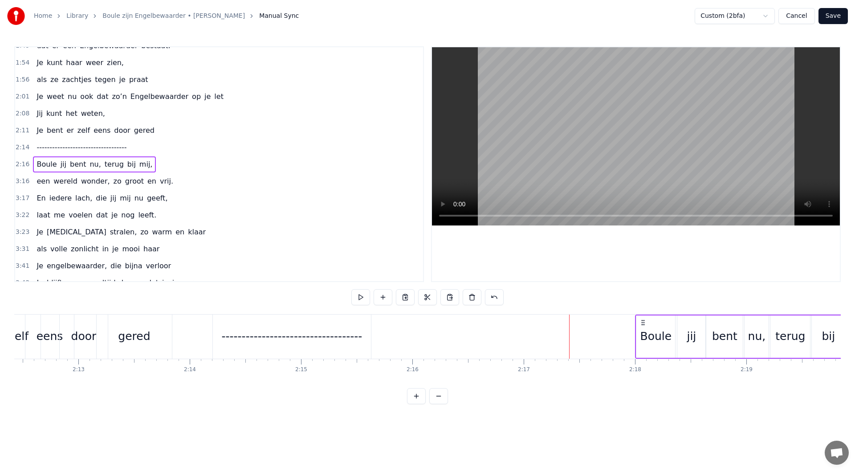
drag, startPoint x: 533, startPoint y: 322, endPoint x: 643, endPoint y: 331, distance: 110.8
click at [643, 331] on div "Boule jij bent nu, terug bij mij," at bounding box center [764, 336] width 258 height 44
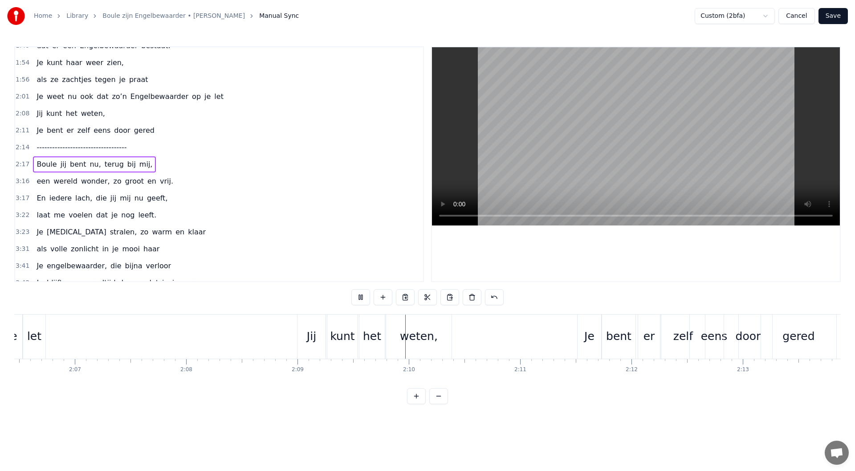
scroll to position [0, 14011]
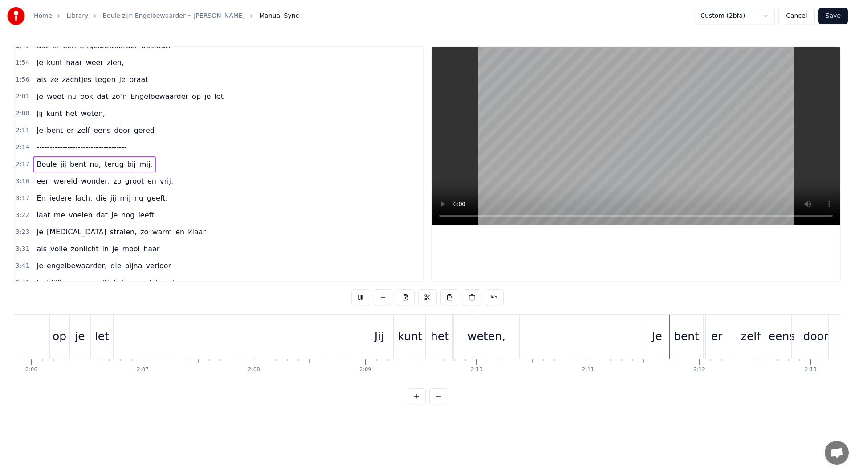
click at [151, 166] on div "2:17 Boule jij bent nu, terug bij mij," at bounding box center [219, 164] width 408 height 17
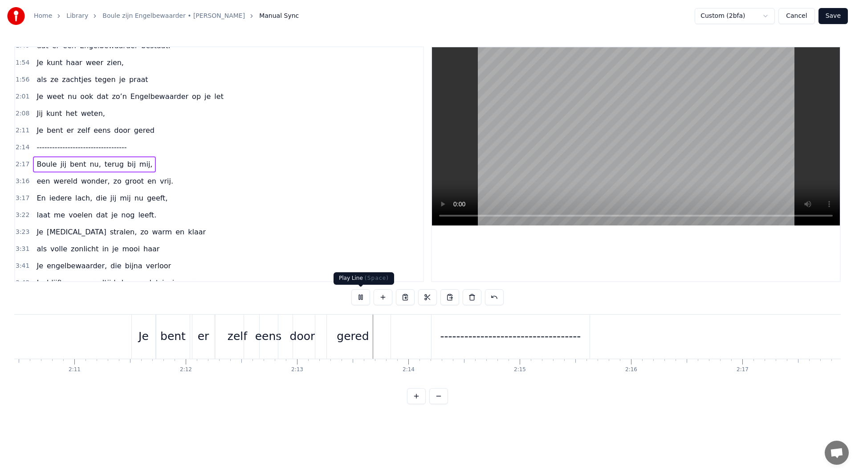
scroll to position [0, 14766]
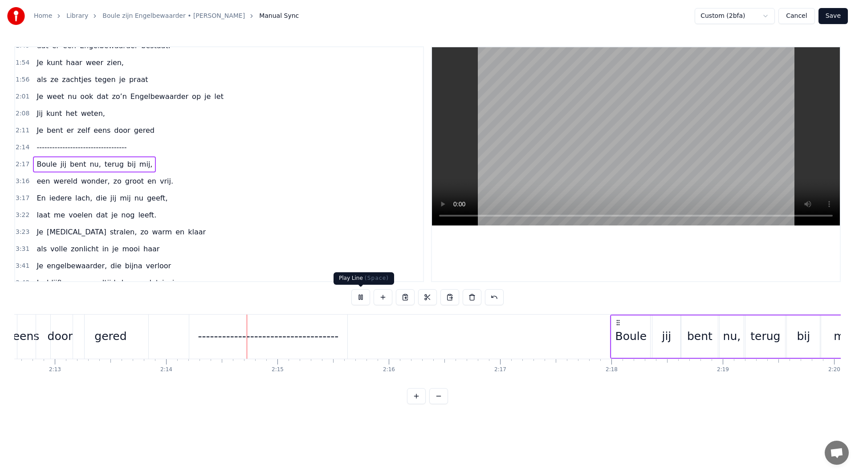
click at [360, 300] on button at bounding box center [360, 297] width 19 height 16
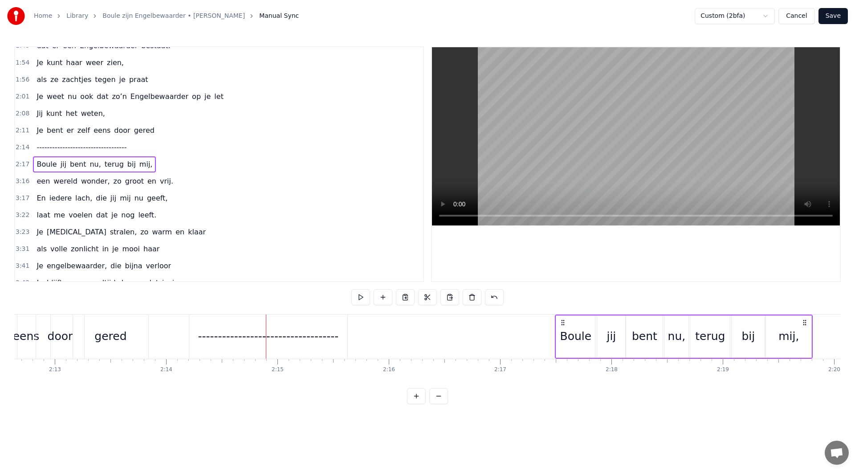
drag, startPoint x: 617, startPoint y: 322, endPoint x: 562, endPoint y: 324, distance: 55.3
click at [562, 324] on icon at bounding box center [562, 322] width 7 height 7
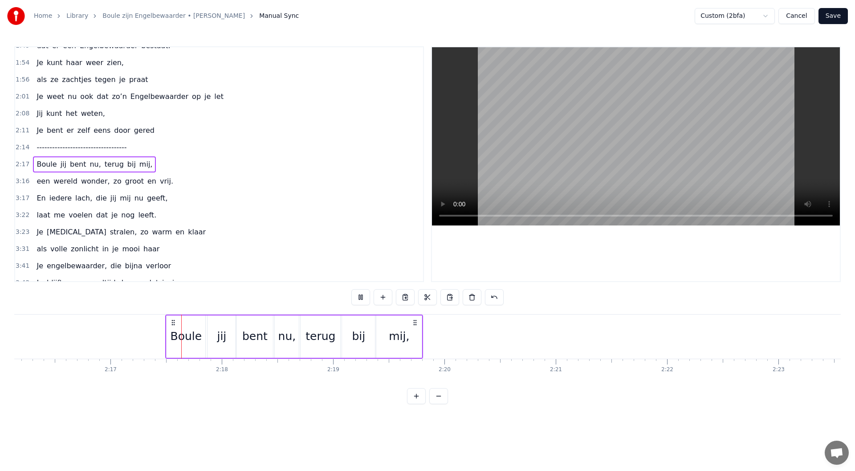
scroll to position [0, 15185]
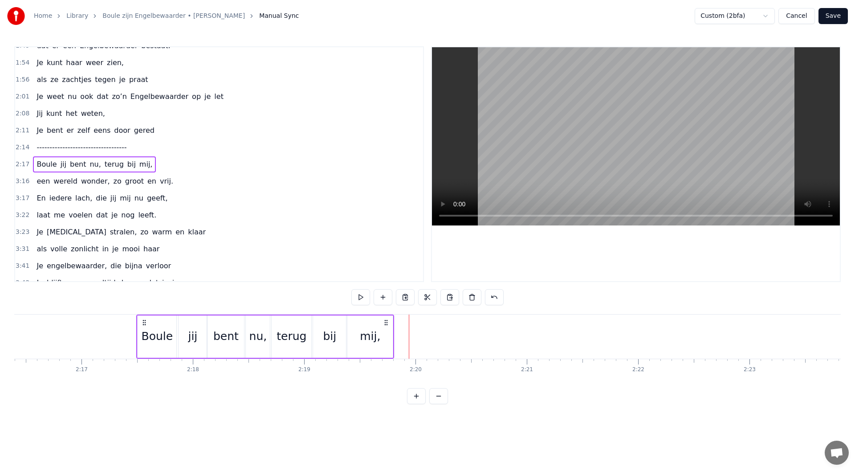
click at [386, 322] on circle at bounding box center [385, 322] width 0 height 0
click at [375, 325] on div "mij," at bounding box center [369, 336] width 45 height 42
drag, startPoint x: 356, startPoint y: 324, endPoint x: 401, endPoint y: 324, distance: 45.4
click at [401, 324] on icon at bounding box center [400, 323] width 7 height 7
click at [319, 327] on div "bij" at bounding box center [329, 336] width 33 height 42
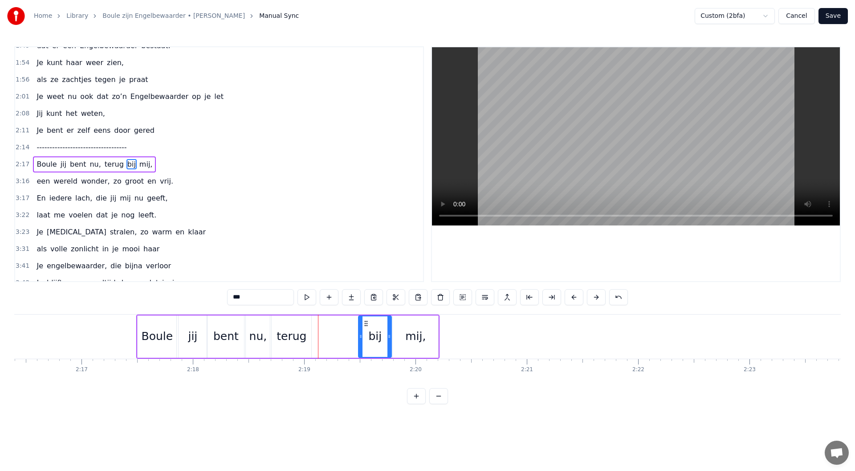
drag, startPoint x: 321, startPoint y: 324, endPoint x: 366, endPoint y: 327, distance: 45.5
click at [366, 327] on div "bij" at bounding box center [375, 336] width 32 height 41
click at [286, 322] on div "terug" at bounding box center [292, 336] width 40 height 42
type input "*****"
drag, startPoint x: 278, startPoint y: 322, endPoint x: 324, endPoint y: 321, distance: 45.9
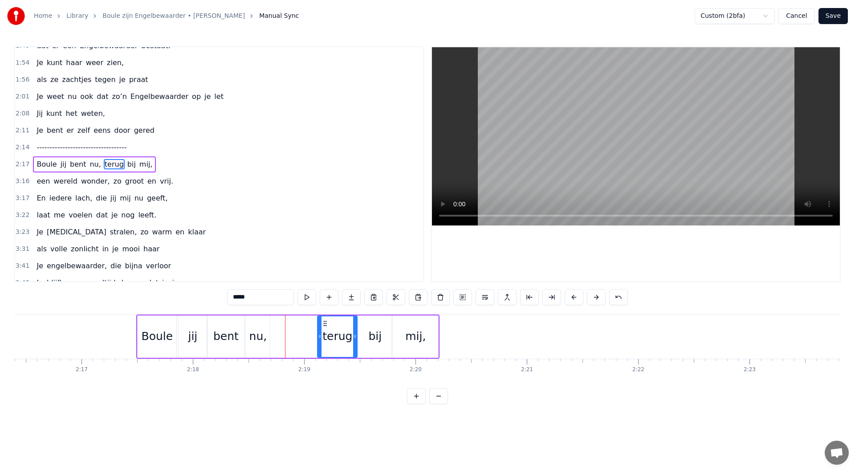
click at [324, 321] on circle at bounding box center [324, 321] width 0 height 0
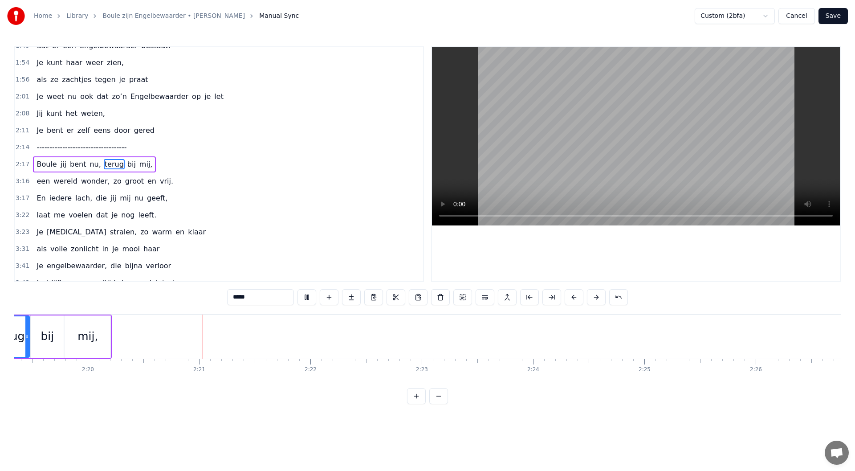
scroll to position [0, 15579]
click at [166, 182] on div "3:16 een wereld wonder, zo groot en vrij." at bounding box center [219, 181] width 408 height 17
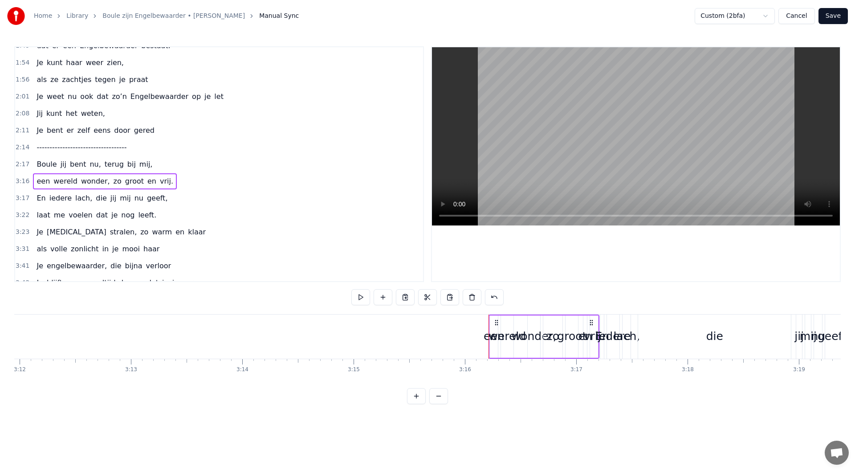
scroll to position [0, 21338]
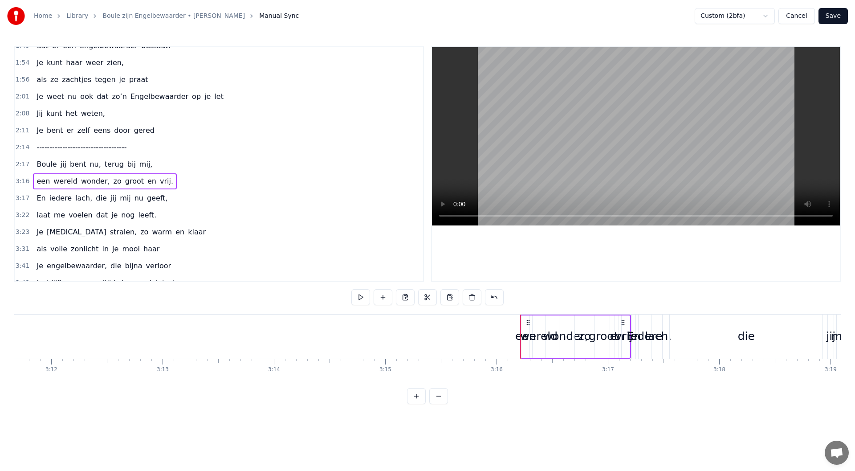
click at [522, 340] on div "een" at bounding box center [525, 336] width 21 height 17
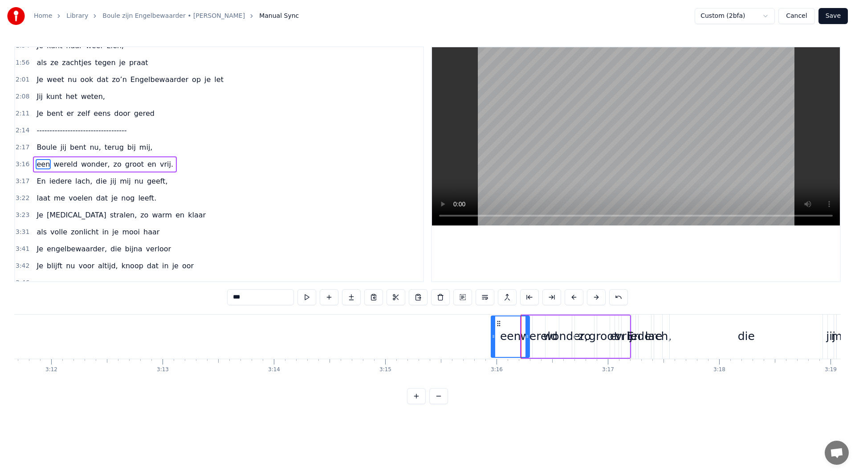
drag, startPoint x: 521, startPoint y: 337, endPoint x: 493, endPoint y: 337, distance: 27.6
click at [493, 337] on icon at bounding box center [494, 336] width 4 height 7
click at [190, 162] on div "3:15 een wereld wonder, zo groot en vrij." at bounding box center [219, 164] width 408 height 17
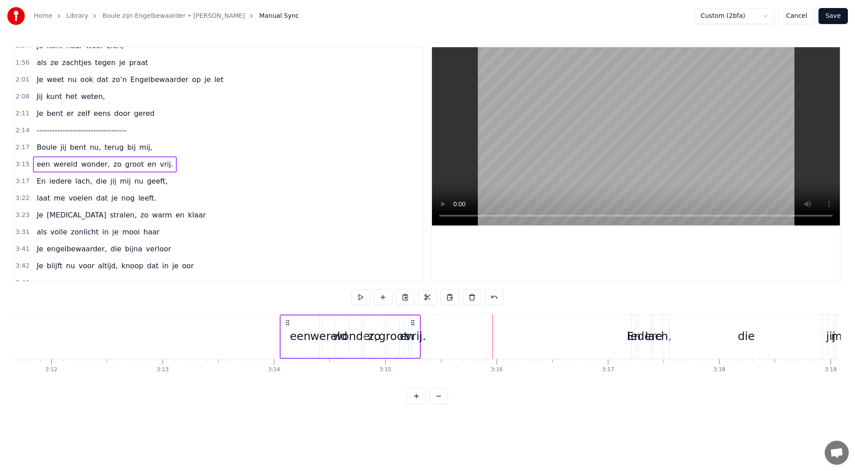
drag, startPoint x: 497, startPoint y: 325, endPoint x: 287, endPoint y: 322, distance: 210.2
click at [287, 322] on icon at bounding box center [287, 322] width 7 height 7
click at [416, 338] on div "vrij." at bounding box center [415, 336] width 21 height 17
drag, startPoint x: 416, startPoint y: 336, endPoint x: 428, endPoint y: 332, distance: 11.8
click at [438, 336] on icon at bounding box center [440, 336] width 4 height 7
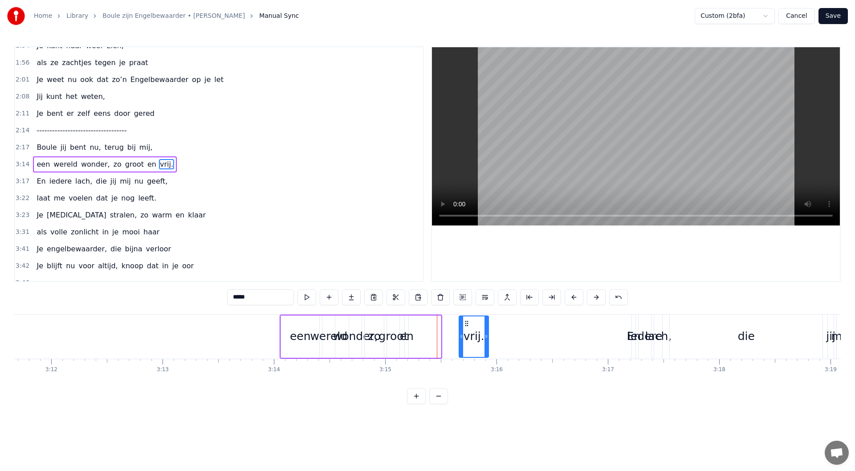
drag, startPoint x: 418, startPoint y: 325, endPoint x: 466, endPoint y: 331, distance: 48.1
click at [466, 331] on div "vrij." at bounding box center [474, 336] width 29 height 41
click at [392, 335] on div "groot" at bounding box center [393, 336] width 29 height 17
click at [409, 335] on div "en" at bounding box center [407, 336] width 14 height 17
drag, startPoint x: 406, startPoint y: 337, endPoint x: 434, endPoint y: 338, distance: 28.6
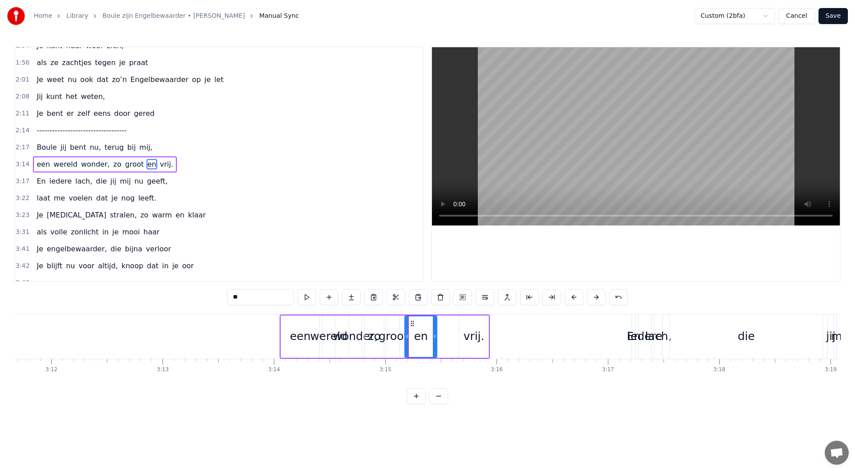
click at [434, 338] on icon at bounding box center [435, 336] width 4 height 7
drag, startPoint x: 423, startPoint y: 325, endPoint x: 401, endPoint y: 329, distance: 22.3
click at [395, 337] on div "groot" at bounding box center [393, 336] width 29 height 17
drag, startPoint x: 399, startPoint y: 336, endPoint x: 423, endPoint y: 336, distance: 24.1
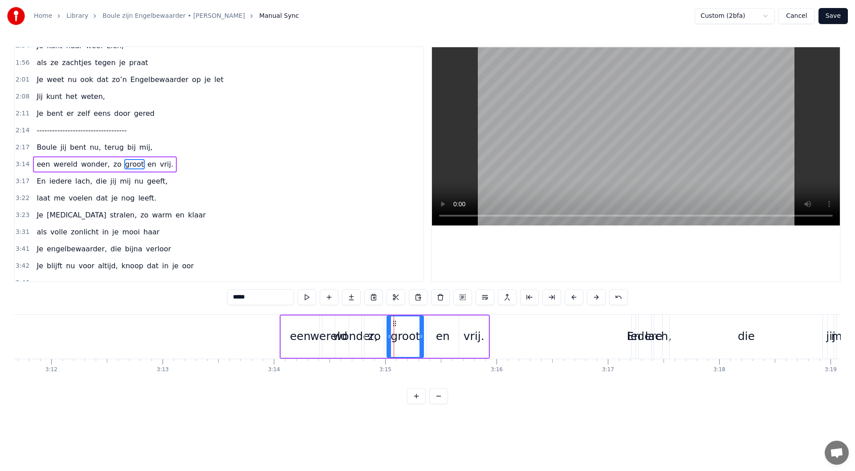
click at [423, 336] on icon at bounding box center [421, 336] width 4 height 7
drag, startPoint x: 393, startPoint y: 322, endPoint x: 398, endPoint y: 322, distance: 4.5
click at [398, 322] on icon at bounding box center [398, 323] width 7 height 7
click at [373, 335] on div "zo" at bounding box center [374, 336] width 12 height 17
drag, startPoint x: 374, startPoint y: 323, endPoint x: 386, endPoint y: 323, distance: 12.0
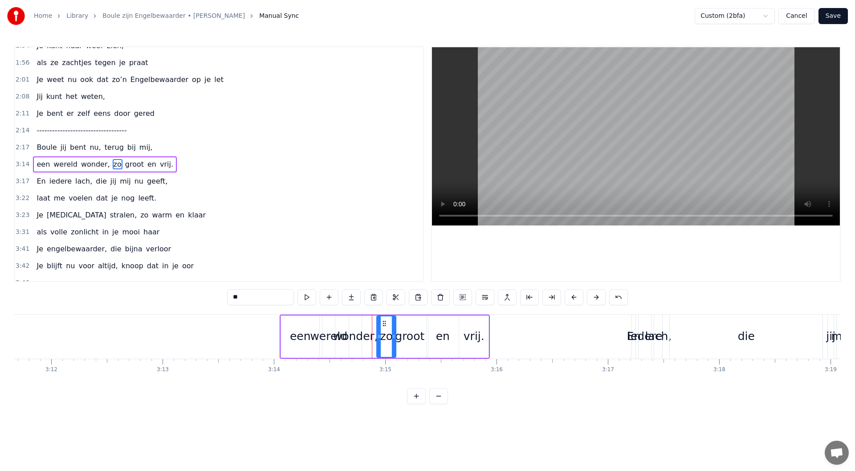
click at [386, 323] on circle at bounding box center [385, 323] width 0 height 0
click at [293, 336] on div "een" at bounding box center [300, 336] width 21 height 17
drag, startPoint x: 289, startPoint y: 325, endPoint x: 293, endPoint y: 328, distance: 5.7
click at [232, 324] on icon at bounding box center [231, 323] width 7 height 7
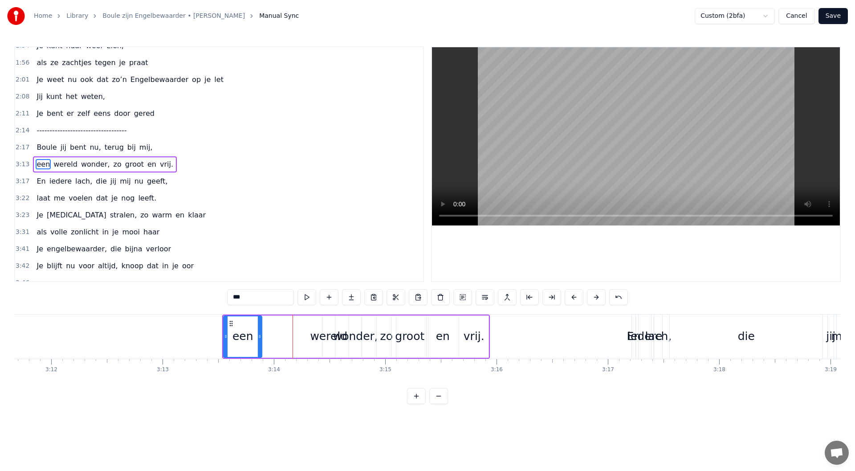
click at [323, 337] on div "wereld" at bounding box center [328, 336] width 37 height 17
drag, startPoint x: 323, startPoint y: 335, endPoint x: 295, endPoint y: 328, distance: 29.1
click at [293, 336] on icon at bounding box center [295, 336] width 4 height 7
drag, startPoint x: 299, startPoint y: 324, endPoint x: 270, endPoint y: 327, distance: 29.2
click at [270, 327] on div "wereld" at bounding box center [284, 336] width 41 height 41
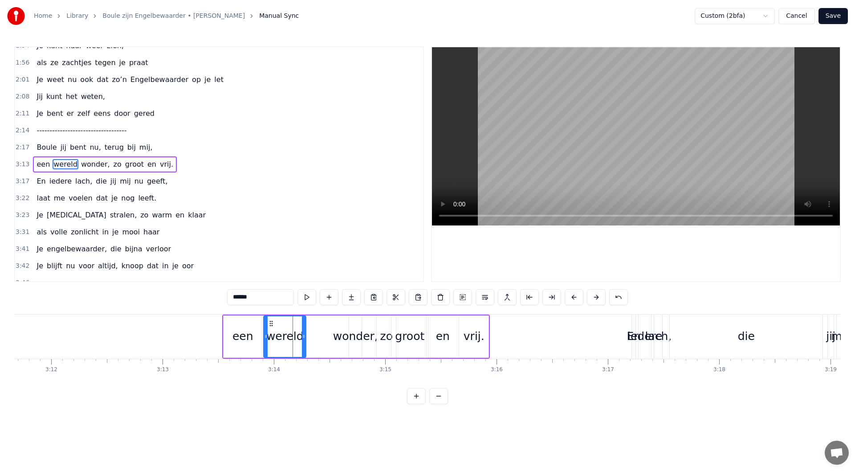
click at [346, 336] on div "wonder," at bounding box center [355, 336] width 45 height 17
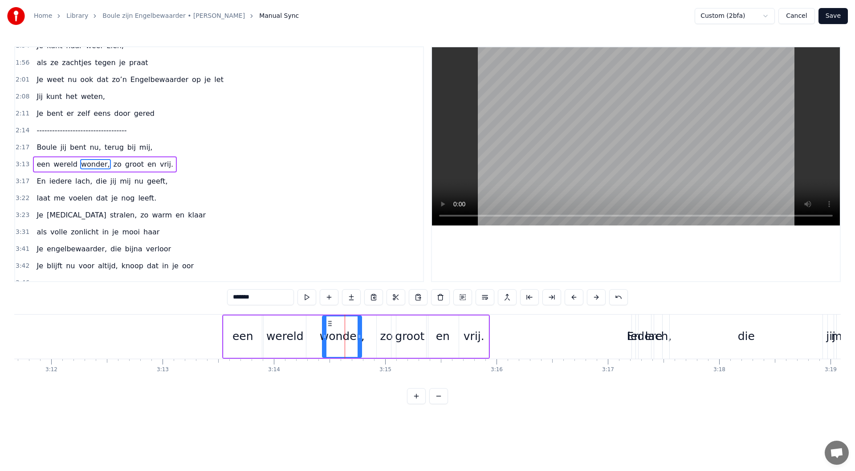
drag, startPoint x: 351, startPoint y: 335, endPoint x: 324, endPoint y: 335, distance: 26.7
click at [324, 335] on icon at bounding box center [325, 336] width 4 height 7
drag, startPoint x: 330, startPoint y: 323, endPoint x: 317, endPoint y: 325, distance: 13.4
click at [317, 325] on icon at bounding box center [316, 323] width 7 height 7
click at [301, 334] on icon at bounding box center [303, 336] width 4 height 7
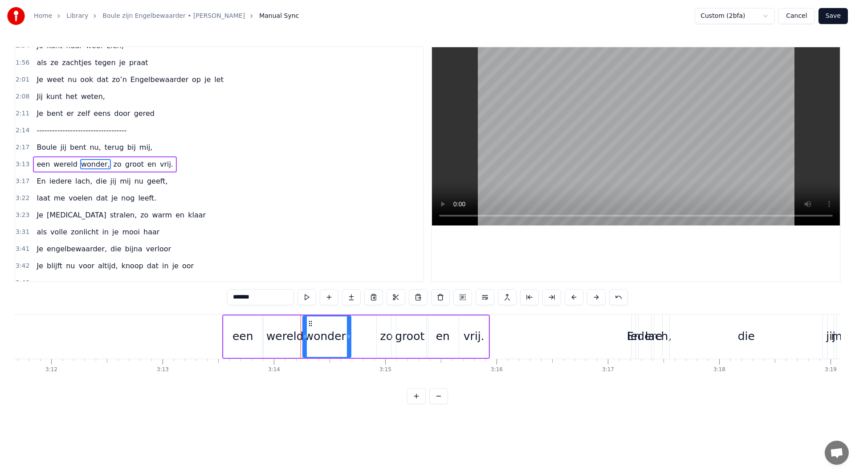
click at [310, 322] on icon at bounding box center [310, 323] width 7 height 7
click at [277, 339] on div "wereld" at bounding box center [284, 336] width 37 height 17
click at [266, 294] on input "******" at bounding box center [260, 297] width 67 height 16
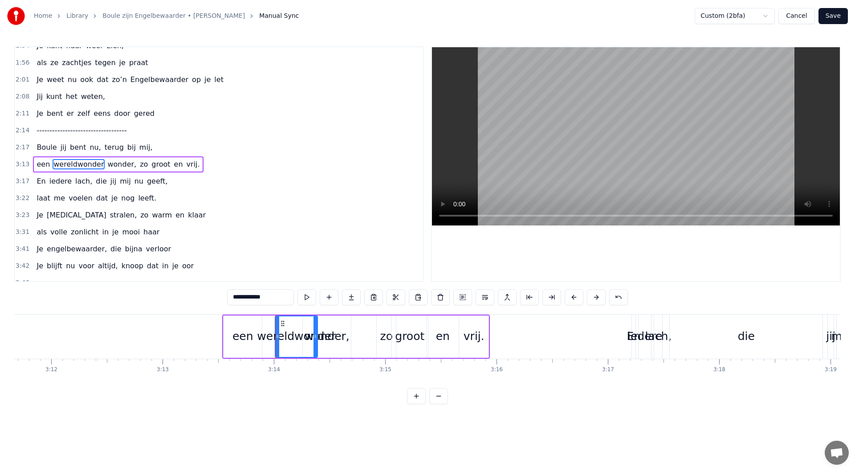
drag, startPoint x: 271, startPoint y: 326, endPoint x: 282, endPoint y: 329, distance: 11.3
click at [283, 328] on div "wereldwonder" at bounding box center [296, 336] width 41 height 41
drag, startPoint x: 277, startPoint y: 335, endPoint x: 238, endPoint y: 333, distance: 39.7
click at [238, 333] on icon at bounding box center [238, 336] width 4 height 7
drag, startPoint x: 243, startPoint y: 324, endPoint x: 272, endPoint y: 323, distance: 28.5
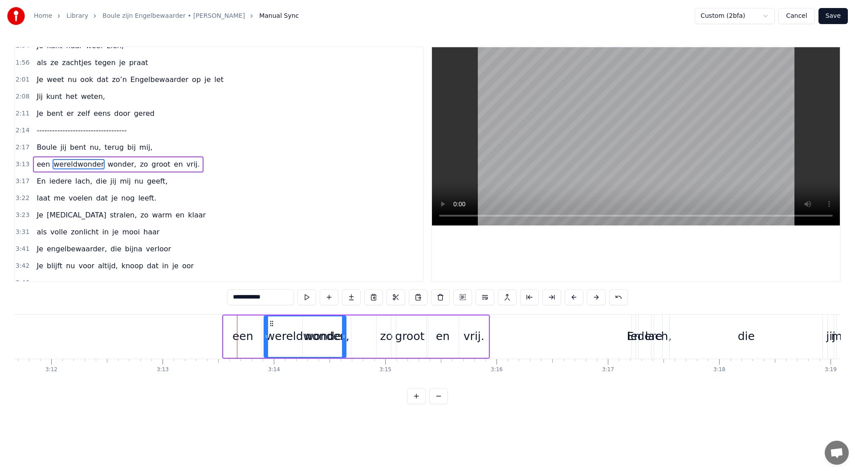
click at [272, 323] on icon at bounding box center [271, 323] width 7 height 7
click at [336, 338] on div "wereldwonder" at bounding box center [305, 336] width 79 height 17
click at [341, 338] on div "wereldwonder" at bounding box center [305, 336] width 81 height 41
drag, startPoint x: 343, startPoint y: 336, endPoint x: 289, endPoint y: 333, distance: 54.4
click at [289, 333] on icon at bounding box center [290, 336] width 4 height 7
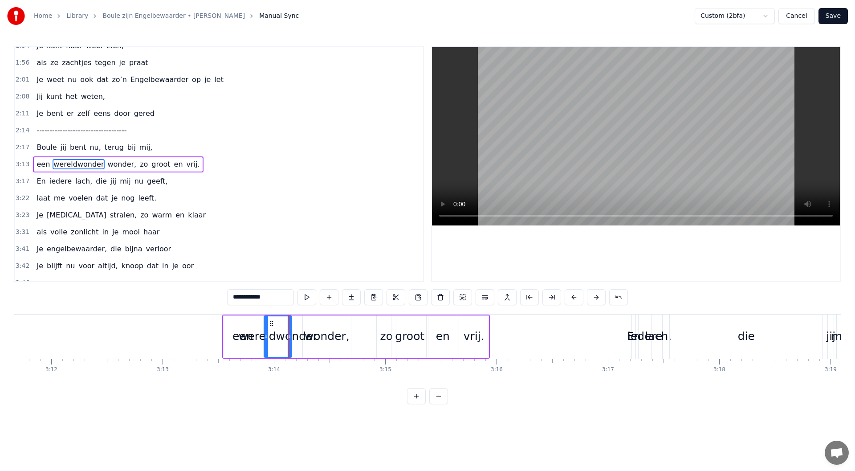
click at [317, 335] on div "wonder," at bounding box center [327, 336] width 45 height 17
type input "*******"
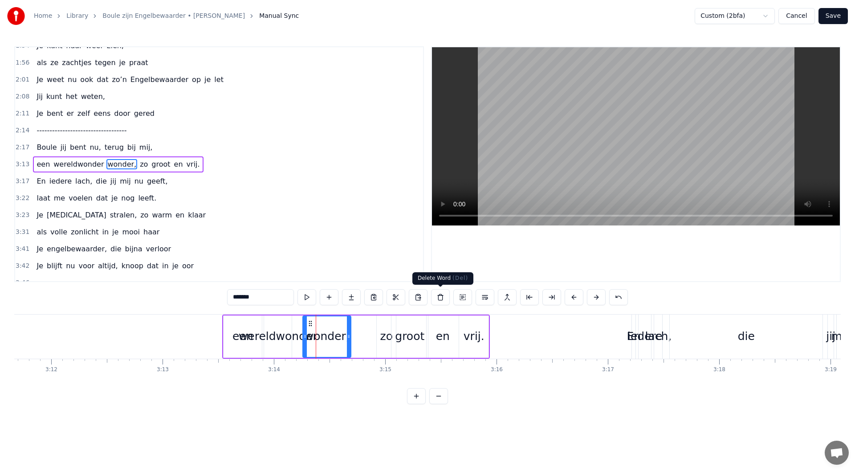
click at [436, 299] on button at bounding box center [440, 297] width 19 height 16
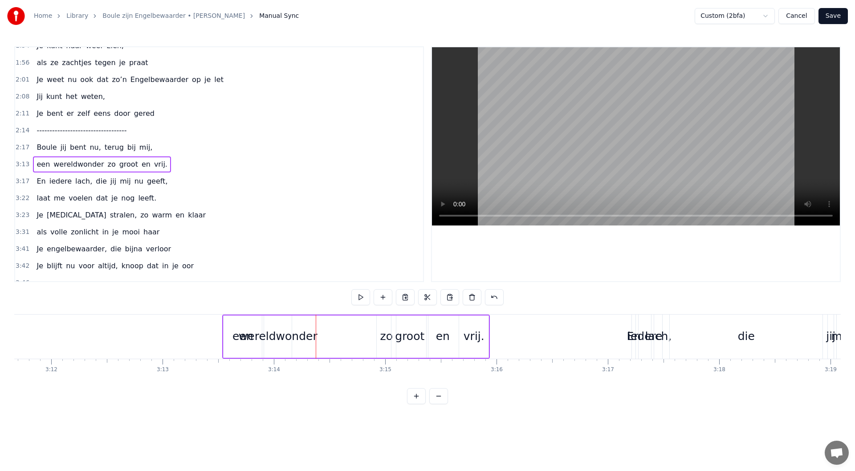
drag, startPoint x: 288, startPoint y: 332, endPoint x: 292, endPoint y: 327, distance: 6.6
click at [288, 332] on div "wereldwonder" at bounding box center [278, 336] width 79 height 17
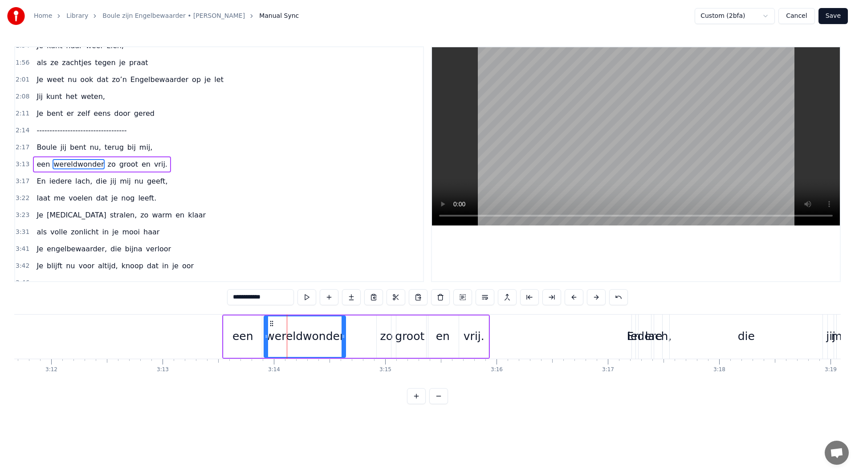
drag, startPoint x: 289, startPoint y: 336, endPoint x: 343, endPoint y: 336, distance: 53.9
click at [343, 336] on icon at bounding box center [344, 336] width 4 height 7
click at [381, 338] on div "zo" at bounding box center [386, 336] width 12 height 17
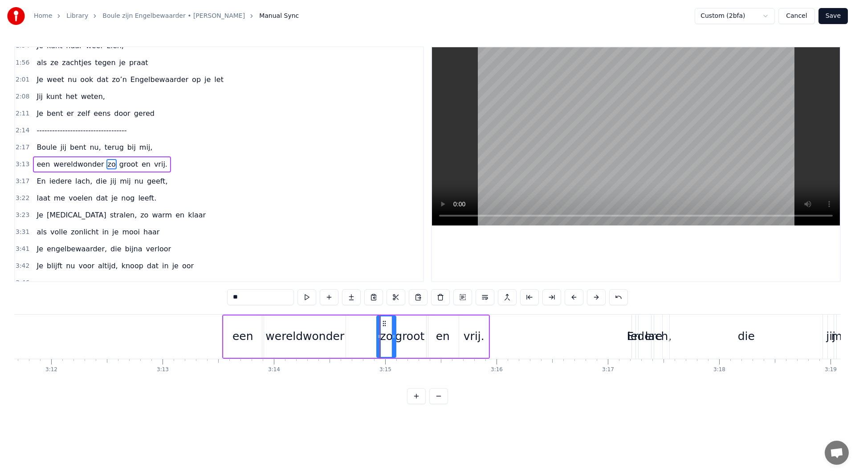
drag, startPoint x: 260, startPoint y: 295, endPoint x: 232, endPoint y: 297, distance: 27.2
click at [232, 297] on input "**" at bounding box center [260, 297] width 67 height 16
drag, startPoint x: 379, startPoint y: 337, endPoint x: 350, endPoint y: 336, distance: 28.5
click at [350, 336] on icon at bounding box center [351, 336] width 4 height 7
click at [236, 295] on input "******" at bounding box center [260, 297] width 67 height 16
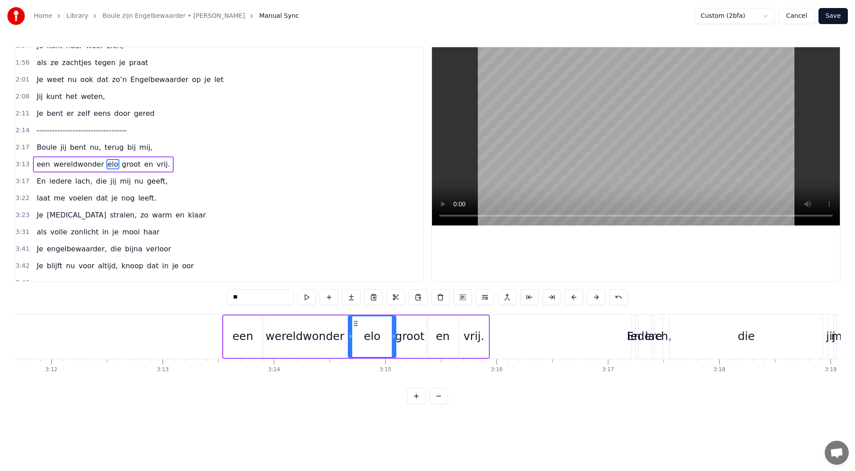
type input "*"
click at [421, 339] on div "groot" at bounding box center [409, 336] width 29 height 17
type input "*****"
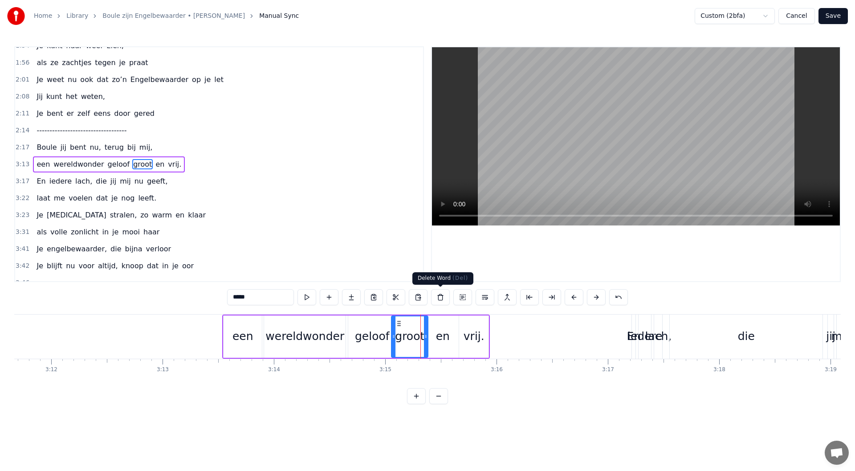
click at [439, 301] on button at bounding box center [440, 297] width 19 height 16
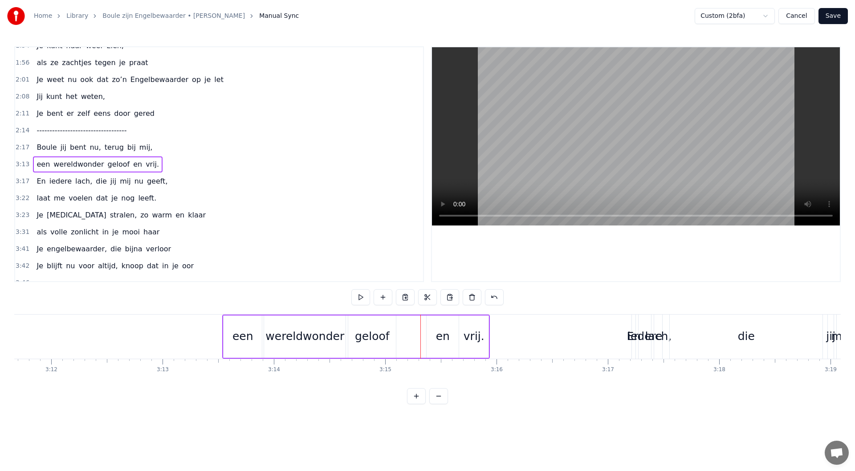
click at [436, 337] on div "en" at bounding box center [443, 336] width 32 height 42
drag, startPoint x: 260, startPoint y: 299, endPoint x: 211, endPoint y: 297, distance: 48.6
click at [211, 297] on div "0:08 Maandenlang, 0:10 jij lag zo stil, 0:11 in een kamer, zo koud en kil 0:14 …" at bounding box center [427, 225] width 827 height 358
type input "***"
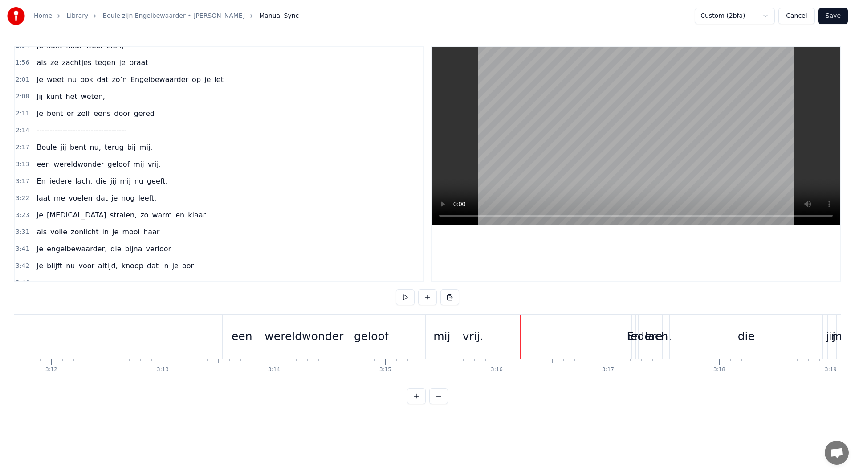
click at [378, 338] on div "geloof" at bounding box center [371, 336] width 35 height 17
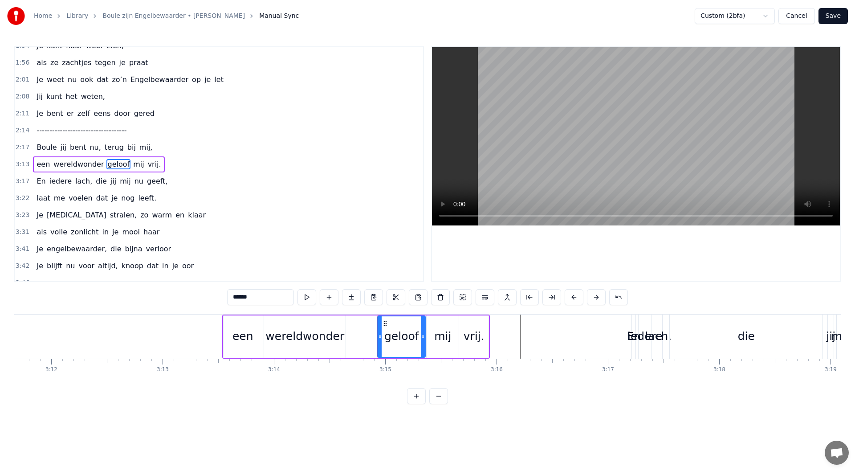
drag, startPoint x: 357, startPoint y: 322, endPoint x: 386, endPoint y: 323, distance: 29.4
click at [386, 323] on icon at bounding box center [385, 323] width 7 height 7
drag, startPoint x: 162, startPoint y: 162, endPoint x: 158, endPoint y: 208, distance: 45.6
click at [162, 163] on div "3:13 een wereldwonder geloof mij vrij." at bounding box center [219, 164] width 408 height 17
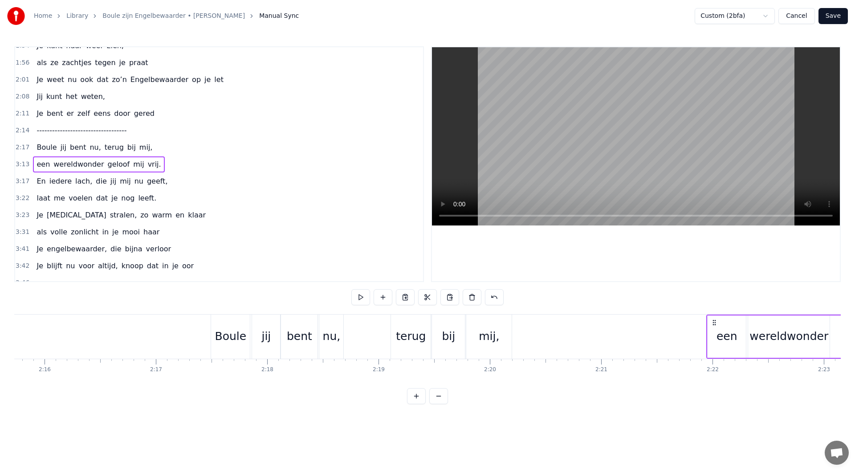
scroll to position [0, 15111]
drag, startPoint x: 230, startPoint y: 324, endPoint x: 609, endPoint y: 380, distance: 383.1
click at [609, 380] on div "Maandenlang, jij lag zo stil, in een kamer, zo koud en kil Ik zat er te wachten…" at bounding box center [427, 347] width 827 height 67
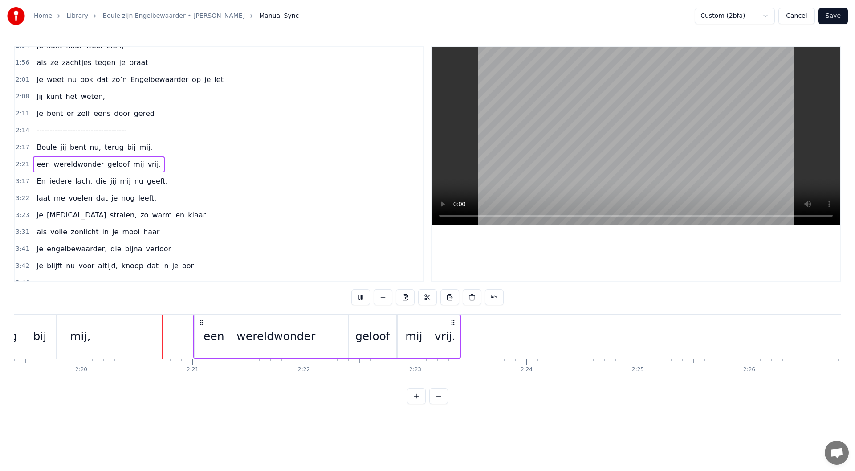
scroll to position [0, 15526]
drag, startPoint x: 190, startPoint y: 318, endPoint x: 222, endPoint y: 321, distance: 32.6
click at [222, 321] on div "een" at bounding box center [207, 336] width 38 height 42
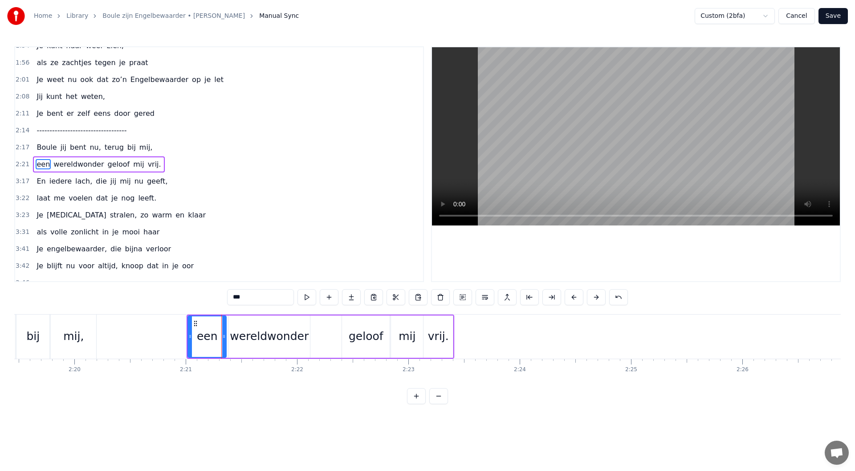
click at [158, 162] on div "2:21 een wereldwonder geloof mij vrij." at bounding box center [219, 164] width 408 height 17
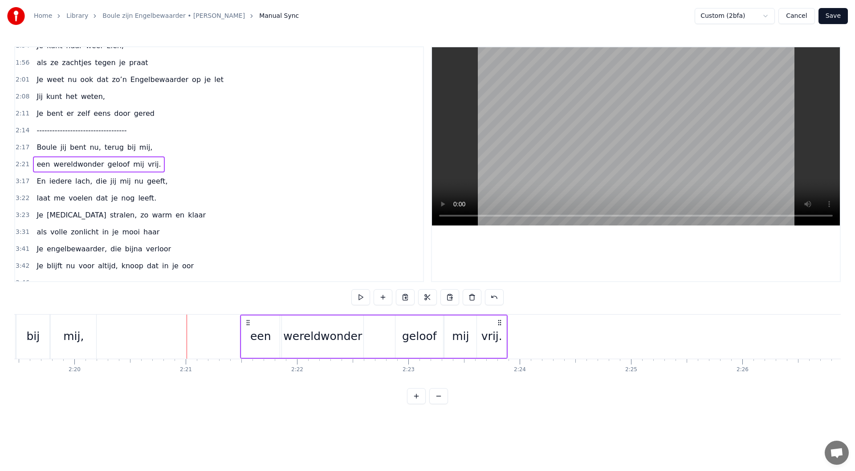
drag, startPoint x: 195, startPoint y: 322, endPoint x: 248, endPoint y: 328, distance: 53.8
click at [248, 328] on div "een wereldwonder geloof mij vrij." at bounding box center [374, 336] width 268 height 44
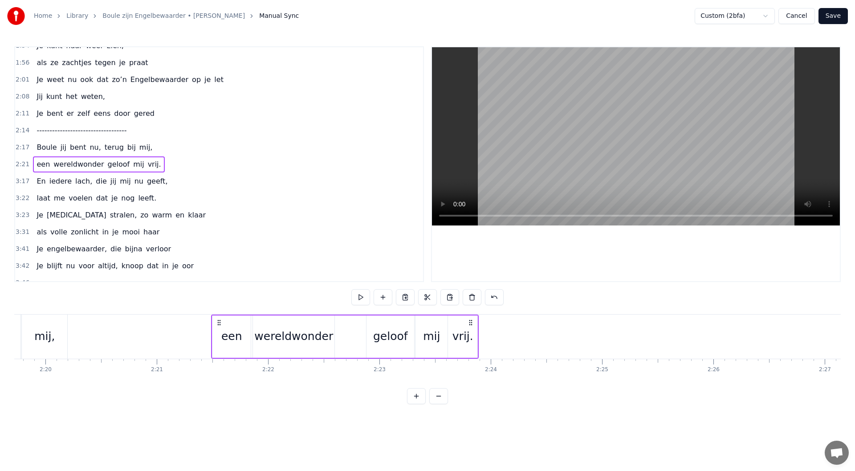
scroll to position [0, 15443]
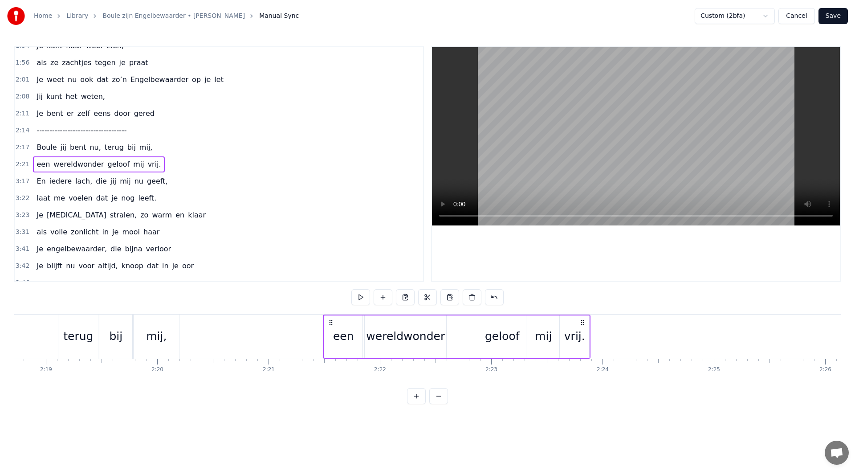
click at [576, 334] on div "vrij." at bounding box center [574, 336] width 21 height 17
drag, startPoint x: 576, startPoint y: 323, endPoint x: 596, endPoint y: 323, distance: 20.0
click at [596, 323] on icon at bounding box center [595, 323] width 7 height 7
click at [551, 335] on div "mij" at bounding box center [543, 336] width 17 height 17
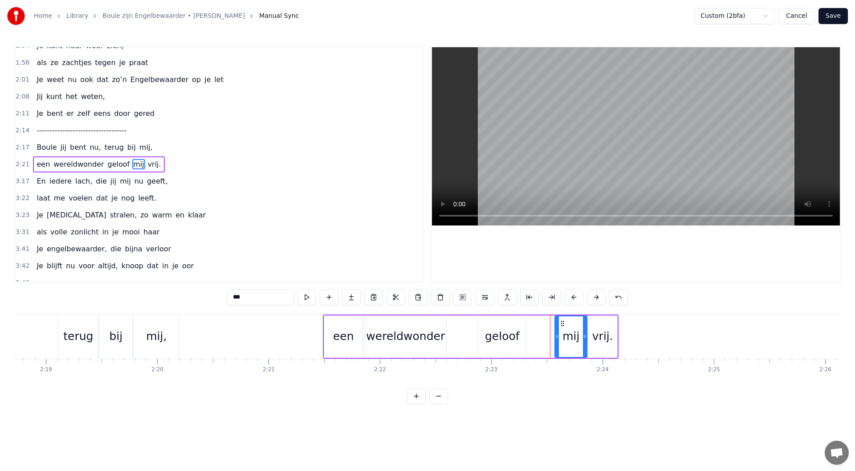
drag, startPoint x: 534, startPoint y: 323, endPoint x: 517, endPoint y: 330, distance: 18.4
click at [562, 323] on circle at bounding box center [562, 323] width 0 height 0
click at [509, 333] on div "geloof" at bounding box center [502, 336] width 35 height 17
type input "******"
drag, startPoint x: 485, startPoint y: 324, endPoint x: 512, endPoint y: 322, distance: 26.8
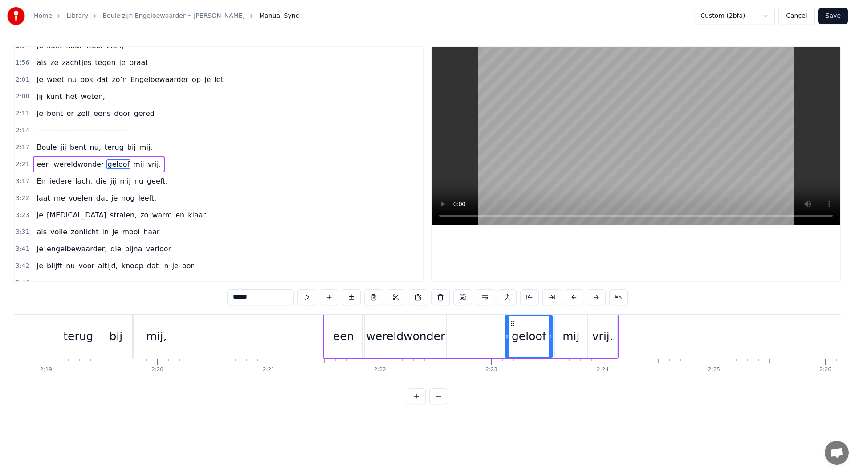
click at [512, 322] on icon at bounding box center [512, 323] width 7 height 7
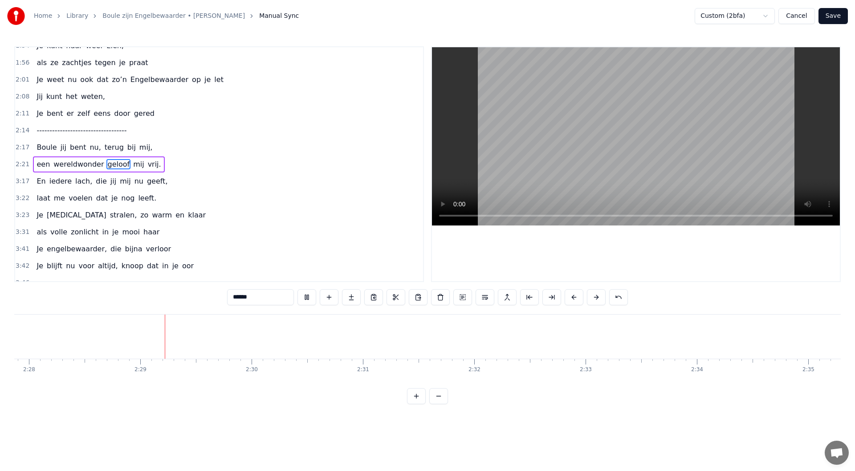
scroll to position [0, 16495]
drag, startPoint x: 307, startPoint y: 301, endPoint x: 373, endPoint y: 357, distance: 86.2
click at [308, 301] on button at bounding box center [306, 297] width 19 height 16
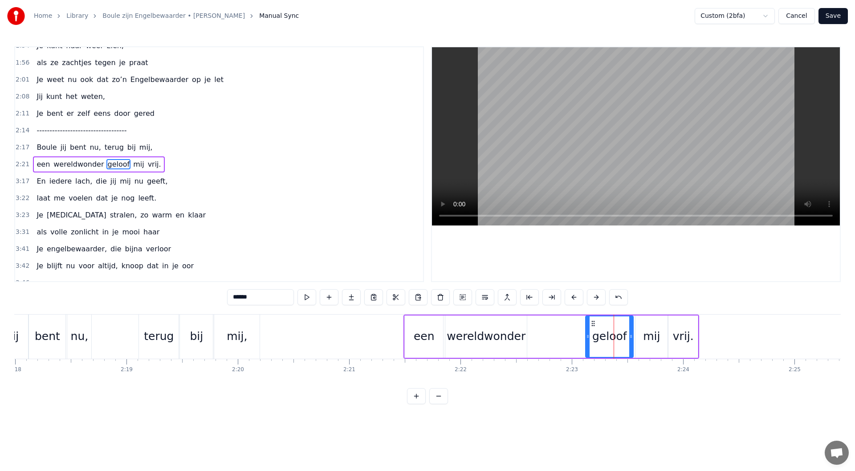
scroll to position [0, 15331]
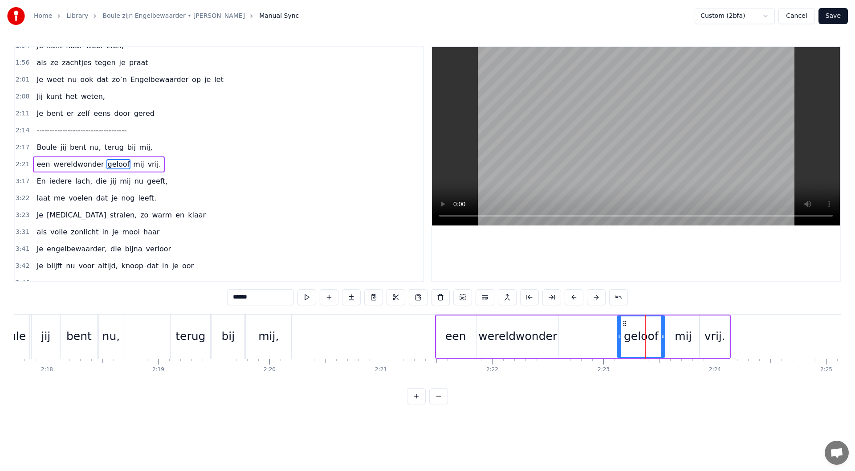
click at [168, 168] on div "2:21 een wereldwonder geloof mij vrij." at bounding box center [219, 164] width 408 height 17
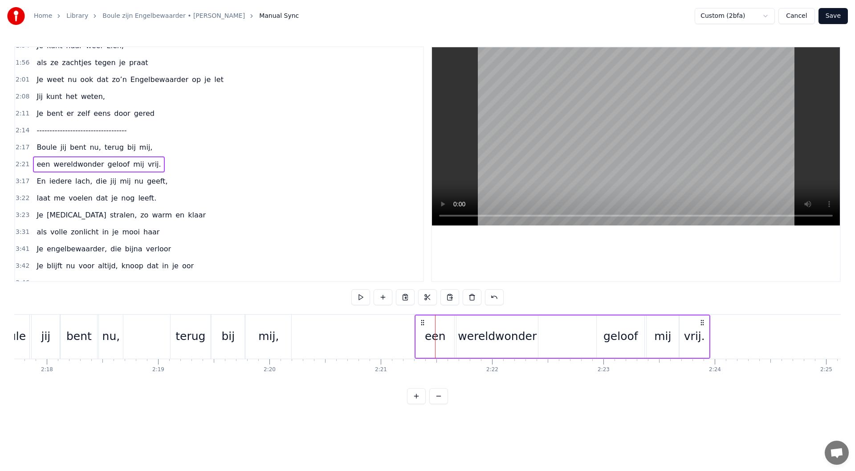
drag, startPoint x: 441, startPoint y: 323, endPoint x: 442, endPoint y: 305, distance: 18.3
click at [420, 325] on icon at bounding box center [422, 322] width 7 height 7
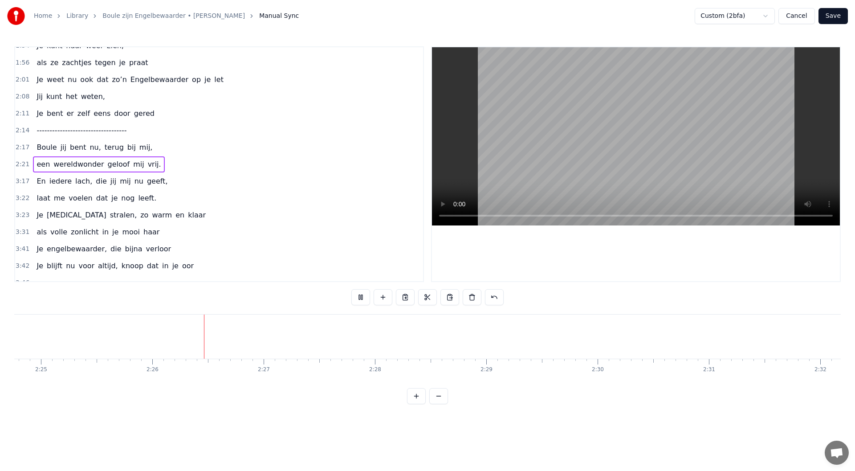
scroll to position [0, 16170]
click at [358, 296] on button at bounding box center [360, 297] width 19 height 16
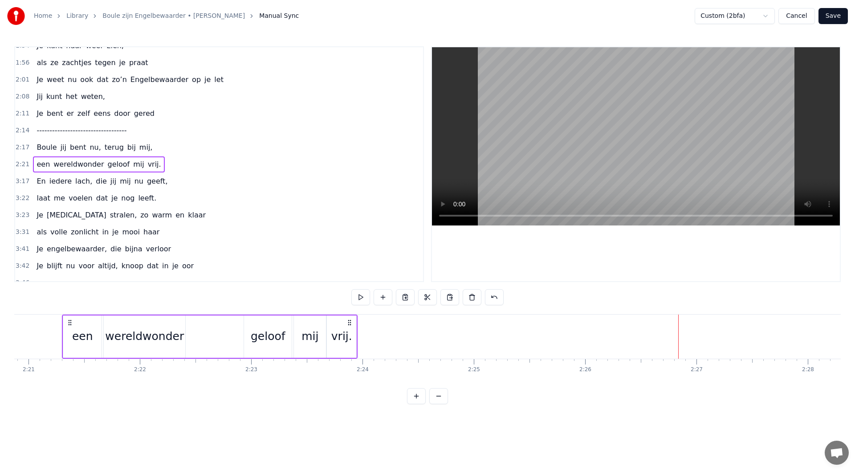
scroll to position [0, 15635]
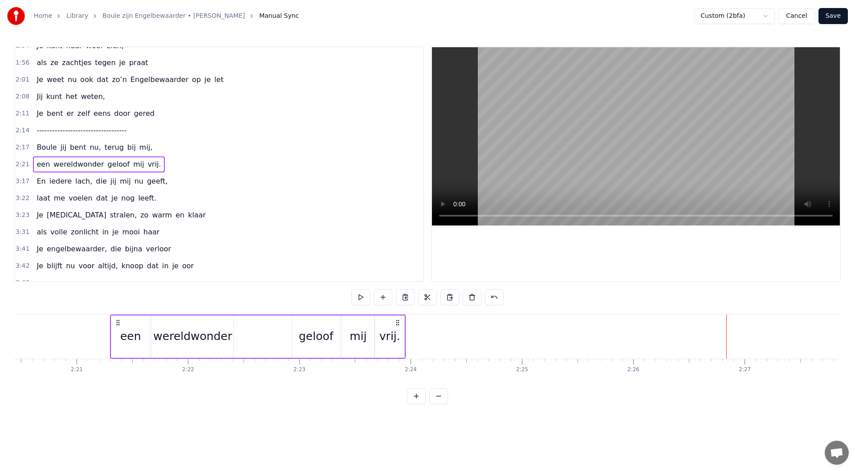
click at [156, 185] on div "3:17 En iedere lach, die jij mij nu geeft," at bounding box center [219, 181] width 408 height 17
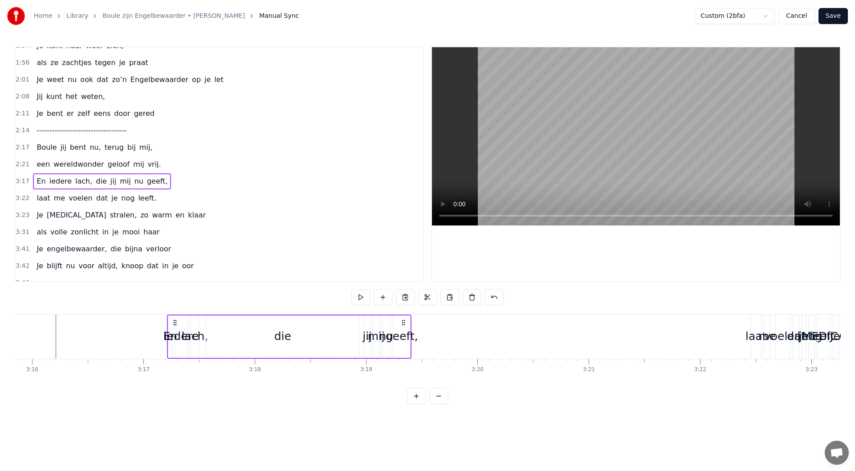
scroll to position [0, 21911]
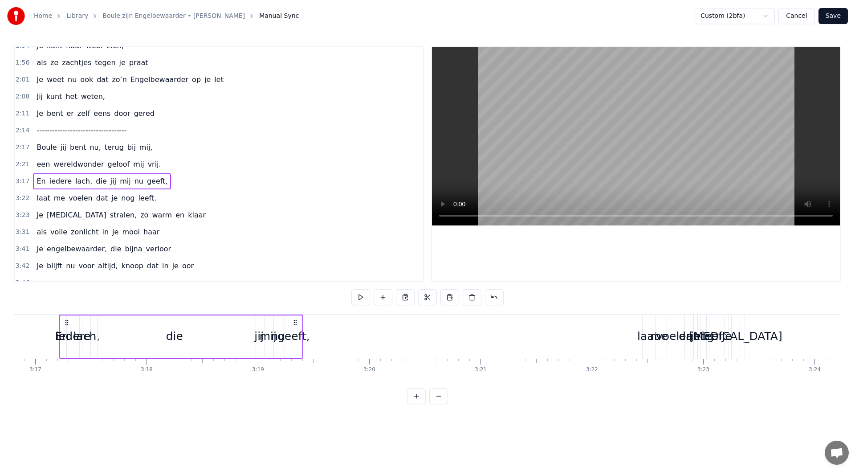
click at [294, 322] on icon at bounding box center [295, 322] width 7 height 7
click at [298, 336] on div "geeft," at bounding box center [293, 336] width 33 height 17
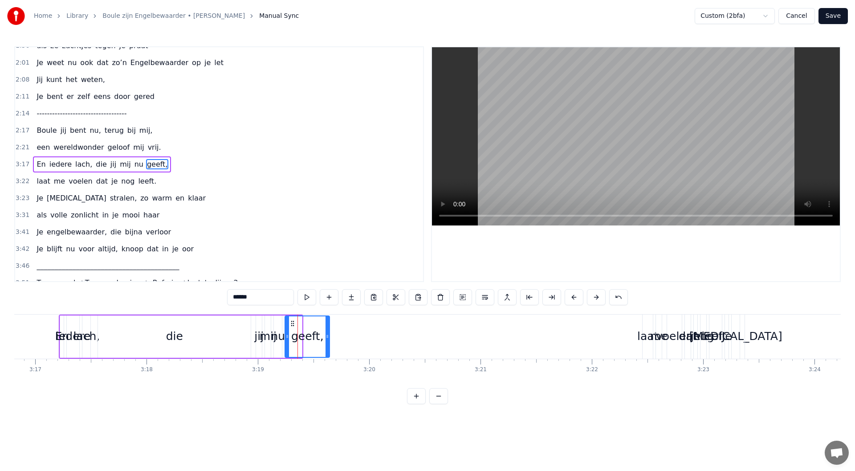
drag, startPoint x: 299, startPoint y: 335, endPoint x: 306, endPoint y: 332, distance: 7.4
click at [326, 334] on icon at bounding box center [328, 336] width 4 height 7
drag, startPoint x: 309, startPoint y: 325, endPoint x: 285, endPoint y: 335, distance: 26.5
click at [311, 326] on icon at bounding box center [312, 323] width 7 height 7
drag, startPoint x: 311, startPoint y: 324, endPoint x: 346, endPoint y: 327, distance: 35.8
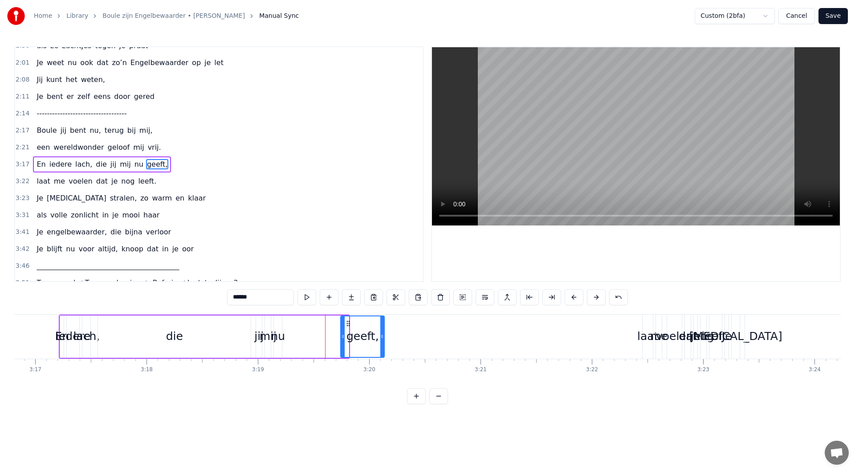
click at [346, 327] on div "geeft," at bounding box center [362, 336] width 43 height 41
click at [281, 338] on div "nu" at bounding box center [278, 336] width 14 height 17
type input "**"
drag, startPoint x: 280, startPoint y: 336, endPoint x: 285, endPoint y: 336, distance: 4.9
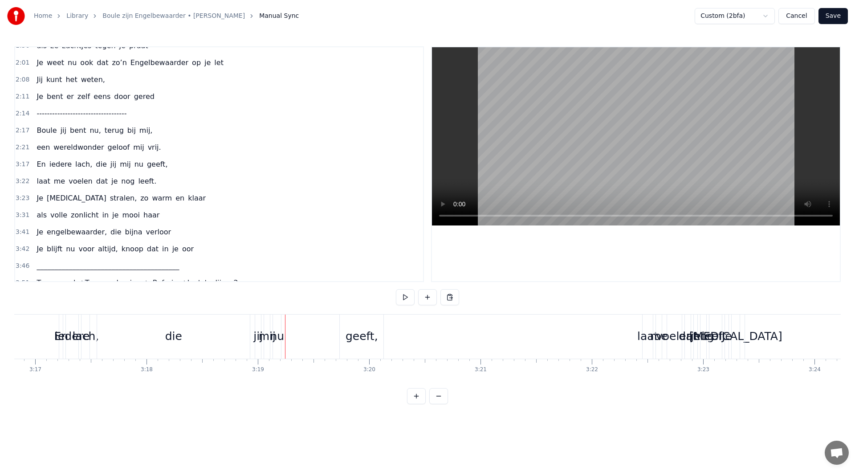
click at [280, 337] on div "nu" at bounding box center [277, 336] width 14 height 17
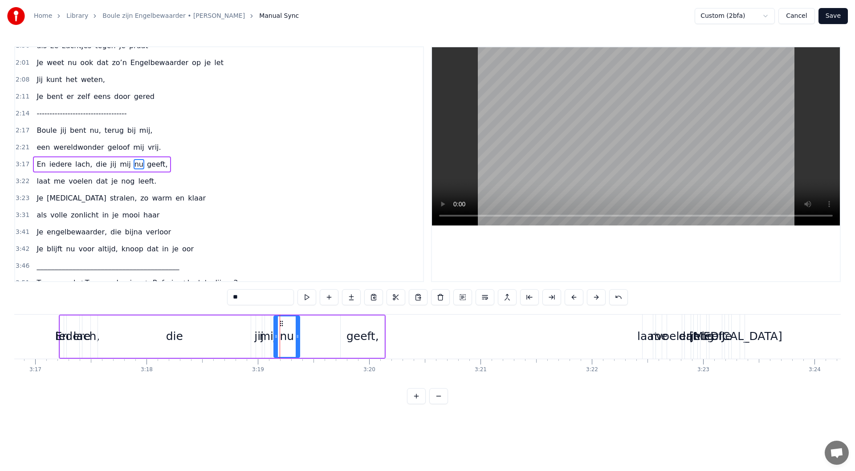
drag, startPoint x: 281, startPoint y: 337, endPoint x: 283, endPoint y: 332, distance: 5.0
click at [297, 337] on icon at bounding box center [298, 336] width 4 height 7
drag, startPoint x: 280, startPoint y: 325, endPoint x: 320, endPoint y: 326, distance: 40.1
click at [320, 326] on icon at bounding box center [321, 323] width 7 height 7
click at [272, 337] on div "mij" at bounding box center [268, 336] width 17 height 17
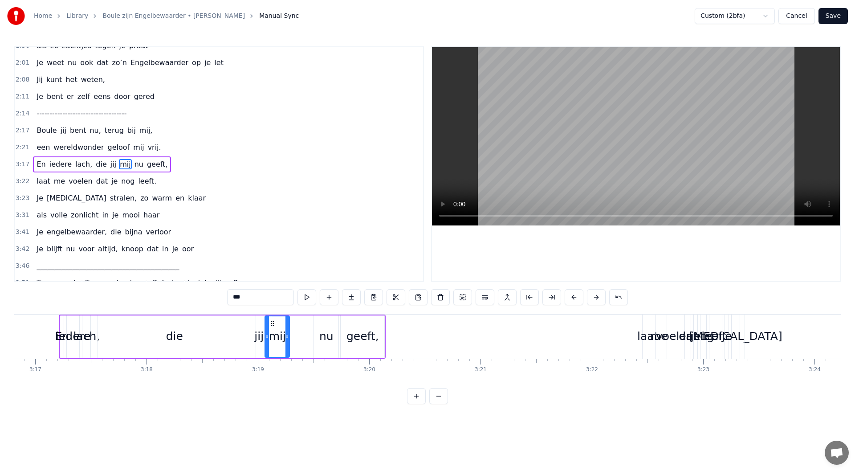
drag, startPoint x: 269, startPoint y: 335, endPoint x: 288, endPoint y: 334, distance: 18.8
click at [288, 334] on icon at bounding box center [287, 336] width 4 height 7
drag, startPoint x: 271, startPoint y: 324, endPoint x: 293, endPoint y: 324, distance: 22.3
click at [293, 324] on icon at bounding box center [294, 323] width 7 height 7
click at [261, 338] on div "jij" at bounding box center [258, 336] width 9 height 17
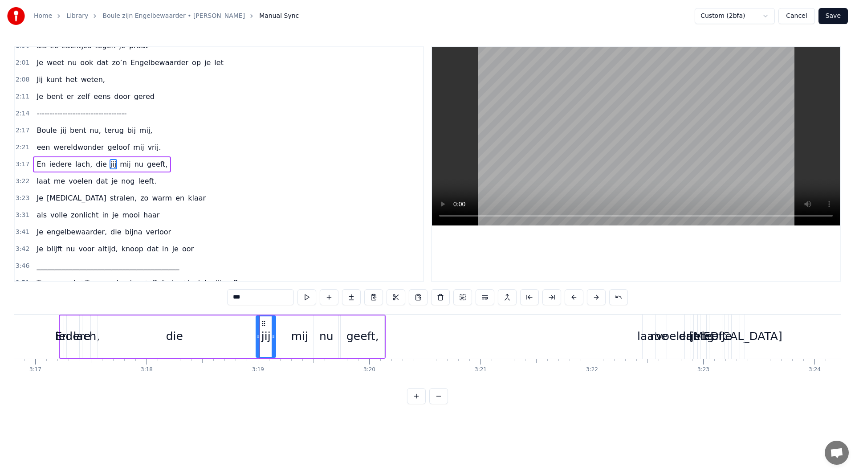
drag, startPoint x: 261, startPoint y: 335, endPoint x: 274, endPoint y: 334, distance: 13.8
click at [274, 334] on icon at bounding box center [274, 336] width 4 height 7
drag, startPoint x: 264, startPoint y: 322, endPoint x: 274, endPoint y: 322, distance: 9.8
click at [274, 322] on icon at bounding box center [273, 323] width 7 height 7
click at [177, 334] on div "die" at bounding box center [174, 336] width 17 height 17
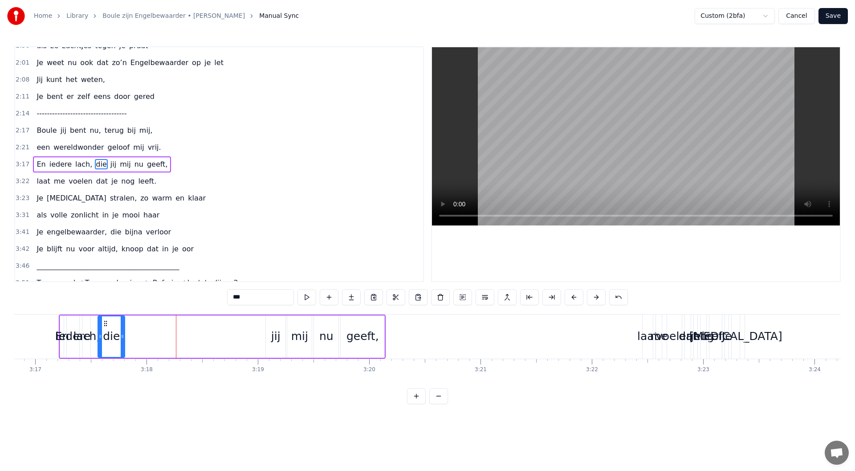
drag, startPoint x: 210, startPoint y: 337, endPoint x: 123, endPoint y: 333, distance: 87.4
click at [123, 333] on icon at bounding box center [123, 336] width 4 height 7
drag, startPoint x: 152, startPoint y: 323, endPoint x: 217, endPoint y: 325, distance: 65.5
click at [217, 325] on icon at bounding box center [216, 323] width 7 height 7
click at [85, 338] on div "lach," at bounding box center [86, 336] width 27 height 17
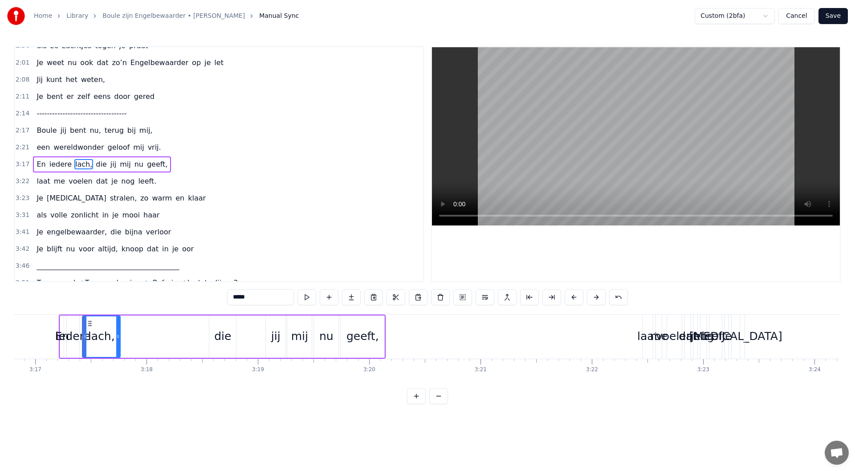
drag, startPoint x: 89, startPoint y: 337, endPoint x: 78, endPoint y: 323, distance: 18.1
click at [116, 336] on icon at bounding box center [118, 336] width 4 height 7
drag, startPoint x: 124, startPoint y: 326, endPoint x: 178, endPoint y: 333, distance: 54.7
click at [178, 333] on div "lach," at bounding box center [190, 336] width 34 height 41
click at [87, 338] on div "iedere" at bounding box center [73, 336] width 35 height 17
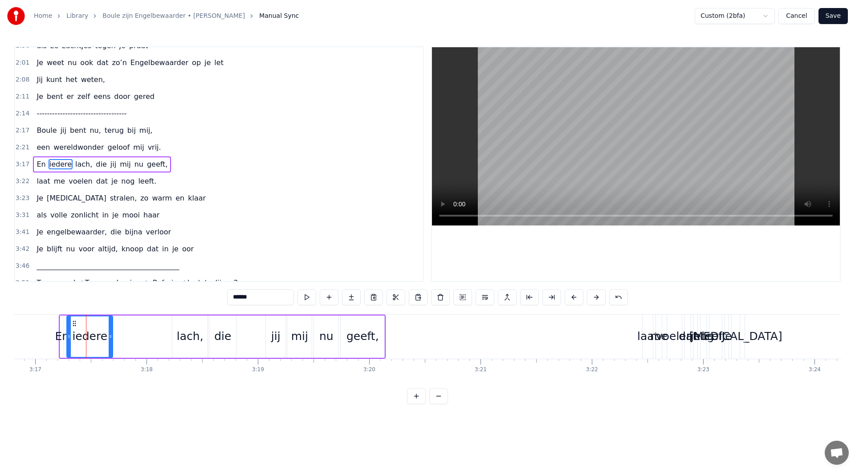
drag, startPoint x: 86, startPoint y: 337, endPoint x: 98, endPoint y: 336, distance: 12.9
click at [110, 338] on icon at bounding box center [111, 336] width 4 height 7
drag, startPoint x: 74, startPoint y: 323, endPoint x: 134, endPoint y: 331, distance: 60.6
click at [134, 331] on div "iedere" at bounding box center [149, 336] width 45 height 41
click at [63, 337] on div "En" at bounding box center [62, 336] width 14 height 17
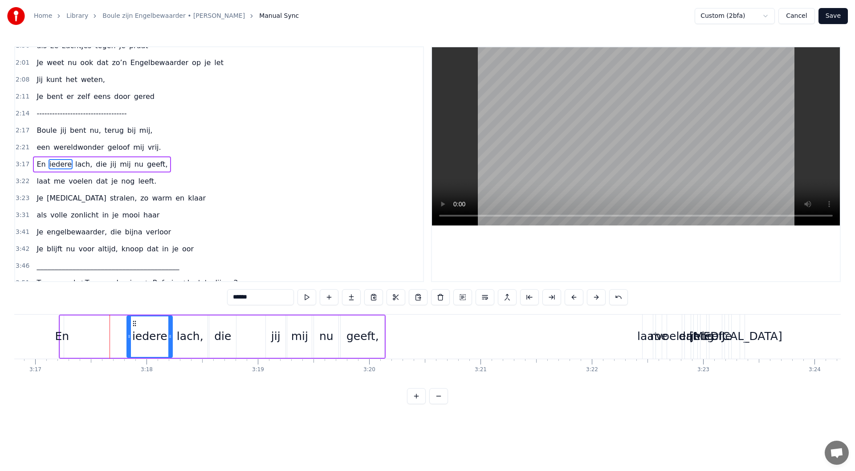
type input "**"
drag, startPoint x: 63, startPoint y: 336, endPoint x: 69, endPoint y: 328, distance: 10.2
click at [80, 336] on icon at bounding box center [78, 336] width 4 height 7
drag, startPoint x: 66, startPoint y: 322, endPoint x: 111, endPoint y: 326, distance: 45.2
click at [111, 326] on icon at bounding box center [112, 323] width 7 height 7
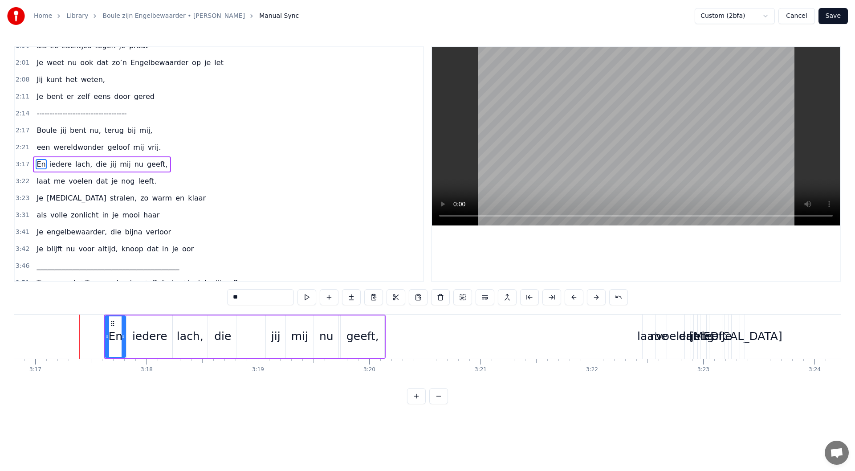
click at [165, 167] on div "3:17 En iedere lach, die jij mij nu geeft," at bounding box center [219, 164] width 408 height 17
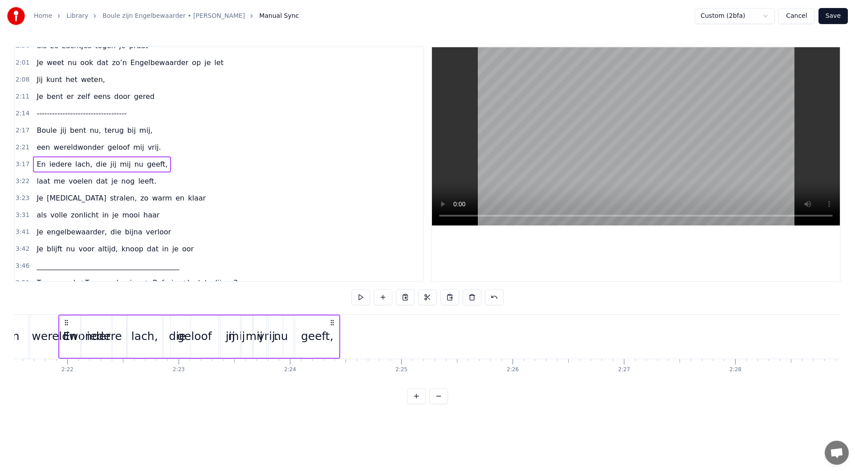
scroll to position [0, 15742]
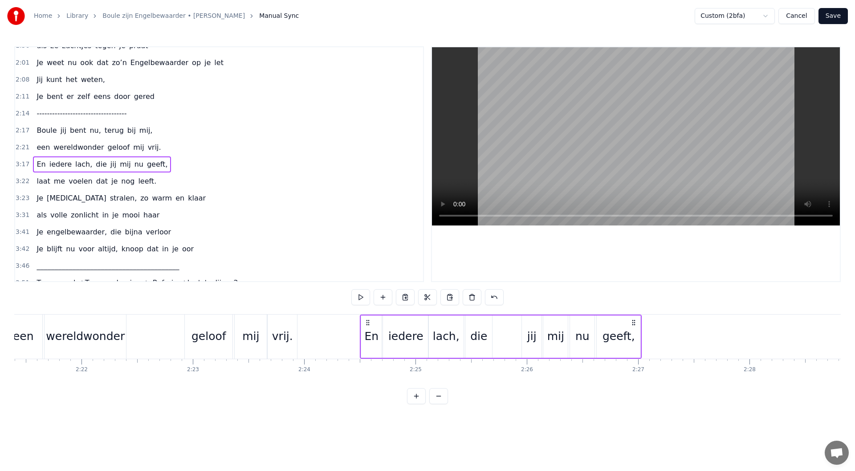
drag, startPoint x: 109, startPoint y: 322, endPoint x: 365, endPoint y: 356, distance: 258.3
click at [365, 356] on div "En iedere lach, die jij mij nu geeft," at bounding box center [501, 336] width 282 height 44
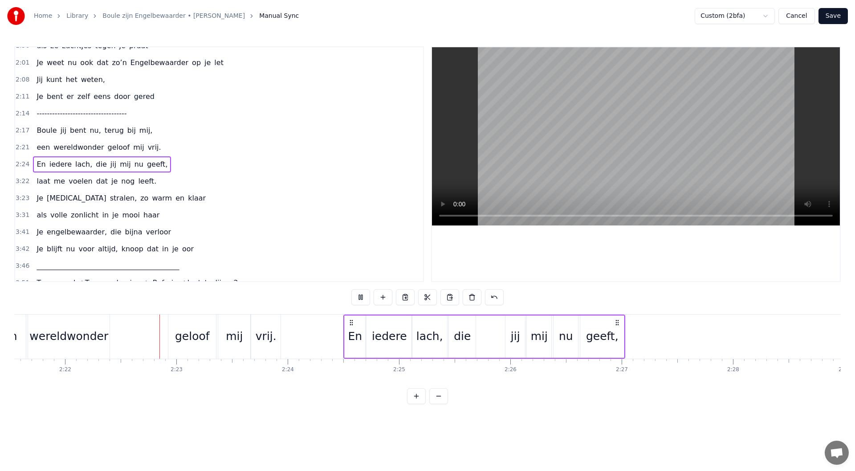
scroll to position [0, 15764]
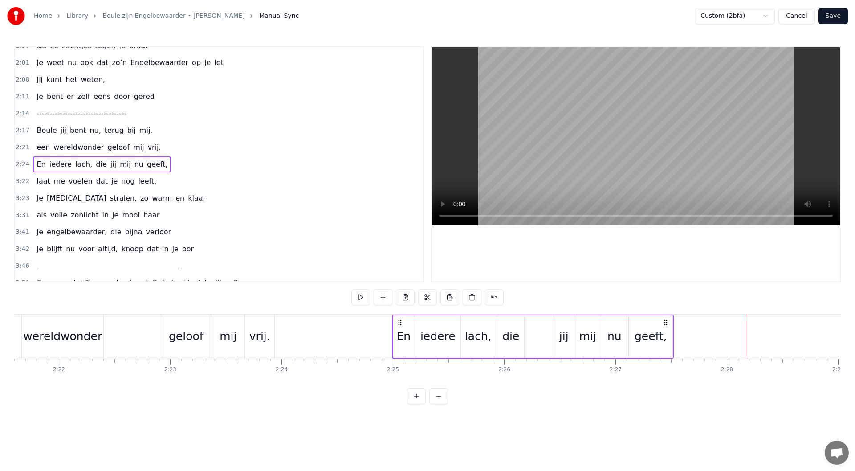
drag, startPoint x: 349, startPoint y: 323, endPoint x: 401, endPoint y: 326, distance: 51.7
click at [401, 326] on icon at bounding box center [399, 322] width 7 height 7
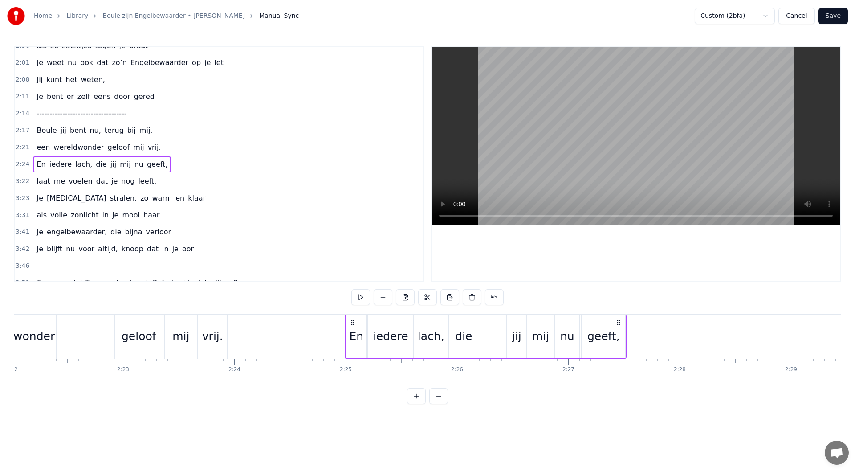
scroll to position [0, 15844]
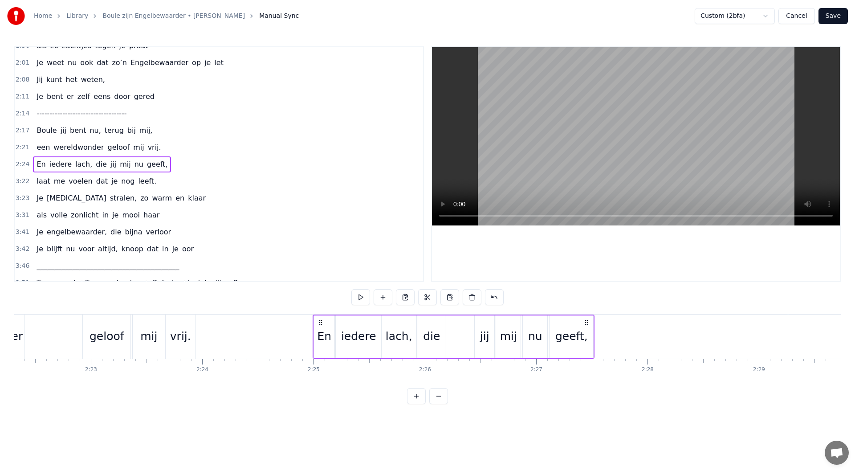
click at [587, 326] on icon at bounding box center [586, 322] width 7 height 7
click at [572, 326] on div "geeft," at bounding box center [572, 336] width 44 height 42
drag, startPoint x: 557, startPoint y: 322, endPoint x: 557, endPoint y: 328, distance: 6.3
click at [541, 329] on div "nu" at bounding box center [535, 336] width 14 height 17
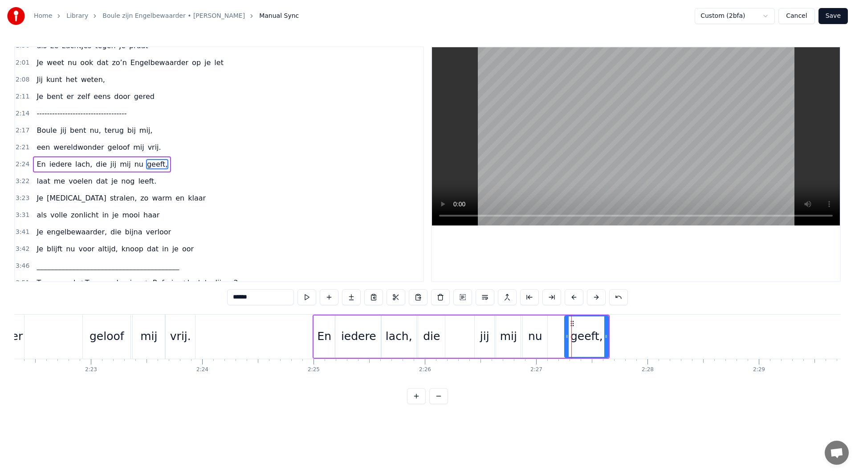
type input "**"
drag, startPoint x: 531, startPoint y: 322, endPoint x: 547, endPoint y: 320, distance: 16.6
click at [547, 320] on icon at bounding box center [546, 323] width 7 height 7
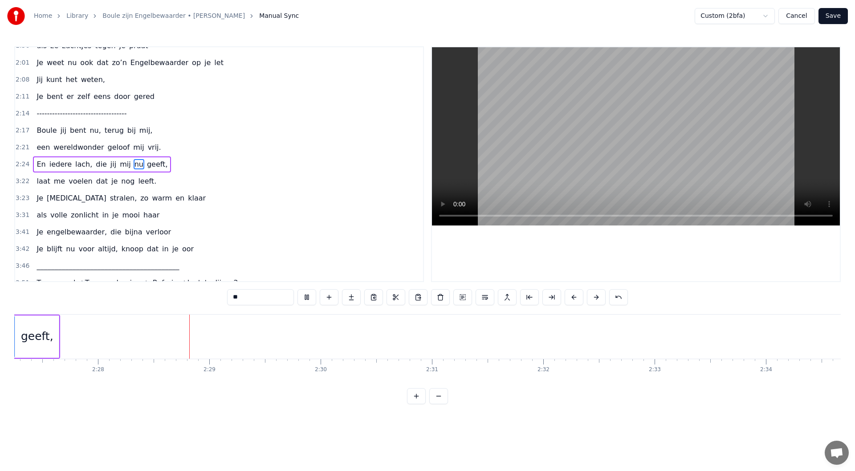
scroll to position [0, 16435]
click at [149, 185] on div "3:22 laat me voelen dat je nog leeft." at bounding box center [219, 181] width 408 height 17
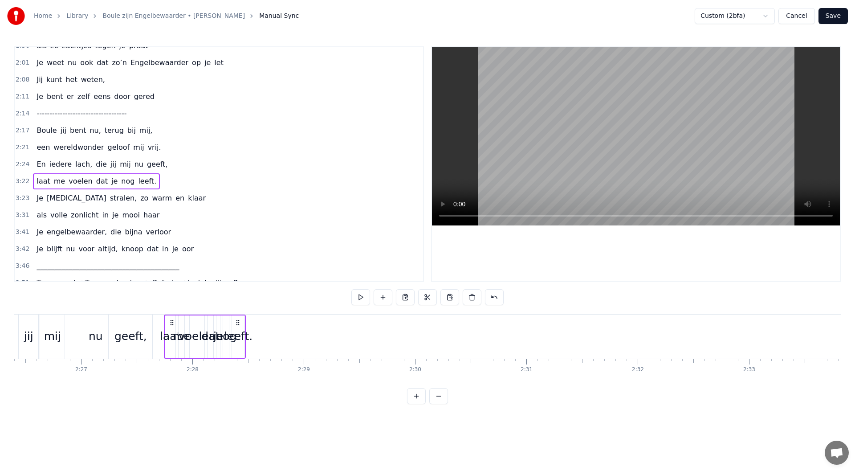
scroll to position [0, 16296]
drag, startPoint x: 66, startPoint y: 322, endPoint x: 202, endPoint y: 350, distance: 139.3
click at [202, 350] on div "laat me voelen dat je nog leeft." at bounding box center [236, 336] width 82 height 44
drag, startPoint x: 294, startPoint y: 326, endPoint x: 270, endPoint y: 327, distance: 24.1
click at [270, 327] on div "laat me voelen dat je nog leeft." at bounding box center [237, 336] width 82 height 44
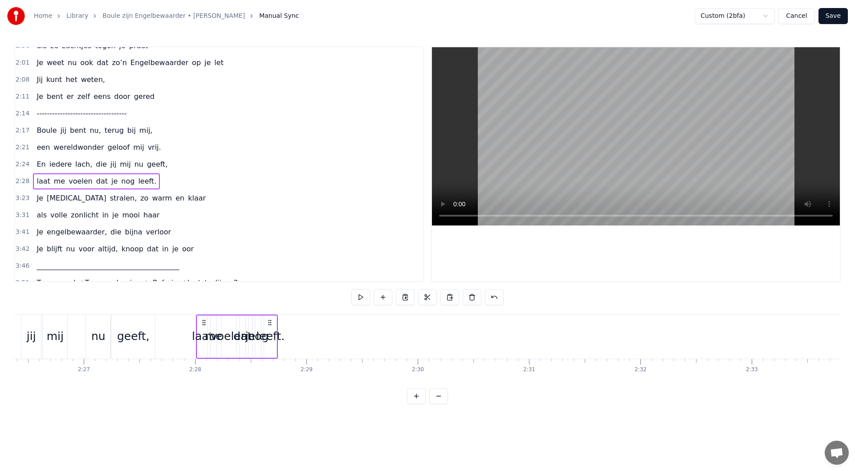
click at [271, 349] on div "leeft." at bounding box center [270, 336] width 12 height 42
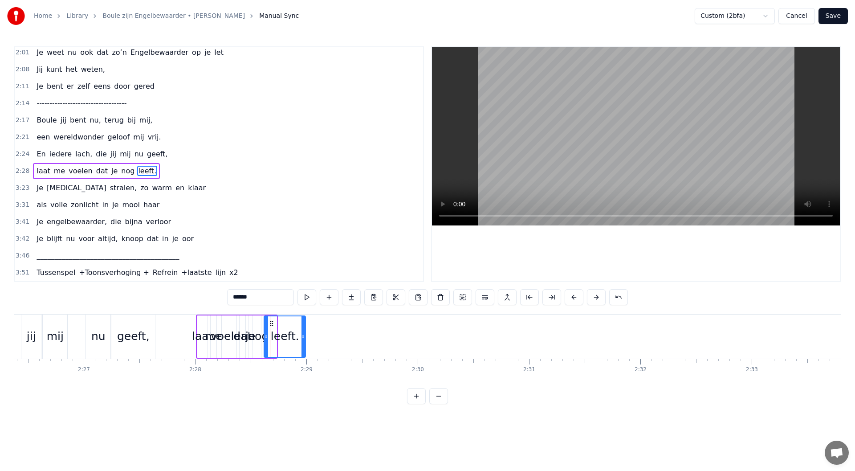
drag, startPoint x: 276, startPoint y: 337, endPoint x: 304, endPoint y: 338, distance: 28.5
click at [304, 338] on icon at bounding box center [303, 336] width 4 height 7
drag, startPoint x: 272, startPoint y: 324, endPoint x: 393, endPoint y: 342, distance: 122.6
click at [393, 342] on div "leeft." at bounding box center [406, 336] width 40 height 41
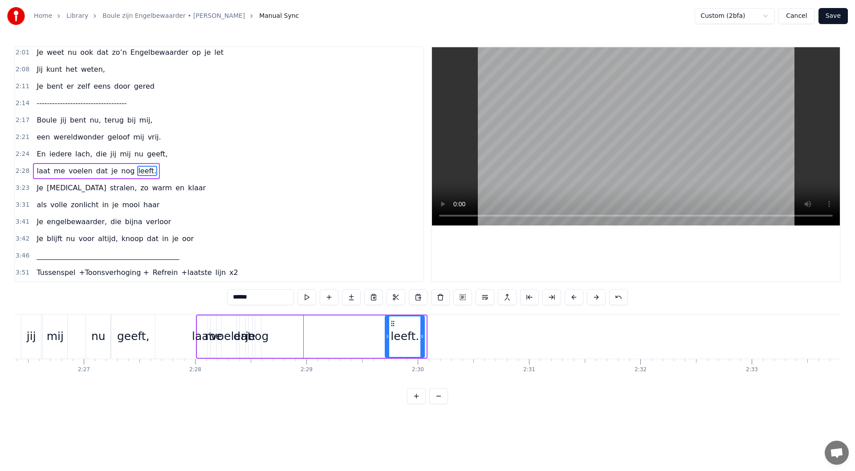
drag, startPoint x: 423, startPoint y: 335, endPoint x: 419, endPoint y: 337, distance: 5.0
click at [420, 337] on icon at bounding box center [422, 336] width 4 height 7
drag, startPoint x: 392, startPoint y: 323, endPoint x: 321, endPoint y: 322, distance: 71.3
click at [445, 330] on div "leeft." at bounding box center [458, 336] width 36 height 41
click at [257, 337] on div "nog" at bounding box center [258, 336] width 21 height 17
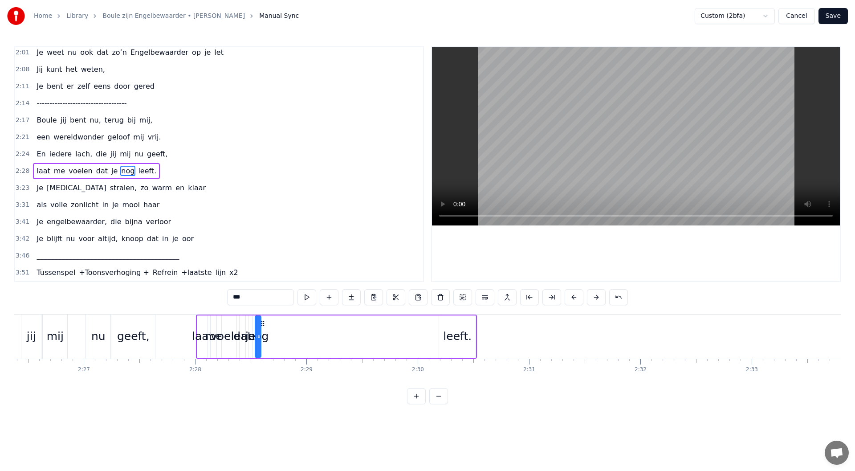
click at [264, 338] on div "nog" at bounding box center [258, 336] width 21 height 17
drag, startPoint x: 259, startPoint y: 336, endPoint x: 282, endPoint y: 333, distance: 23.4
click at [285, 333] on icon at bounding box center [285, 336] width 4 height 7
drag, startPoint x: 263, startPoint y: 323, endPoint x: 361, endPoint y: 348, distance: 101.5
click at [414, 346] on div "nog" at bounding box center [422, 336] width 30 height 41
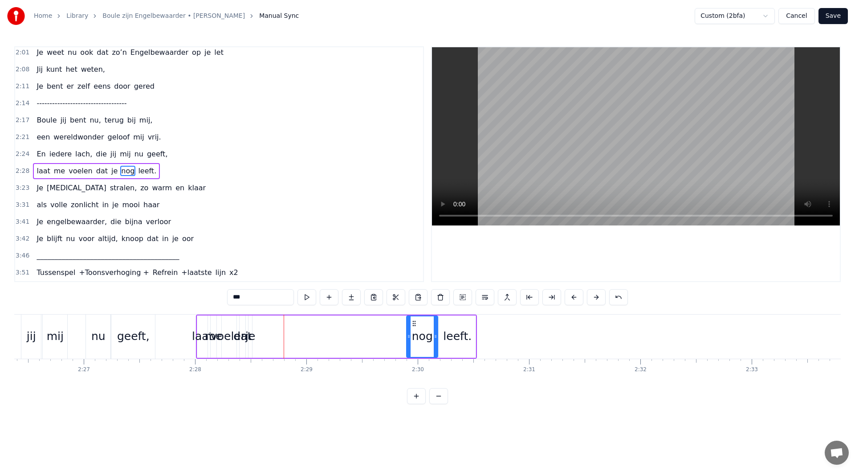
click at [250, 336] on div "je" at bounding box center [250, 336] width 10 height 17
drag, startPoint x: 254, startPoint y: 336, endPoint x: 269, endPoint y: 336, distance: 15.6
click at [269, 336] on icon at bounding box center [268, 336] width 4 height 7
drag, startPoint x: 255, startPoint y: 321, endPoint x: 390, endPoint y: 338, distance: 136.0
click at [390, 338] on div "je" at bounding box center [394, 336] width 21 height 41
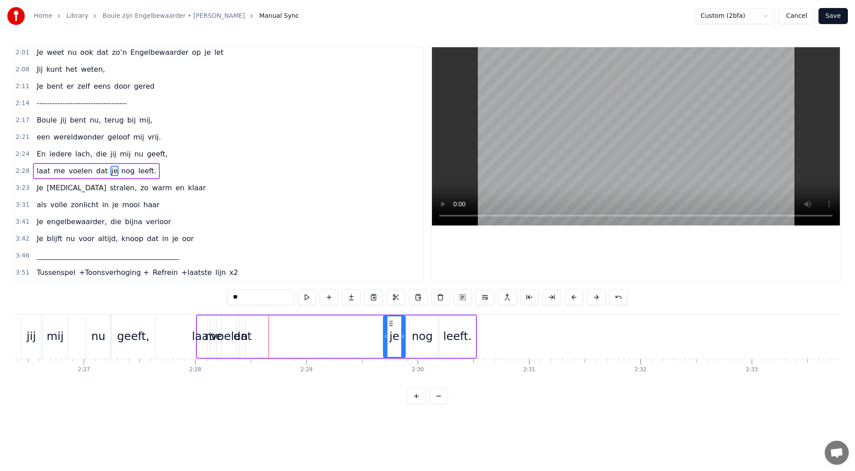
click at [241, 338] on div "dat" at bounding box center [242, 336] width 18 height 17
click at [249, 337] on div "dat" at bounding box center [242, 336] width 18 height 17
click at [244, 336] on icon at bounding box center [243, 336] width 4 height 7
drag, startPoint x: 244, startPoint y: 335, endPoint x: 265, endPoint y: 338, distance: 20.2
click at [265, 338] on icon at bounding box center [263, 336] width 4 height 7
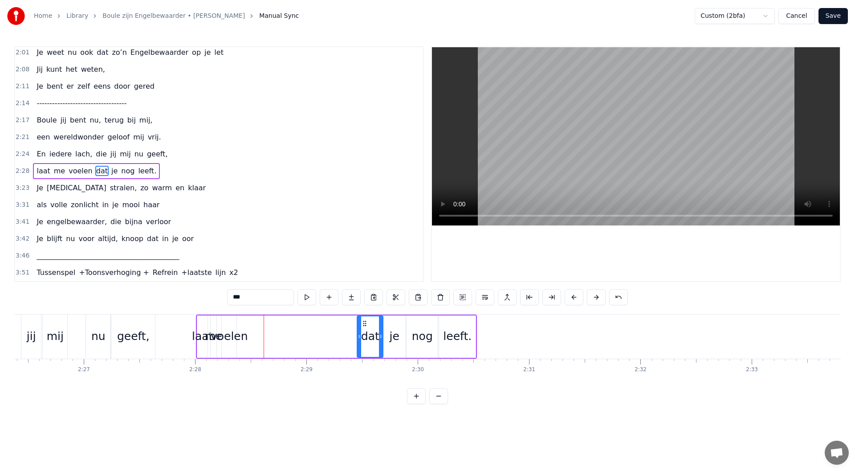
drag, startPoint x: 246, startPoint y: 323, endPoint x: 364, endPoint y: 340, distance: 118.8
click at [364, 340] on div "dat" at bounding box center [370, 336] width 25 height 41
click at [244, 337] on div "voelen" at bounding box center [229, 336] width 37 height 17
drag, startPoint x: 234, startPoint y: 335, endPoint x: 250, endPoint y: 331, distance: 16.1
click at [262, 334] on icon at bounding box center [263, 336] width 4 height 7
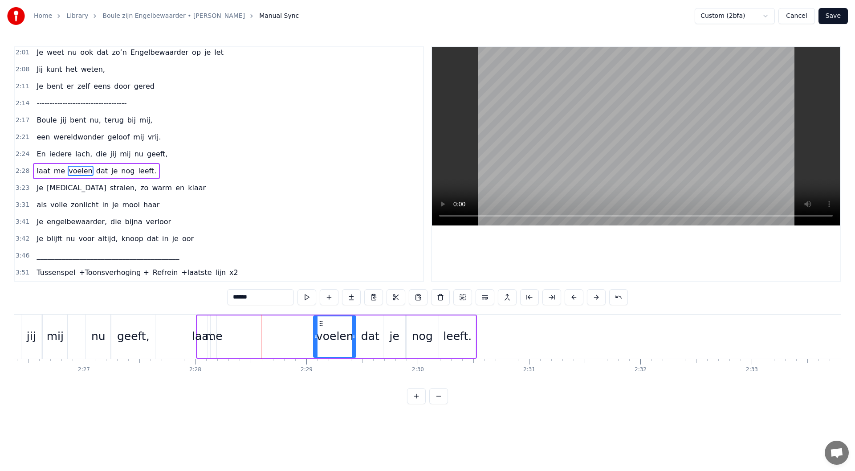
drag, startPoint x: 229, startPoint y: 324, endPoint x: 321, endPoint y: 334, distance: 92.3
click at [321, 334] on div "voelen" at bounding box center [334, 336] width 41 height 41
click at [218, 338] on div "me" at bounding box center [214, 336] width 18 height 17
drag, startPoint x: 215, startPoint y: 338, endPoint x: 227, endPoint y: 329, distance: 14.3
click at [233, 335] on icon at bounding box center [234, 336] width 4 height 7
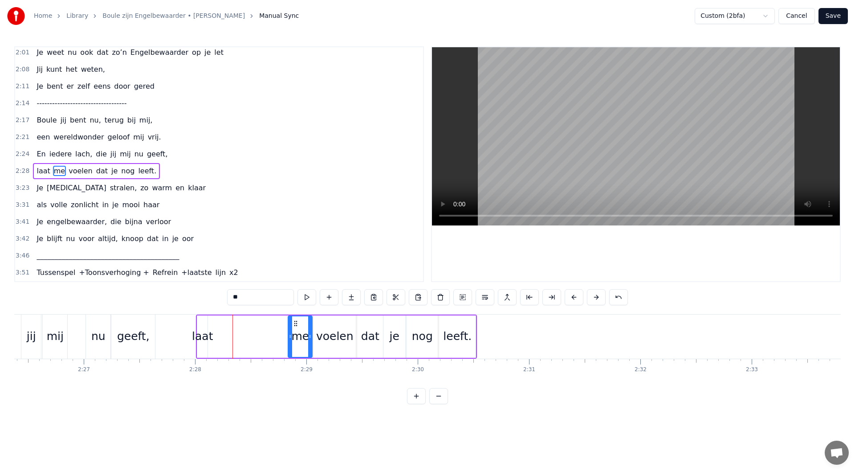
drag, startPoint x: 219, startPoint y: 324, endPoint x: 296, endPoint y: 327, distance: 77.6
click at [296, 327] on div "me" at bounding box center [300, 336] width 23 height 41
click at [199, 335] on div "laat" at bounding box center [202, 336] width 21 height 17
click at [297, 337] on div "me" at bounding box center [300, 336] width 18 height 17
drag, startPoint x: 290, startPoint y: 335, endPoint x: 224, endPoint y: 334, distance: 66.4
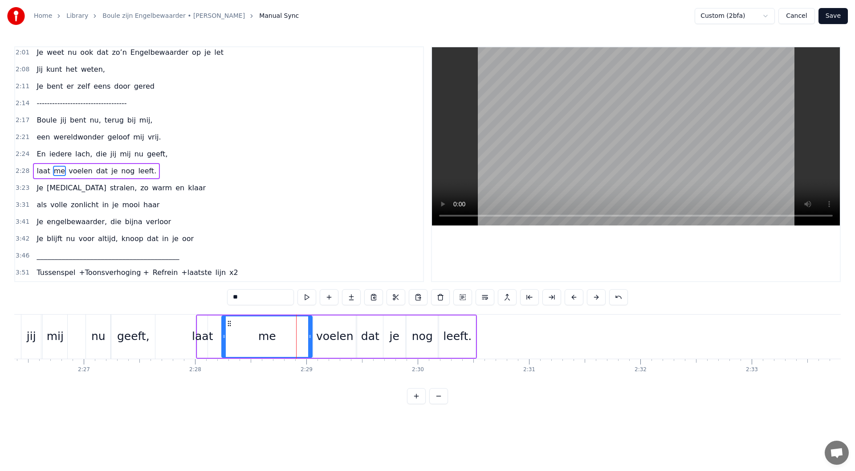
click at [224, 334] on icon at bounding box center [224, 336] width 4 height 7
click at [201, 338] on div "laat" at bounding box center [202, 336] width 21 height 17
drag, startPoint x: 206, startPoint y: 337, endPoint x: 221, endPoint y: 336, distance: 15.1
click at [221, 336] on icon at bounding box center [221, 336] width 4 height 7
click at [257, 339] on div "me" at bounding box center [267, 336] width 90 height 42
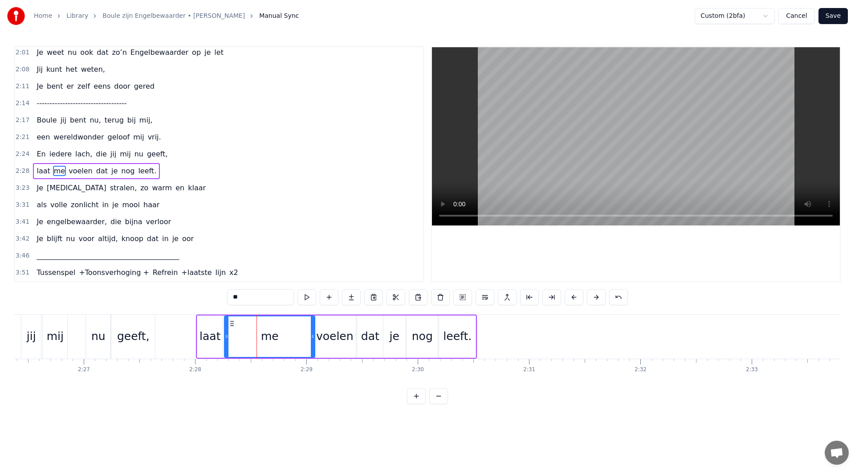
click at [232, 323] on icon at bounding box center [231, 323] width 7 height 7
click at [320, 334] on div "voelen" at bounding box center [334, 336] width 37 height 17
click at [447, 336] on div "leeft." at bounding box center [457, 336] width 29 height 17
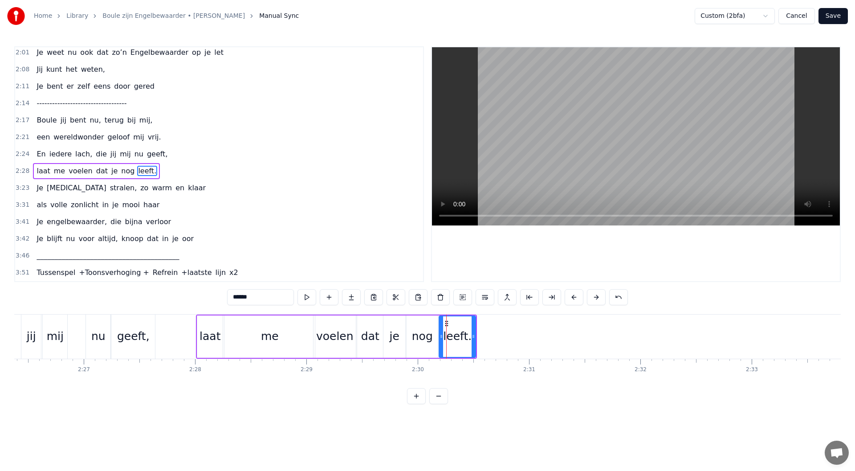
click at [294, 341] on div "me" at bounding box center [269, 336] width 90 height 42
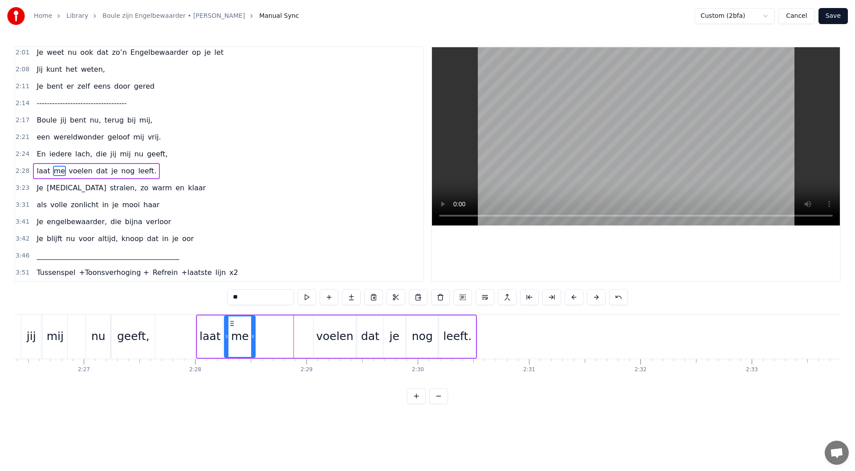
drag, startPoint x: 313, startPoint y: 336, endPoint x: 253, endPoint y: 335, distance: 59.7
click at [253, 335] on icon at bounding box center [253, 336] width 4 height 7
click at [336, 339] on div "voelen" at bounding box center [334, 336] width 37 height 17
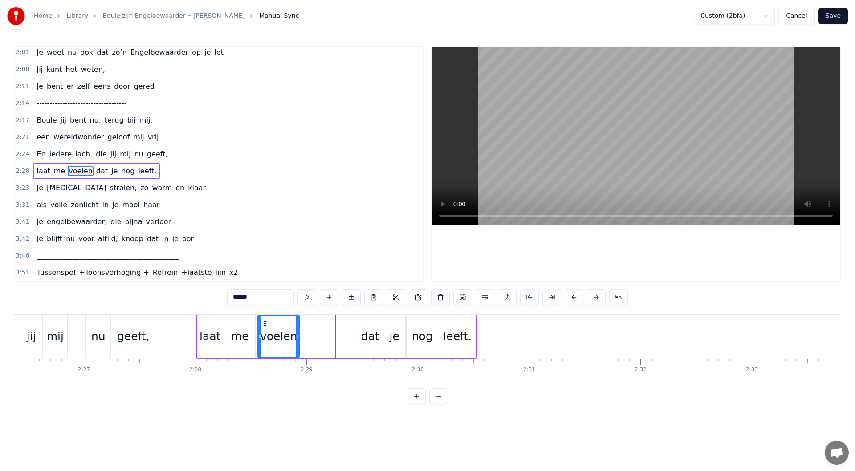
drag, startPoint x: 322, startPoint y: 322, endPoint x: 319, endPoint y: 329, distance: 7.0
click at [265, 323] on icon at bounding box center [264, 323] width 7 height 7
click at [368, 330] on div "dat" at bounding box center [370, 336] width 18 height 17
drag, startPoint x: 309, startPoint y: 323, endPoint x: 322, endPoint y: 325, distance: 13.0
click at [322, 325] on icon at bounding box center [323, 323] width 7 height 7
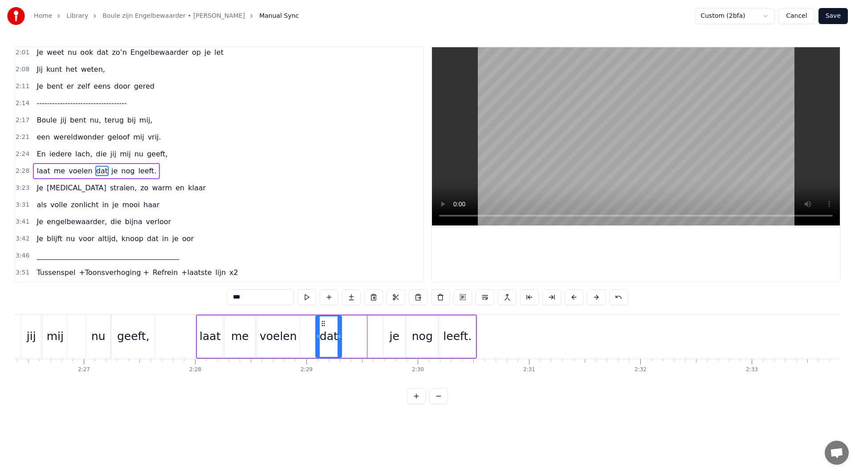
drag, startPoint x: 388, startPoint y: 338, endPoint x: 380, endPoint y: 330, distance: 11.3
click at [388, 338] on div "je" at bounding box center [394, 336] width 22 height 42
drag, startPoint x: 384, startPoint y: 327, endPoint x: 395, endPoint y: 326, distance: 11.2
click at [350, 325] on icon at bounding box center [350, 323] width 7 height 7
click at [417, 332] on div "nog" at bounding box center [422, 336] width 21 height 17
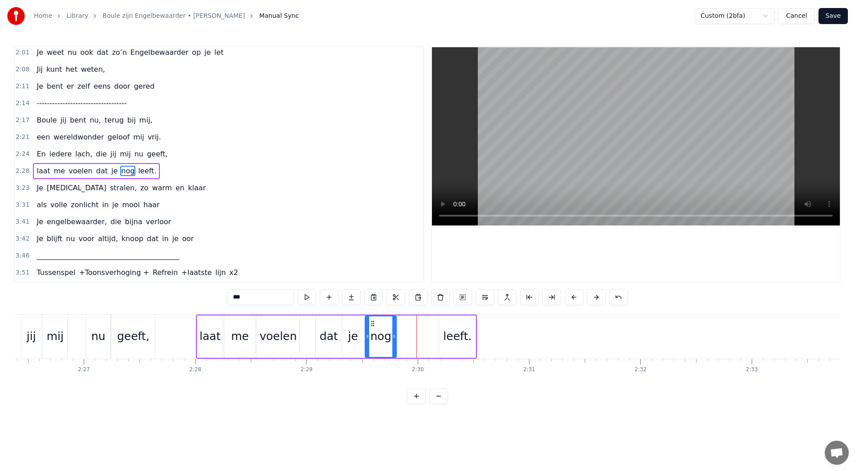
drag, startPoint x: 413, startPoint y: 322, endPoint x: 371, endPoint y: 323, distance: 41.4
click at [371, 323] on icon at bounding box center [372, 323] width 7 height 7
drag, startPoint x: 449, startPoint y: 334, endPoint x: 433, endPoint y: 330, distance: 16.4
click at [445, 334] on div "leeft." at bounding box center [457, 336] width 29 height 17
type input "******"
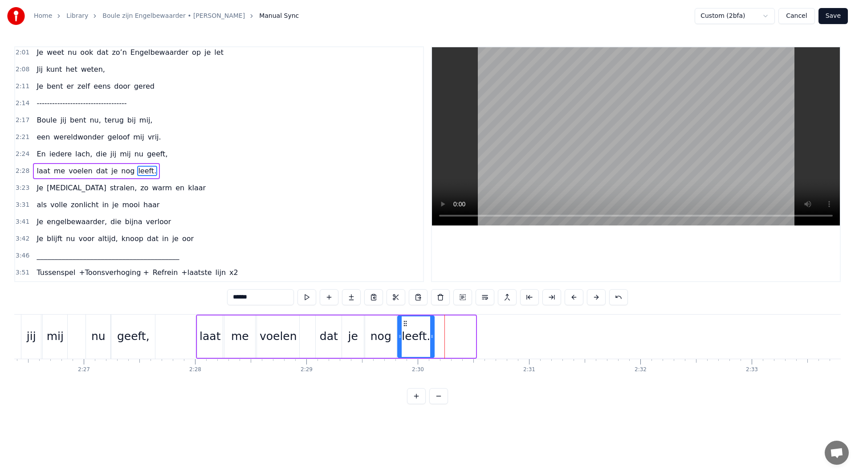
drag, startPoint x: 446, startPoint y: 323, endPoint x: 433, endPoint y: 325, distance: 13.0
click at [405, 325] on icon at bounding box center [405, 323] width 7 height 7
click at [584, 247] on div at bounding box center [636, 164] width 408 height 234
click at [45, 294] on div "0:08 Maandenlang, 0:10 jij lag zo stil, 0:11 in een kamer, zo koud en kil 0:14 …" at bounding box center [427, 225] width 827 height 358
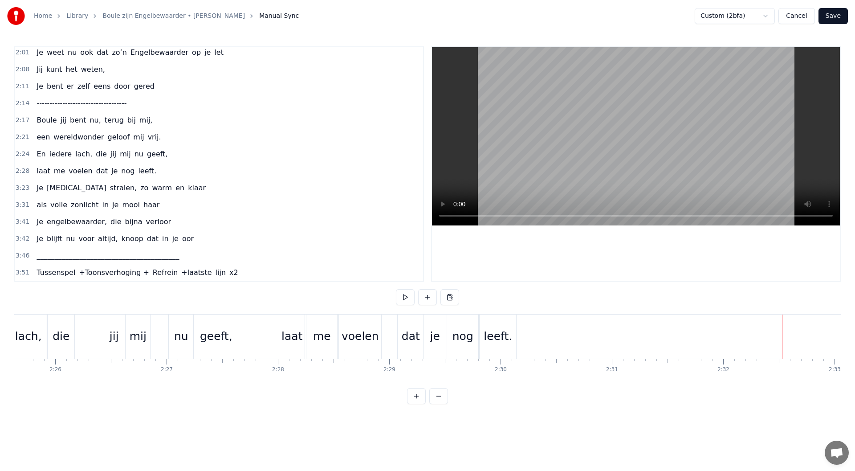
scroll to position [0, 15490]
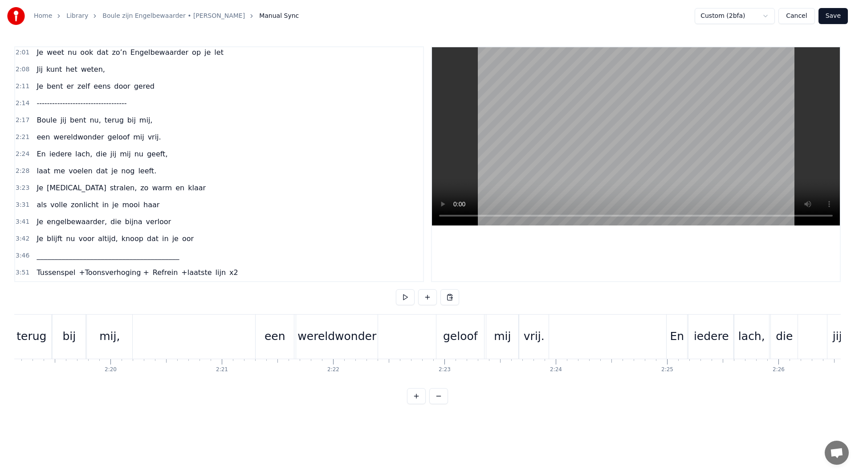
click at [38, 320] on div "terug" at bounding box center [32, 336] width 40 height 44
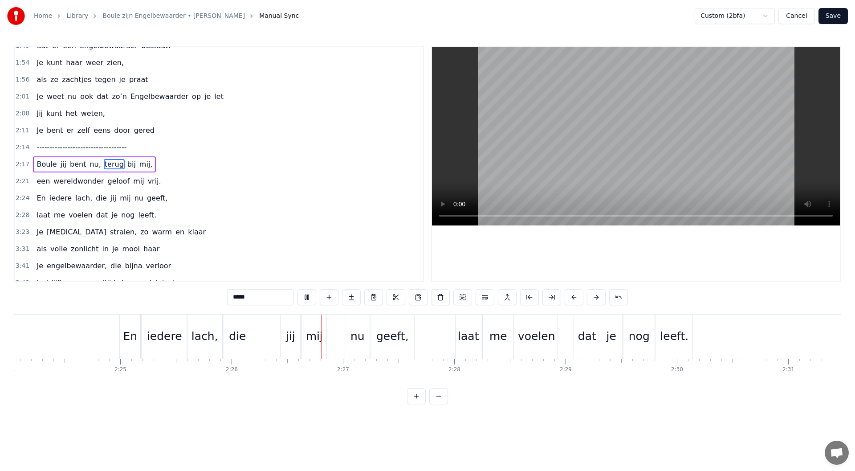
scroll to position [0, 16220]
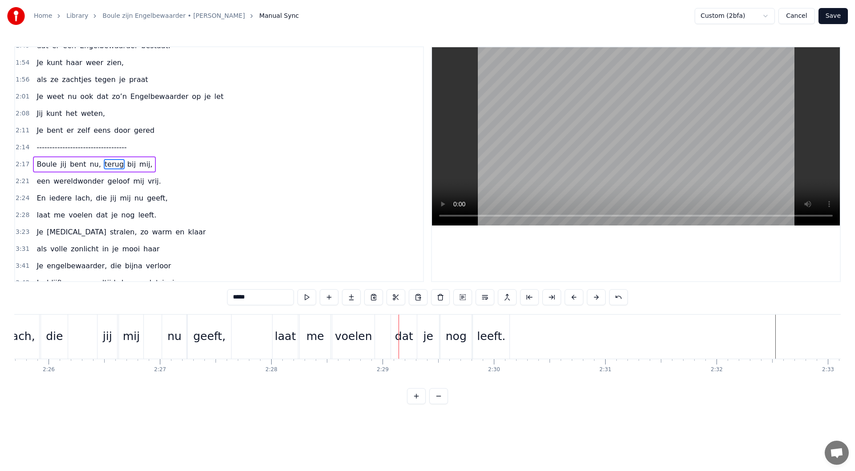
click at [153, 210] on div "2:28 laat me voelen dat je nog leeft." at bounding box center [219, 215] width 408 height 17
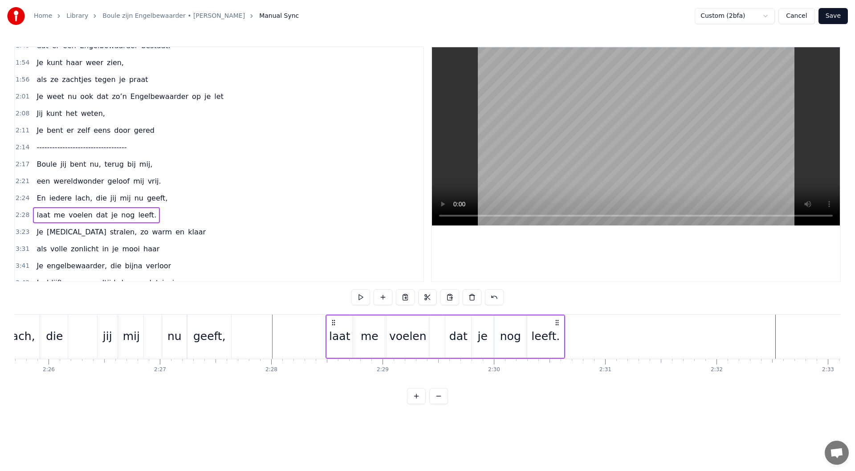
drag, startPoint x: 279, startPoint y: 322, endPoint x: 332, endPoint y: 324, distance: 53.5
click at [332, 324] on icon at bounding box center [333, 322] width 7 height 7
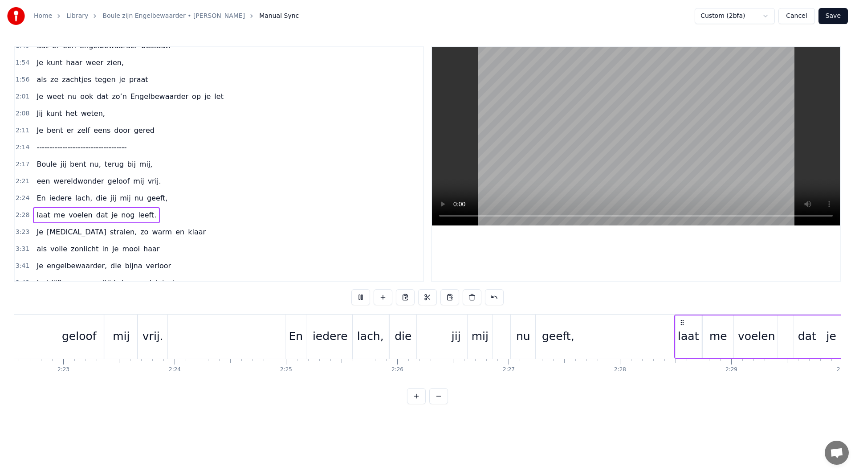
scroll to position [0, 16000]
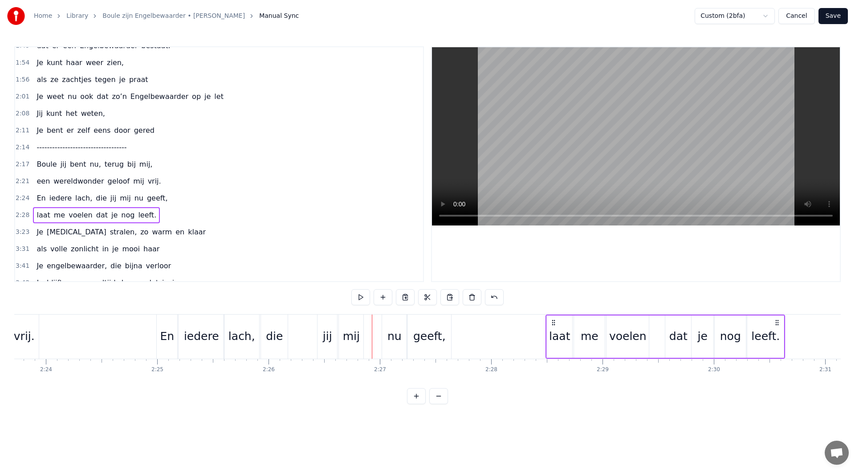
drag, startPoint x: 158, startPoint y: 200, endPoint x: 147, endPoint y: 311, distance: 111.9
click at [158, 201] on div "2:24 En iedere lach, die jij mij nu geeft," at bounding box center [219, 198] width 408 height 17
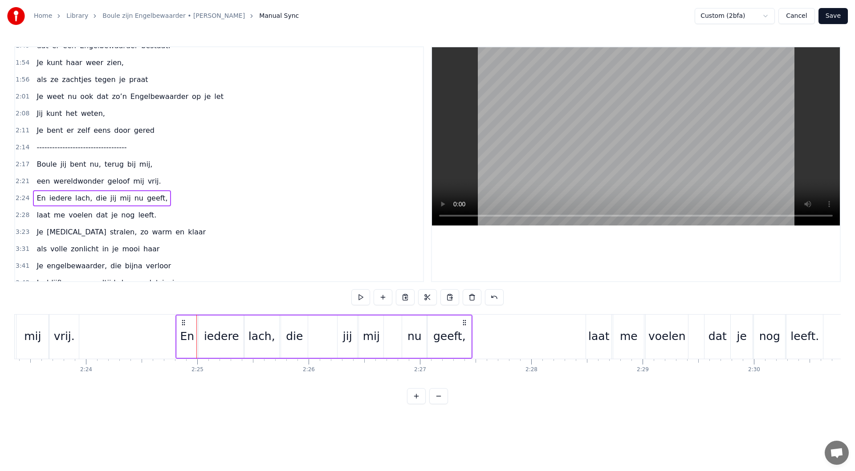
scroll to position [0, 15956]
drag, startPoint x: 163, startPoint y: 321, endPoint x: 186, endPoint y: 326, distance: 23.8
click at [186, 326] on div "En iedere lach, die jij mij nu geeft," at bounding box center [327, 336] width 297 height 44
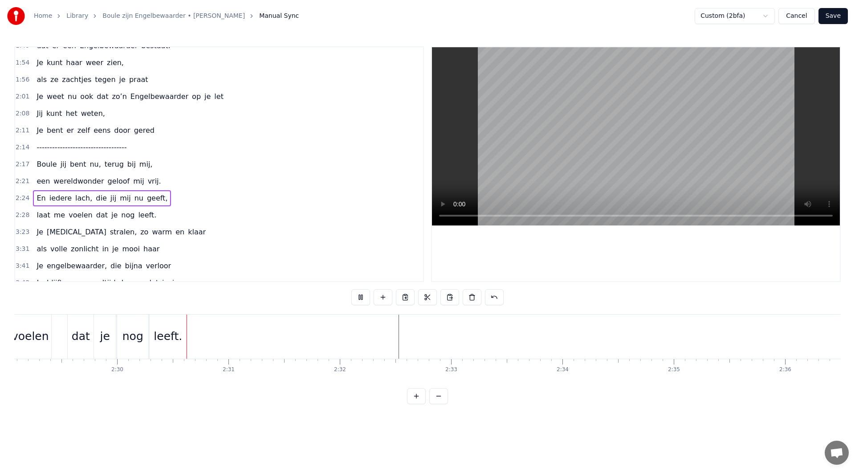
scroll to position [0, 16638]
click at [356, 295] on button at bounding box center [360, 297] width 19 height 16
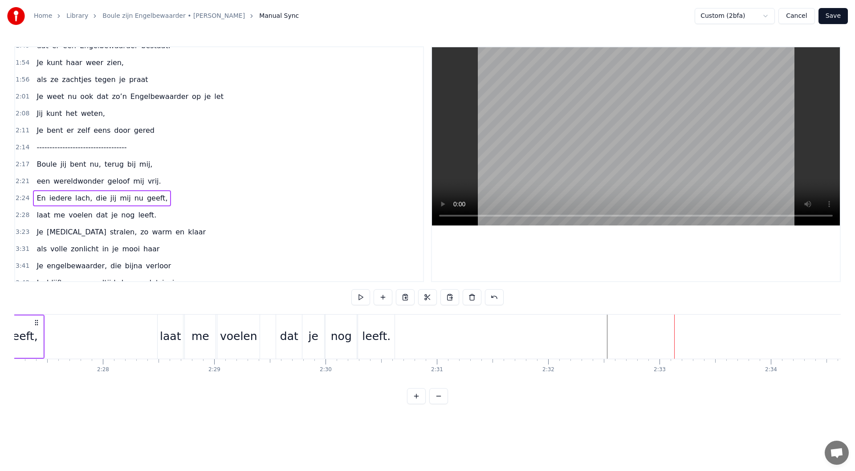
scroll to position [0, 16340]
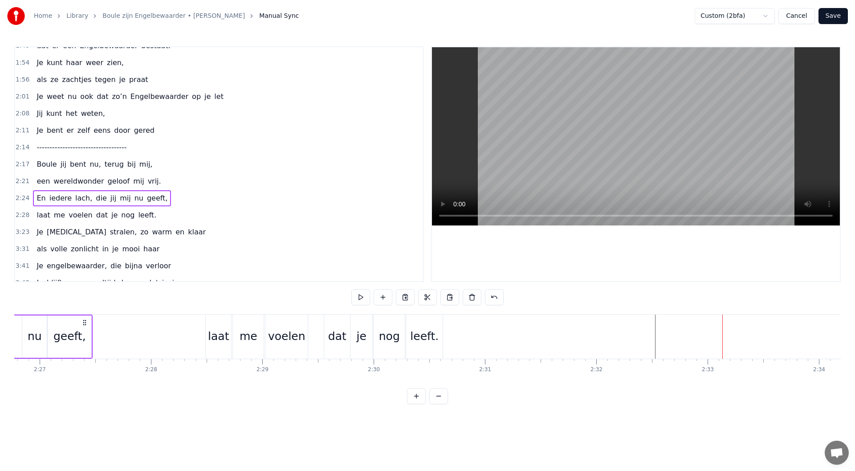
click at [422, 330] on div "leeft." at bounding box center [424, 336] width 29 height 17
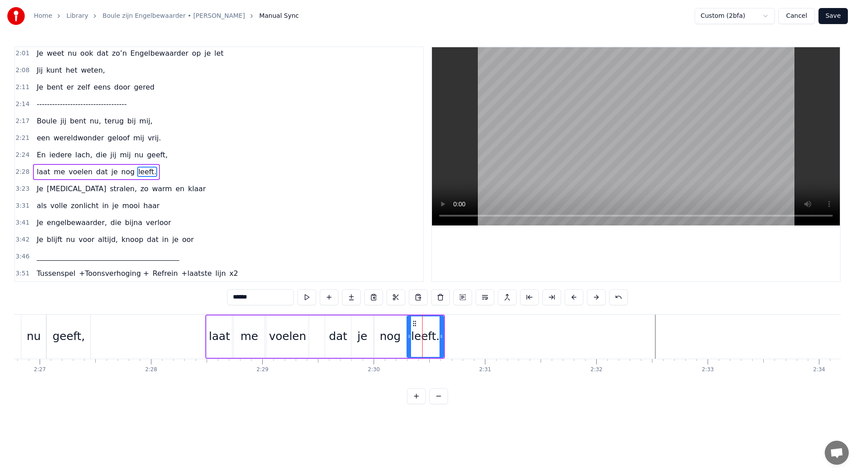
scroll to position [545, 0]
drag, startPoint x: 415, startPoint y: 323, endPoint x: 453, endPoint y: 323, distance: 37.9
click at [453, 323] on circle at bounding box center [452, 323] width 0 height 0
click at [398, 331] on div "nog" at bounding box center [390, 336] width 21 height 17
drag, startPoint x: 382, startPoint y: 324, endPoint x: 419, endPoint y: 324, distance: 37.4
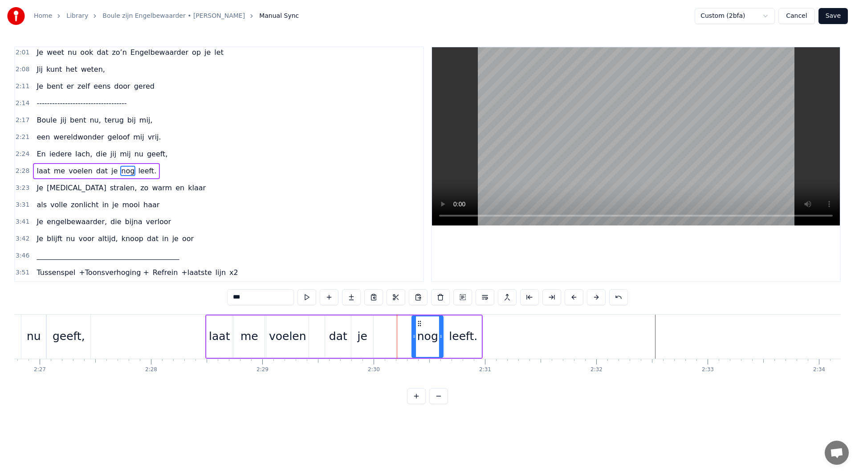
click at [419, 324] on icon at bounding box center [419, 323] width 7 height 7
click at [361, 328] on div "je" at bounding box center [363, 336] width 10 height 17
drag, startPoint x: 358, startPoint y: 323, endPoint x: 350, endPoint y: 327, distance: 9.8
click at [395, 323] on circle at bounding box center [395, 323] width 0 height 0
click at [347, 328] on div "dat" at bounding box center [338, 336] width 26 height 42
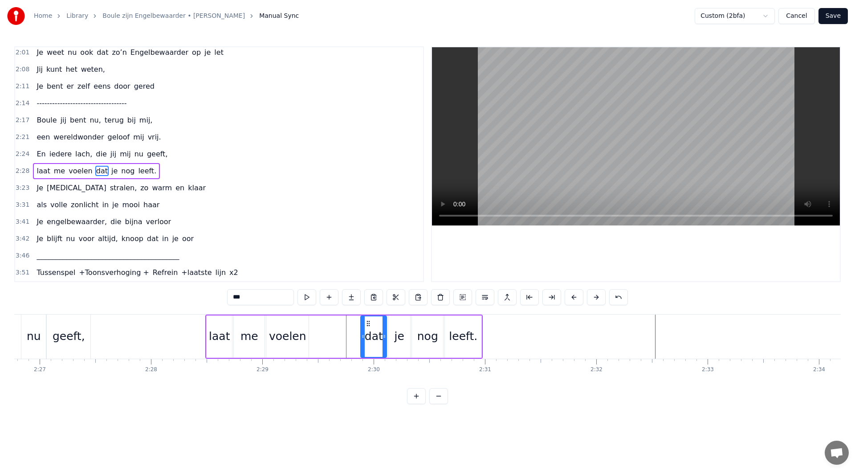
drag, startPoint x: 333, startPoint y: 323, endPoint x: 369, endPoint y: 322, distance: 35.6
click at [369, 322] on icon at bounding box center [368, 323] width 7 height 7
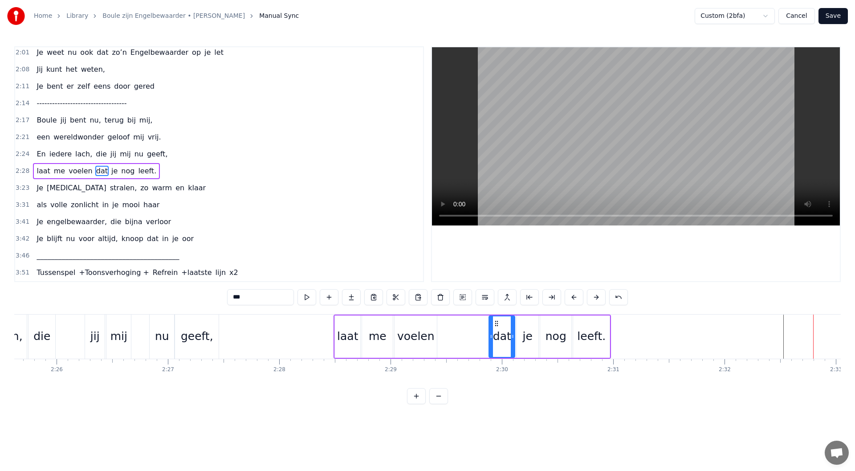
scroll to position [0, 16148]
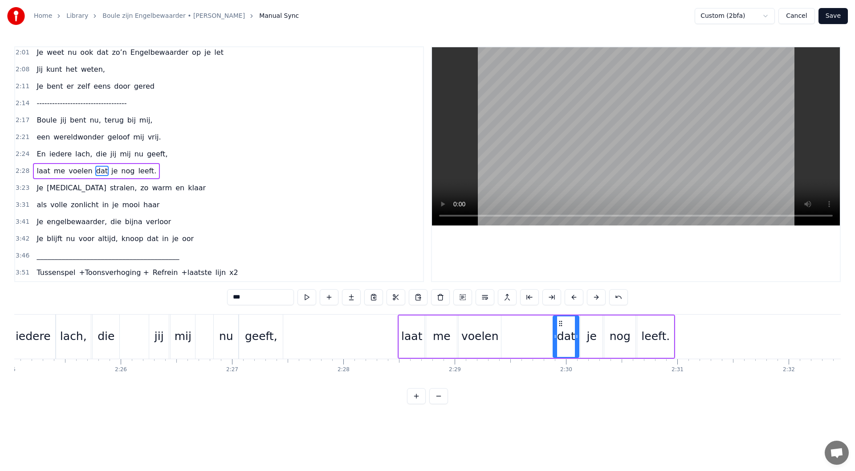
click at [668, 334] on div "leeft." at bounding box center [655, 336] width 37 height 42
drag, startPoint x: 671, startPoint y: 336, endPoint x: 652, endPoint y: 325, distance: 21.8
click at [676, 337] on icon at bounding box center [677, 336] width 4 height 7
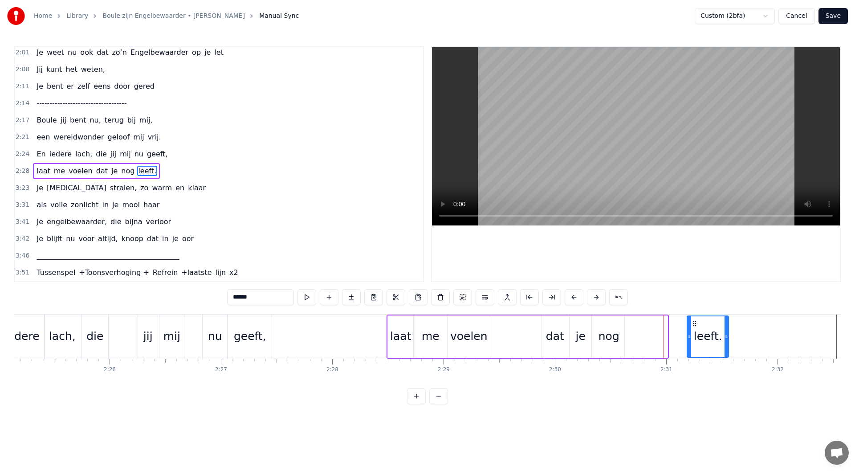
scroll to position [0, 16164]
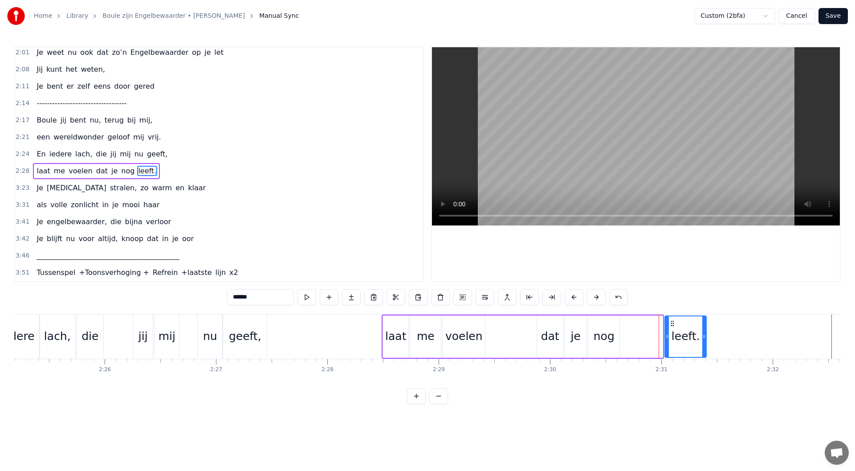
drag, startPoint x: 645, startPoint y: 323, endPoint x: 672, endPoint y: 327, distance: 27.9
click at [672, 327] on div "leeft." at bounding box center [685, 336] width 41 height 41
click at [608, 337] on div "nog" at bounding box center [604, 336] width 21 height 17
drag, startPoint x: 596, startPoint y: 323, endPoint x: 640, endPoint y: 321, distance: 44.2
click at [640, 321] on icon at bounding box center [639, 323] width 7 height 7
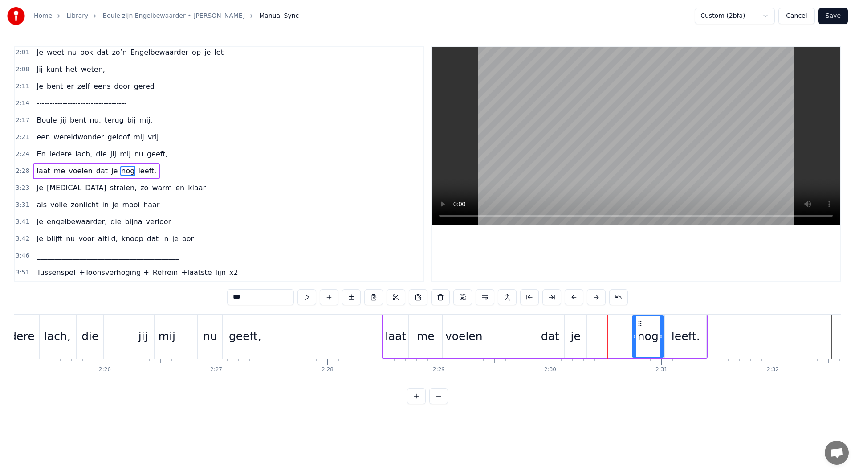
click at [572, 330] on div "je" at bounding box center [576, 336] width 10 height 17
type input "**"
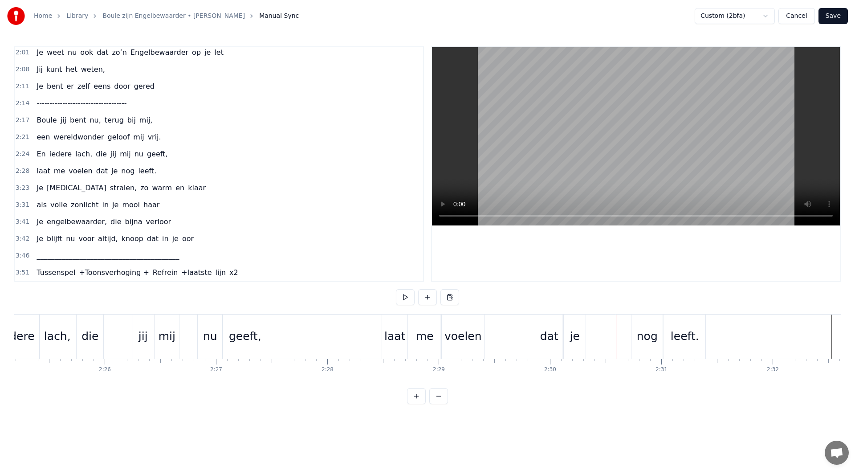
click at [573, 324] on div "je" at bounding box center [575, 336] width 22 height 44
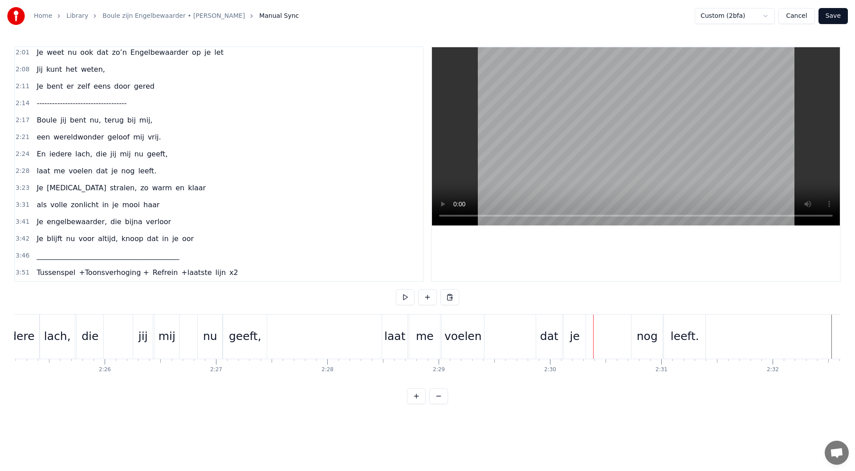
click at [572, 325] on div "je" at bounding box center [575, 336] width 22 height 44
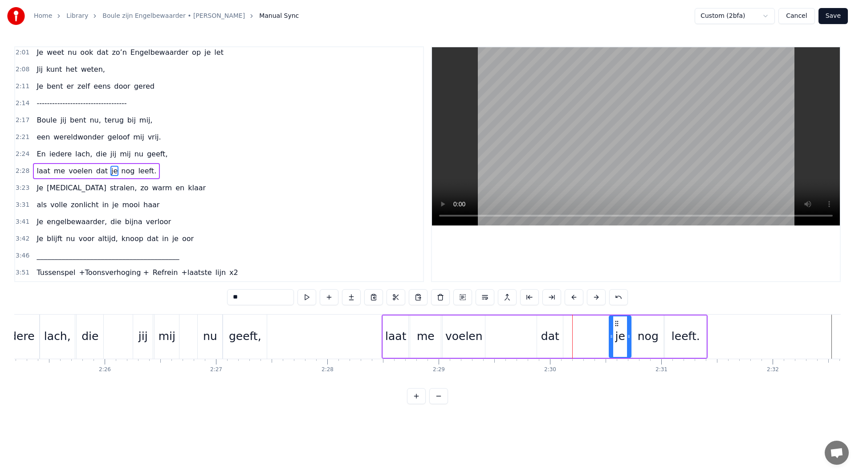
drag, startPoint x: 570, startPoint y: 322, endPoint x: 615, endPoint y: 329, distance: 45.1
click at [615, 329] on div "je" at bounding box center [620, 336] width 21 height 41
click at [552, 338] on div "dat" at bounding box center [550, 336] width 18 height 17
type input "***"
drag, startPoint x: 545, startPoint y: 323, endPoint x: 589, endPoint y: 324, distance: 44.5
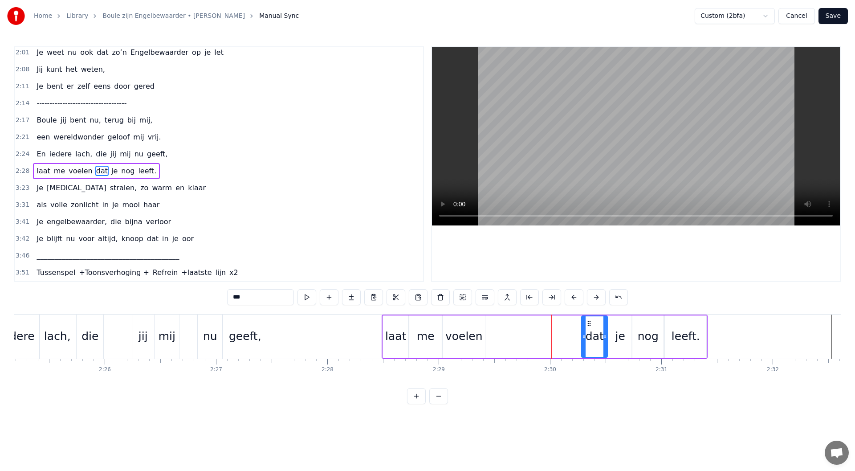
click at [589, 324] on icon at bounding box center [589, 323] width 7 height 7
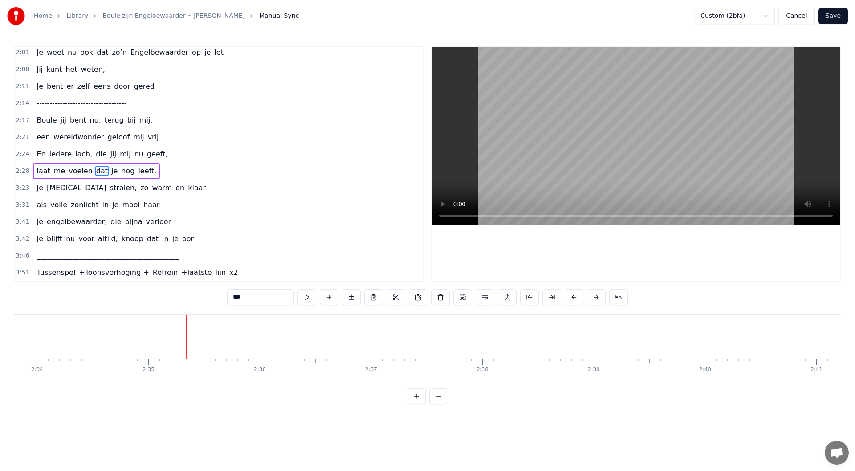
scroll to position [0, 17167]
click at [155, 190] on div "3:23 Je ogen stralen, zo warm en klaar" at bounding box center [219, 187] width 408 height 17
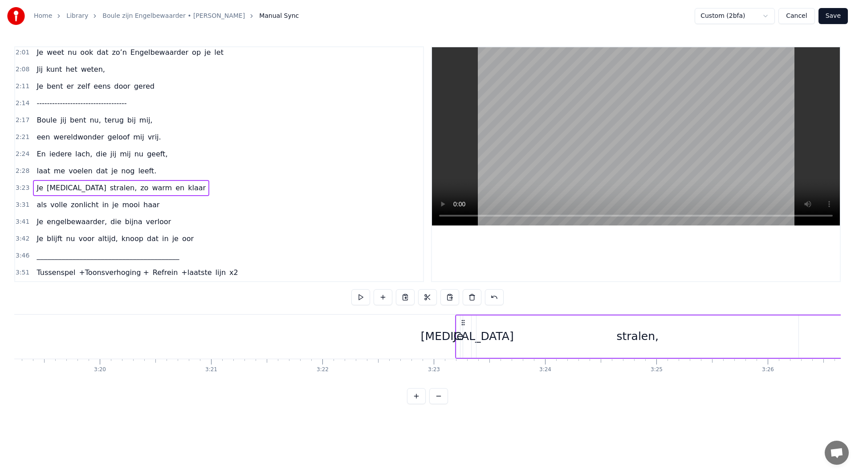
scroll to position [0, 22577]
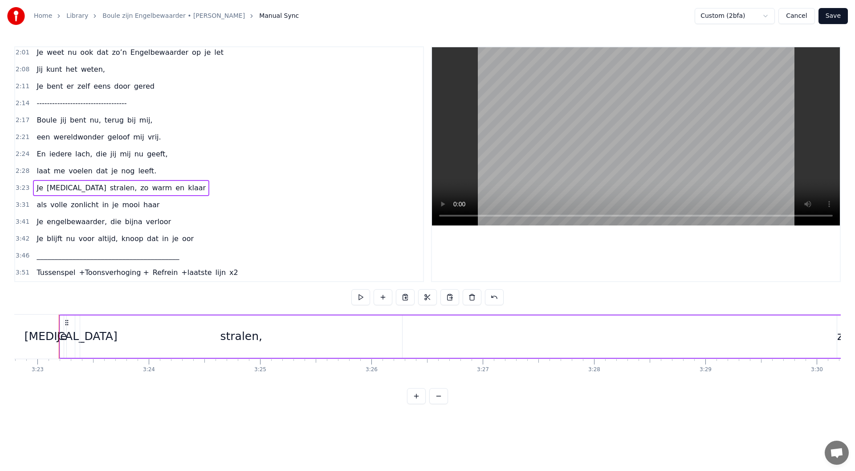
click at [143, 172] on div "laat me voelen dat je nog leeft." at bounding box center [96, 171] width 127 height 16
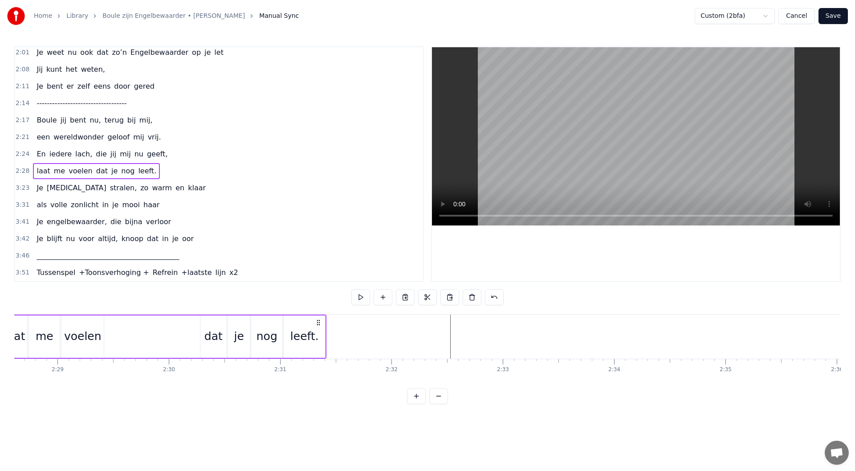
scroll to position [0, 16487]
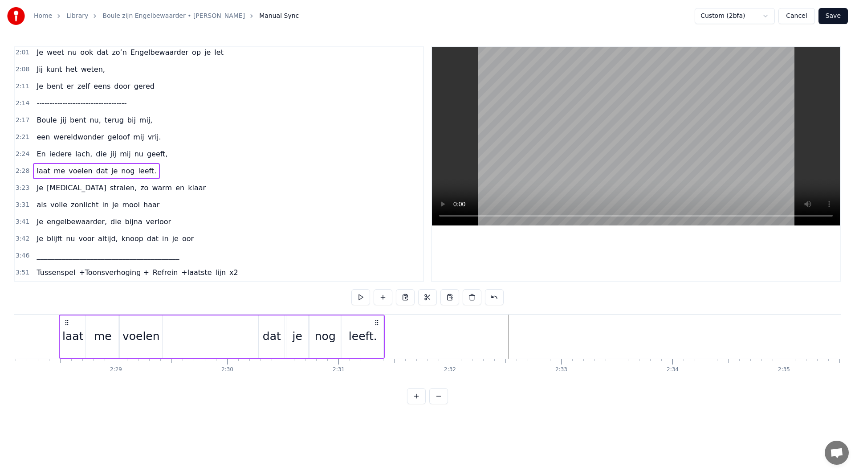
click at [121, 102] on span "-----------------------------------" at bounding box center [82, 103] width 92 height 10
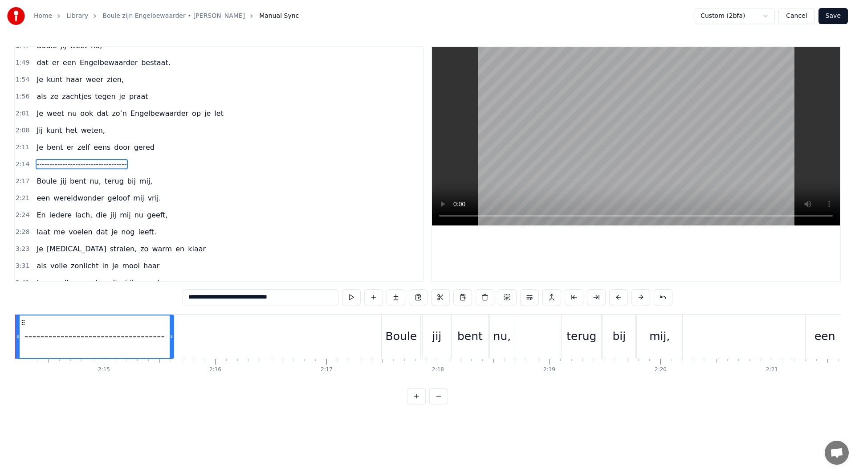
scroll to position [0, 14896]
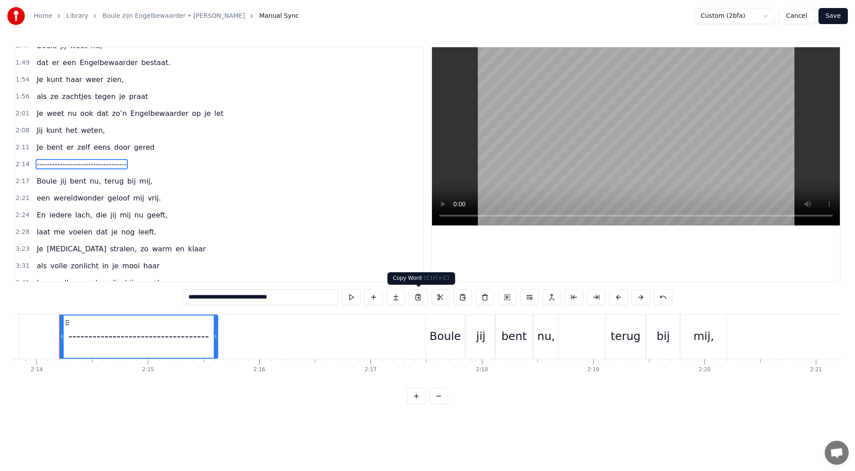
click at [422, 300] on button at bounding box center [418, 297] width 19 height 16
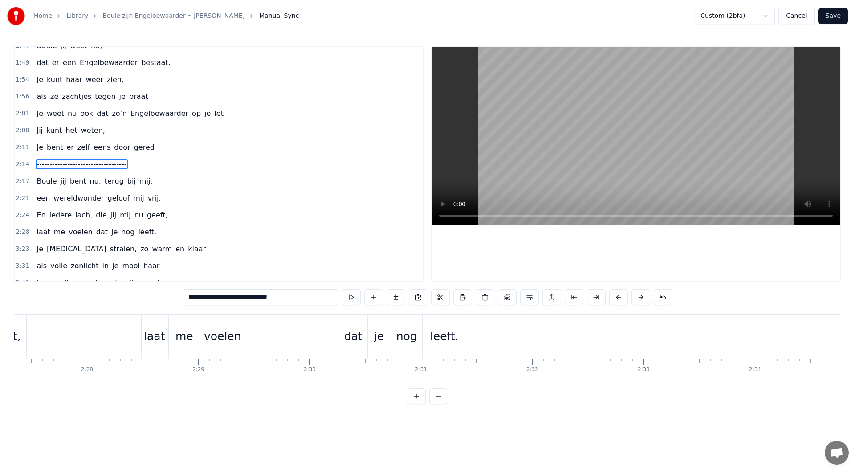
scroll to position [0, 16548]
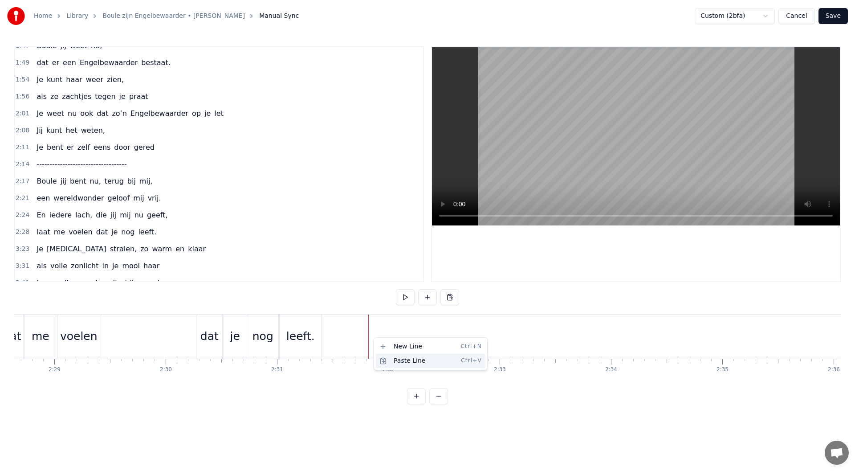
click at [400, 362] on div "Paste Line Ctrl+V" at bounding box center [431, 361] width 110 height 14
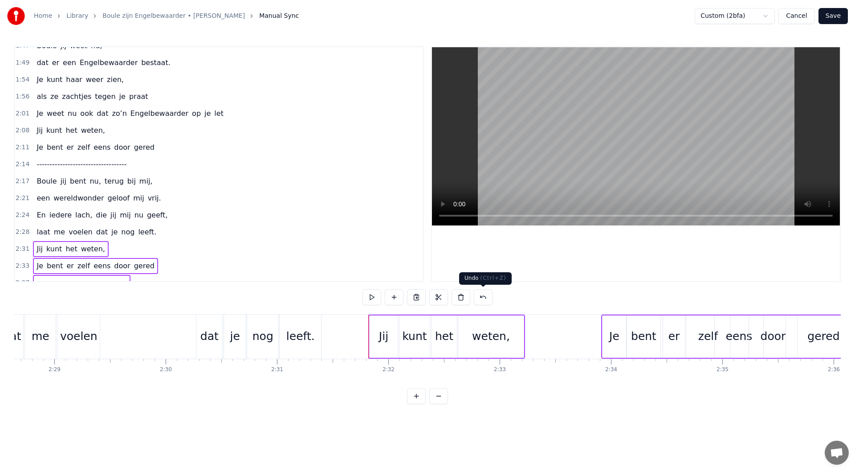
click at [485, 299] on button at bounding box center [483, 297] width 19 height 16
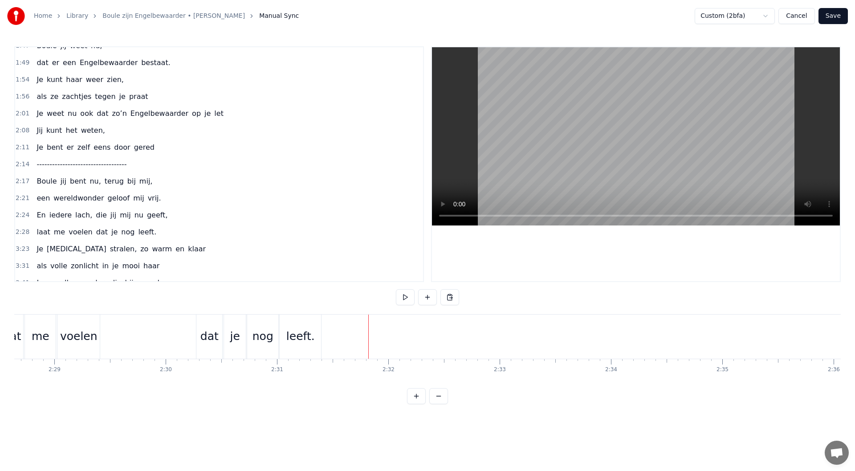
click at [94, 167] on span "-----------------------------------" at bounding box center [82, 164] width 92 height 10
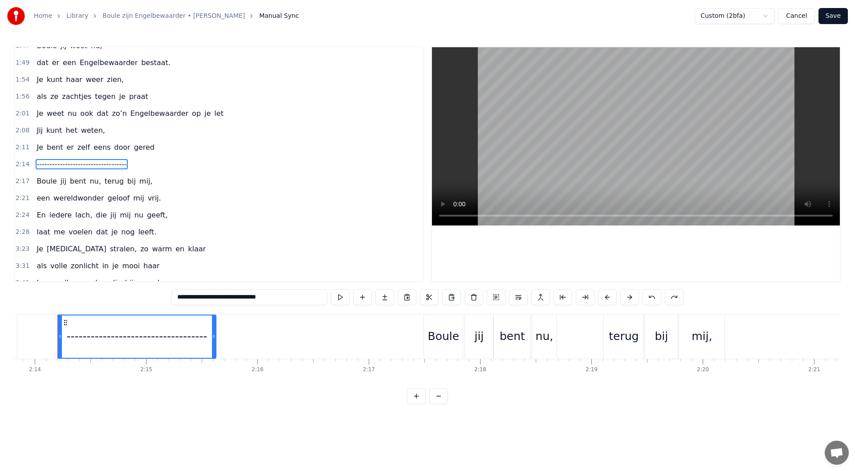
scroll to position [0, 14896]
click at [145, 164] on div "2:14 -----------------------------------" at bounding box center [219, 164] width 408 height 17
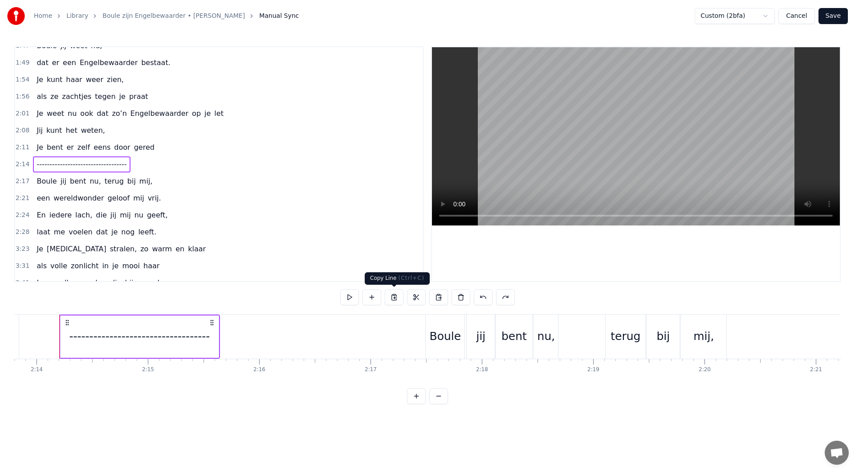
click at [392, 299] on button at bounding box center [394, 297] width 19 height 16
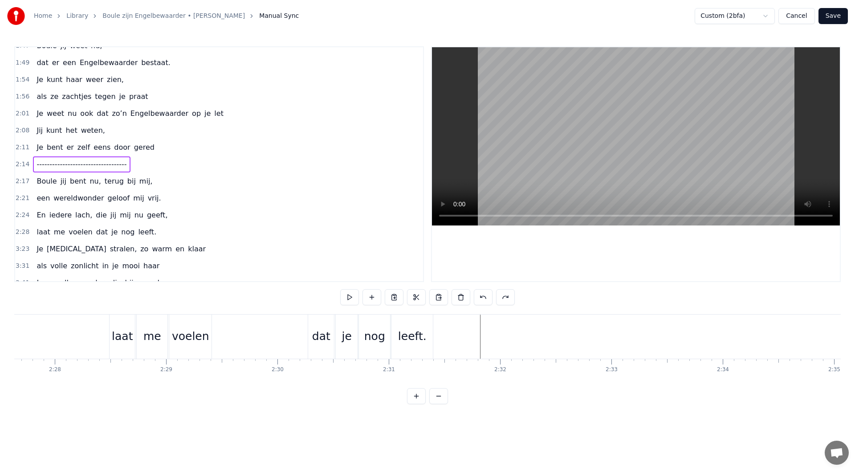
scroll to position [0, 16596]
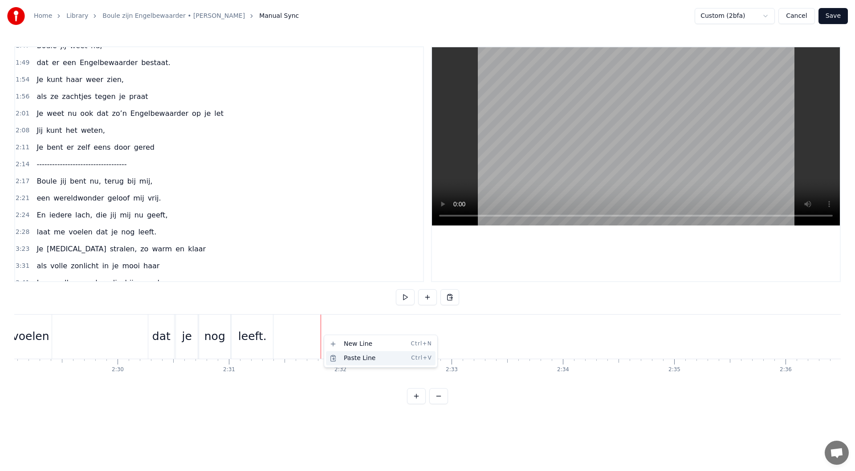
click at [352, 357] on div "Paste Line Ctrl+V" at bounding box center [381, 358] width 110 height 14
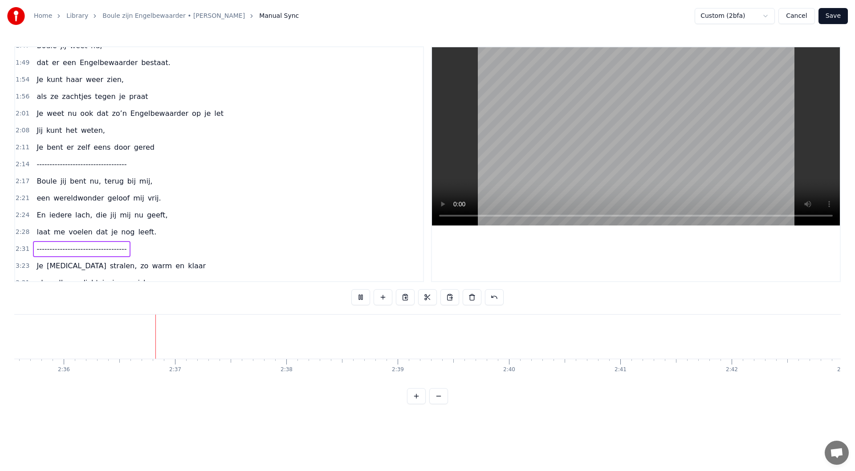
scroll to position [0, 17349]
click at [358, 301] on button at bounding box center [360, 297] width 19 height 16
click at [167, 265] on div "3:23 Je ogen stralen, zo warm en klaar" at bounding box center [219, 265] width 408 height 17
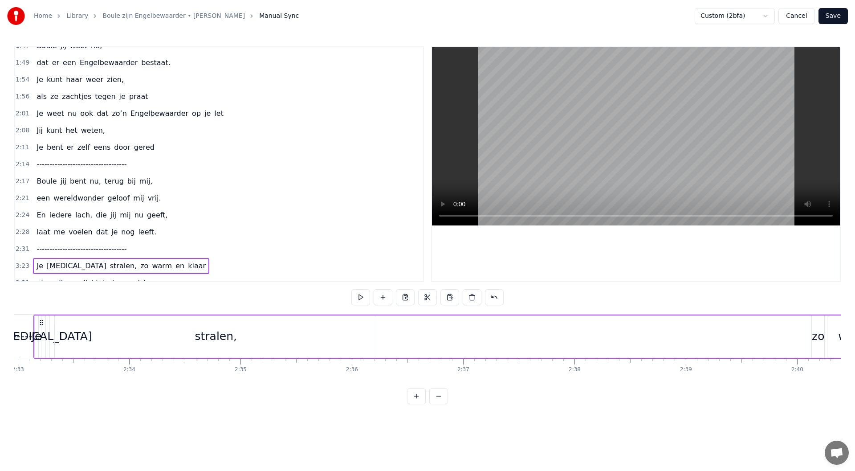
scroll to position [0, 17030]
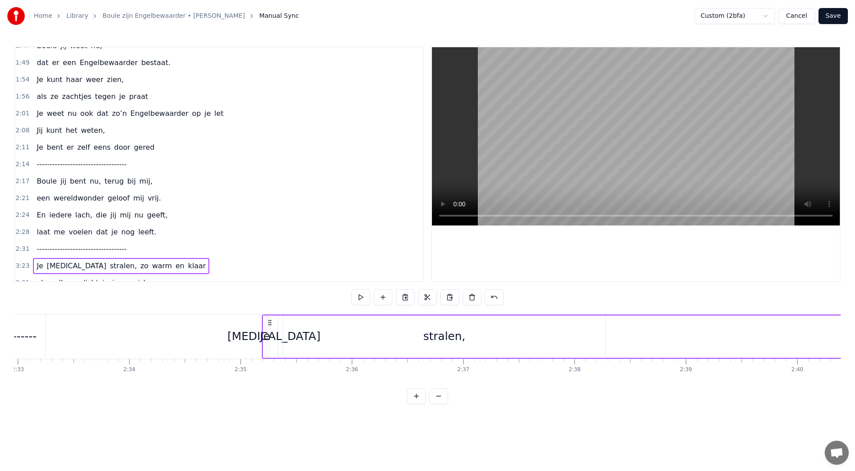
drag, startPoint x: 649, startPoint y: 323, endPoint x: 270, endPoint y: 347, distance: 379.8
click at [270, 347] on div "Je ogen stralen, zo warm en klaar" at bounding box center [745, 336] width 966 height 44
click at [279, 339] on div "[MEDICAL_DATA]" at bounding box center [274, 336] width 93 height 17
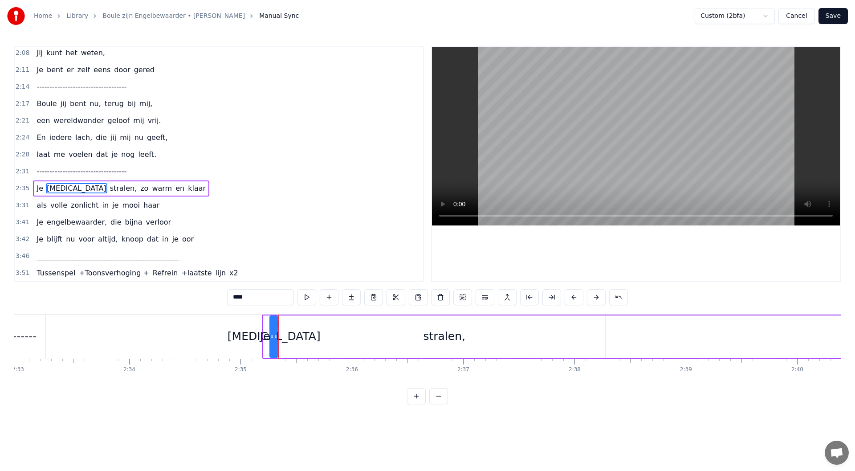
scroll to position [562, 0]
drag, startPoint x: 283, startPoint y: 335, endPoint x: 277, endPoint y: 327, distance: 10.4
click at [306, 336] on icon at bounding box center [307, 336] width 4 height 7
drag, startPoint x: 277, startPoint y: 324, endPoint x: 262, endPoint y: 331, distance: 16.7
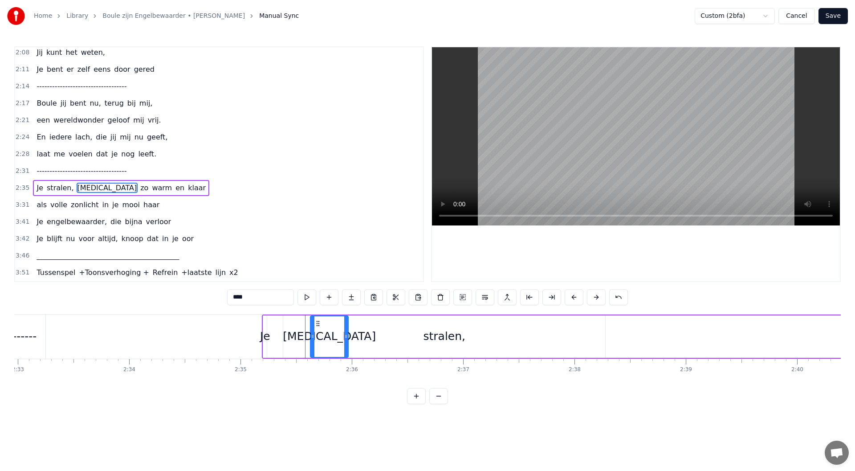
click at [266, 336] on div "Je" at bounding box center [265, 336] width 10 height 17
drag, startPoint x: 265, startPoint y: 336, endPoint x: 282, endPoint y: 336, distance: 16.5
click at [282, 336] on icon at bounding box center [281, 336] width 4 height 7
click at [333, 337] on div "[MEDICAL_DATA]" at bounding box center [329, 336] width 93 height 17
drag, startPoint x: 296, startPoint y: 323, endPoint x: 291, endPoint y: 322, distance: 4.9
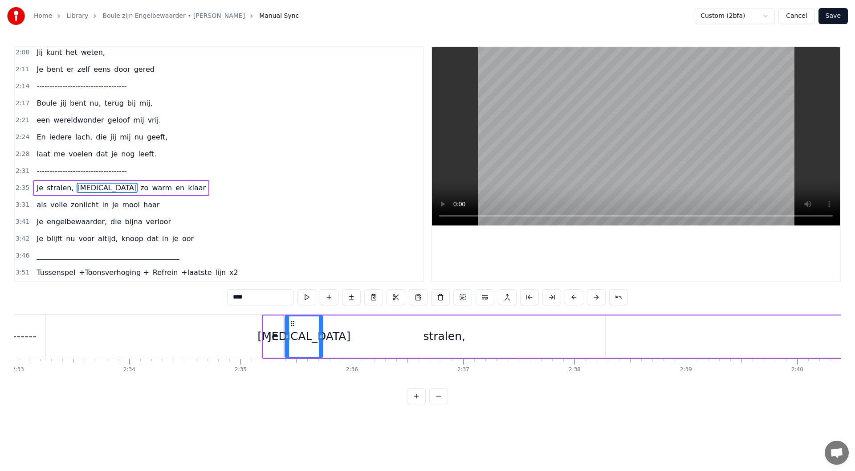
click at [291, 322] on icon at bounding box center [292, 323] width 7 height 7
click at [431, 346] on div "stralen," at bounding box center [444, 336] width 322 height 42
type input "********"
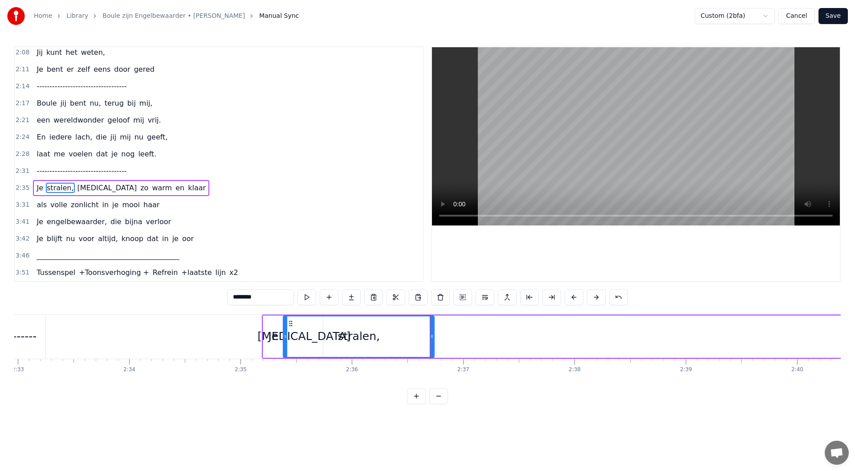
drag, startPoint x: 602, startPoint y: 337, endPoint x: 399, endPoint y: 334, distance: 202.6
click at [431, 332] on div at bounding box center [432, 336] width 4 height 41
click at [369, 331] on div "stralen," at bounding box center [359, 336] width 42 height 17
click at [342, 329] on div "stralen," at bounding box center [359, 336] width 42 height 17
drag, startPoint x: 286, startPoint y: 337, endPoint x: 389, endPoint y: 342, distance: 103.0
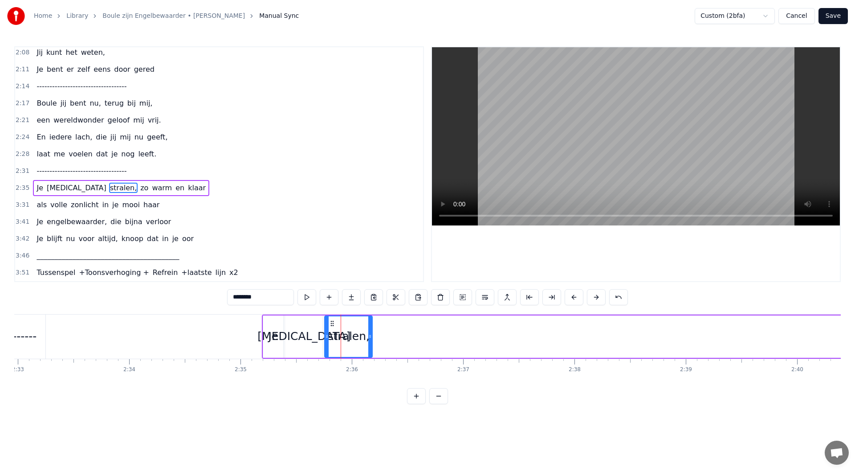
drag, startPoint x: 380, startPoint y: 325, endPoint x: 333, endPoint y: 322, distance: 47.8
click at [333, 322] on icon at bounding box center [332, 323] width 7 height 7
click at [697, 336] on div "Je ogen stralen, zo warm en klaar" at bounding box center [745, 336] width 966 height 44
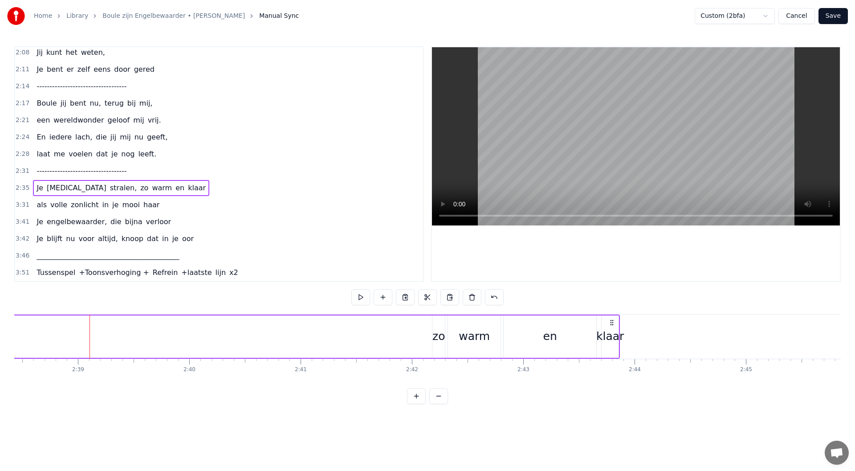
scroll to position [0, 17605]
click at [279, 333] on div "Je ogen stralen, zo warm en klaar" at bounding box center [169, 336] width 966 height 44
click at [649, 338] on div "klaar" at bounding box center [643, 336] width 28 height 17
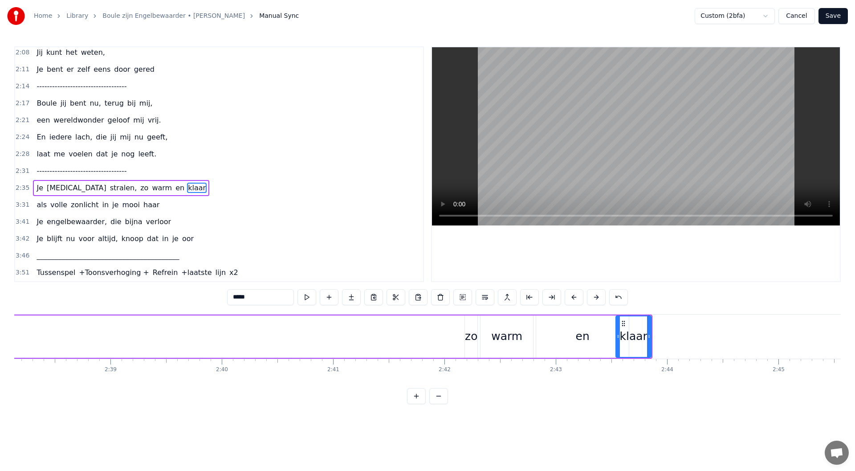
drag, startPoint x: 635, startPoint y: 335, endPoint x: 617, endPoint y: 337, distance: 18.4
click at [617, 337] on icon at bounding box center [618, 336] width 4 height 7
click at [171, 191] on div "2:35 Je ogen stralen, zo warm en klaar" at bounding box center [219, 187] width 408 height 17
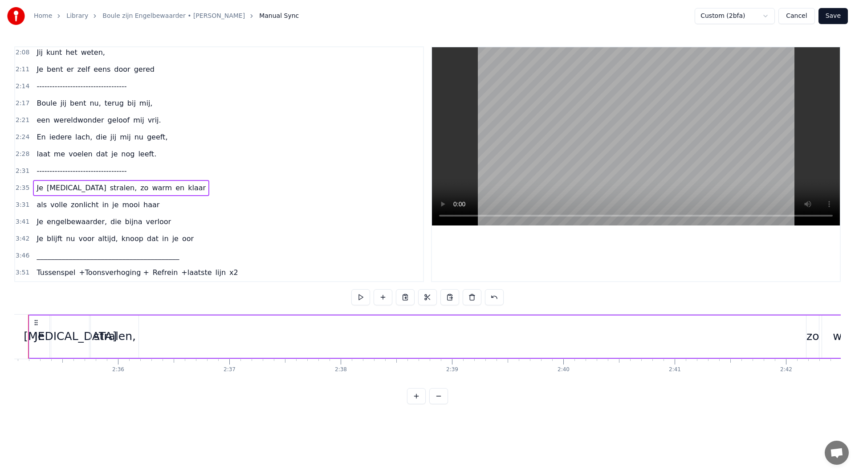
scroll to position [0, 17233]
click at [204, 328] on div "Je ogen stralen, zo warm en klaar" at bounding box center [542, 336] width 966 height 44
click at [176, 334] on div "Je ogen stralen, zo warm en klaar" at bounding box center [542, 336] width 966 height 44
drag, startPoint x: 439, startPoint y: 340, endPoint x: 401, endPoint y: 350, distance: 39.2
click at [359, 341] on div "Je ogen stralen, zo warm en klaar" at bounding box center [542, 336] width 966 height 44
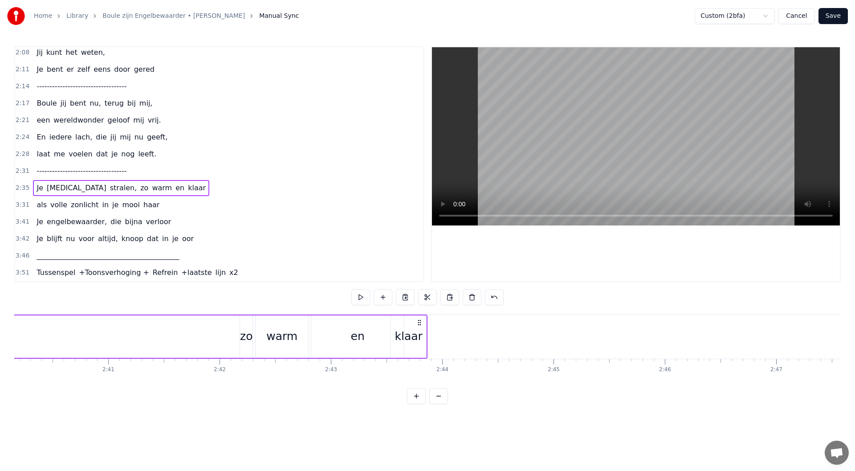
scroll to position [0, 17429]
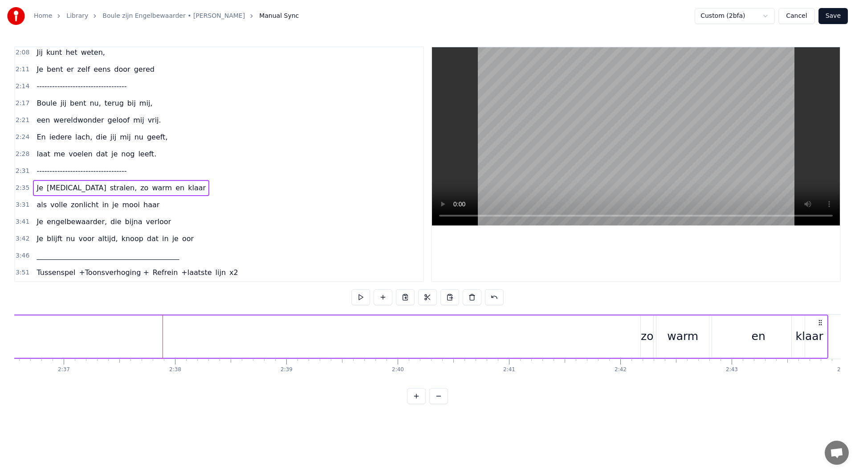
click at [646, 323] on div "zo" at bounding box center [647, 336] width 12 height 42
drag, startPoint x: 648, startPoint y: 322, endPoint x: 232, endPoint y: 321, distance: 416.4
click at [232, 321] on icon at bounding box center [231, 323] width 7 height 7
click at [663, 339] on div "warm" at bounding box center [682, 336] width 53 height 42
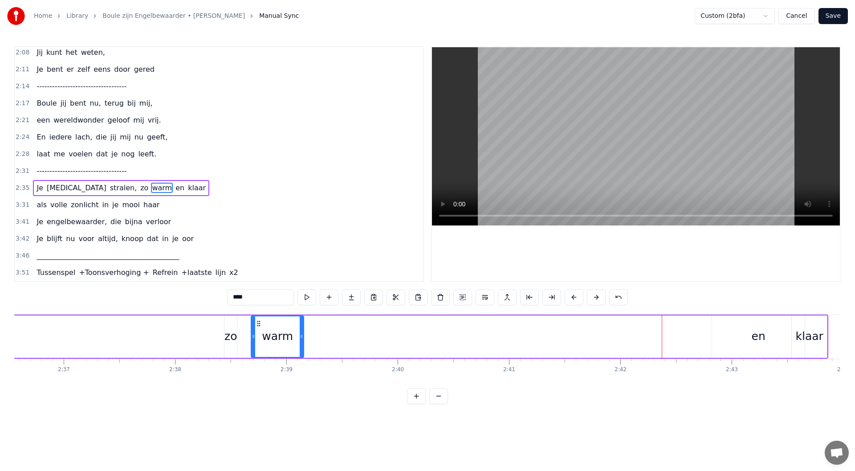
drag, startPoint x: 550, startPoint y: 324, endPoint x: 612, endPoint y: 320, distance: 62.0
click at [258, 318] on div "warm" at bounding box center [278, 336] width 52 height 41
click at [757, 337] on div "en" at bounding box center [759, 336] width 14 height 17
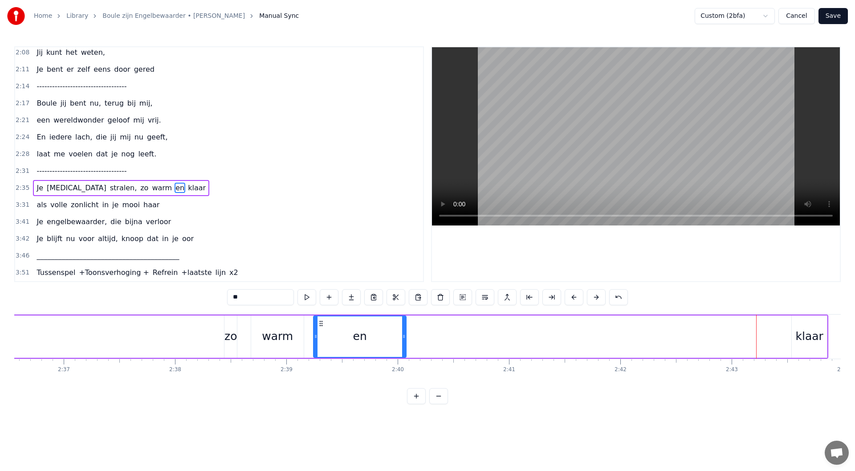
drag, startPoint x: 721, startPoint y: 323, endPoint x: 758, endPoint y: 333, distance: 39.1
click at [322, 322] on icon at bounding box center [321, 323] width 7 height 7
click at [814, 337] on div "klaar" at bounding box center [810, 336] width 28 height 17
type input "*****"
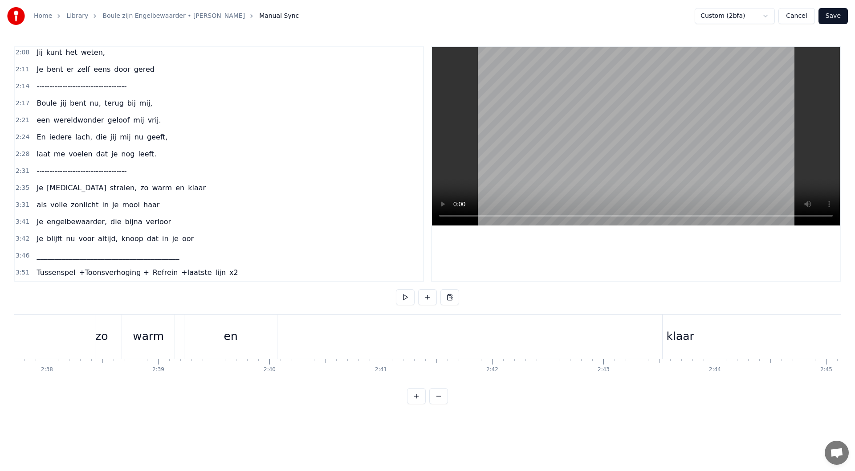
scroll to position [0, 17493]
click at [748, 342] on div "klaar" at bounding box center [745, 336] width 28 height 17
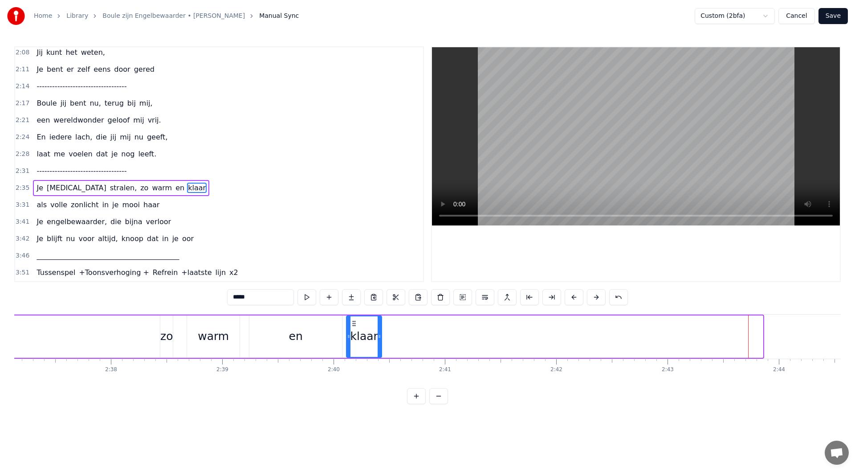
drag, startPoint x: 733, startPoint y: 323, endPoint x: 352, endPoint y: 316, distance: 381.3
click at [352, 316] on div "klaar" at bounding box center [364, 336] width 34 height 41
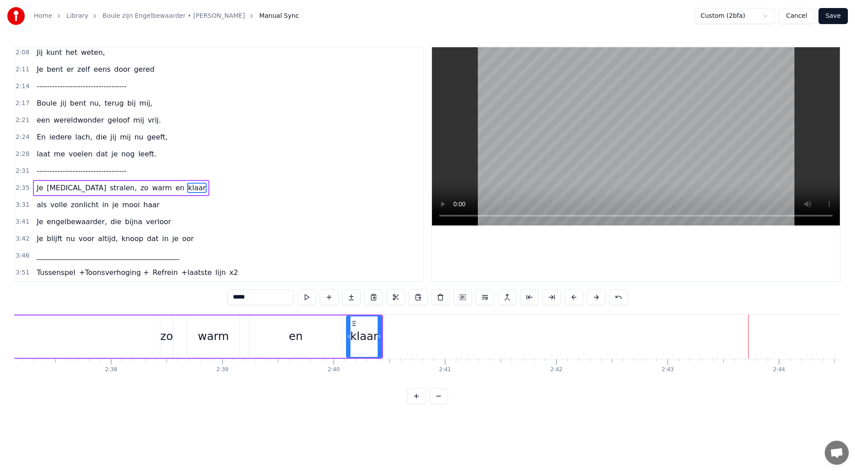
scroll to position [0, 17061]
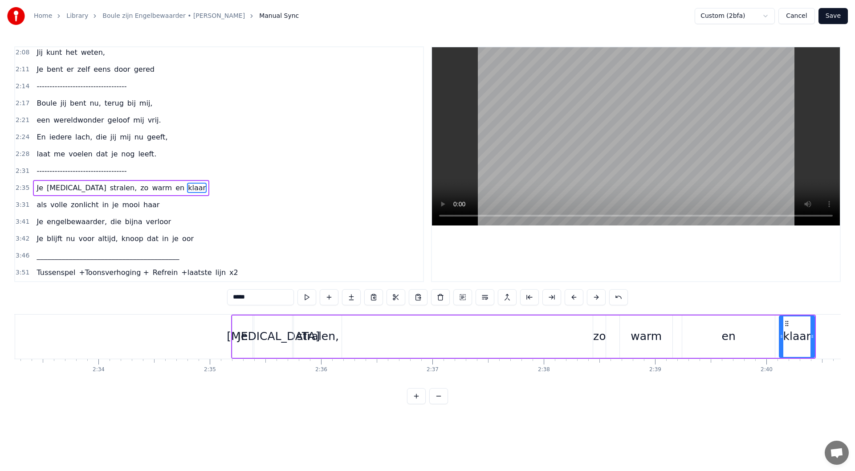
click at [602, 340] on div "zo" at bounding box center [599, 336] width 12 height 17
drag, startPoint x: 595, startPoint y: 338, endPoint x: 586, endPoint y: 338, distance: 9.4
click at [586, 338] on icon at bounding box center [586, 336] width 4 height 7
drag, startPoint x: 592, startPoint y: 325, endPoint x: 371, endPoint y: 357, distance: 223.2
click at [371, 357] on div "zo" at bounding box center [373, 336] width 23 height 42
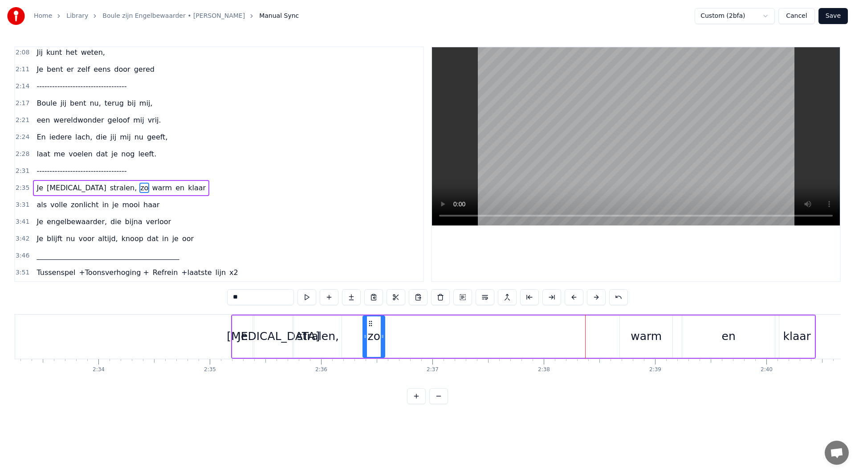
click at [643, 337] on div "warm" at bounding box center [646, 336] width 31 height 17
drag, startPoint x: 610, startPoint y: 326, endPoint x: 606, endPoint y: 346, distance: 20.9
click at [391, 320] on icon at bounding box center [392, 323] width 7 height 7
click at [736, 341] on div "en" at bounding box center [728, 336] width 93 height 42
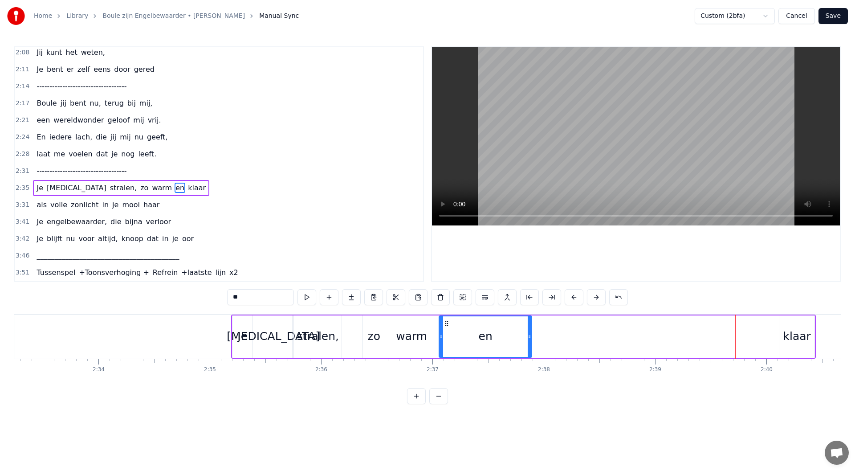
drag, startPoint x: 690, startPoint y: 324, endPoint x: 447, endPoint y: 330, distance: 243.2
click at [447, 330] on div "en" at bounding box center [486, 336] width 92 height 41
drag, startPoint x: 791, startPoint y: 339, endPoint x: 764, endPoint y: 342, distance: 27.3
click at [788, 340] on div "klaar" at bounding box center [797, 336] width 28 height 17
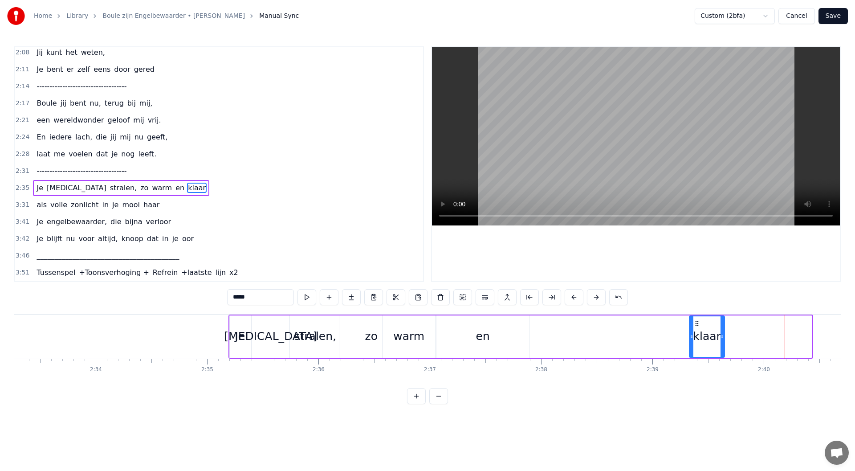
scroll to position [0, 17064]
drag, startPoint x: 786, startPoint y: 325, endPoint x: 533, endPoint y: 337, distance: 253.2
click at [541, 352] on div "klaar" at bounding box center [553, 336] width 34 height 41
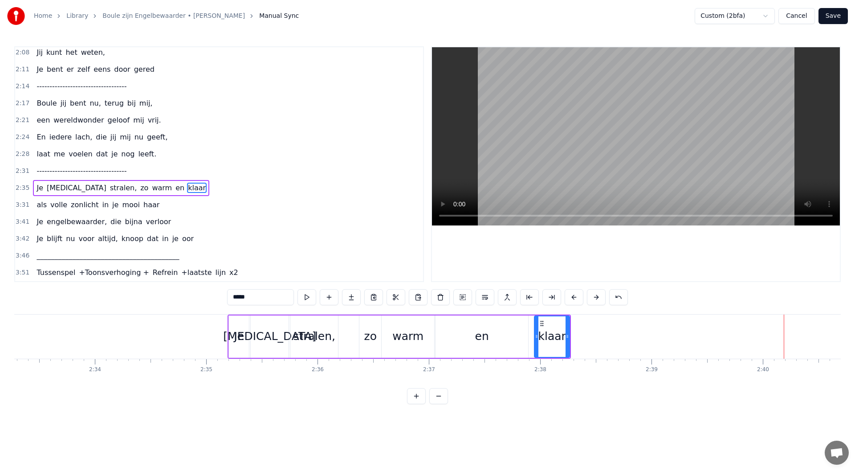
click at [521, 325] on div "en" at bounding box center [482, 336] width 93 height 42
drag, startPoint x: 520, startPoint y: 336, endPoint x: 461, endPoint y: 331, distance: 59.0
click at [461, 331] on div at bounding box center [462, 336] width 4 height 41
click at [554, 333] on div "klaar" at bounding box center [552, 336] width 28 height 17
drag, startPoint x: 543, startPoint y: 324, endPoint x: 493, endPoint y: 323, distance: 50.3
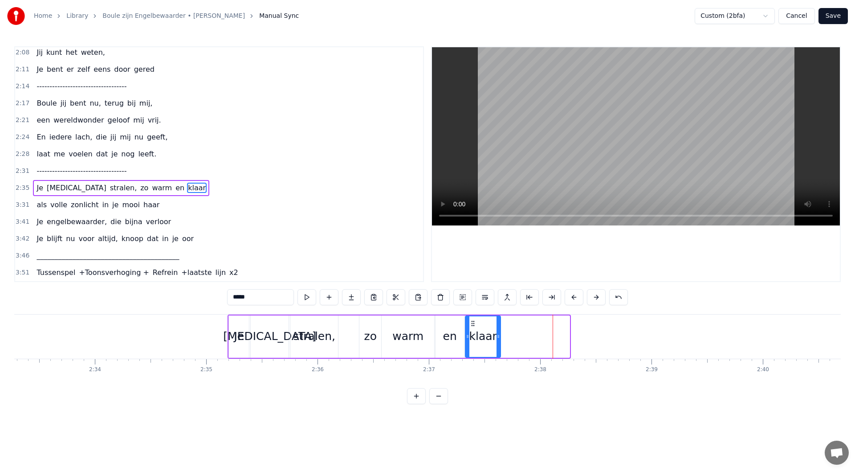
click at [473, 323] on icon at bounding box center [472, 323] width 7 height 7
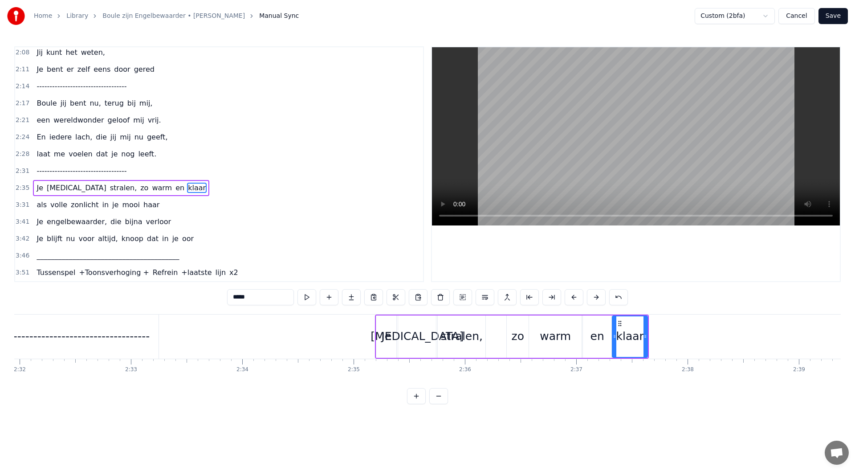
scroll to position [0, 16837]
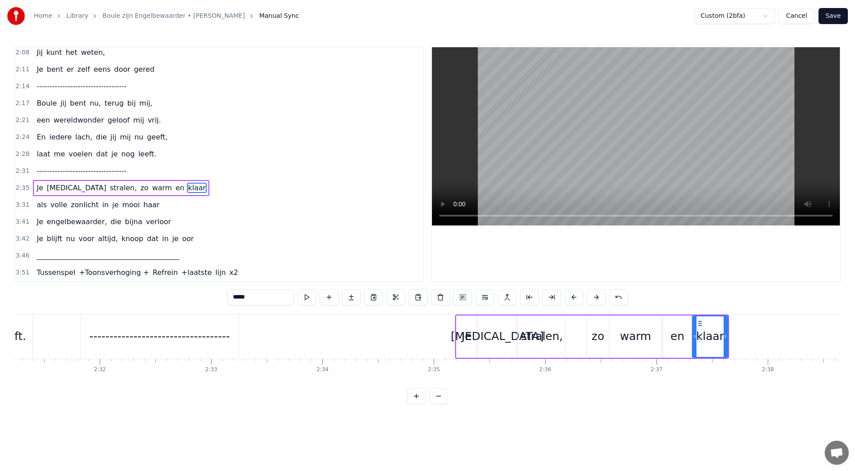
click at [716, 335] on div "klaar" at bounding box center [710, 336] width 28 height 17
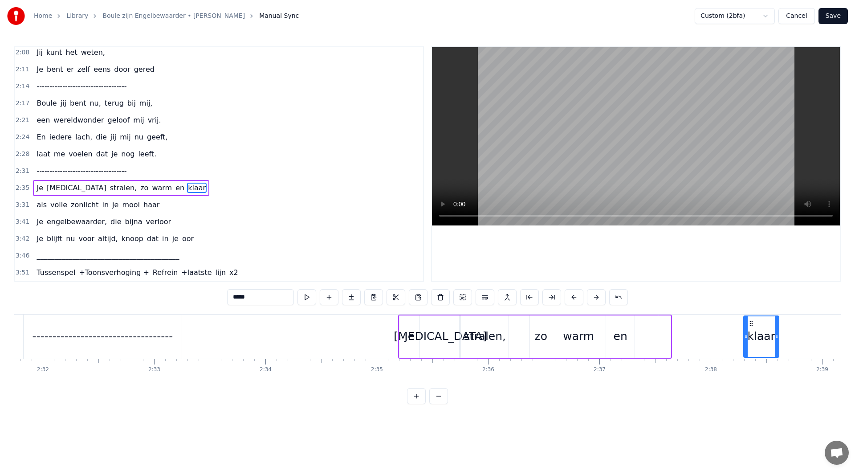
drag, startPoint x: 700, startPoint y: 324, endPoint x: 678, endPoint y: 349, distance: 33.8
click at [750, 328] on div "klaar" at bounding box center [761, 336] width 34 height 41
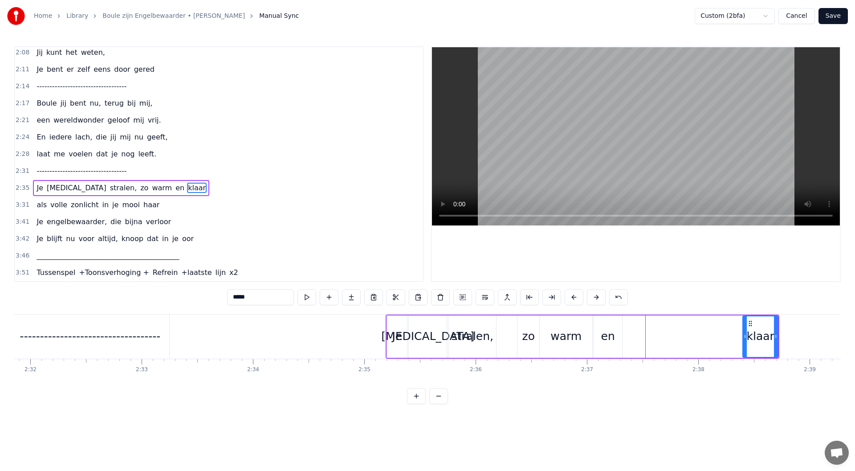
drag, startPoint x: 614, startPoint y: 342, endPoint x: 615, endPoint y: 337, distance: 4.8
click at [614, 341] on div "en" at bounding box center [608, 336] width 29 height 42
type input "**"
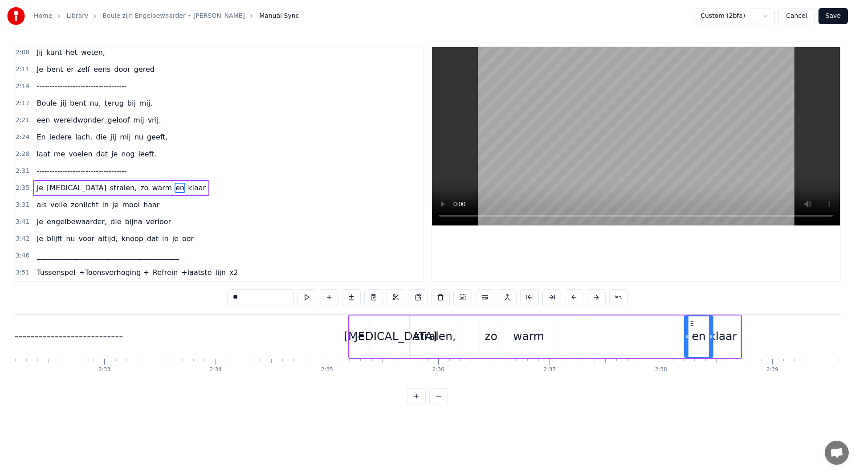
scroll to position [0, 16944]
drag, startPoint x: 601, startPoint y: 323, endPoint x: 580, endPoint y: 351, distance: 34.6
click at [682, 332] on div "en" at bounding box center [689, 336] width 28 height 41
click at [557, 348] on div "Je ogen stralen, zo warm en klaar" at bounding box center [545, 336] width 394 height 44
click at [546, 344] on div "warm" at bounding box center [528, 336] width 53 height 42
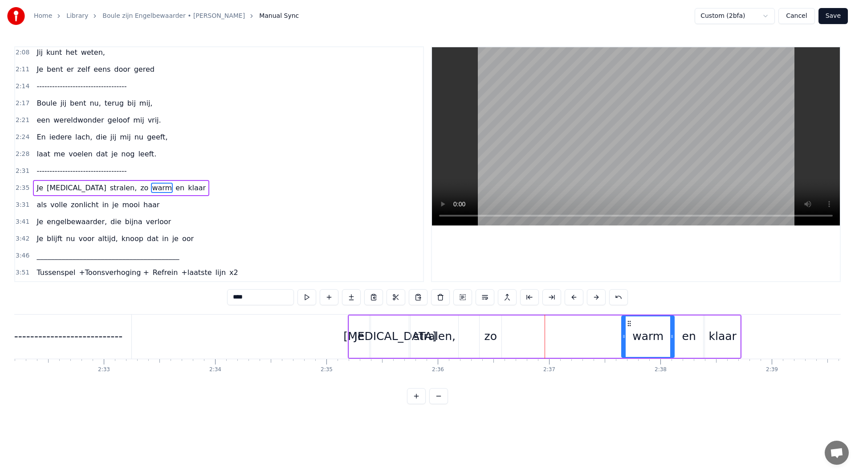
drag, startPoint x: 510, startPoint y: 322, endPoint x: 630, endPoint y: 324, distance: 119.8
click at [630, 324] on icon at bounding box center [629, 323] width 7 height 7
drag, startPoint x: 485, startPoint y: 334, endPoint x: 484, endPoint y: 329, distance: 5.4
click at [485, 334] on div "zo" at bounding box center [491, 336] width 12 height 17
drag, startPoint x: 518, startPoint y: 324, endPoint x: 576, endPoint y: 333, distance: 59.1
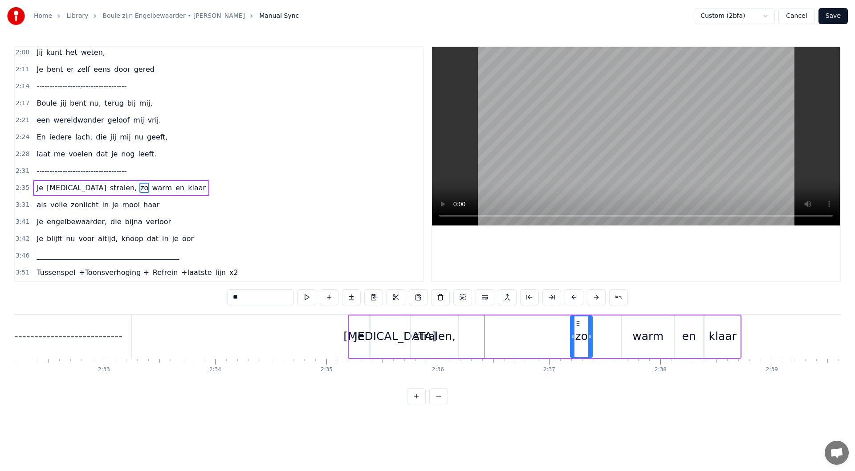
click at [576, 333] on div "zo" at bounding box center [581, 336] width 21 height 41
click at [635, 335] on div "warm" at bounding box center [647, 336] width 31 height 17
drag, startPoint x: 628, startPoint y: 323, endPoint x: 600, endPoint y: 324, distance: 28.1
click at [600, 324] on icon at bounding box center [601, 323] width 7 height 7
click at [678, 332] on div "en" at bounding box center [689, 336] width 29 height 42
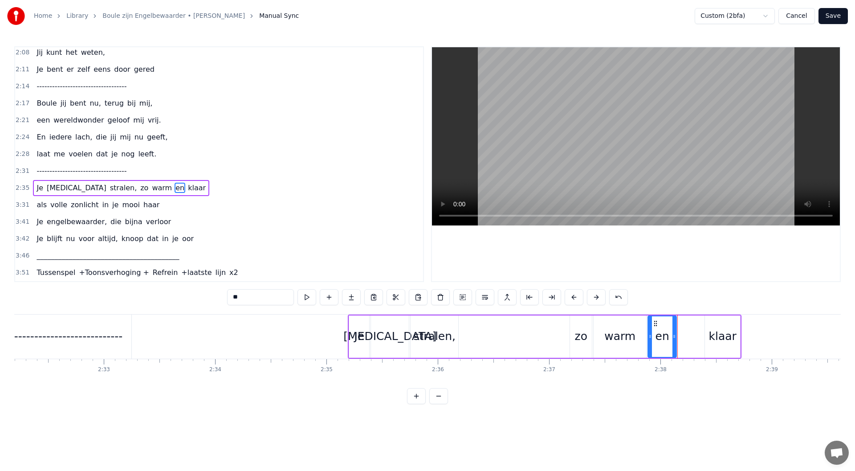
drag, startPoint x: 681, startPoint y: 324, endPoint x: 682, endPoint y: 330, distance: 6.3
click at [654, 326] on icon at bounding box center [655, 323] width 7 height 7
click at [721, 334] on div "klaar" at bounding box center [723, 336] width 28 height 17
drag, startPoint x: 713, startPoint y: 323, endPoint x: 684, endPoint y: 327, distance: 28.4
click at [684, 327] on div "klaar" at bounding box center [694, 336] width 34 height 41
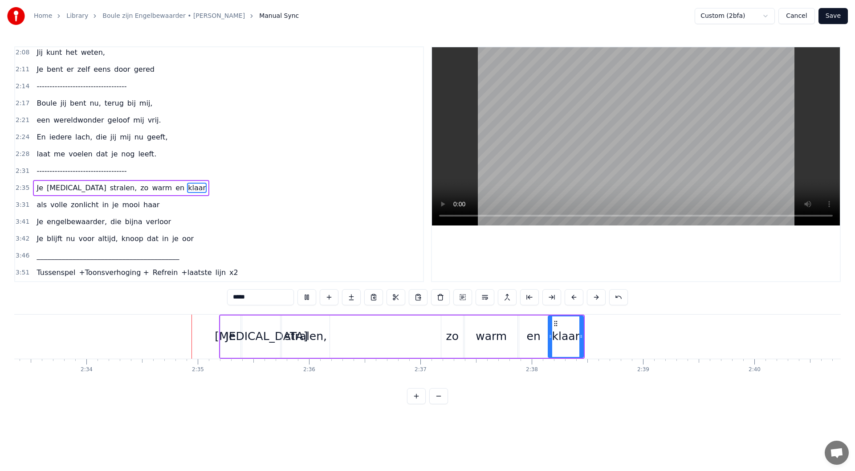
scroll to position [0, 17082]
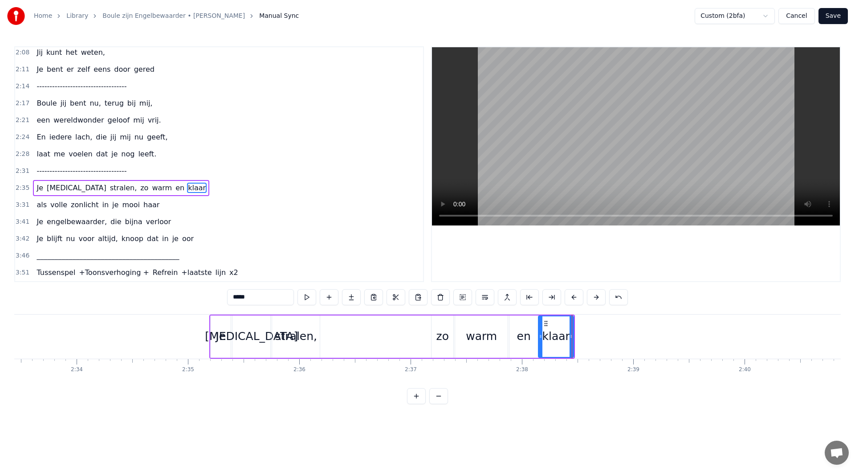
click at [450, 340] on div "zo" at bounding box center [443, 336] width 22 height 42
drag, startPoint x: 438, startPoint y: 323, endPoint x: 399, endPoint y: 322, distance: 39.7
click at [399, 322] on icon at bounding box center [401, 323] width 7 height 7
click at [472, 326] on div "warm" at bounding box center [481, 336] width 53 height 42
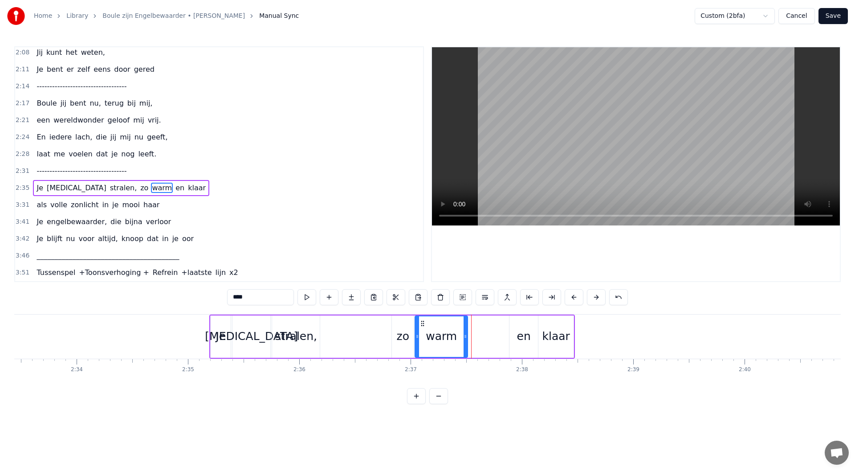
drag, startPoint x: 461, startPoint y: 322, endPoint x: 421, endPoint y: 323, distance: 40.5
click at [421, 323] on icon at bounding box center [422, 323] width 7 height 7
click at [521, 326] on div "en" at bounding box center [523, 336] width 29 height 42
drag, startPoint x: 517, startPoint y: 322, endPoint x: 474, endPoint y: 323, distance: 42.3
click at [474, 323] on icon at bounding box center [474, 323] width 7 height 7
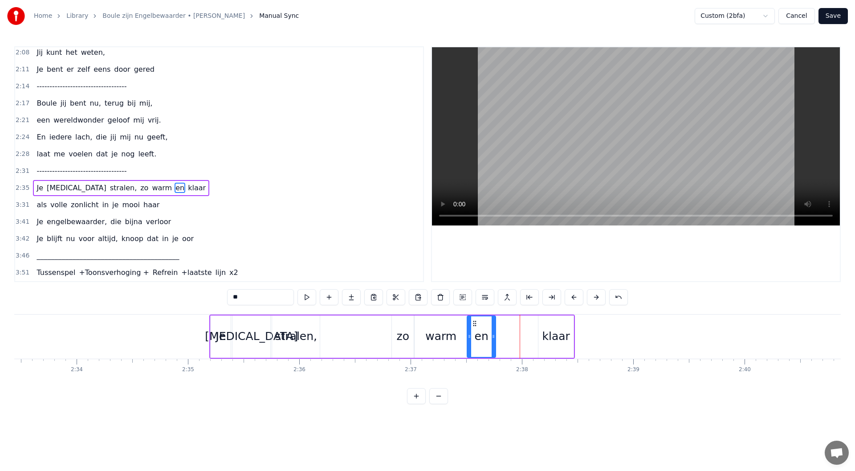
click at [550, 329] on div "klaar" at bounding box center [556, 336] width 28 height 17
type input "*****"
click at [508, 336] on div "Je ogen stralen, zo warm en klaar" at bounding box center [392, 336] width 366 height 44
click at [484, 337] on div "en" at bounding box center [482, 336] width 14 height 17
click at [513, 336] on div "Je ogen stralen, zo warm en klaar" at bounding box center [392, 336] width 366 height 44
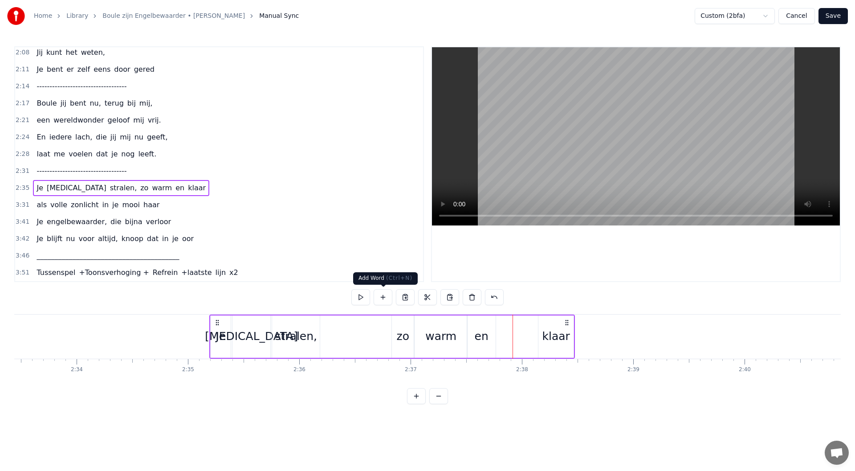
click at [383, 298] on button at bounding box center [383, 297] width 19 height 16
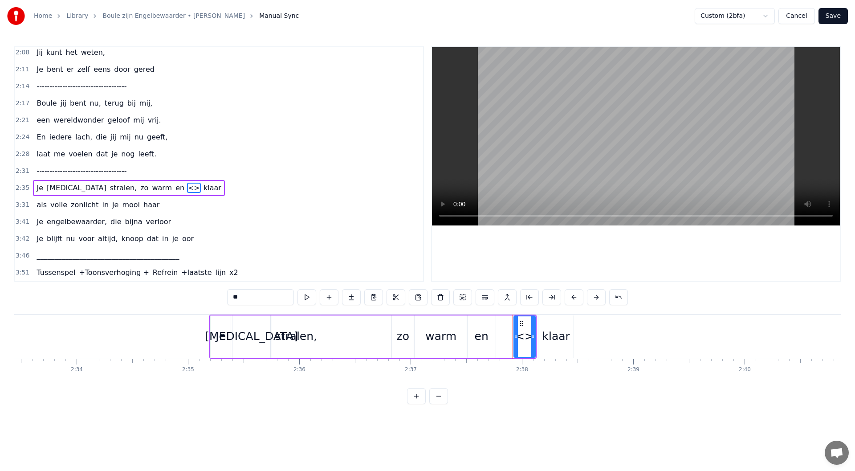
click at [200, 292] on div "0:08 Maandenlang, 0:10 jij lag zo stil, 0:11 in een kamer, zo koud en kil 0:14 …" at bounding box center [427, 225] width 827 height 358
click at [548, 376] on div "Maandenlang, jij lag zo stil, in een kamer, zo koud en kil Ik zat er te wachten…" at bounding box center [427, 347] width 827 height 67
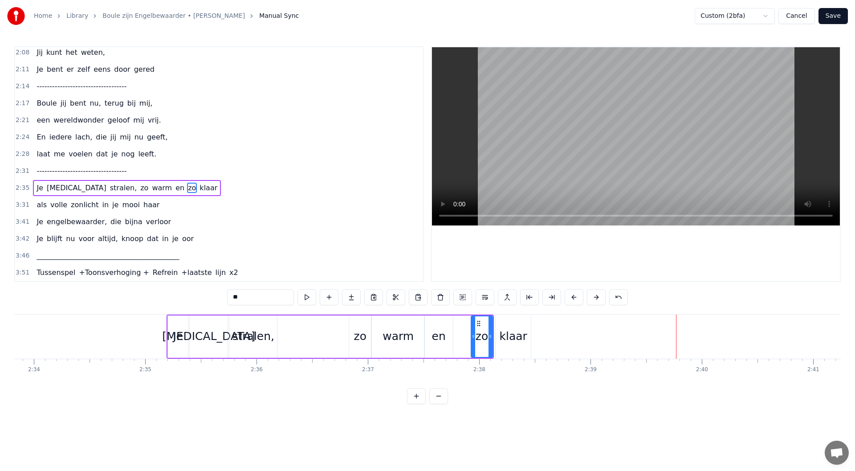
scroll to position [0, 17109]
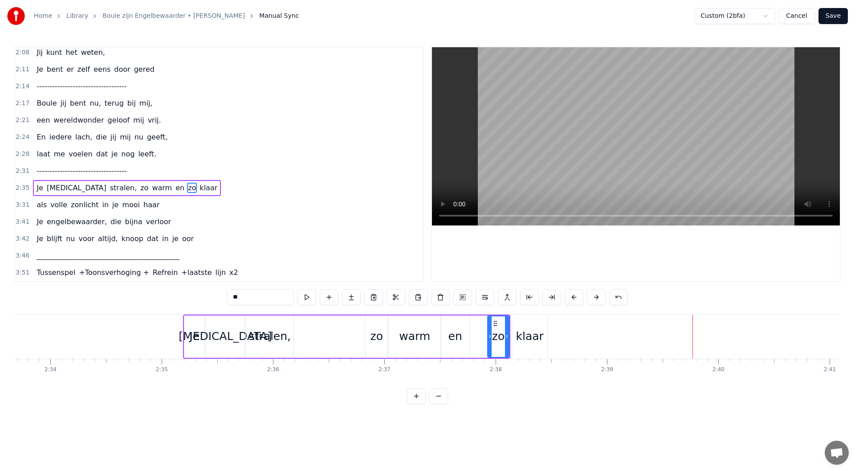
click at [384, 337] on div "zo" at bounding box center [377, 336] width 22 height 42
drag, startPoint x: 351, startPoint y: 320, endPoint x: 384, endPoint y: 325, distance: 33.8
click at [343, 321] on icon at bounding box center [343, 323] width 7 height 7
click at [417, 333] on div "warm" at bounding box center [414, 336] width 31 height 17
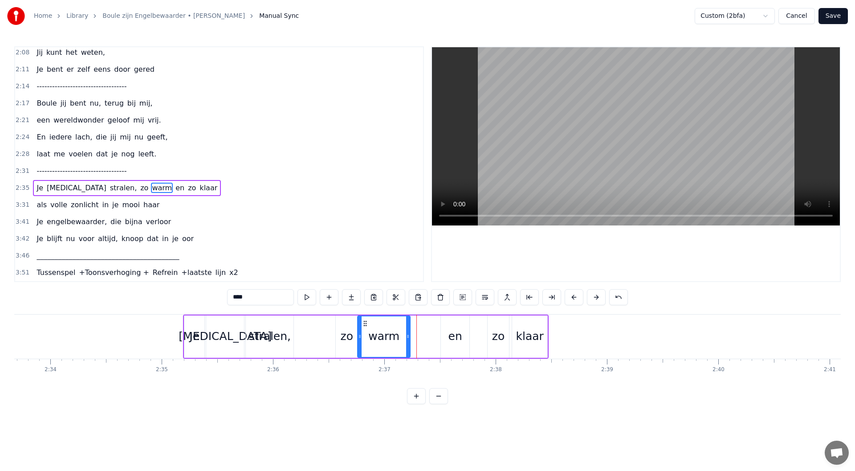
drag, startPoint x: 397, startPoint y: 323, endPoint x: 366, endPoint y: 324, distance: 30.7
click at [366, 324] on icon at bounding box center [365, 323] width 7 height 7
drag, startPoint x: 448, startPoint y: 335, endPoint x: 442, endPoint y: 325, distance: 11.9
click at [448, 334] on div "en" at bounding box center [455, 336] width 29 height 42
drag, startPoint x: 448, startPoint y: 324, endPoint x: 472, endPoint y: 331, distance: 24.2
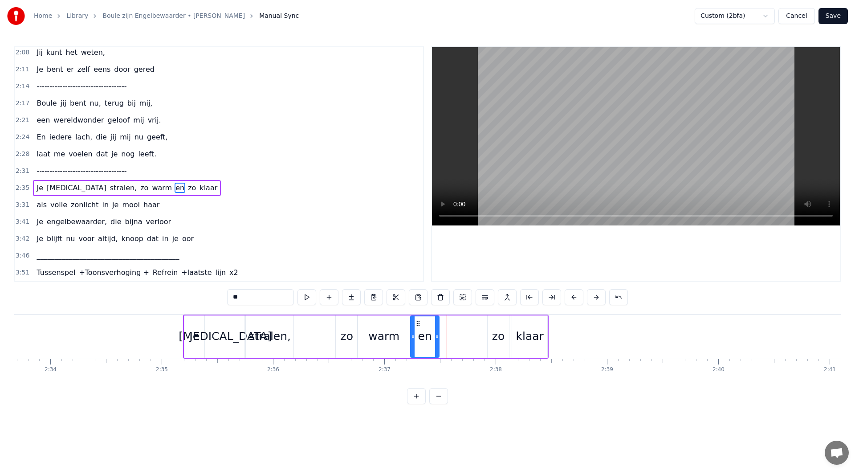
click at [419, 326] on icon at bounding box center [418, 323] width 7 height 7
drag, startPoint x: 497, startPoint y: 332, endPoint x: 493, endPoint y: 327, distance: 6.7
click at [497, 332] on div "zo" at bounding box center [498, 336] width 12 height 17
click at [445, 325] on icon at bounding box center [445, 323] width 7 height 7
click at [521, 335] on div "klaar" at bounding box center [530, 336] width 28 height 17
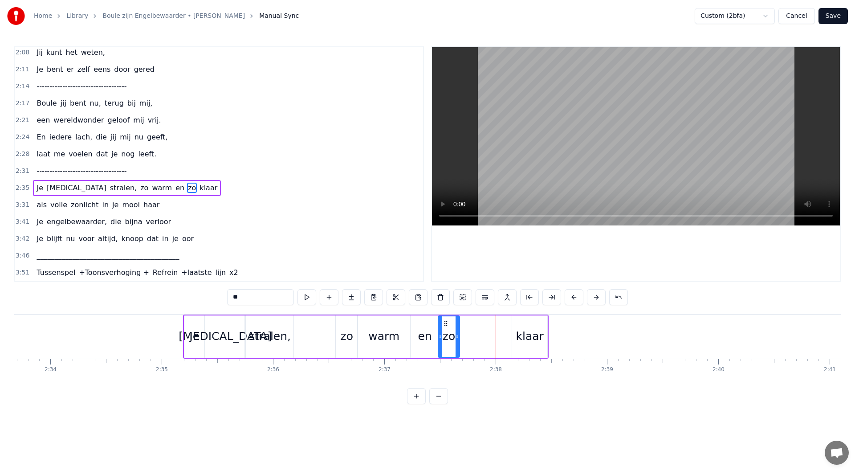
type input "*****"
drag, startPoint x: 518, startPoint y: 324, endPoint x: 468, endPoint y: 326, distance: 50.8
click at [468, 326] on icon at bounding box center [468, 323] width 7 height 7
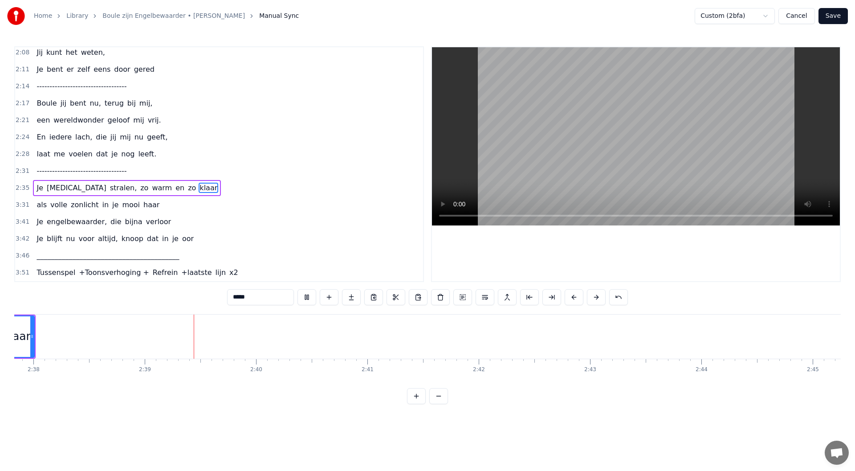
scroll to position [0, 17625]
click at [154, 208] on div "3:31 als volle zonlicht in je mooi haar" at bounding box center [219, 204] width 408 height 17
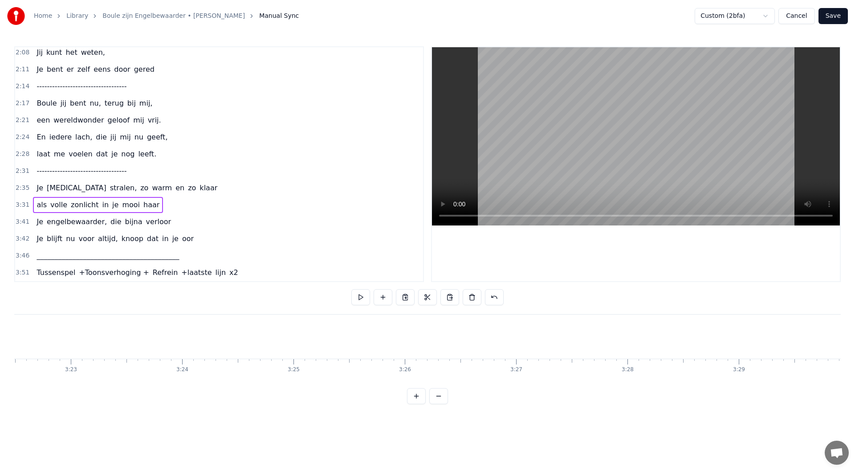
scroll to position [0, 23543]
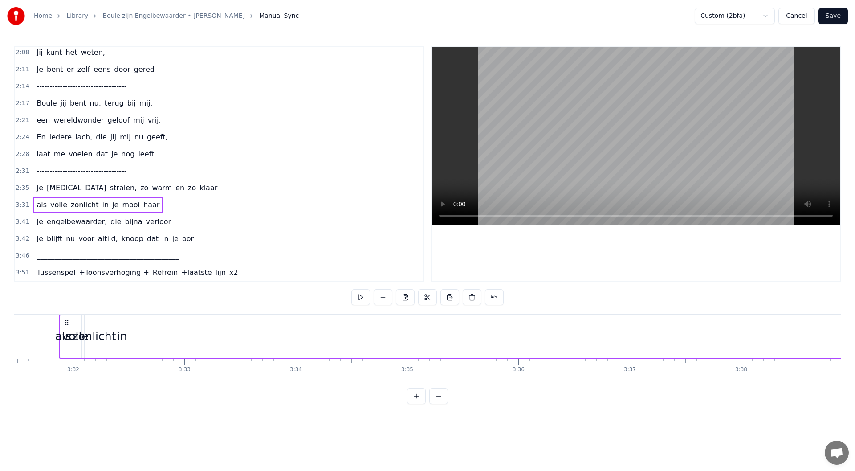
click at [121, 322] on div "in" at bounding box center [122, 336] width 8 height 42
drag, startPoint x: 123, startPoint y: 336, endPoint x: 139, endPoint y: 338, distance: 15.7
click at [139, 338] on icon at bounding box center [140, 336] width 4 height 7
drag, startPoint x: 166, startPoint y: 331, endPoint x: 111, endPoint y: 335, distance: 55.4
click at [243, 338] on div "in" at bounding box center [248, 336] width 23 height 41
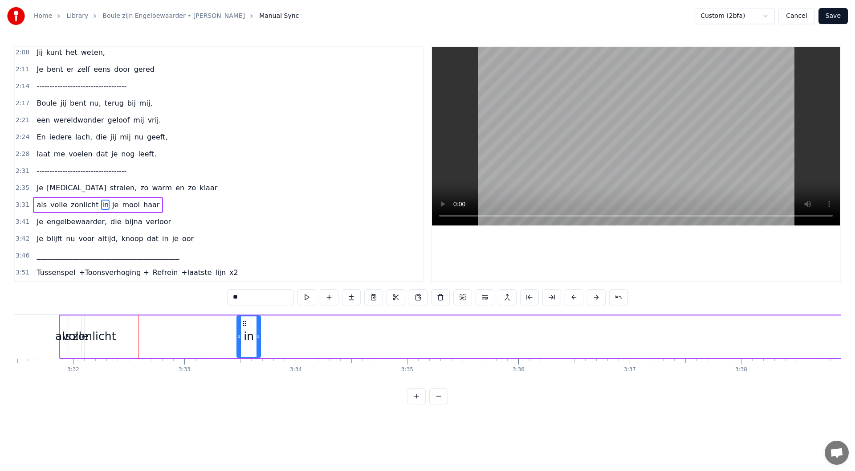
click at [105, 335] on div "zonlicht" at bounding box center [95, 336] width 44 height 17
drag, startPoint x: 120, startPoint y: 335, endPoint x: 135, endPoint y: 337, distance: 15.6
click at [135, 337] on icon at bounding box center [134, 336] width 4 height 7
drag, startPoint x: 93, startPoint y: 323, endPoint x: 191, endPoint y: 335, distance: 99.1
click at [191, 335] on div "zonlicht" at bounding box center [208, 336] width 51 height 41
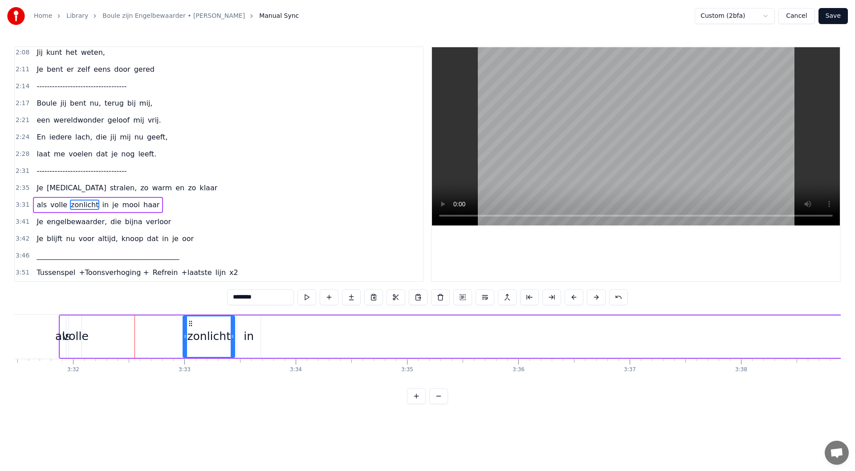
click at [72, 334] on div "volle" at bounding box center [75, 336] width 26 height 17
drag, startPoint x: 80, startPoint y: 335, endPoint x: 102, endPoint y: 337, distance: 21.5
click at [102, 337] on icon at bounding box center [101, 336] width 4 height 7
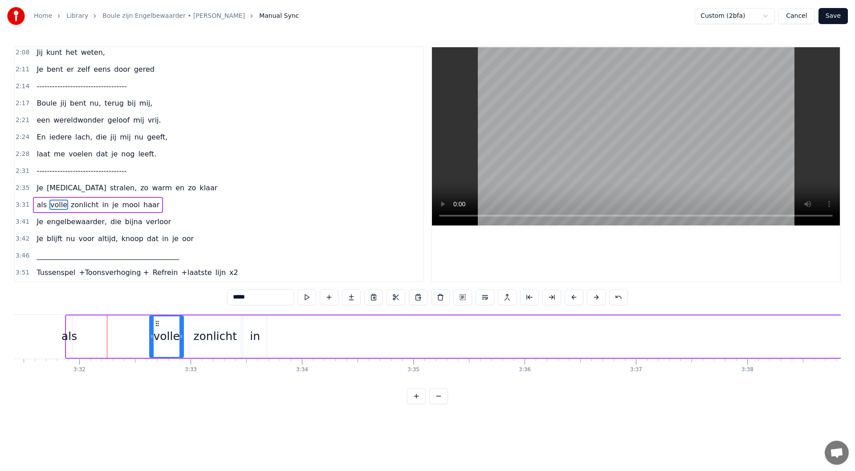
drag, startPoint x: 77, startPoint y: 324, endPoint x: 156, endPoint y: 339, distance: 80.3
click at [156, 339] on div "volle" at bounding box center [166, 336] width 33 height 41
drag, startPoint x: 154, startPoint y: 323, endPoint x: 164, endPoint y: 325, distance: 10.8
click at [164, 325] on icon at bounding box center [166, 323] width 7 height 7
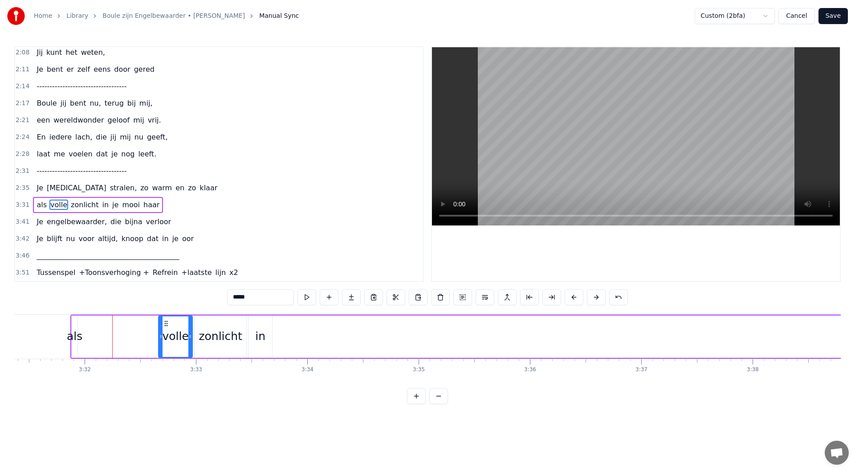
click at [74, 338] on div "als" at bounding box center [75, 336] width 16 height 17
type input "***"
drag, startPoint x: 75, startPoint y: 336, endPoint x: 86, endPoint y: 331, distance: 11.2
click at [92, 335] on icon at bounding box center [93, 336] width 4 height 7
drag, startPoint x: 179, startPoint y: 334, endPoint x: 107, endPoint y: 335, distance: 72.1
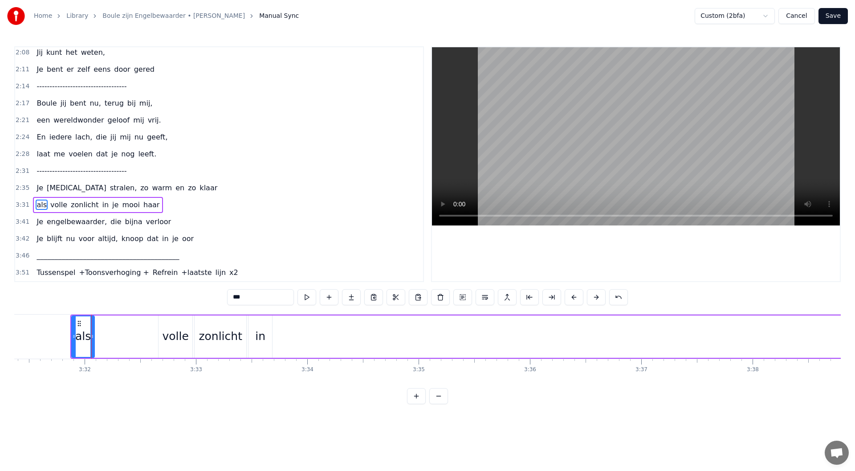
click at [107, 335] on div "als volle zonlicht in je mooi haar" at bounding box center [613, 336] width 1086 height 44
click at [164, 323] on div "volle" at bounding box center [176, 336] width 34 height 42
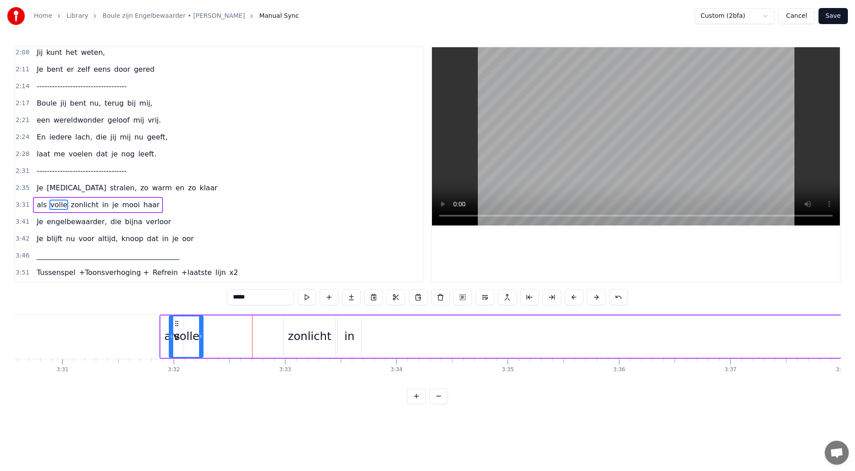
scroll to position [0, 23439]
drag, startPoint x: 165, startPoint y: 322, endPoint x: 195, endPoint y: 337, distance: 33.5
click at [195, 337] on div "volle" at bounding box center [205, 336] width 33 height 41
click at [305, 340] on div "zonlicht" at bounding box center [313, 336] width 44 height 17
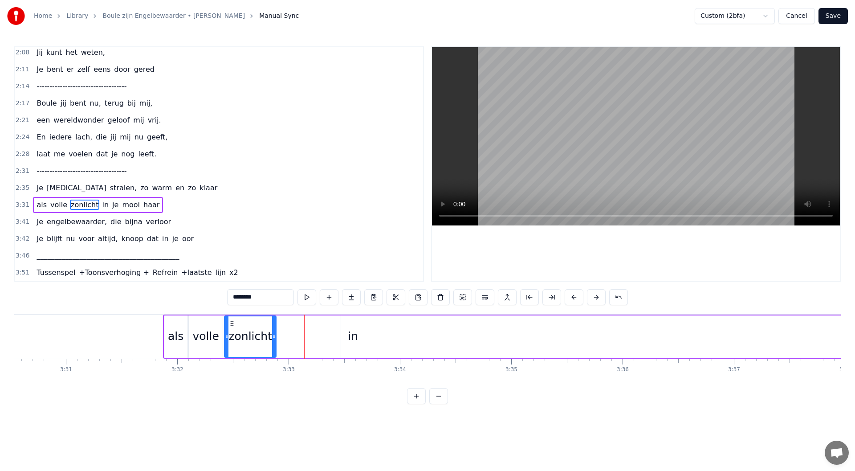
drag, startPoint x: 294, startPoint y: 323, endPoint x: 232, endPoint y: 325, distance: 62.8
click at [232, 325] on icon at bounding box center [231, 323] width 7 height 7
click at [350, 336] on div "in" at bounding box center [353, 336] width 10 height 17
drag, startPoint x: 348, startPoint y: 322, endPoint x: 284, endPoint y: 324, distance: 63.7
click at [284, 324] on icon at bounding box center [284, 323] width 7 height 7
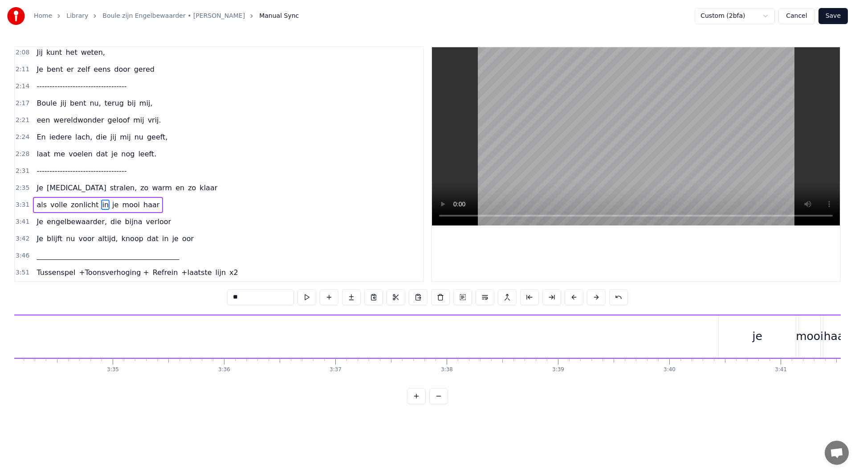
scroll to position [0, 23950]
click at [647, 340] on div "je" at bounding box center [645, 336] width 10 height 17
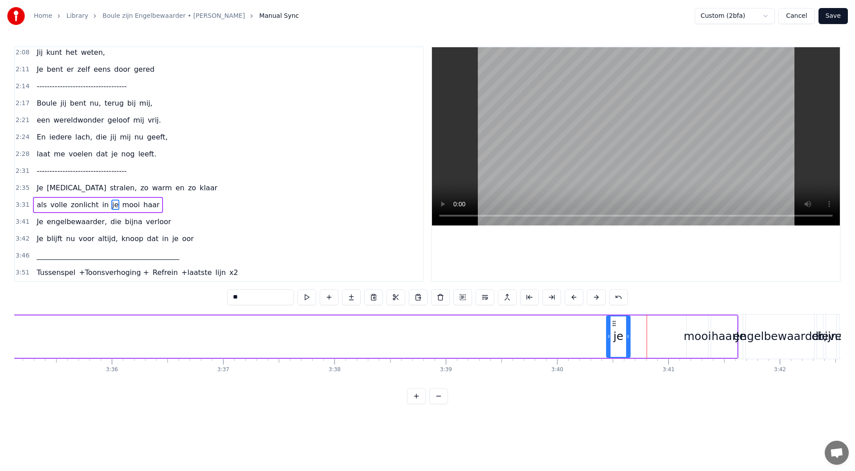
drag, startPoint x: 673, startPoint y: 336, endPoint x: 627, endPoint y: 337, distance: 46.8
click at [627, 337] on icon at bounding box center [628, 336] width 4 height 7
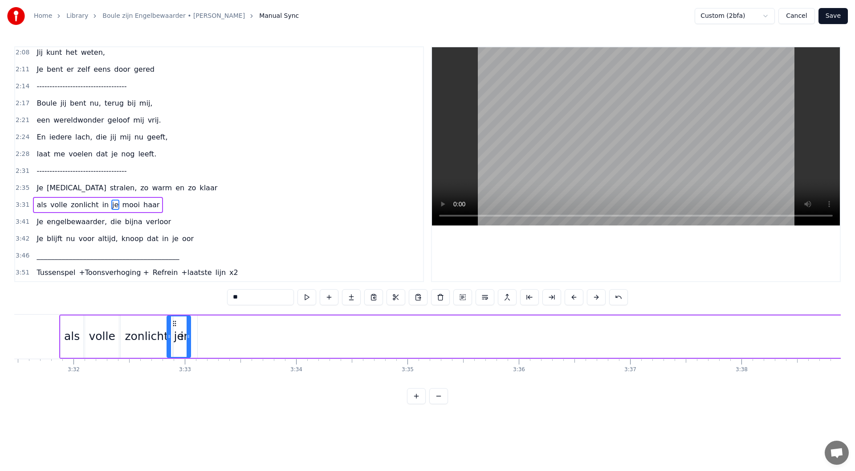
scroll to position [0, 23539]
drag, startPoint x: 480, startPoint y: 327, endPoint x: 206, endPoint y: 357, distance: 275.9
click at [207, 353] on div "je" at bounding box center [212, 336] width 23 height 41
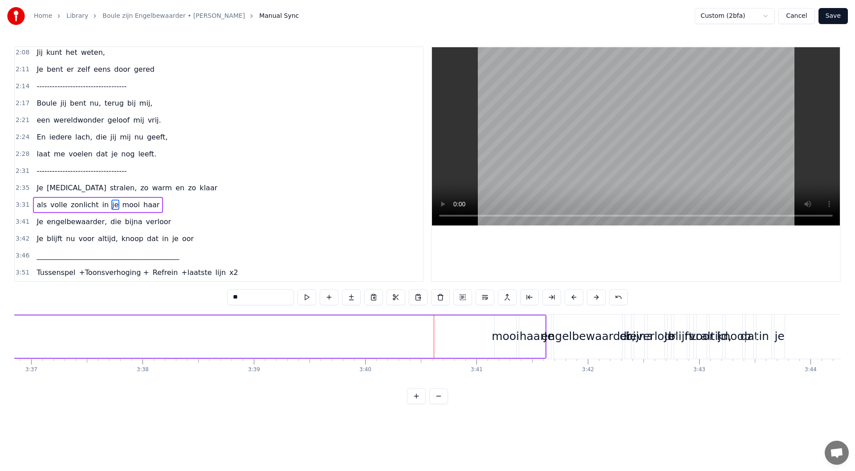
scroll to position [0, 24093]
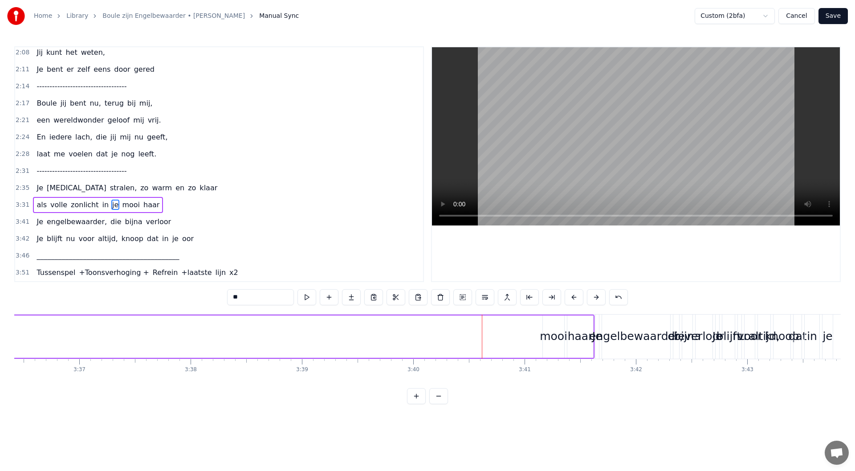
click at [556, 342] on div "mooi" at bounding box center [554, 336] width 28 height 17
drag, startPoint x: 545, startPoint y: 337, endPoint x: 533, endPoint y: 338, distance: 12.5
click at [533, 338] on icon at bounding box center [533, 336] width 4 height 7
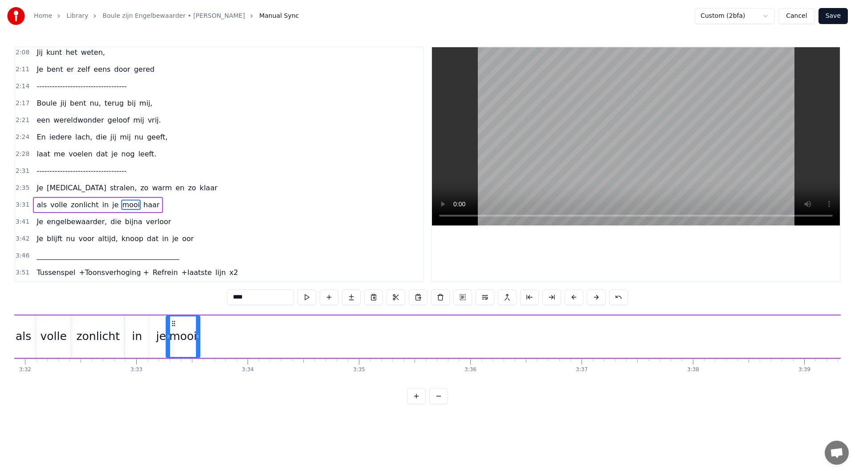
scroll to position [0, 23588]
drag, startPoint x: 503, startPoint y: 328, endPoint x: 185, endPoint y: 344, distance: 317.9
click at [185, 344] on div "mooi" at bounding box center [194, 336] width 33 height 41
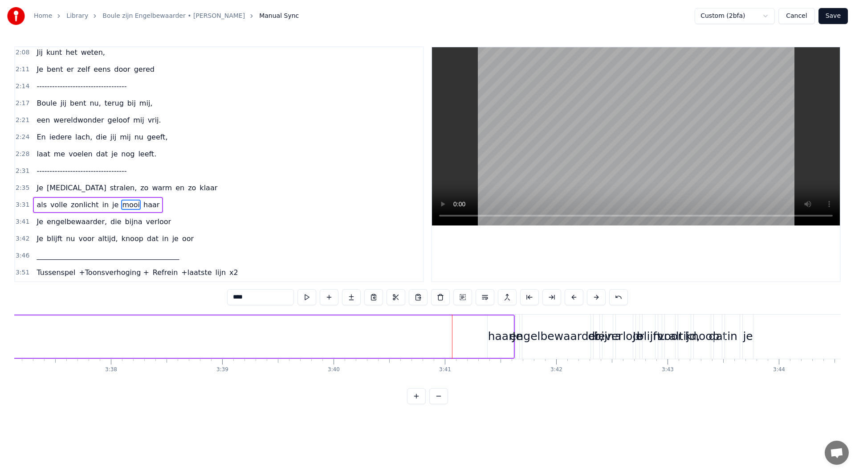
scroll to position [0, 24142]
click at [537, 338] on div "haar" at bounding box center [532, 336] width 25 height 17
type input "****"
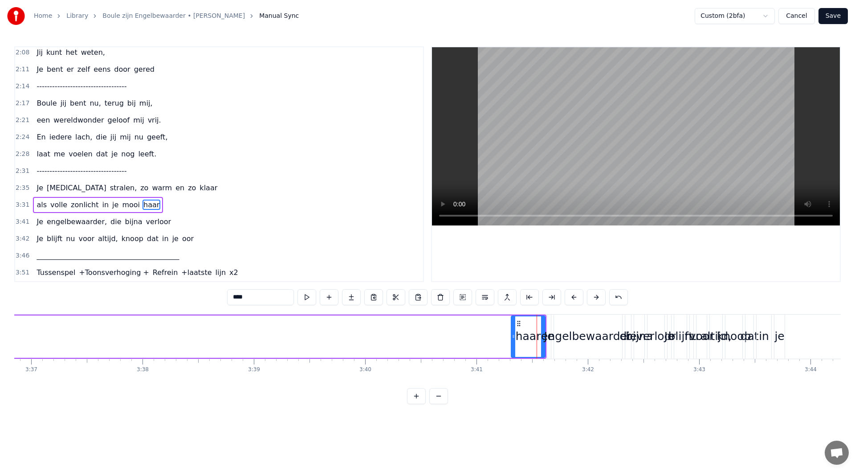
drag, startPoint x: 521, startPoint y: 338, endPoint x: 513, endPoint y: 338, distance: 8.0
click at [513, 338] on icon at bounding box center [514, 336] width 4 height 7
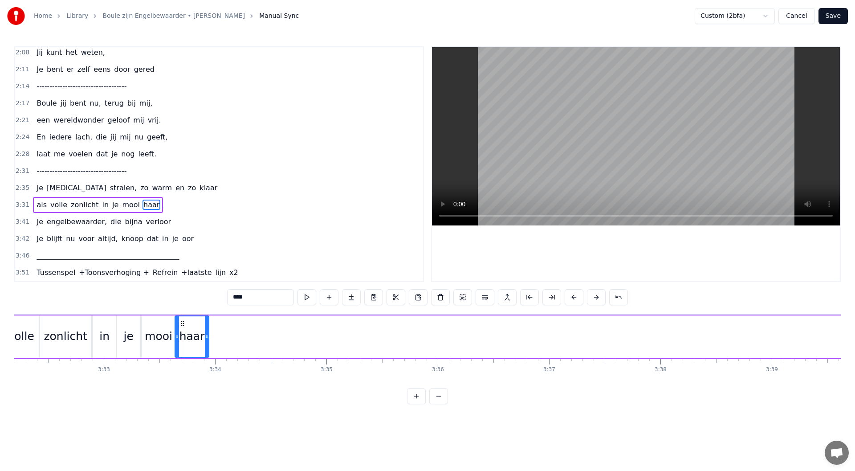
scroll to position [0, 23624]
drag, startPoint x: 520, startPoint y: 323, endPoint x: 186, endPoint y: 327, distance: 333.6
click at [186, 327] on div "haar" at bounding box center [194, 336] width 33 height 41
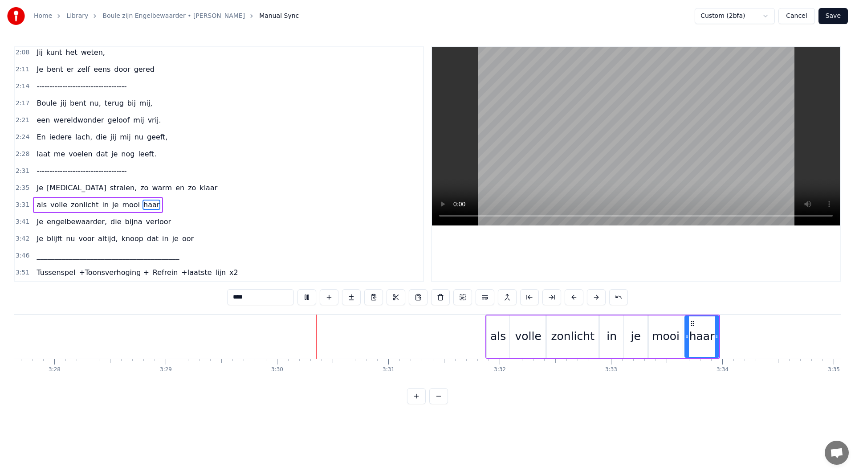
scroll to position [0, 23307]
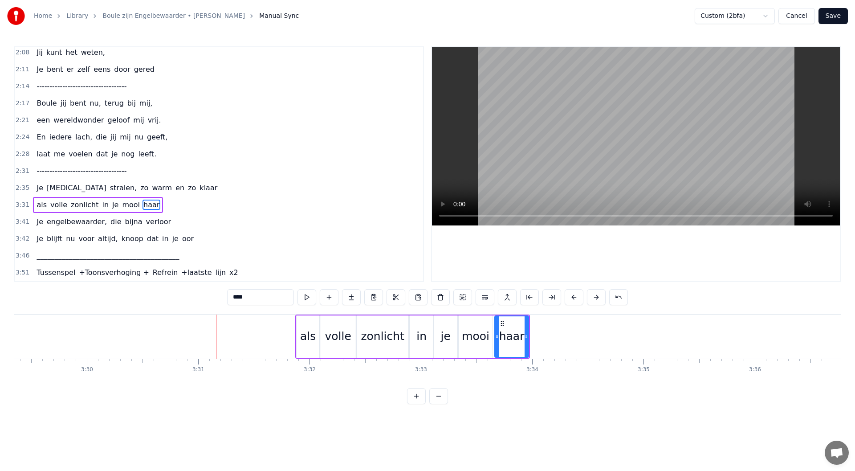
click at [165, 199] on div "3:31 als volle zonlicht in je mooi haar" at bounding box center [219, 204] width 408 height 17
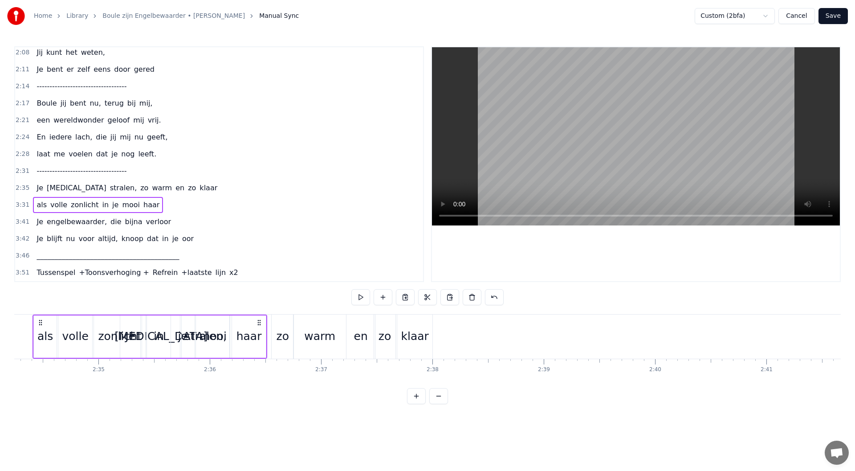
scroll to position [0, 17160]
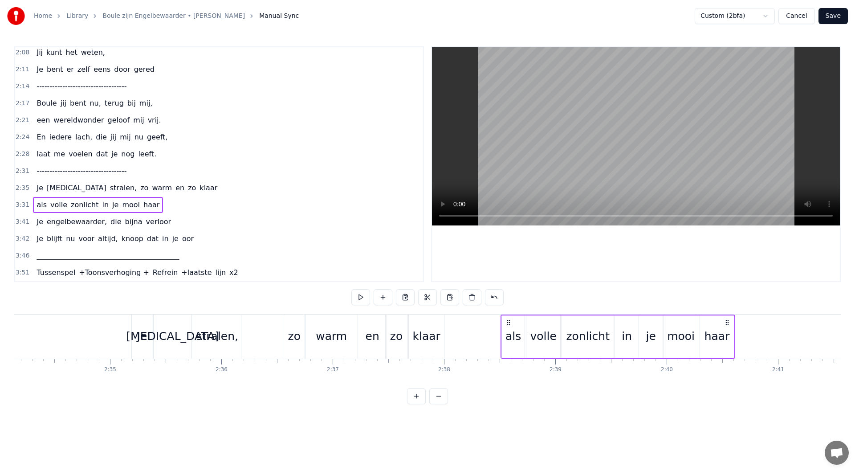
drag, startPoint x: 301, startPoint y: 322, endPoint x: 507, endPoint y: 379, distance: 213.1
click at [507, 379] on div "Maandenlang, jij lag zo stil, in een kamer, zo koud en kil Ik zat er te wachten…" at bounding box center [427, 347] width 827 height 67
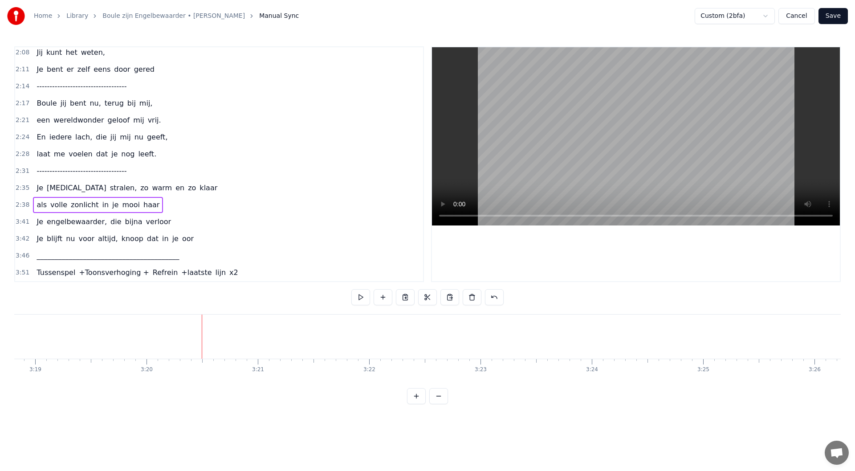
scroll to position [0, 22276]
click at [183, 187] on div "2:35 Je ogen stralen, zo warm en zo klaar" at bounding box center [219, 187] width 408 height 17
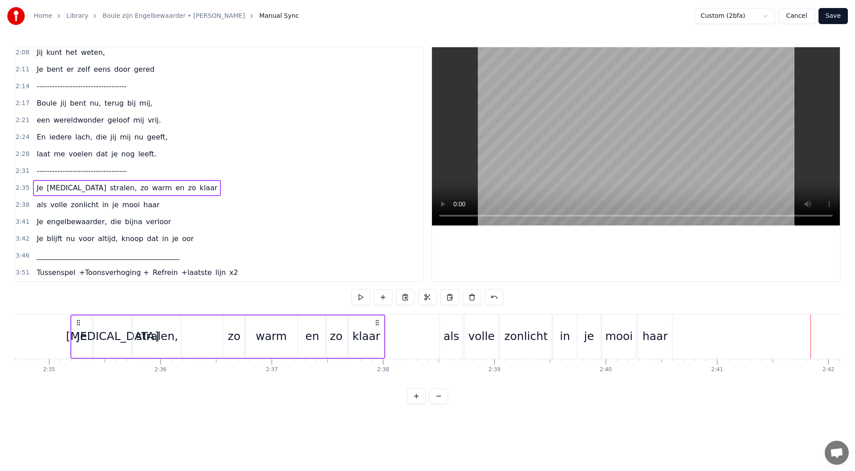
scroll to position [0, 17093]
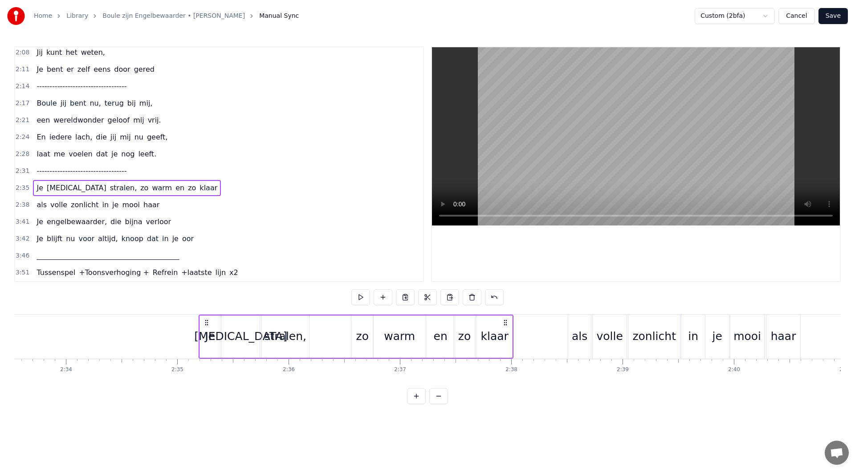
click at [155, 204] on div "2:38 als volle zonlicht in je mooi haar" at bounding box center [219, 204] width 408 height 17
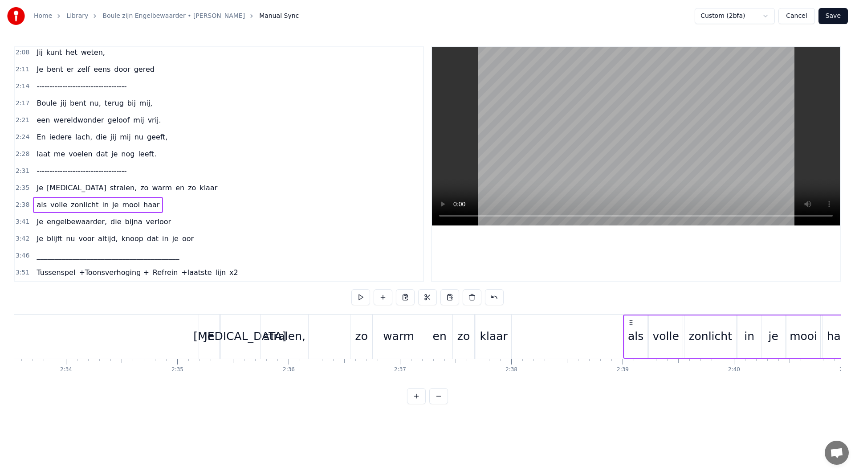
drag, startPoint x: 577, startPoint y: 322, endPoint x: 632, endPoint y: 329, distance: 55.6
click at [632, 329] on div "als volle zonlicht in je mooi haar" at bounding box center [740, 336] width 235 height 44
click at [175, 186] on div "2:35 Je ogen stralen, zo warm en zo klaar" at bounding box center [219, 187] width 408 height 17
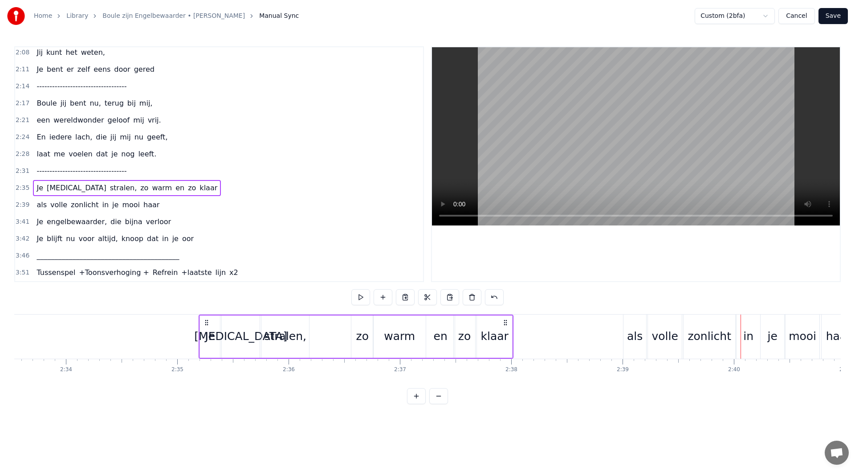
click at [165, 206] on div "2:39 als volle zonlicht in je mooi haar" at bounding box center [219, 204] width 408 height 17
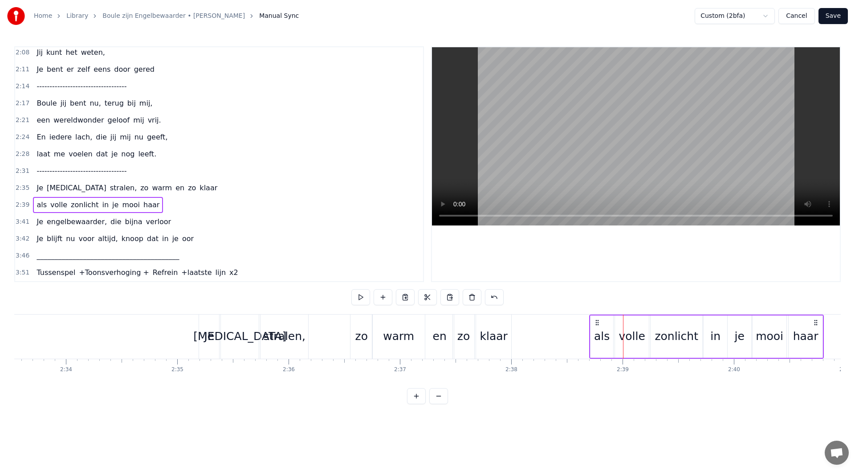
drag, startPoint x: 631, startPoint y: 322, endPoint x: 603, endPoint y: 319, distance: 27.7
click at [597, 327] on div "als volle zonlicht in je mooi haar" at bounding box center [706, 336] width 235 height 44
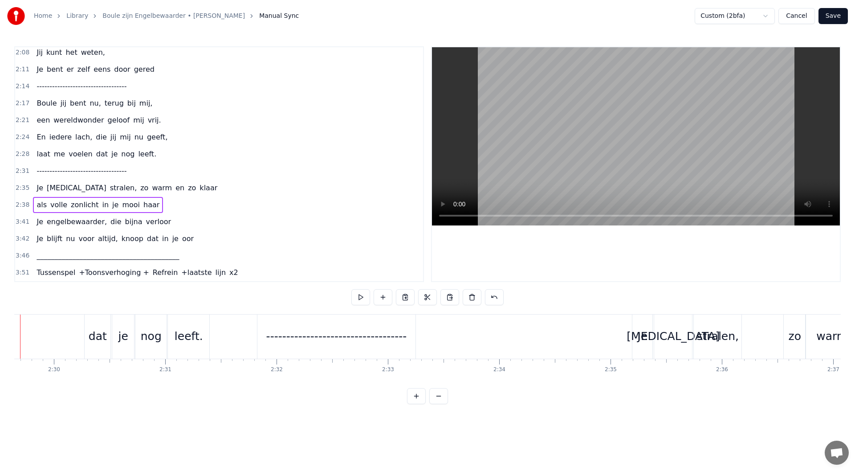
click at [139, 191] on span "zo" at bounding box center [144, 188] width 10 height 10
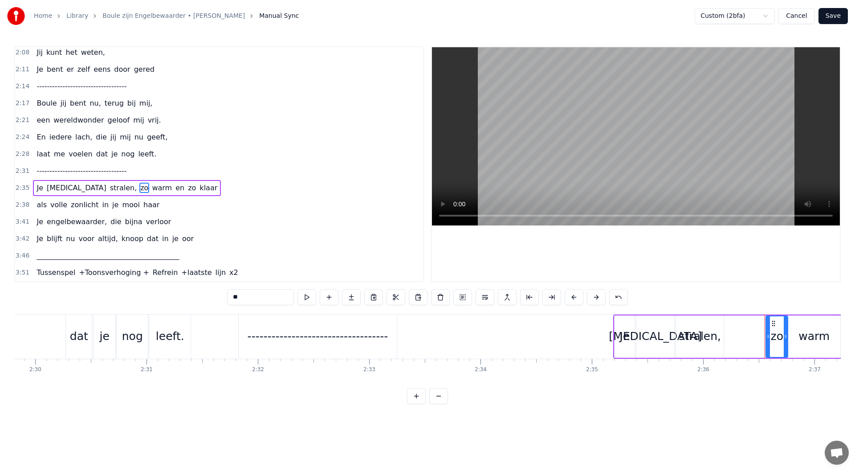
click at [180, 187] on div "2:35 Je ogen stralen, zo warm en zo klaar" at bounding box center [219, 187] width 408 height 17
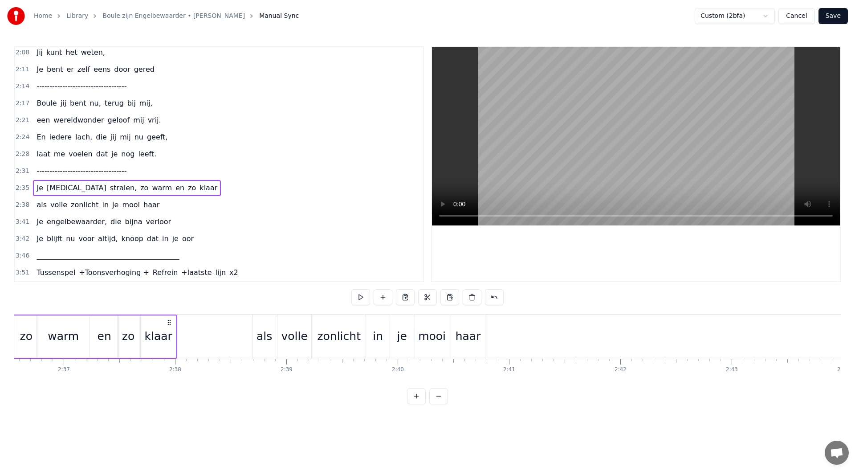
scroll to position [0, 17285]
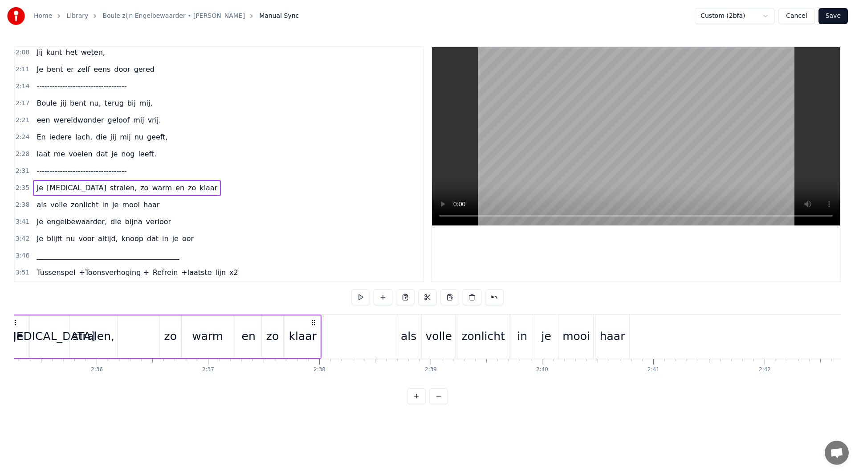
click at [606, 333] on div "haar" at bounding box center [612, 336] width 25 height 17
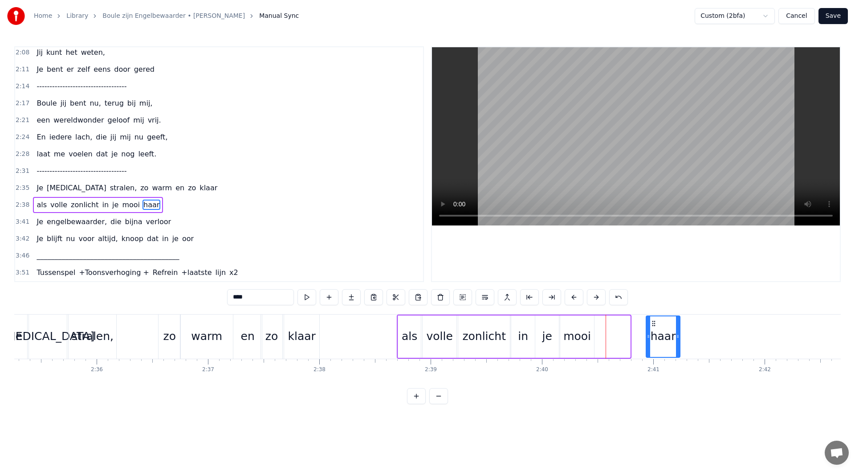
drag, startPoint x: 603, startPoint y: 324, endPoint x: 653, endPoint y: 322, distance: 49.9
click at [653, 322] on icon at bounding box center [653, 323] width 7 height 7
click at [574, 337] on div "mooi" at bounding box center [577, 336] width 28 height 17
drag, startPoint x: 610, startPoint y: 324, endPoint x: 620, endPoint y: 326, distance: 10.0
click at [620, 326] on icon at bounding box center [620, 323] width 7 height 7
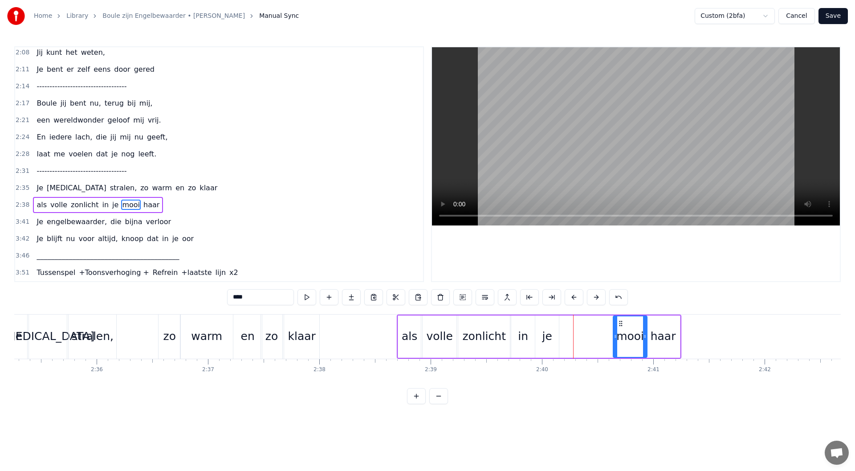
click at [555, 330] on div "je" at bounding box center [547, 336] width 24 height 42
drag, startPoint x: 542, startPoint y: 322, endPoint x: 595, endPoint y: 325, distance: 53.1
click at [595, 325] on icon at bounding box center [595, 323] width 7 height 7
click at [517, 328] on div "in" at bounding box center [523, 336] width 24 height 42
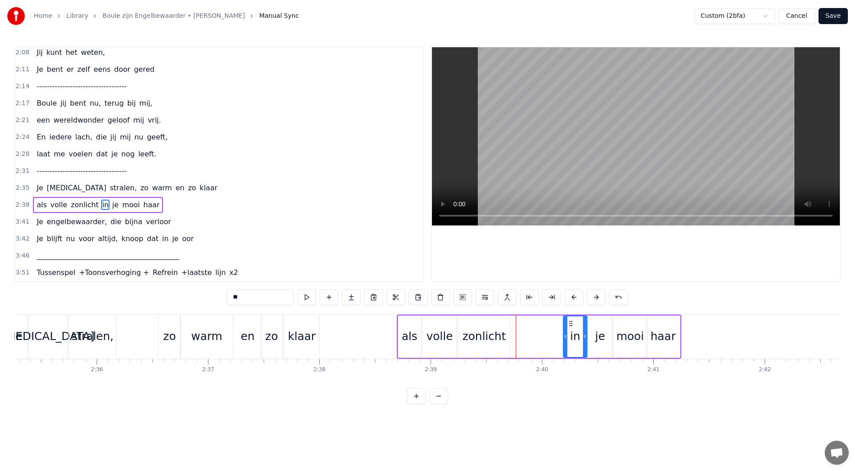
drag, startPoint x: 518, startPoint y: 322, endPoint x: 570, endPoint y: 326, distance: 52.2
click at [570, 326] on icon at bounding box center [570, 323] width 7 height 7
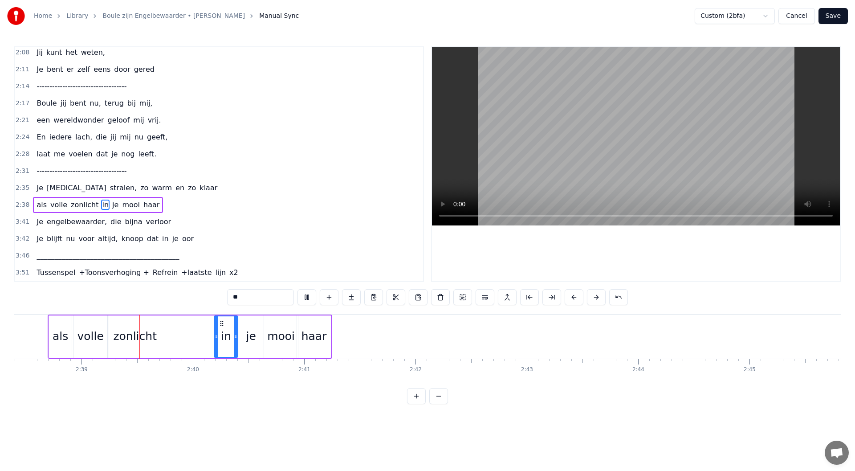
scroll to position [0, 17635]
click at [319, 340] on div "haar" at bounding box center [313, 336] width 25 height 17
drag, startPoint x: 329, startPoint y: 335, endPoint x: 345, endPoint y: 335, distance: 16.0
click at [345, 335] on icon at bounding box center [344, 336] width 4 height 7
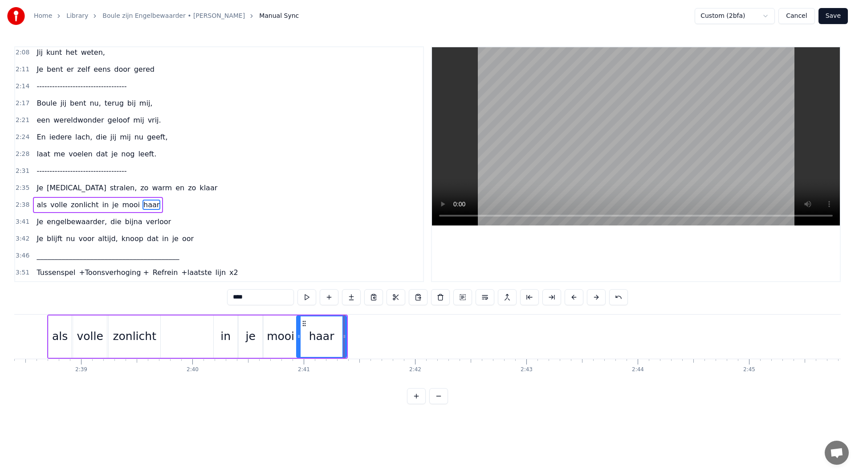
click at [286, 340] on div "mooi" at bounding box center [281, 336] width 28 height 17
click at [323, 338] on div "haar" at bounding box center [321, 336] width 25 height 17
drag, startPoint x: 340, startPoint y: 335, endPoint x: 322, endPoint y: 333, distance: 18.5
click at [326, 335] on icon at bounding box center [327, 336] width 4 height 7
drag, startPoint x: 304, startPoint y: 324, endPoint x: 335, endPoint y: 326, distance: 31.3
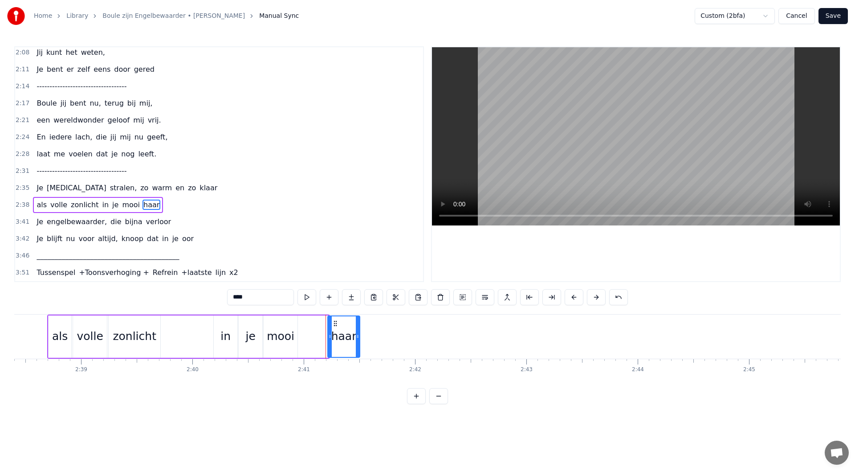
click at [335, 326] on icon at bounding box center [335, 323] width 7 height 7
click at [290, 334] on div "mooi" at bounding box center [281, 336] width 28 height 17
drag, startPoint x: 289, startPoint y: 323, endPoint x: 301, endPoint y: 322, distance: 12.5
click at [301, 322] on icon at bounding box center [300, 323] width 7 height 7
click at [257, 329] on div "je" at bounding box center [251, 336] width 24 height 42
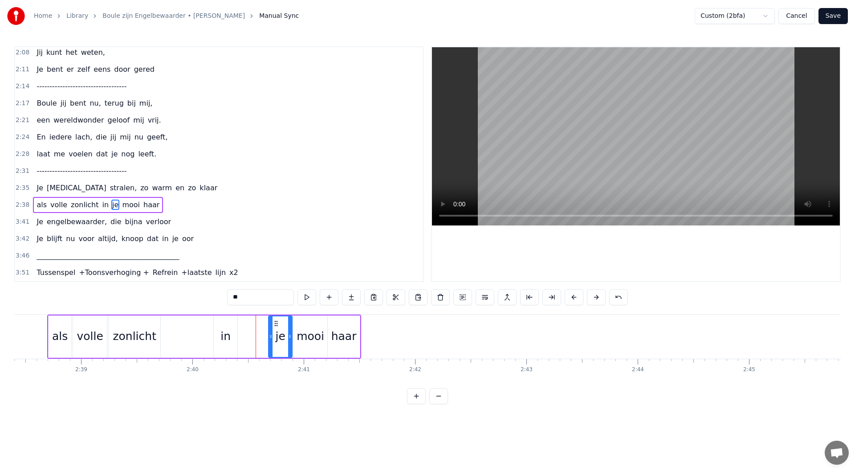
drag, startPoint x: 245, startPoint y: 322, endPoint x: 266, endPoint y: 325, distance: 21.1
click at [275, 323] on icon at bounding box center [276, 323] width 7 height 7
click at [234, 328] on div "in" at bounding box center [226, 336] width 24 height 42
type input "**"
drag, startPoint x: 221, startPoint y: 323, endPoint x: 250, endPoint y: 323, distance: 28.9
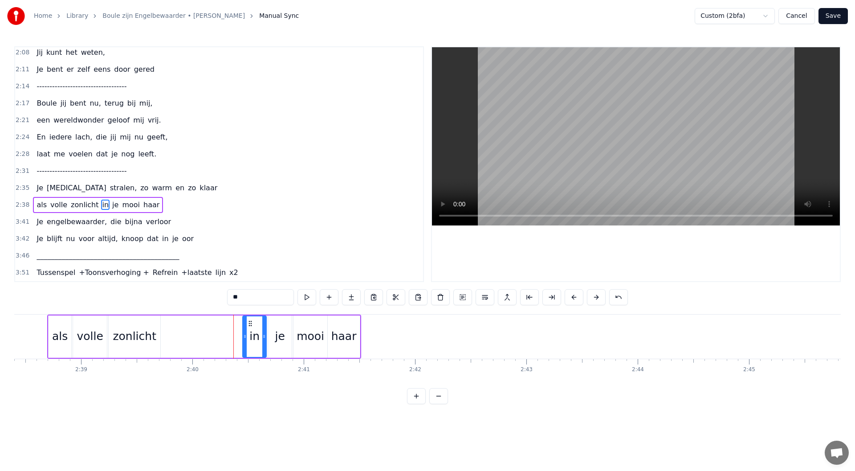
click at [250, 323] on circle at bounding box center [249, 323] width 0 height 0
click at [179, 192] on div "2:35 Je ogen stralen, zo warm en zo klaar" at bounding box center [219, 187] width 408 height 17
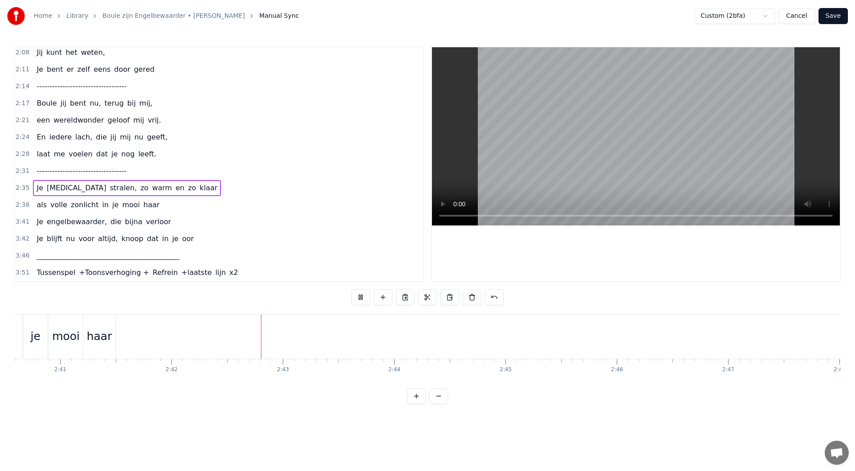
scroll to position [0, 18001]
click at [169, 222] on div "3:41 Je engelbewaarder, die bijna verloor" at bounding box center [219, 221] width 408 height 17
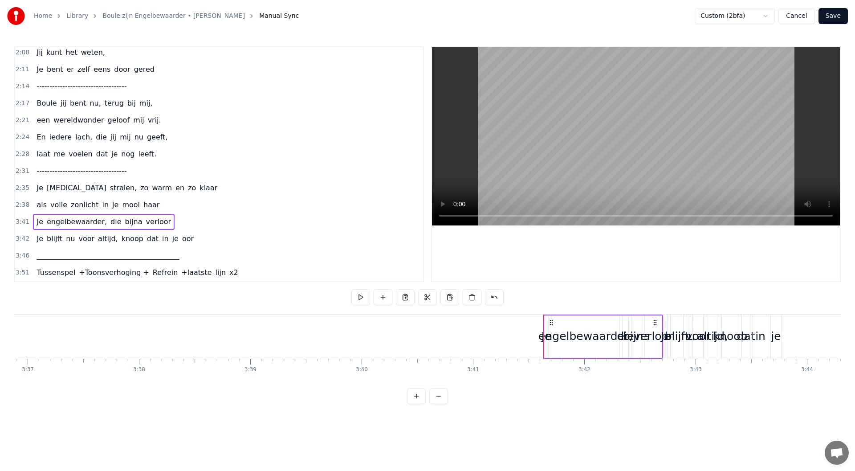
scroll to position [0, 24630]
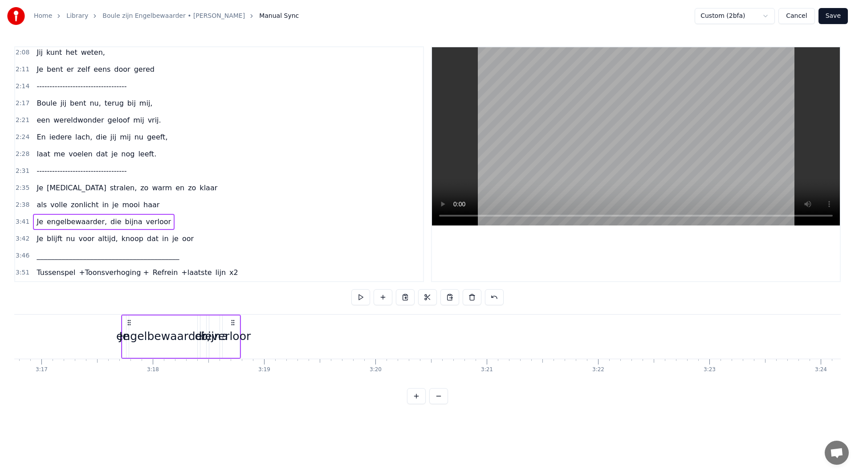
drag, startPoint x: 66, startPoint y: 323, endPoint x: 125, endPoint y: 350, distance: 64.6
click at [125, 350] on div "Je engelbewaarder, die bijna verloor" at bounding box center [181, 336] width 120 height 44
click at [231, 329] on div "verloor" at bounding box center [227, 336] width 39 height 17
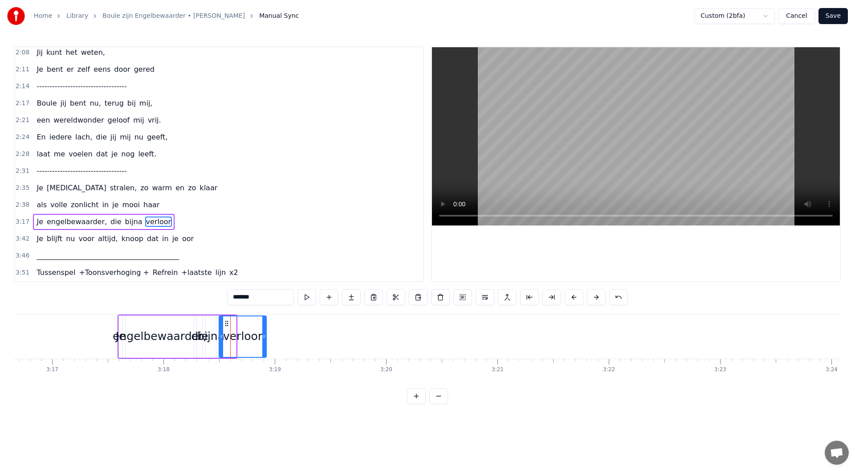
drag, startPoint x: 233, startPoint y: 338, endPoint x: 264, endPoint y: 335, distance: 30.8
click at [264, 335] on icon at bounding box center [264, 336] width 4 height 7
drag, startPoint x: 226, startPoint y: 321, endPoint x: 312, endPoint y: 331, distance: 86.5
click at [312, 331] on div "verloor" at bounding box center [328, 336] width 47 height 41
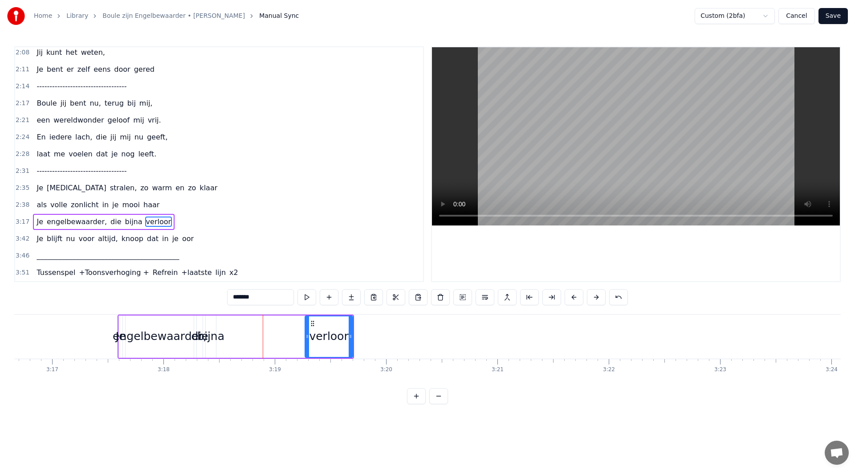
click at [217, 337] on div "bijna" at bounding box center [210, 336] width 27 height 17
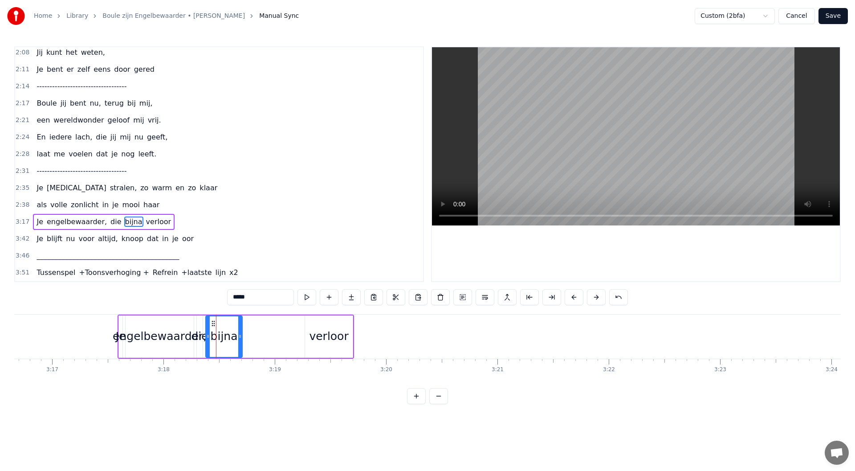
drag, startPoint x: 212, startPoint y: 335, endPoint x: 239, endPoint y: 334, distance: 26.3
click at [239, 334] on icon at bounding box center [240, 336] width 4 height 7
drag, startPoint x: 212, startPoint y: 323, endPoint x: 273, endPoint y: 326, distance: 61.1
click at [273, 326] on icon at bounding box center [274, 323] width 7 height 7
click at [201, 338] on div "die" at bounding box center [199, 336] width 17 height 17
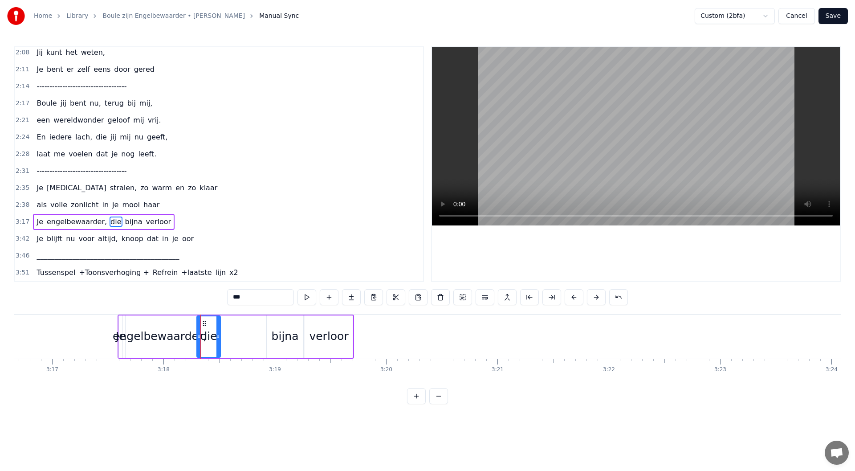
drag, startPoint x: 202, startPoint y: 336, endPoint x: 220, endPoint y: 335, distance: 17.8
click at [220, 335] on icon at bounding box center [218, 336] width 4 height 7
drag, startPoint x: 203, startPoint y: 322, endPoint x: 247, endPoint y: 326, distance: 44.2
click at [247, 326] on icon at bounding box center [248, 323] width 7 height 7
click at [177, 336] on div "engelbewaarder," at bounding box center [160, 336] width 94 height 17
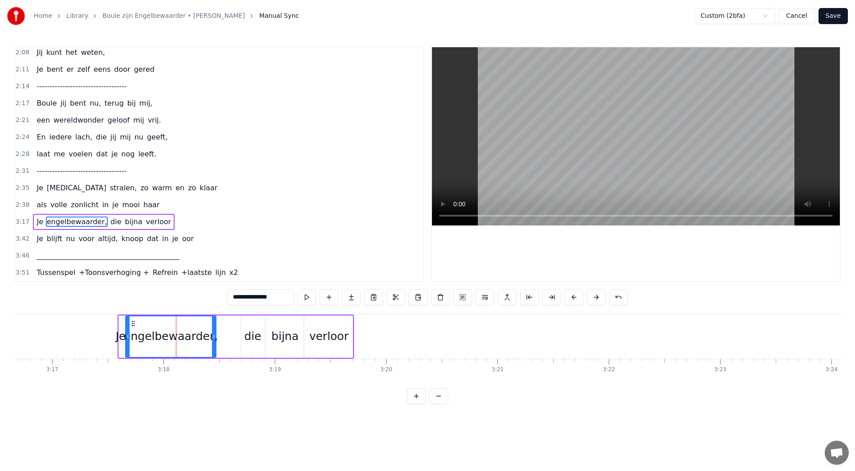
drag, startPoint x: 191, startPoint y: 335, endPoint x: 213, endPoint y: 337, distance: 22.3
click at [213, 337] on icon at bounding box center [214, 336] width 4 height 7
drag, startPoint x: 133, startPoint y: 322, endPoint x: 157, endPoint y: 324, distance: 24.5
click at [157, 324] on icon at bounding box center [157, 323] width 7 height 7
click at [120, 335] on div "Je" at bounding box center [121, 336] width 10 height 17
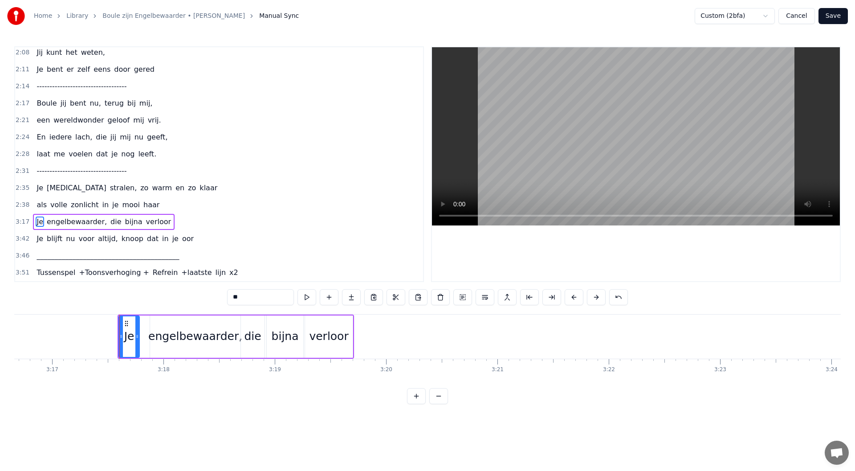
drag, startPoint x: 122, startPoint y: 336, endPoint x: 138, endPoint y: 335, distance: 16.9
click at [138, 335] on icon at bounding box center [137, 336] width 4 height 7
click at [183, 335] on div "engelbewaarder," at bounding box center [195, 336] width 94 height 17
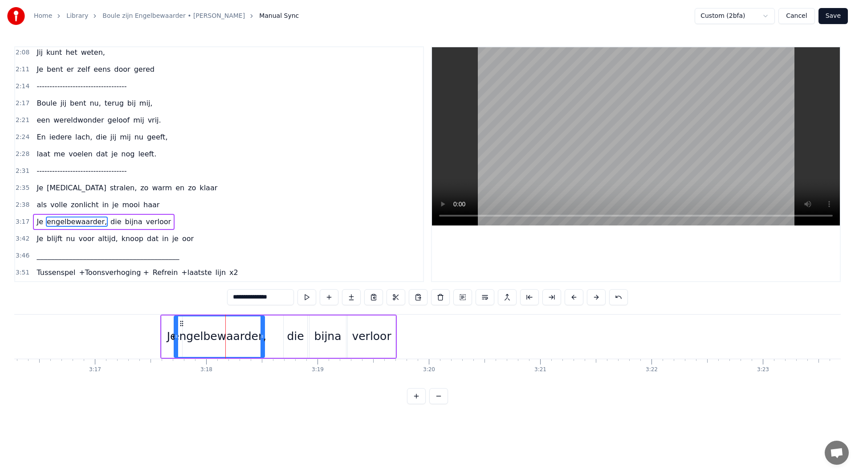
scroll to position [0, 21850]
drag, startPoint x: 155, startPoint y: 323, endPoint x: 191, endPoint y: 328, distance: 35.9
click at [191, 328] on div "engelbewaarder," at bounding box center [231, 336] width 90 height 41
click at [293, 337] on div "die" at bounding box center [297, 336] width 17 height 17
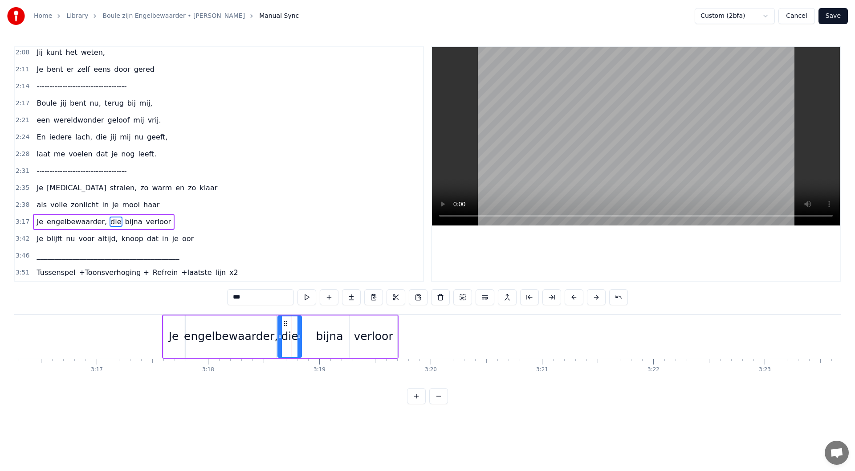
drag, startPoint x: 293, startPoint y: 323, endPoint x: 286, endPoint y: 324, distance: 7.7
click at [286, 324] on icon at bounding box center [285, 323] width 7 height 7
click at [327, 338] on div "bijna" at bounding box center [329, 336] width 27 height 17
drag, startPoint x: 319, startPoint y: 325, endPoint x: 311, endPoint y: 324, distance: 8.0
click at [311, 324] on icon at bounding box center [310, 323] width 7 height 7
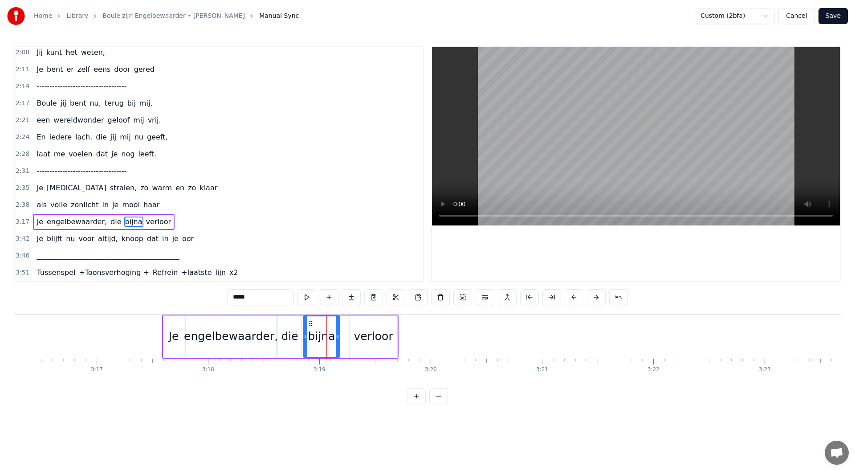
click at [360, 327] on div "verloor" at bounding box center [374, 336] width 48 height 42
type input "*******"
drag, startPoint x: 357, startPoint y: 323, endPoint x: 349, endPoint y: 324, distance: 8.1
click at [349, 324] on icon at bounding box center [349, 323] width 7 height 7
click at [181, 216] on div "3:17 Je engelbewaarder, die bijna verloor" at bounding box center [219, 221] width 408 height 17
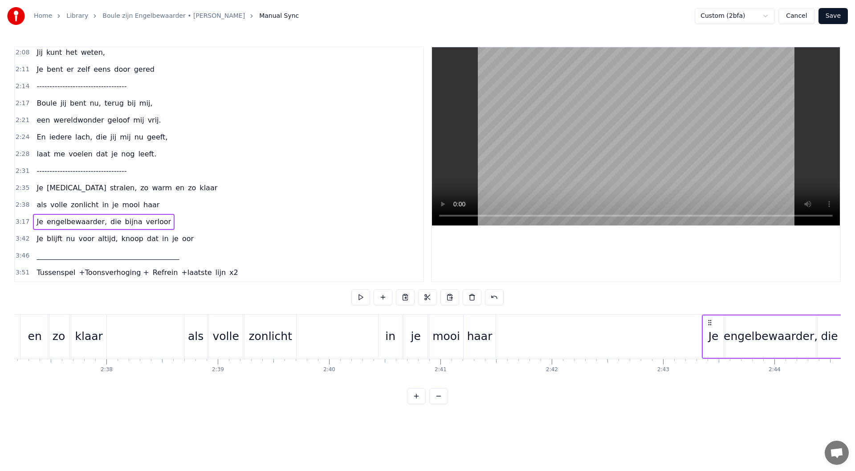
scroll to position [0, 17502]
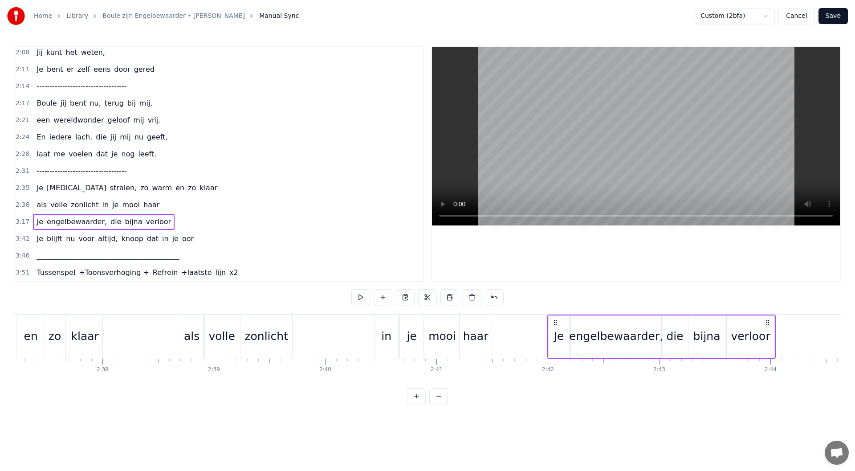
drag, startPoint x: 172, startPoint y: 323, endPoint x: 558, endPoint y: 400, distance: 392.8
click at [558, 400] on div "0:08 Maandenlang, 0:10 jij lag zo stil, 0:11 in een kamer, zo koud en kil 0:14 …" at bounding box center [427, 225] width 827 height 358
click at [161, 206] on div "2:38 als volle zonlicht in je mooi haar" at bounding box center [219, 204] width 408 height 17
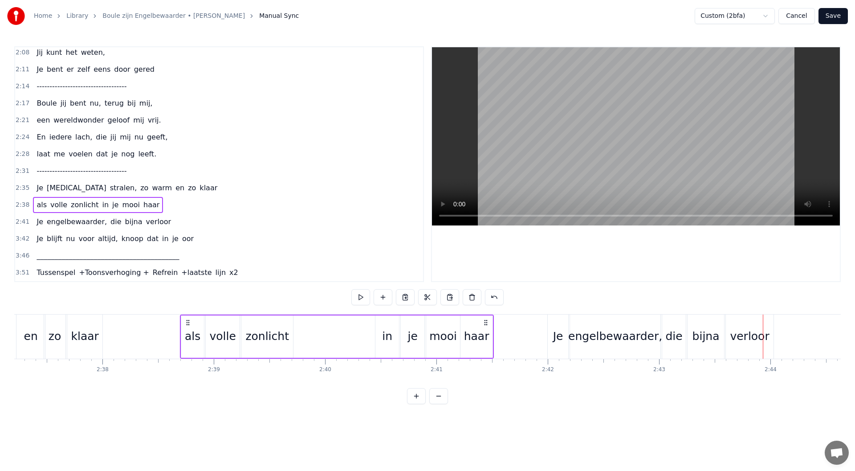
click at [175, 191] on div "2:35 Je ogen stralen, zo warm en zo klaar" at bounding box center [219, 187] width 408 height 17
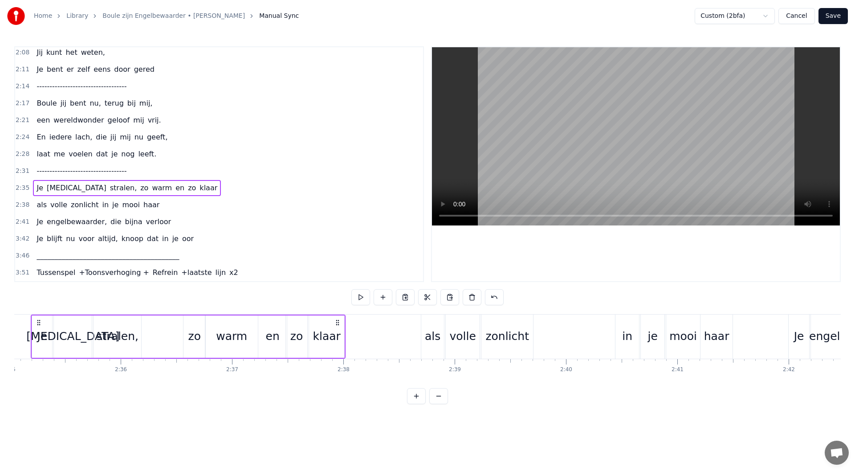
scroll to position [0, 17233]
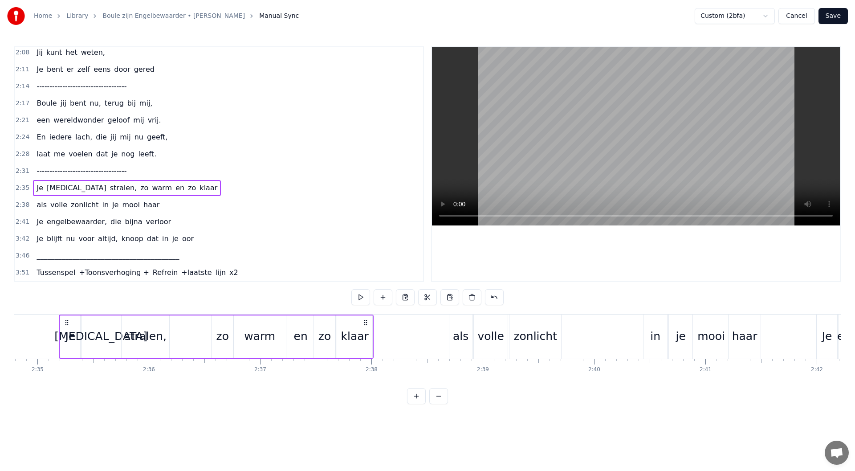
click at [165, 208] on div "2:38 als volle zonlicht in je mooi haar" at bounding box center [219, 204] width 408 height 17
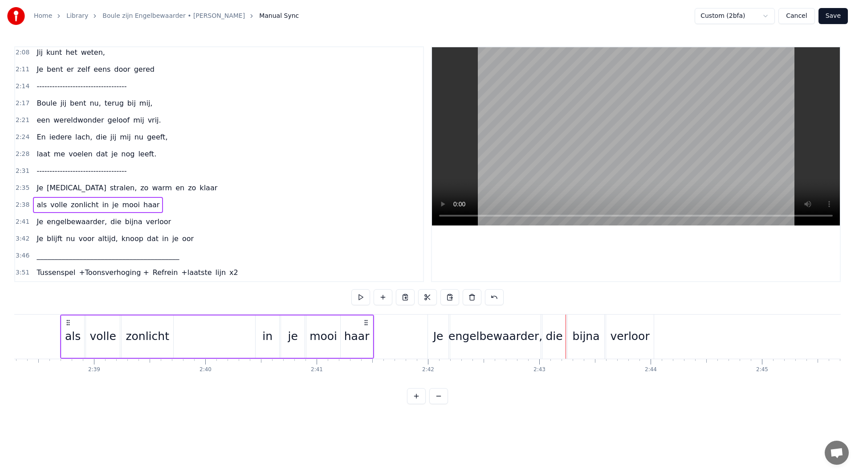
scroll to position [0, 17654]
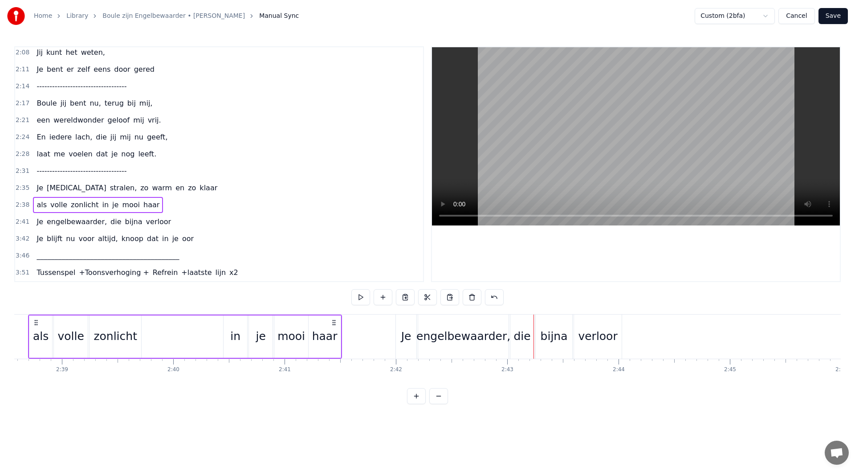
click at [173, 218] on div "2:41 Je engelbewaarder, die bijna verloor" at bounding box center [219, 221] width 408 height 17
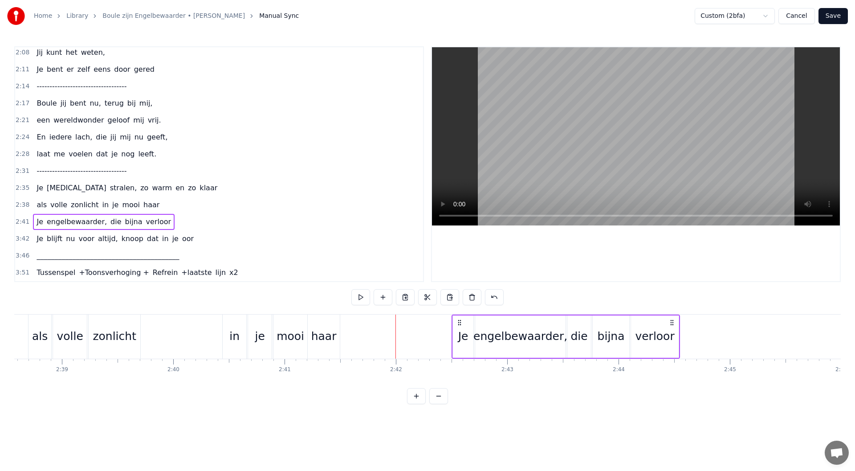
drag, startPoint x: 401, startPoint y: 321, endPoint x: 457, endPoint y: 328, distance: 56.5
click at [457, 328] on div "Je engelbewaarder, die bijna verloor" at bounding box center [566, 336] width 228 height 44
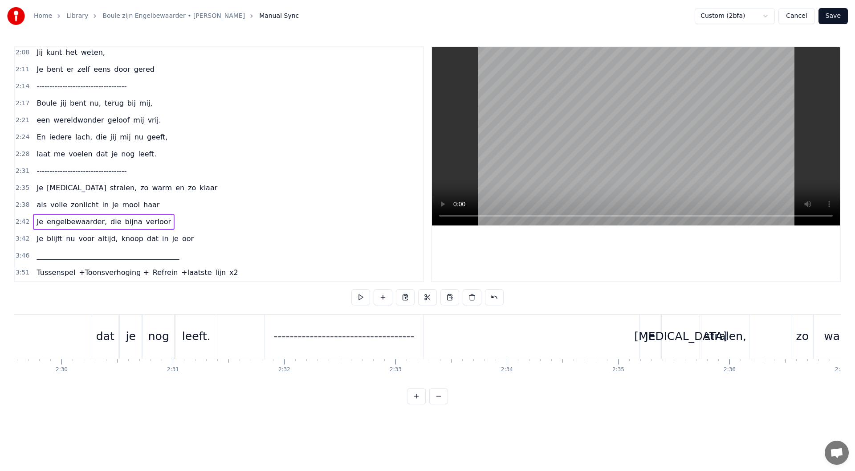
scroll to position [0, 16520]
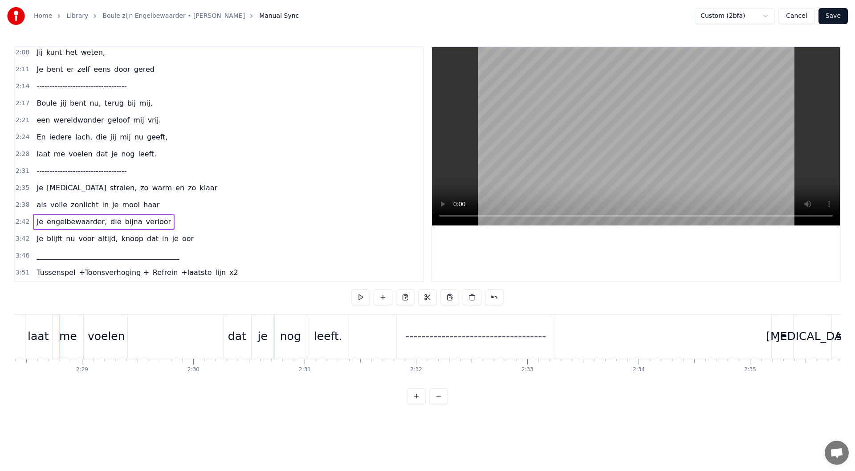
click at [111, 203] on span "je" at bounding box center [115, 205] width 8 height 11
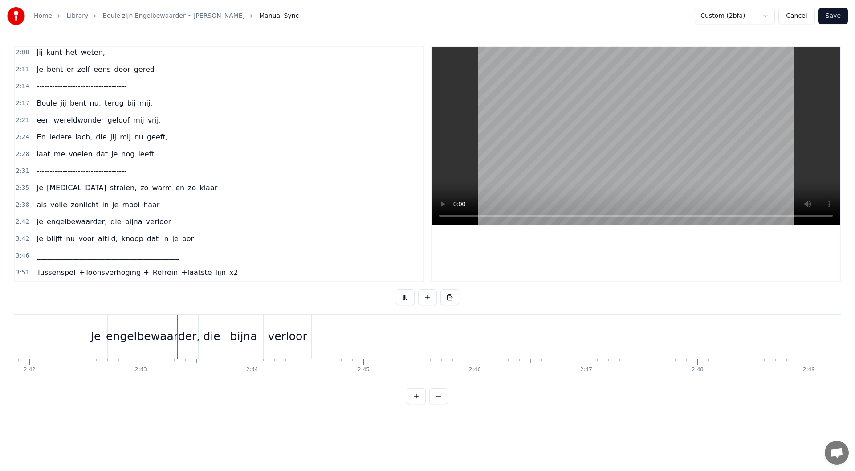
scroll to position [0, 18057]
click at [257, 346] on div "verloor" at bounding box center [251, 336] width 48 height 44
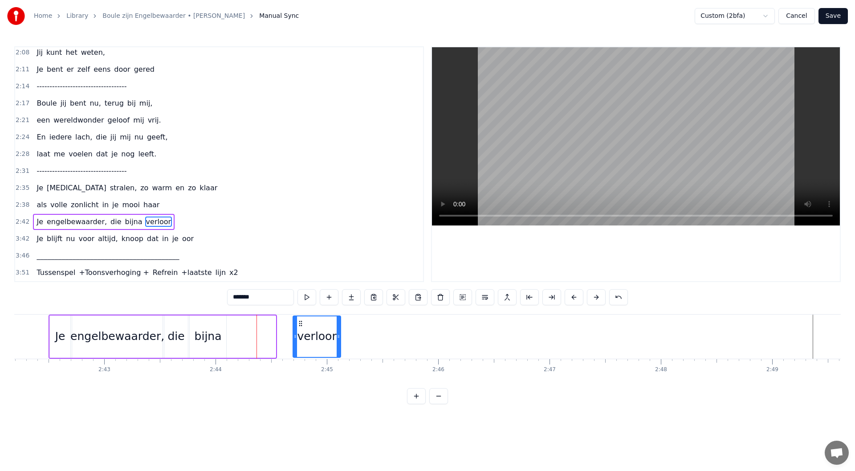
drag, startPoint x: 235, startPoint y: 324, endPoint x: 300, endPoint y: 326, distance: 65.1
click at [300, 326] on icon at bounding box center [300, 323] width 7 height 7
click at [205, 334] on div "bijna" at bounding box center [208, 336] width 27 height 17
drag, startPoint x: 197, startPoint y: 322, endPoint x: 263, endPoint y: 324, distance: 65.5
click at [263, 324] on icon at bounding box center [262, 323] width 7 height 7
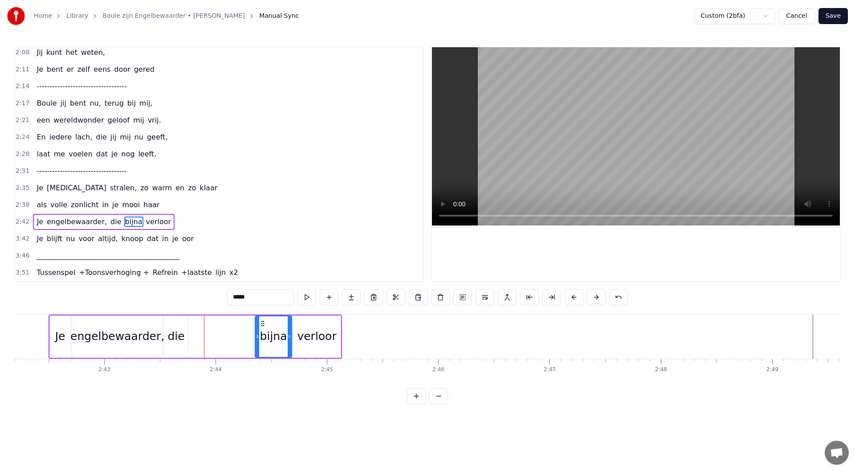
drag, startPoint x: 176, startPoint y: 336, endPoint x: 174, endPoint y: 327, distance: 9.3
click at [176, 333] on div "die" at bounding box center [175, 336] width 17 height 17
type input "***"
drag, startPoint x: 195, startPoint y: 325, endPoint x: 252, endPoint y: 333, distance: 56.7
click at [237, 331] on div "die" at bounding box center [243, 336] width 23 height 41
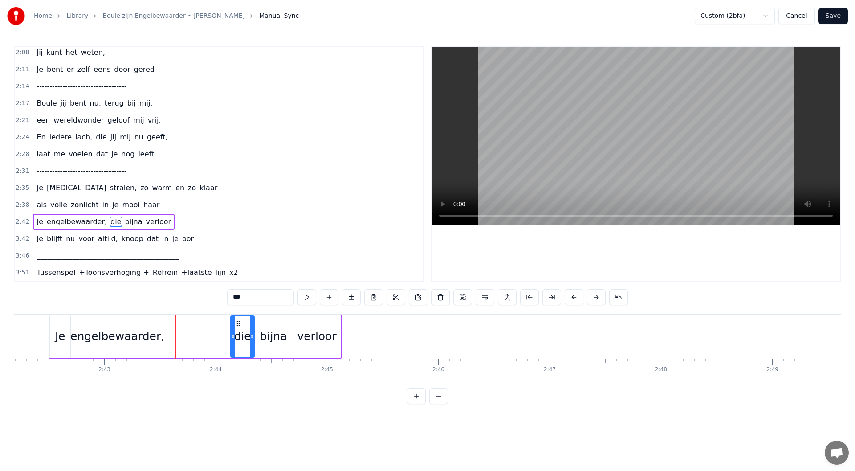
click at [162, 206] on div "2:38 als volle zonlicht in je mooi haar" at bounding box center [219, 204] width 408 height 17
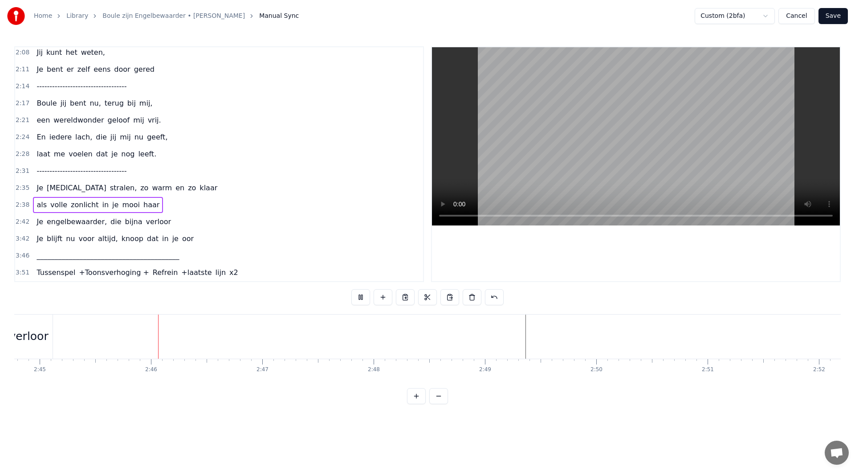
scroll to position [0, 18378]
click at [200, 240] on div "3:42 Je blijft nu voor altijd, knoop dat in je oor" at bounding box center [219, 238] width 408 height 17
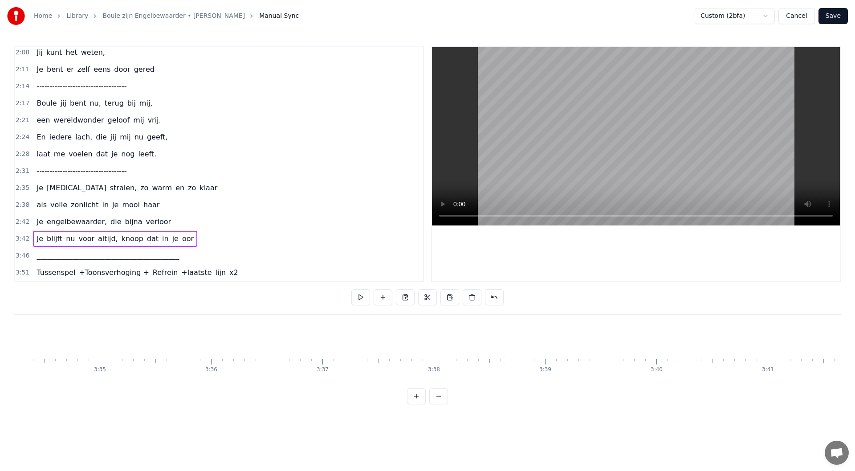
scroll to position [0, 24750]
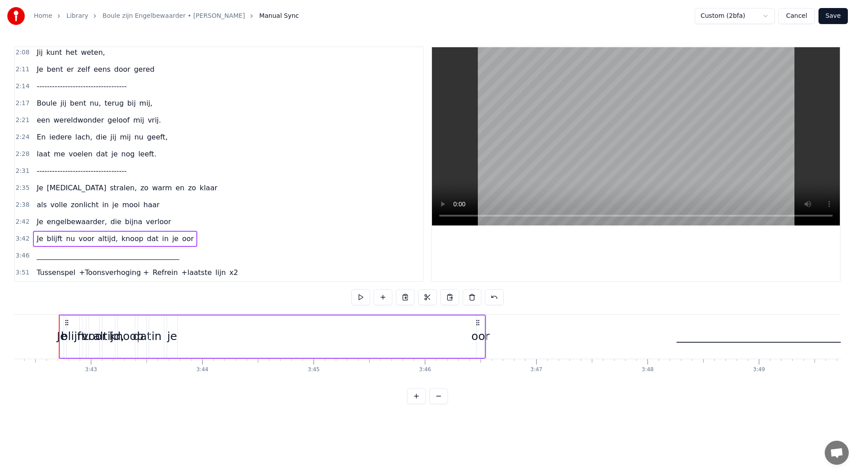
click at [480, 339] on div "oor" at bounding box center [481, 336] width 18 height 17
drag, startPoint x: 478, startPoint y: 336, endPoint x: 456, endPoint y: 339, distance: 22.9
click at [456, 339] on icon at bounding box center [456, 336] width 4 height 7
click at [171, 341] on div "je" at bounding box center [172, 336] width 10 height 17
click at [187, 335] on icon at bounding box center [187, 336] width 4 height 7
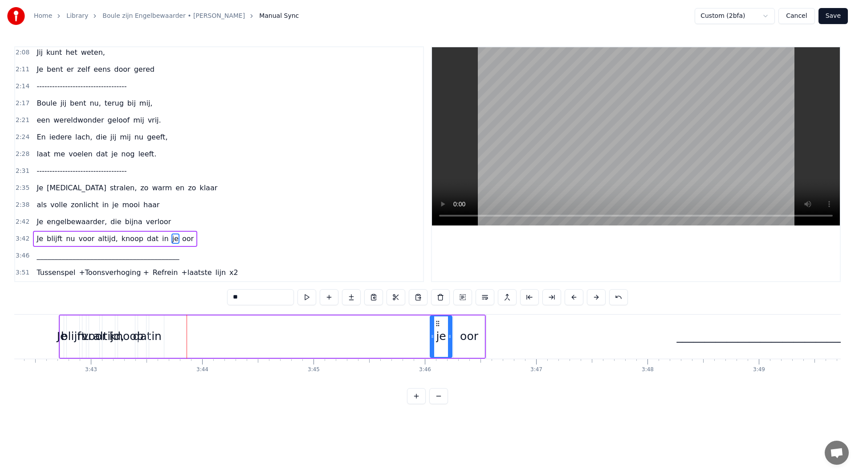
drag, startPoint x: 173, startPoint y: 323, endPoint x: 414, endPoint y: 348, distance: 242.2
click at [437, 343] on div "je" at bounding box center [441, 336] width 21 height 41
click at [156, 338] on div "in" at bounding box center [156, 336] width 10 height 17
click at [168, 337] on icon at bounding box center [168, 336] width 4 height 7
drag, startPoint x: 157, startPoint y: 324, endPoint x: 415, endPoint y: 343, distance: 259.5
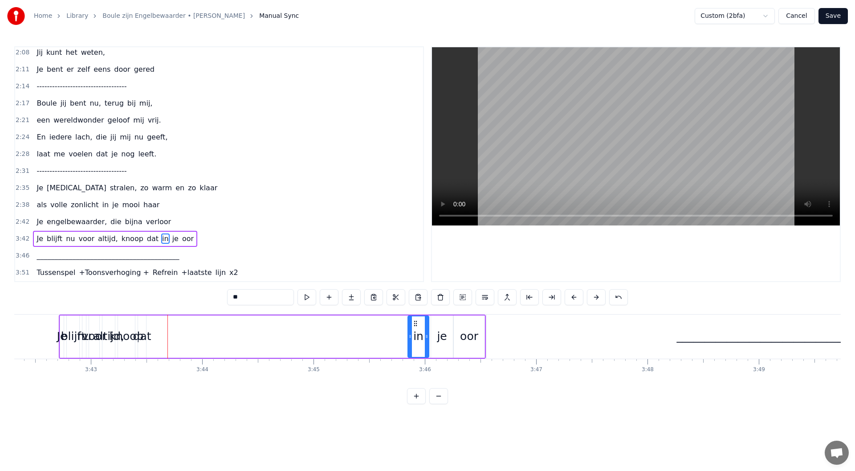
click at [415, 343] on div "in" at bounding box center [418, 336] width 20 height 41
click at [143, 338] on div "dat" at bounding box center [142, 336] width 18 height 17
drag, startPoint x: 144, startPoint y: 338, endPoint x: 151, endPoint y: 331, distance: 9.8
click at [161, 335] on icon at bounding box center [162, 336] width 4 height 7
drag, startPoint x: 146, startPoint y: 325, endPoint x: 389, endPoint y: 350, distance: 244.5
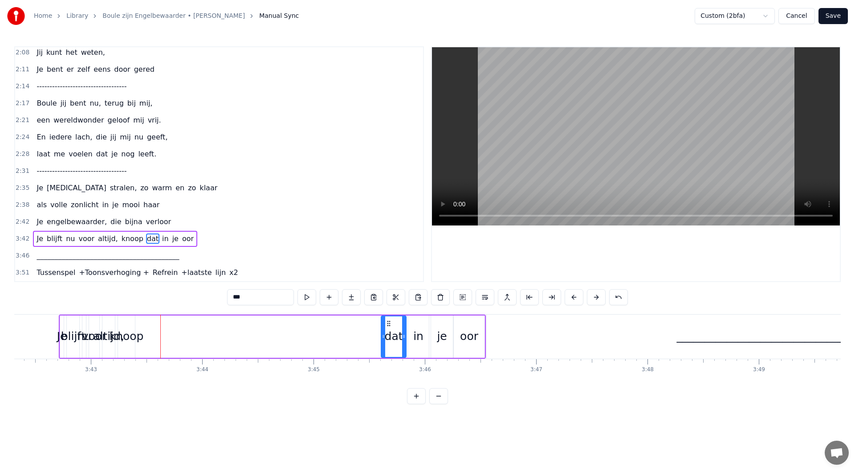
click at [389, 350] on div "dat" at bounding box center [394, 336] width 24 height 41
click at [129, 334] on div "knoop" at bounding box center [127, 336] width 34 height 17
drag, startPoint x: 141, startPoint y: 335, endPoint x: 159, endPoint y: 334, distance: 17.4
click at [159, 334] on icon at bounding box center [157, 336] width 4 height 7
drag, startPoint x: 124, startPoint y: 323, endPoint x: 233, endPoint y: 349, distance: 112.0
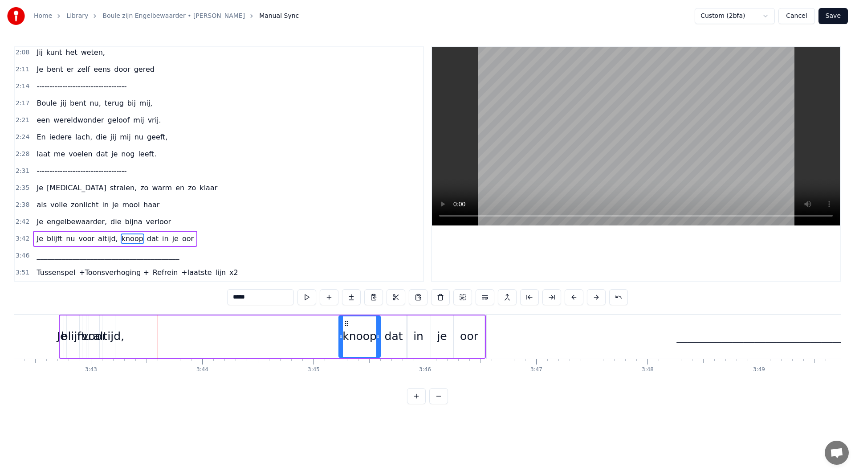
click at [345, 350] on div "knoop" at bounding box center [359, 336] width 41 height 41
click at [104, 338] on div "altijd," at bounding box center [108, 336] width 31 height 17
drag, startPoint x: 112, startPoint y: 337, endPoint x: 112, endPoint y: 327, distance: 9.4
click at [138, 337] on icon at bounding box center [139, 336] width 4 height 7
drag, startPoint x: 110, startPoint y: 323, endPoint x: 305, endPoint y: 344, distance: 197.1
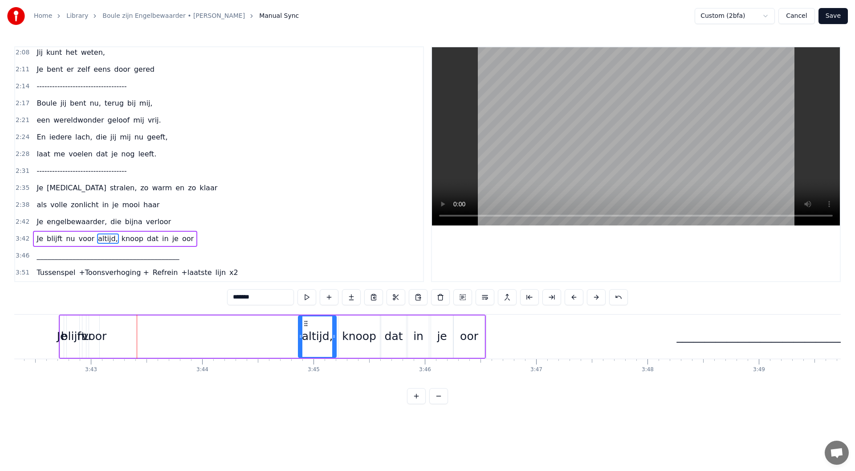
click at [305, 344] on div "altijd," at bounding box center [317, 336] width 37 height 41
click at [95, 339] on div "voor" at bounding box center [94, 336] width 25 height 17
type input "****"
drag, startPoint x: 98, startPoint y: 338, endPoint x: 120, endPoint y: 337, distance: 21.4
click at [120, 337] on icon at bounding box center [119, 336] width 4 height 7
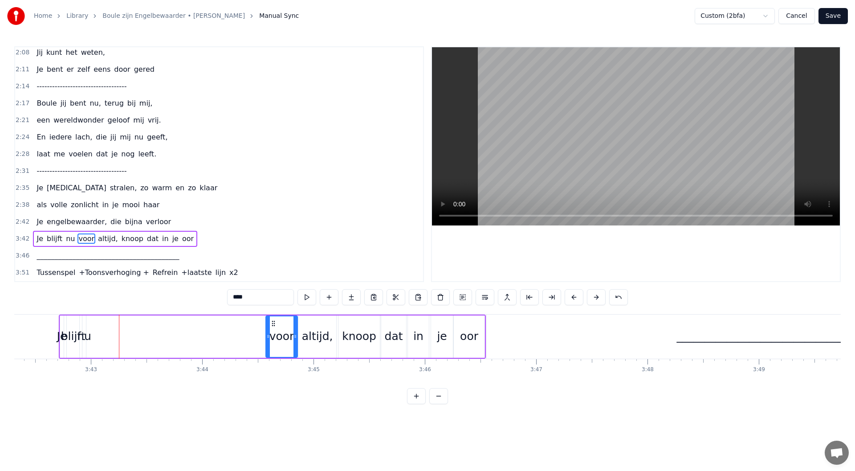
drag, startPoint x: 95, startPoint y: 323, endPoint x: 272, endPoint y: 341, distance: 177.7
click at [272, 341] on div "voor" at bounding box center [281, 336] width 31 height 41
click at [100, 347] on div "Je blijft nu voor altijd, knoop dat in je oor" at bounding box center [272, 336] width 427 height 44
click at [87, 339] on div "nu" at bounding box center [84, 336] width 14 height 17
drag, startPoint x: 86, startPoint y: 337, endPoint x: 92, endPoint y: 329, distance: 10.8
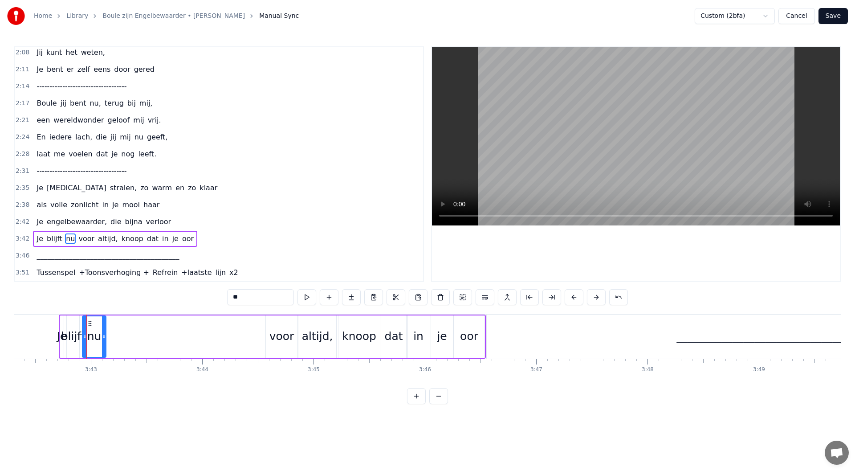
click at [105, 336] on icon at bounding box center [104, 336] width 4 height 7
drag, startPoint x: 91, startPoint y: 324, endPoint x: 250, endPoint y: 345, distance: 160.9
click at [250, 345] on div "nu" at bounding box center [253, 336] width 22 height 41
click at [79, 334] on div "blijft" at bounding box center [73, 336] width 24 height 17
drag, startPoint x: 81, startPoint y: 337, endPoint x: 90, endPoint y: 334, distance: 9.0
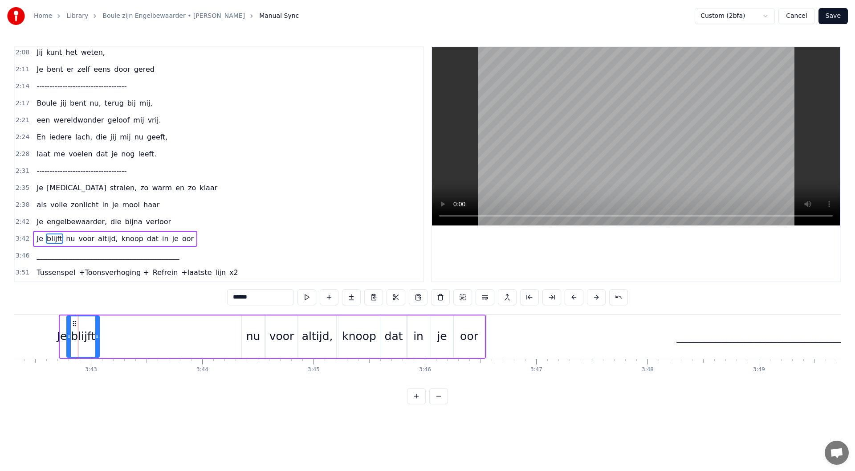
click at [97, 336] on icon at bounding box center [97, 336] width 4 height 7
drag, startPoint x: 76, startPoint y: 324, endPoint x: 218, endPoint y: 343, distance: 143.8
click at [218, 343] on div "blijft" at bounding box center [225, 336] width 31 height 41
click at [59, 338] on div "Je" at bounding box center [62, 336] width 10 height 17
type input "**"
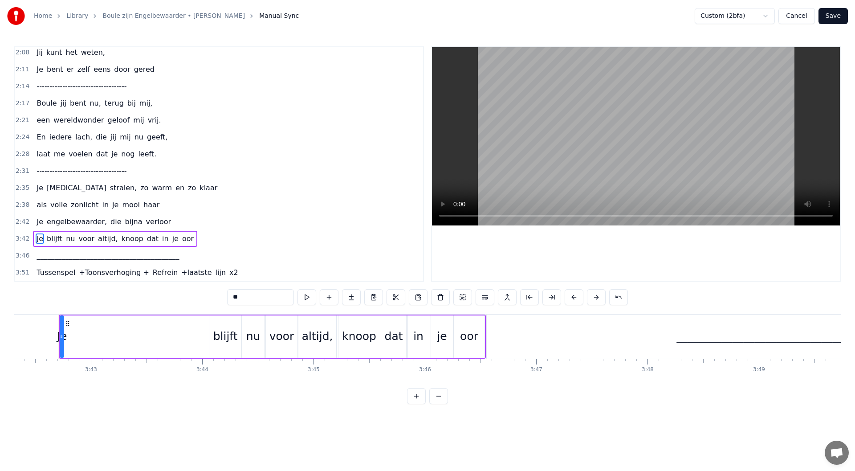
scroll to position [0, 24749]
drag, startPoint x: 72, startPoint y: 336, endPoint x: 74, endPoint y: 326, distance: 10.0
click at [81, 336] on icon at bounding box center [82, 336] width 4 height 7
drag, startPoint x: 68, startPoint y: 322, endPoint x: 193, endPoint y: 339, distance: 126.3
click at [193, 339] on div "Je" at bounding box center [198, 336] width 22 height 41
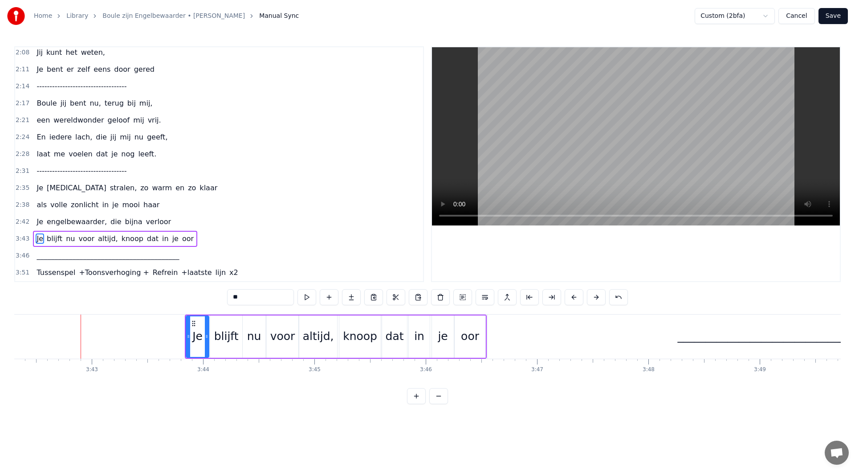
click at [190, 236] on div "3:43 Je blijft nu voor altijd, knoop dat in je oor" at bounding box center [219, 238] width 408 height 17
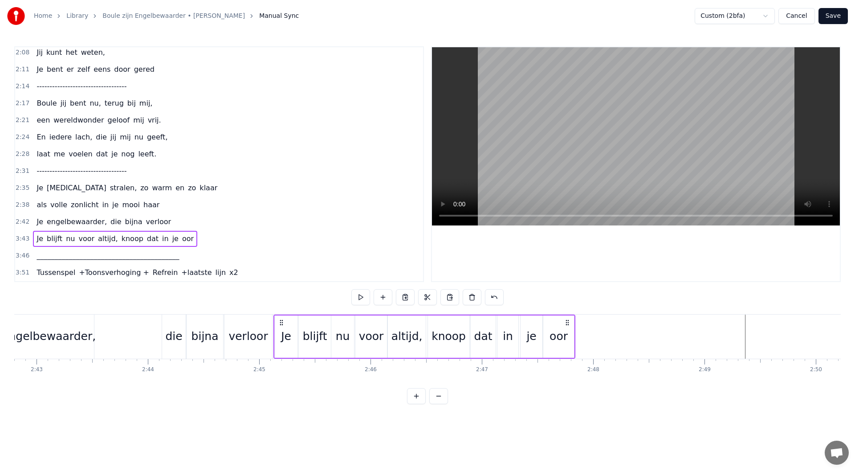
scroll to position [0, 18122]
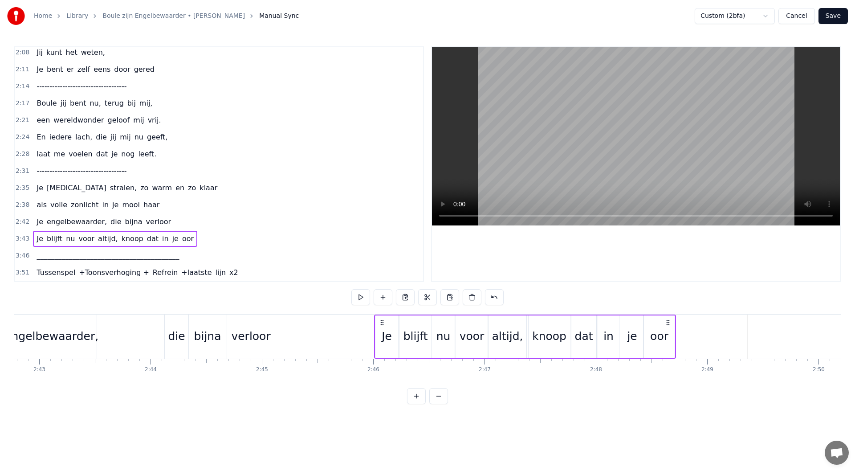
drag, startPoint x: 192, startPoint y: 322, endPoint x: 381, endPoint y: 368, distance: 194.7
click at [381, 368] on div "Maandenlang, jij lag zo stil, in een kamer, zo koud en kil Ik zat er te wachten…" at bounding box center [427, 347] width 827 height 67
drag, startPoint x: 170, startPoint y: 221, endPoint x: 180, endPoint y: 221, distance: 10.7
click at [170, 220] on div "2:42 Je engelbewaarder, die bijna verloor" at bounding box center [219, 221] width 408 height 17
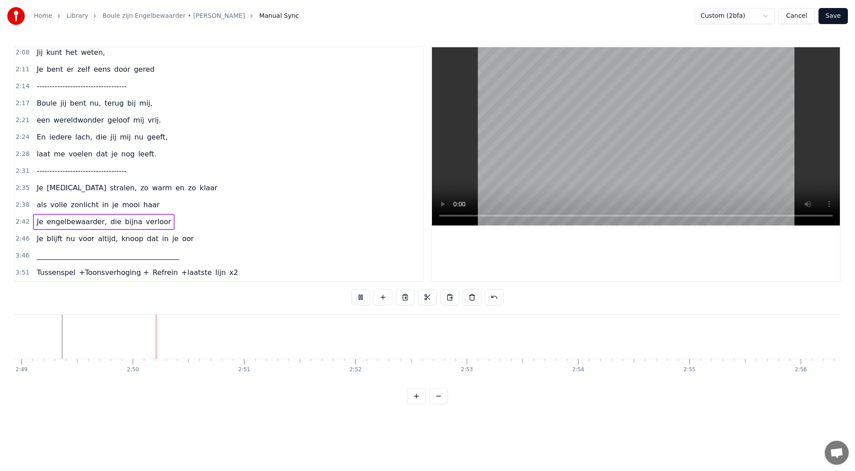
scroll to position [0, 18813]
click at [367, 297] on button at bounding box center [360, 297] width 19 height 16
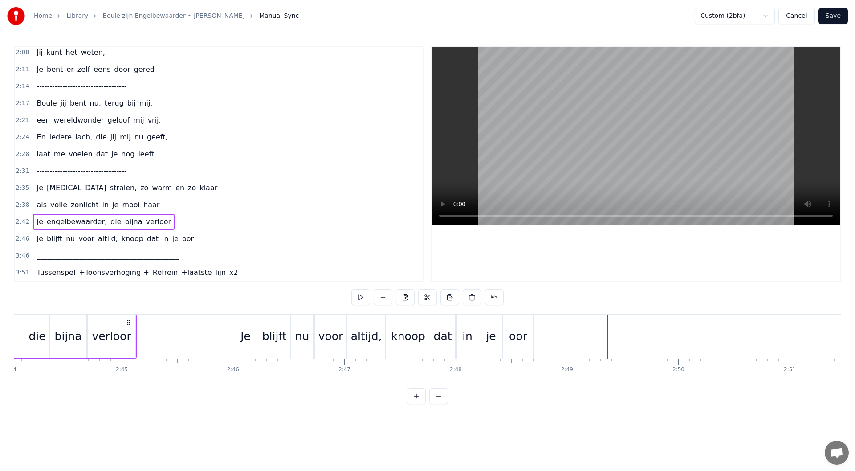
scroll to position [0, 18230]
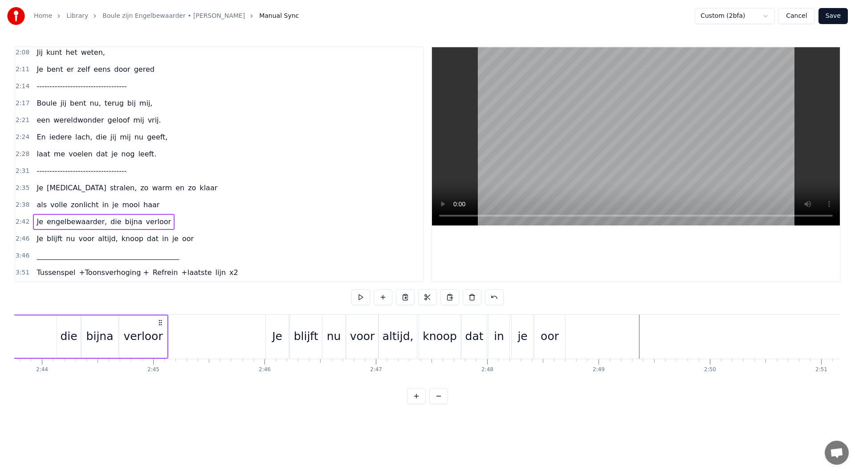
click at [197, 241] on div "2:46 Je blijft nu voor altijd, knoop dat in je oor" at bounding box center [219, 238] width 408 height 17
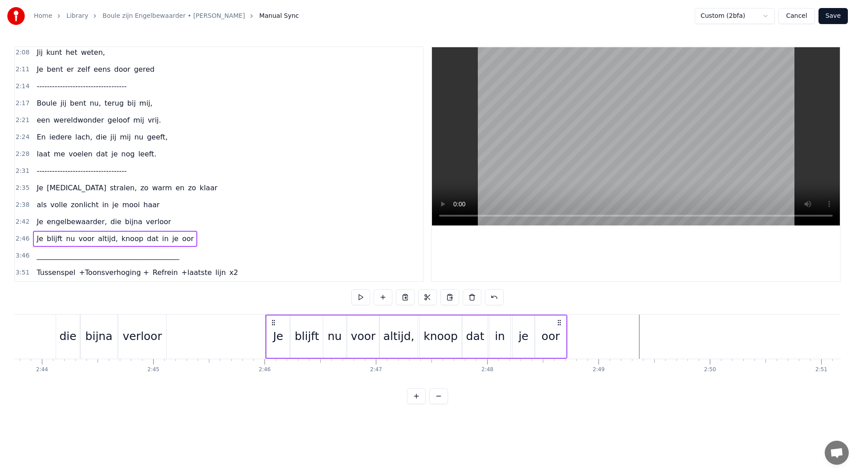
click at [553, 323] on div "oor" at bounding box center [550, 336] width 31 height 42
drag, startPoint x: 543, startPoint y: 324, endPoint x: 571, endPoint y: 330, distance: 28.6
click at [616, 327] on div "oor" at bounding box center [624, 336] width 30 height 41
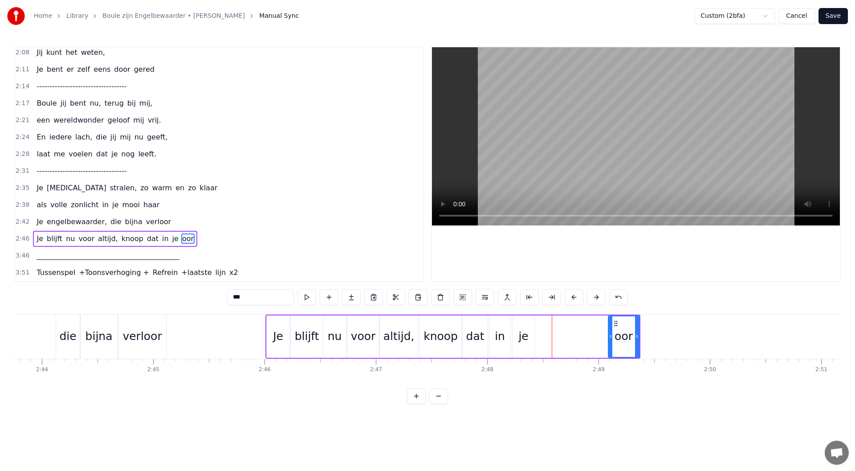
click at [529, 330] on div "je" at bounding box center [524, 336] width 22 height 42
drag, startPoint x: 567, startPoint y: 323, endPoint x: 594, endPoint y: 322, distance: 26.7
click at [594, 322] on icon at bounding box center [591, 323] width 7 height 7
click at [508, 330] on div "in" at bounding box center [499, 336] width 21 height 42
drag, startPoint x: 541, startPoint y: 321, endPoint x: 567, endPoint y: 321, distance: 26.3
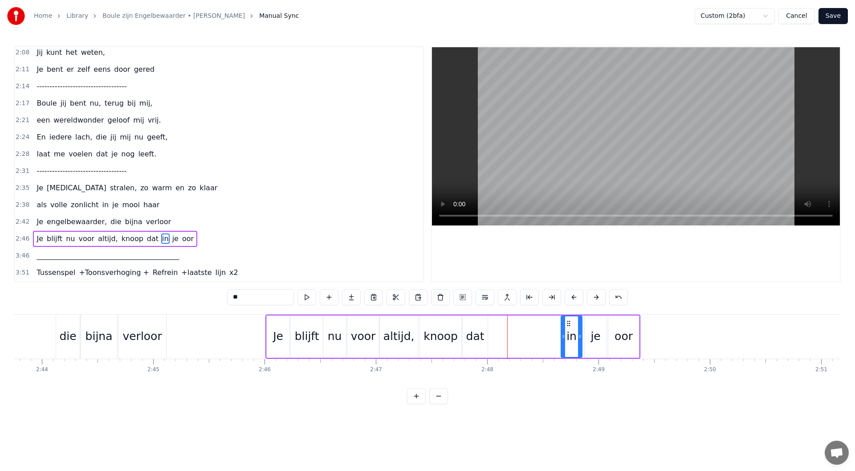
click at [567, 321] on icon at bounding box center [568, 323] width 7 height 7
click at [478, 330] on div "dat" at bounding box center [475, 336] width 18 height 17
drag, startPoint x: 518, startPoint y: 325, endPoint x: 544, endPoint y: 326, distance: 26.3
click at [544, 326] on icon at bounding box center [543, 323] width 7 height 7
click at [447, 331] on div "knoop" at bounding box center [440, 336] width 34 height 17
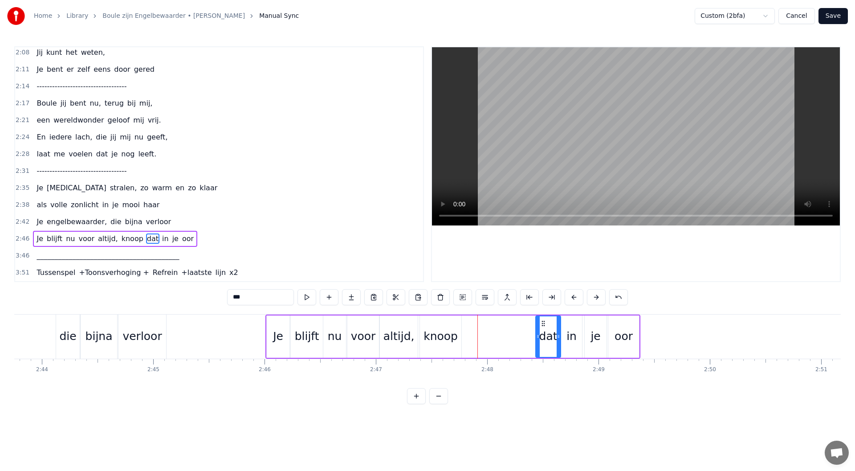
type input "*****"
drag, startPoint x: 426, startPoint y: 322, endPoint x: 499, endPoint y: 324, distance: 73.0
click at [499, 324] on icon at bounding box center [500, 323] width 7 height 7
drag, startPoint x: 167, startPoint y: 221, endPoint x: 180, endPoint y: 225, distance: 13.5
click at [167, 221] on div "2:42 Je engelbewaarder, die bijna verloor" at bounding box center [219, 221] width 408 height 17
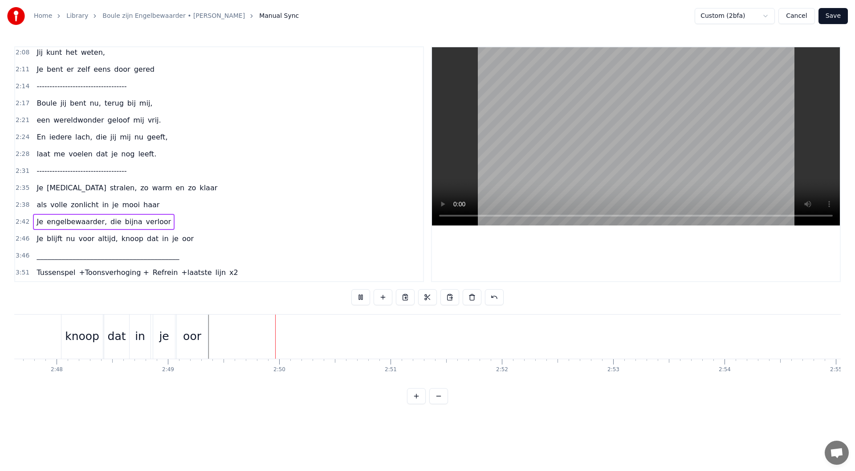
scroll to position [0, 18793]
click at [357, 294] on button at bounding box center [360, 297] width 19 height 16
click at [106, 174] on span "-----------------------------------" at bounding box center [82, 171] width 92 height 10
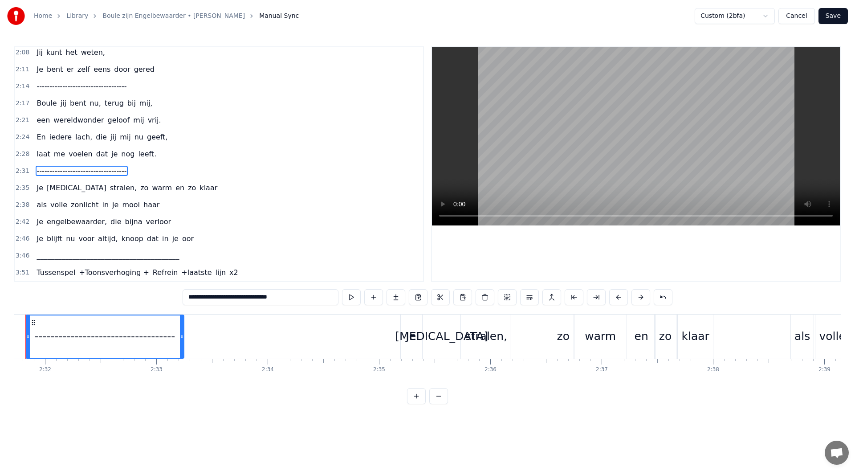
scroll to position [0, 16858]
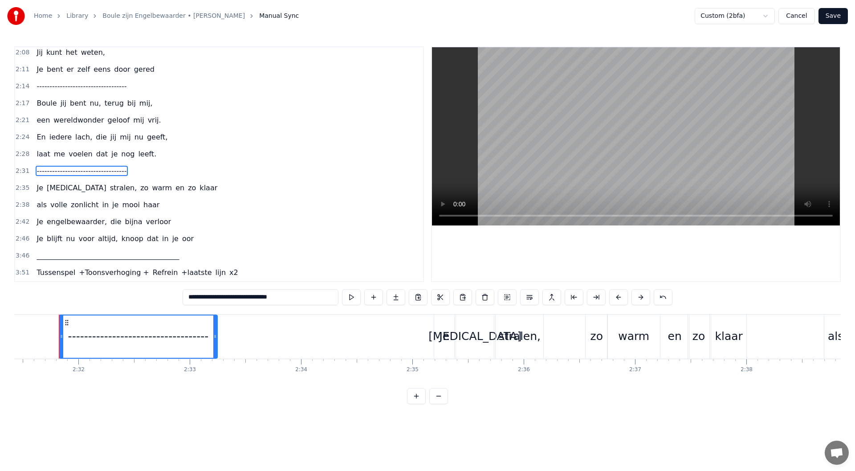
click at [143, 337] on div "-----------------------------------" at bounding box center [138, 336] width 141 height 17
click at [143, 175] on div "2:31 -----------------------------------" at bounding box center [219, 171] width 408 height 17
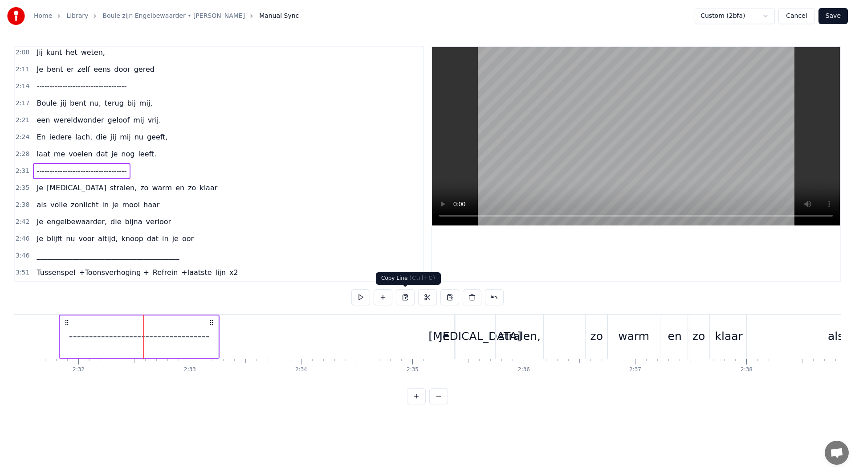
click at [404, 298] on button at bounding box center [405, 297] width 19 height 16
click at [165, 259] on div "3:46 ________________________________________" at bounding box center [219, 255] width 408 height 17
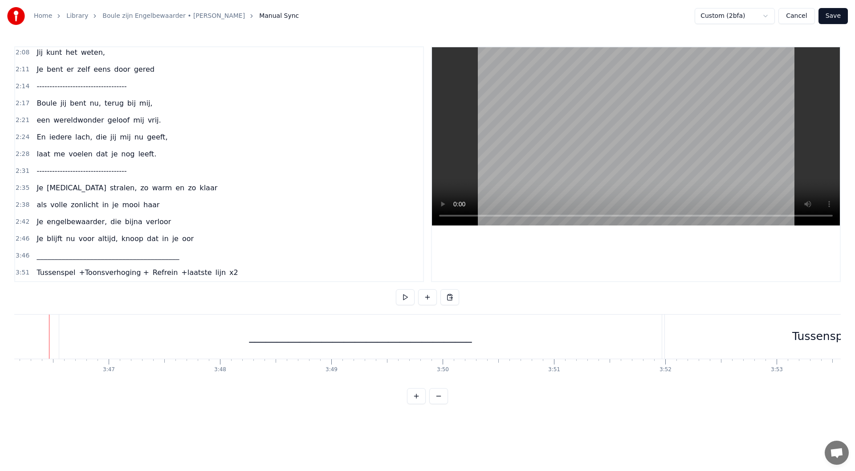
scroll to position [0, 25168]
click at [84, 357] on div "Paste Line Ctrl+V" at bounding box center [118, 357] width 110 height 14
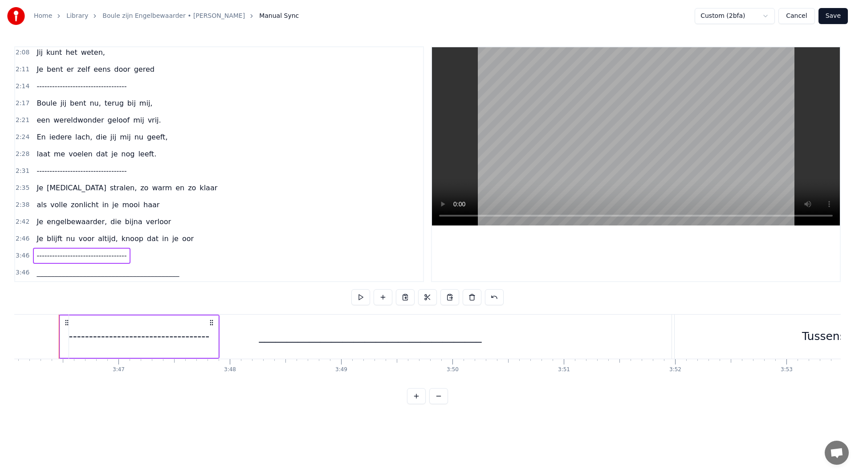
click at [241, 332] on div "________________________________________" at bounding box center [370, 336] width 603 height 44
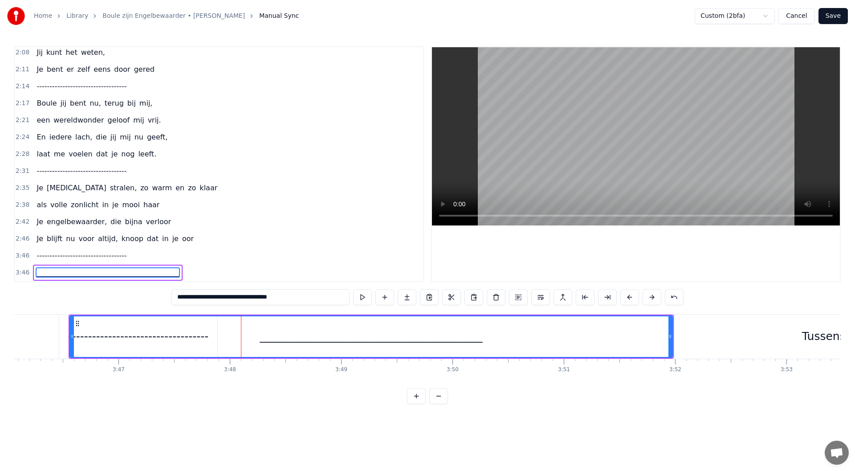
scroll to position [578, 0]
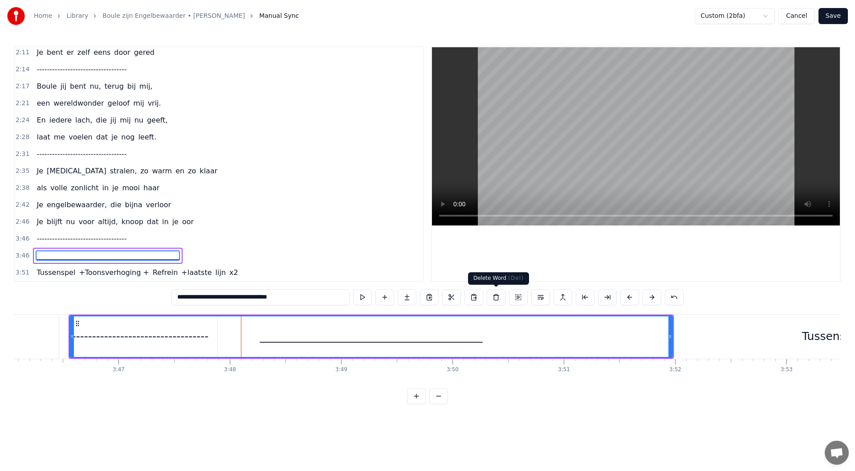
click at [495, 297] on button at bounding box center [496, 297] width 19 height 16
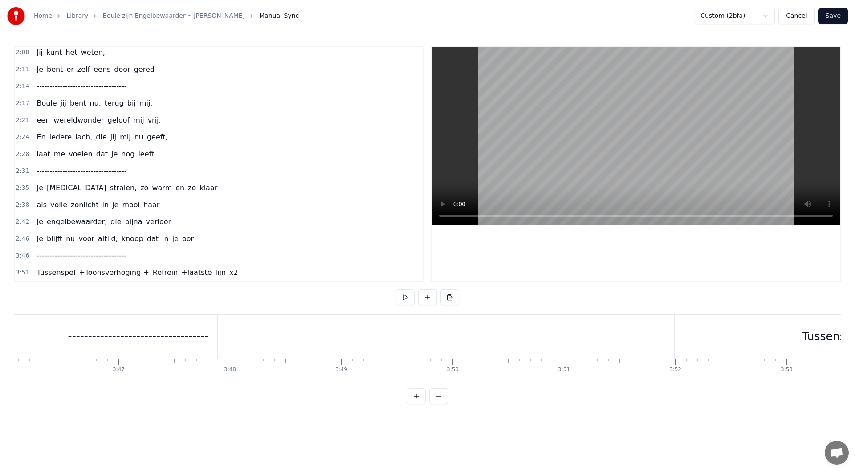
scroll to position [0, 24444]
click at [823, 326] on div "-----------------------------------" at bounding box center [861, 336] width 158 height 44
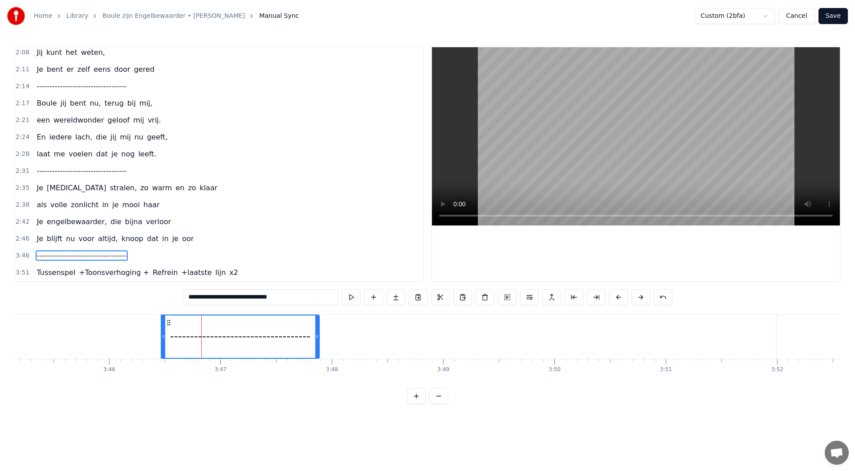
scroll to position [0, 25208]
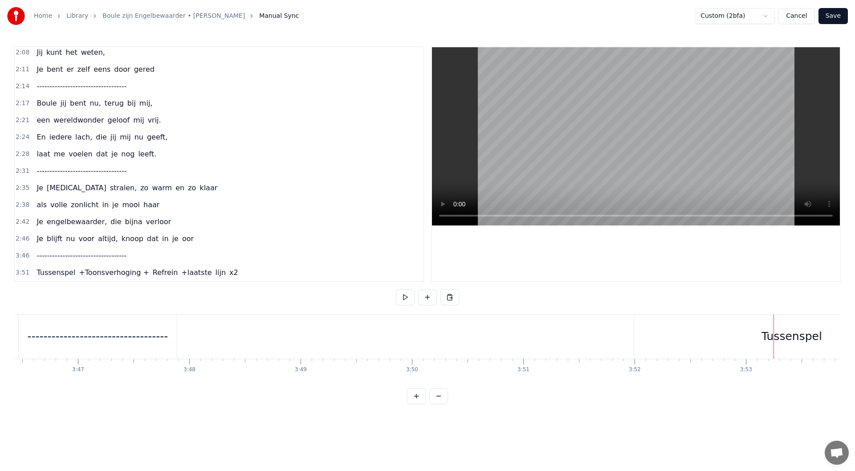
scroll to position [0, 24485]
click at [769, 322] on div "-----------------------------------" at bounding box center [821, 336] width 158 height 44
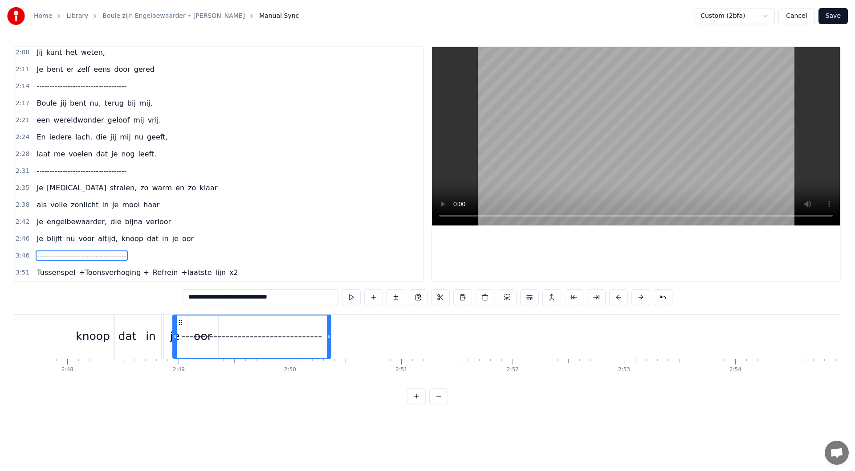
scroll to position [0, 18649]
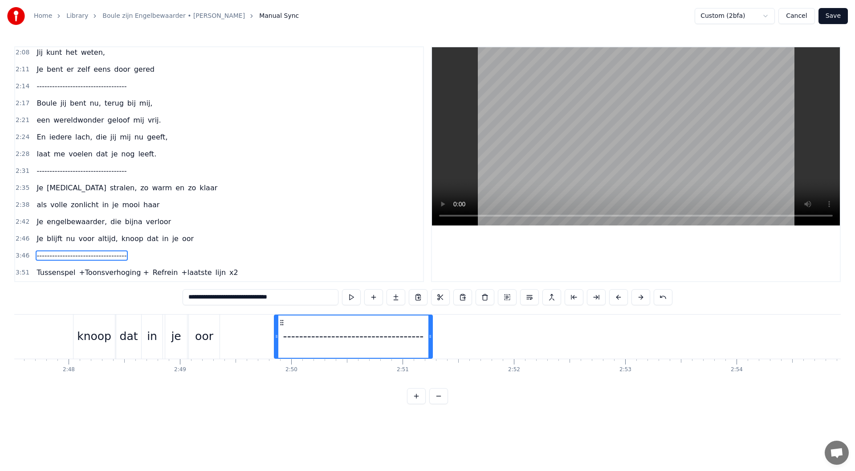
drag, startPoint x: 751, startPoint y: 322, endPoint x: 283, endPoint y: 352, distance: 468.5
click at [283, 352] on div "-----------------------------------" at bounding box center [353, 336] width 157 height 42
click at [193, 242] on div "2:46 Je blijft nu voor altijd, knoop dat in je oor" at bounding box center [219, 238] width 408 height 17
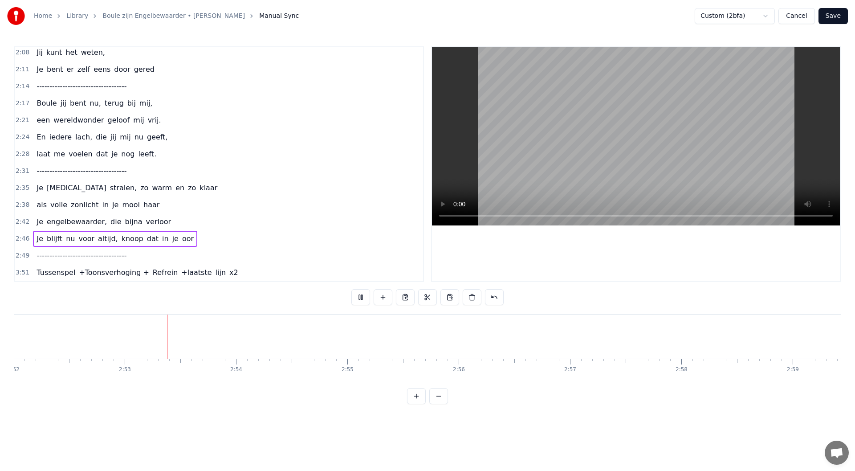
scroll to position [0, 19180]
click at [360, 294] on button at bounding box center [360, 297] width 19 height 16
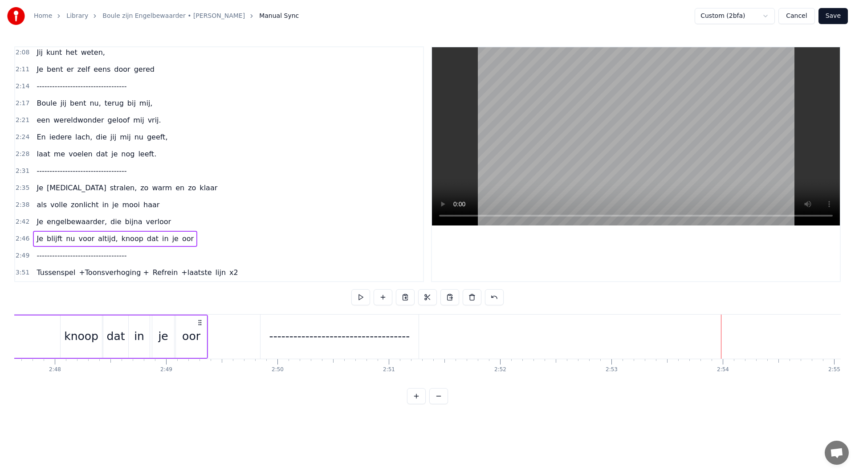
scroll to position [0, 18631]
click at [189, 235] on div "2:46 Je blijft nu voor altijd, knoop dat in je oor" at bounding box center [219, 238] width 408 height 17
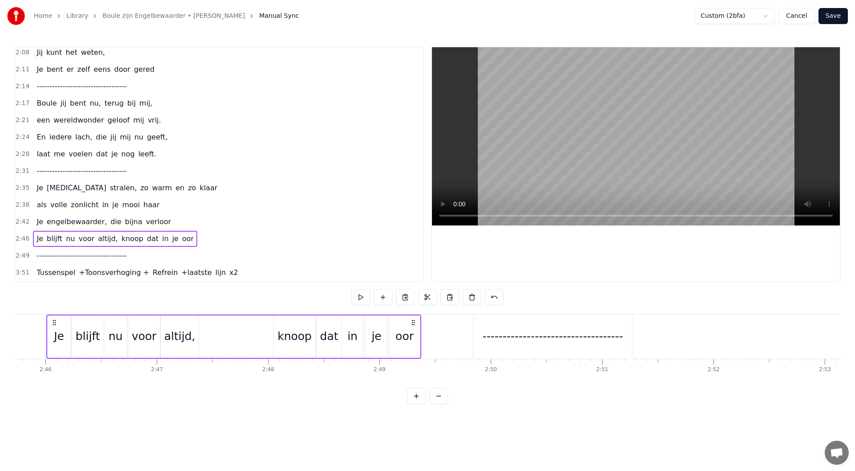
scroll to position [0, 18437]
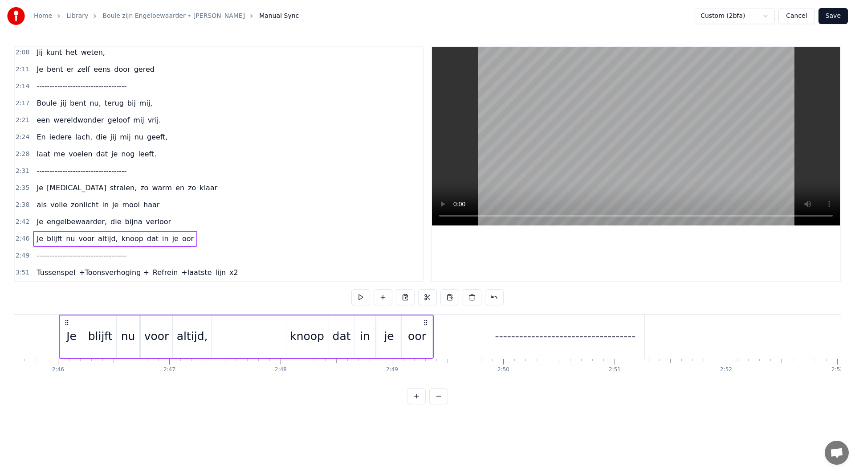
click at [200, 237] on div "2:46 Je blijft nu voor altijd, knoop dat in je oor" at bounding box center [219, 238] width 408 height 17
click at [200, 241] on div "2:46 Je blijft nu voor altijd, knoop dat in je oor" at bounding box center [219, 238] width 408 height 17
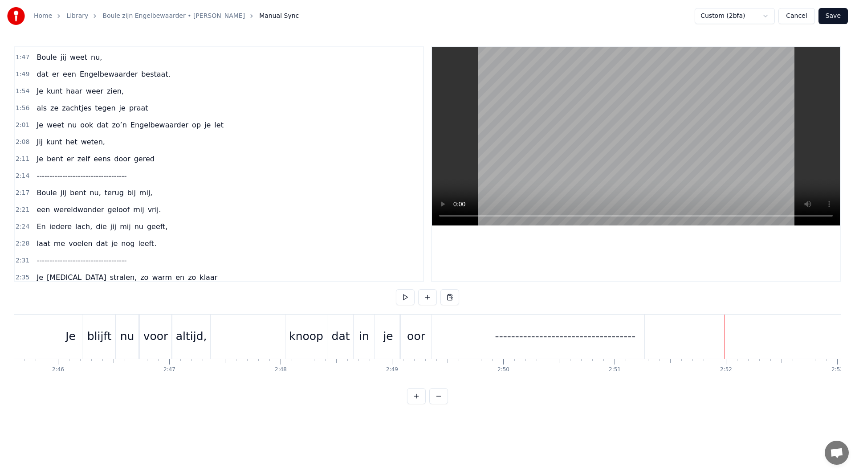
scroll to position [458, 0]
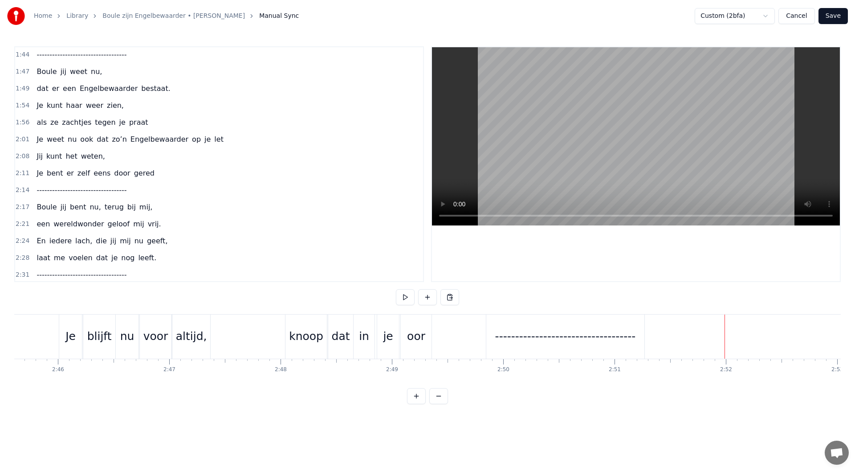
click at [136, 74] on div "1:47 Boule jij weet nu," at bounding box center [219, 71] width 408 height 17
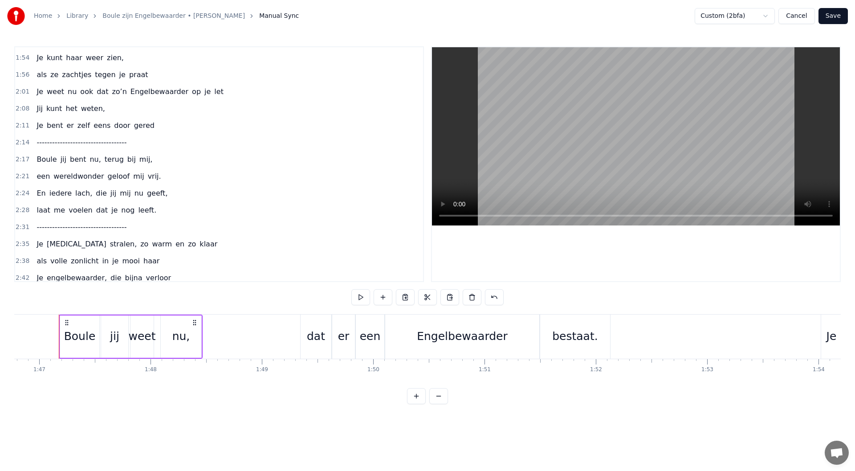
scroll to position [532, 0]
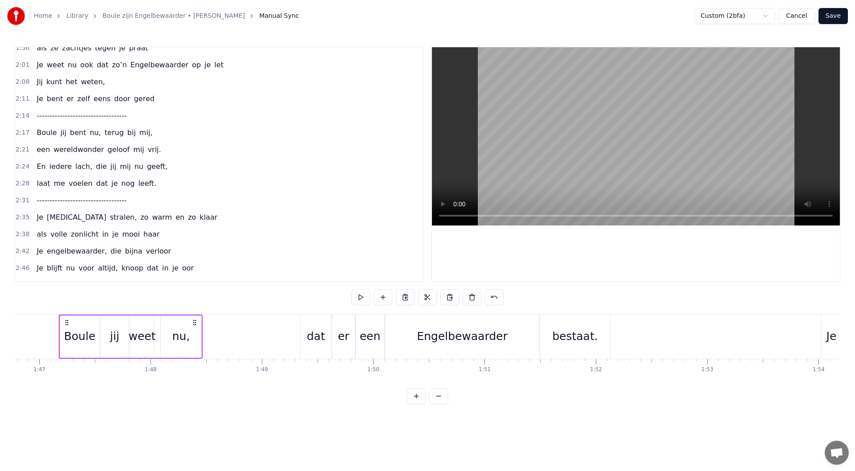
click at [202, 269] on div "2:46 Je blijft nu voor altijd, knoop dat in je oor" at bounding box center [219, 268] width 408 height 17
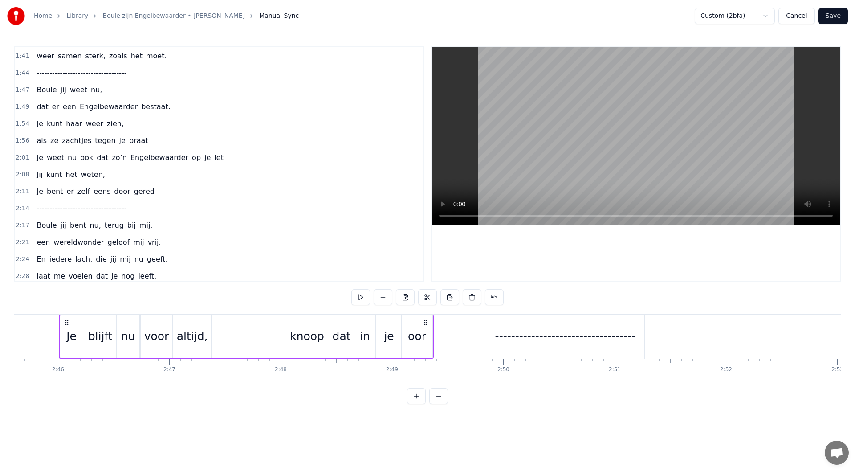
scroll to position [399, 0]
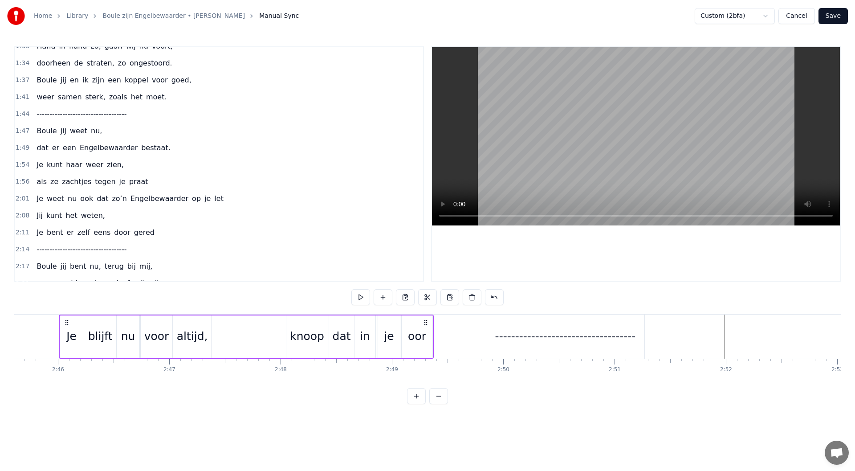
click at [107, 131] on div "1:47 Boule jij weet nu," at bounding box center [219, 130] width 408 height 17
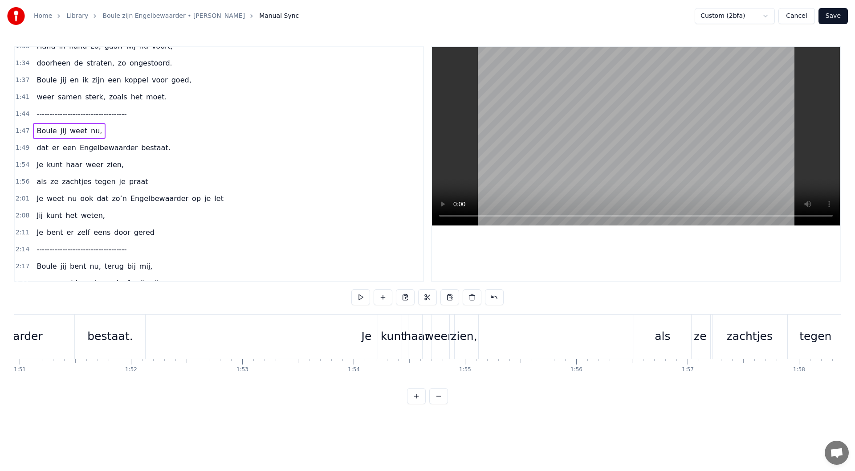
scroll to position [0, 11887]
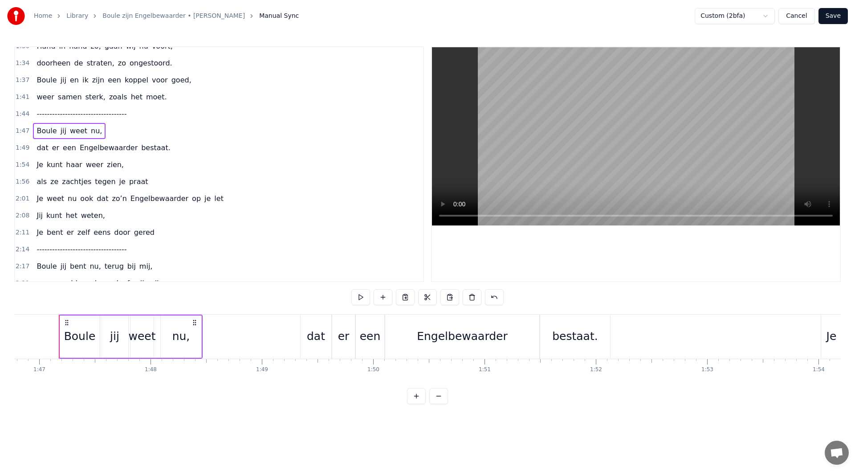
click at [166, 149] on div "1:49 dat er een Engelbewaarder bestaat." at bounding box center [219, 147] width 408 height 17
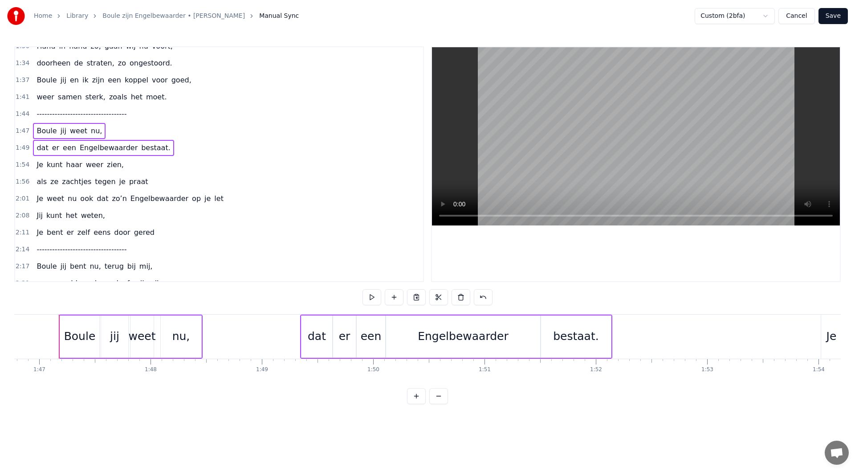
click at [146, 163] on div "1:54 Je kunt haar weer zien," at bounding box center [219, 164] width 408 height 17
click at [145, 181] on div "1:56 als ze zachtjes tegen je praat" at bounding box center [219, 181] width 408 height 17
click at [216, 200] on div "2:01 Je weet nu ook dat zo’n Engelbewaarder op je let" at bounding box center [219, 198] width 408 height 17
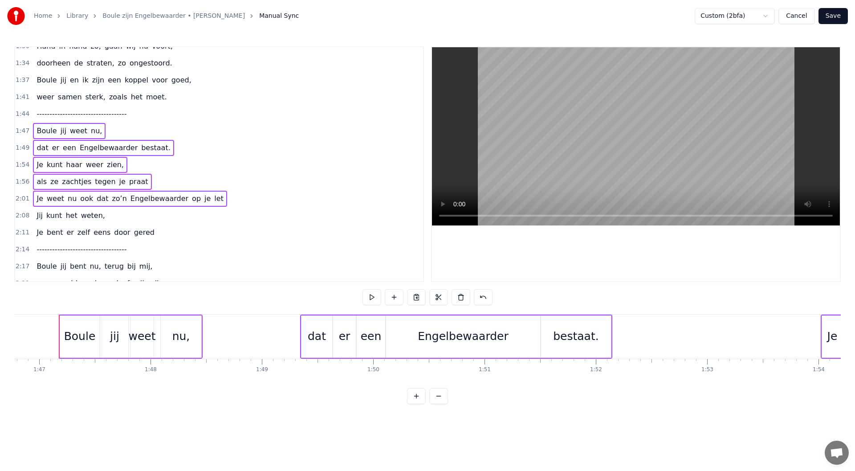
click at [133, 216] on div "2:08 Jij kunt het weten," at bounding box center [219, 215] width 408 height 17
click at [155, 235] on div "2:11 Je bent er zelf eens door gered" at bounding box center [219, 232] width 408 height 17
click at [418, 296] on button at bounding box center [416, 297] width 19 height 16
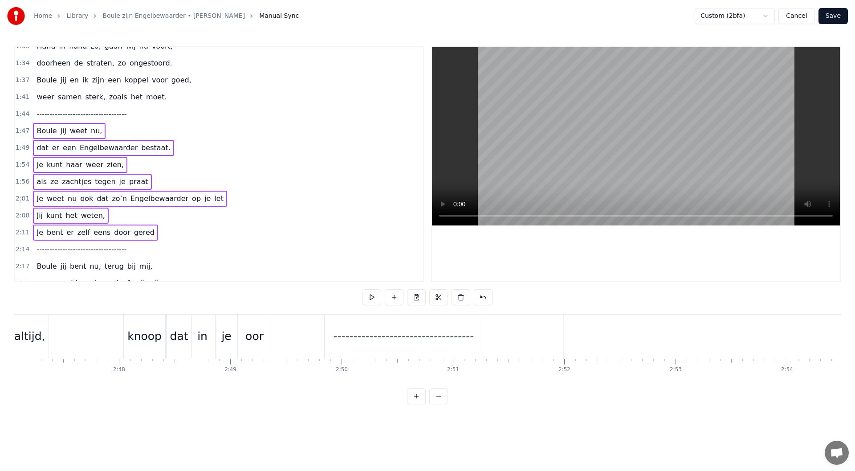
scroll to position [0, 18647]
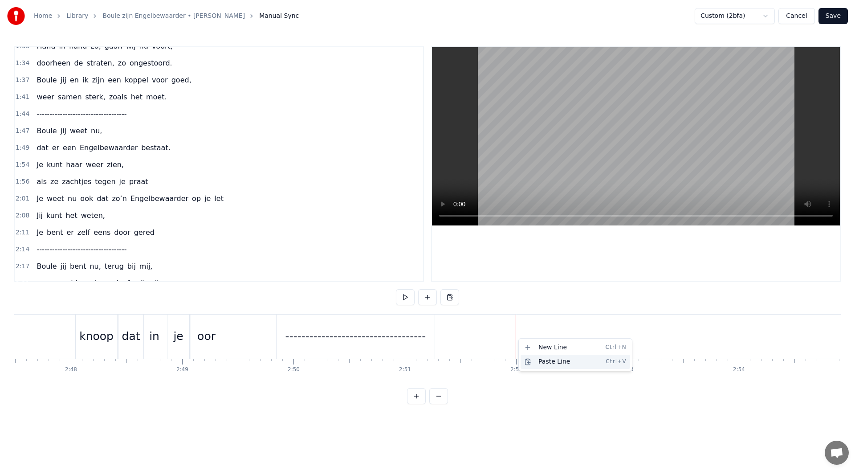
click at [546, 366] on div "Paste Line Ctrl+V" at bounding box center [576, 361] width 110 height 14
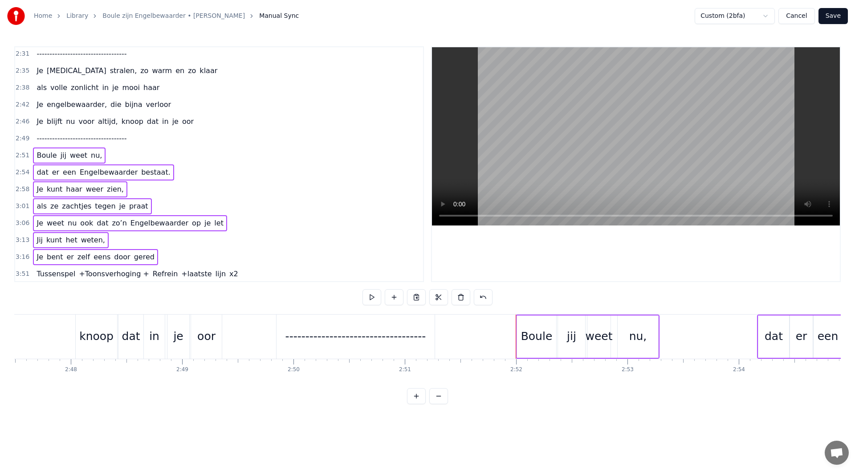
scroll to position [680, 0]
click at [195, 122] on div "2:46 Je blijft nu voor altijd, knoop dat in je oor" at bounding box center [219, 120] width 408 height 17
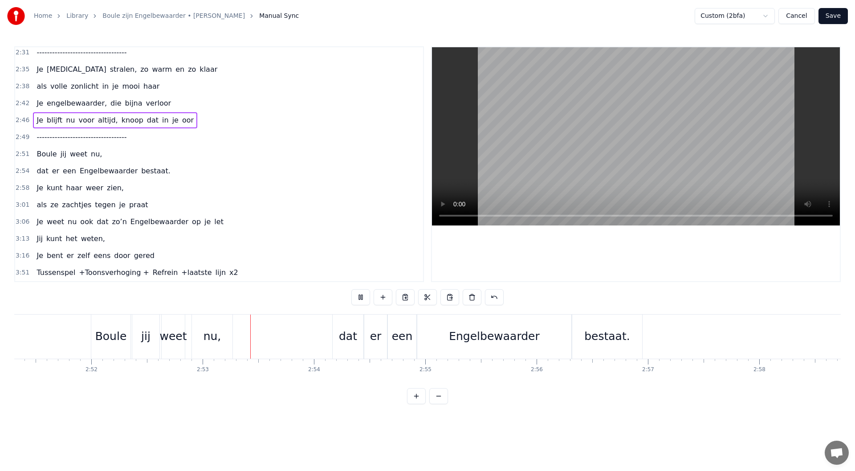
scroll to position [0, 19180]
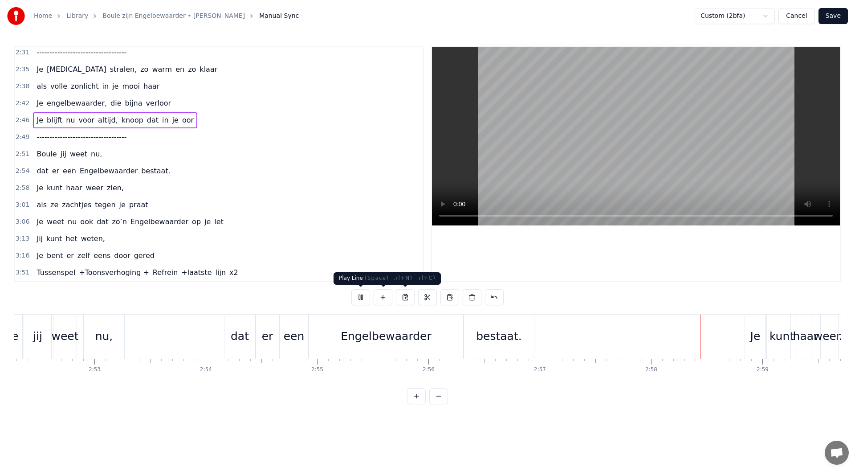
click at [365, 297] on button at bounding box center [360, 297] width 19 height 16
click at [190, 118] on div "2:46 Je blijft nu voor altijd, knoop dat in je oor" at bounding box center [219, 120] width 408 height 17
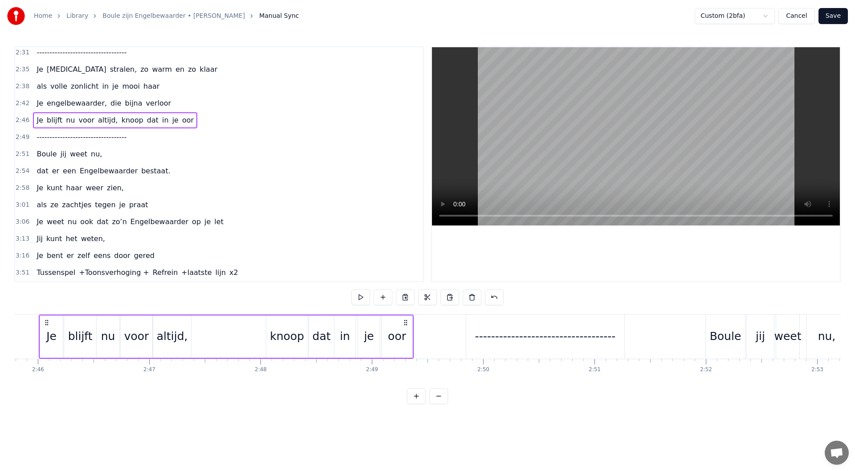
scroll to position [0, 18437]
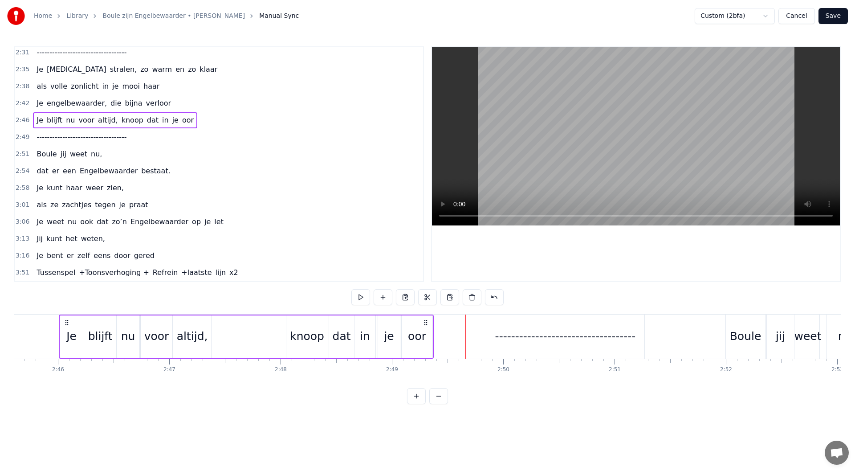
click at [193, 120] on div "2:46 Je blijft nu voor altijd, knoop dat in je oor" at bounding box center [219, 120] width 408 height 17
click at [297, 333] on div "knoop" at bounding box center [307, 336] width 34 height 17
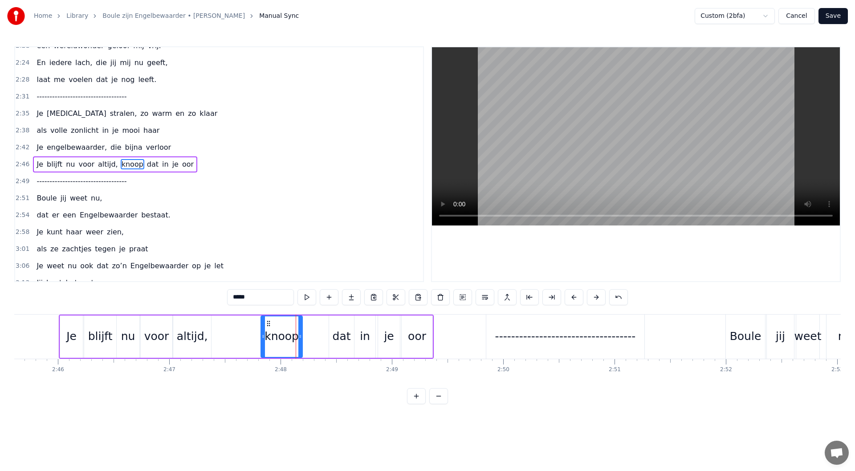
drag, startPoint x: 295, startPoint y: 323, endPoint x: 269, endPoint y: 323, distance: 25.4
click at [269, 323] on circle at bounding box center [269, 323] width 0 height 0
click at [334, 330] on div "dat" at bounding box center [342, 336] width 18 height 17
drag, startPoint x: 337, startPoint y: 323, endPoint x: 309, endPoint y: 324, distance: 27.2
click at [309, 324] on icon at bounding box center [309, 323] width 7 height 7
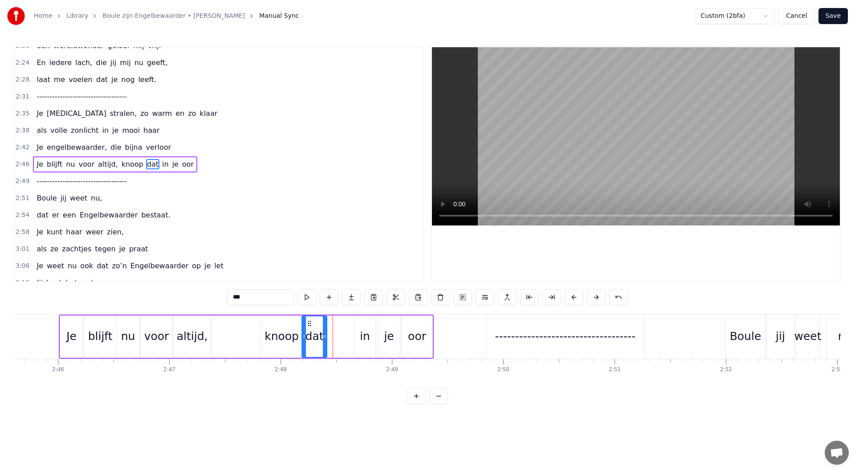
click at [329, 324] on div "dat" at bounding box center [342, 336] width 26 height 42
click at [274, 327] on div "knoop" at bounding box center [281, 336] width 41 height 42
type input "*****"
click at [265, 323] on circle at bounding box center [265, 323] width 0 height 0
click at [345, 330] on div "Je blijft nu voor altijd, knoop dat in je oor" at bounding box center [246, 336] width 375 height 44
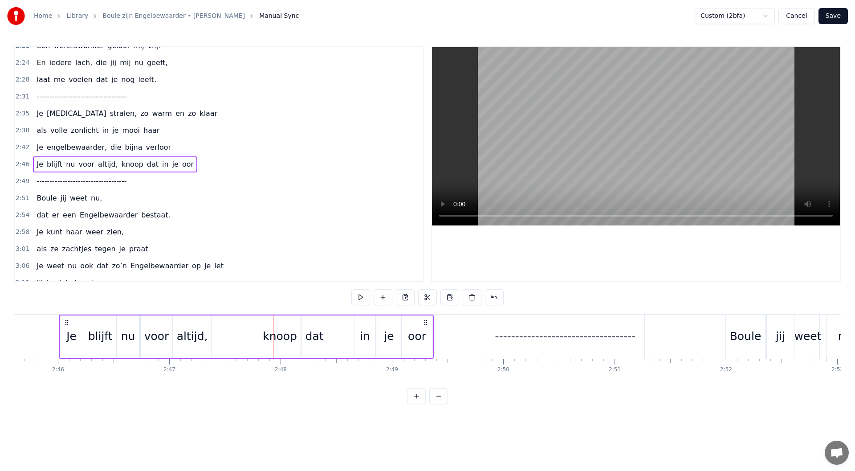
click at [366, 333] on div "in" at bounding box center [365, 336] width 10 height 17
drag, startPoint x: 362, startPoint y: 322, endPoint x: 368, endPoint y: 324, distance: 5.9
click at [336, 322] on icon at bounding box center [336, 323] width 7 height 7
click at [385, 324] on div "je" at bounding box center [389, 336] width 22 height 42
type input "**"
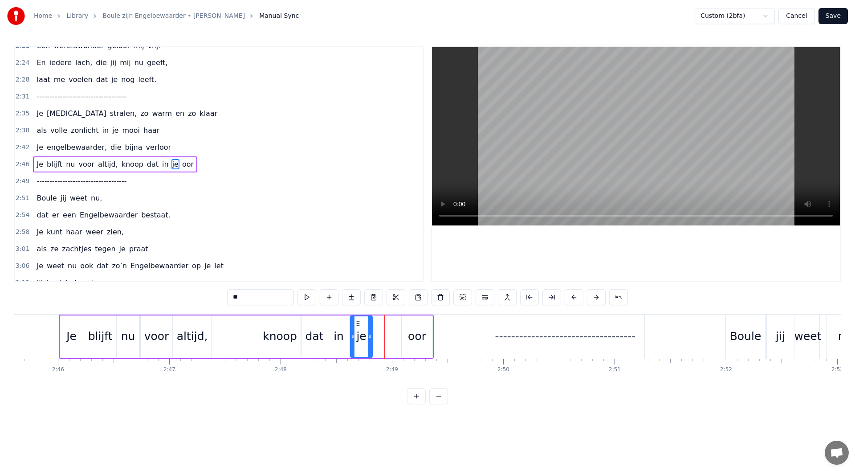
drag, startPoint x: 387, startPoint y: 322, endPoint x: 359, endPoint y: 322, distance: 27.6
click at [359, 322] on icon at bounding box center [357, 323] width 7 height 7
click at [397, 324] on div "Je blijft nu voor altijd, knoop dat in je oor" at bounding box center [246, 336] width 375 height 44
click at [412, 325] on div "oor" at bounding box center [417, 336] width 31 height 42
drag, startPoint x: 410, startPoint y: 322, endPoint x: 383, endPoint y: 325, distance: 27.7
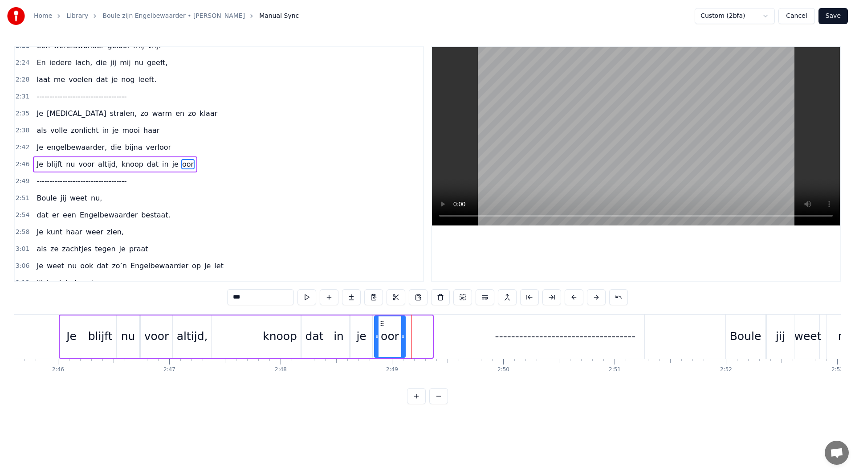
click at [383, 325] on icon at bounding box center [382, 323] width 7 height 7
click at [203, 173] on div "2:49 -----------------------------------" at bounding box center [219, 181] width 408 height 17
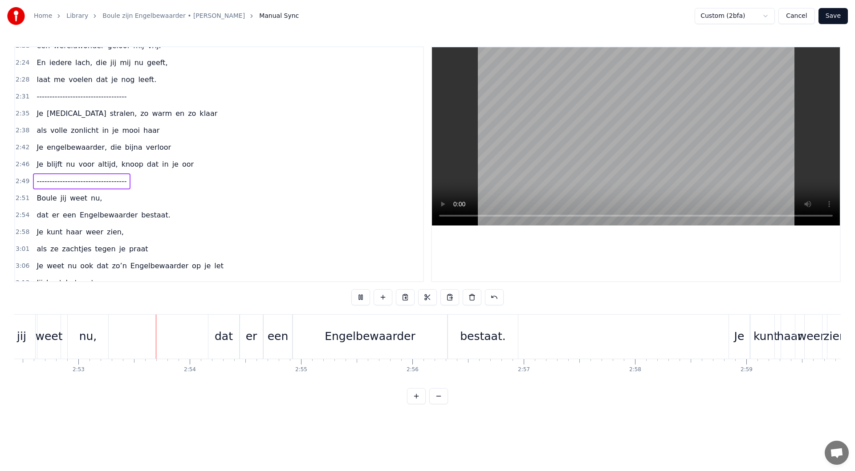
scroll to position [0, 19197]
click at [199, 167] on div "2:46 Je blijft nu voor altijd, knoop dat in je oor" at bounding box center [219, 164] width 408 height 17
click at [200, 167] on div "2:46 Je blijft nu voor altijd, knoop dat in je oor" at bounding box center [219, 164] width 408 height 17
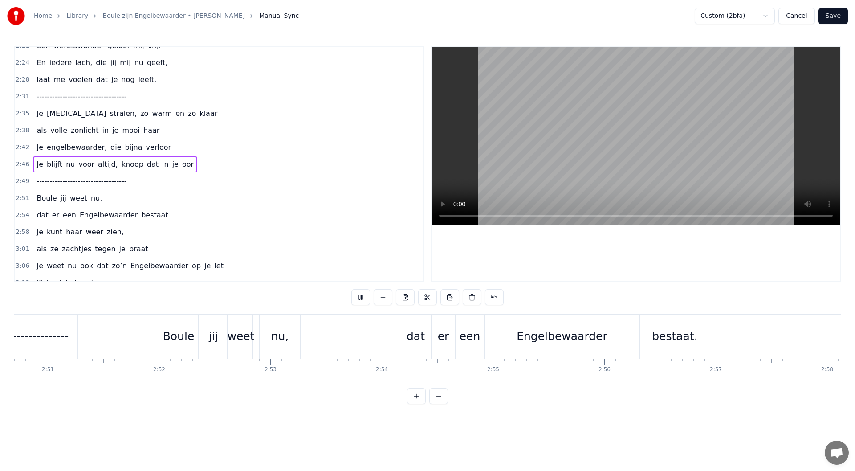
scroll to position [0, 19185]
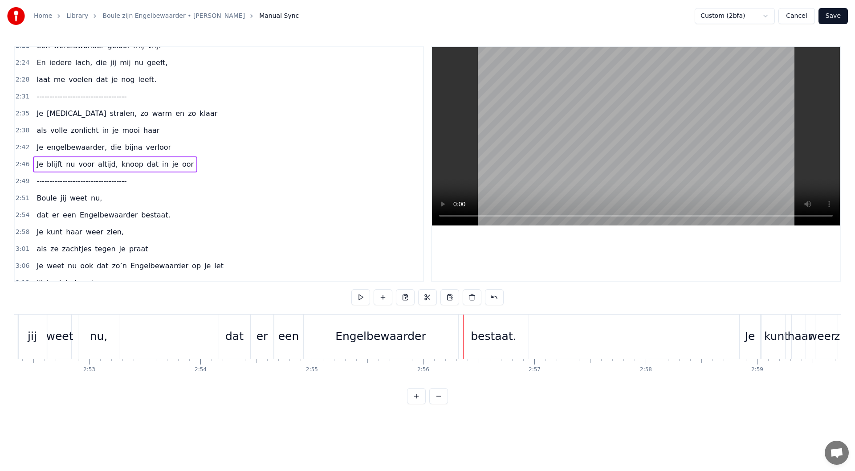
click at [151, 180] on div "2:49 -----------------------------------" at bounding box center [219, 181] width 408 height 17
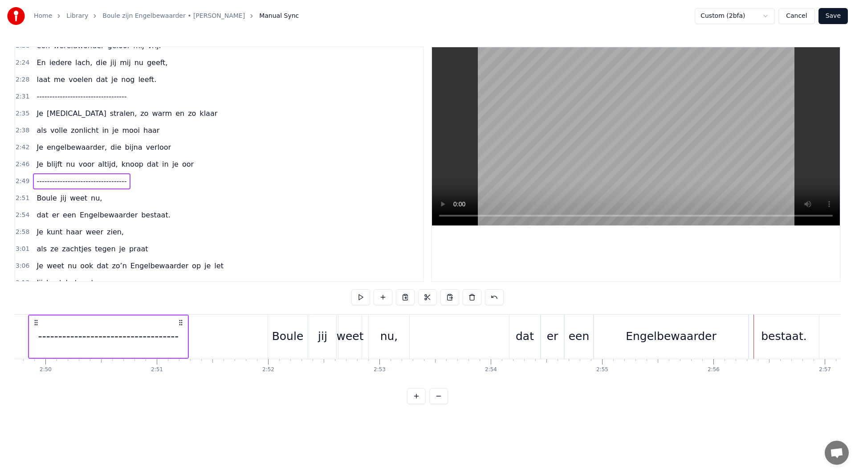
scroll to position [0, 18864]
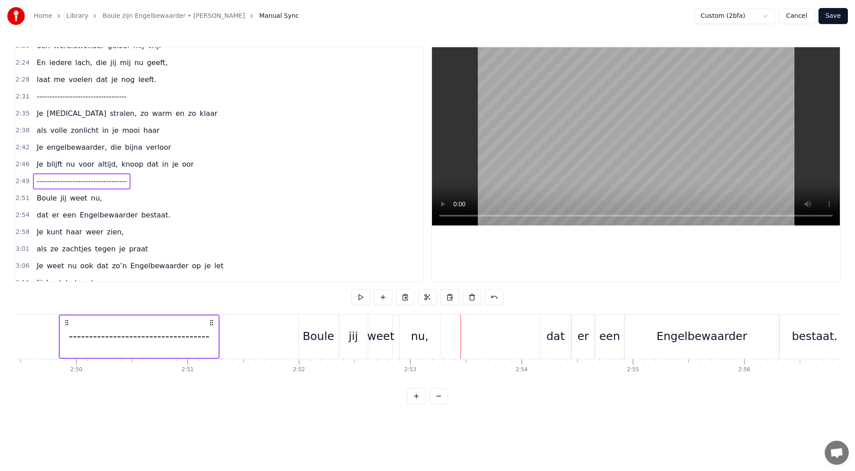
click at [184, 165] on div "2:46 Je blijft nu voor altijd, knoop dat in je oor" at bounding box center [219, 164] width 408 height 17
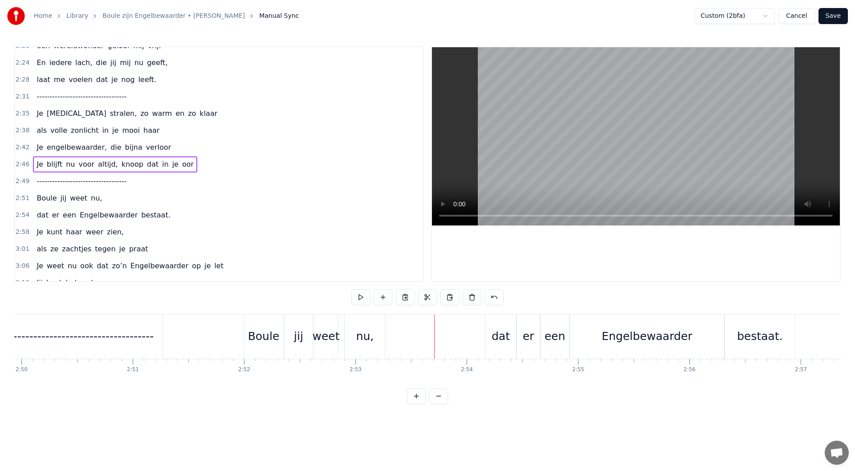
scroll to position [0, 18855]
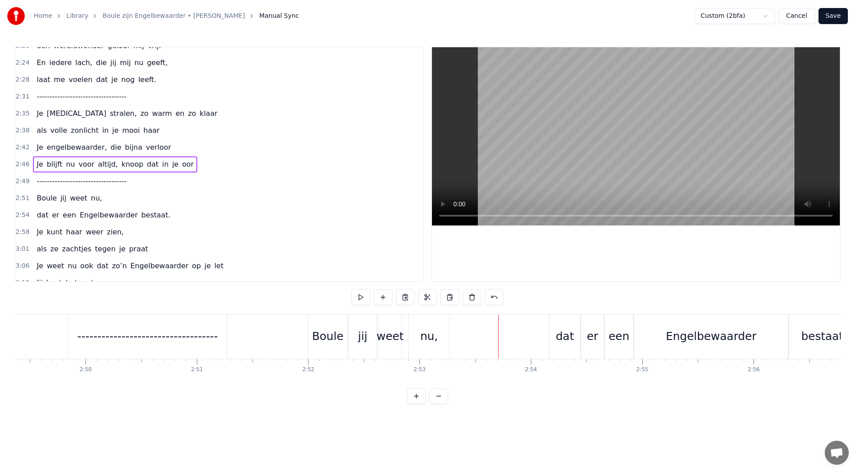
click at [340, 329] on div "Boule" at bounding box center [328, 336] width 32 height 17
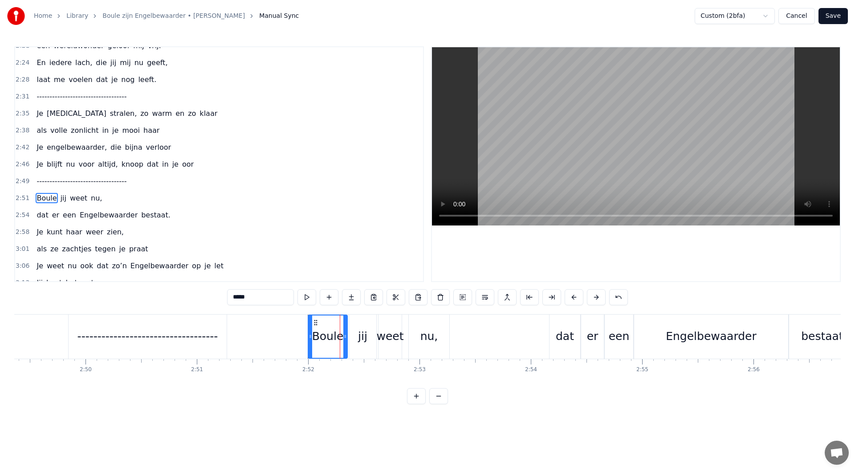
scroll to position [670, 0]
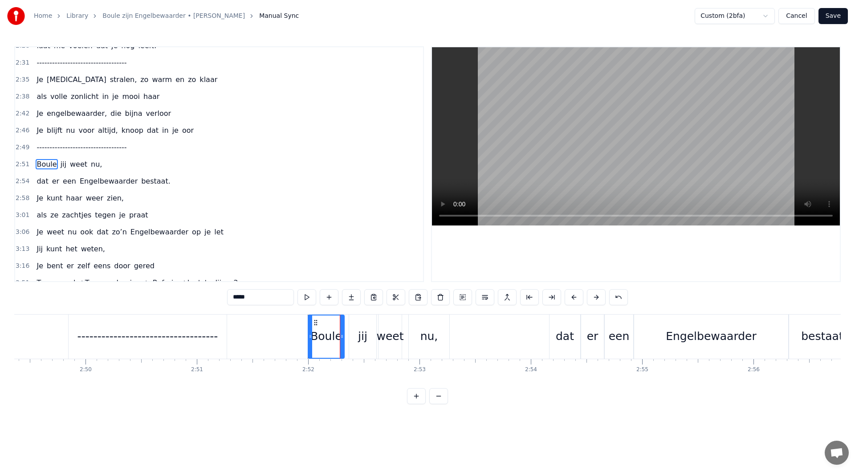
drag, startPoint x: 345, startPoint y: 335, endPoint x: 358, endPoint y: 335, distance: 12.9
click at [342, 335] on circle at bounding box center [342, 335] width 0 height 0
click at [358, 335] on div "jij" at bounding box center [362, 336] width 27 height 44
drag, startPoint x: 373, startPoint y: 337, endPoint x: 366, endPoint y: 337, distance: 6.7
click at [366, 337] on icon at bounding box center [368, 336] width 4 height 7
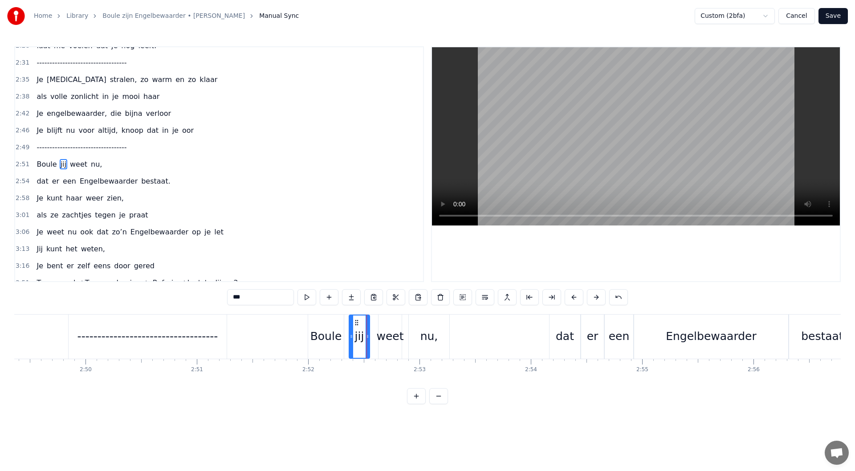
click at [385, 336] on div "weet" at bounding box center [389, 336] width 27 height 17
type input "****"
drag, startPoint x: 399, startPoint y: 335, endPoint x: 385, endPoint y: 335, distance: 13.4
click at [423, 336] on div "nu," at bounding box center [429, 336] width 18 height 17
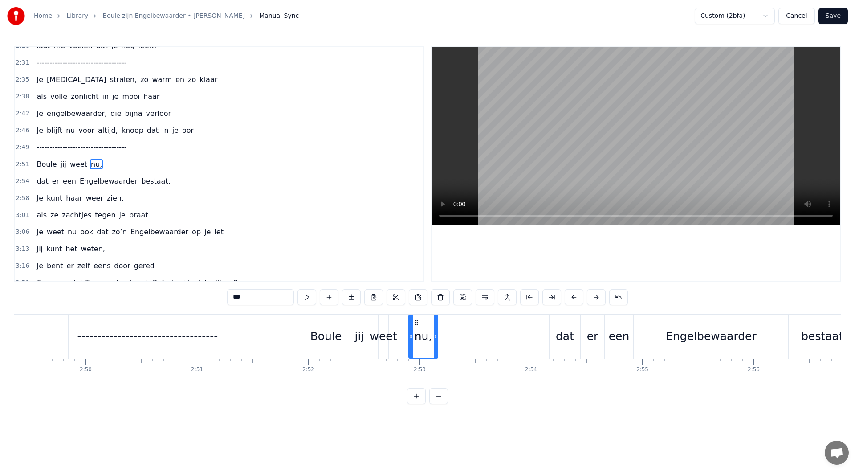
drag, startPoint x: 445, startPoint y: 335, endPoint x: 415, endPoint y: 326, distance: 31.3
click at [434, 335] on icon at bounding box center [436, 336] width 4 height 7
drag, startPoint x: 412, startPoint y: 324, endPoint x: 403, endPoint y: 324, distance: 8.5
click at [403, 324] on icon at bounding box center [404, 322] width 7 height 7
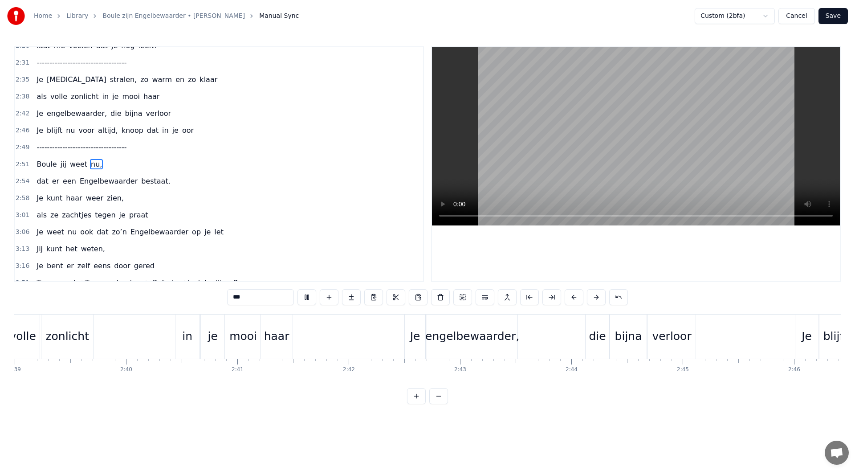
scroll to position [0, 17560]
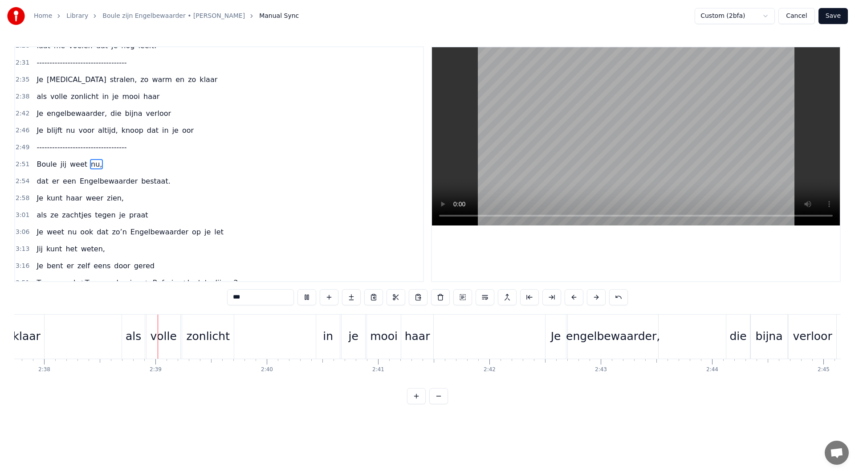
click at [183, 132] on div "2:46 Je blijft nu voor altijd, knoop dat in je oor" at bounding box center [219, 130] width 408 height 17
click at [187, 123] on div "2:46 Je blijft nu voor altijd, knoop dat in je oor" at bounding box center [219, 130] width 408 height 17
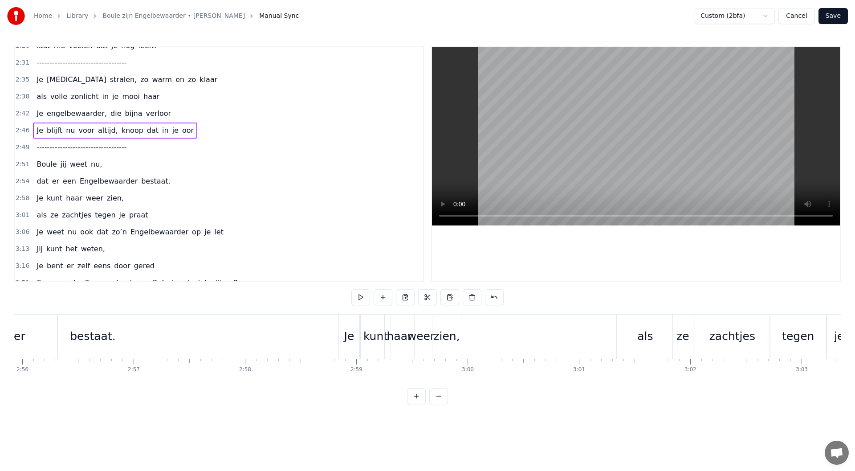
scroll to position [0, 19499]
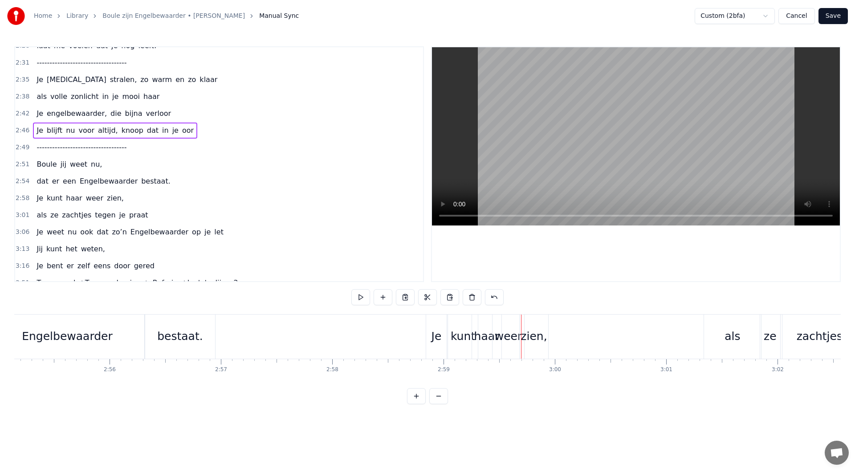
click at [190, 130] on div "2:46 Je blijft nu voor altijd, knoop dat in je oor" at bounding box center [219, 130] width 408 height 17
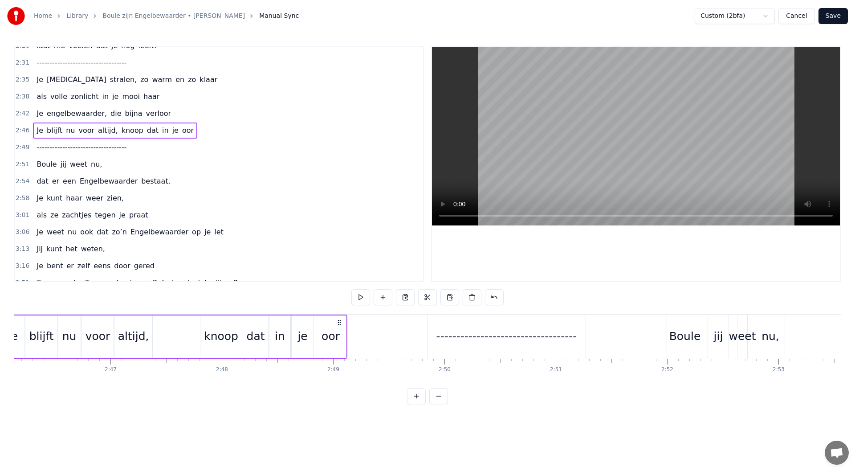
scroll to position [0, 18437]
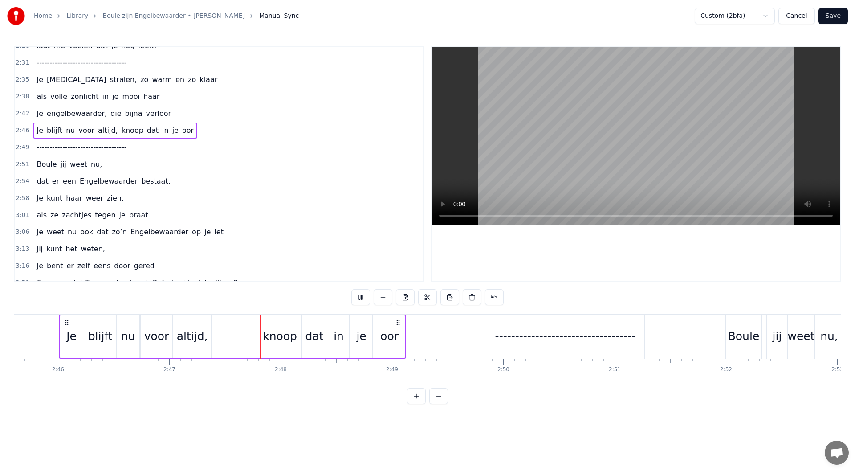
click at [204, 131] on div "2:46 Je blijft nu voor altijd, knoop dat in je oor" at bounding box center [219, 130] width 408 height 17
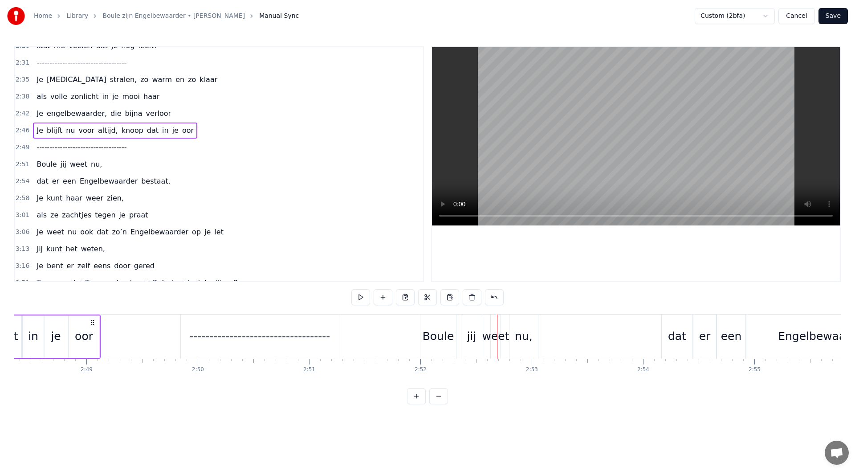
scroll to position [0, 18727]
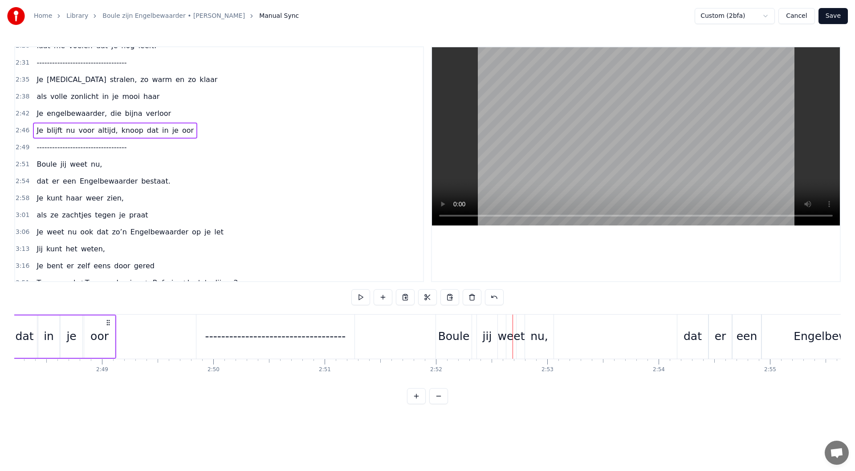
click at [129, 164] on div "2:51 Boule jij weet nu," at bounding box center [219, 164] width 408 height 17
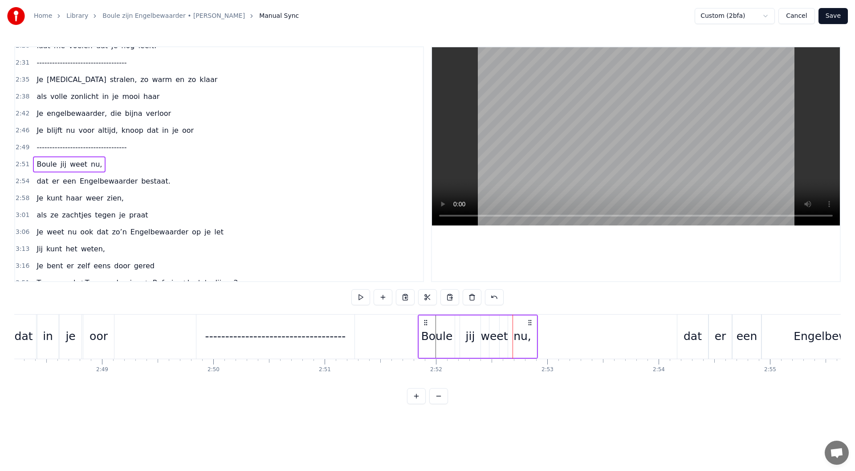
drag, startPoint x: 435, startPoint y: 321, endPoint x: 423, endPoint y: 322, distance: 11.6
click at [423, 322] on icon at bounding box center [425, 322] width 7 height 7
click at [275, 335] on div "-----------------------------------" at bounding box center [275, 336] width 141 height 17
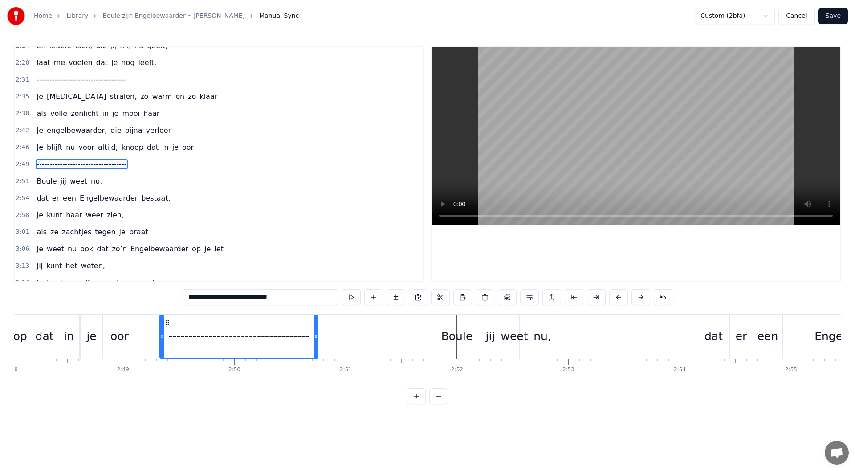
scroll to position [0, 18702]
drag, startPoint x: 206, startPoint y: 322, endPoint x: 187, endPoint y: 327, distance: 19.8
click at [187, 327] on div "-----------------------------------" at bounding box center [256, 336] width 157 height 42
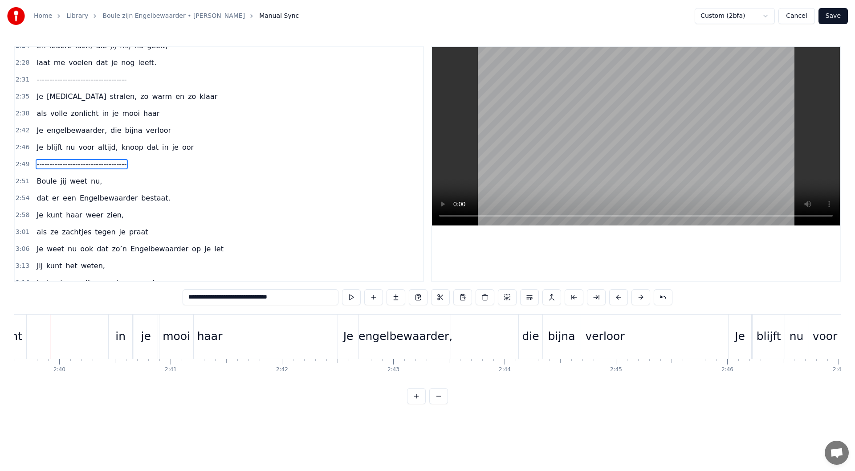
scroll to position [0, 17758]
click at [202, 148] on div "2:46 Je blijft nu voor altijd, knoop dat in je oor" at bounding box center [219, 147] width 408 height 17
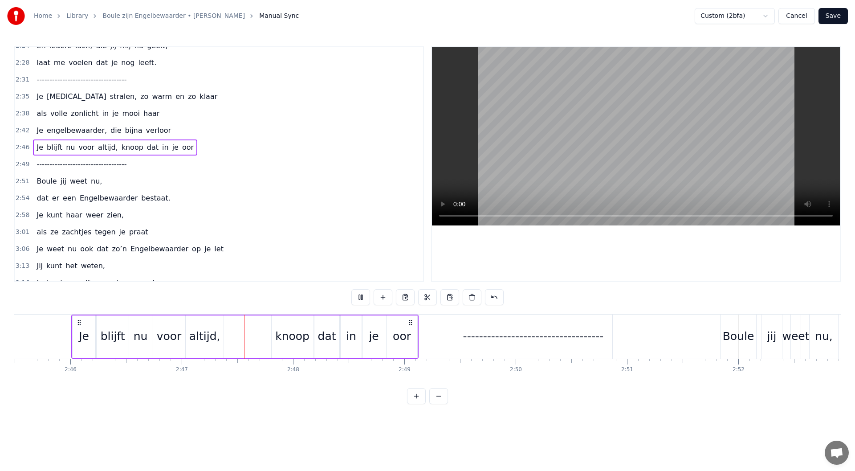
scroll to position [0, 18527]
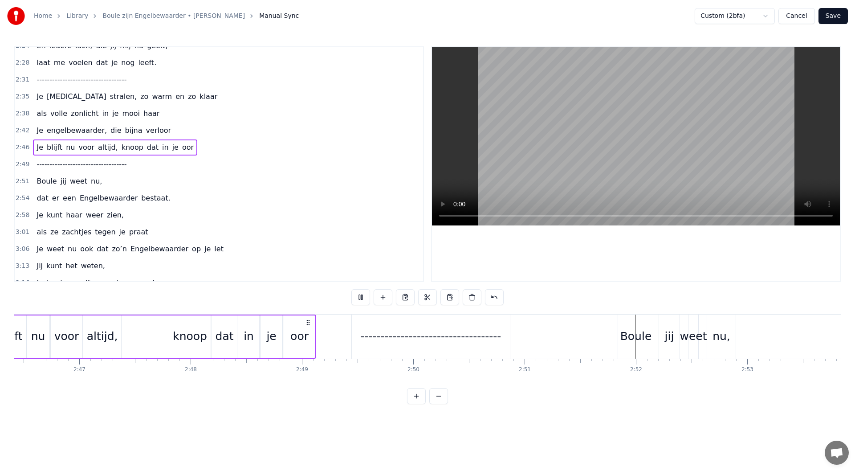
click at [192, 144] on div "2:46 Je blijft nu voor altijd, knoop dat in je oor" at bounding box center [219, 147] width 408 height 17
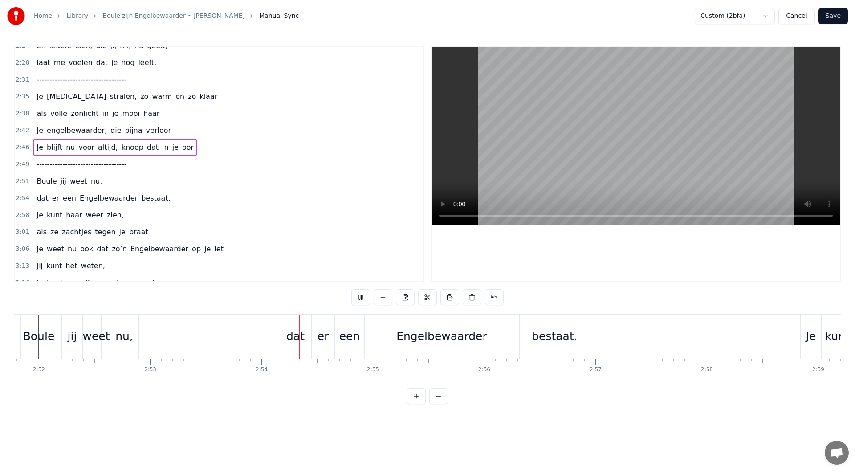
scroll to position [0, 19292]
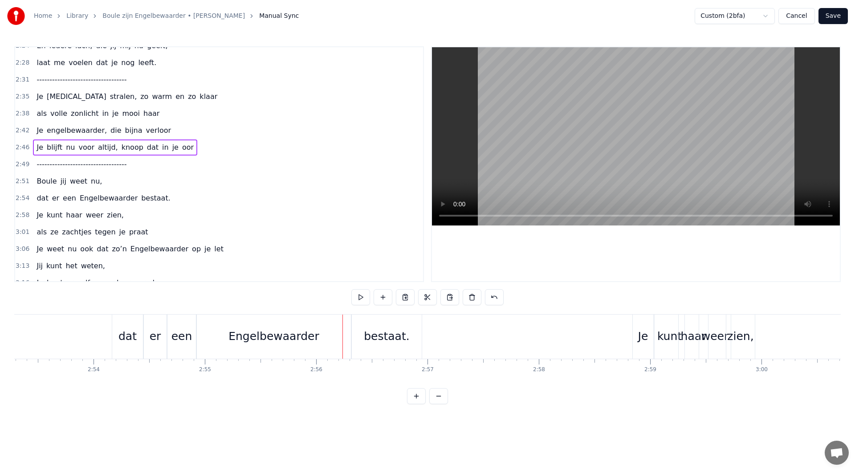
click at [166, 198] on div "2:54 dat er een Engelbewaarder bestaat." at bounding box center [219, 198] width 408 height 17
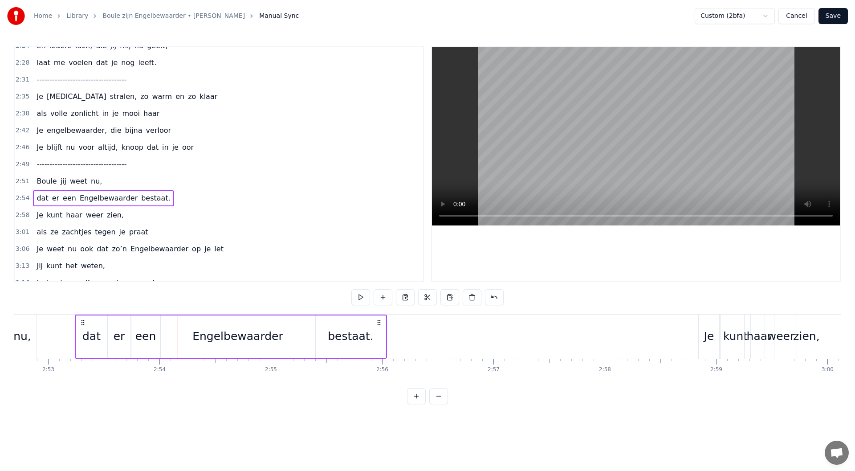
drag, startPoint x: 117, startPoint y: 325, endPoint x: 77, endPoint y: 326, distance: 40.6
click at [77, 326] on div "dat er een Engelbewaarder bestaat." at bounding box center [231, 336] width 312 height 44
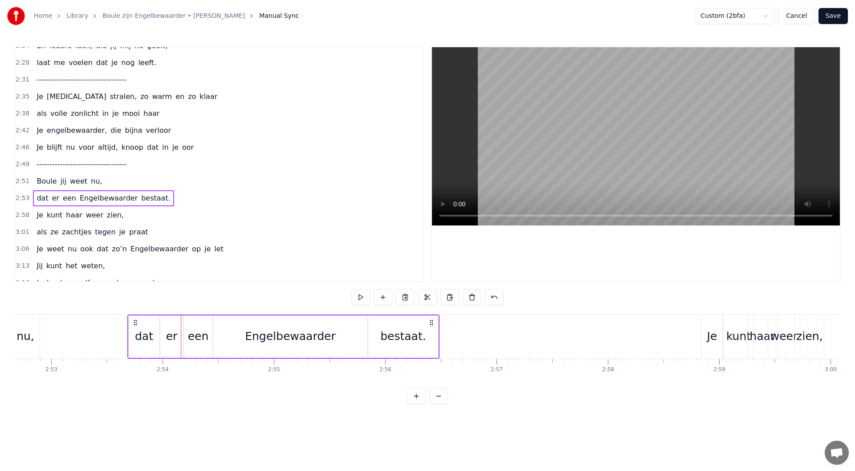
drag, startPoint x: 102, startPoint y: 326, endPoint x: 136, endPoint y: 330, distance: 33.7
click at [136, 330] on div "dat er een Engelbewaarder bestaat." at bounding box center [283, 336] width 312 height 44
click at [127, 181] on div "2:51 Boule jij weet nu," at bounding box center [219, 181] width 408 height 17
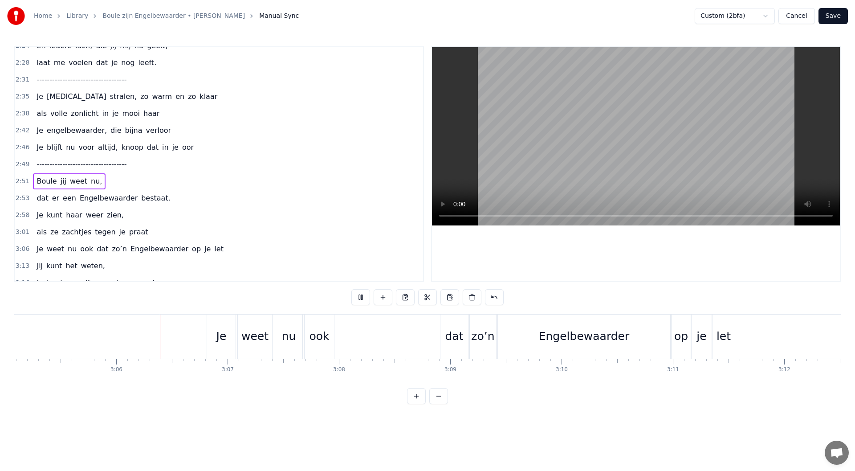
scroll to position [0, 20608]
click at [229, 251] on div "3:06 Je weet nu ook dat zo’n Engelbewaarder op je let" at bounding box center [219, 248] width 408 height 17
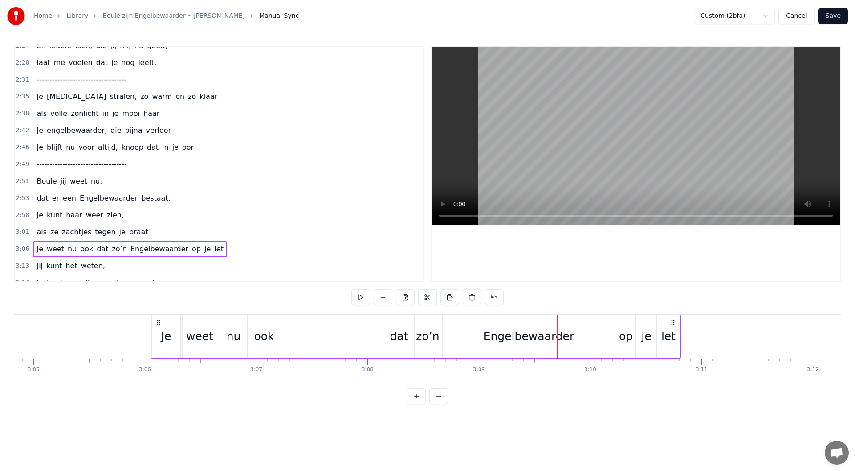
drag, startPoint x: 211, startPoint y: 322, endPoint x: 228, endPoint y: 326, distance: 17.0
click at [155, 323] on icon at bounding box center [158, 322] width 7 height 7
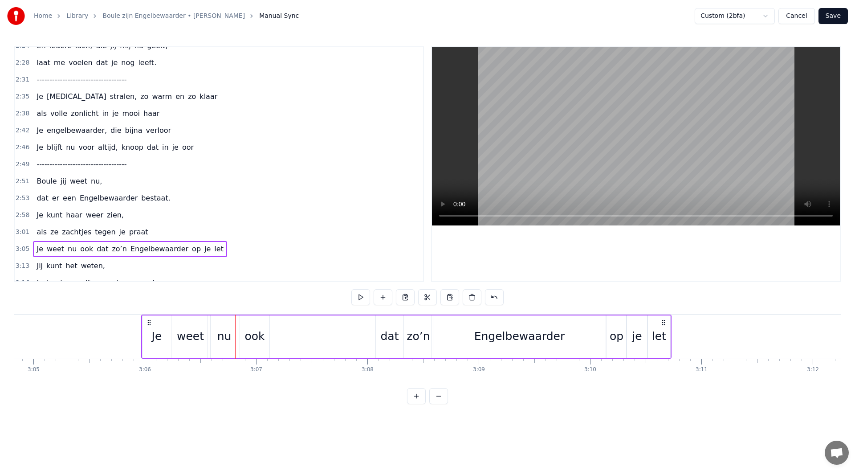
scroll to position [0, 20575]
click at [128, 218] on div "2:58 Je kunt haar weer zien," at bounding box center [219, 215] width 408 height 17
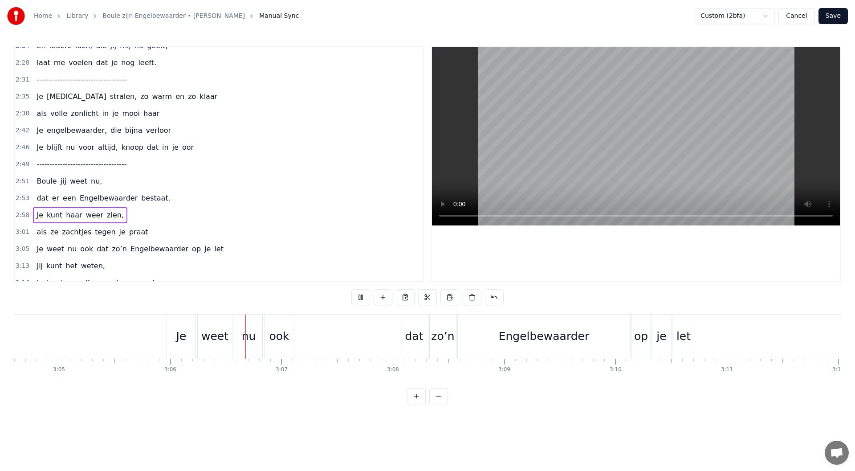
scroll to position [0, 20633]
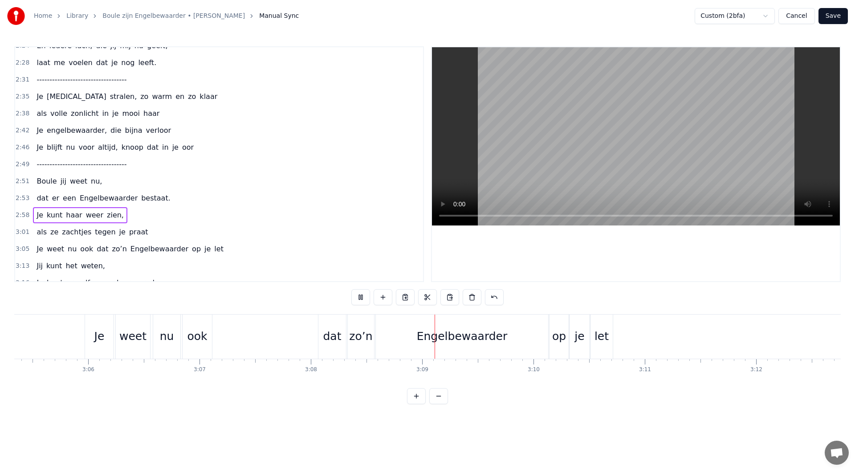
click at [358, 297] on button at bounding box center [360, 297] width 19 height 16
click at [218, 249] on div "3:05 Je weet nu ook dat zo’n Engelbewaarder op je let" at bounding box center [219, 248] width 408 height 17
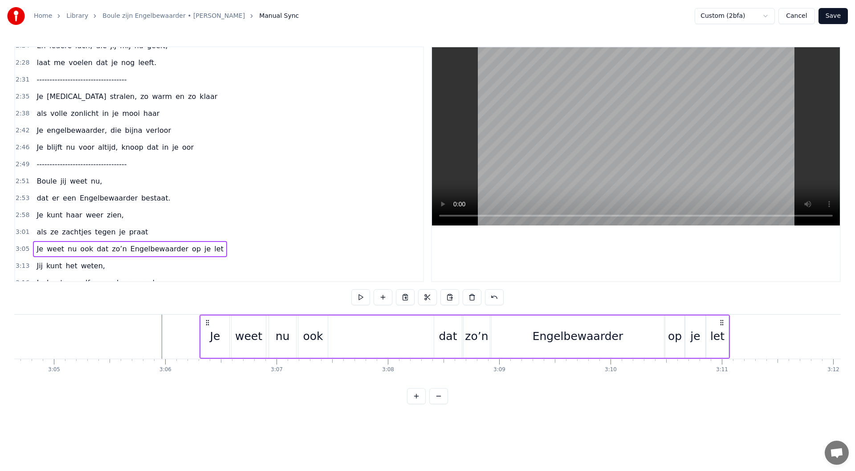
scroll to position [0, 20556]
drag, startPoint x: 96, startPoint y: 320, endPoint x: 201, endPoint y: 337, distance: 106.4
click at [201, 337] on div "Je weet nu ook dat zo’n Engelbewaarder op je let" at bounding box center [455, 336] width 530 height 44
drag, startPoint x: 140, startPoint y: 230, endPoint x: 149, endPoint y: 229, distance: 9.4
click at [140, 230] on div "3:01 als ze zachtjes tegen je praat" at bounding box center [219, 232] width 408 height 17
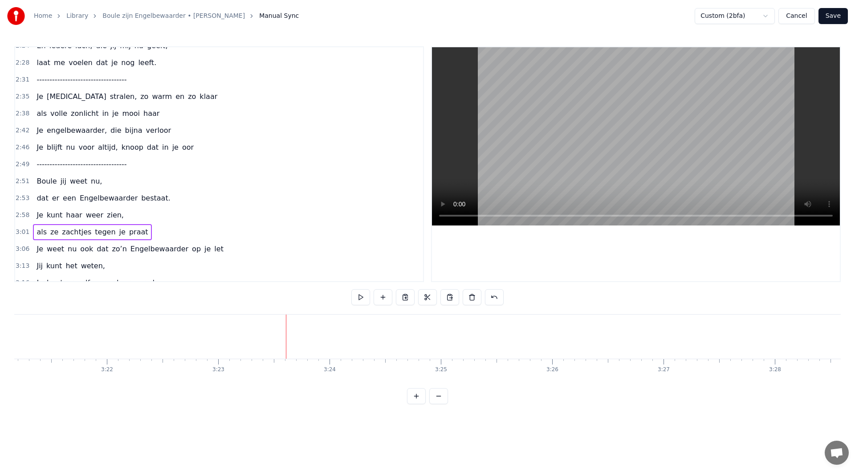
scroll to position [680, 0]
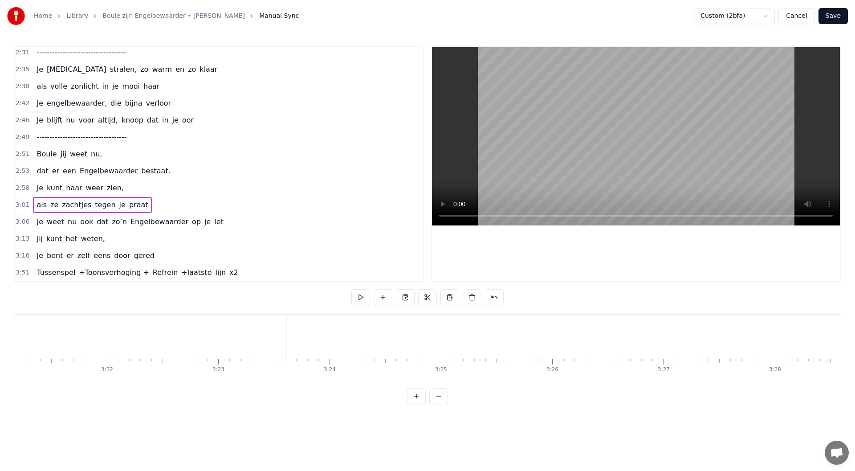
click at [172, 259] on div "3:16 Je bent er zelf eens door gered" at bounding box center [219, 255] width 408 height 17
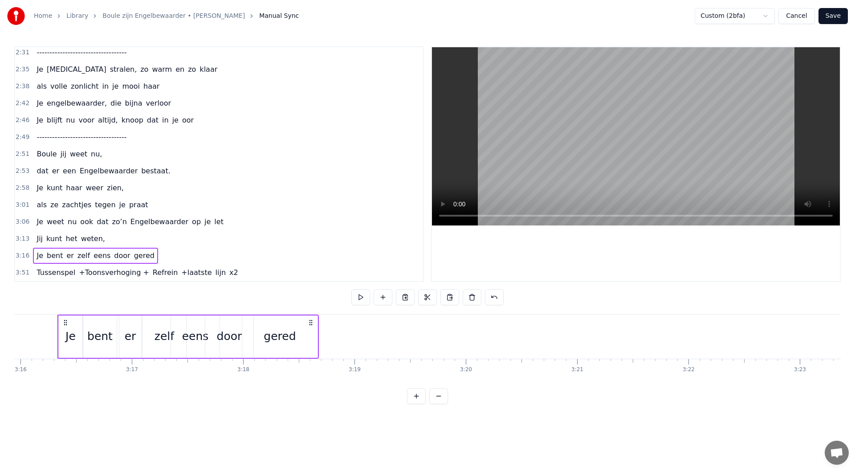
scroll to position [0, 21813]
click at [247, 267] on div "3:51 Tussenspel +Toonsverhoging + Refrein +laatste lijn x2" at bounding box center [219, 272] width 408 height 17
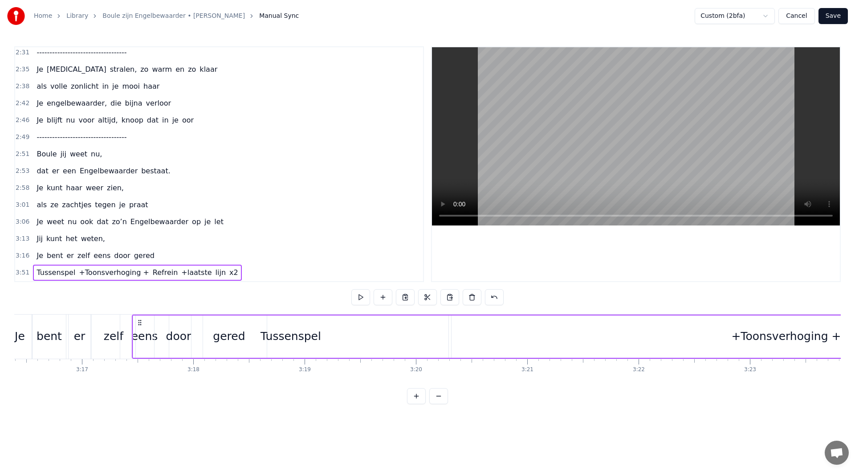
scroll to position [0, 21860]
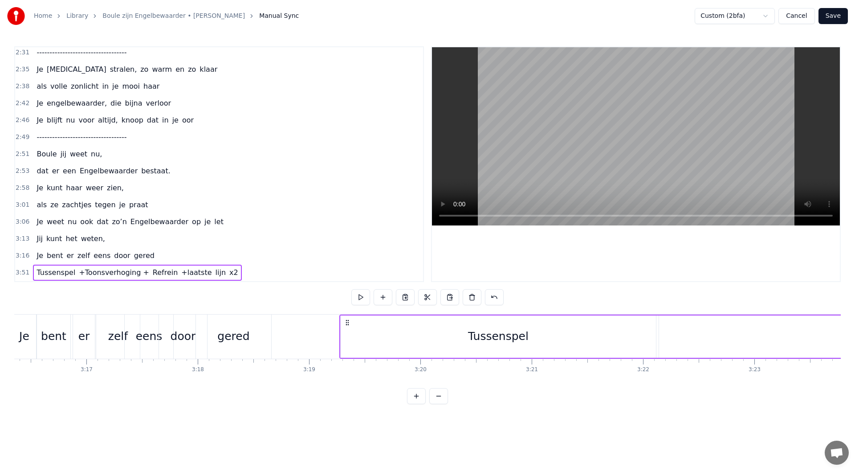
drag, startPoint x: 66, startPoint y: 326, endPoint x: 346, endPoint y: 351, distance: 281.7
click at [644, 338] on div "Tussenspel" at bounding box center [498, 336] width 315 height 42
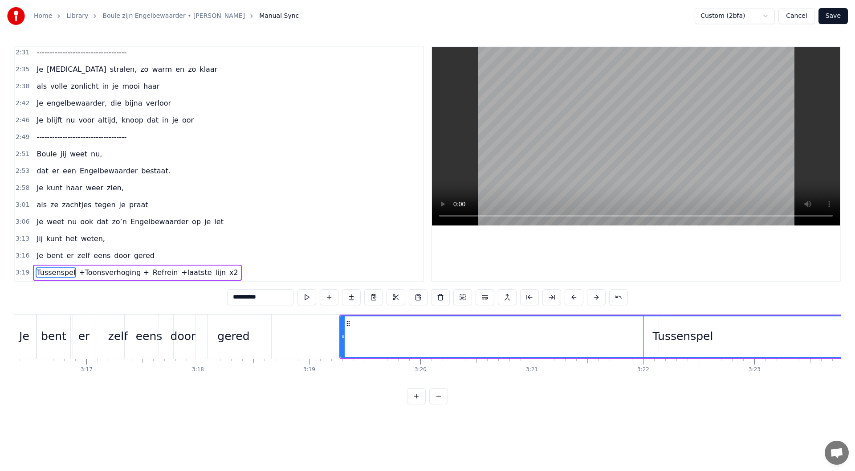
drag, startPoint x: 654, startPoint y: 337, endPoint x: 1023, endPoint y: 347, distance: 369.3
click at [855, 347] on html "Home Library Boule zijn Engelbewaarder • [PERSON_NAME] Putten Manual Sync Custo…" at bounding box center [427, 209] width 855 height 418
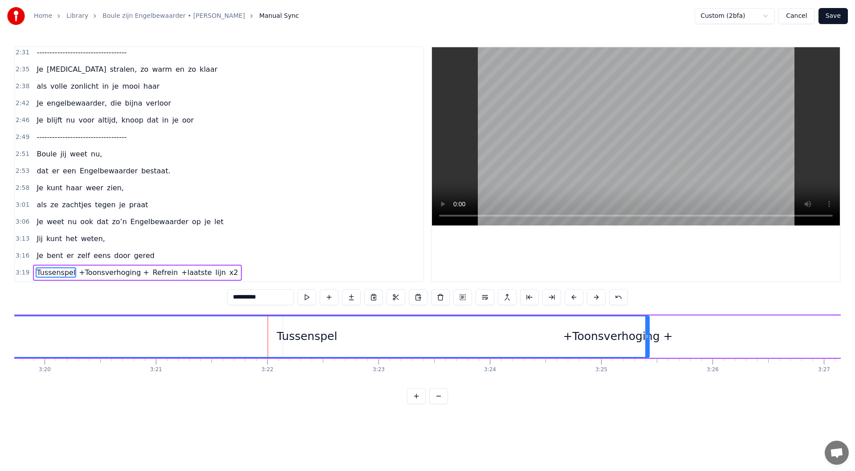
scroll to position [0, 22219]
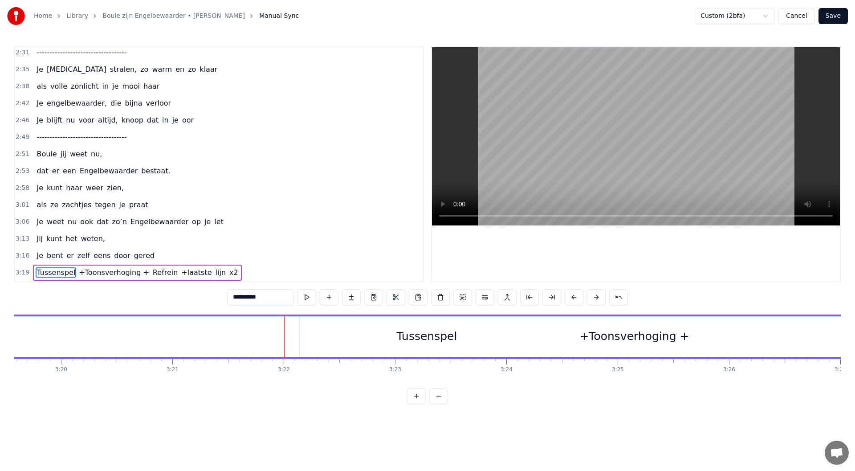
drag, startPoint x: 664, startPoint y: 335, endPoint x: 871, endPoint y: 345, distance: 206.9
click at [855, 345] on html "Home Library Boule zijn Engelbewaarder • [PERSON_NAME] Putten Manual Sync Custo…" at bounding box center [427, 209] width 855 height 418
click at [626, 343] on div "Tussenspel" at bounding box center [427, 336] width 890 height 41
click at [611, 337] on div "Tussenspel" at bounding box center [427, 336] width 890 height 41
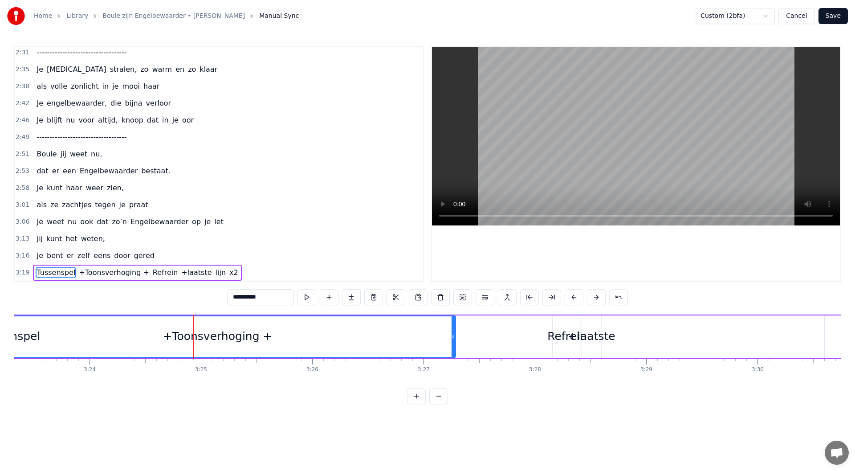
scroll to position [0, 22539]
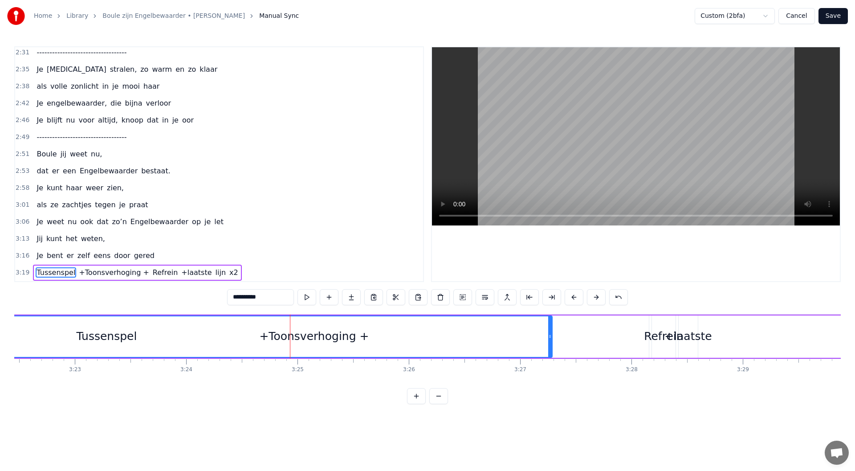
click at [430, 342] on div "Tussenspel" at bounding box center [107, 336] width 890 height 41
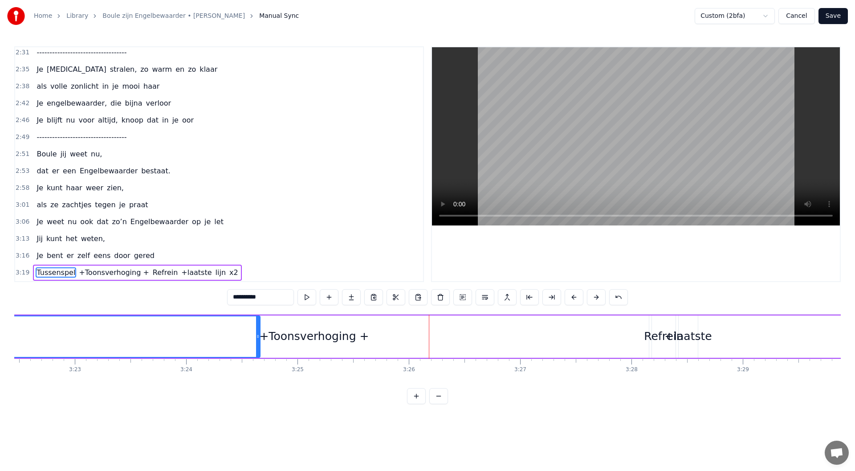
drag, startPoint x: 550, startPoint y: 337, endPoint x: 269, endPoint y: 340, distance: 281.0
click at [259, 339] on icon at bounding box center [258, 336] width 4 height 7
click at [295, 339] on div "+Toonsverhoging +" at bounding box center [314, 336] width 110 height 17
type input "**********"
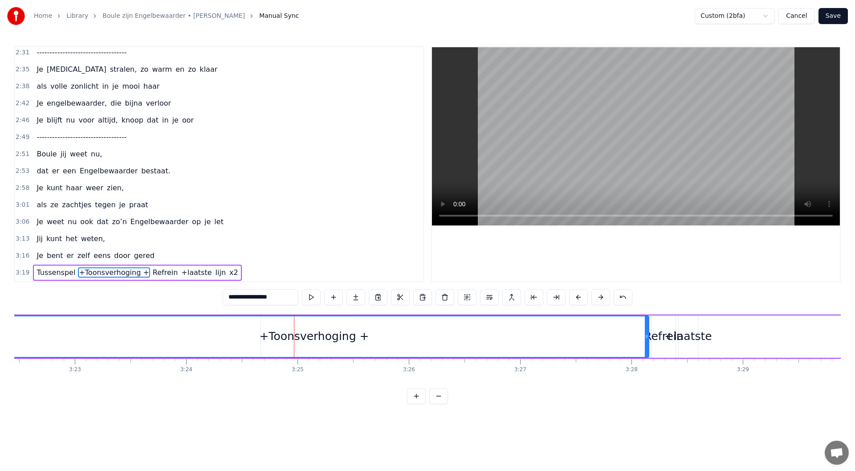
click at [348, 342] on div "+Toonsverhoging +" at bounding box center [314, 336] width 110 height 17
drag, startPoint x: 647, startPoint y: 335, endPoint x: 619, endPoint y: 335, distance: 28.1
click at [619, 335] on icon at bounding box center [619, 336] width 4 height 7
click at [282, 296] on input "**********" at bounding box center [261, 297] width 76 height 16
click at [226, 297] on input "**********" at bounding box center [261, 297] width 76 height 16
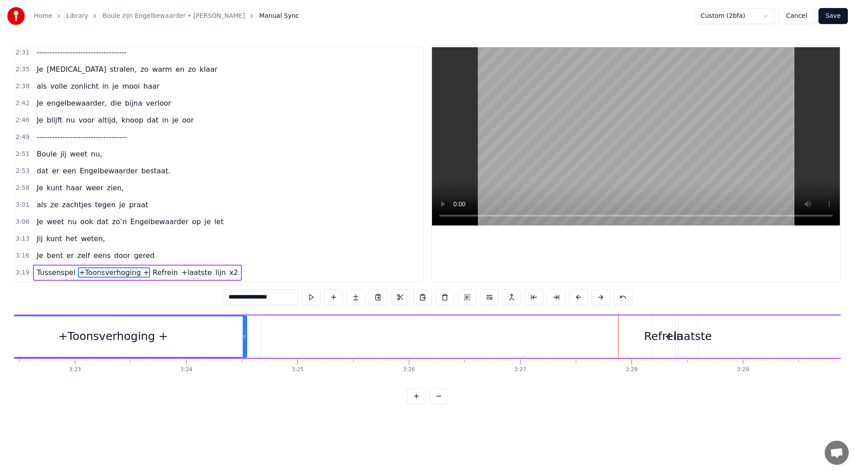
drag, startPoint x: 616, startPoint y: 336, endPoint x: 242, endPoint y: 359, distance: 374.8
click at [242, 359] on div "Maandenlang, jij lag zo stil, in een kamer, zo koud en kil Ik zat er te wachten…" at bounding box center [427, 347] width 827 height 67
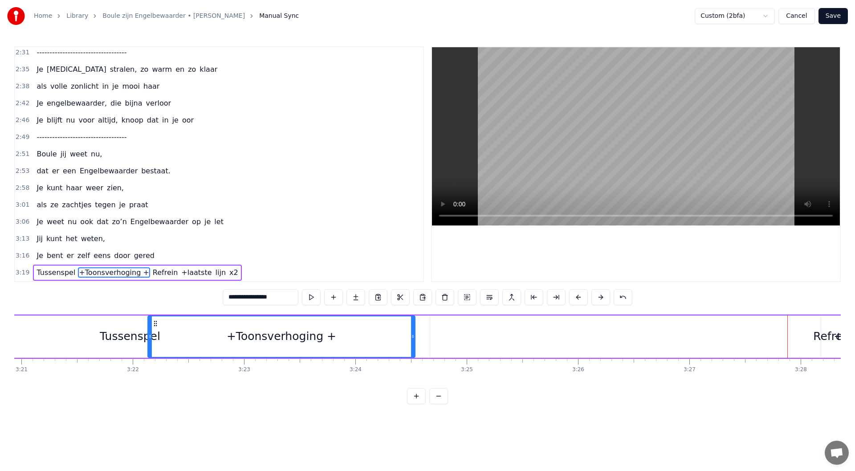
scroll to position [0, 22365]
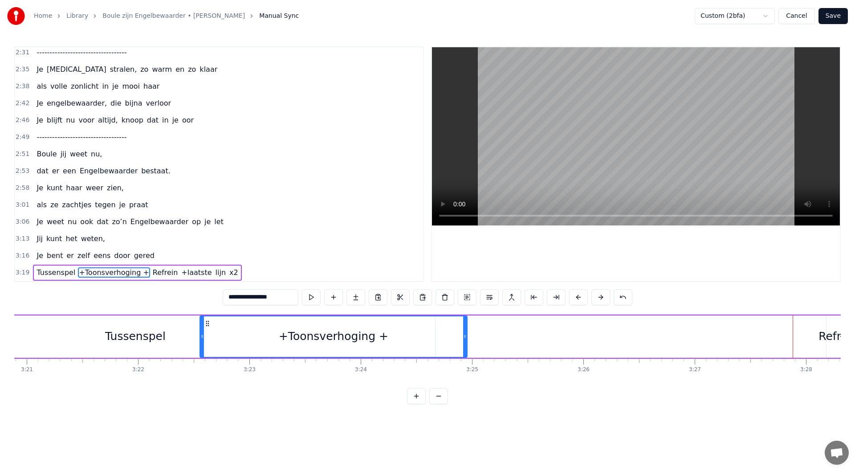
drag, startPoint x: 210, startPoint y: 322, endPoint x: 496, endPoint y: 369, distance: 289.8
click at [207, 324] on icon at bounding box center [207, 323] width 7 height 7
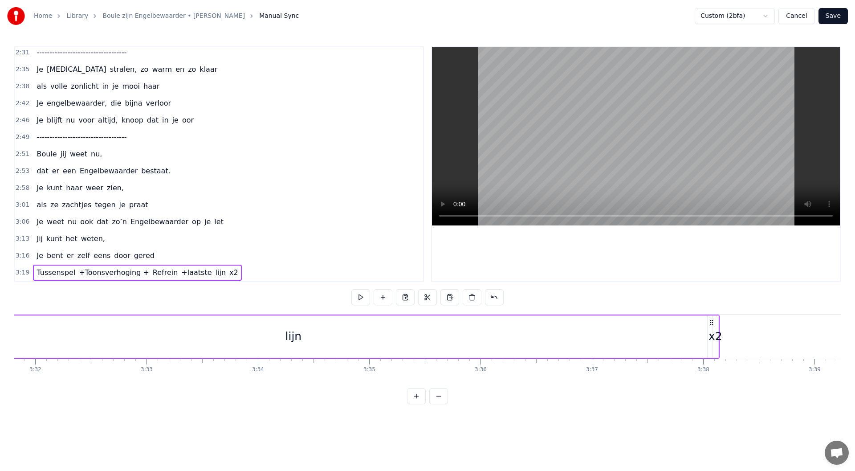
scroll to position [0, 23629]
click at [667, 326] on div "x2" at bounding box center [667, 336] width 6 height 42
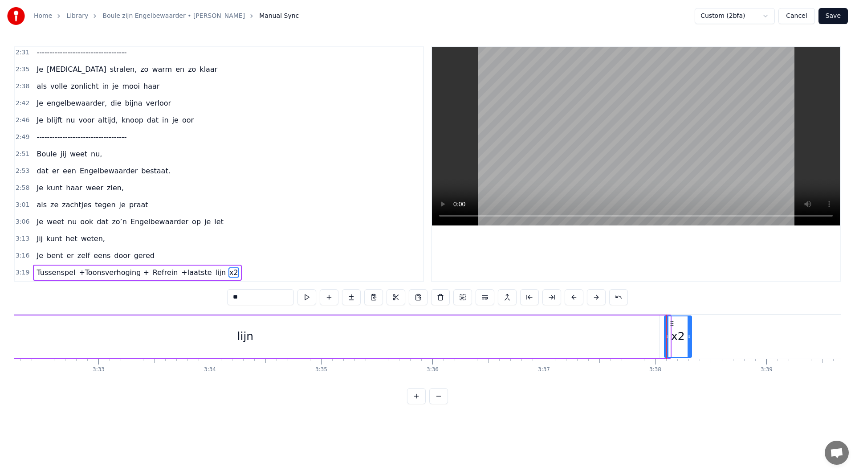
drag, startPoint x: 667, startPoint y: 338, endPoint x: 677, endPoint y: 336, distance: 10.4
click at [688, 335] on icon at bounding box center [690, 336] width 4 height 7
click at [635, 325] on icon at bounding box center [636, 323] width 7 height 7
drag, startPoint x: 635, startPoint y: 322, endPoint x: 290, endPoint y: 335, distance: 345.3
click at [290, 335] on div "x2" at bounding box center [297, 336] width 26 height 41
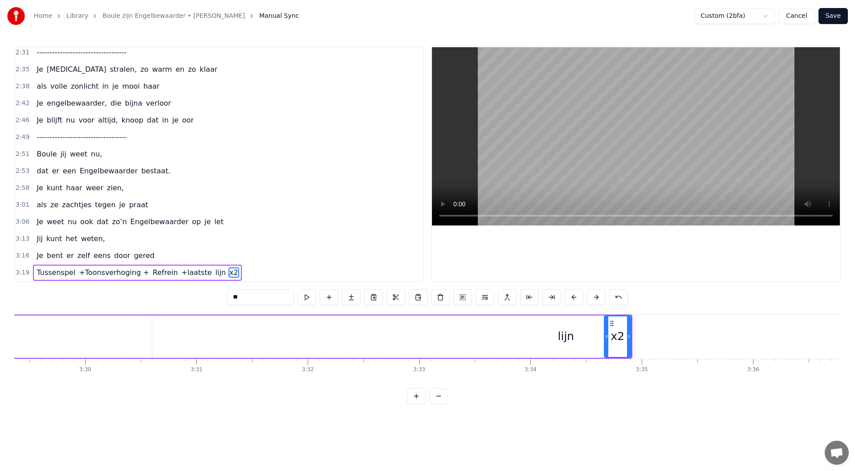
scroll to position [0, 23276]
click at [623, 346] on div "lijn" at bounding box center [597, 336] width 827 height 42
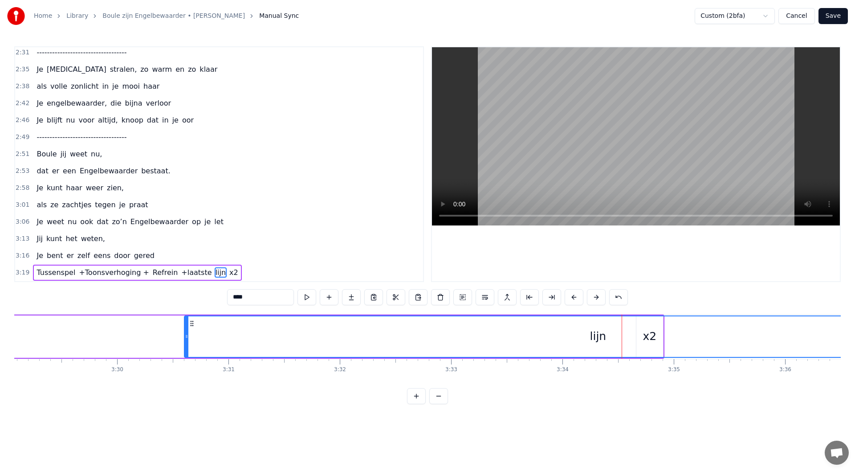
click at [664, 333] on div "lijn" at bounding box center [598, 336] width 827 height 41
click at [642, 336] on div "lijn" at bounding box center [598, 336] width 827 height 41
click at [651, 326] on div "lijn" at bounding box center [598, 336] width 827 height 41
click at [643, 321] on div "lijn" at bounding box center [598, 336] width 827 height 41
click at [574, 335] on div "lijn" at bounding box center [598, 336] width 827 height 41
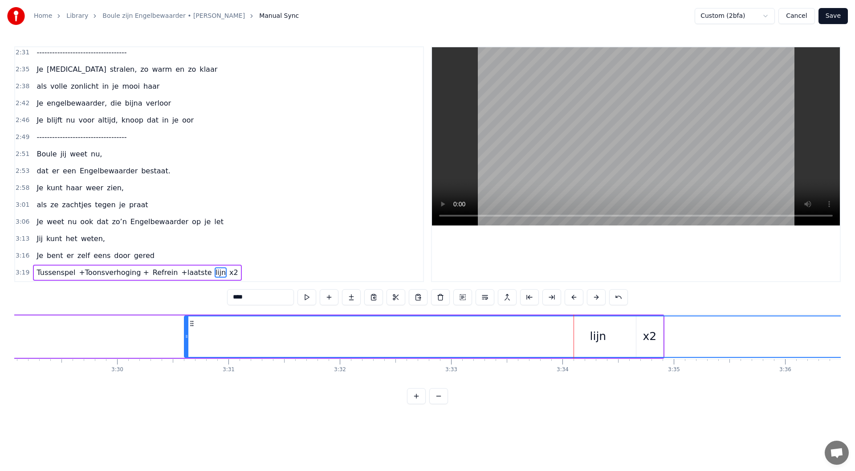
click at [598, 337] on div "lijn" at bounding box center [598, 336] width 16 height 17
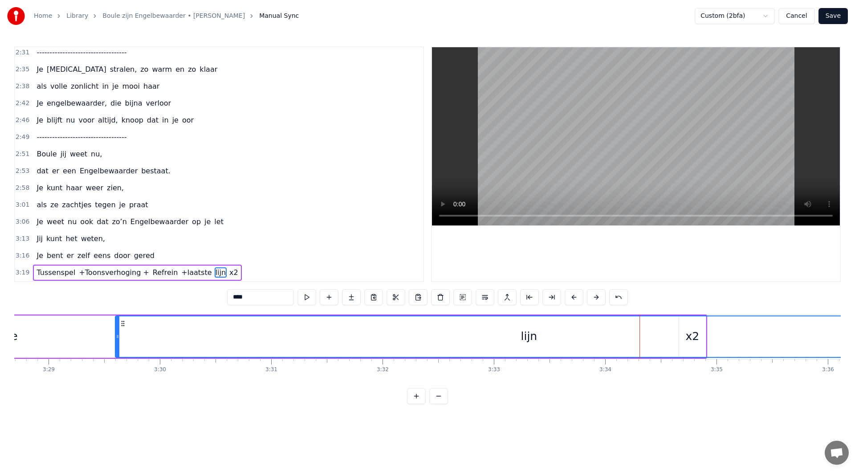
scroll to position [0, 23223]
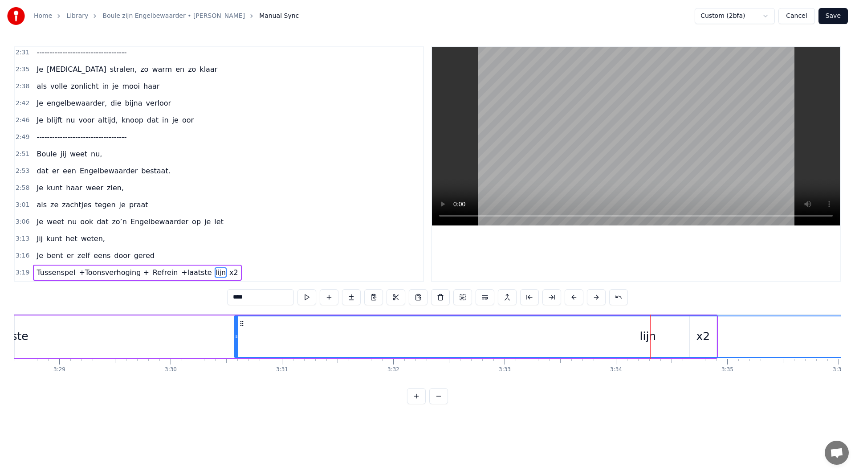
drag, startPoint x: 192, startPoint y: 323, endPoint x: 242, endPoint y: 337, distance: 51.6
click at [242, 337] on div "lijn" at bounding box center [648, 336] width 827 height 41
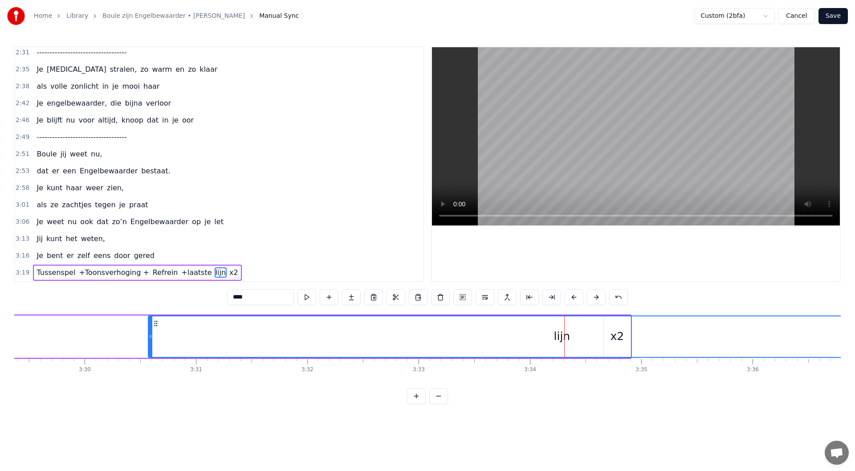
scroll to position [0, 23581]
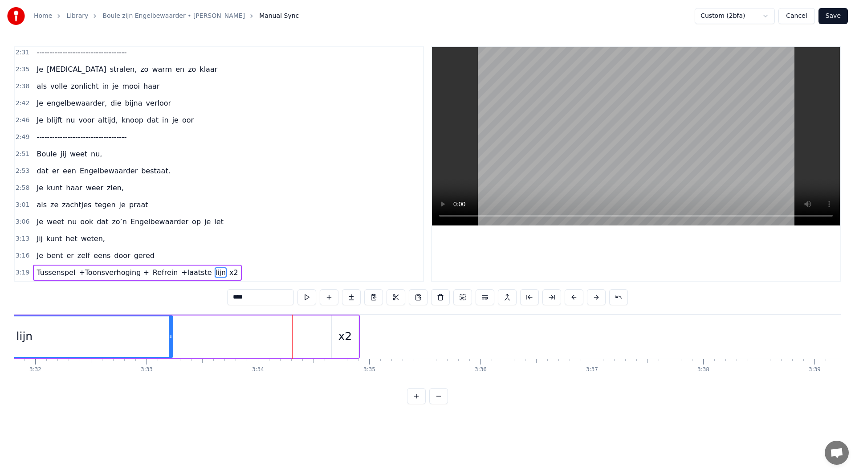
drag, startPoint x: 700, startPoint y: 335, endPoint x: 159, endPoint y: 333, distance: 541.1
click at [169, 330] on div at bounding box center [171, 336] width 4 height 41
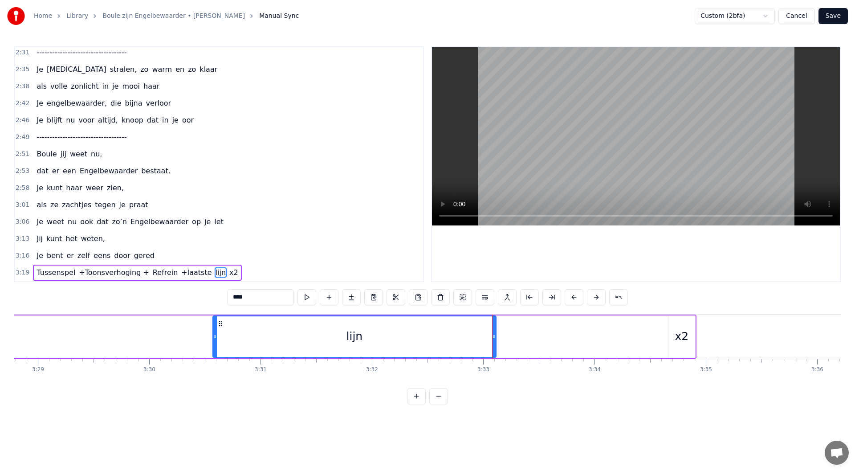
scroll to position [0, 23132]
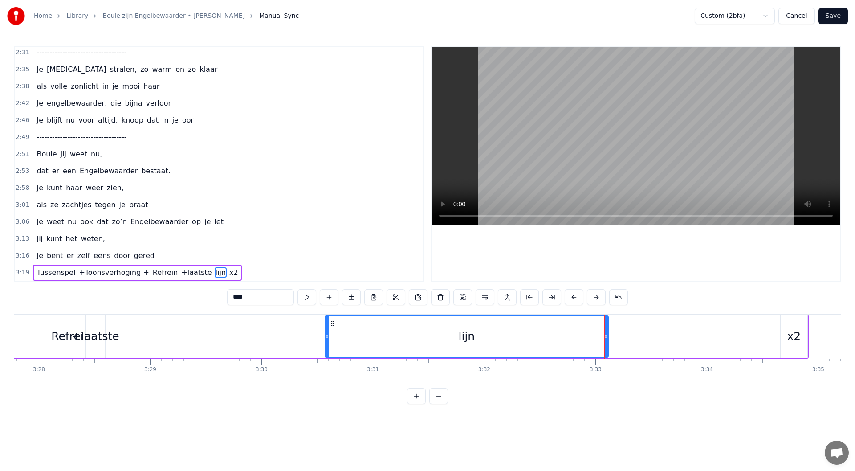
click at [786, 335] on div "x2" at bounding box center [794, 336] width 27 height 42
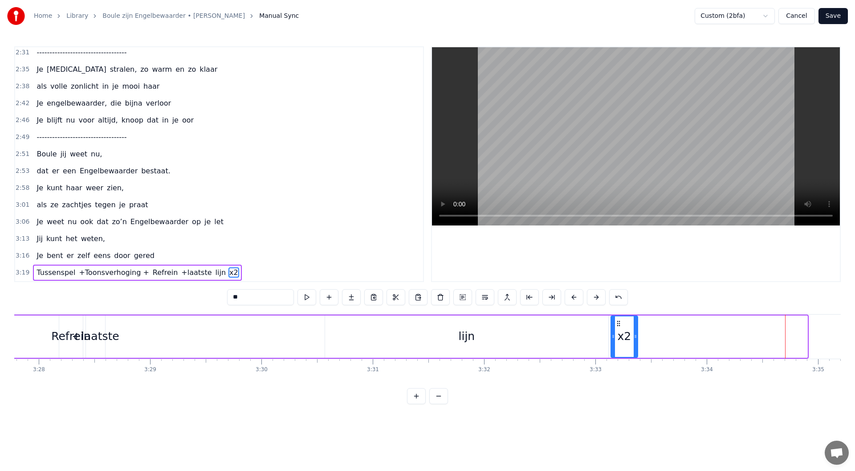
drag, startPoint x: 787, startPoint y: 324, endPoint x: 617, endPoint y: 330, distance: 170.2
click at [617, 330] on div "x2" at bounding box center [624, 336] width 26 height 41
click at [494, 323] on div "lijn" at bounding box center [466, 336] width 283 height 42
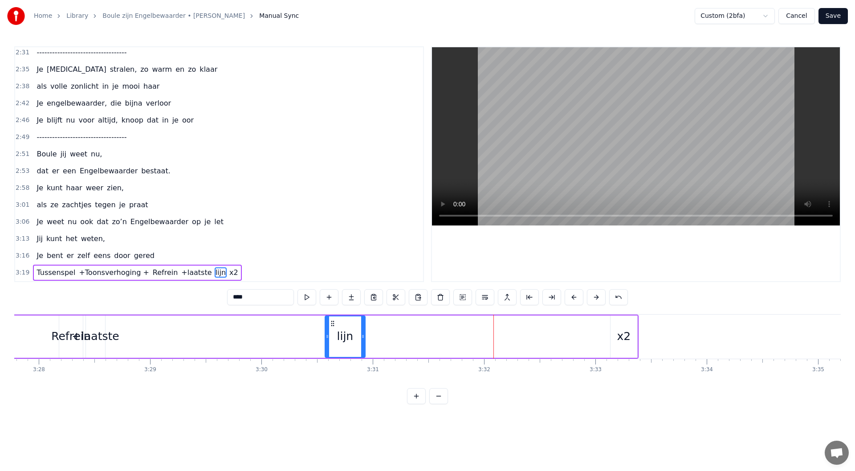
drag, startPoint x: 607, startPoint y: 336, endPoint x: 364, endPoint y: 333, distance: 243.2
click at [364, 333] on icon at bounding box center [363, 336] width 4 height 7
click at [626, 337] on div "x2" at bounding box center [624, 336] width 14 height 17
type input "**"
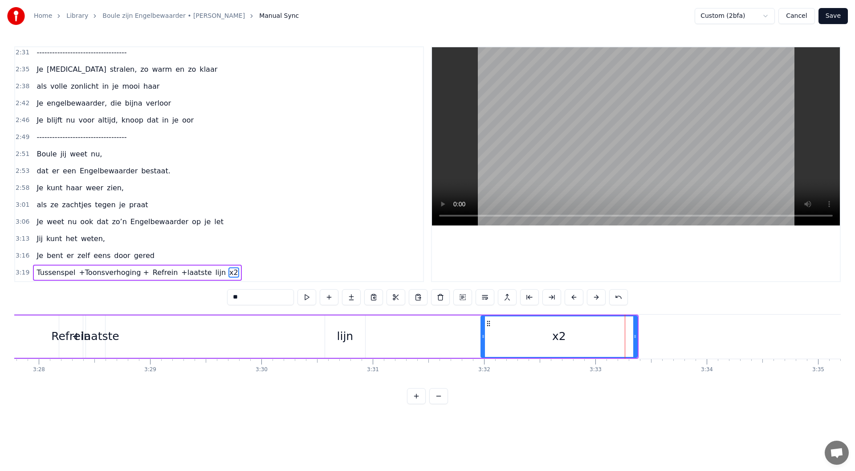
drag, startPoint x: 613, startPoint y: 336, endPoint x: 483, endPoint y: 337, distance: 129.6
click at [483, 337] on icon at bounding box center [483, 336] width 4 height 7
drag, startPoint x: 484, startPoint y: 336, endPoint x: 613, endPoint y: 345, distance: 129.4
click at [613, 345] on div at bounding box center [613, 336] width 4 height 41
drag, startPoint x: 99, startPoint y: 338, endPoint x: 135, endPoint y: 340, distance: 35.7
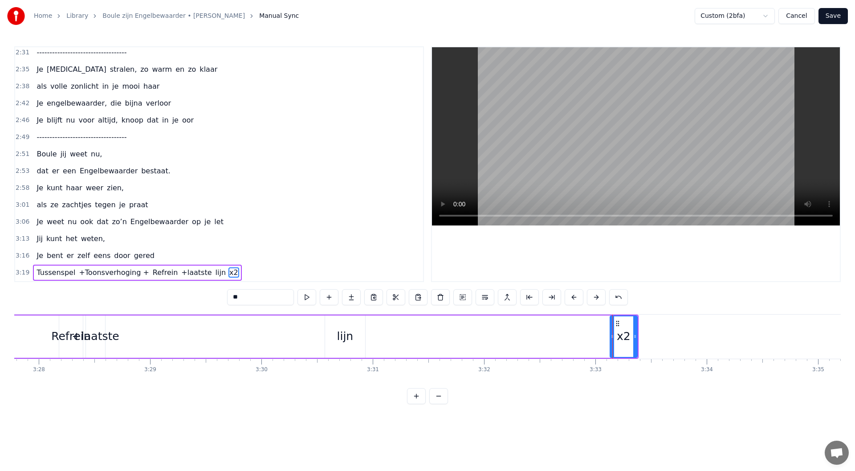
click at [108, 335] on div "+laatste" at bounding box center [96, 336] width 48 height 17
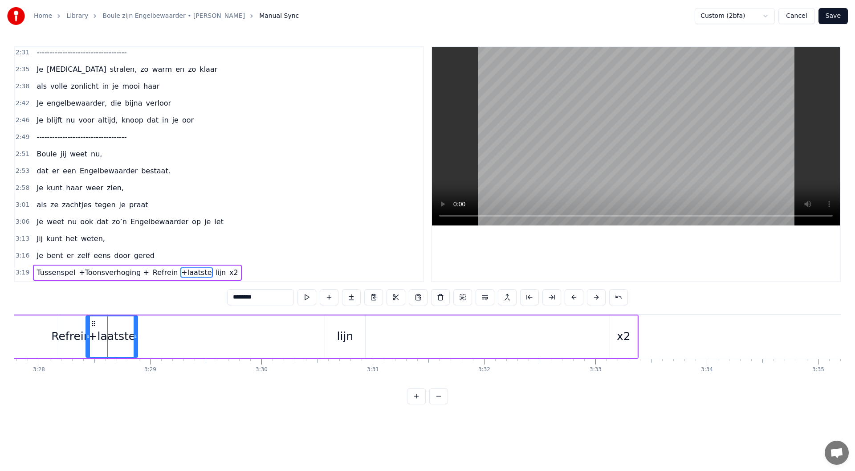
drag, startPoint x: 102, startPoint y: 335, endPoint x: 135, endPoint y: 337, distance: 32.6
click at [135, 337] on icon at bounding box center [136, 336] width 4 height 7
drag, startPoint x: 93, startPoint y: 322, endPoint x: 349, endPoint y: 349, distance: 257.4
click at [278, 348] on div "+laatste" at bounding box center [298, 336] width 51 height 41
click at [331, 337] on div "lijn" at bounding box center [345, 336] width 40 height 42
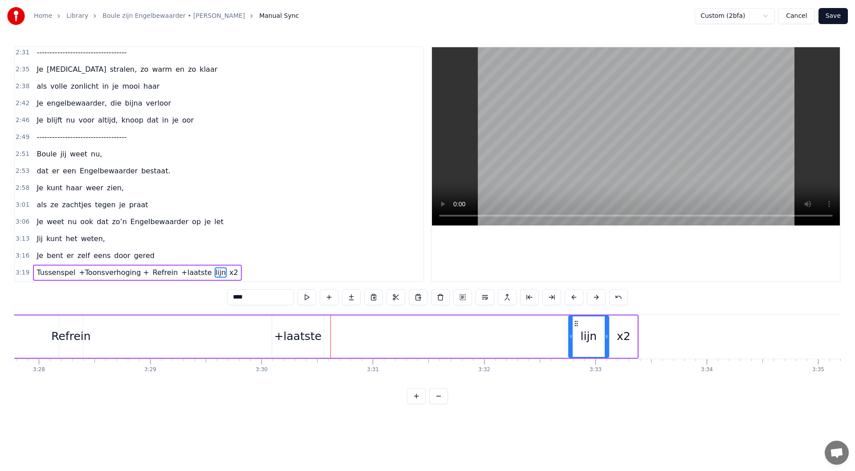
drag, startPoint x: 334, startPoint y: 324, endPoint x: 577, endPoint y: 351, distance: 245.0
click at [577, 351] on div "lijn" at bounding box center [588, 336] width 39 height 41
click at [314, 346] on div "+laatste" at bounding box center [298, 336] width 52 height 42
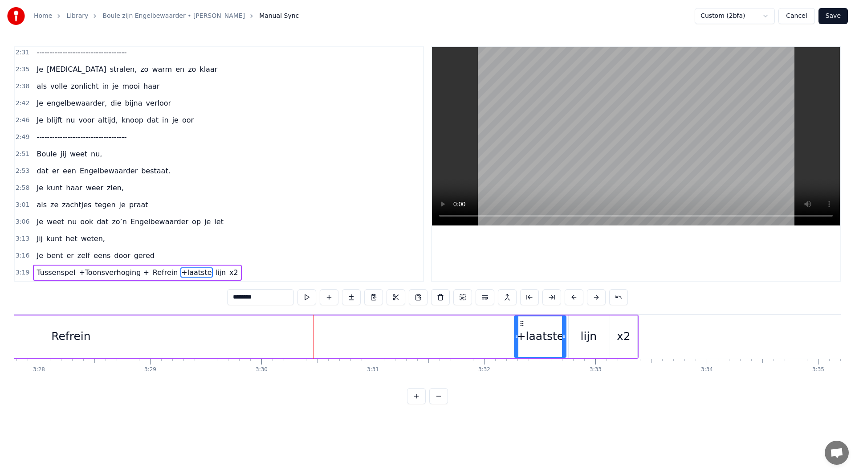
drag, startPoint x: 281, startPoint y: 323, endPoint x: 523, endPoint y: 347, distance: 243.4
click at [523, 347] on div "+laatste" at bounding box center [540, 336] width 51 height 41
click at [60, 338] on div "Refrein" at bounding box center [70, 336] width 39 height 17
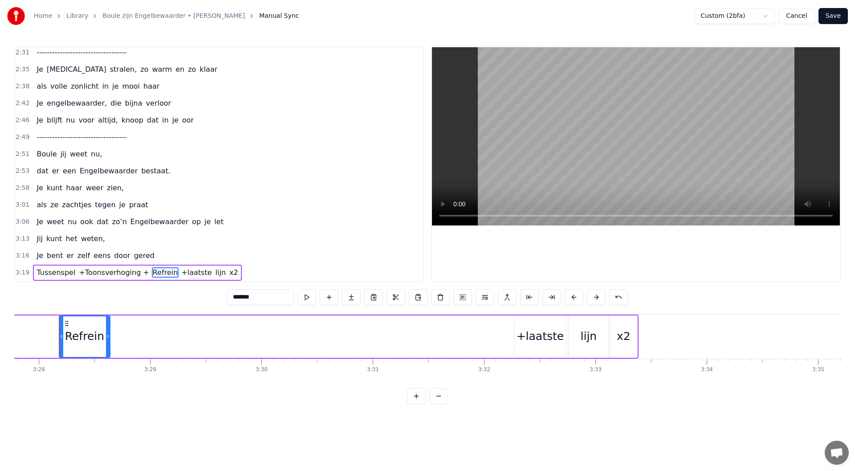
drag, startPoint x: 81, startPoint y: 336, endPoint x: 77, endPoint y: 326, distance: 11.1
click at [107, 336] on icon at bounding box center [108, 336] width 4 height 7
drag, startPoint x: 66, startPoint y: 323, endPoint x: 471, endPoint y: 357, distance: 405.8
click at [471, 357] on div "Refrein" at bounding box center [488, 336] width 51 height 42
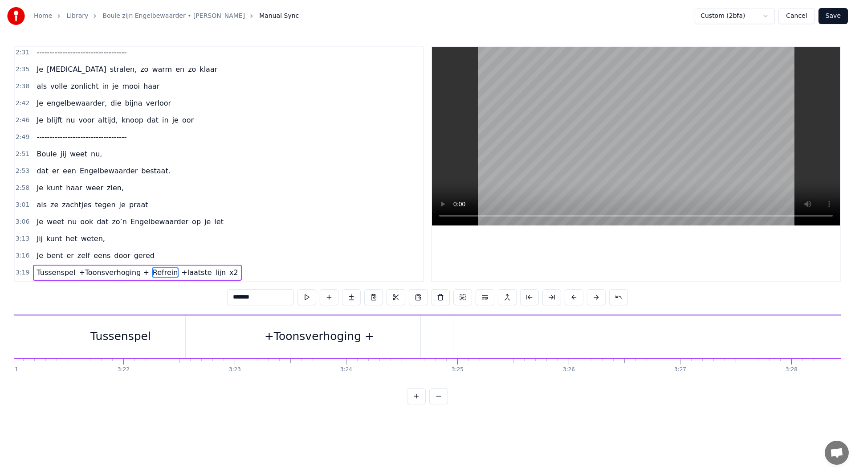
scroll to position [0, 22363]
click at [282, 325] on div "+Toonsverhoging +" at bounding box center [335, 336] width 267 height 42
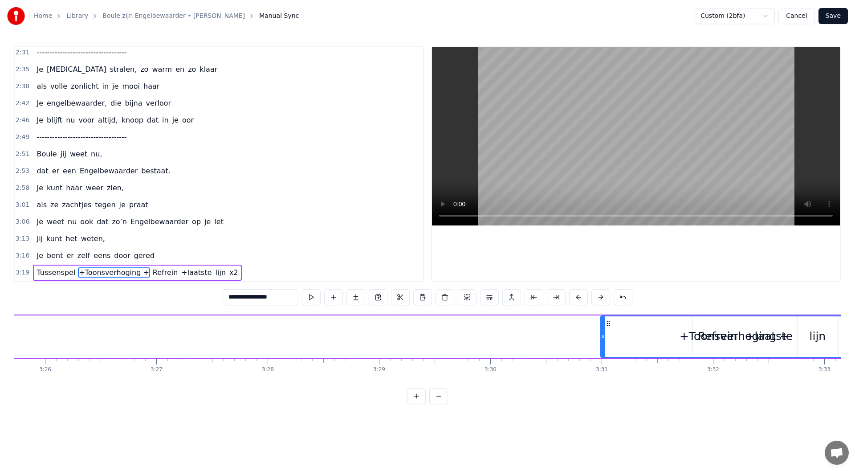
scroll to position [0, 22909]
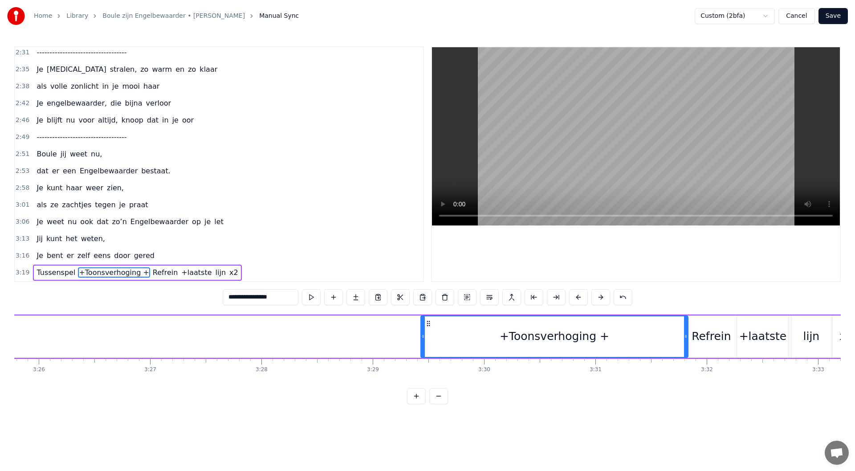
drag, startPoint x: 210, startPoint y: 322, endPoint x: 435, endPoint y: 369, distance: 229.6
click at [428, 370] on div "Maandenlang, jij lag zo stil, in een kamer, zo koud en kil Ik zat er te wachten…" at bounding box center [427, 347] width 827 height 67
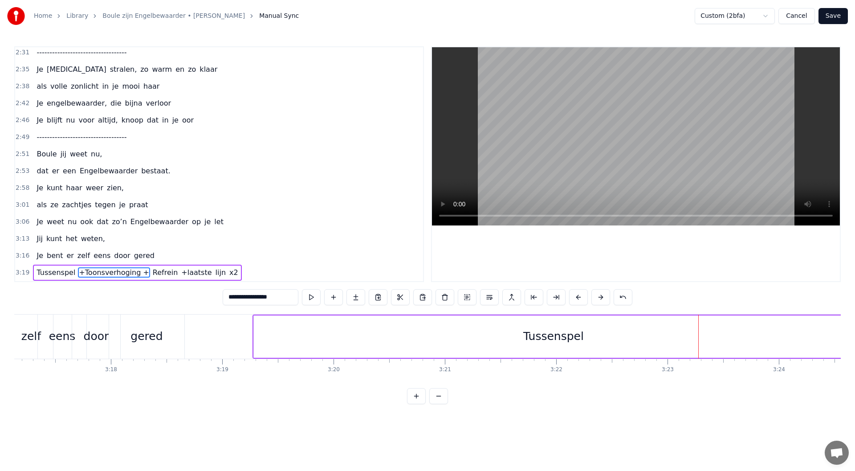
scroll to position [0, 21866]
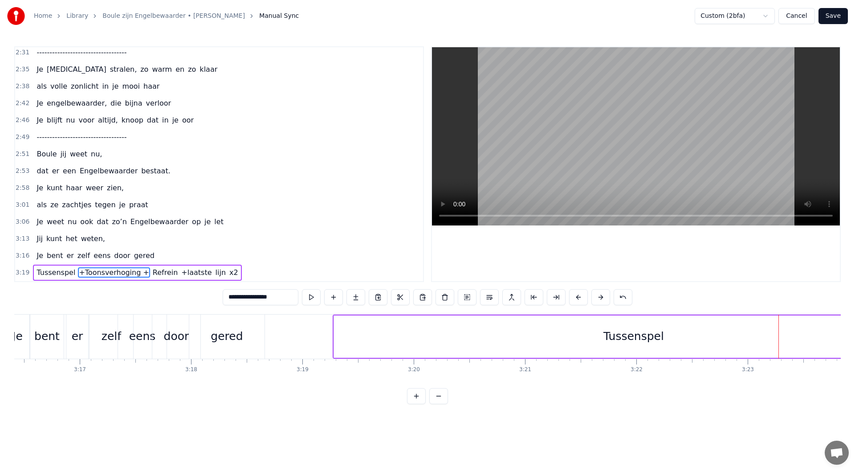
click at [339, 332] on div "Tussenspel" at bounding box center [633, 336] width 599 height 42
type input "**********"
drag, startPoint x: 336, startPoint y: 336, endPoint x: 859, endPoint y: 328, distance: 522.9
click at [855, 328] on html "Home Library Boule zijn Engelbewaarder • [PERSON_NAME] Putten Manual Sync Custo…" at bounding box center [427, 209] width 855 height 418
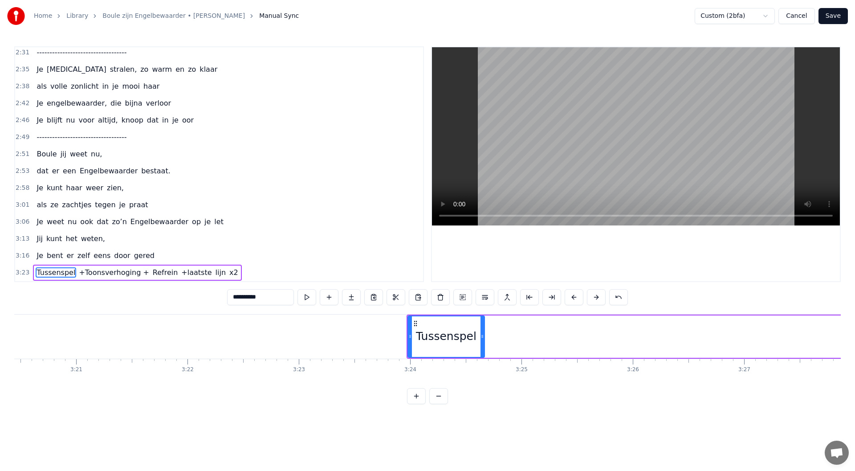
scroll to position [0, 22475]
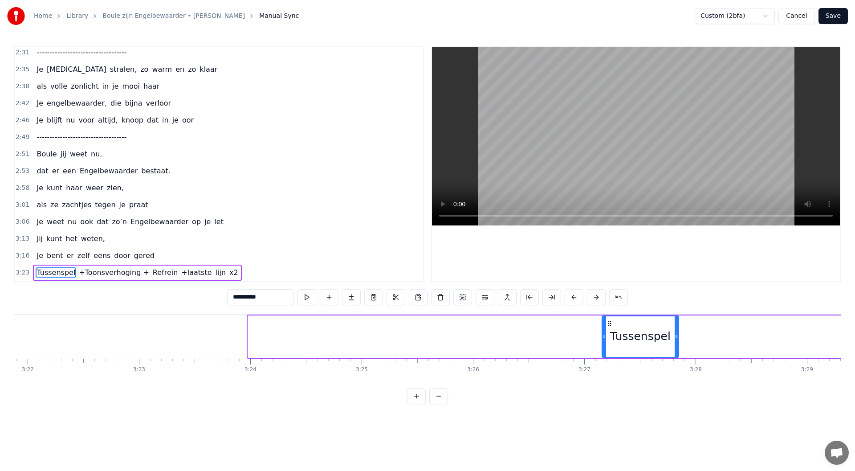
drag, startPoint x: 312, startPoint y: 321, endPoint x: 708, endPoint y: 402, distance: 403.7
click at [706, 374] on div "Maandenlang, jij lag zo stil, in een kamer, zo koud en kil Ik zat er te wachten…" at bounding box center [427, 347] width 827 height 67
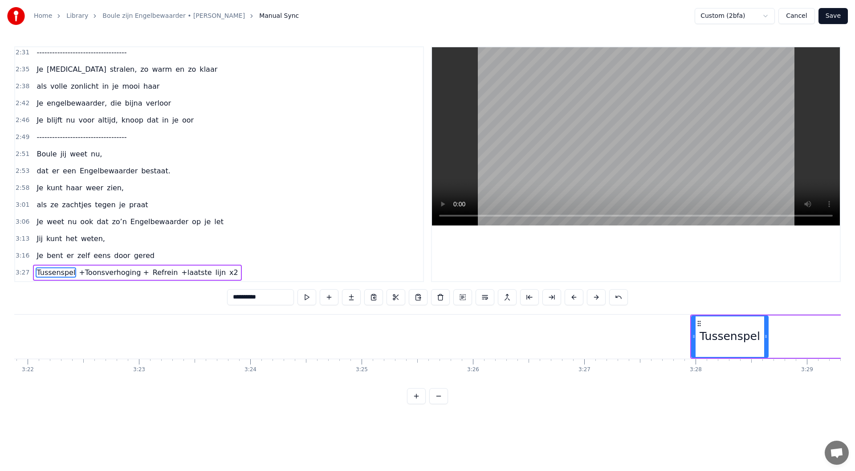
scroll to position [0, 22700]
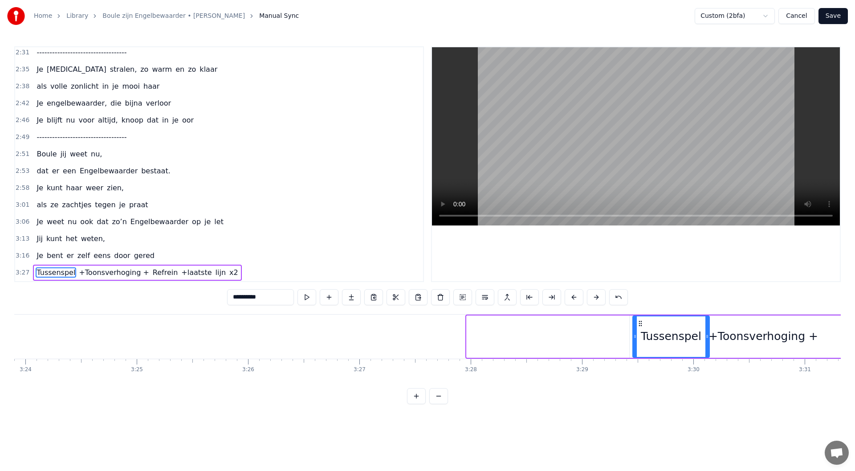
drag, startPoint x: 474, startPoint y: 323, endPoint x: 640, endPoint y: 355, distance: 169.3
click at [236, 274] on div "3:29 +Toonsverhoging + Tussenspel Refrein +laatste lijn x2" at bounding box center [219, 272] width 408 height 17
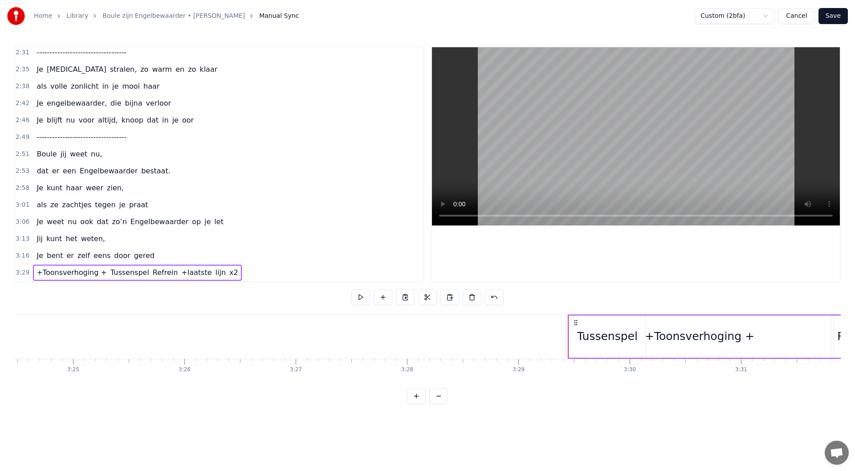
scroll to position [0, 22732]
click at [736, 343] on div "+Toonsverhoging +" at bounding box center [732, 336] width 110 height 17
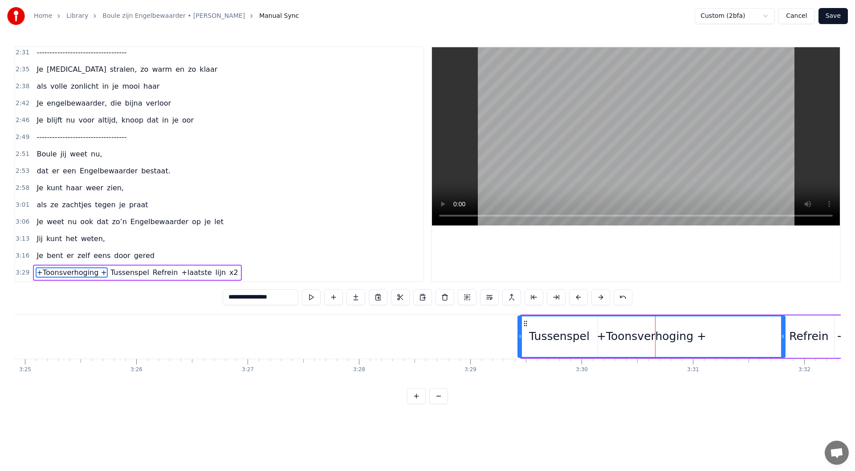
scroll to position [0, 22844]
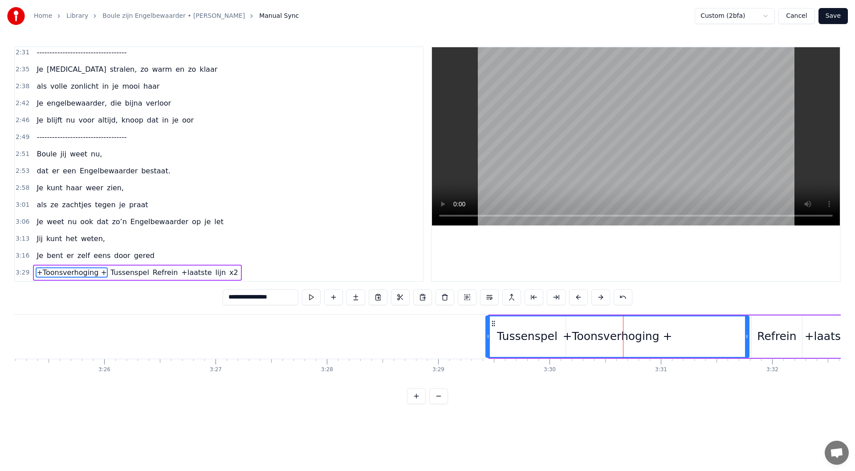
drag, startPoint x: 749, startPoint y: 336, endPoint x: 521, endPoint y: 343, distance: 229.0
click at [745, 345] on div at bounding box center [747, 336] width 4 height 41
drag, startPoint x: 489, startPoint y: 337, endPoint x: 570, endPoint y: 340, distance: 82.0
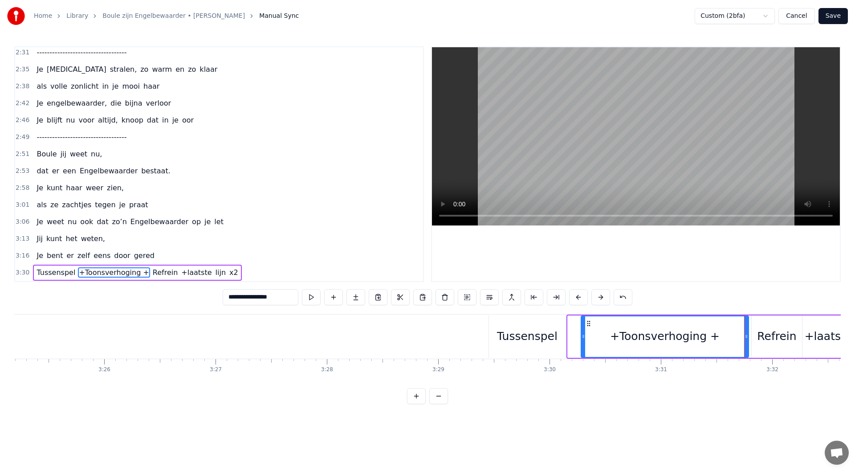
drag, startPoint x: 570, startPoint y: 337, endPoint x: 768, endPoint y: 362, distance: 200.2
click at [585, 334] on icon at bounding box center [584, 336] width 4 height 7
drag, startPoint x: 747, startPoint y: 337, endPoint x: 714, endPoint y: 340, distance: 33.6
click at [714, 340] on div at bounding box center [713, 336] width 4 height 41
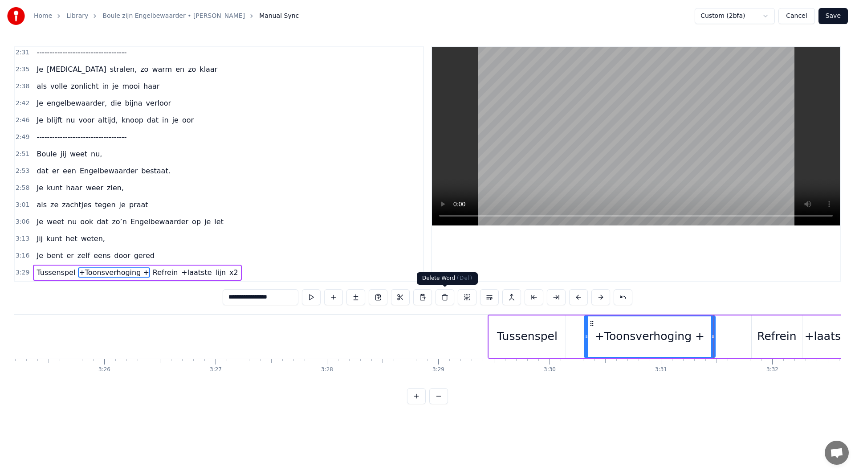
click at [443, 299] on button at bounding box center [445, 297] width 19 height 16
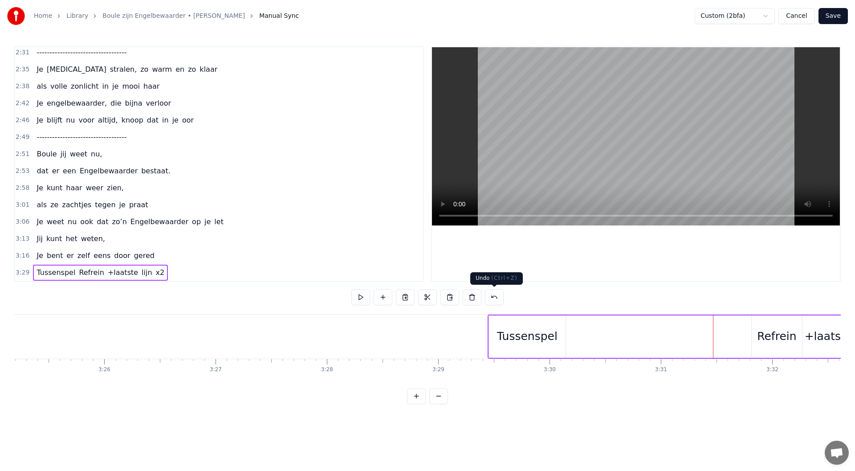
click at [496, 297] on button at bounding box center [494, 297] width 19 height 16
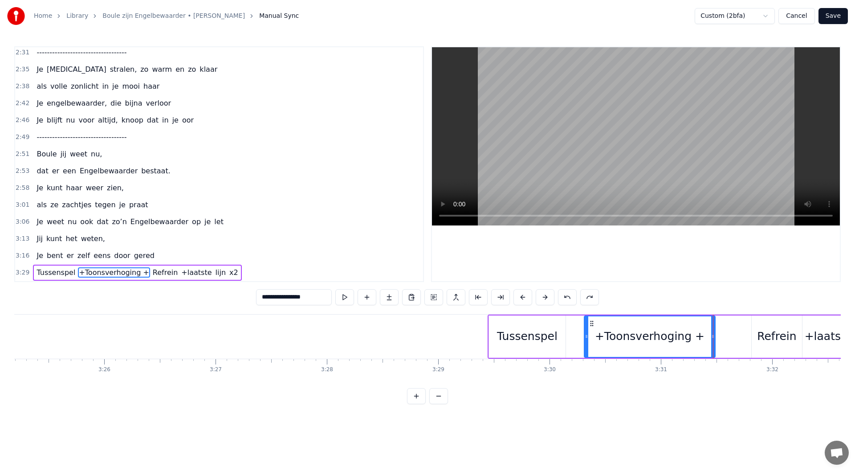
click at [230, 266] on div "3:29 Tussenspel +Toonsverhoging + Refrein +laatste lijn x2" at bounding box center [219, 272] width 408 height 17
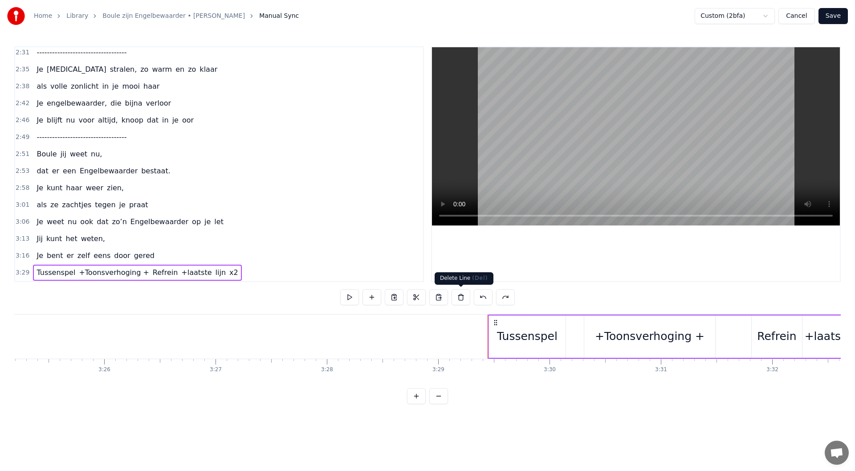
click at [464, 301] on button at bounding box center [461, 297] width 19 height 16
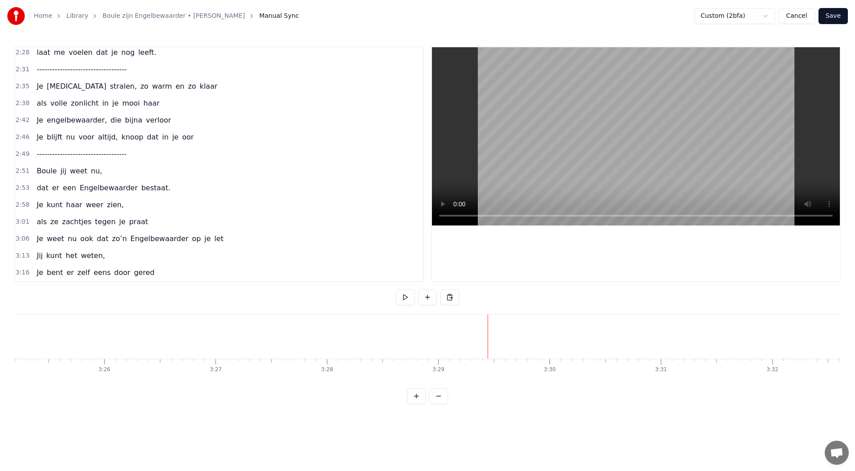
scroll to position [663, 0]
click at [157, 273] on div "3:16 Je bent er zelf eens door gered" at bounding box center [219, 272] width 408 height 17
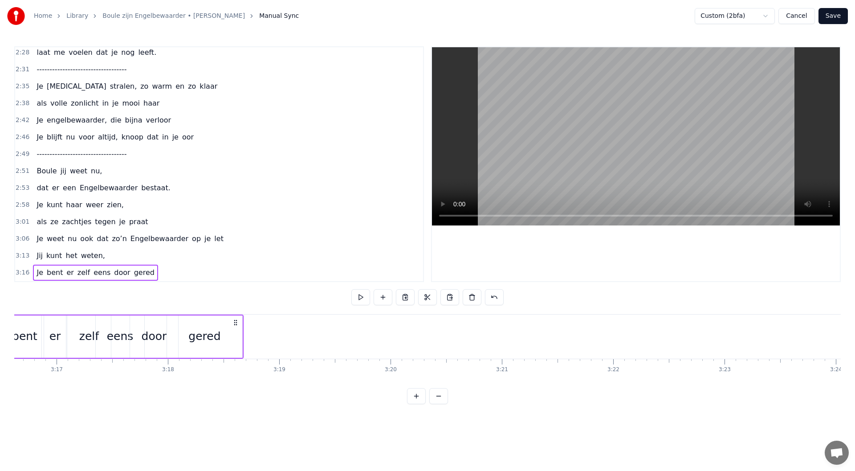
scroll to position [0, 21813]
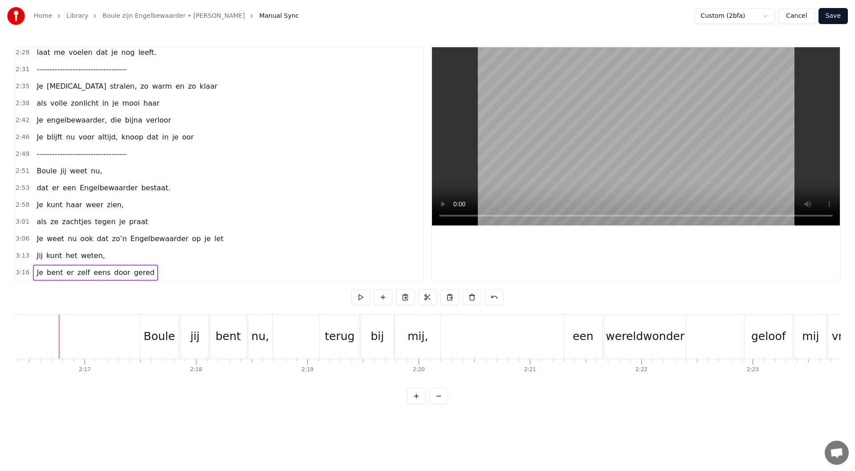
click at [155, 276] on div "3:16 Je bent er zelf eens door gered" at bounding box center [219, 272] width 408 height 17
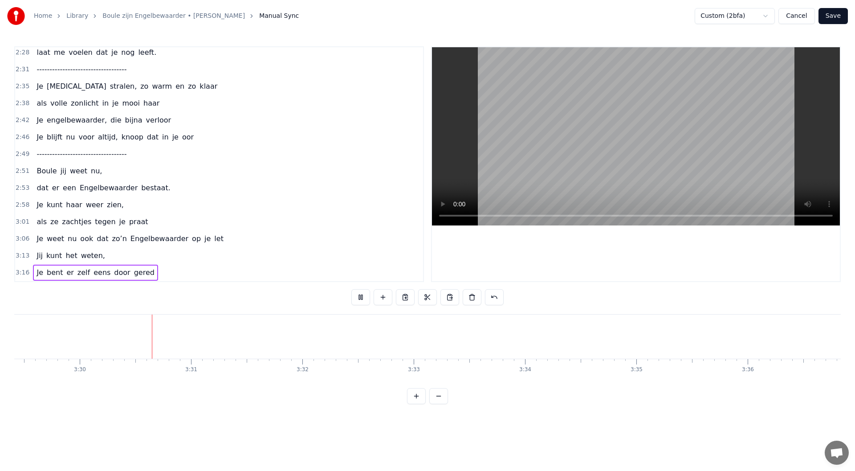
scroll to position [0, 23322]
click at [363, 296] on button at bounding box center [360, 297] width 19 height 16
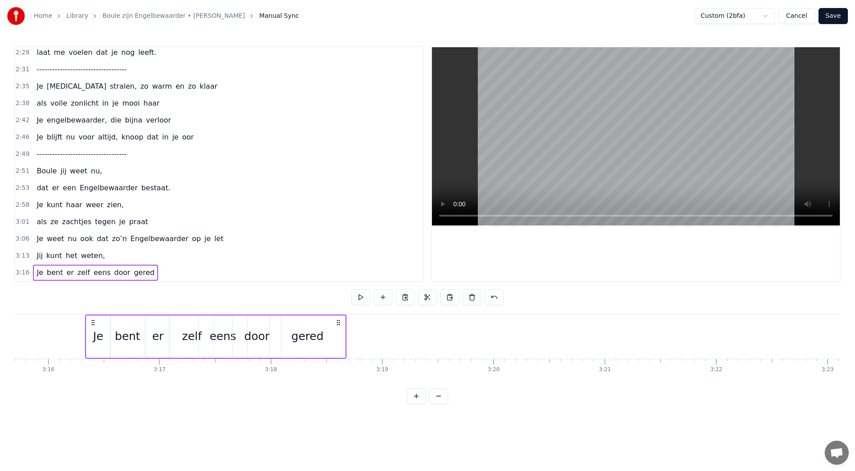
scroll to position [0, 21739]
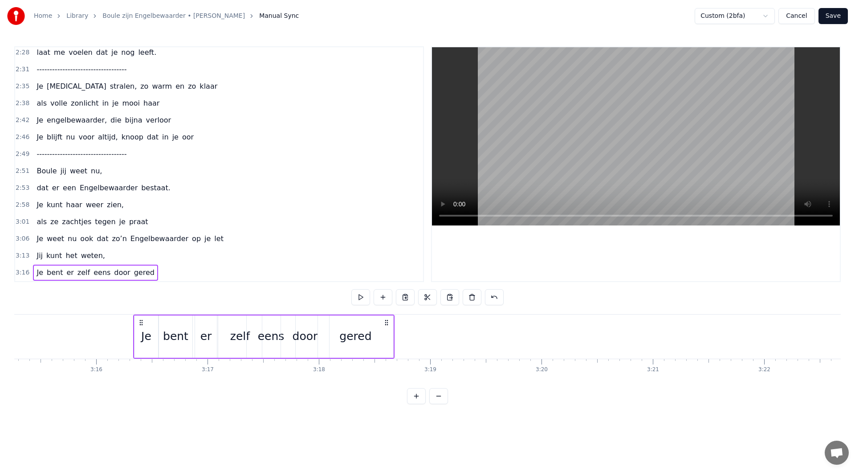
click at [202, 267] on div "3:16 Je bent er zelf eens door gered" at bounding box center [219, 272] width 408 height 17
click at [796, 335] on div at bounding box center [796, 336] width 0 height 44
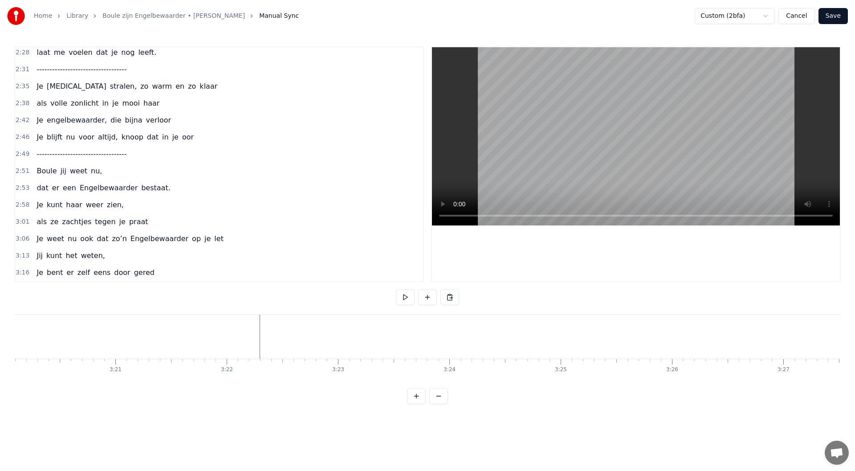
scroll to position [0, 22477]
click at [79, 346] on div "New Line Ctrl+N" at bounding box center [119, 343] width 110 height 14
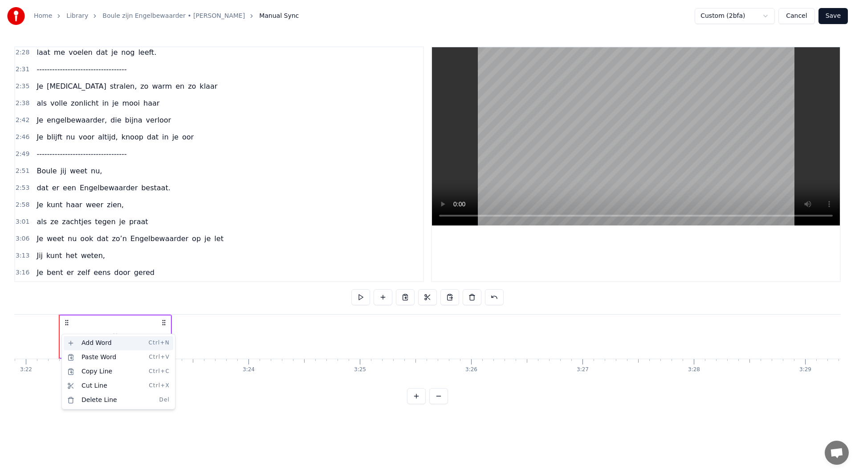
scroll to position [680, 0]
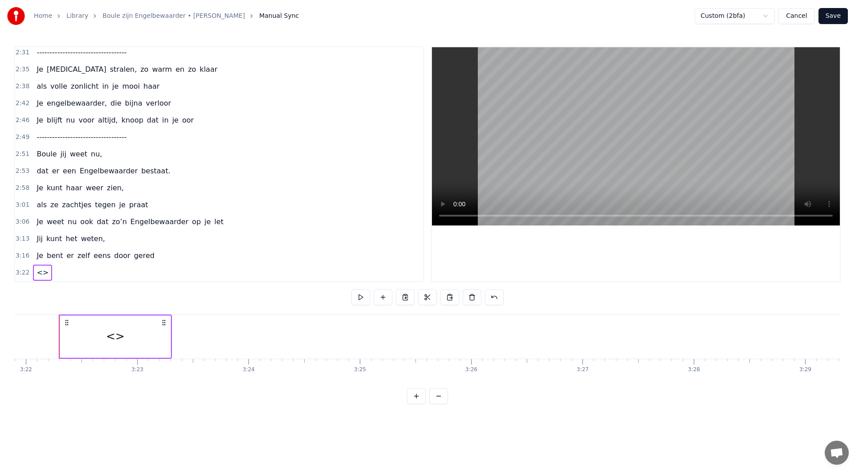
click at [167, 333] on div "<>" at bounding box center [115, 336] width 110 height 42
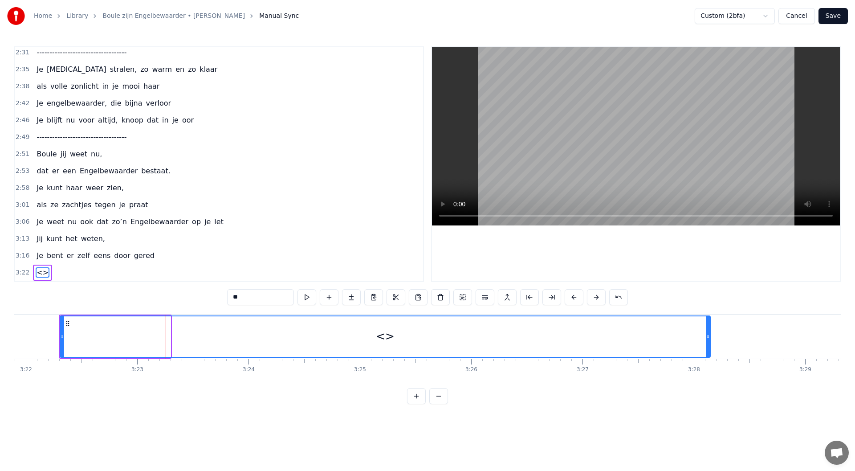
drag, startPoint x: 171, startPoint y: 335, endPoint x: 667, endPoint y: 311, distance: 496.7
click at [710, 342] on div at bounding box center [708, 336] width 4 height 41
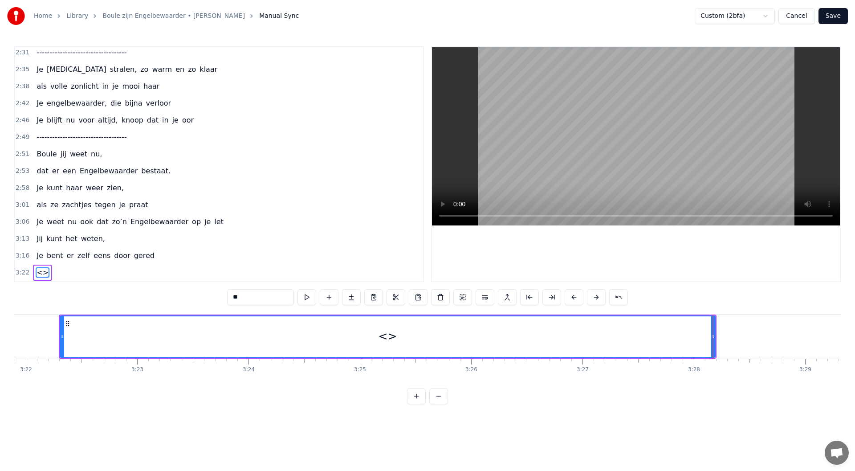
click at [151, 251] on div "3:16 Je bent er zelf eens door gered" at bounding box center [219, 255] width 408 height 17
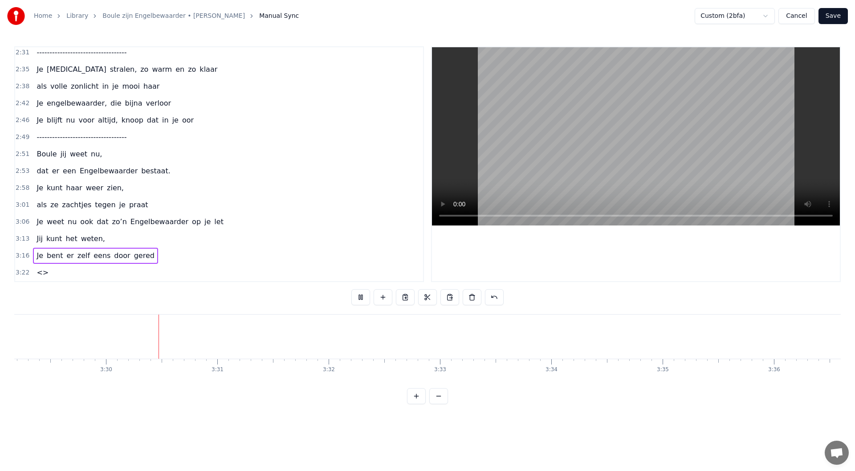
scroll to position [0, 23301]
click at [359, 301] on button at bounding box center [360, 297] width 19 height 16
click at [61, 270] on div "3:22 <>" at bounding box center [219, 272] width 408 height 17
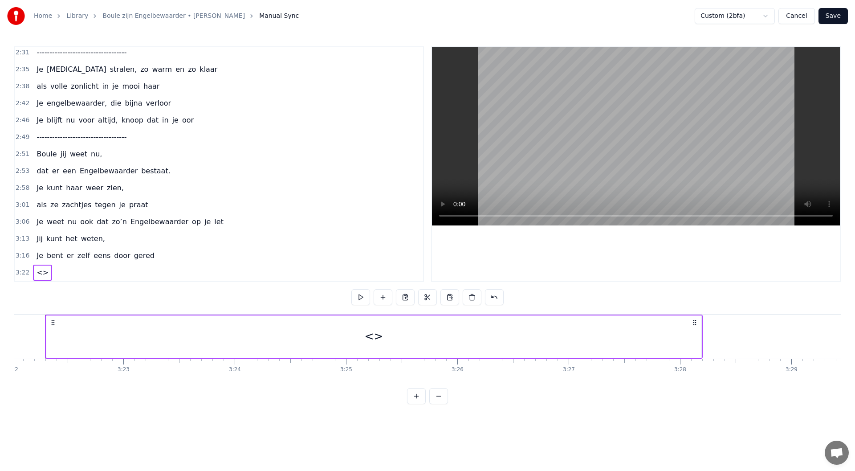
scroll to position [0, 22477]
click at [387, 337] on div "<>" at bounding box center [388, 336] width 19 height 17
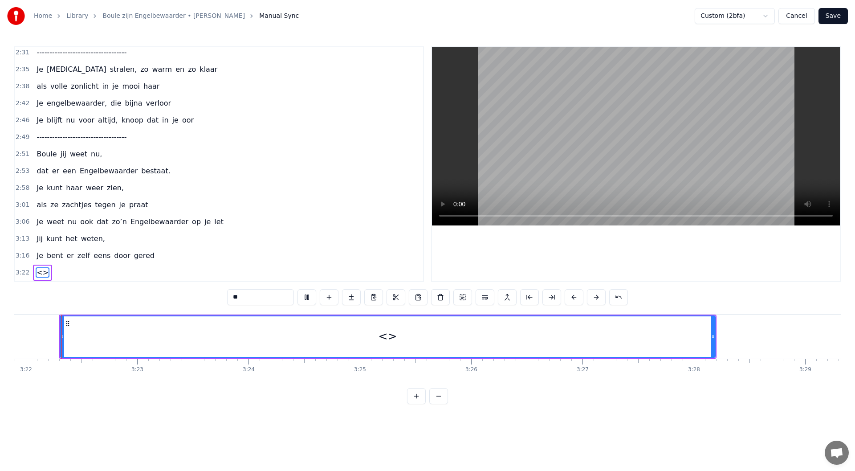
click at [238, 297] on input "**" at bounding box center [260, 297] width 67 height 16
click at [210, 297] on input "***" at bounding box center [260, 297] width 120 height 16
click at [196, 298] on input "****" at bounding box center [260, 297] width 165 height 16
type input "**********"
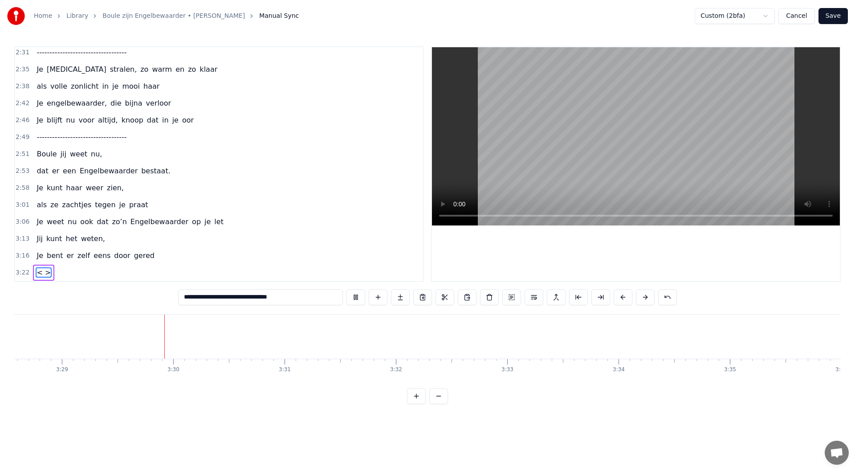
scroll to position [0, 23236]
click at [176, 256] on div "3:16 Je bent er zelf eens door gered" at bounding box center [219, 255] width 408 height 17
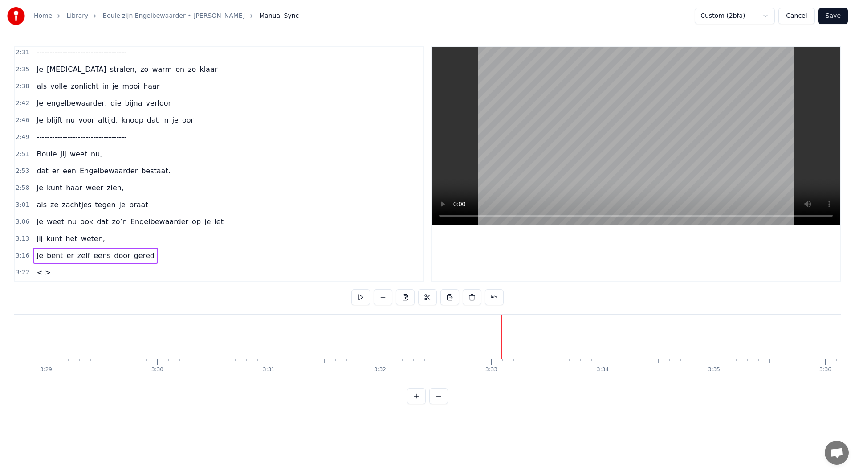
click at [172, 255] on div "3:16 Je bent er zelf eens door gered" at bounding box center [219, 255] width 408 height 17
click at [358, 297] on button at bounding box center [360, 297] width 19 height 16
click at [81, 275] on div "3:22 < >" at bounding box center [219, 272] width 408 height 17
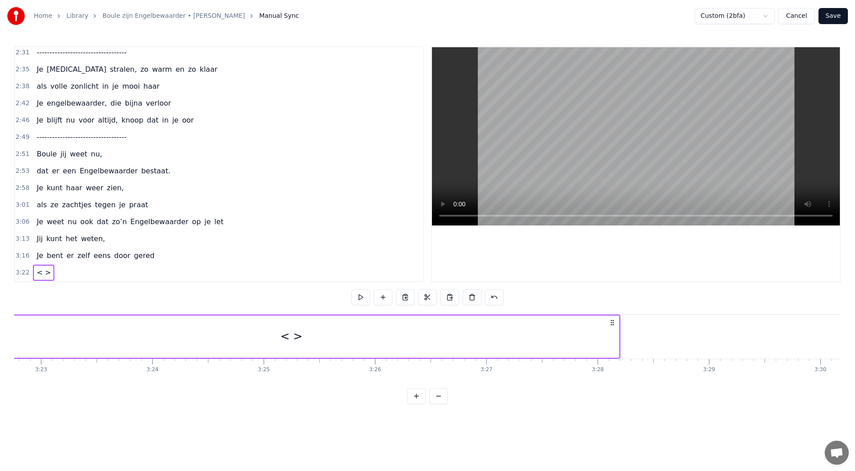
scroll to position [0, 22477]
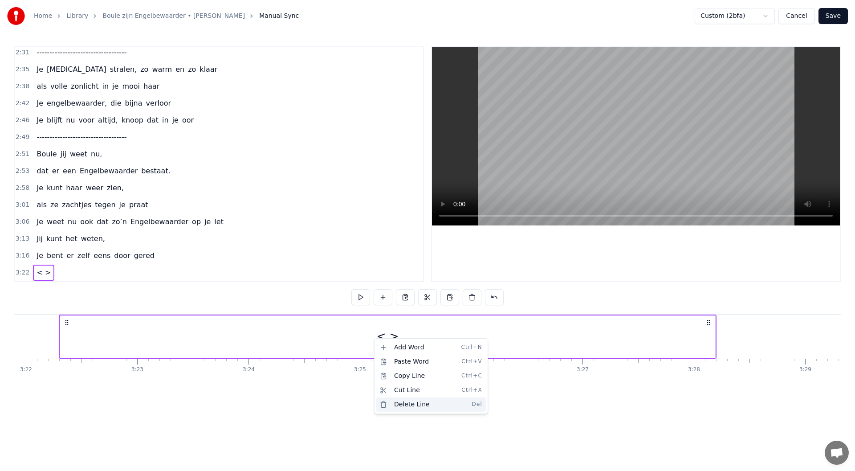
click at [411, 407] on div "Delete Line Del" at bounding box center [431, 404] width 110 height 14
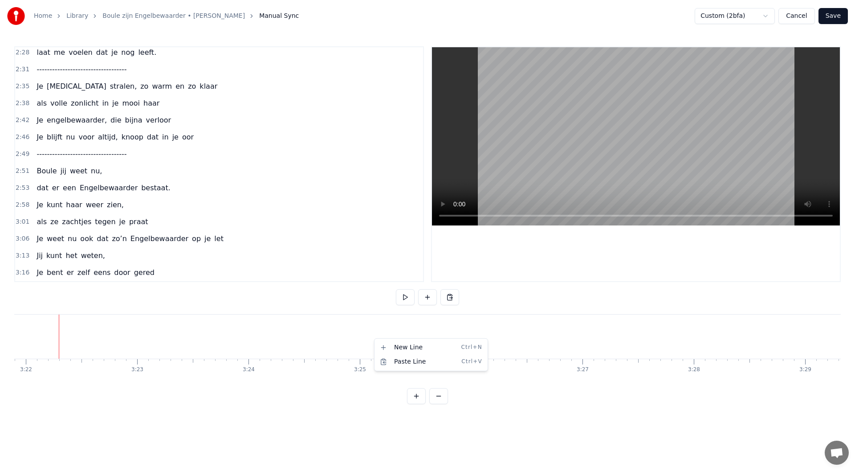
scroll to position [663, 0]
click at [155, 275] on div "3:16 Je bent er zelf eens door gered" at bounding box center [219, 272] width 408 height 17
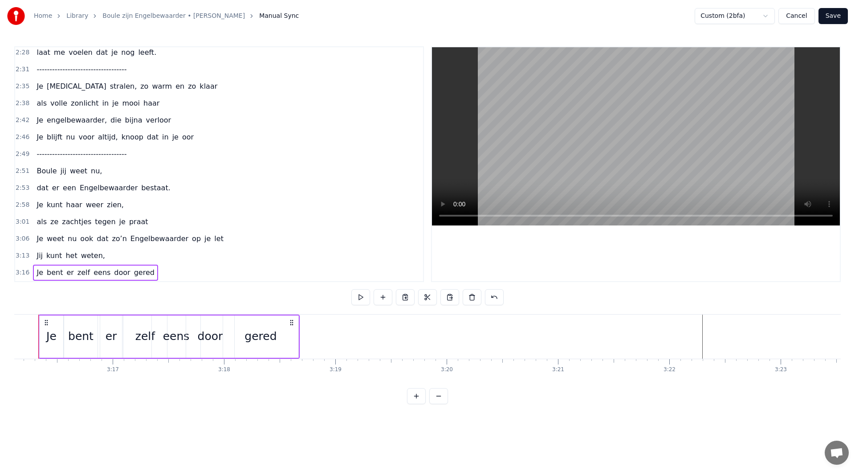
scroll to position [0, 21813]
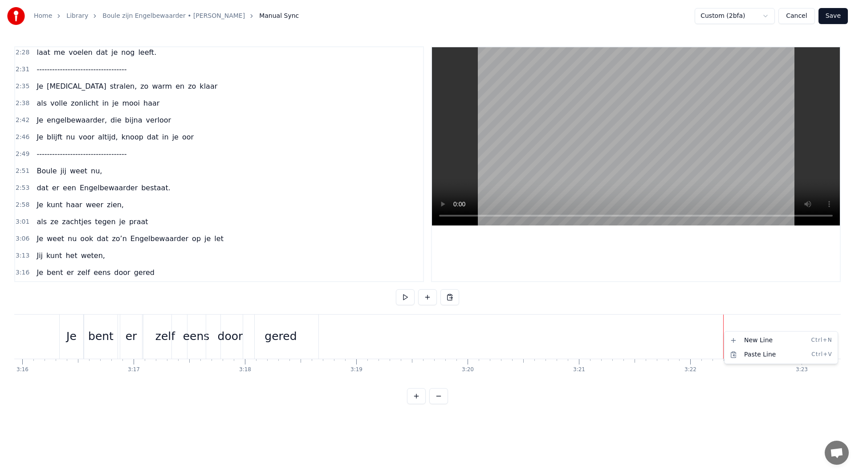
click at [771, 17] on html "Home Library Boule zijn Engelbewaarder • [PERSON_NAME] Putten Manual Sync Custo…" at bounding box center [427, 209] width 855 height 418
click at [770, 17] on html "Home Library Boule zijn Engelbewaarder • [PERSON_NAME] Putten Manual Sync Custo…" at bounding box center [427, 209] width 855 height 418
click at [767, 15] on html "Home Library Boule zijn Engelbewaarder • [PERSON_NAME] Putten Manual Sync Custo…" at bounding box center [427, 209] width 855 height 418
click at [834, 16] on button "Save" at bounding box center [832, 16] width 29 height 16
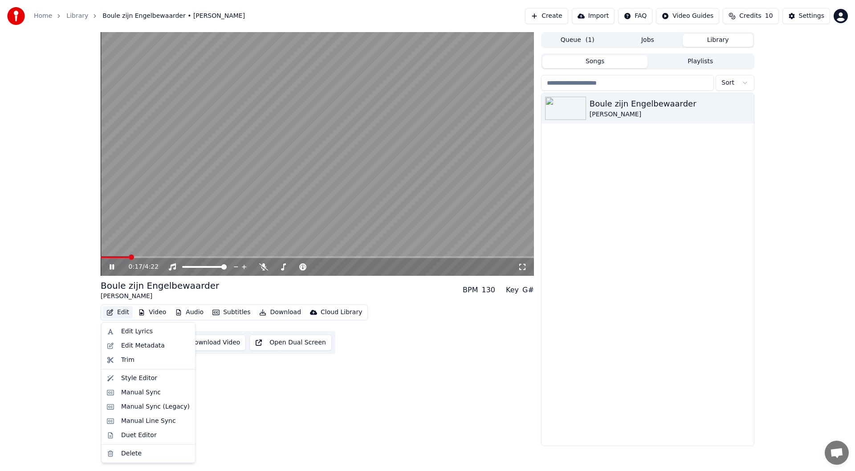
click at [122, 310] on button "Edit" at bounding box center [118, 312] width 30 height 12
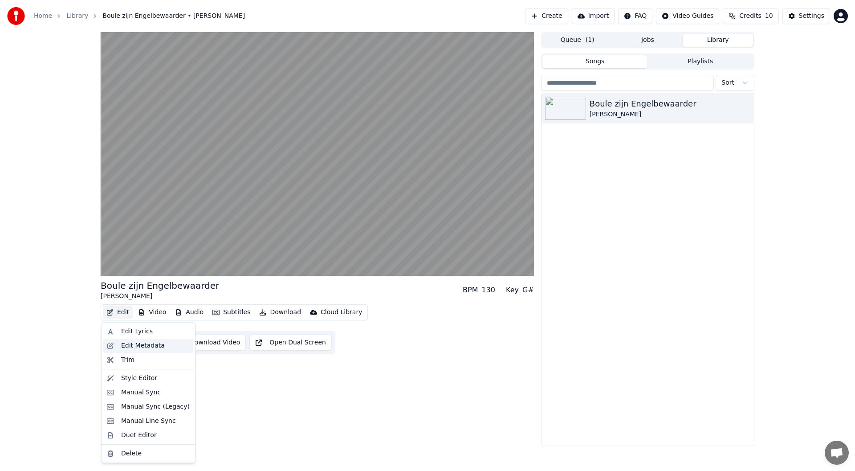
click at [126, 343] on div "Edit Metadata" at bounding box center [143, 345] width 44 height 9
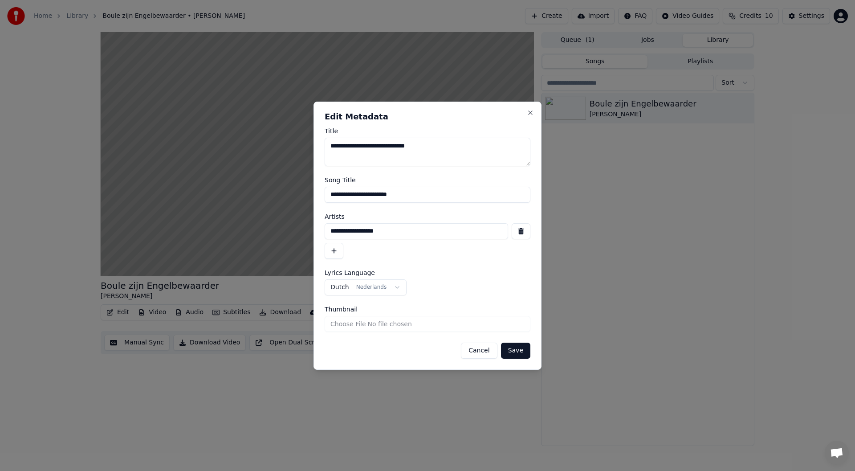
click at [480, 350] on button "Cancel" at bounding box center [479, 350] width 36 height 16
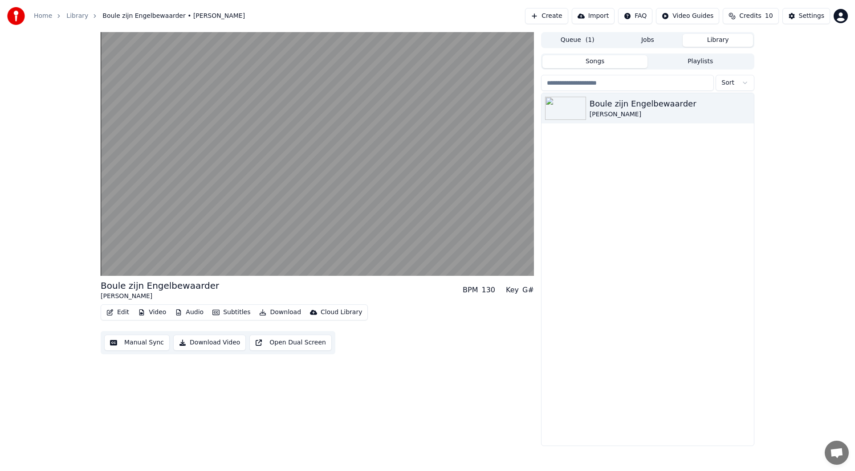
click at [120, 314] on button "Edit" at bounding box center [118, 312] width 30 height 12
click at [808, 16] on div "Settings" at bounding box center [811, 16] width 25 height 9
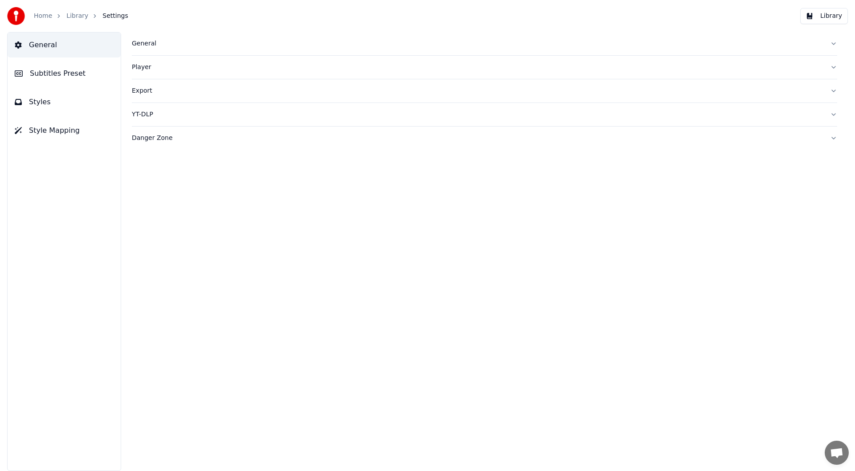
click at [39, 100] on span "Styles" at bounding box center [40, 102] width 22 height 11
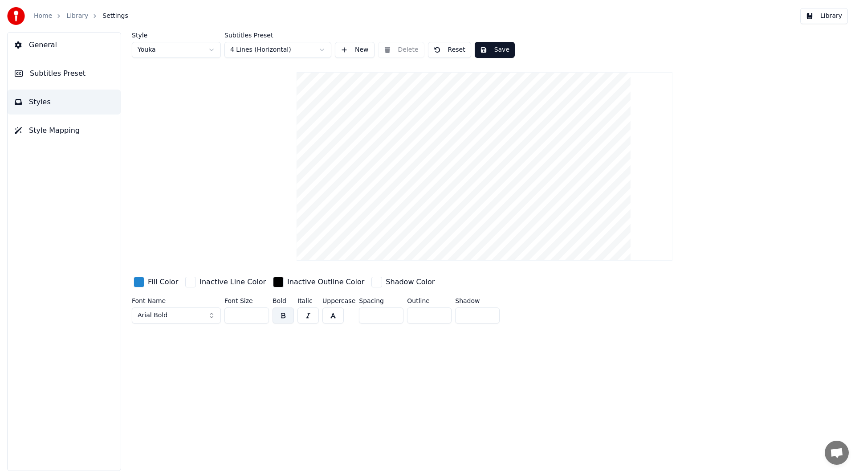
click at [56, 67] on button "Subtitles Preset" at bounding box center [64, 73] width 113 height 25
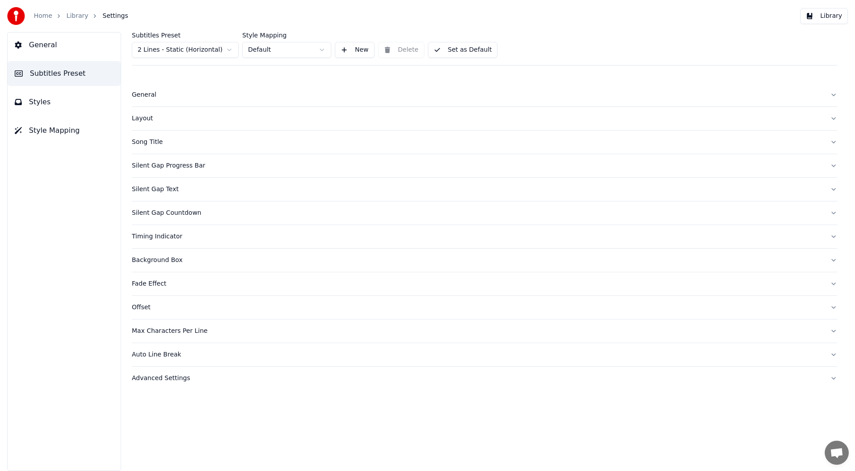
click at [152, 213] on div "Silent Gap Countdown" at bounding box center [477, 212] width 691 height 9
click at [156, 193] on div "Silent Gap Text" at bounding box center [477, 189] width 691 height 9
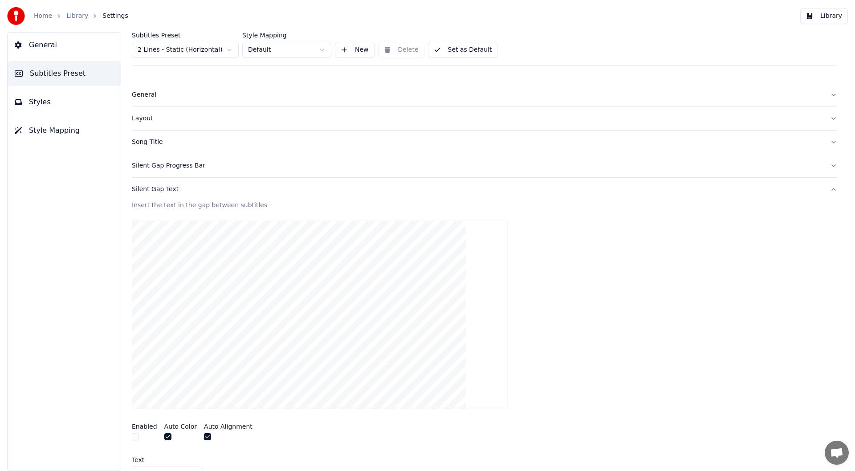
click at [157, 191] on div "Silent Gap Text" at bounding box center [477, 189] width 691 height 9
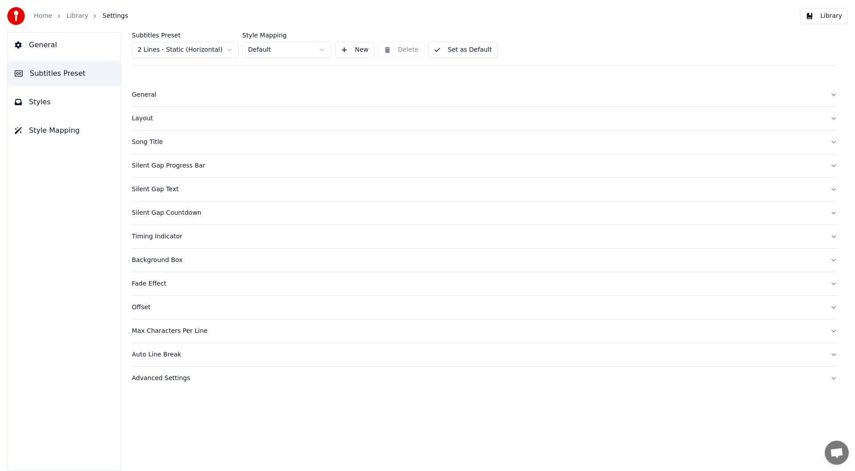
click at [152, 354] on div "Auto Line Break" at bounding box center [477, 354] width 691 height 9
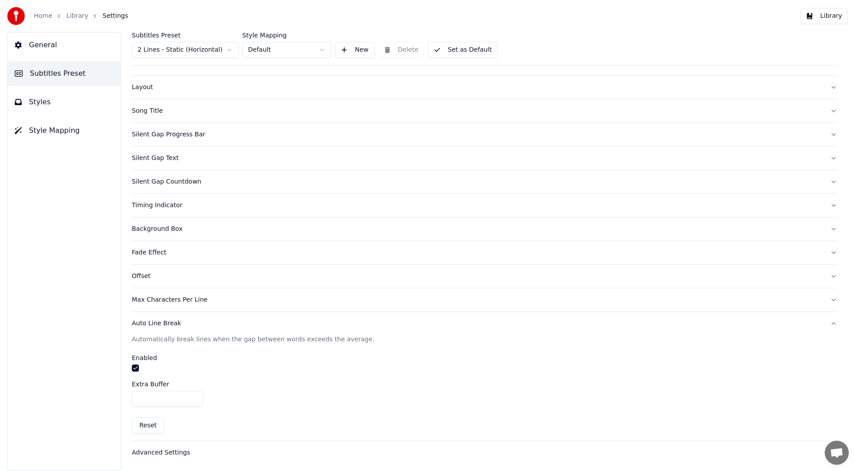
scroll to position [1, 0]
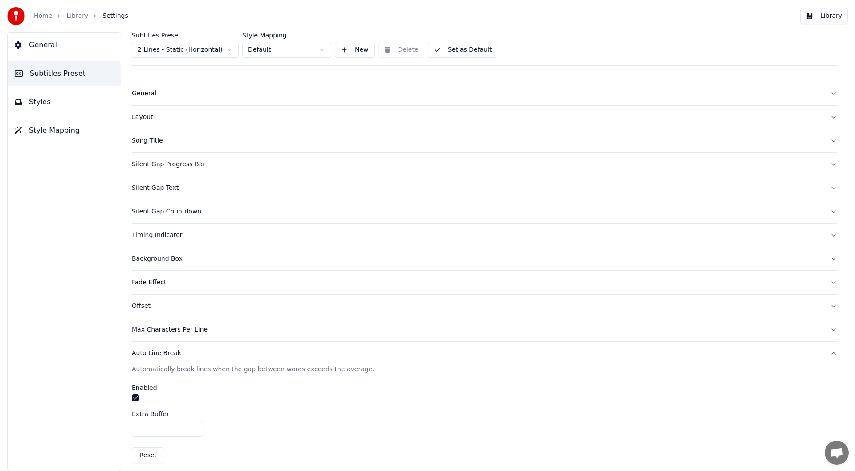
click at [156, 332] on div "Max Characters Per Line" at bounding box center [477, 329] width 691 height 9
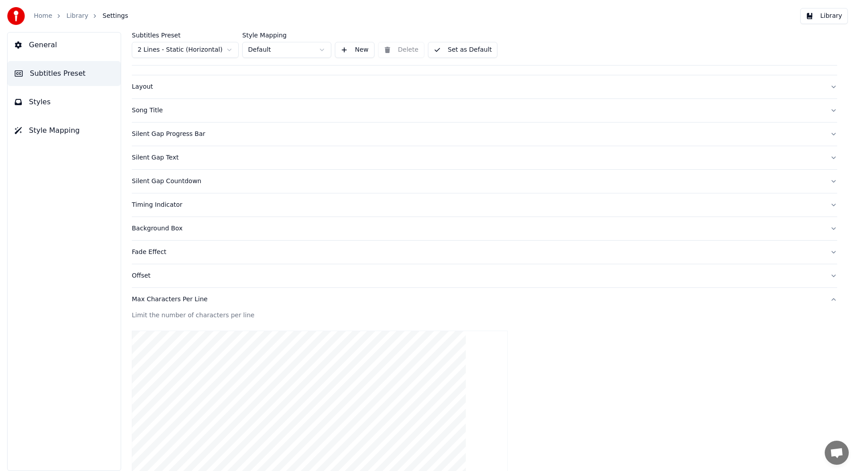
scroll to position [61, 0]
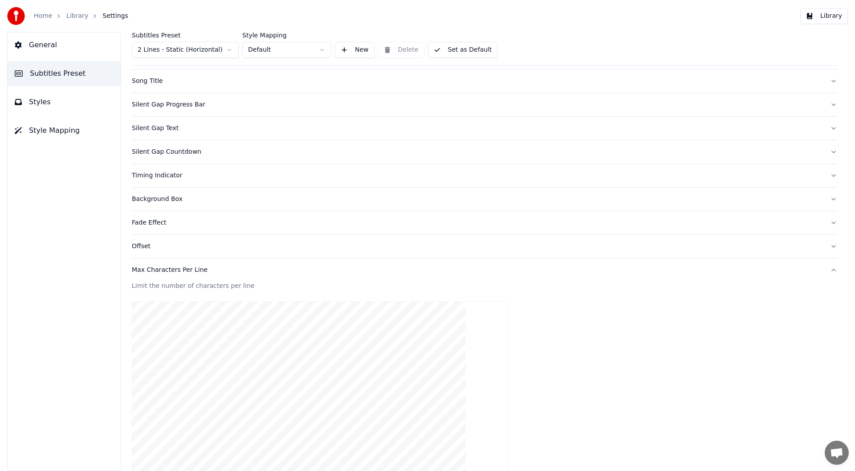
click at [150, 271] on div "Max Characters Per Line" at bounding box center [477, 269] width 691 height 9
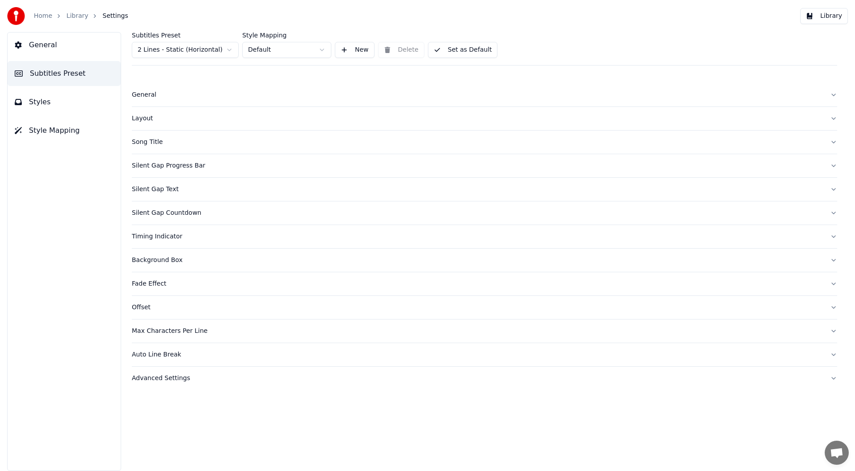
click at [157, 380] on div "Advanced Settings" at bounding box center [477, 378] width 691 height 9
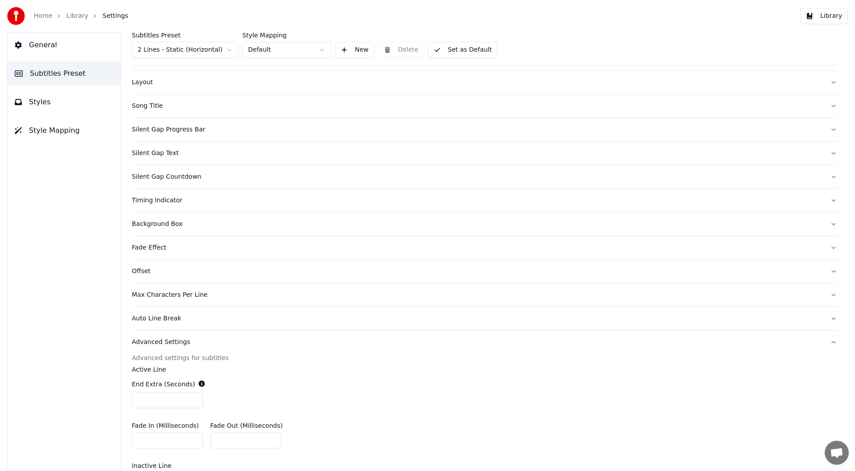
scroll to position [8, 0]
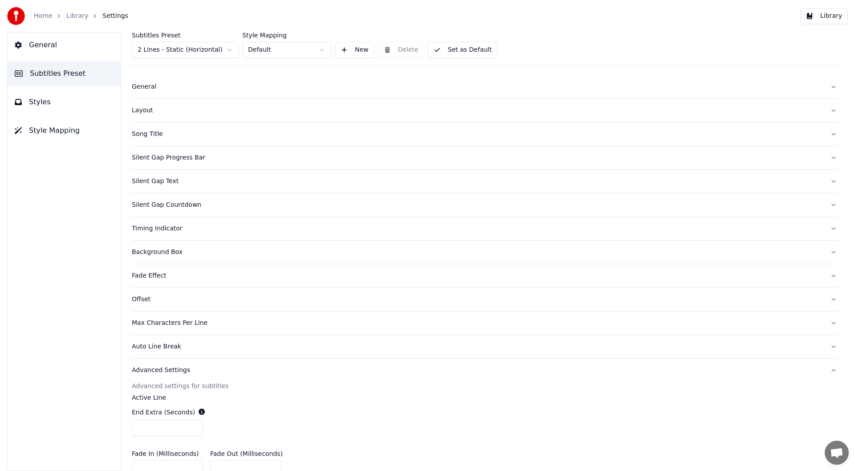
click at [143, 301] on div "Offset" at bounding box center [477, 299] width 691 height 9
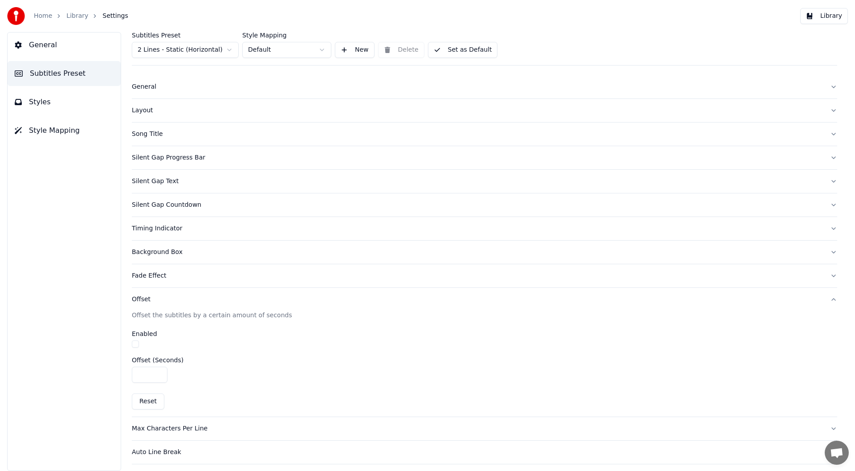
click at [148, 229] on div "Timing Indicator" at bounding box center [477, 228] width 691 height 9
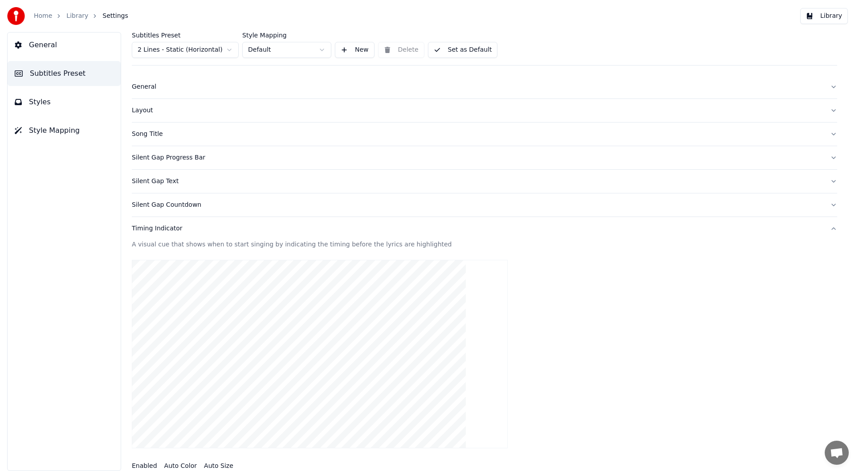
click at [148, 207] on div "Silent Gap Countdown" at bounding box center [477, 204] width 691 height 9
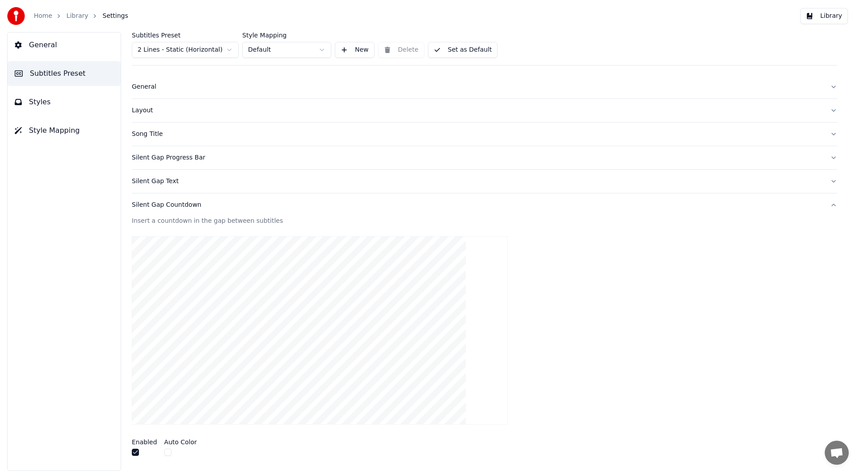
click at [149, 183] on div "Silent Gap Text" at bounding box center [477, 181] width 691 height 9
click at [165, 158] on div "Silent Gap Progress Bar" at bounding box center [477, 157] width 691 height 9
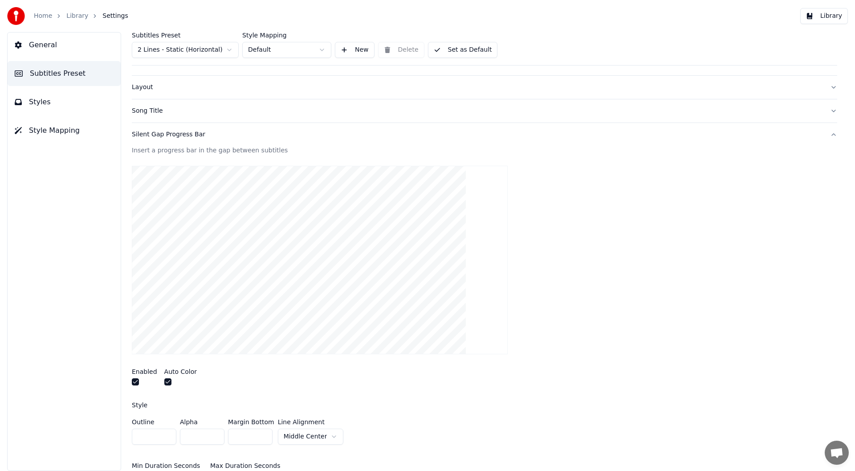
scroll to position [23, 0]
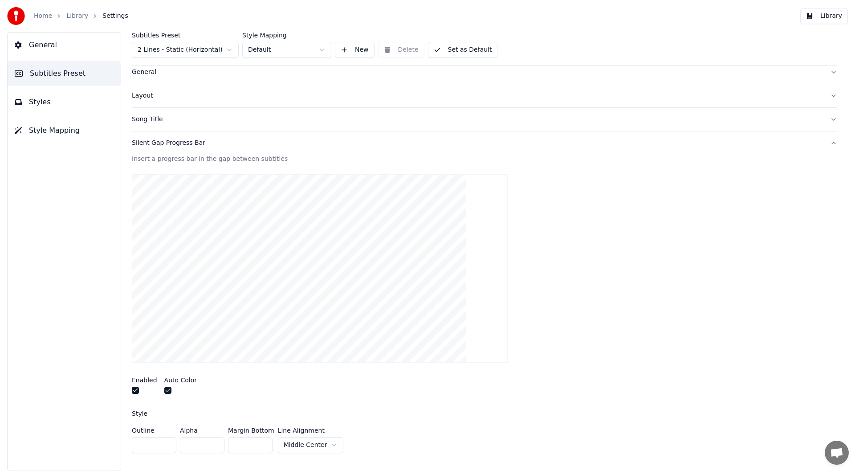
click at [229, 50] on html "Home Library Settings Library General Subtitles Preset Styles Style Mapping Sub…" at bounding box center [427, 235] width 855 height 471
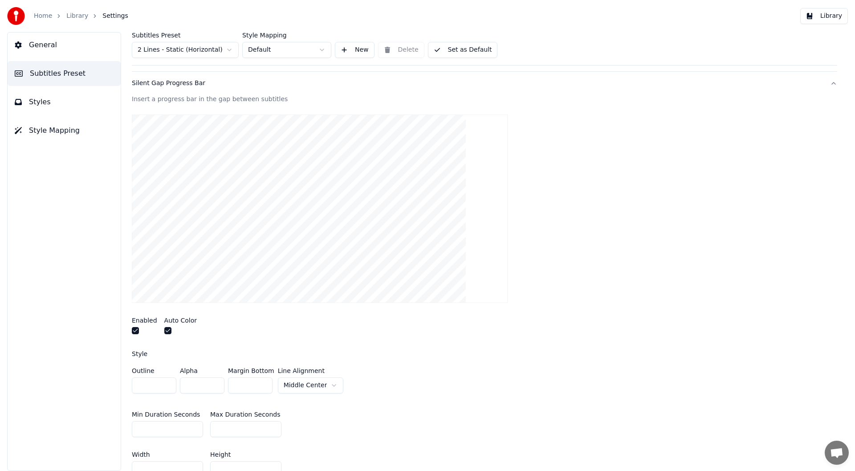
scroll to position [97, 0]
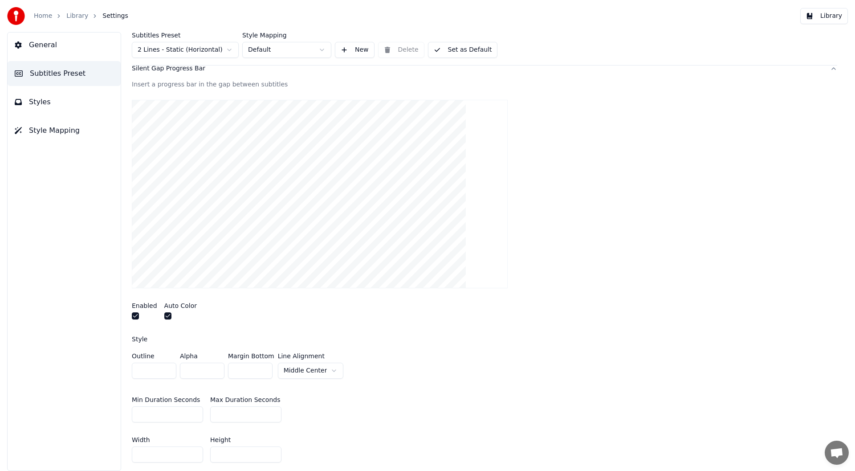
click at [259, 194] on video at bounding box center [320, 194] width 376 height 188
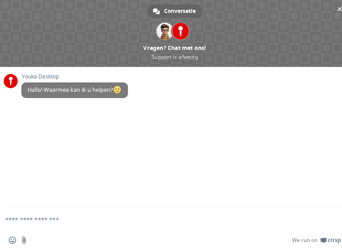
click at [39, 78] on span "Youka Desktop" at bounding box center [74, 76] width 106 height 6
click at [26, 221] on textarea "Typ een bericht..." at bounding box center [163, 219] width 317 height 22
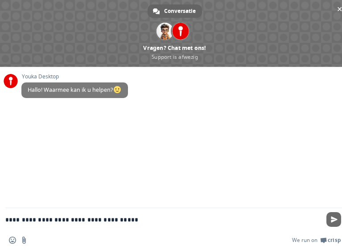
type textarea "**********"
click at [330, 216] on span "Stuur" at bounding box center [333, 219] width 7 height 7
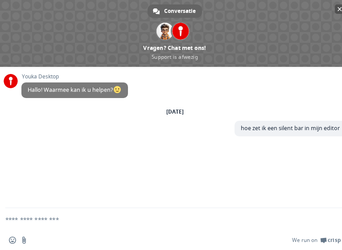
click at [171, 57] on span at bounding box center [174, 33] width 349 height 67
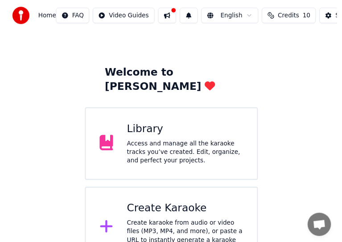
scroll to position [30, 0]
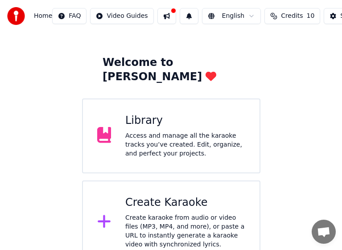
click at [145, 131] on div "Access and manage all the karaoke tracks you’ve created. Edit, organize, and pe…" at bounding box center [185, 144] width 120 height 27
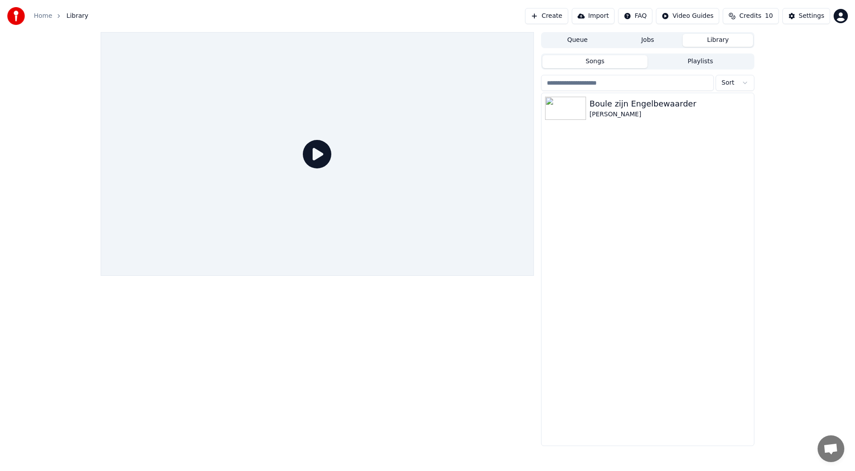
click at [643, 18] on html "Home Library Create Import FAQ Video Guides Credits 10 Settings Queue Jobs Libr…" at bounding box center [427, 235] width 855 height 471
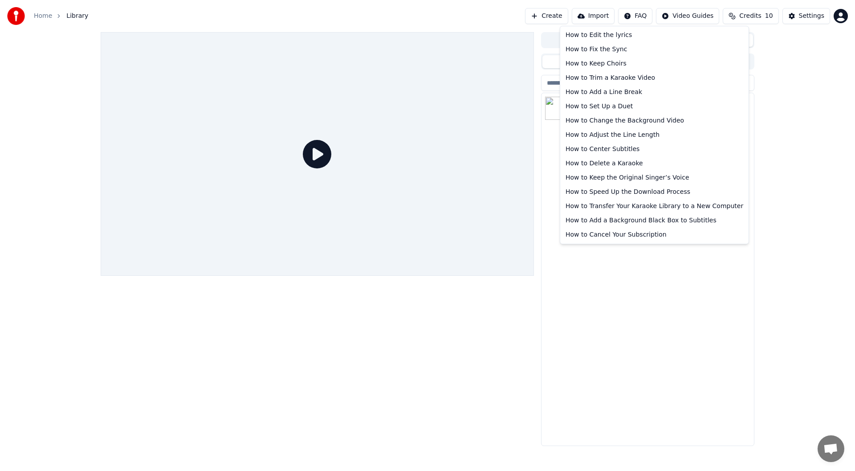
click at [748, 73] on html "Home Library Create Import FAQ Video Guides Credits 10 Settings Queue Jobs Libr…" at bounding box center [427, 235] width 855 height 471
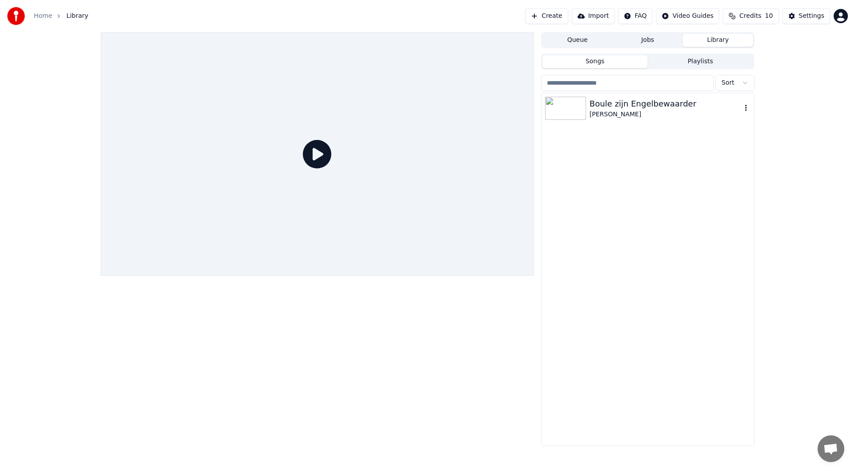
click at [613, 117] on div "[PERSON_NAME]" at bounding box center [666, 114] width 152 height 9
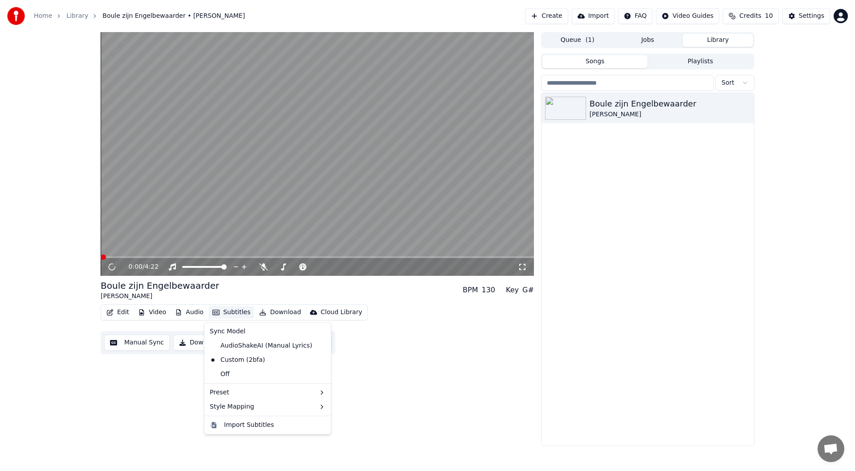
click at [236, 309] on button "Subtitles" at bounding box center [231, 312] width 45 height 12
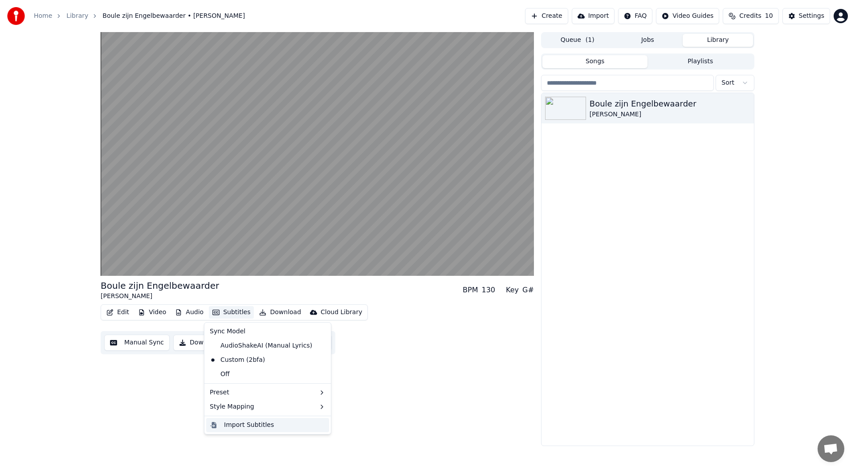
click at [250, 423] on div "Import Subtitles" at bounding box center [249, 424] width 50 height 9
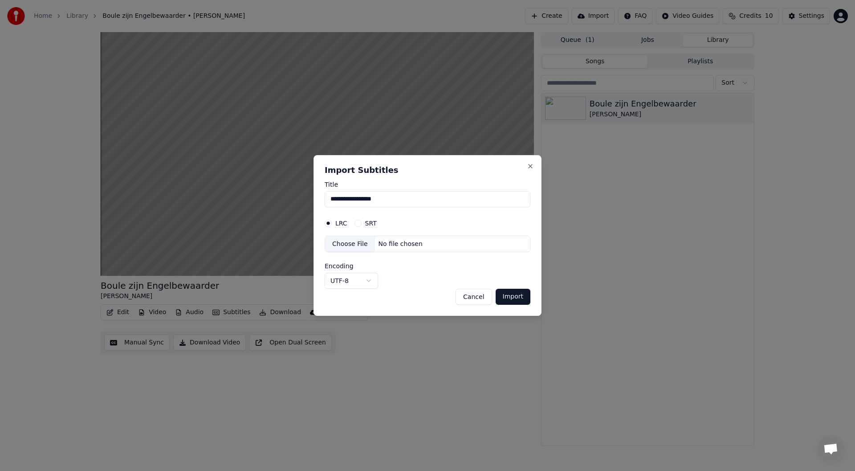
click at [369, 282] on body "**********" at bounding box center [427, 235] width 855 height 471
click at [369, 282] on div at bounding box center [427, 235] width 855 height 471
click at [486, 297] on button "Cancel" at bounding box center [474, 297] width 36 height 16
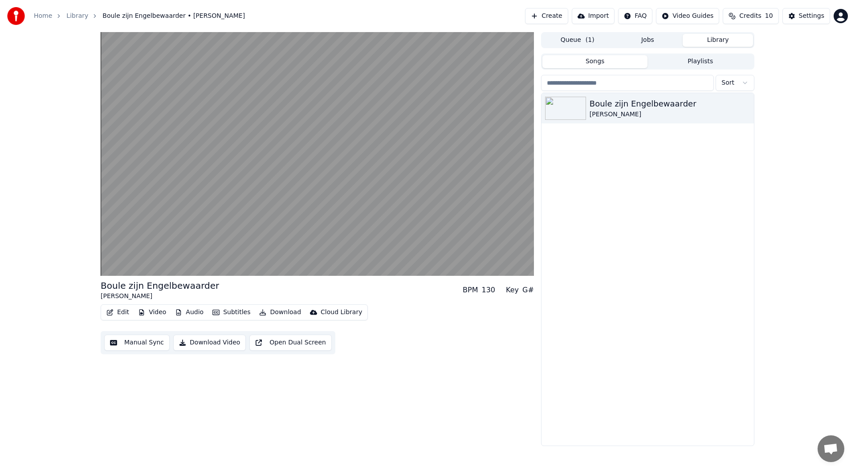
click at [137, 341] on button "Manual Sync" at bounding box center [136, 342] width 65 height 16
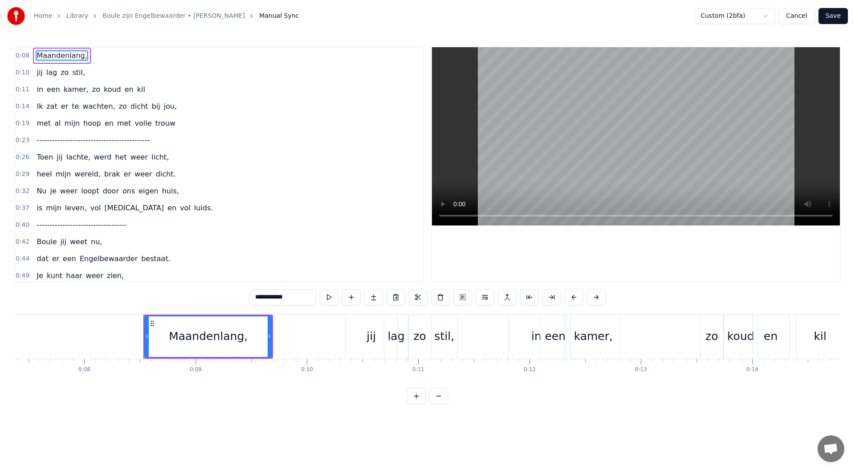
scroll to position [0, 905]
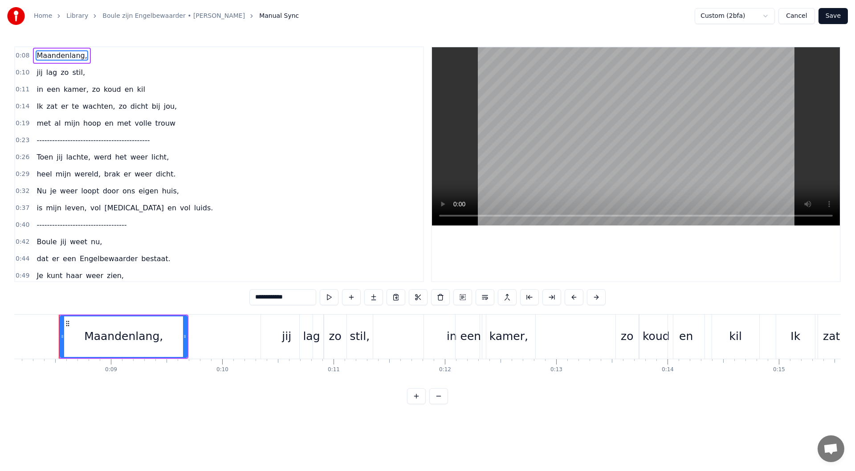
click at [175, 260] on div "0:44 dat er een Engelbewaarder bestaat." at bounding box center [219, 258] width 408 height 17
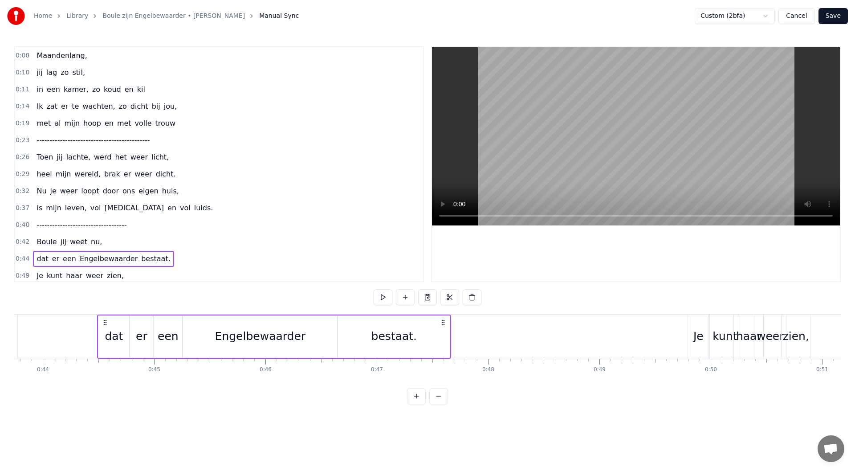
scroll to position [0, 4908]
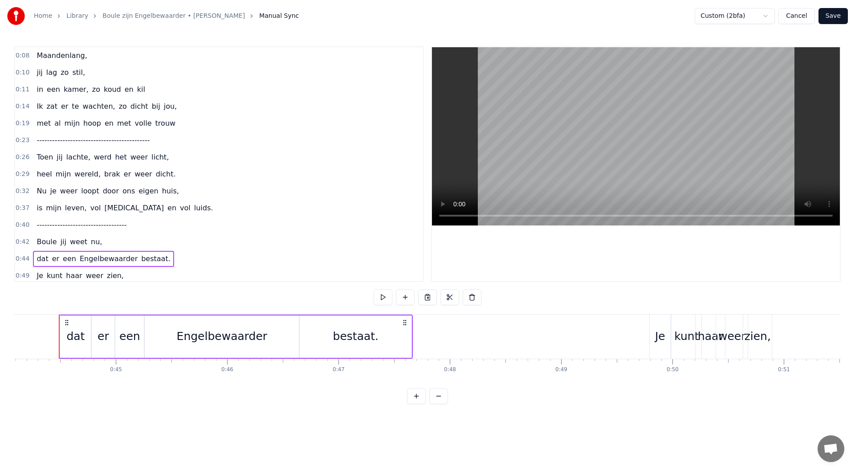
click at [151, 277] on div "0:49 Je kunt haar weer zien," at bounding box center [219, 275] width 408 height 17
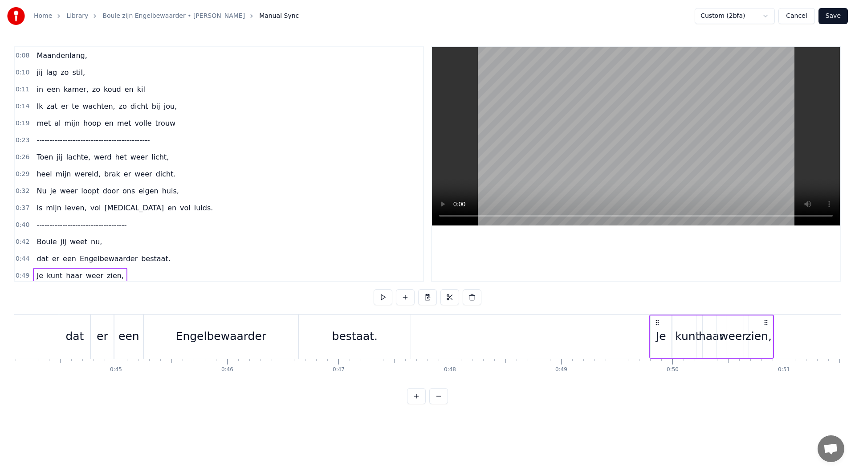
click at [106, 277] on span "zien," at bounding box center [115, 275] width 19 height 10
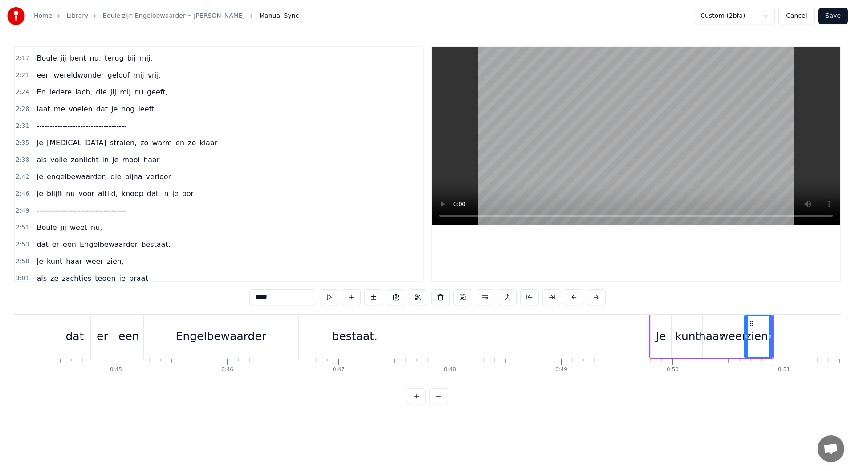
scroll to position [663, 0]
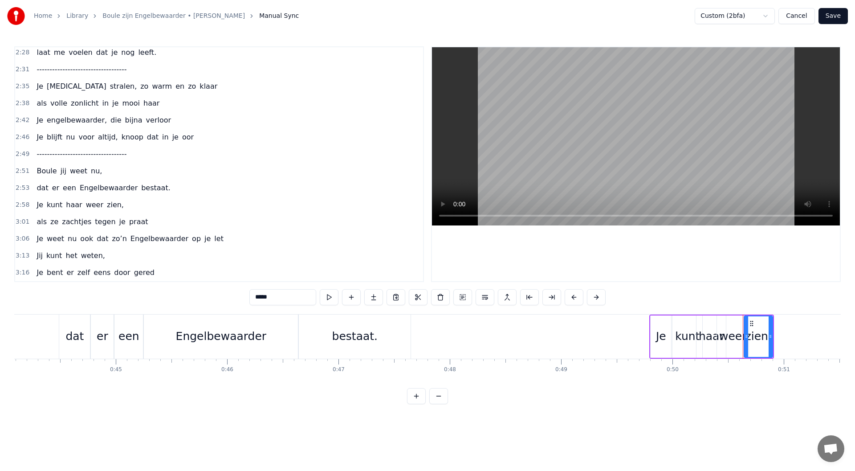
click at [145, 272] on div "3:16 Je bent er zelf eens door gered" at bounding box center [219, 272] width 408 height 17
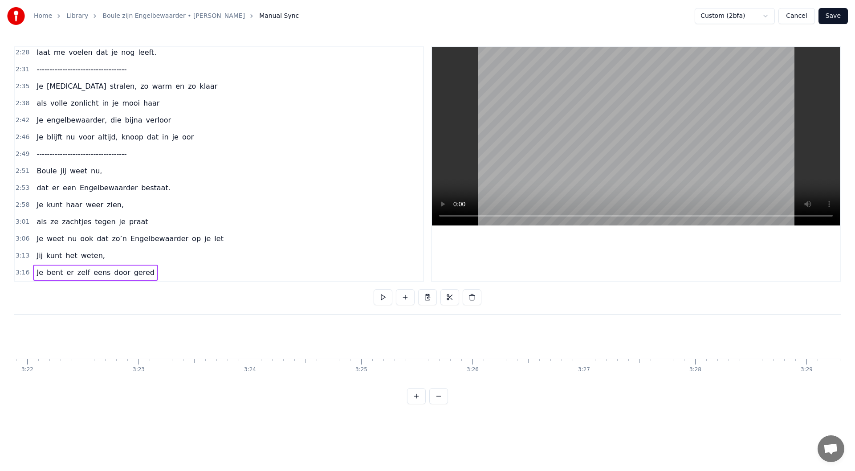
scroll to position [0, 28355]
click at [155, 274] on div "3:16 Je bent er zelf eens door gered" at bounding box center [219, 272] width 408 height 17
drag, startPoint x: 116, startPoint y: 174, endPoint x: 137, endPoint y: 183, distance: 23.1
click at [164, 194] on div "0:08 Maandenlang, 0:10 jij lag zo stil, 0:11 in een kamer, zo koud en kil 0:14 …" at bounding box center [219, 164] width 410 height 236
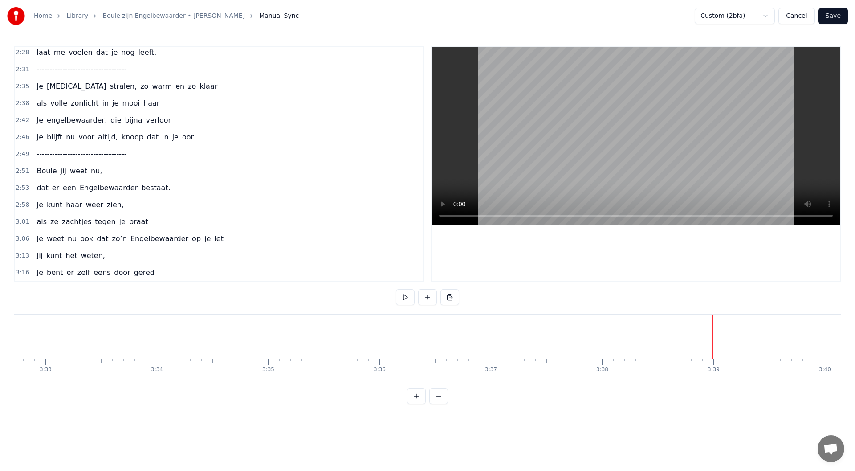
click at [106, 169] on div "2:51 Boule jij weet nu," at bounding box center [219, 171] width 408 height 17
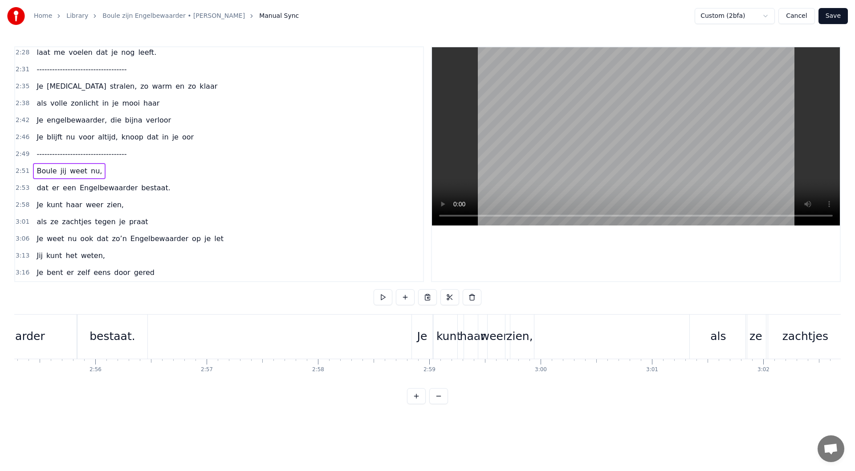
scroll to position [0, 19086]
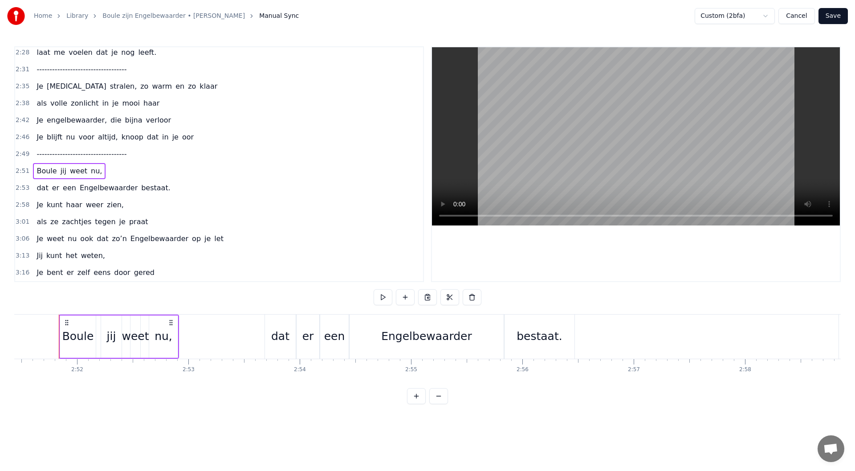
click at [156, 190] on div "2:53 dat er een Engelbewaarder bestaat." at bounding box center [219, 187] width 408 height 17
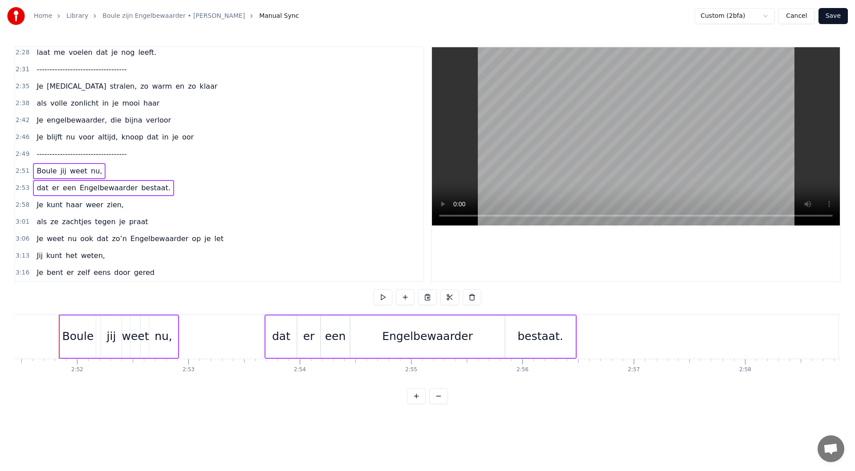
click at [144, 211] on div "2:58 Je kunt haar weer zien," at bounding box center [219, 204] width 408 height 17
click at [148, 223] on div "3:01 als ze zachtjes tegen je praat" at bounding box center [219, 221] width 408 height 17
click at [226, 238] on div "3:06 Je weet nu ook dat zo’n Engelbewaarder op je let" at bounding box center [219, 238] width 408 height 17
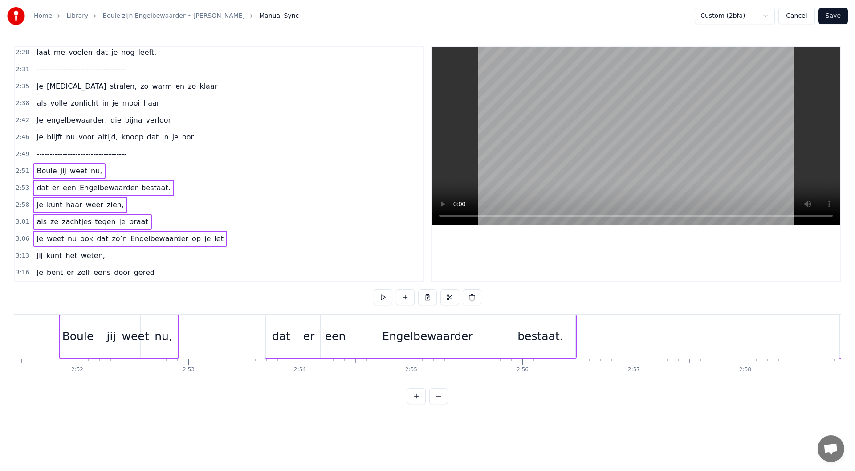
click at [124, 260] on div "3:13 Jij kunt het weten," at bounding box center [219, 255] width 408 height 17
click at [163, 275] on div "3:16 Je bent er zelf eens door gered" at bounding box center [219, 272] width 408 height 17
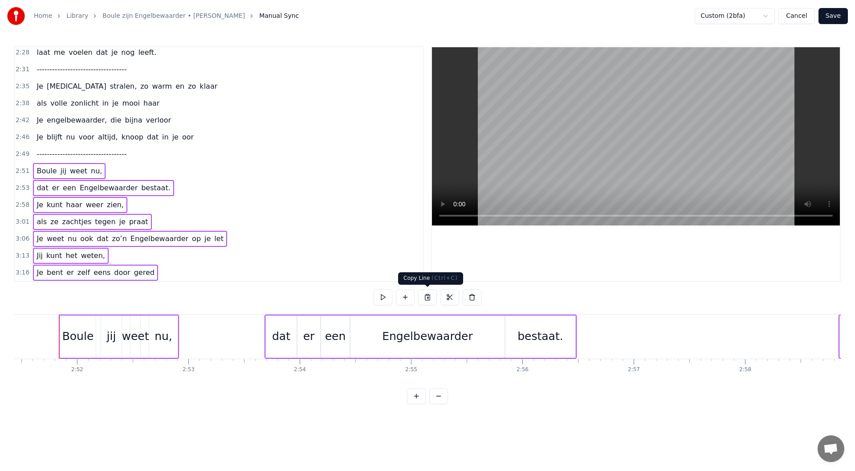
click at [425, 296] on button at bounding box center [427, 297] width 19 height 16
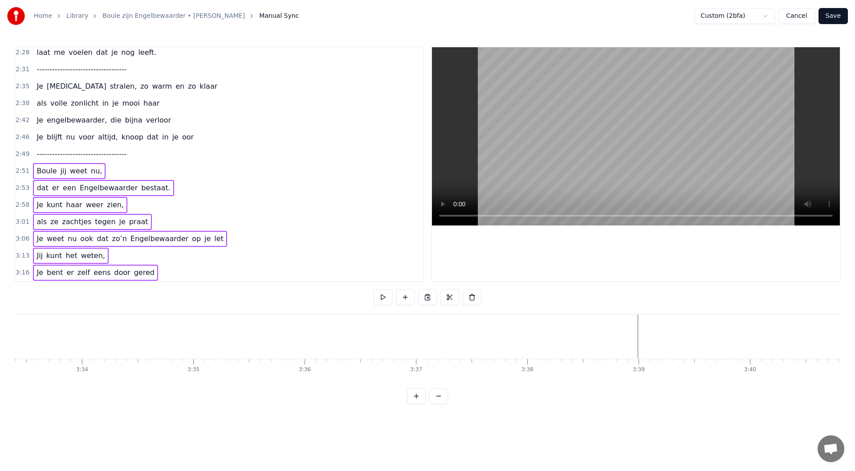
scroll to position [0, 23789]
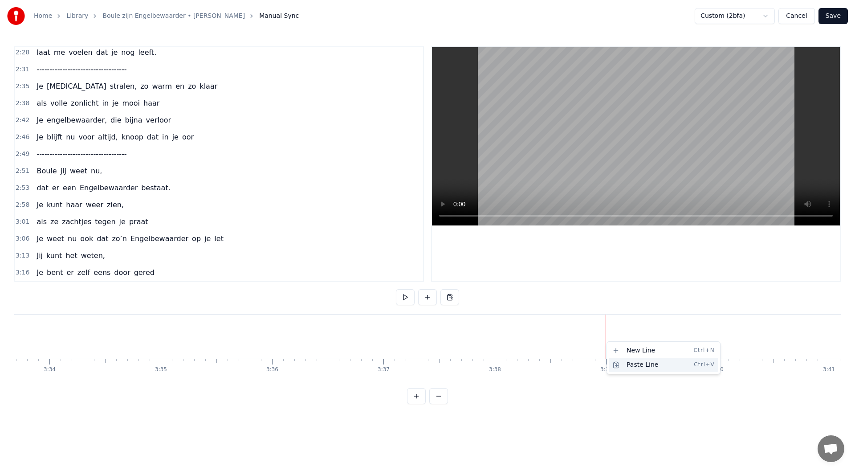
click at [636, 365] on div "Paste Line Ctrl+V" at bounding box center [664, 365] width 110 height 14
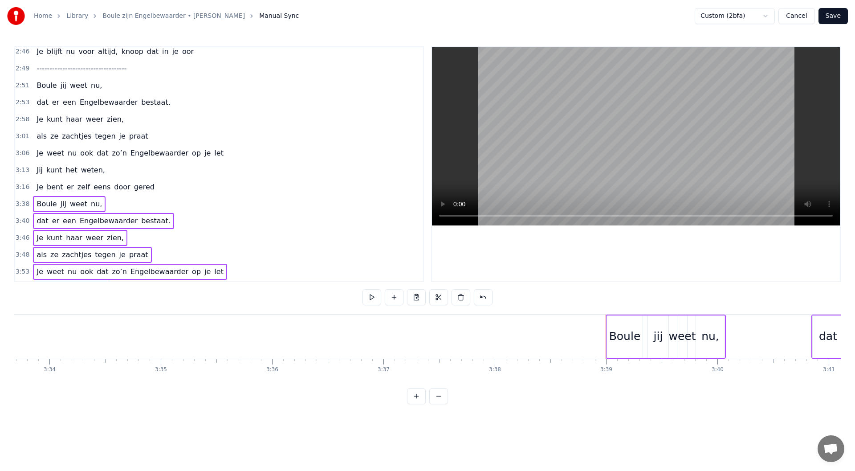
scroll to position [782, 0]
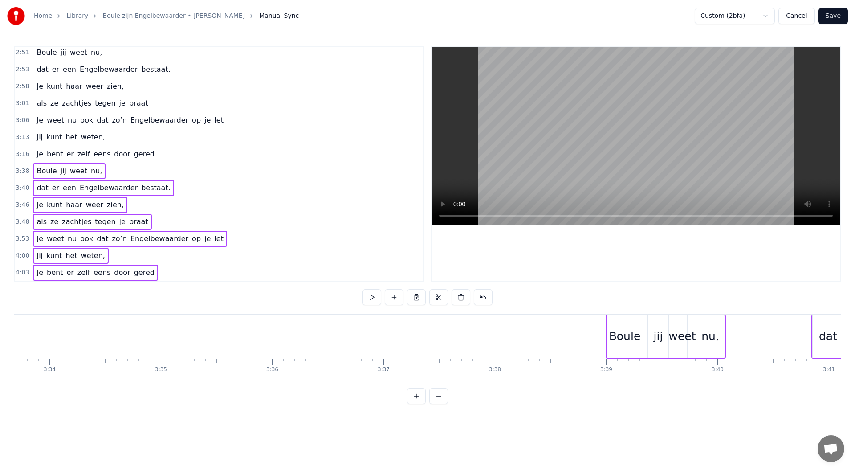
click at [185, 273] on div "4:03 Je bent er zelf eens door gered" at bounding box center [219, 272] width 408 height 17
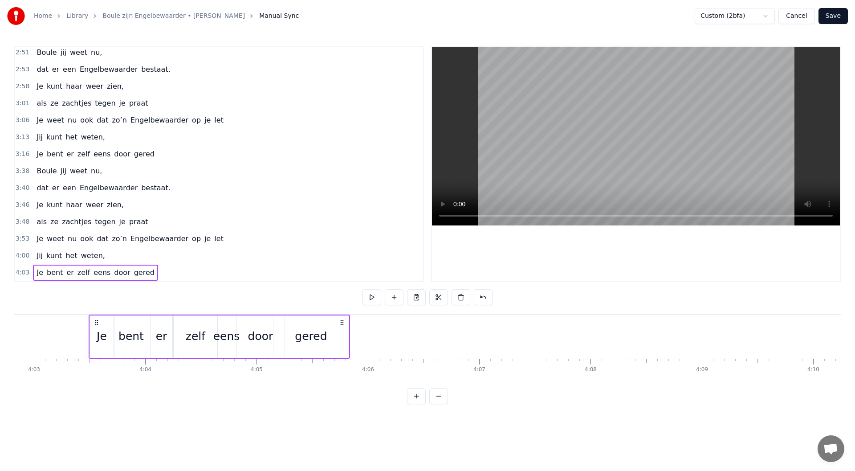
scroll to position [0, 27063]
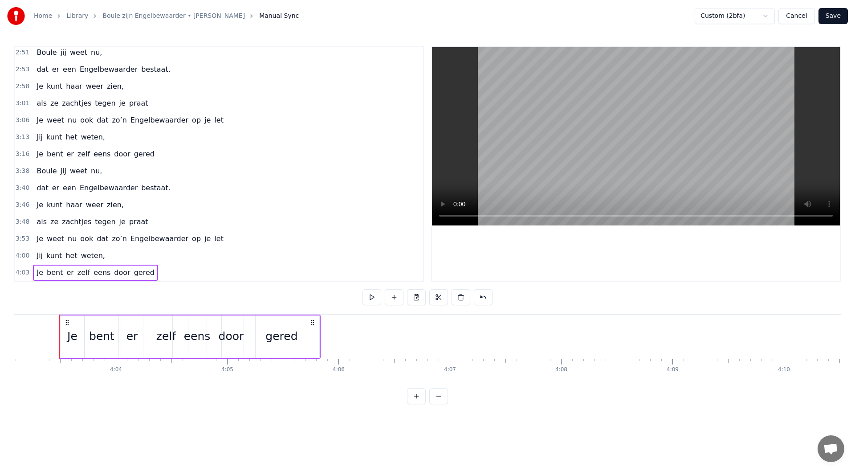
click at [161, 275] on div "4:03 Je bent er zelf eens door gered" at bounding box center [219, 272] width 408 height 17
click at [154, 274] on div "4:03 Je bent er zelf eens door gered" at bounding box center [219, 272] width 408 height 17
click at [68, 321] on icon at bounding box center [67, 322] width 7 height 7
click at [419, 297] on button at bounding box center [416, 297] width 19 height 16
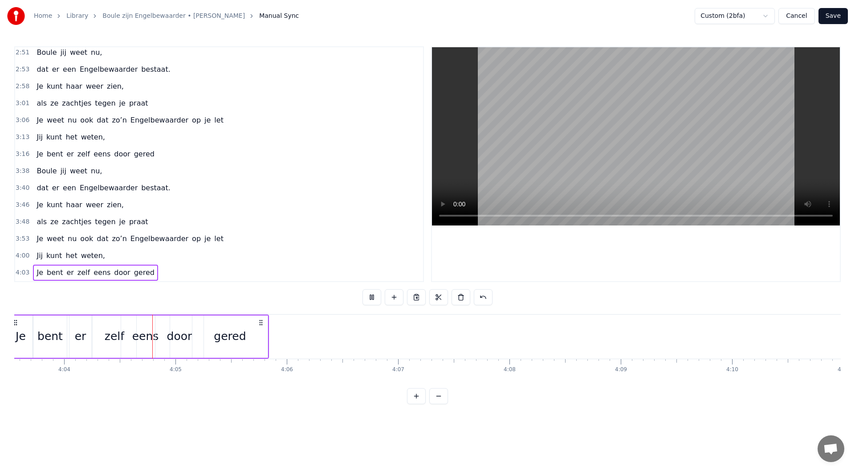
scroll to position [0, 27135]
click at [111, 254] on div "4:00 Jij kunt het weten," at bounding box center [219, 255] width 408 height 17
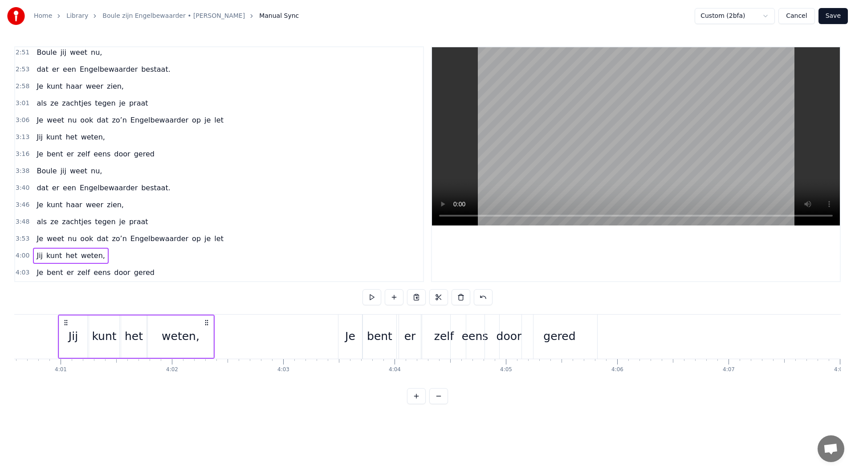
scroll to position [0, 26783]
click at [148, 274] on div "4:03 Je bent er zelf eens door gered" at bounding box center [219, 272] width 408 height 17
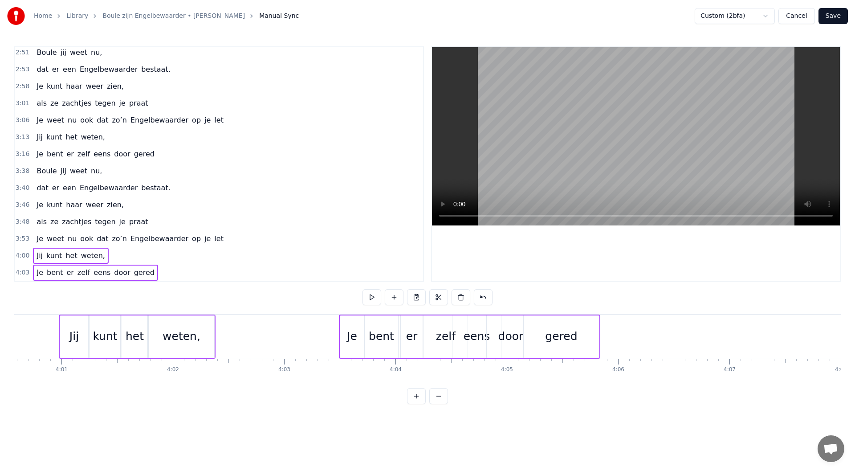
click at [417, 296] on button at bounding box center [416, 297] width 19 height 16
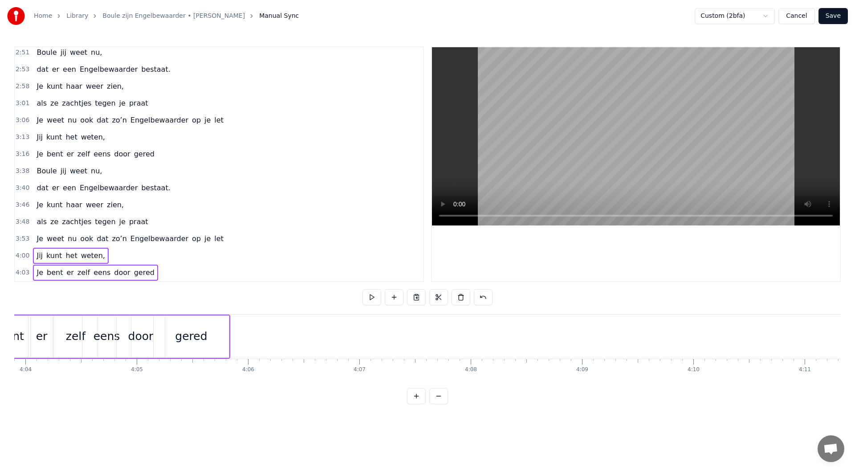
scroll to position [0, 27073]
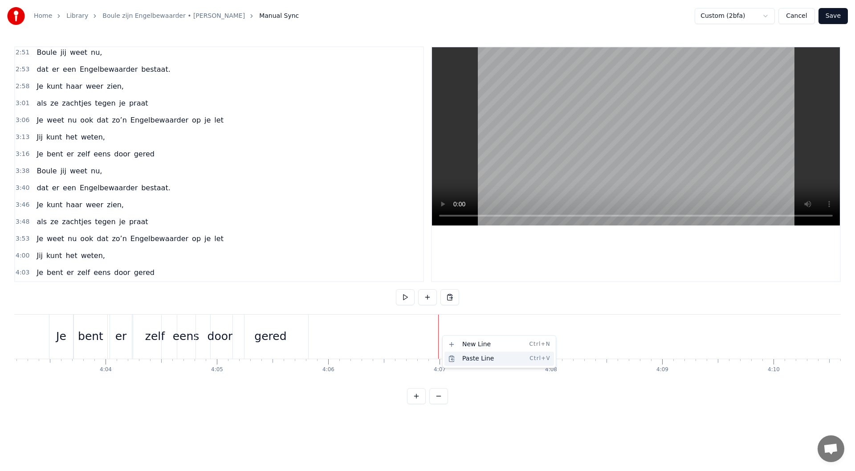
click at [465, 360] on div "Paste Line Ctrl+V" at bounding box center [499, 358] width 110 height 14
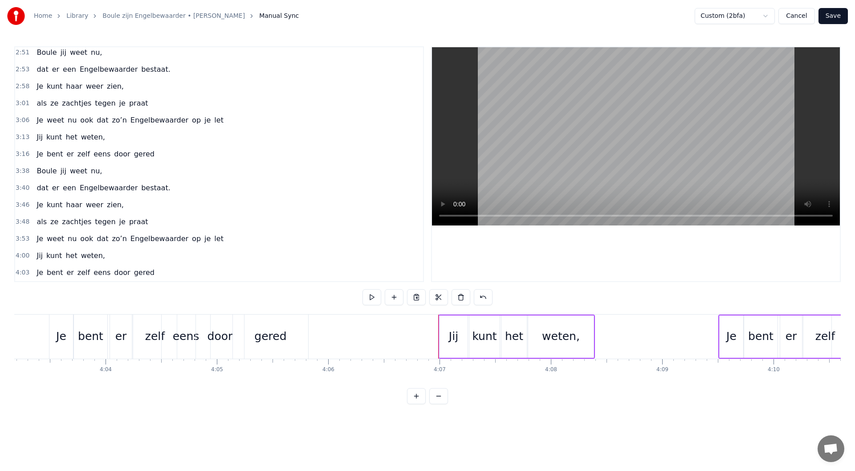
click at [157, 272] on div "4:03 Je bent er zelf eens door gered" at bounding box center [219, 272] width 408 height 17
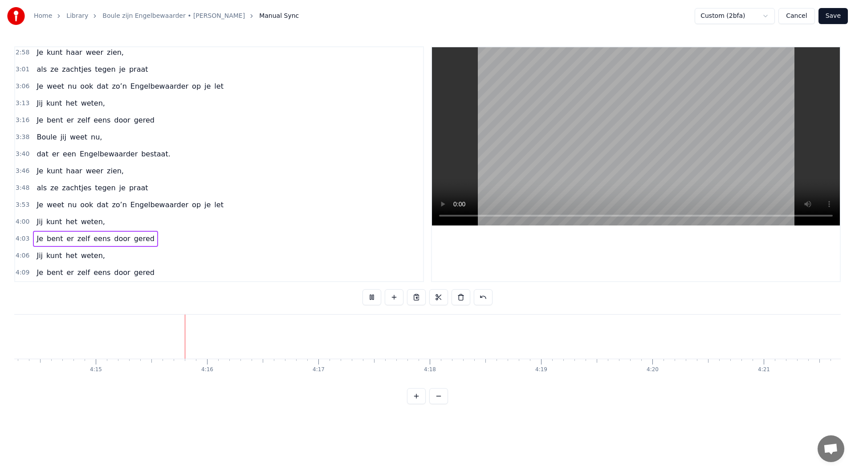
scroll to position [0, 28355]
click at [369, 296] on button at bounding box center [371, 297] width 19 height 16
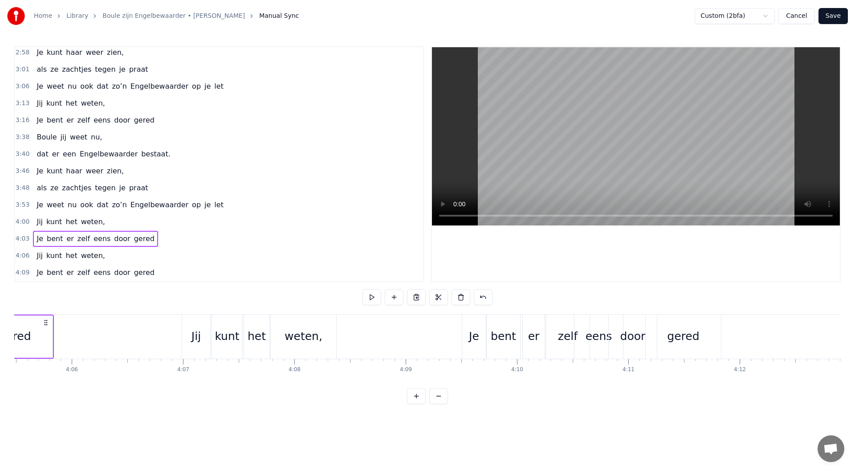
scroll to position [0, 27313]
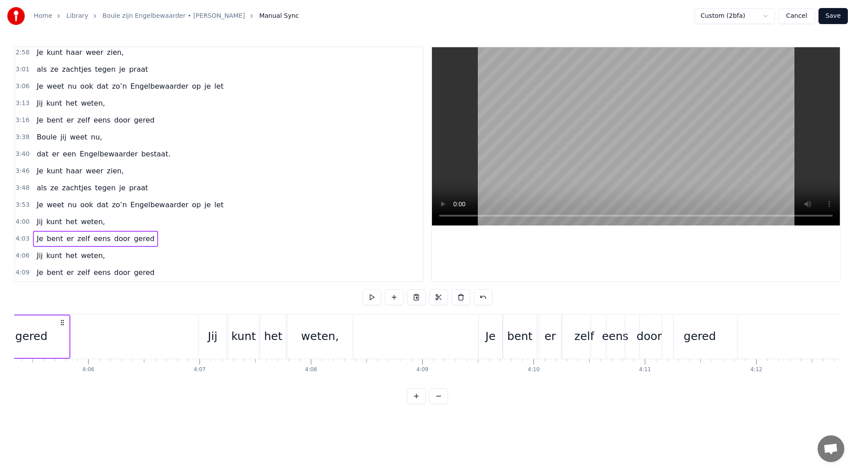
click at [748, 377] on div "Maandenlang, jij lag zo stil, in een kamer, zo koud en kil Ik zat er te wachten…" at bounding box center [427, 347] width 827 height 67
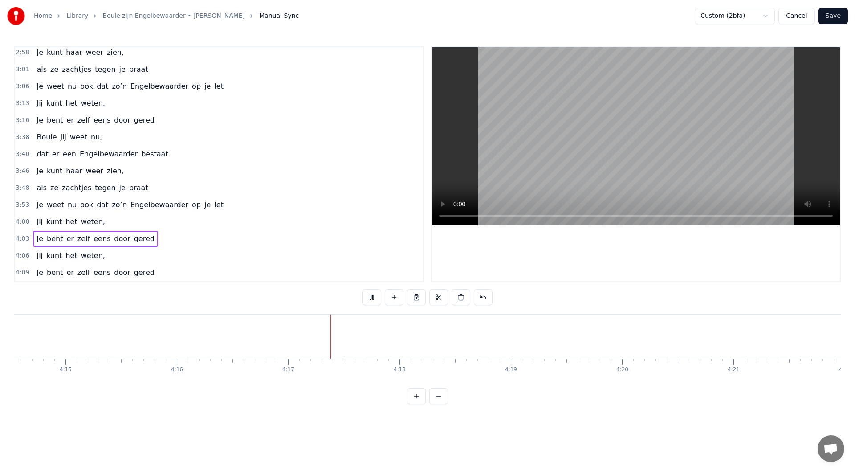
scroll to position [0, 28355]
click at [159, 233] on div "4:03 Je bent er zelf eens door gered" at bounding box center [219, 238] width 408 height 17
click at [156, 237] on div "4:03 Je bent er zelf eens door gered" at bounding box center [219, 238] width 408 height 17
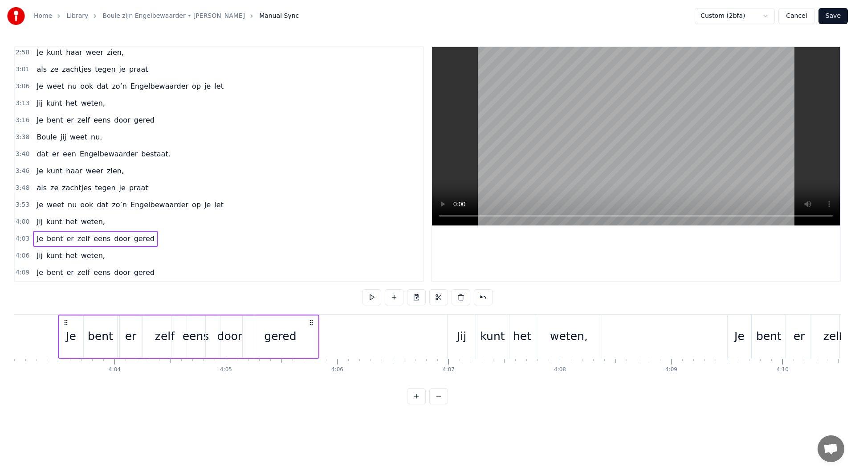
scroll to position [0, 27063]
click at [112, 259] on div "4:06 Jij kunt het weten," at bounding box center [219, 255] width 408 height 17
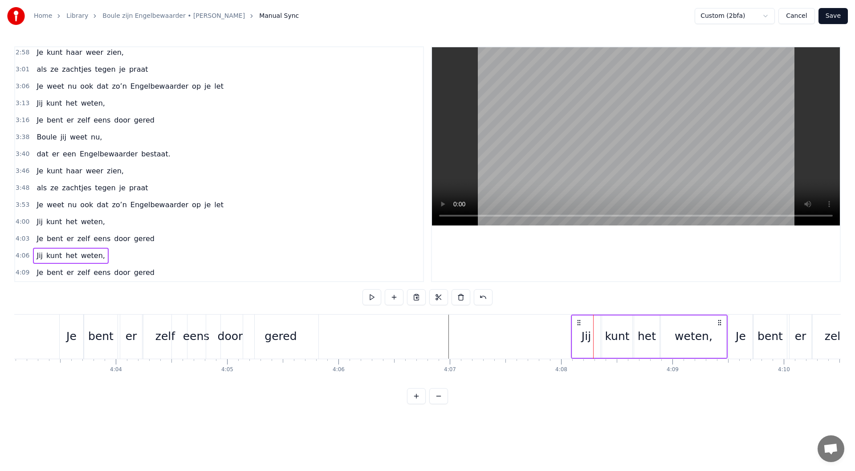
drag, startPoint x: 456, startPoint y: 324, endPoint x: 579, endPoint y: 339, distance: 123.3
click at [579, 339] on div "Jij kunt het weten," at bounding box center [649, 336] width 157 height 44
click at [158, 236] on div "4:03 Je bent er zelf eens door gered" at bounding box center [219, 238] width 408 height 17
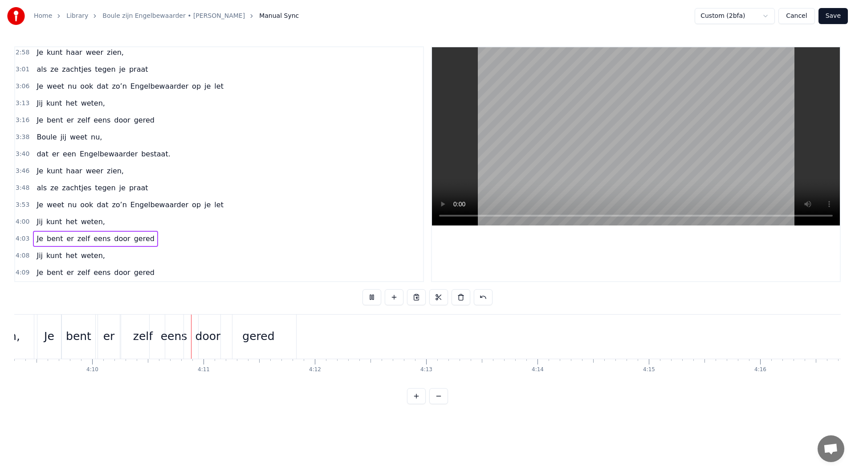
scroll to position [0, 27812]
click at [375, 299] on button at bounding box center [371, 297] width 19 height 16
click at [148, 269] on div "4:09 Je bent er zelf eens door gered" at bounding box center [219, 272] width 408 height 17
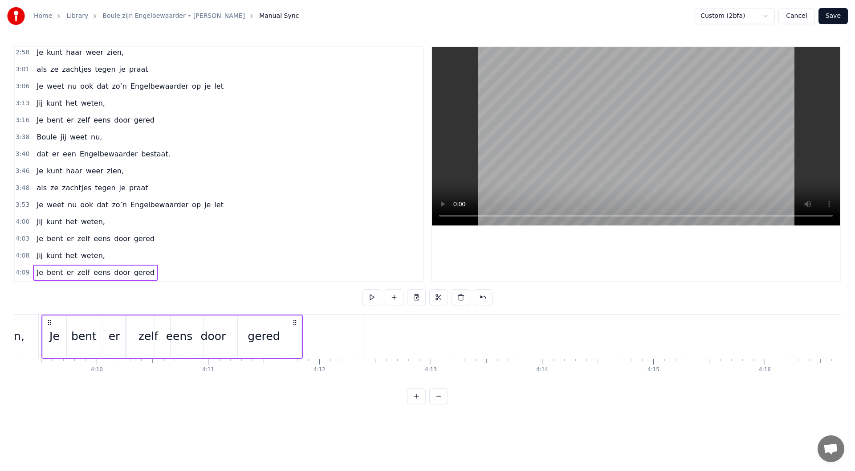
scroll to position [0, 27732]
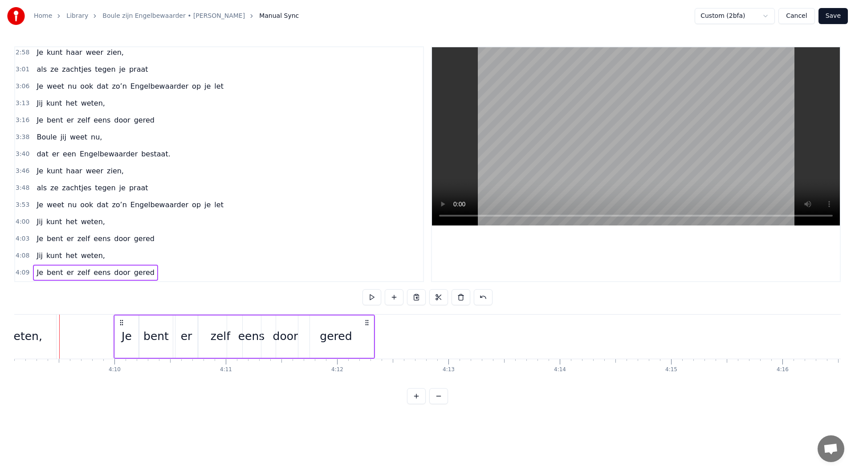
drag, startPoint x: 69, startPoint y: 323, endPoint x: 123, endPoint y: 326, distance: 54.9
click at [123, 326] on div "Je bent er zelf eens door gered" at bounding box center [244, 336] width 261 height 44
click at [86, 261] on span "weten," at bounding box center [93, 255] width 26 height 10
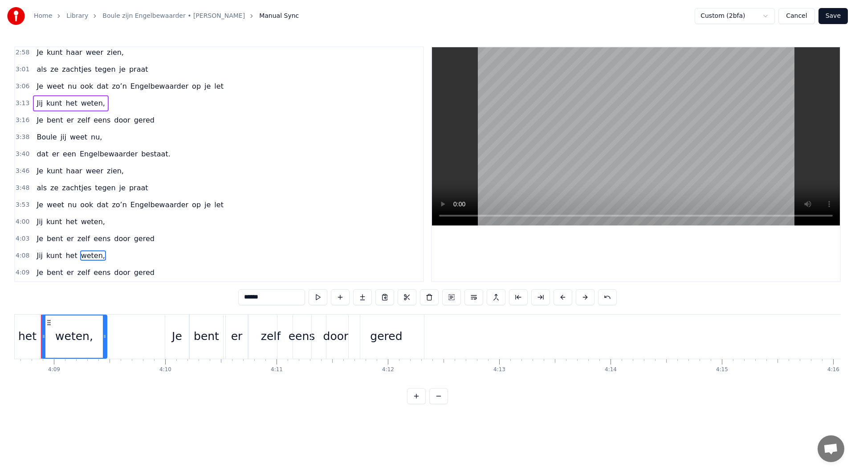
scroll to position [0, 27663]
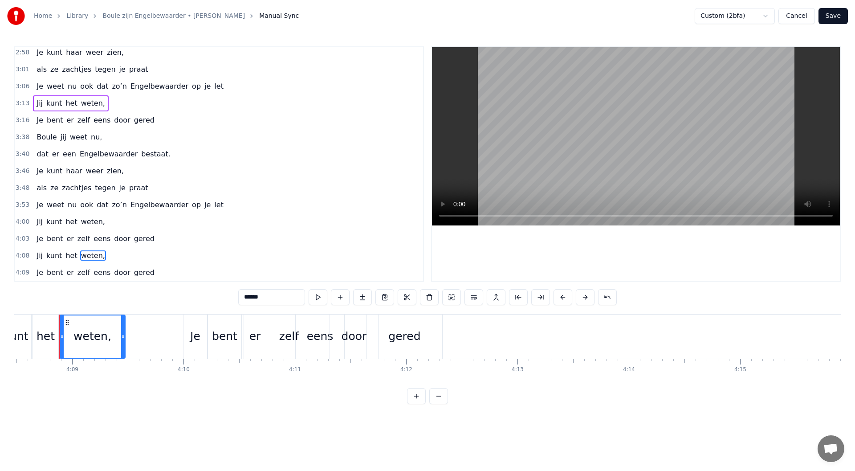
click at [115, 255] on div "4:08 Jij kunt het weten," at bounding box center [219, 255] width 408 height 17
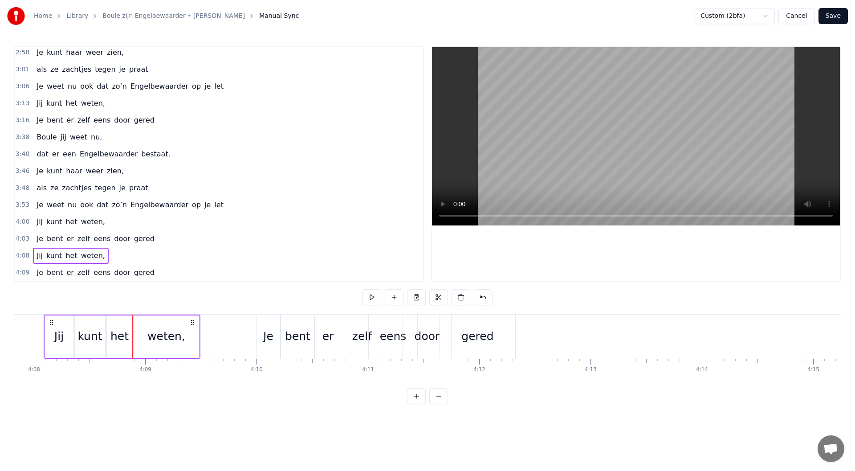
scroll to position [0, 27575]
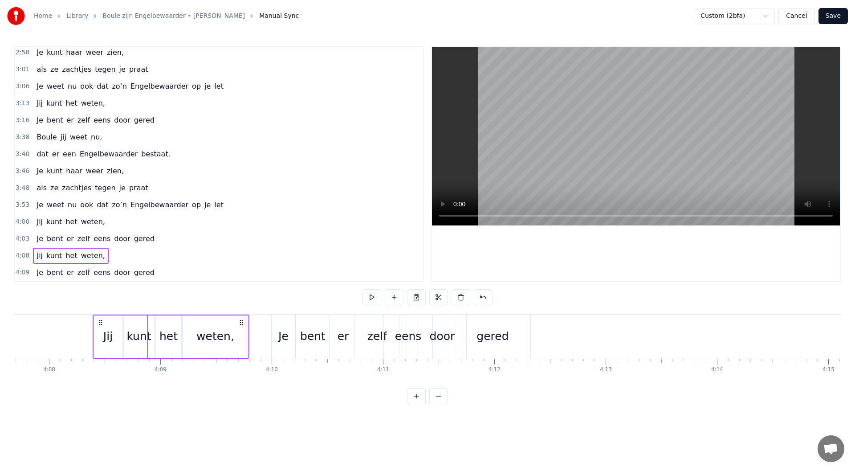
drag, startPoint x: 206, startPoint y: 322, endPoint x: 240, endPoint y: 321, distance: 33.9
click at [240, 321] on icon at bounding box center [241, 322] width 7 height 7
click at [151, 240] on div "4:03 Je bent er zelf eens door gered" at bounding box center [219, 238] width 408 height 17
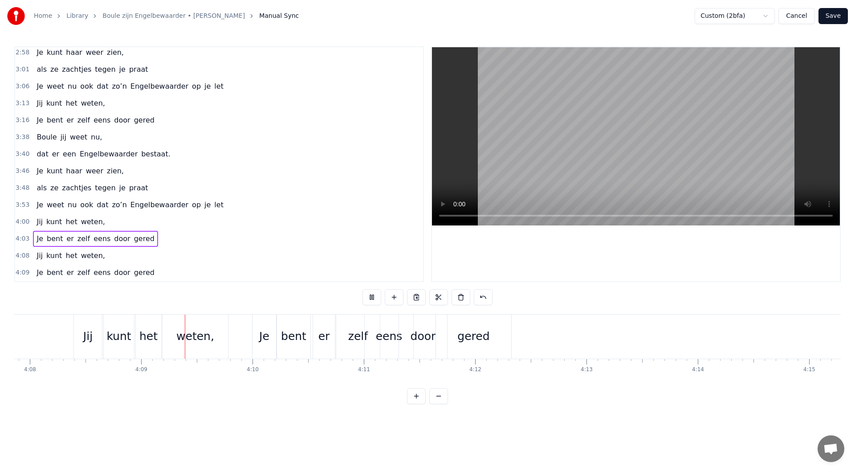
scroll to position [0, 27636]
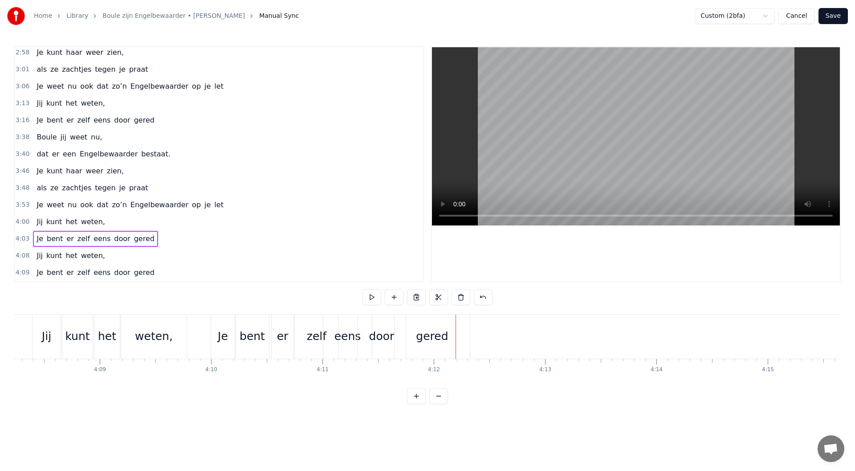
click at [156, 270] on div "4:09 Je bent er zelf eens door gered" at bounding box center [219, 272] width 408 height 17
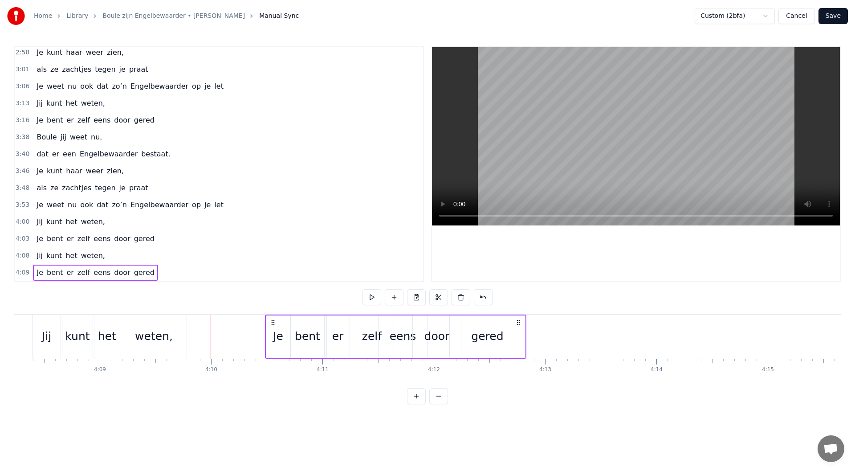
drag, startPoint x: 216, startPoint y: 319, endPoint x: 360, endPoint y: 258, distance: 156.7
click at [271, 326] on icon at bounding box center [272, 322] width 7 height 7
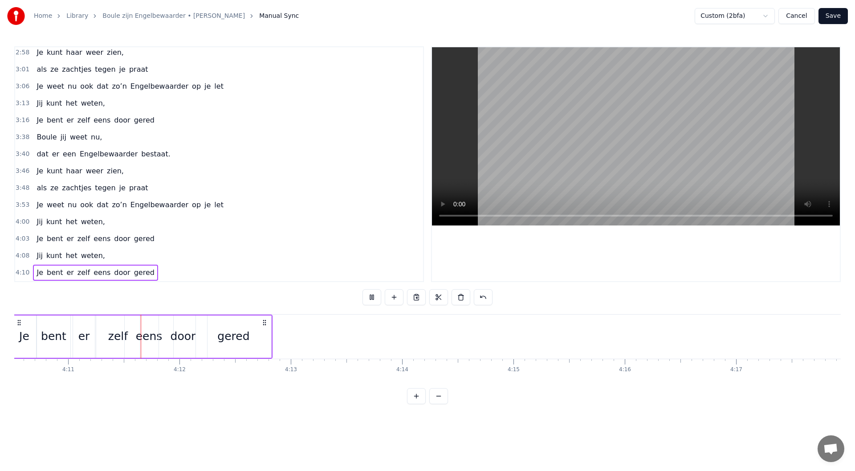
scroll to position [0, 27900]
click at [748, 16] on html "Home Library Boule zijn Engelbewaarder • [PERSON_NAME] Putten Manual Sync Custo…" at bounding box center [427, 209] width 855 height 418
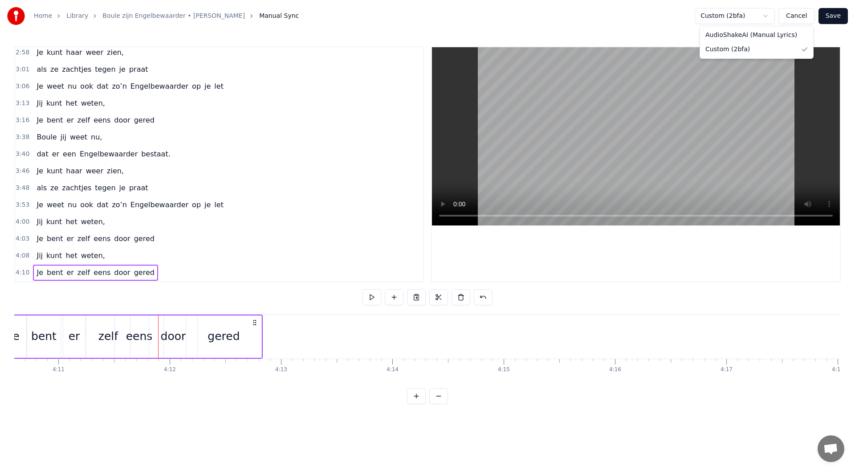
click at [748, 49] on html "Home Library Boule zijn Engelbewaarder • [PERSON_NAME] Putten Manual Sync Custo…" at bounding box center [427, 209] width 855 height 418
click at [748, 18] on button "Save" at bounding box center [832, 16] width 29 height 16
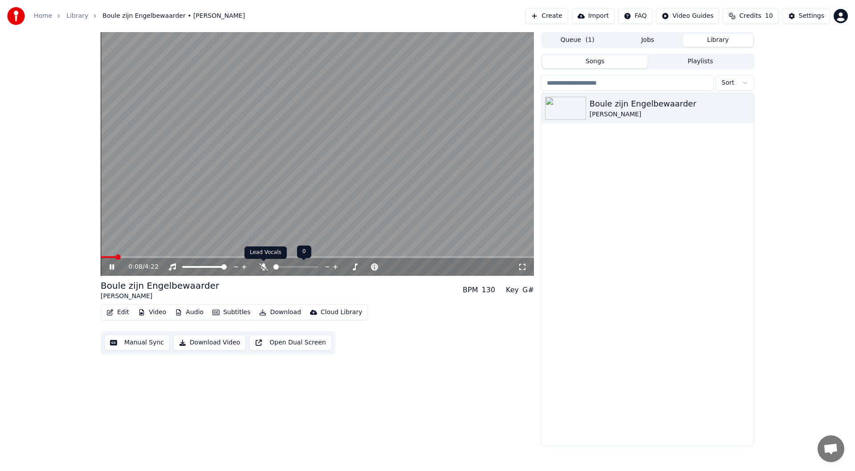
click at [264, 267] on icon at bounding box center [263, 266] width 9 height 7
click at [264, 267] on icon at bounding box center [263, 266] width 5 height 7
click at [264, 266] on icon at bounding box center [263, 266] width 9 height 7
click at [264, 266] on icon at bounding box center [263, 266] width 5 height 7
click at [748, 16] on div "Settings" at bounding box center [811, 16] width 25 height 9
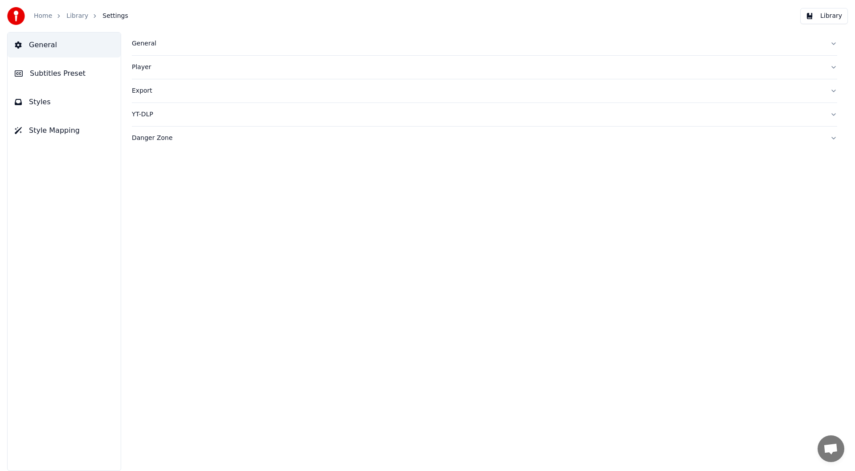
click at [143, 141] on div "Danger Zone" at bounding box center [477, 138] width 691 height 9
click at [145, 117] on div "YT-DLP" at bounding box center [477, 114] width 691 height 9
click at [205, 181] on html "Home Library Settings Library General Subtitles Preset Styles Style Mapping Gen…" at bounding box center [427, 235] width 855 height 471
click at [72, 16] on link "Library" at bounding box center [77, 16] width 22 height 9
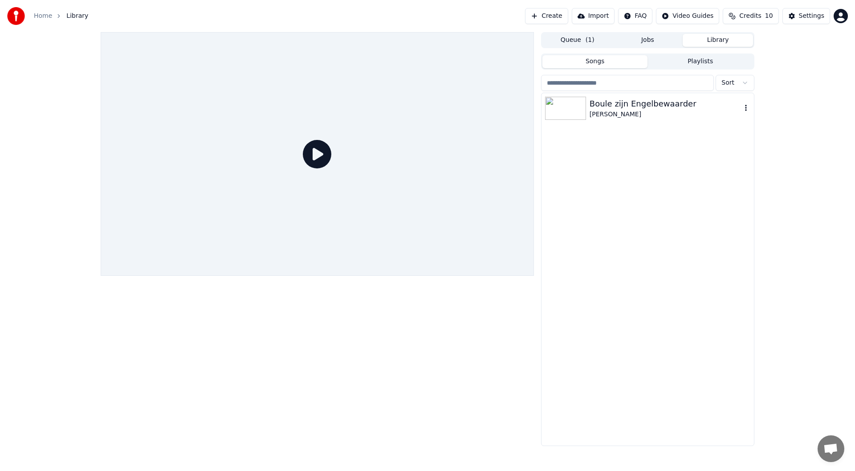
click at [602, 105] on div "Boule zijn Engelbewaarder" at bounding box center [666, 104] width 152 height 12
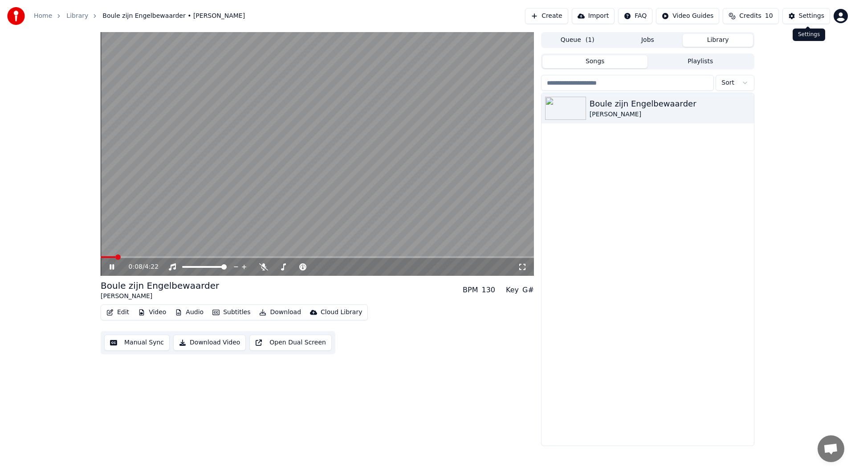
click at [748, 15] on div "Settings" at bounding box center [811, 16] width 25 height 9
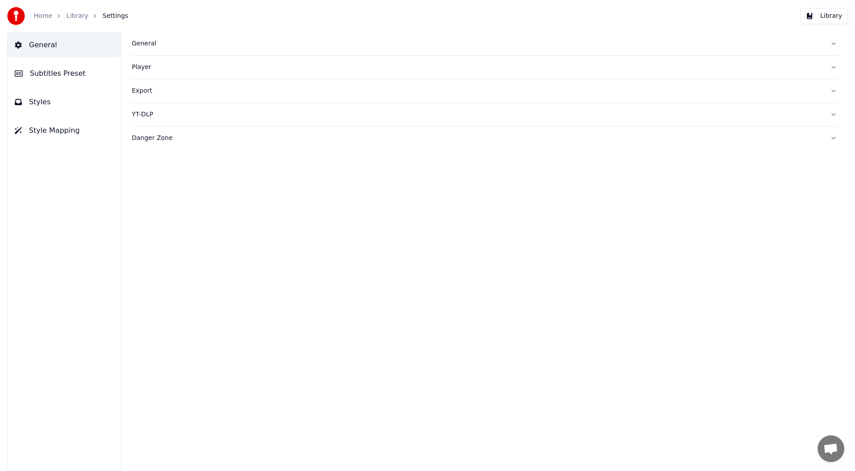
click at [140, 46] on div "General" at bounding box center [477, 43] width 691 height 9
click at [53, 74] on span "Subtitles Preset" at bounding box center [58, 73] width 56 height 11
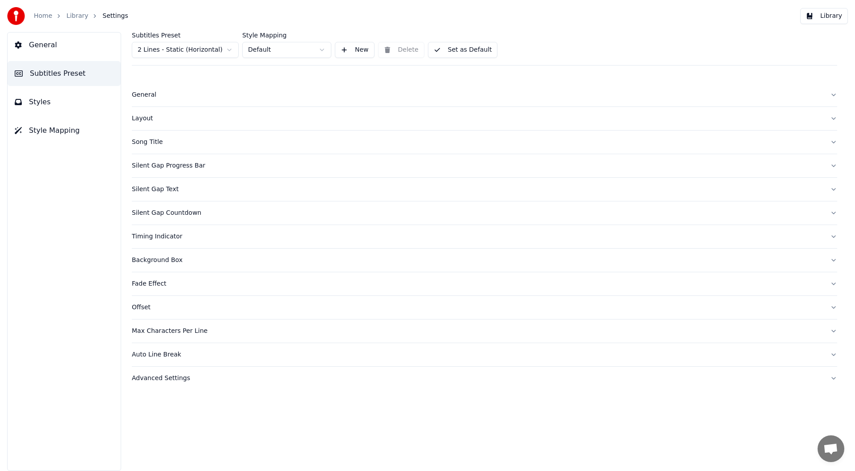
click at [51, 99] on button "Styles" at bounding box center [64, 102] width 113 height 25
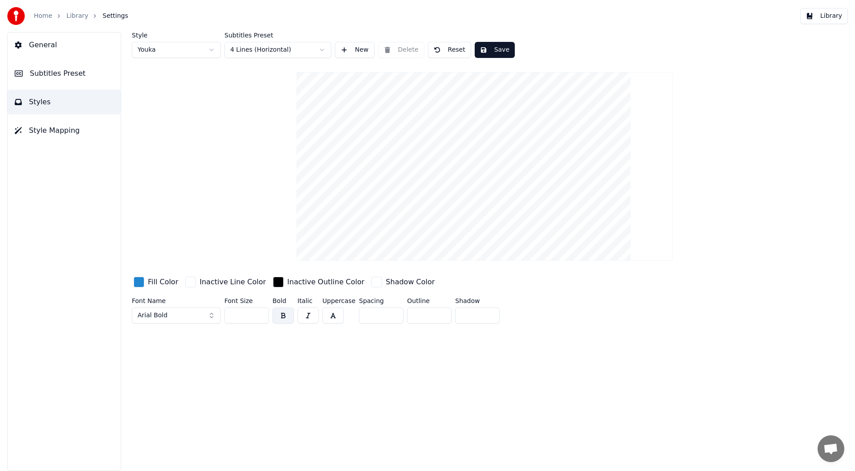
click at [56, 130] on span "Style Mapping" at bounding box center [54, 130] width 51 height 11
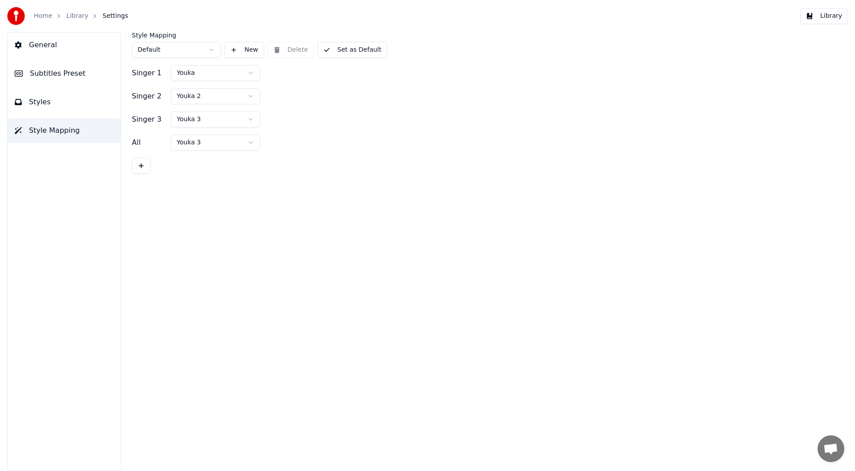
click at [102, 17] on span "Settings" at bounding box center [114, 16] width 25 height 9
click at [60, 49] on button "General" at bounding box center [64, 45] width 113 height 25
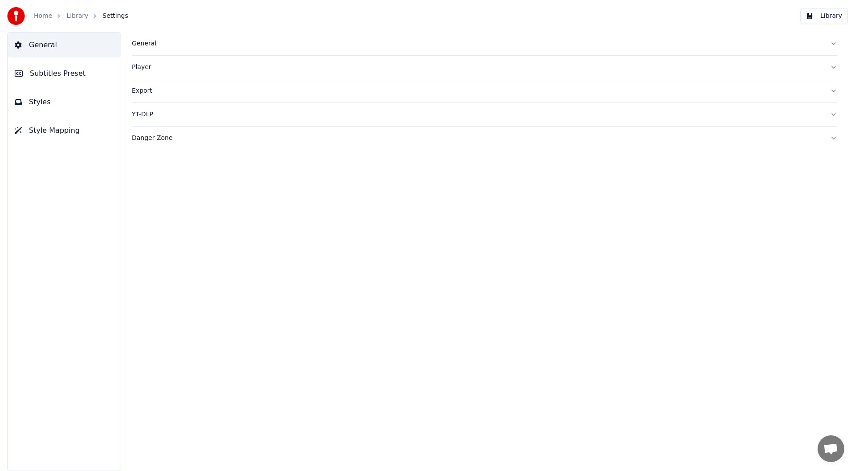
click at [148, 115] on div "YT-DLP" at bounding box center [477, 114] width 691 height 9
click at [202, 183] on html "Home Library Settings Library General Subtitles Preset Styles Style Mapping Gen…" at bounding box center [427, 235] width 855 height 471
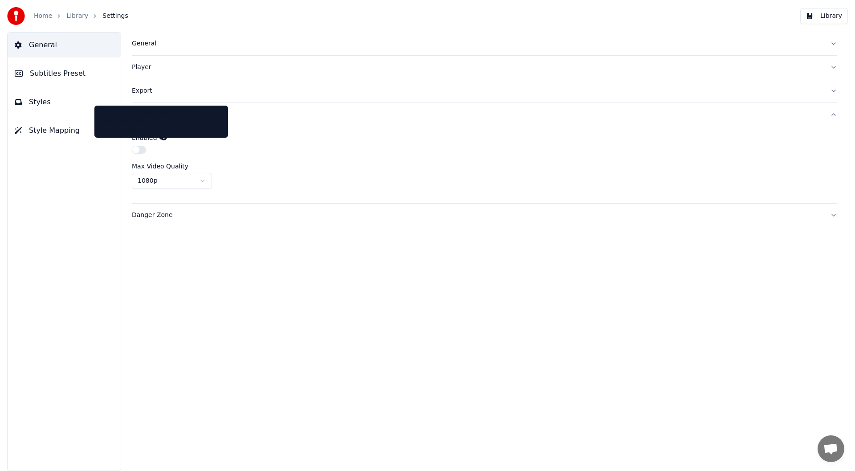
click at [161, 136] on icon at bounding box center [164, 137] width 6 height 6
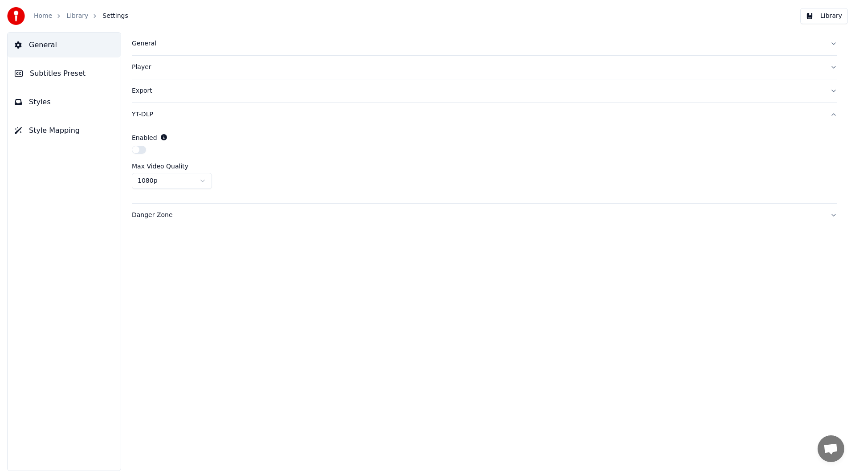
click at [143, 69] on div "Player" at bounding box center [477, 67] width 691 height 9
click at [148, 45] on div "General" at bounding box center [477, 43] width 691 height 9
click at [147, 213] on div "Player" at bounding box center [477, 211] width 691 height 9
click at [135, 41] on div "General" at bounding box center [477, 43] width 691 height 9
click at [203, 176] on html "**********" at bounding box center [427, 235] width 855 height 471
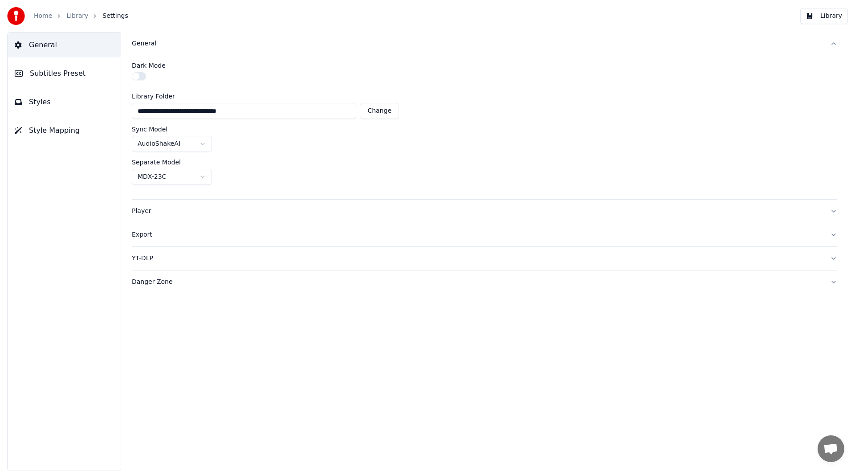
click at [203, 176] on html "**********" at bounding box center [427, 235] width 855 height 471
click at [204, 144] on html "**********" at bounding box center [427, 235] width 855 height 471
click at [146, 46] on div "General" at bounding box center [477, 43] width 691 height 9
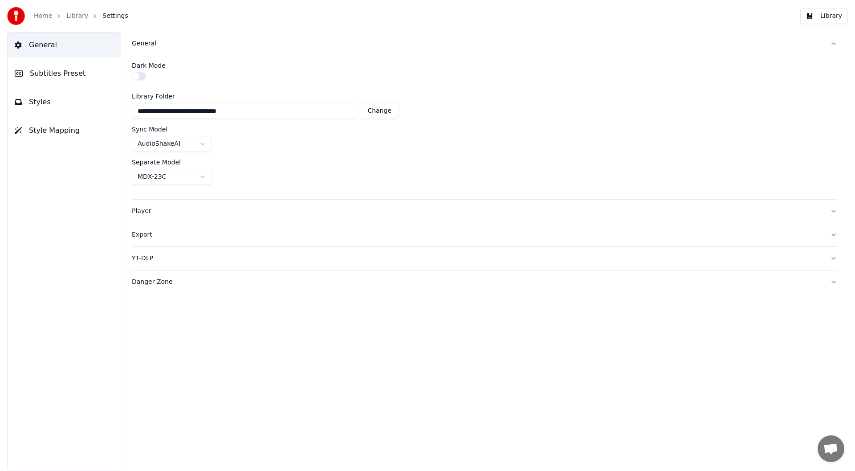
click at [81, 16] on link "Library" at bounding box center [77, 16] width 22 height 9
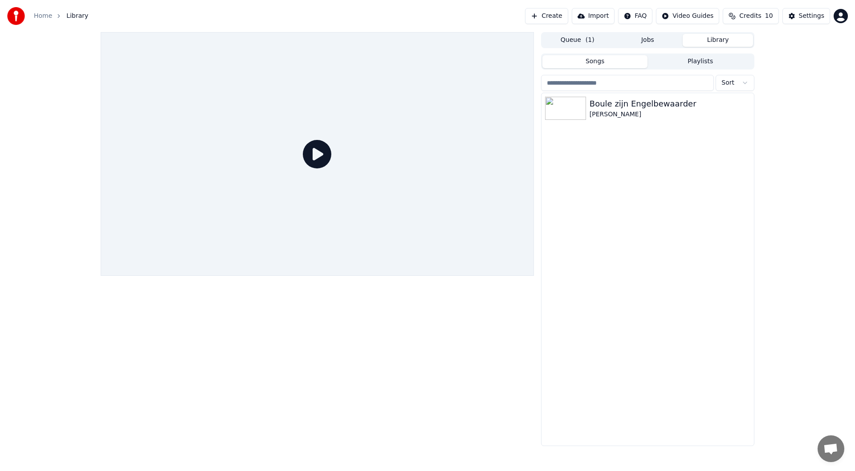
click at [647, 44] on button "Jobs" at bounding box center [648, 40] width 70 height 13
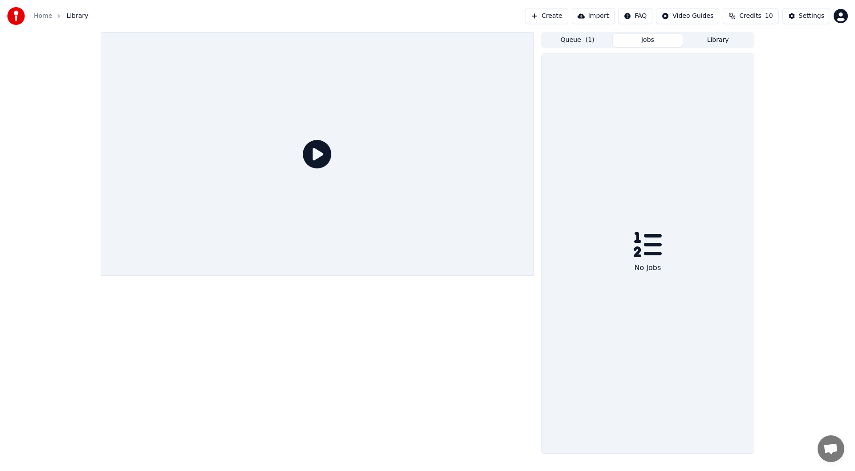
click at [585, 41] on button "Queue ( 1 )" at bounding box center [577, 40] width 70 height 13
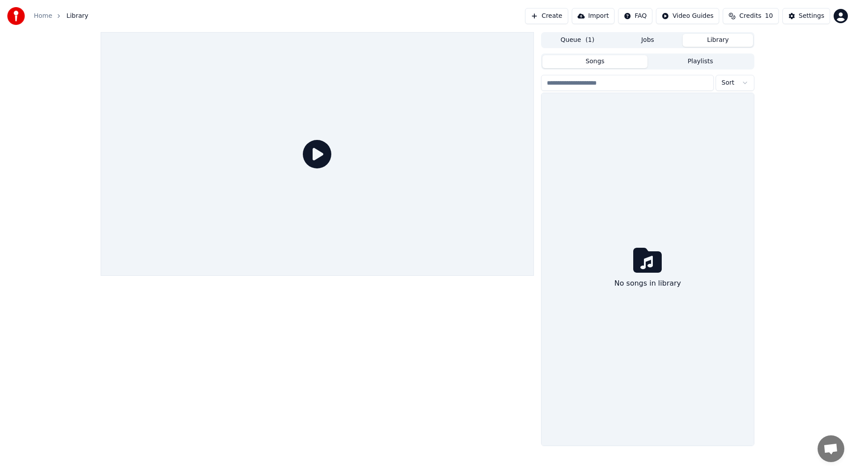
click at [711, 40] on button "Library" at bounding box center [718, 40] width 70 height 13
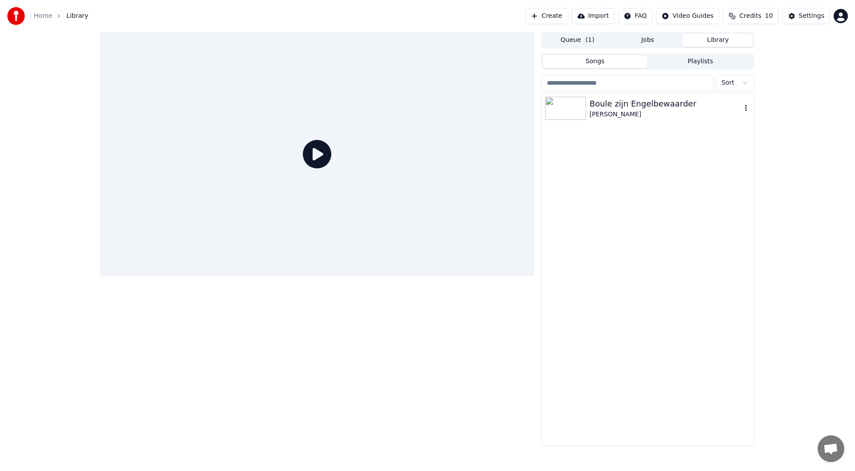
click at [597, 110] on div "[PERSON_NAME]" at bounding box center [666, 114] width 152 height 9
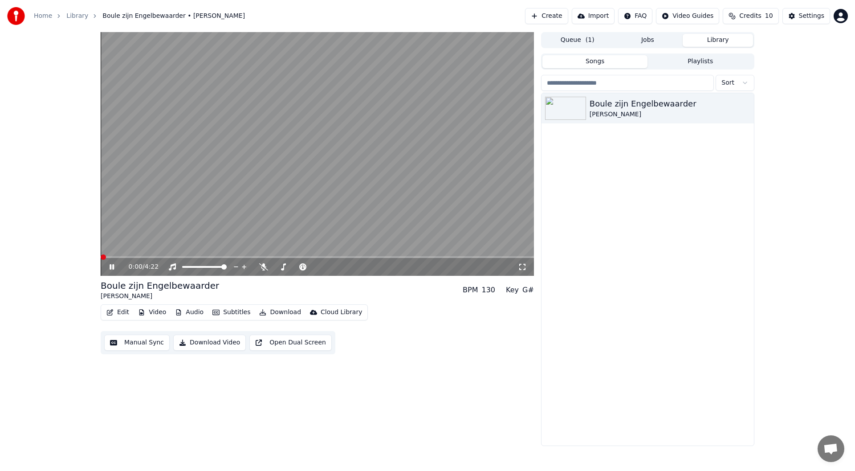
click at [110, 265] on icon at bounding box center [112, 266] width 4 height 5
click at [101, 258] on span at bounding box center [103, 256] width 5 height 5
click at [191, 343] on button "Download Video" at bounding box center [209, 342] width 73 height 16
